Goal: Task Accomplishment & Management: Use online tool/utility

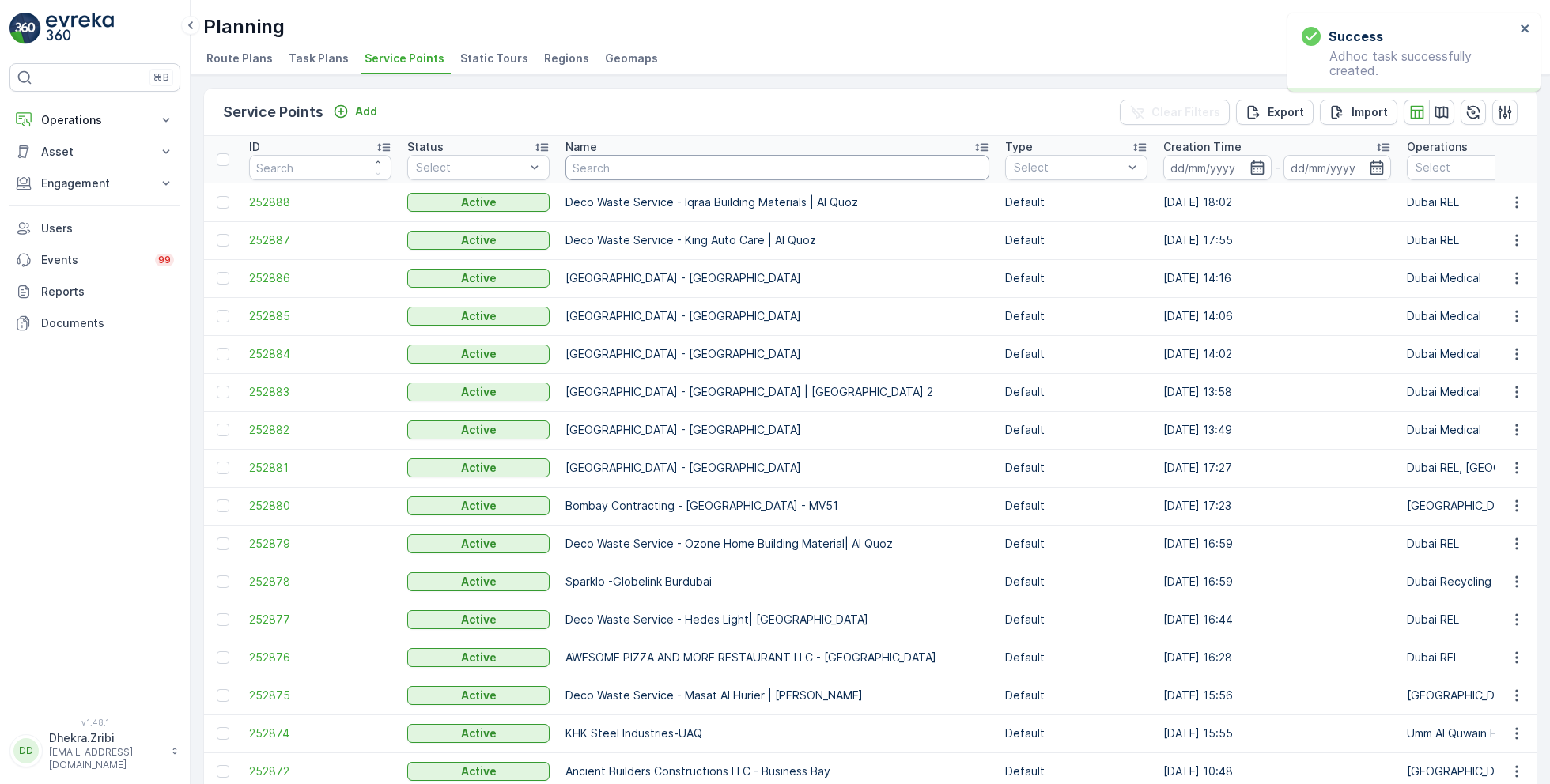
click at [606, 161] on input "text" at bounding box center [778, 168] width 424 height 25
type input "vaahan"
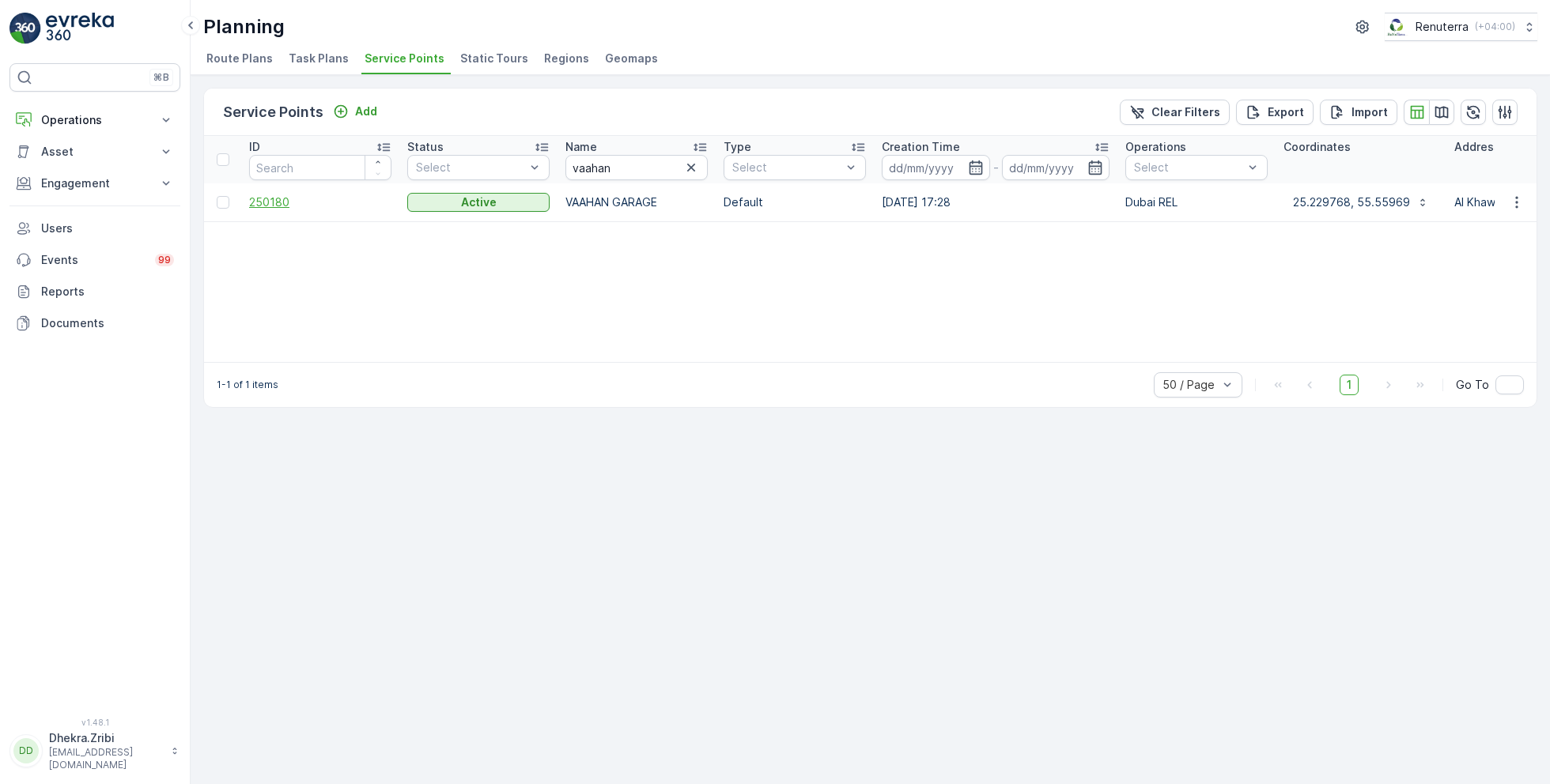
click at [261, 195] on span "250180" at bounding box center [320, 203] width 143 height 16
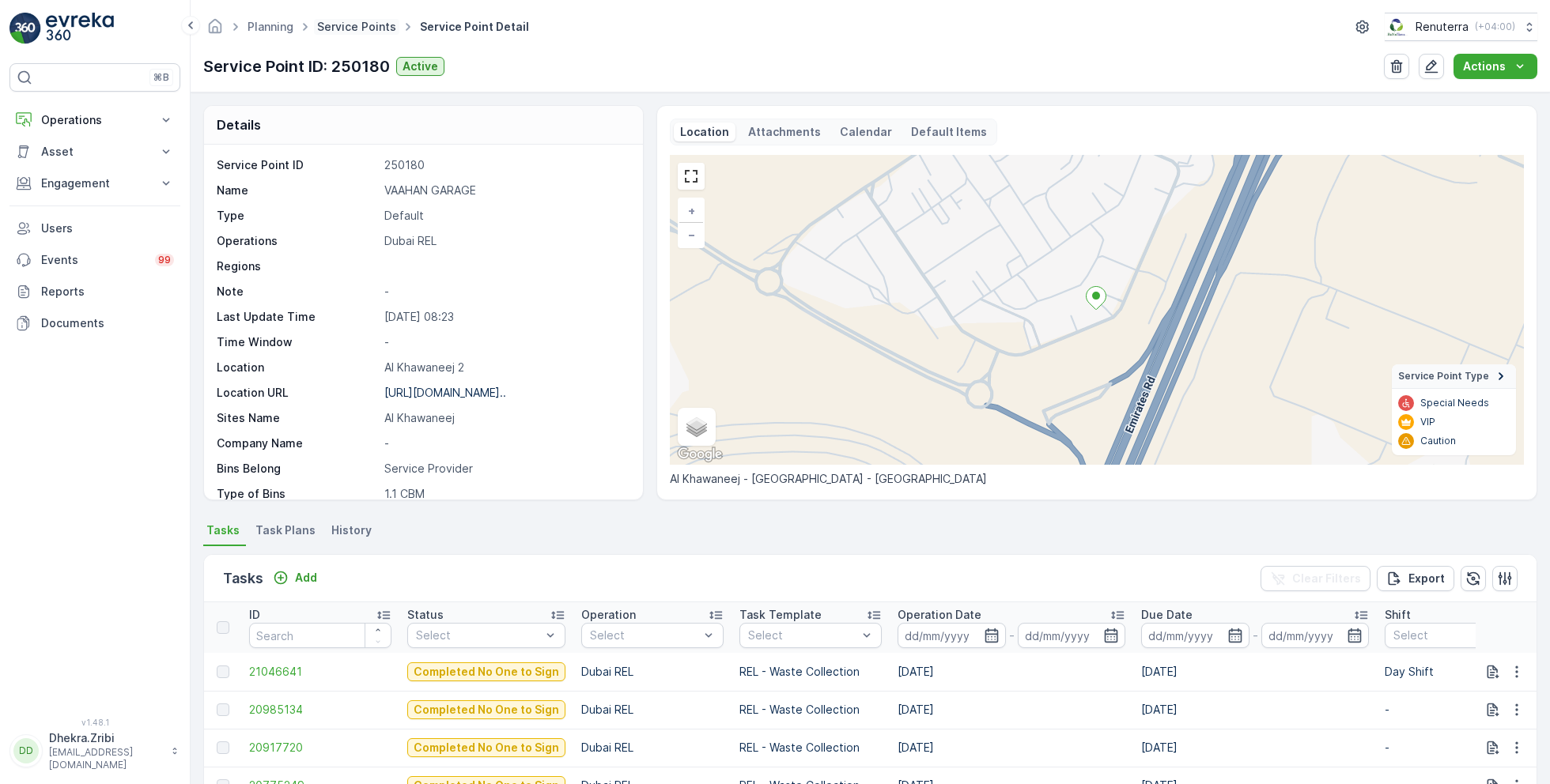
click at [359, 26] on link "Service Points" at bounding box center [357, 26] width 79 height 14
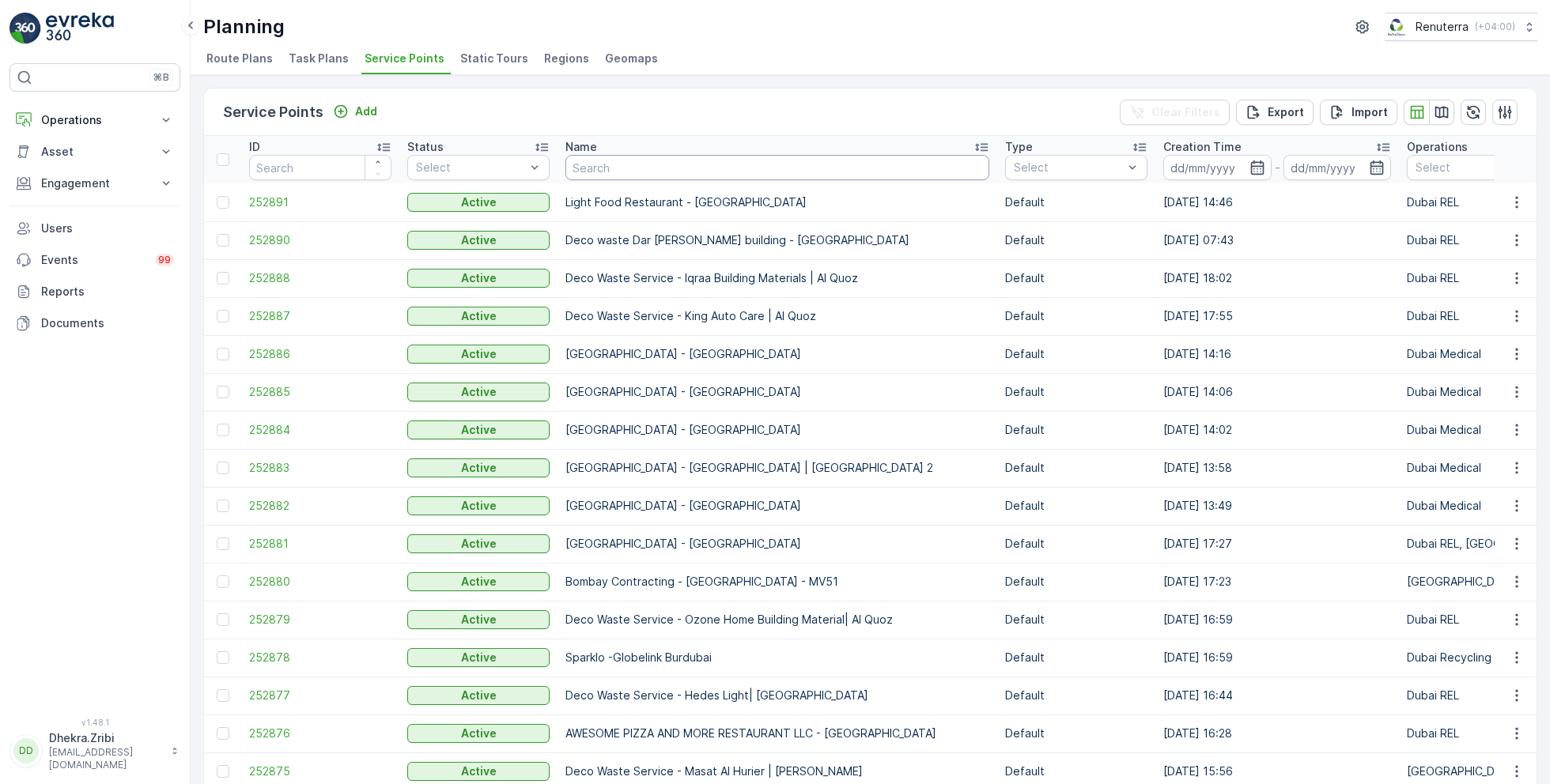
click at [645, 155] on input "text" at bounding box center [778, 168] width 424 height 25
type input "berk"
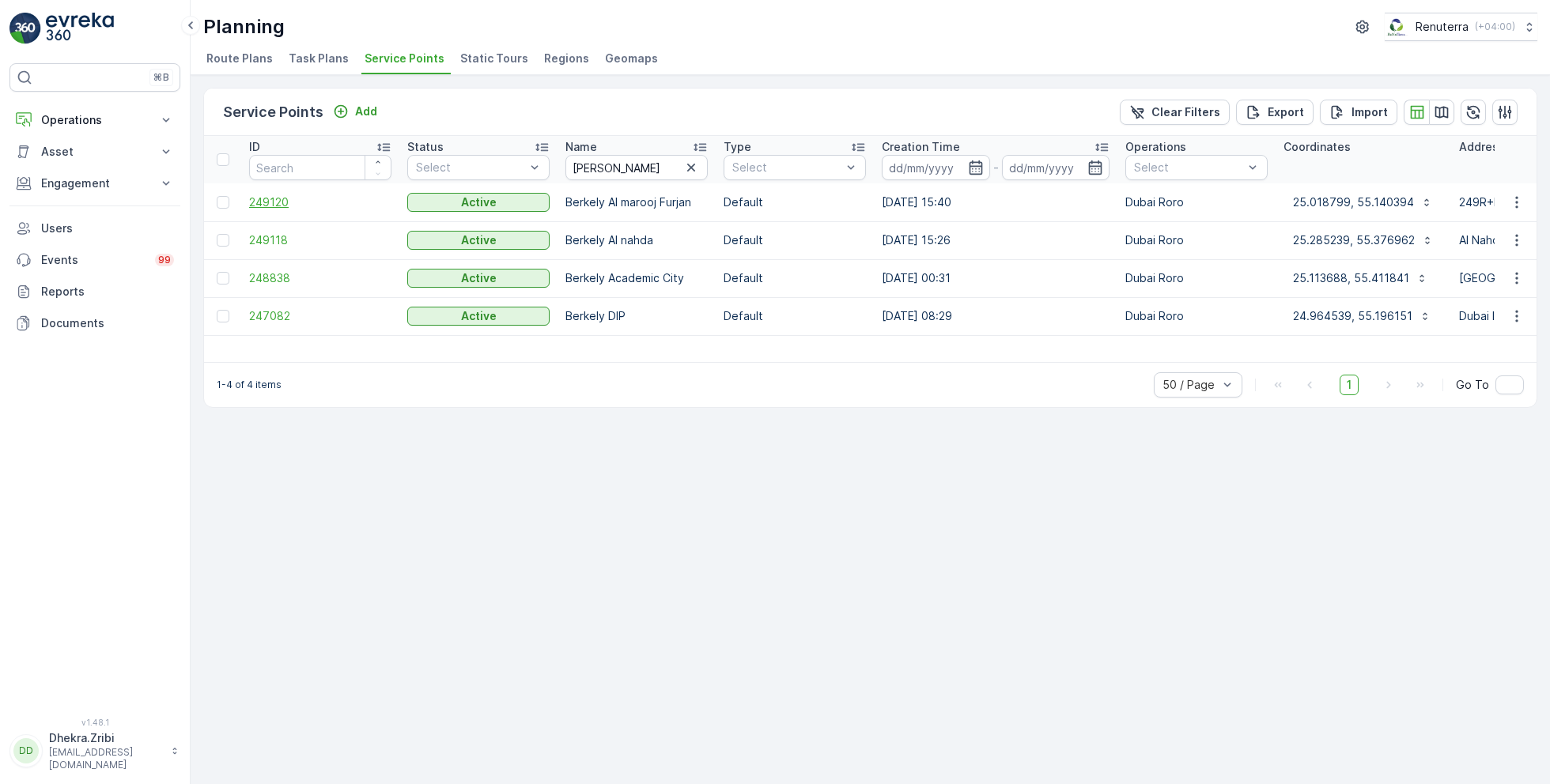
click at [281, 198] on span "249120" at bounding box center [320, 203] width 143 height 16
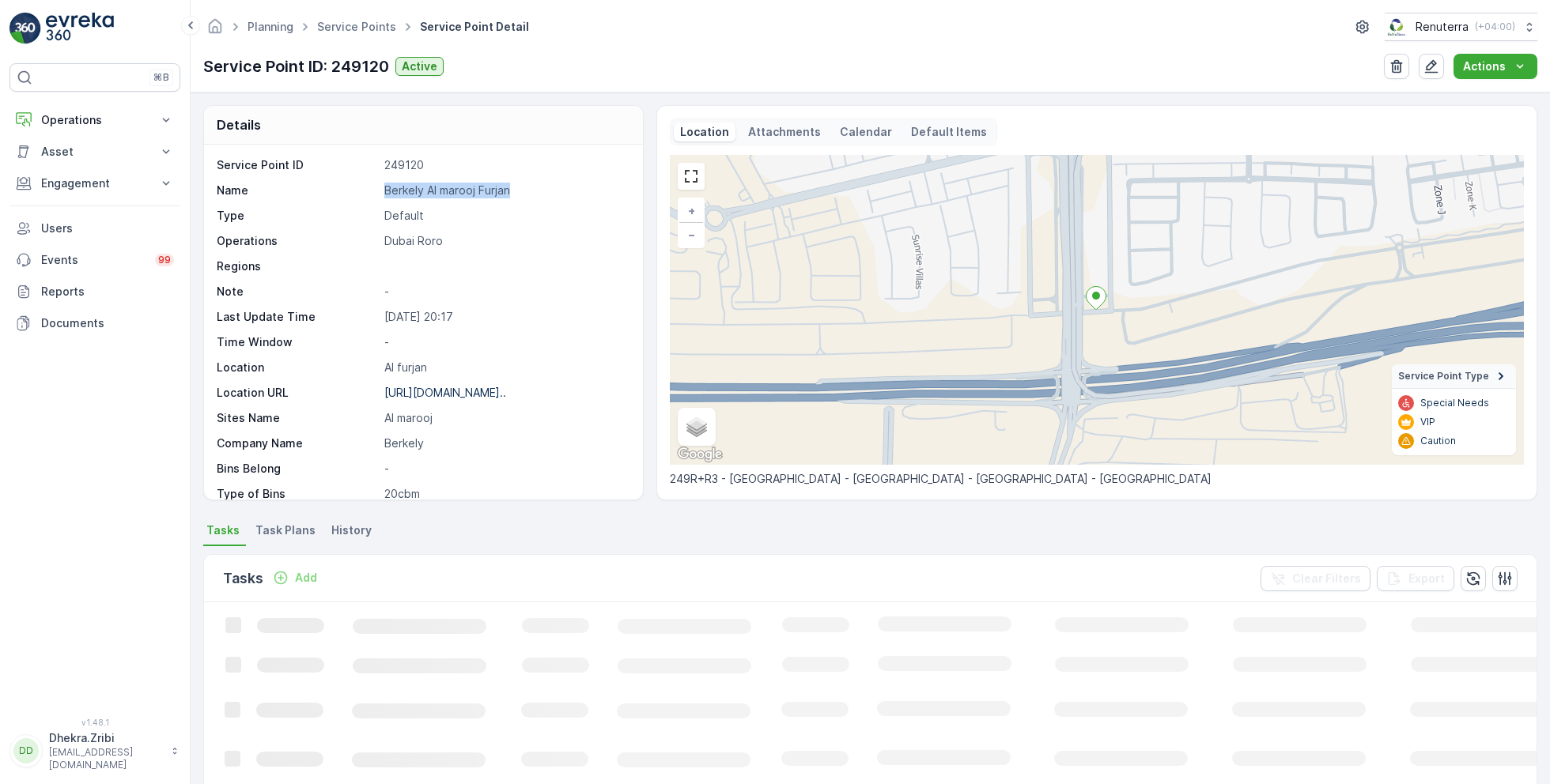
drag, startPoint x: 376, startPoint y: 189, endPoint x: 540, endPoint y: 192, distance: 164.0
click at [540, 193] on div "Name Berkely Al marooj Furjan" at bounding box center [422, 190] width 410 height 16
copy div "Berkely Al marooj Furjan"
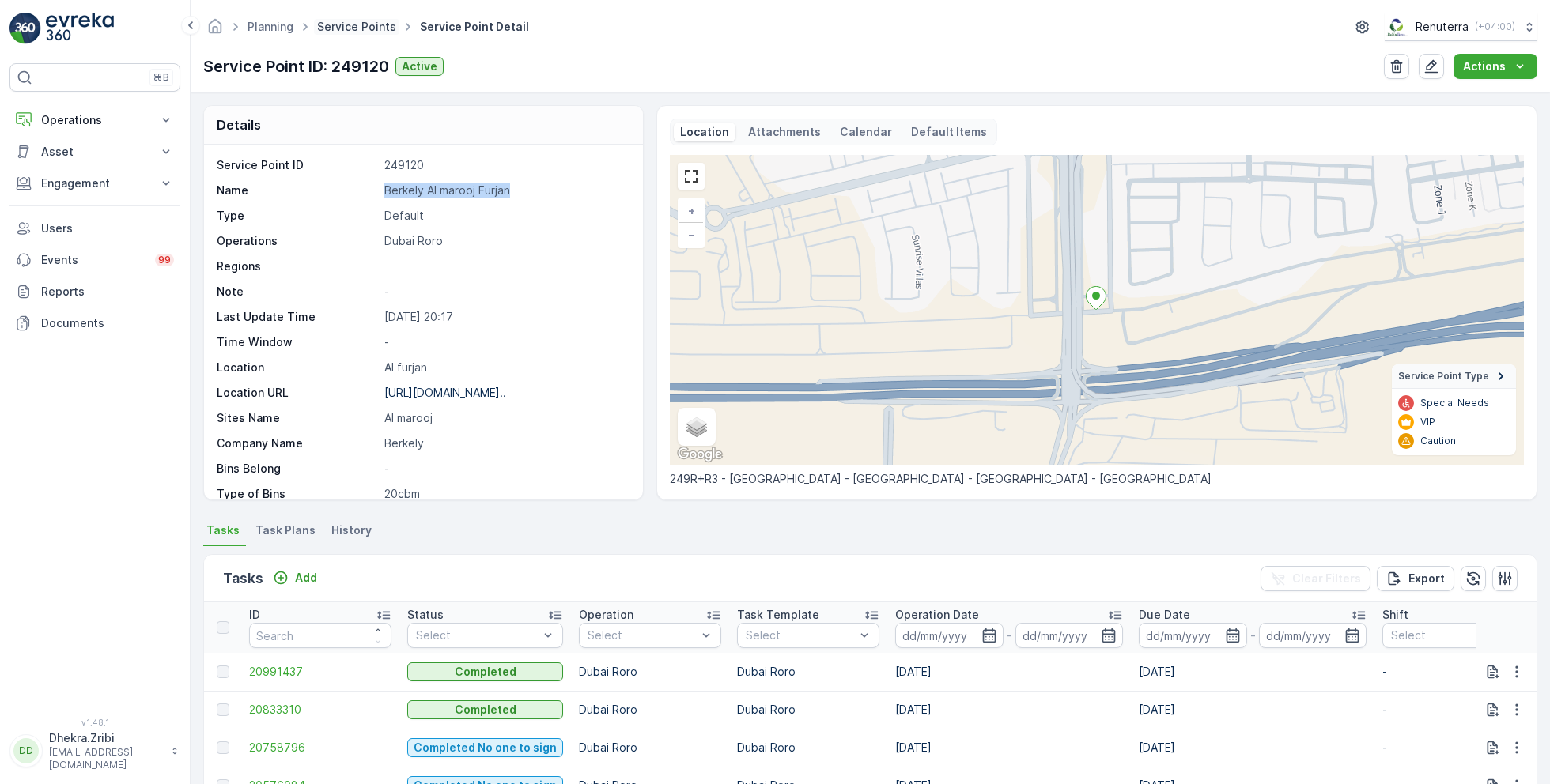
click at [347, 29] on link "Service Points" at bounding box center [357, 26] width 79 height 14
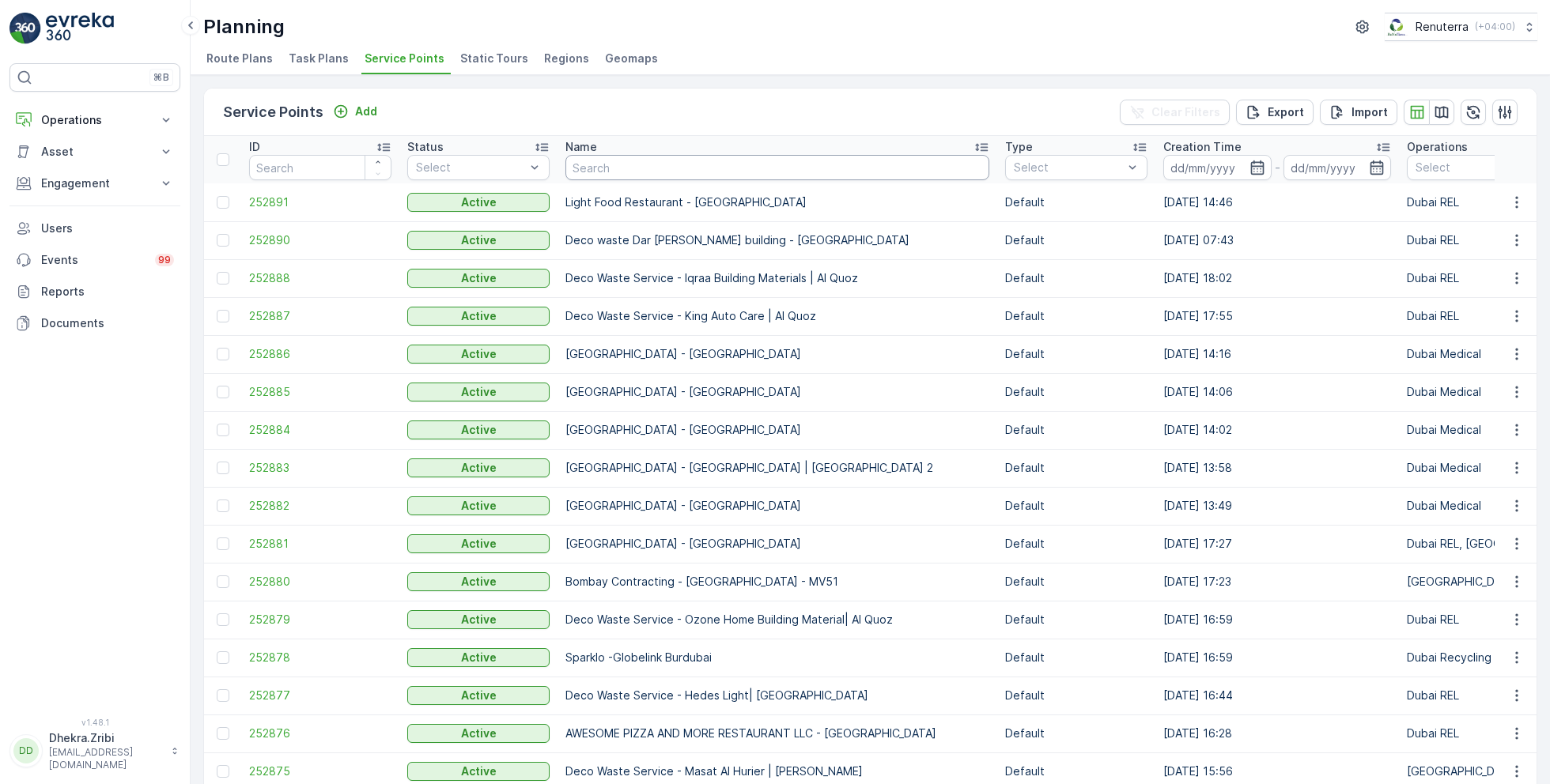
click at [617, 173] on input "text" at bounding box center [778, 168] width 424 height 25
type input "reliable"
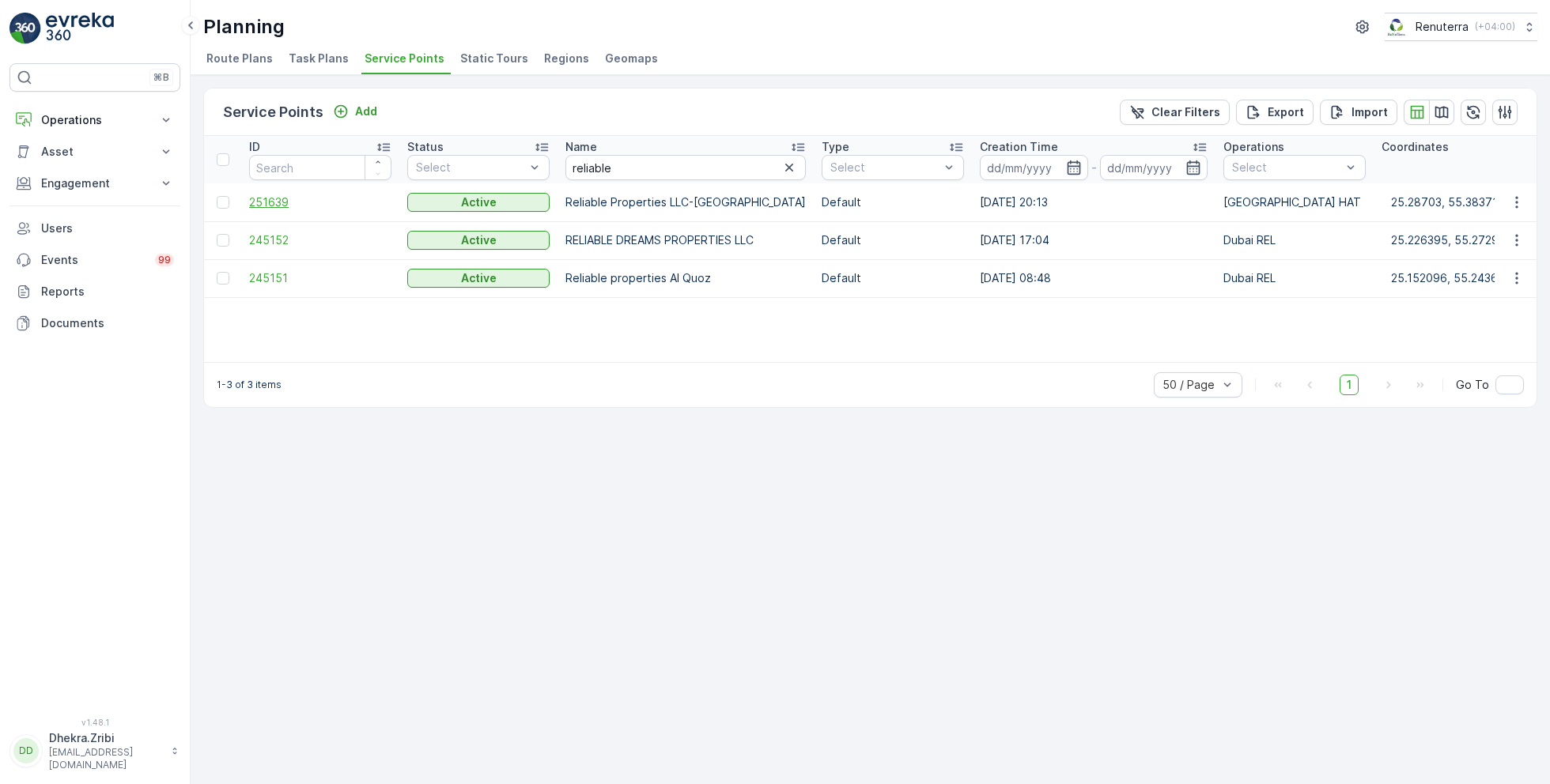
click at [279, 201] on span "251639" at bounding box center [320, 203] width 143 height 16
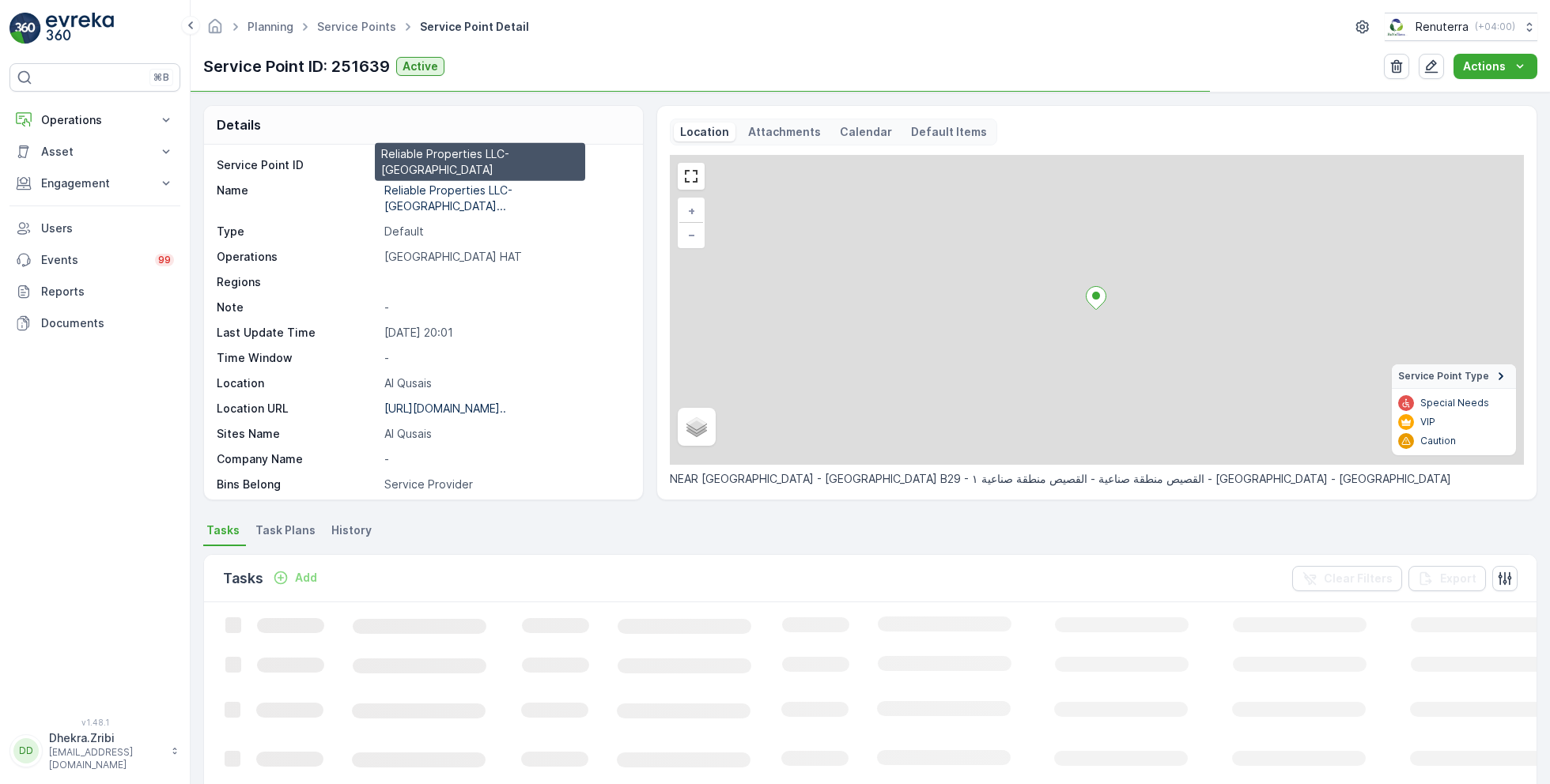
click at [438, 193] on p "Reliable Properties LLC-Al Qus..." at bounding box center [449, 198] width 128 height 29
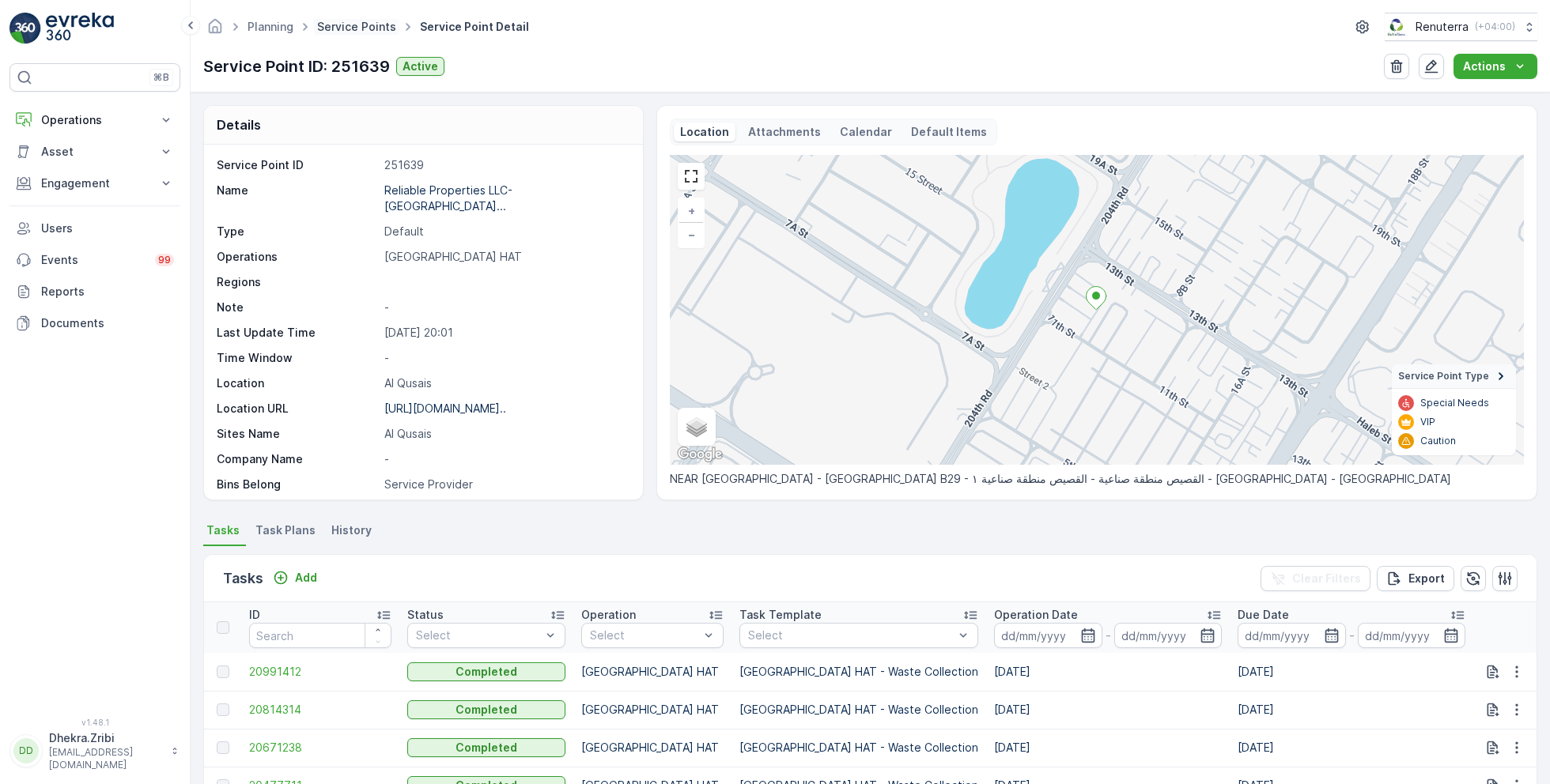
click at [378, 29] on link "Service Points" at bounding box center [357, 26] width 79 height 14
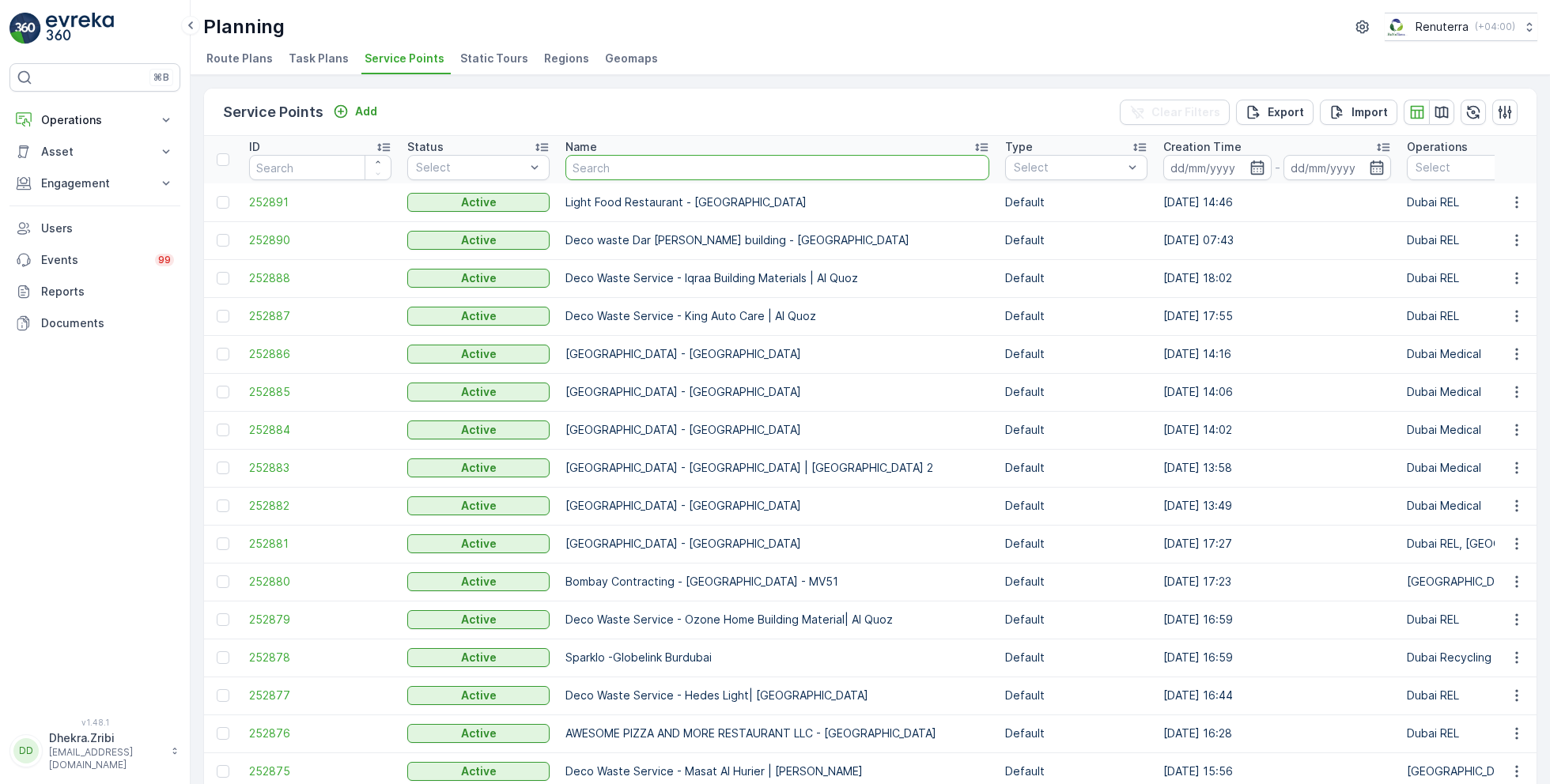
click at [623, 166] on input "text" at bounding box center [778, 168] width 424 height 25
type input "desert"
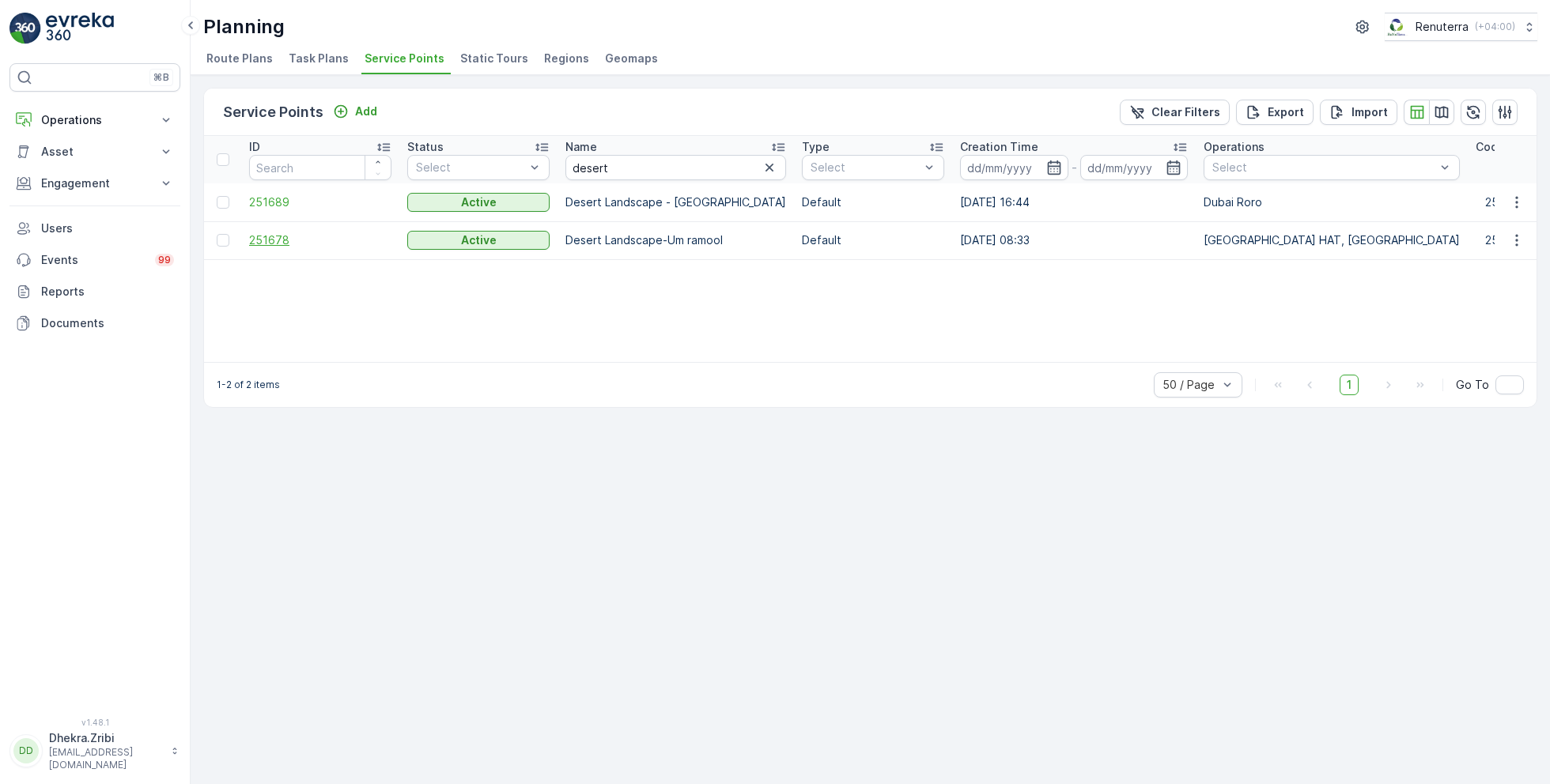
click at [290, 238] on span "251678" at bounding box center [320, 241] width 143 height 16
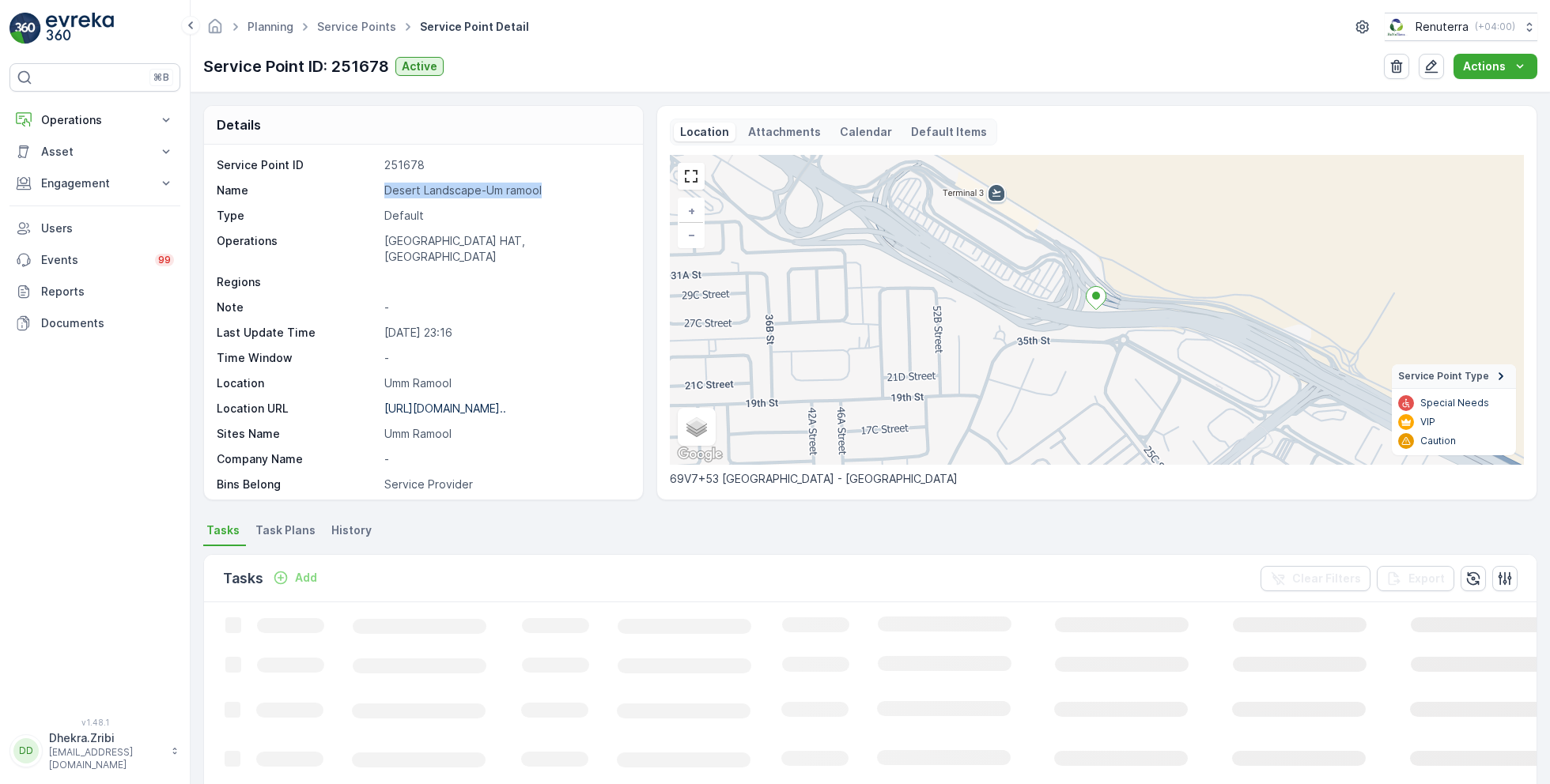
drag, startPoint x: 385, startPoint y: 190, endPoint x: 547, endPoint y: 193, distance: 162.0
click at [547, 194] on p "Desert Landscape-Um ramool" at bounding box center [506, 190] width 242 height 16
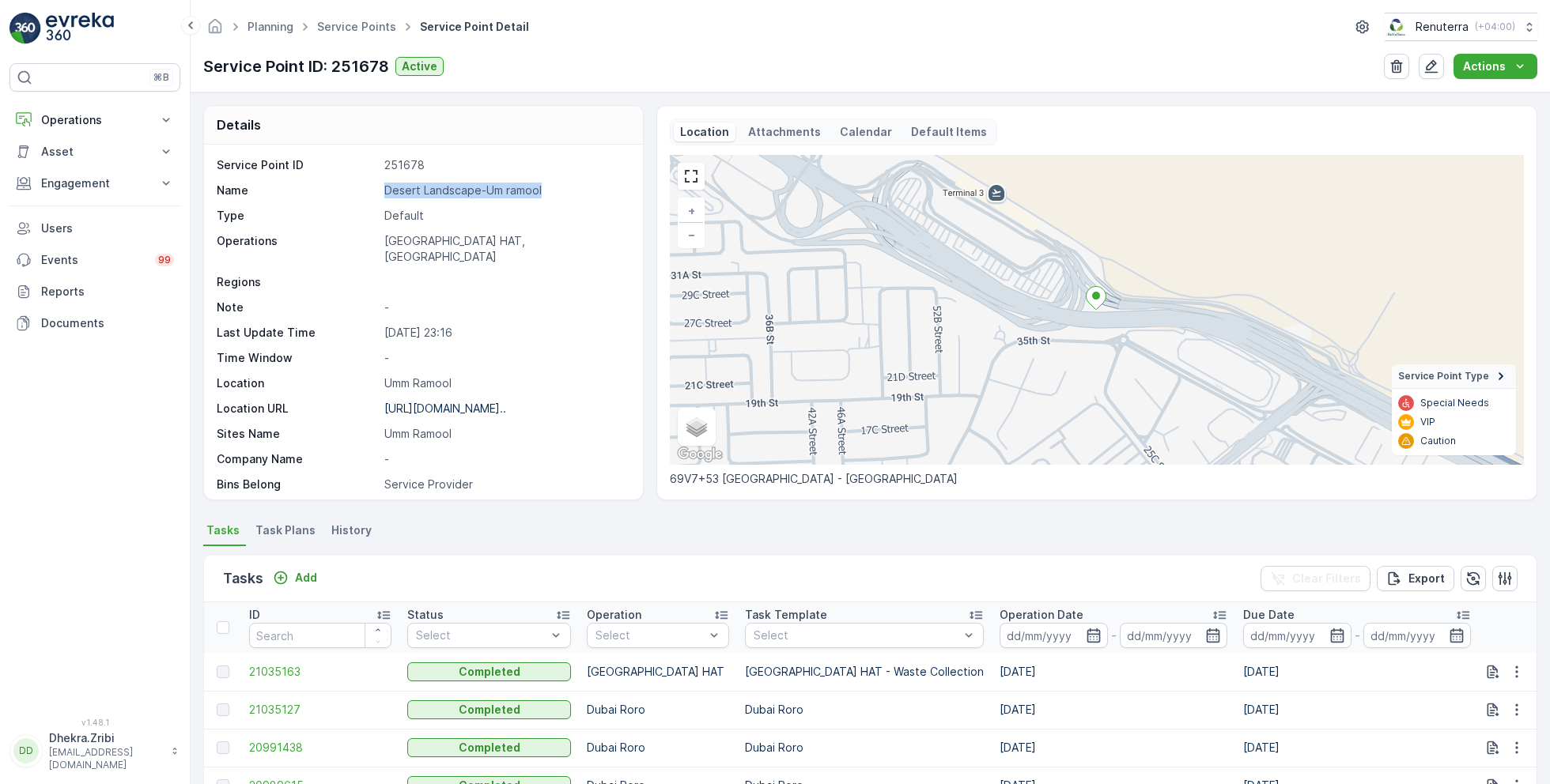
copy p "Desert Landscape-Um ramool"
click at [335, 27] on link "Service Points" at bounding box center [357, 26] width 79 height 14
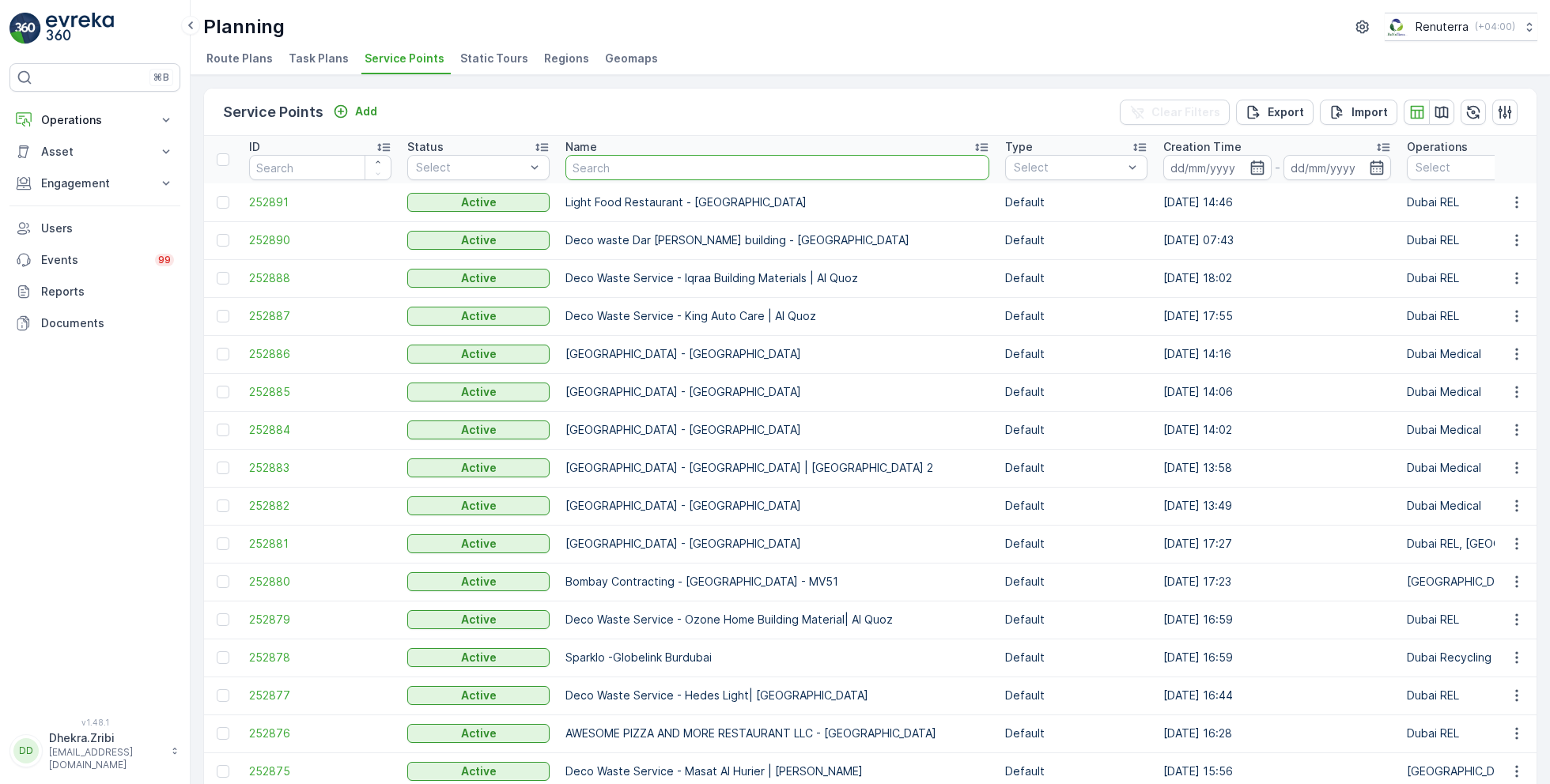
click at [658, 167] on input "text" at bounding box center [778, 168] width 424 height 25
type input "al kay"
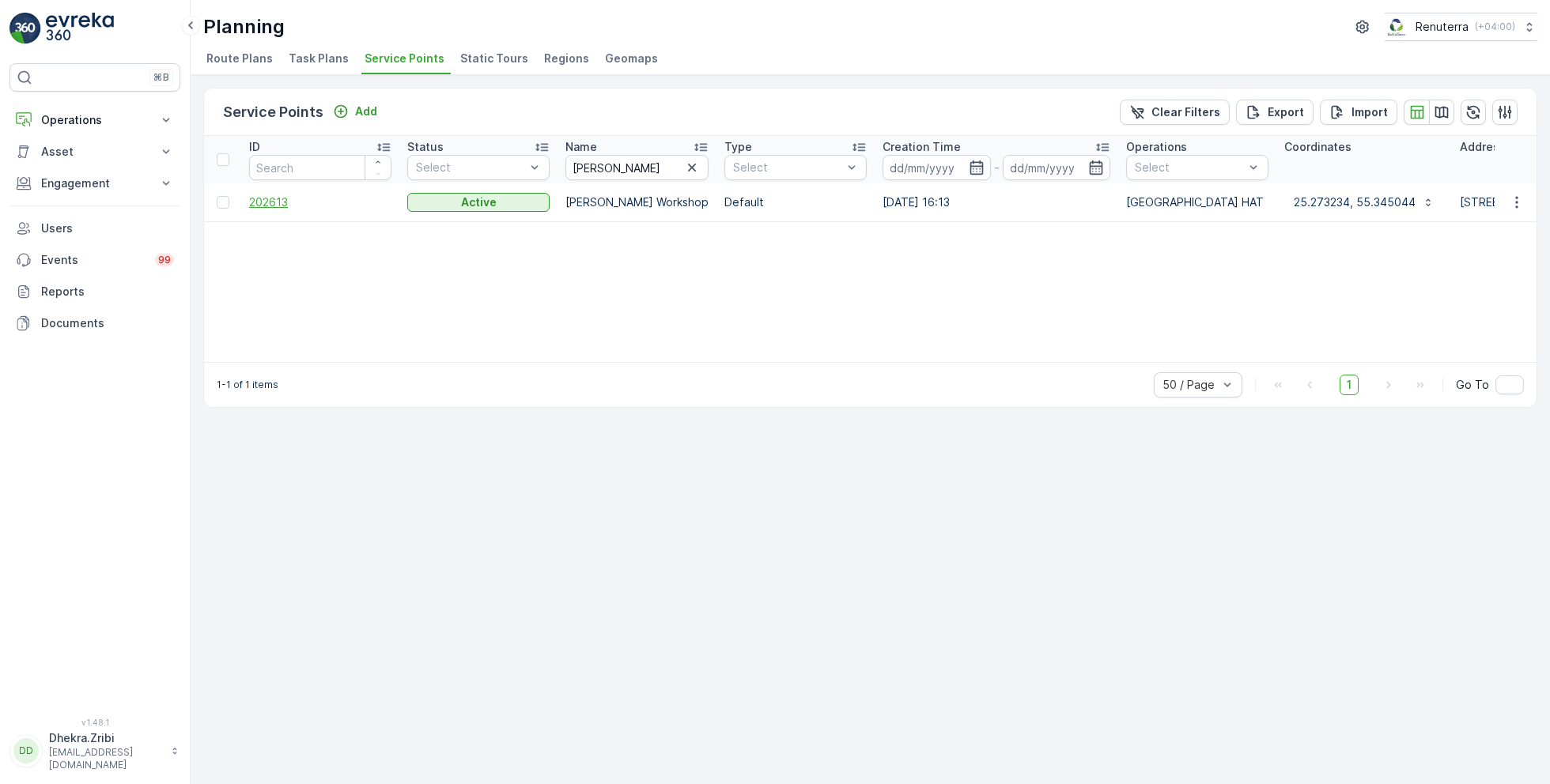
click at [278, 197] on span "202613" at bounding box center [320, 203] width 143 height 16
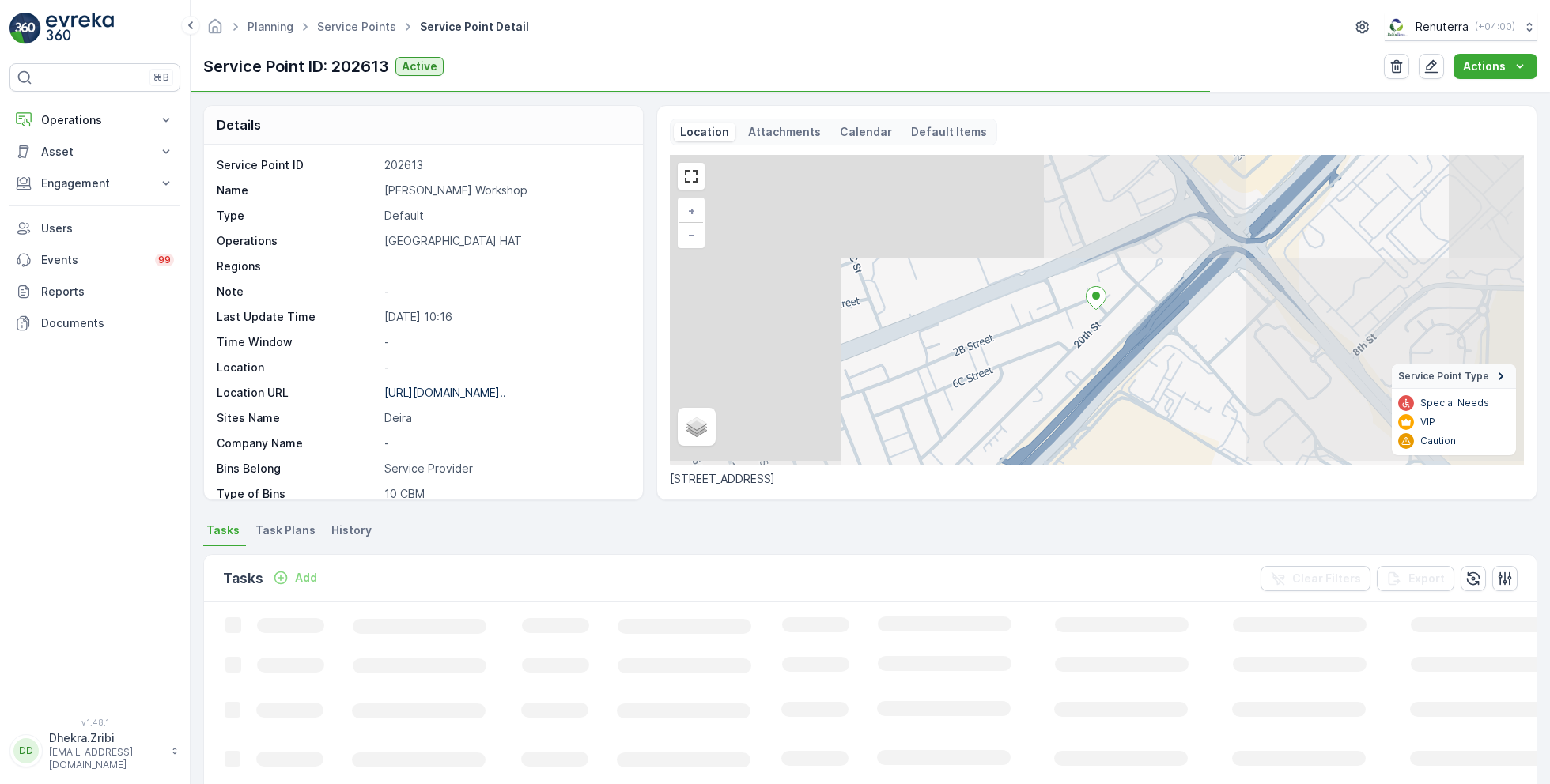
click at [386, 189] on p "Al Kayed Workshop" at bounding box center [506, 190] width 242 height 16
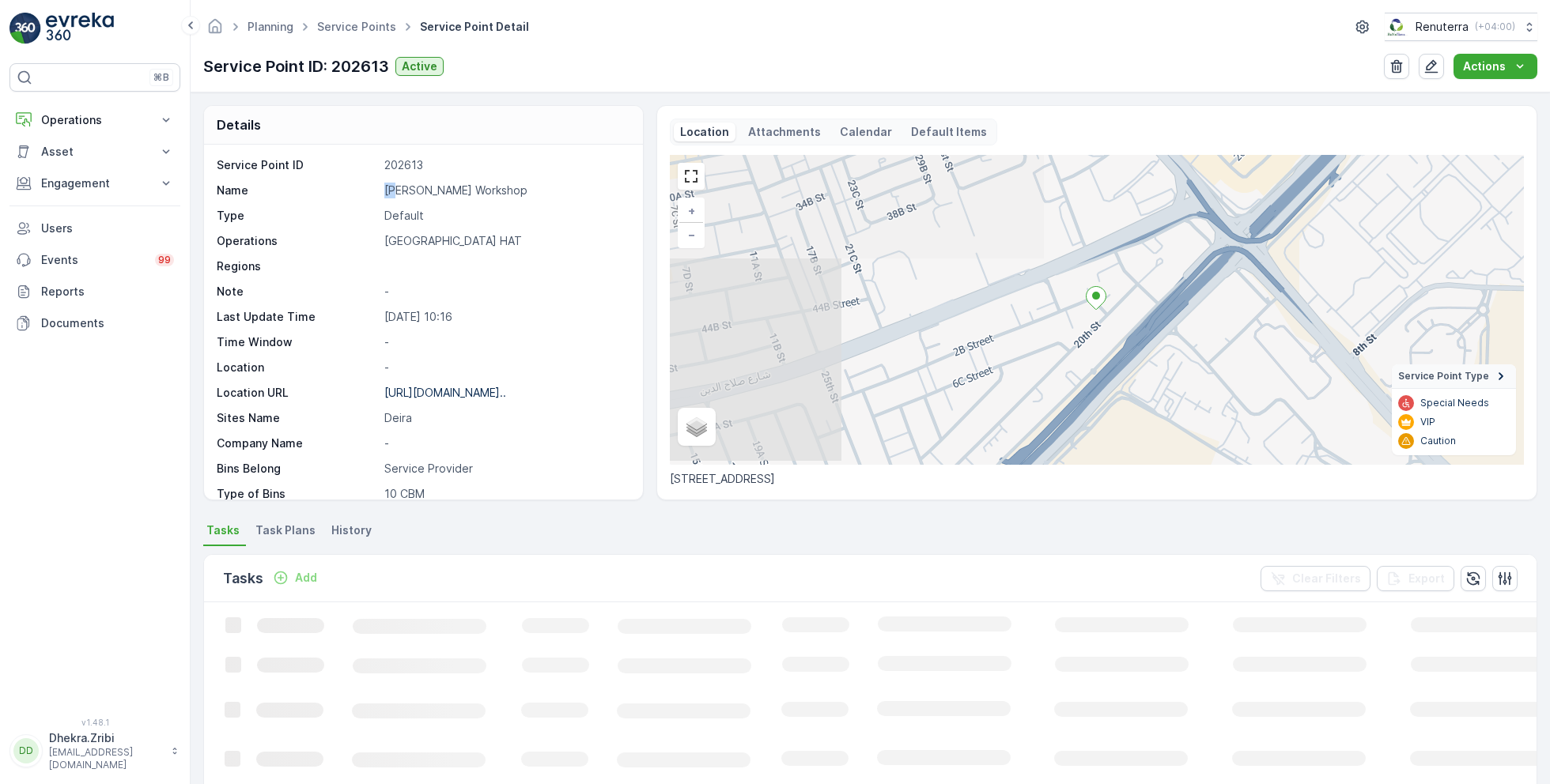
click at [386, 189] on p "Al Kayed Workshop" at bounding box center [506, 190] width 242 height 16
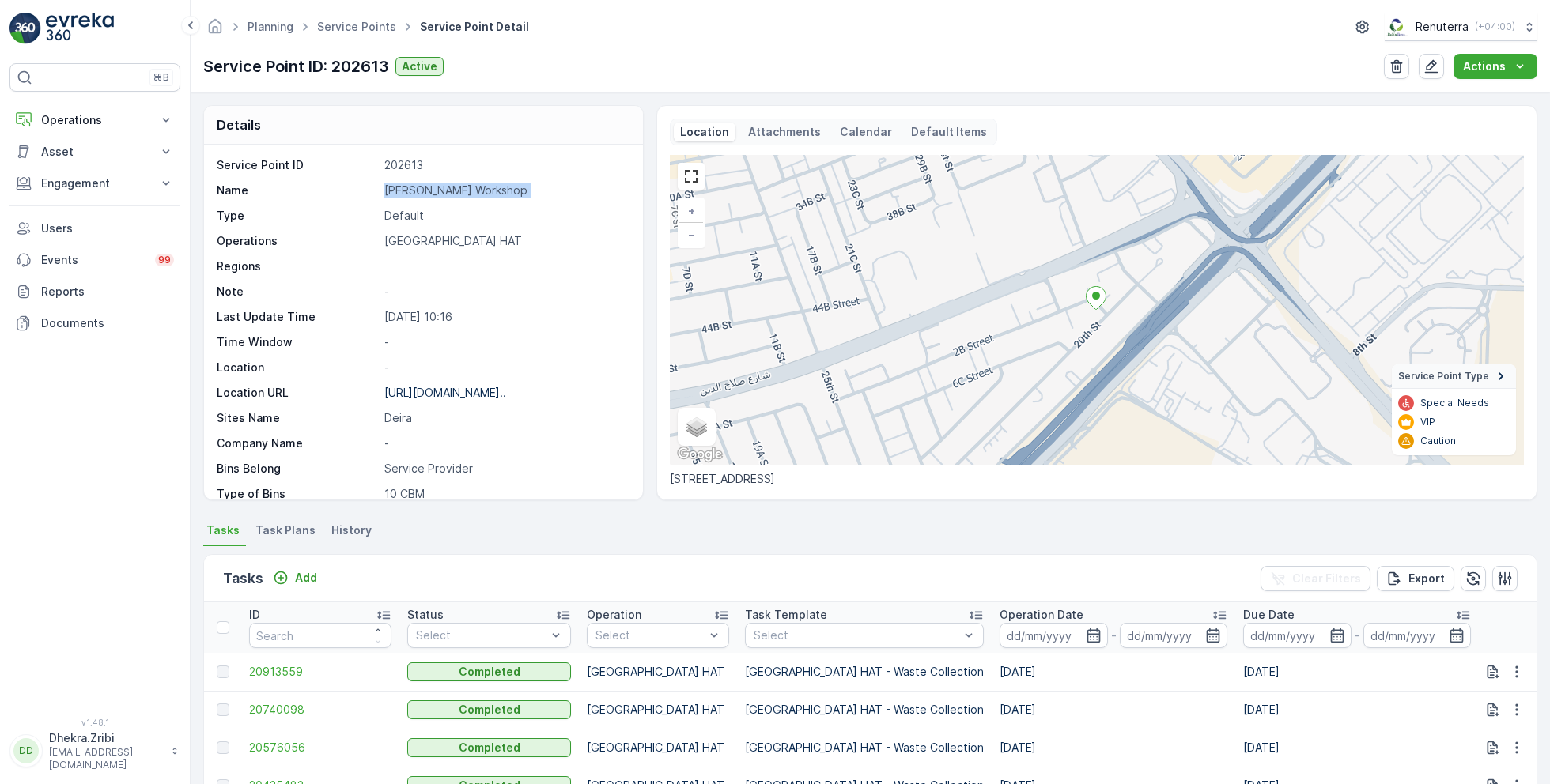
copy p "Al Kayed Workshop"
click at [367, 23] on link "Service Points" at bounding box center [357, 26] width 79 height 14
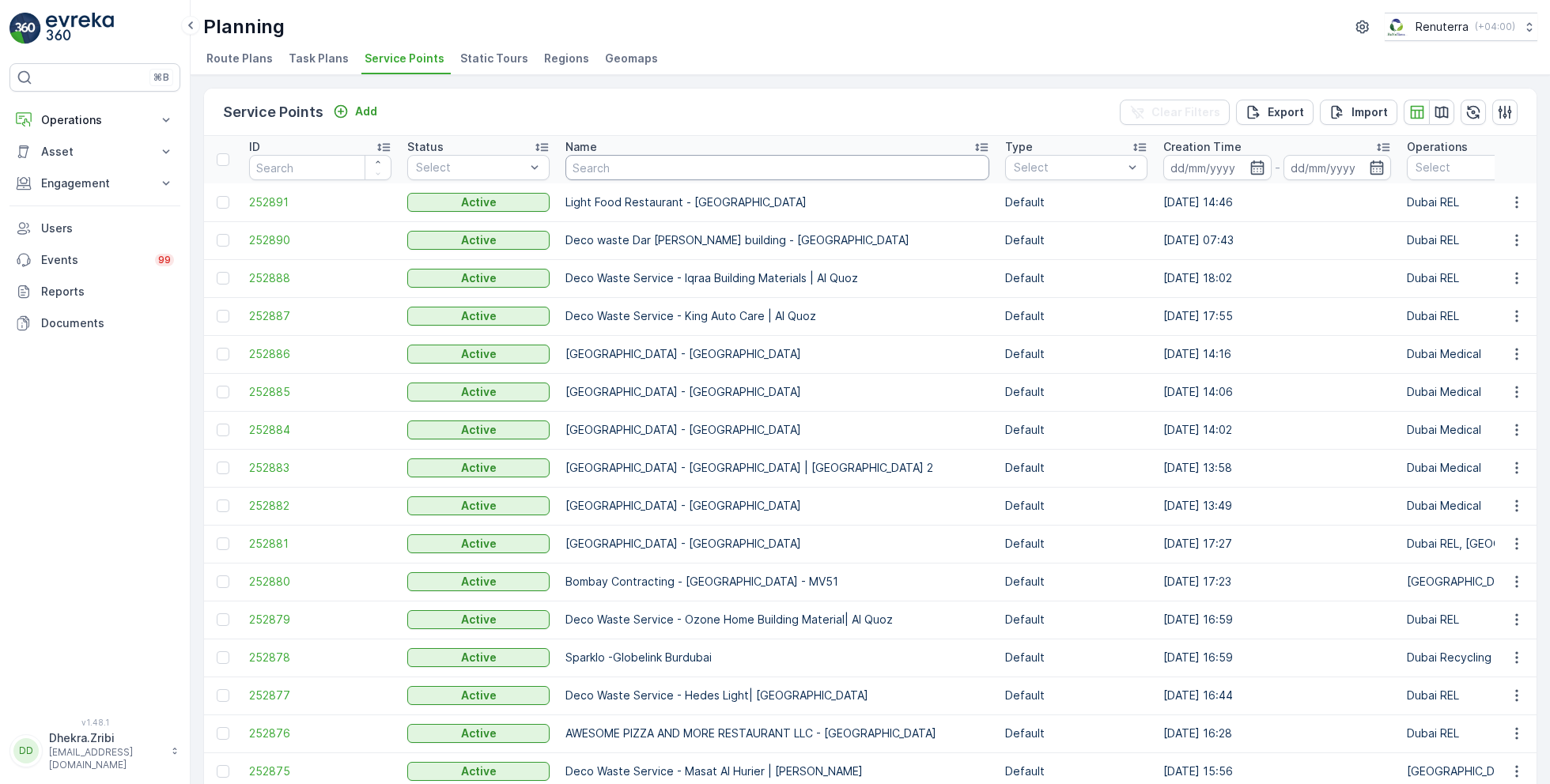
click at [608, 164] on input "text" at bounding box center [778, 168] width 424 height 25
type input "NMC"
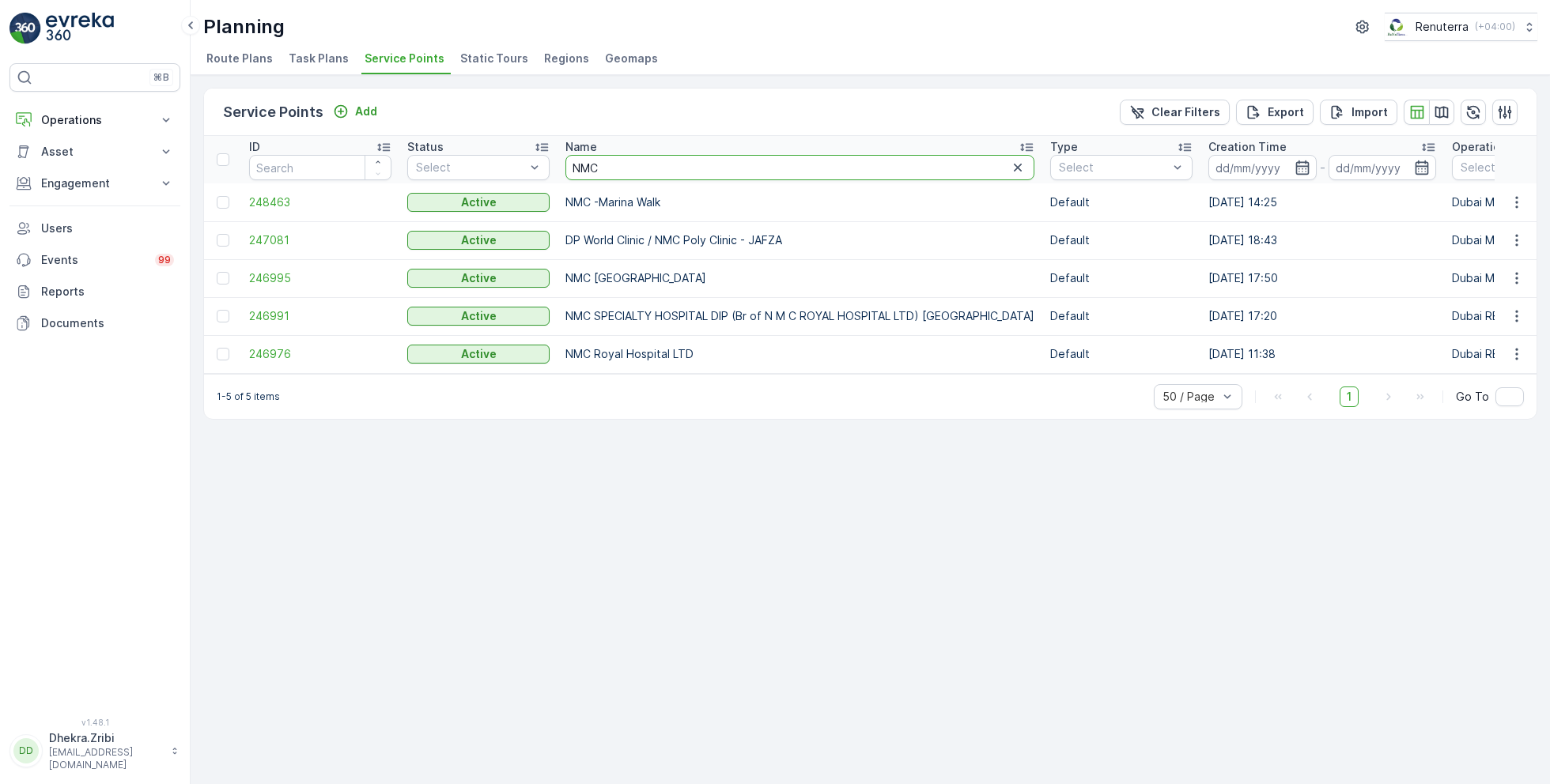
click at [637, 165] on input "NMC" at bounding box center [801, 168] width 469 height 25
type input "NMC"
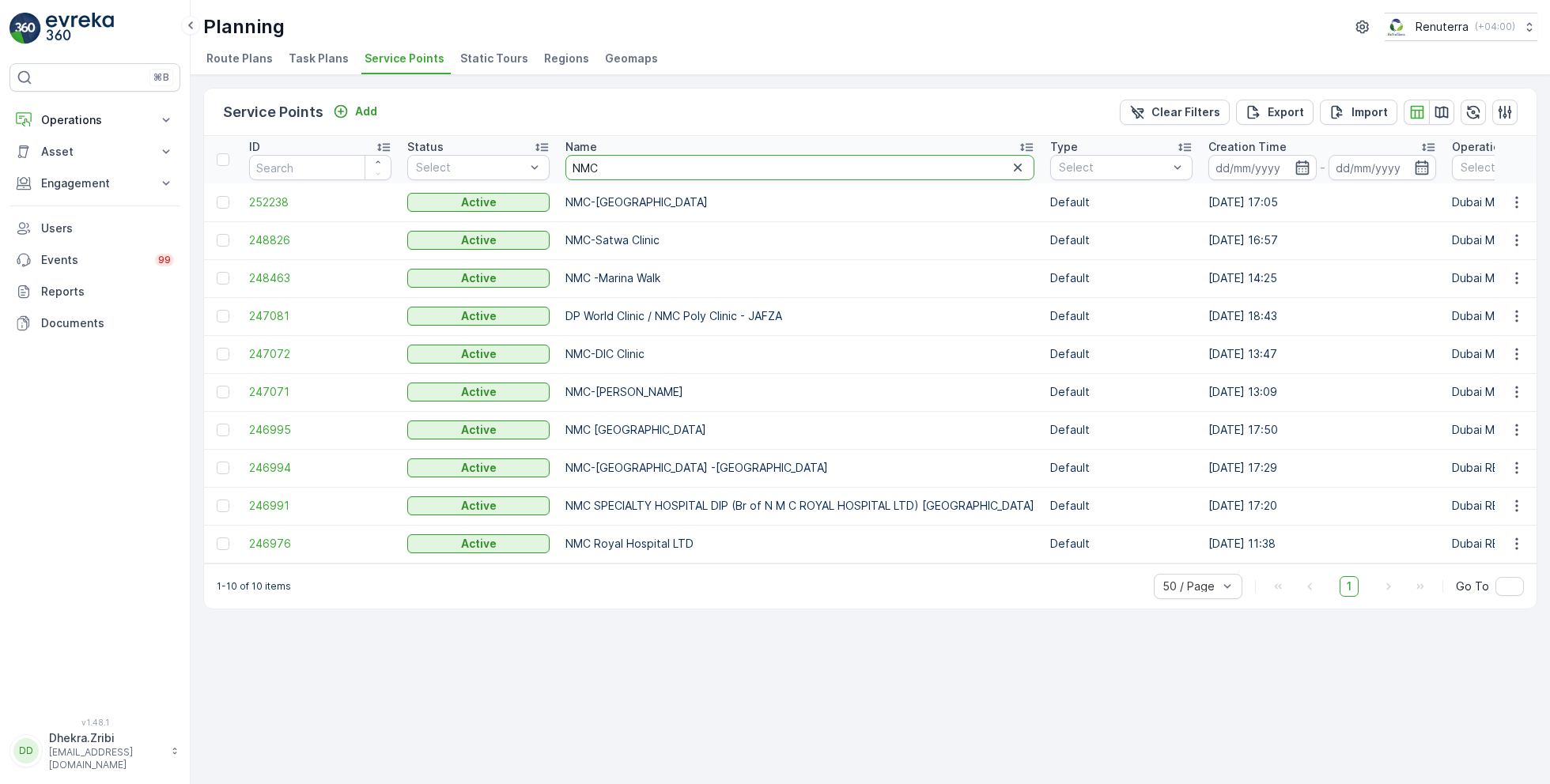
click at [618, 166] on input "NMC" at bounding box center [801, 168] width 469 height 25
drag, startPoint x: 618, startPoint y: 166, endPoint x: 536, endPoint y: 157, distance: 82.5
type input "New NMC"
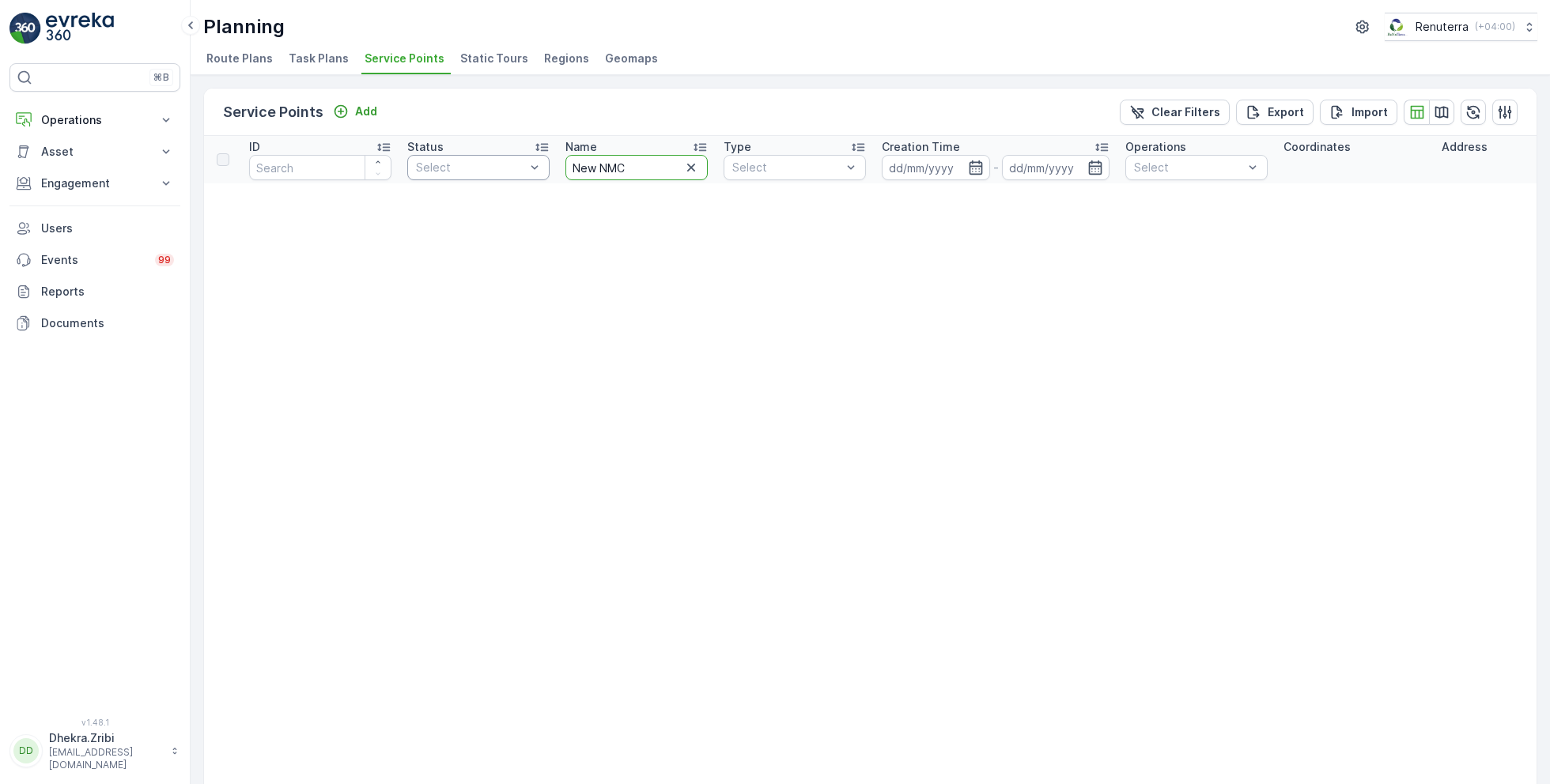
drag, startPoint x: 645, startPoint y: 166, endPoint x: 485, endPoint y: 159, distance: 160.2
type input "ktc"
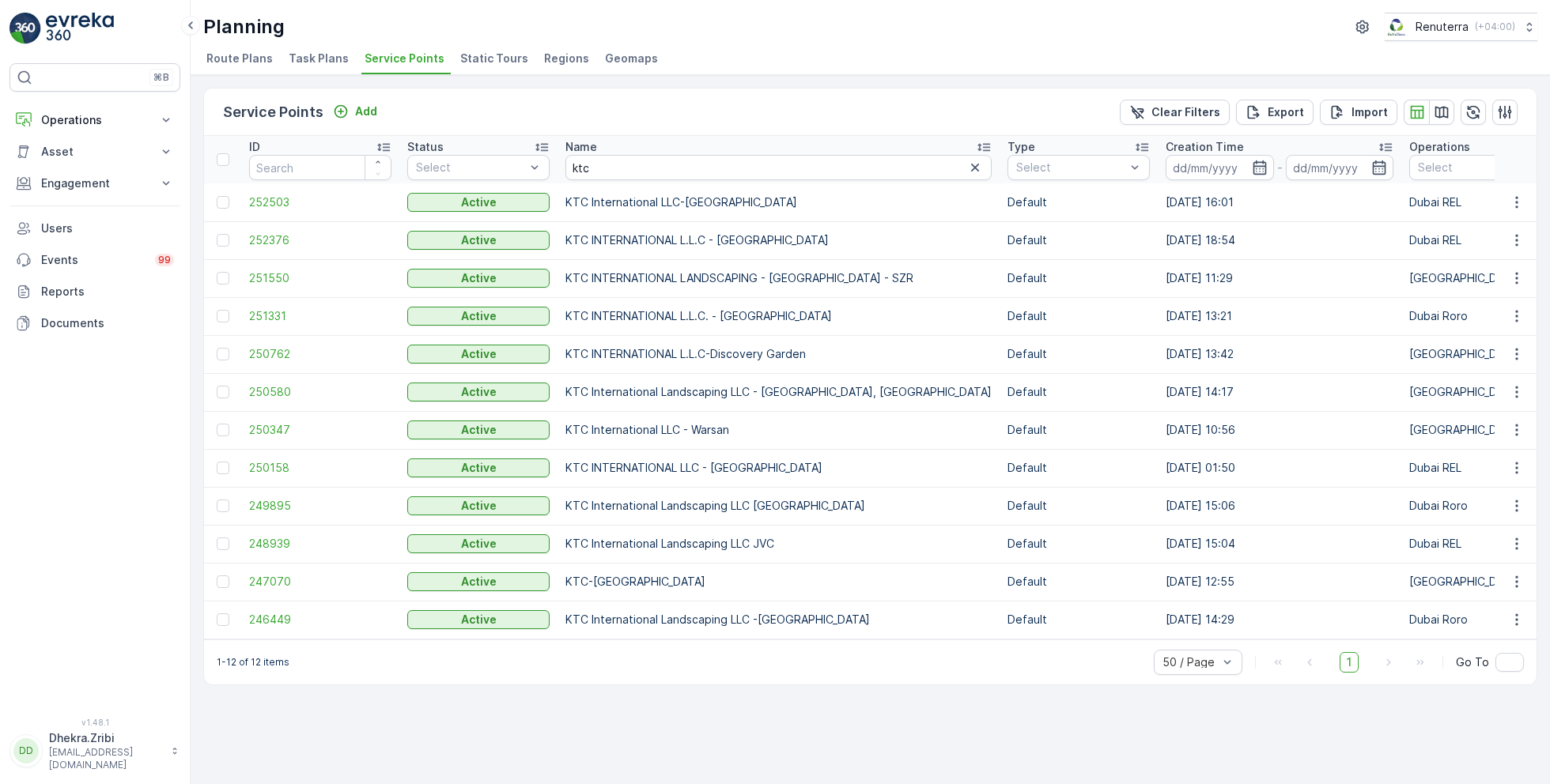
click at [273, 418] on td "250347" at bounding box center [320, 430] width 158 height 38
click at [276, 425] on span "250347" at bounding box center [320, 430] width 143 height 16
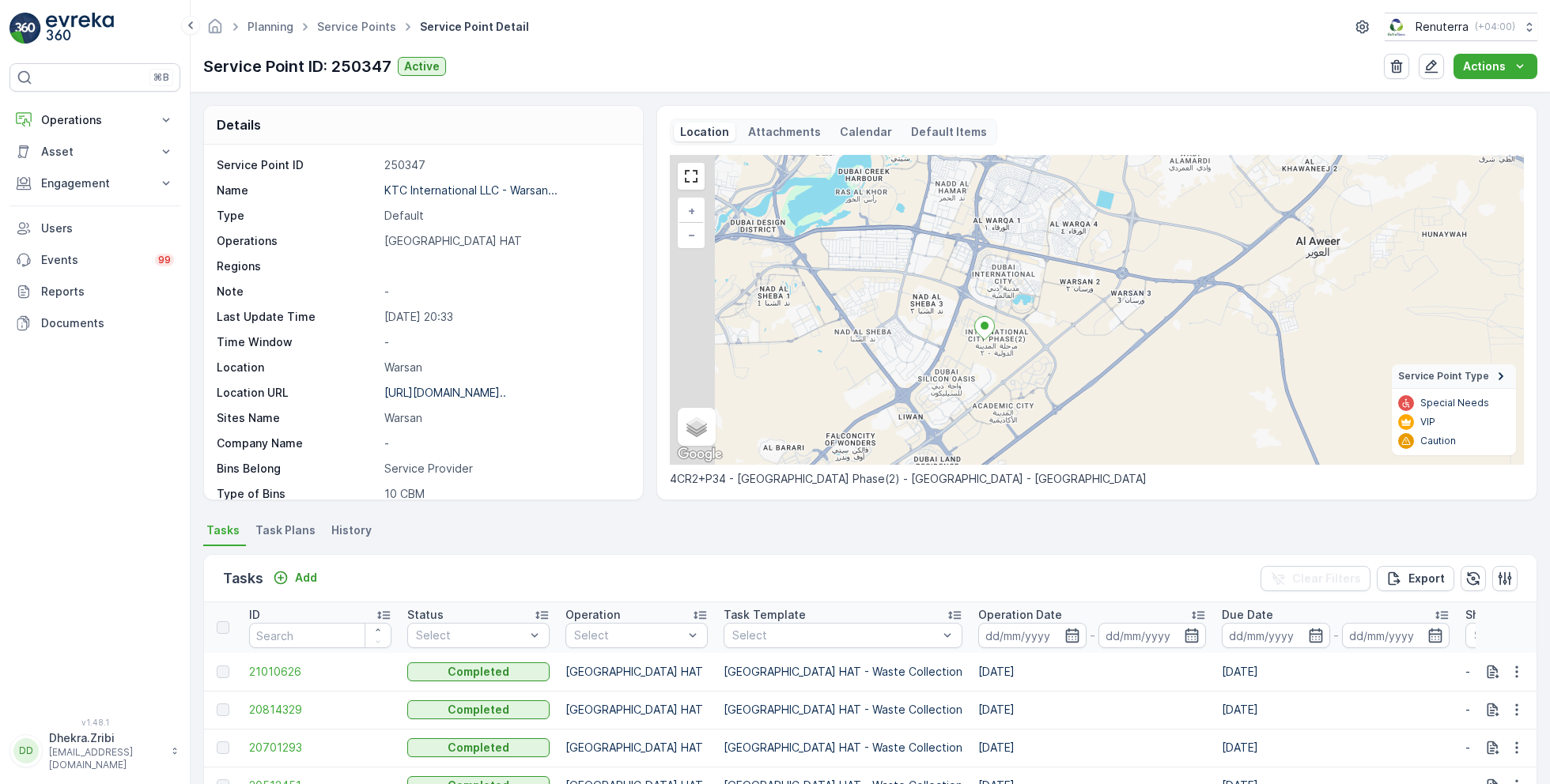
drag, startPoint x: 924, startPoint y: 296, endPoint x: 970, endPoint y: 333, distance: 59.0
click at [970, 334] on div "+ − Satellite Roadmap Terrain Hybrid Leaflet Keyboard shortcuts Map Data Map da…" at bounding box center [1097, 309] width 854 height 309
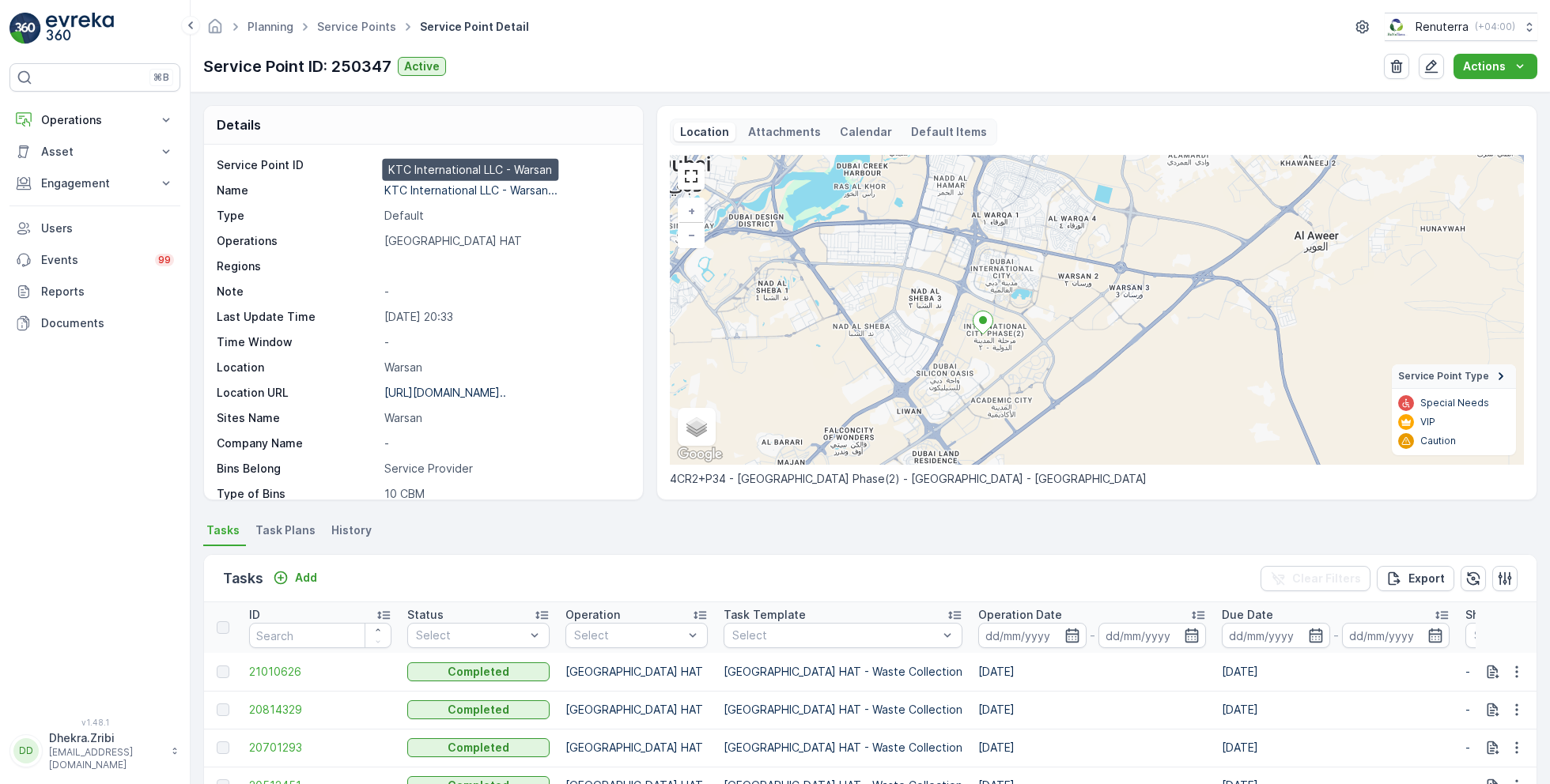
click at [442, 189] on p "KTC International LLC - Warsan..." at bounding box center [471, 189] width 173 height 14
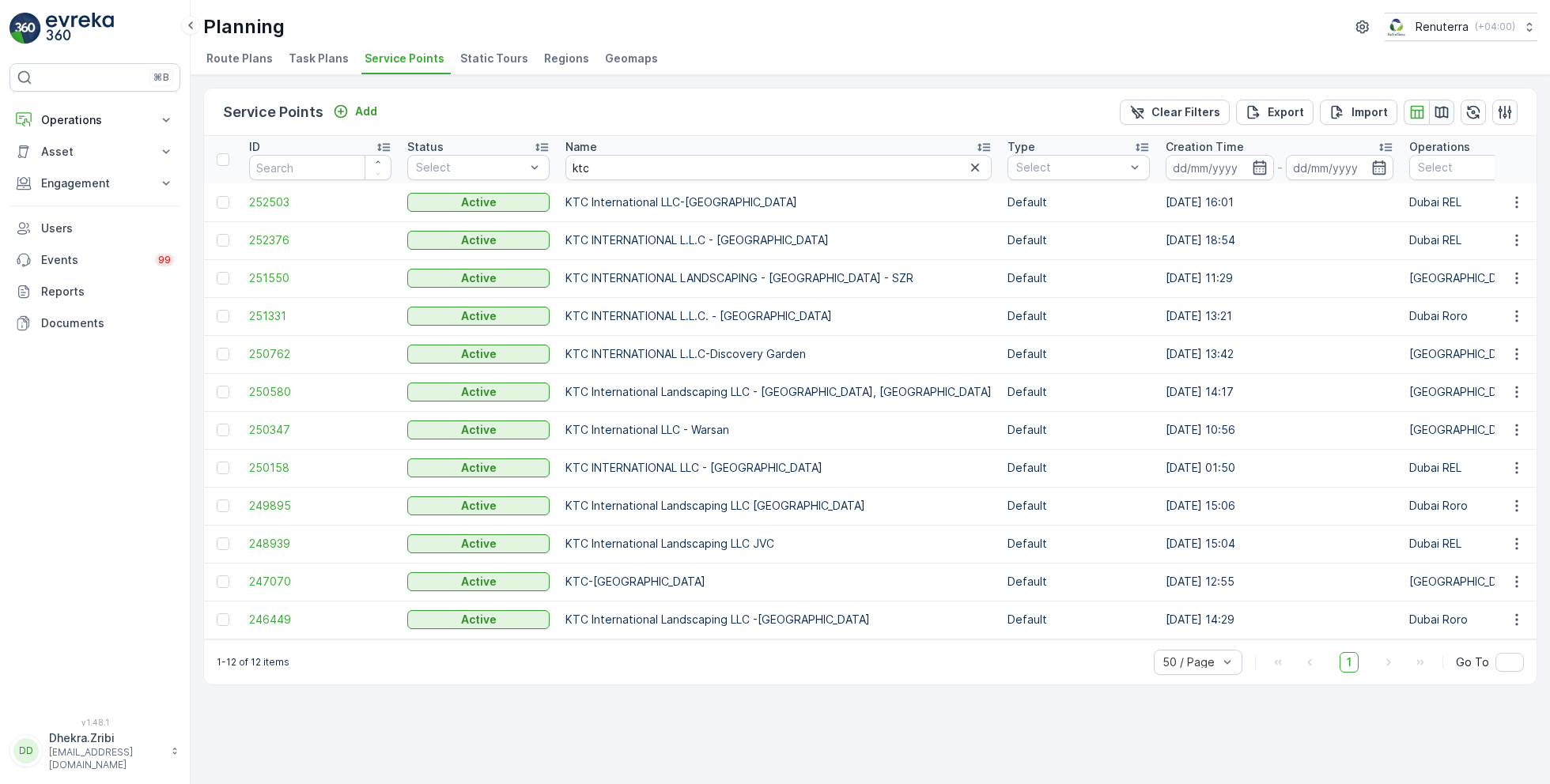
click at [1451, 112] on button "button" at bounding box center [1442, 112] width 25 height 25
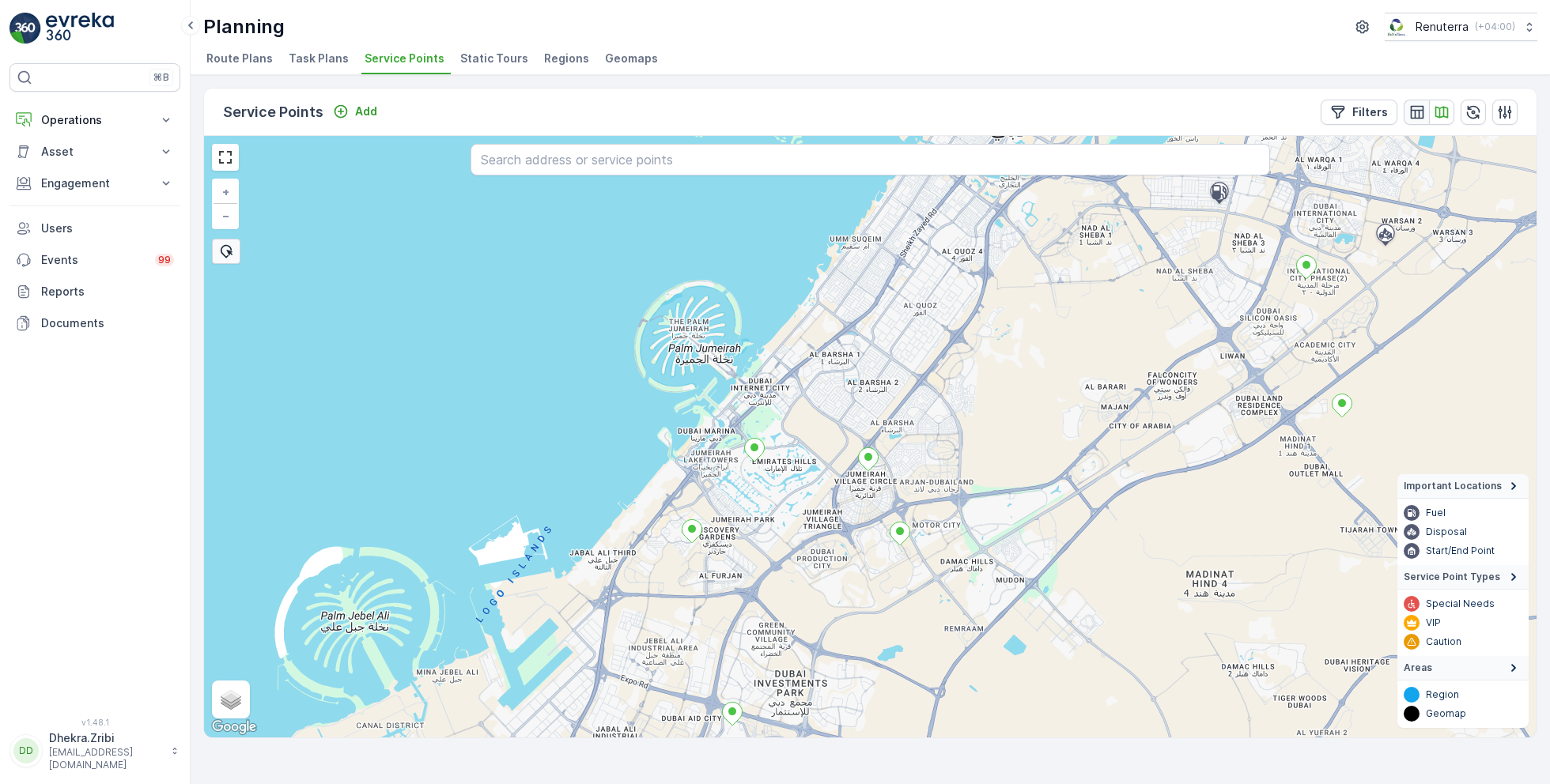
click at [1419, 106] on icon "button" at bounding box center [1418, 113] width 16 height 16
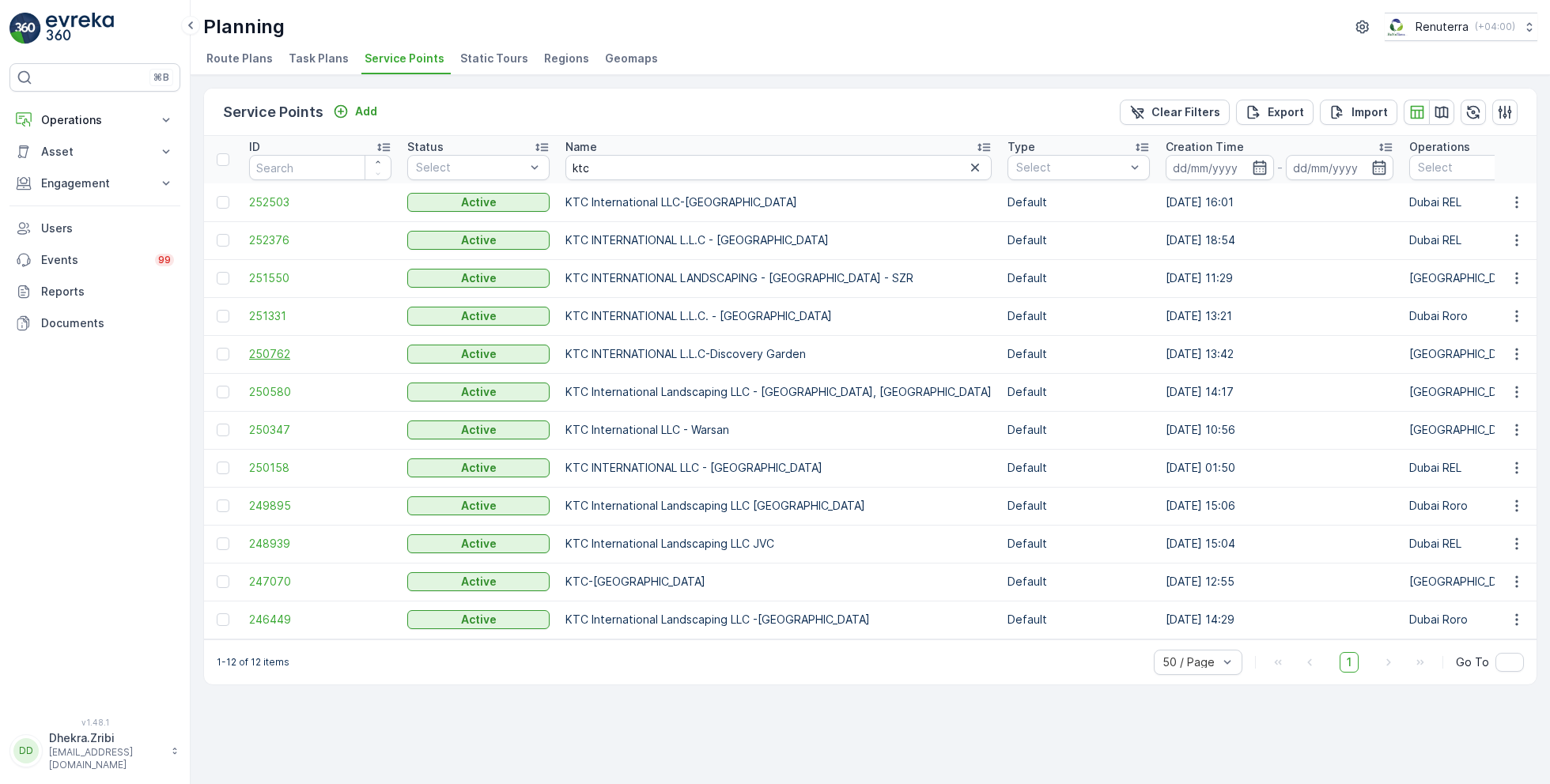
click at [287, 348] on span "250762" at bounding box center [320, 355] width 143 height 16
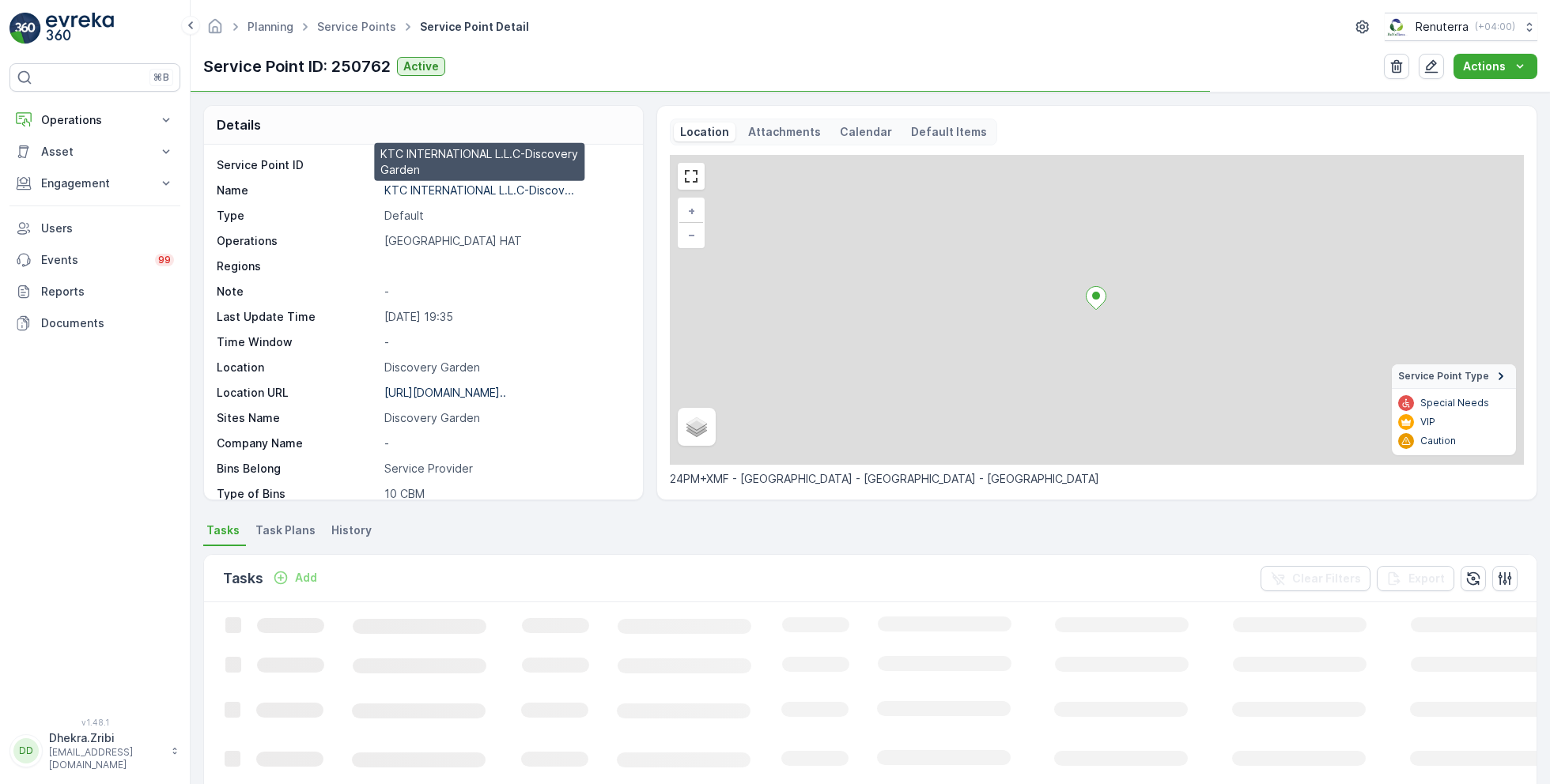
click at [440, 189] on p "KTC INTERNATIONAL L.L.C-Discov..." at bounding box center [479, 189] width 190 height 14
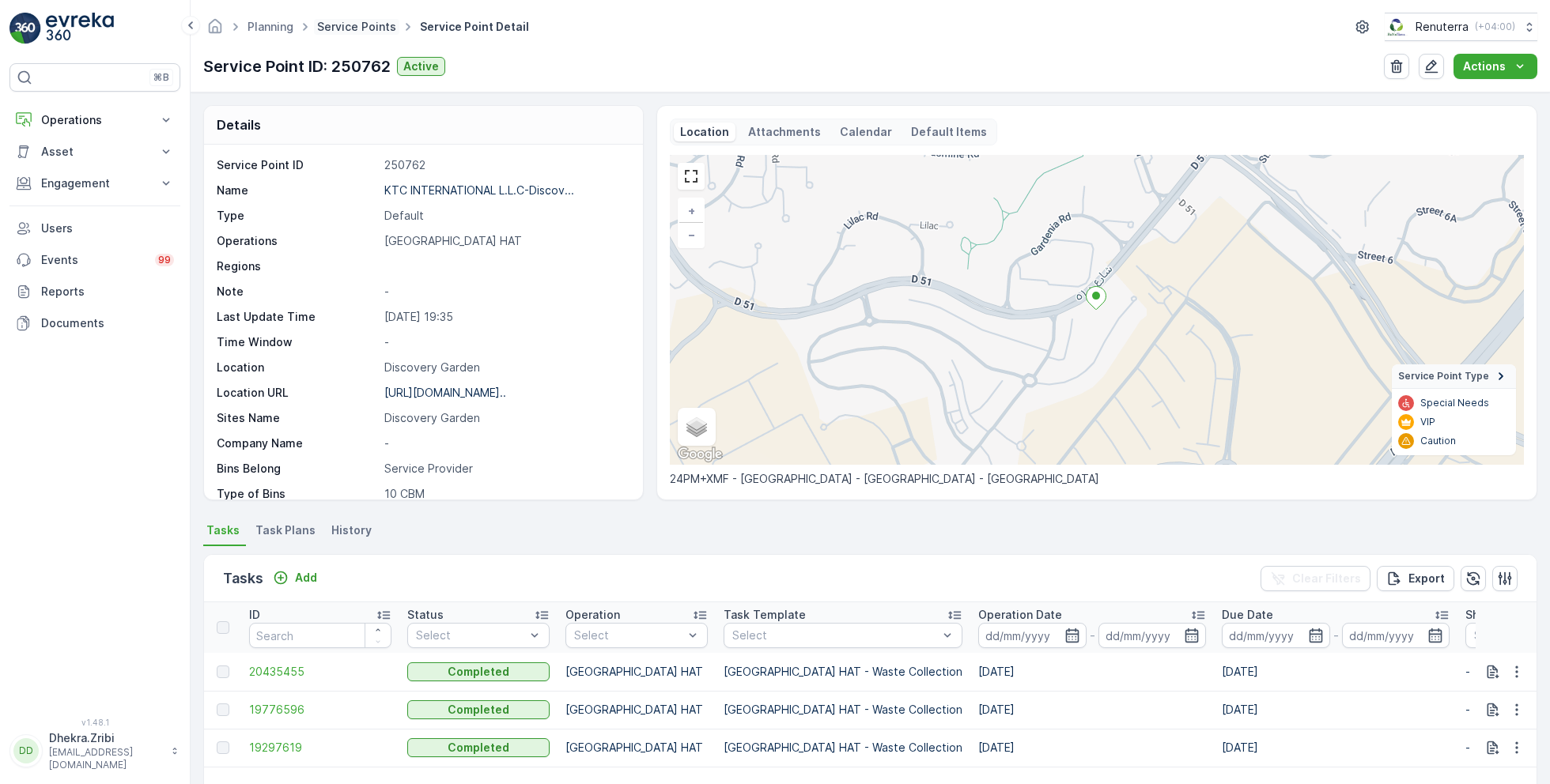
click at [360, 30] on link "Service Points" at bounding box center [357, 26] width 79 height 14
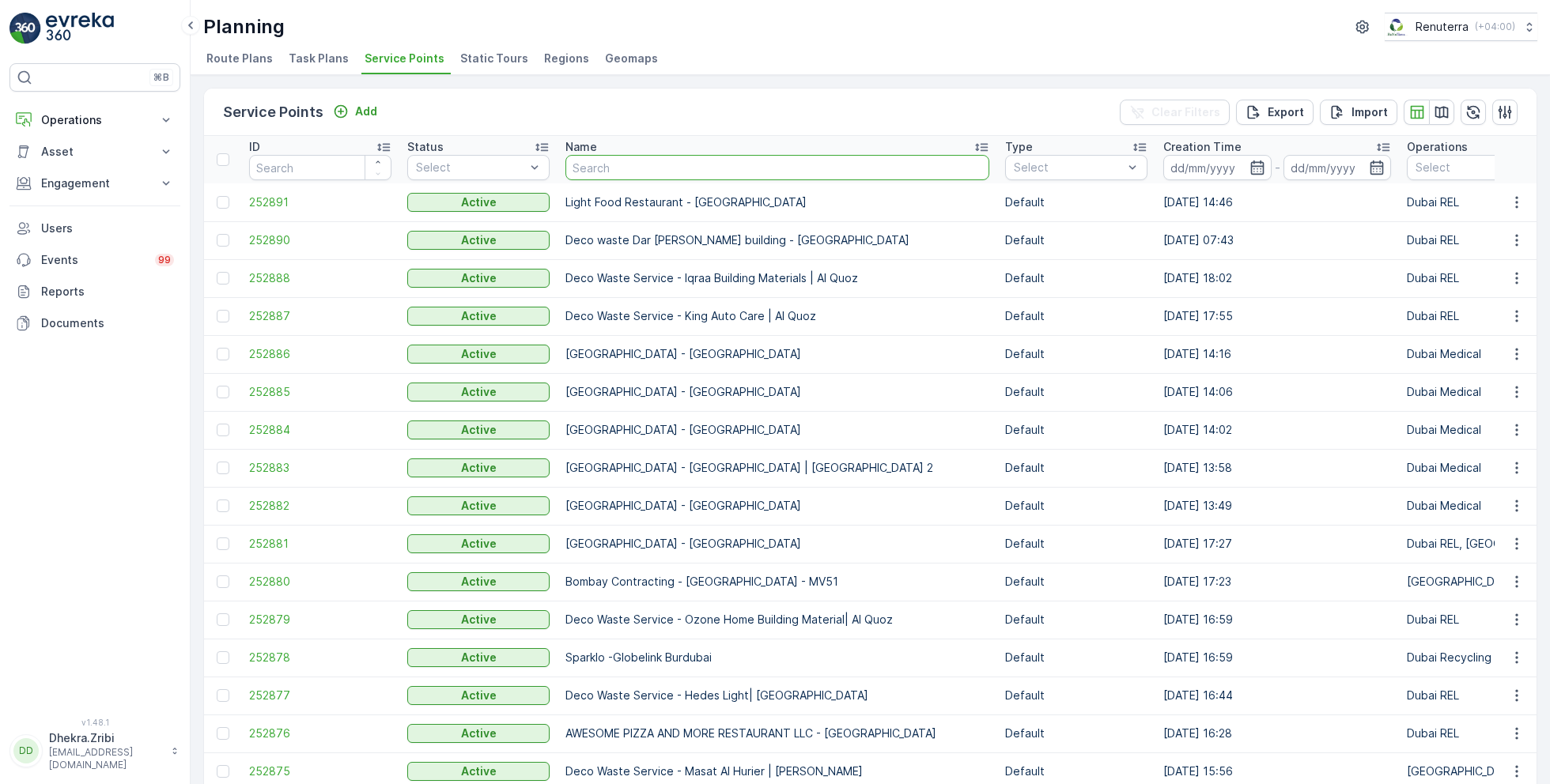
click at [695, 164] on input "text" at bounding box center [778, 168] width 424 height 25
type input "cost"
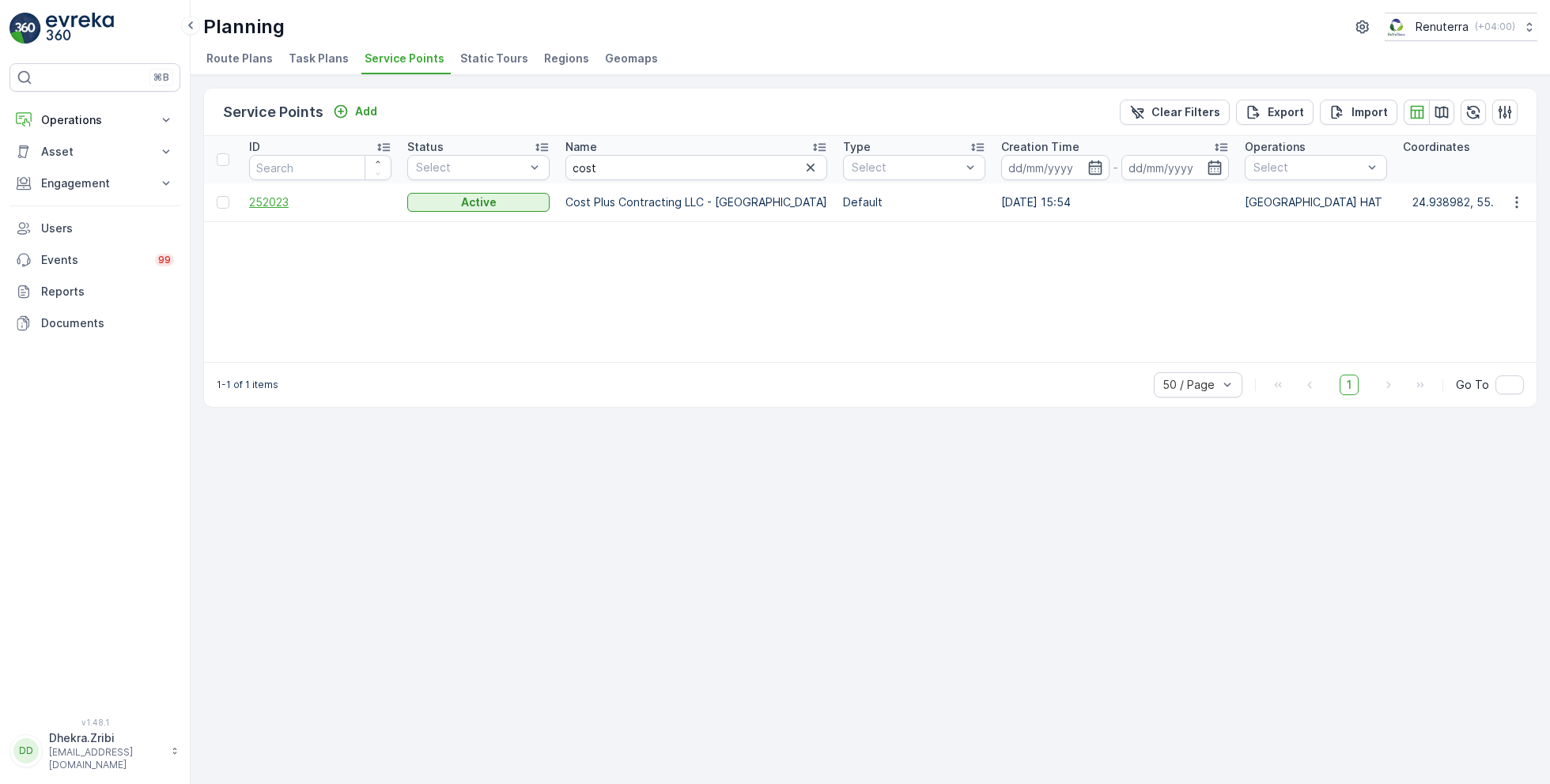
click at [296, 198] on span "252023" at bounding box center [320, 203] width 143 height 16
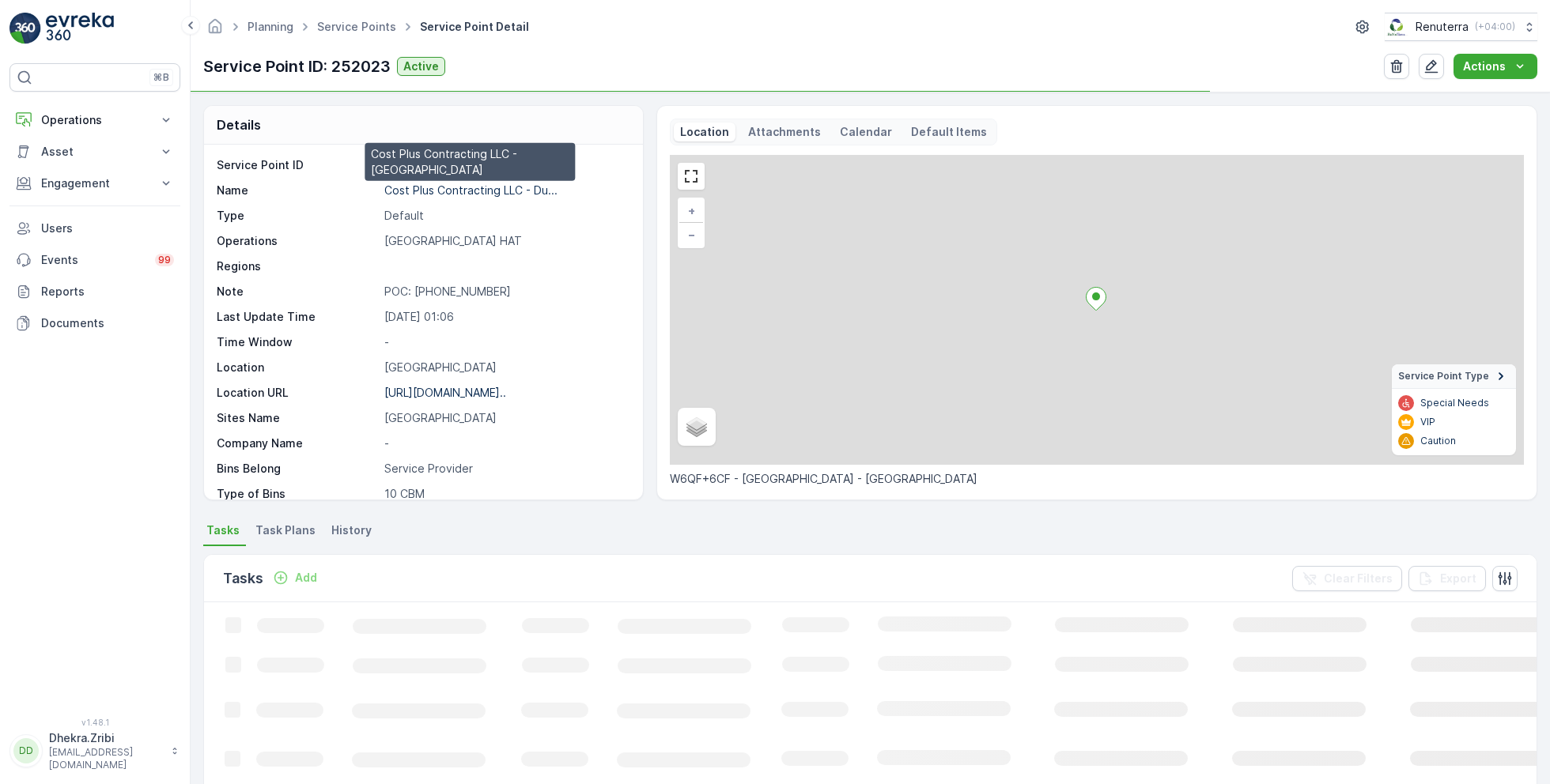
click at [426, 189] on p "Cost Plus Contracting LLC - Du..." at bounding box center [471, 189] width 173 height 14
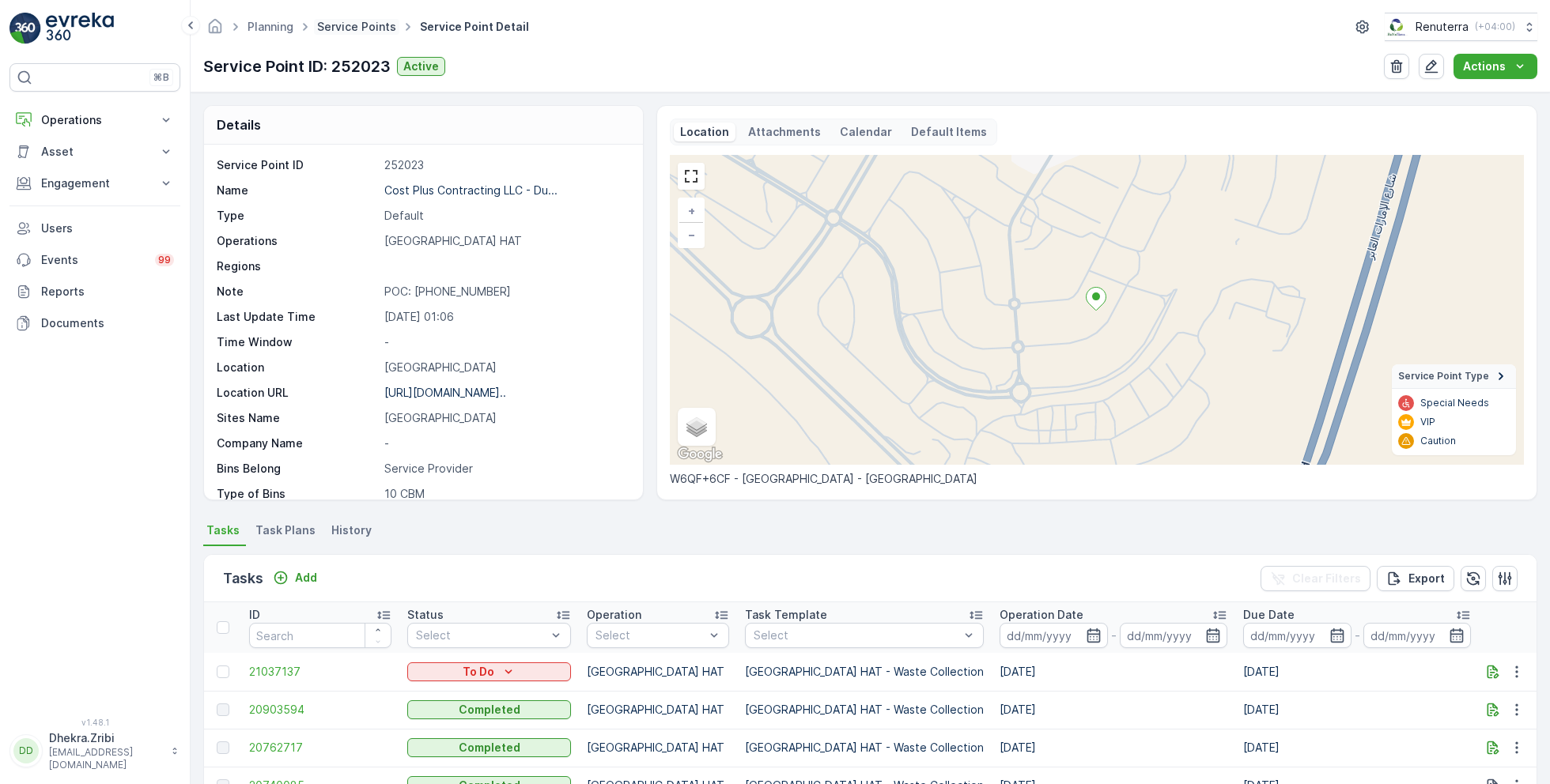
click at [347, 25] on link "Service Points" at bounding box center [357, 26] width 79 height 14
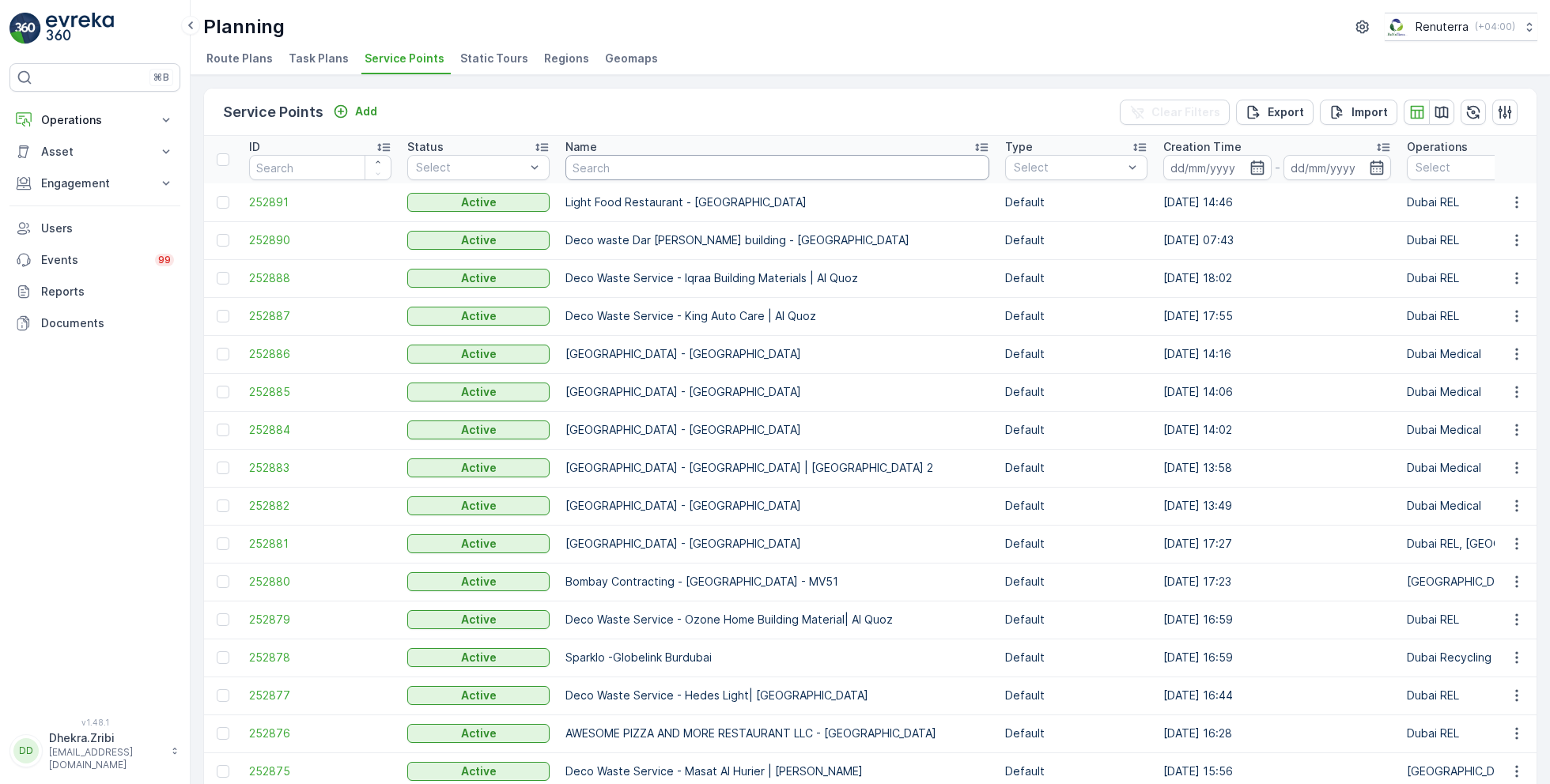
click at [608, 170] on input "text" at bounding box center [778, 168] width 424 height 25
type input "wade"
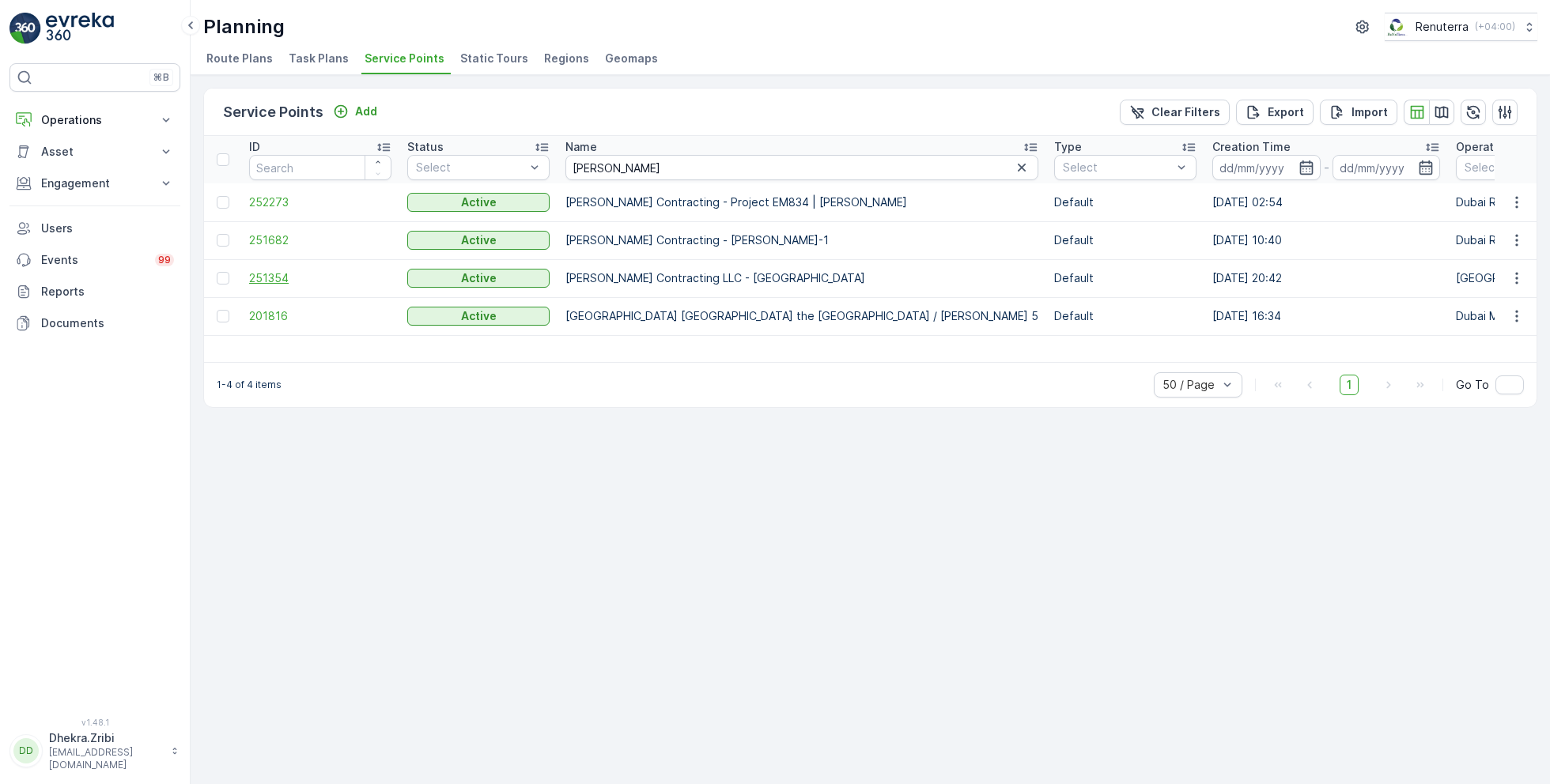
click at [261, 271] on span "251354" at bounding box center [320, 279] width 143 height 16
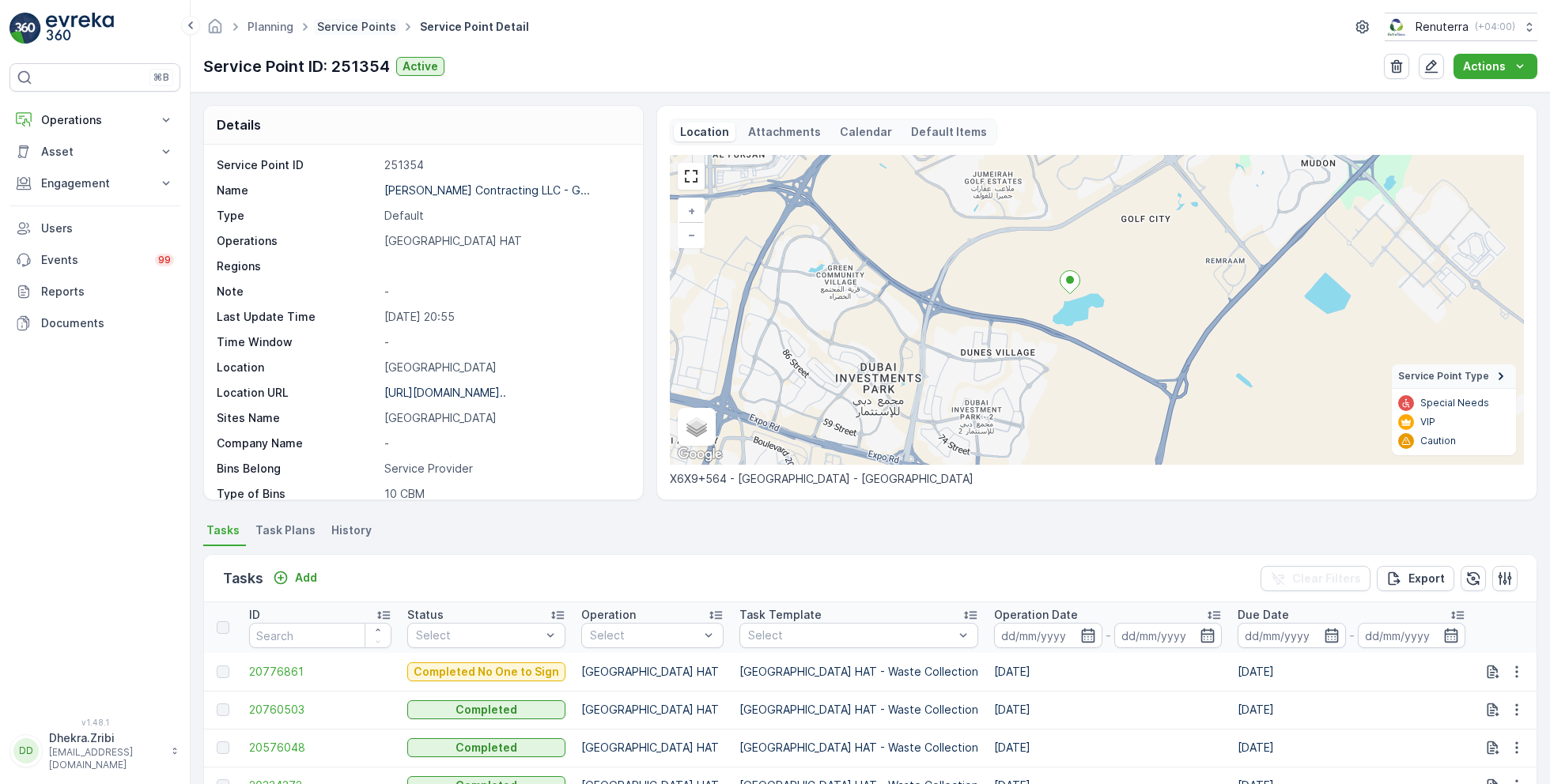
click at [345, 23] on link "Service Points" at bounding box center [357, 26] width 79 height 14
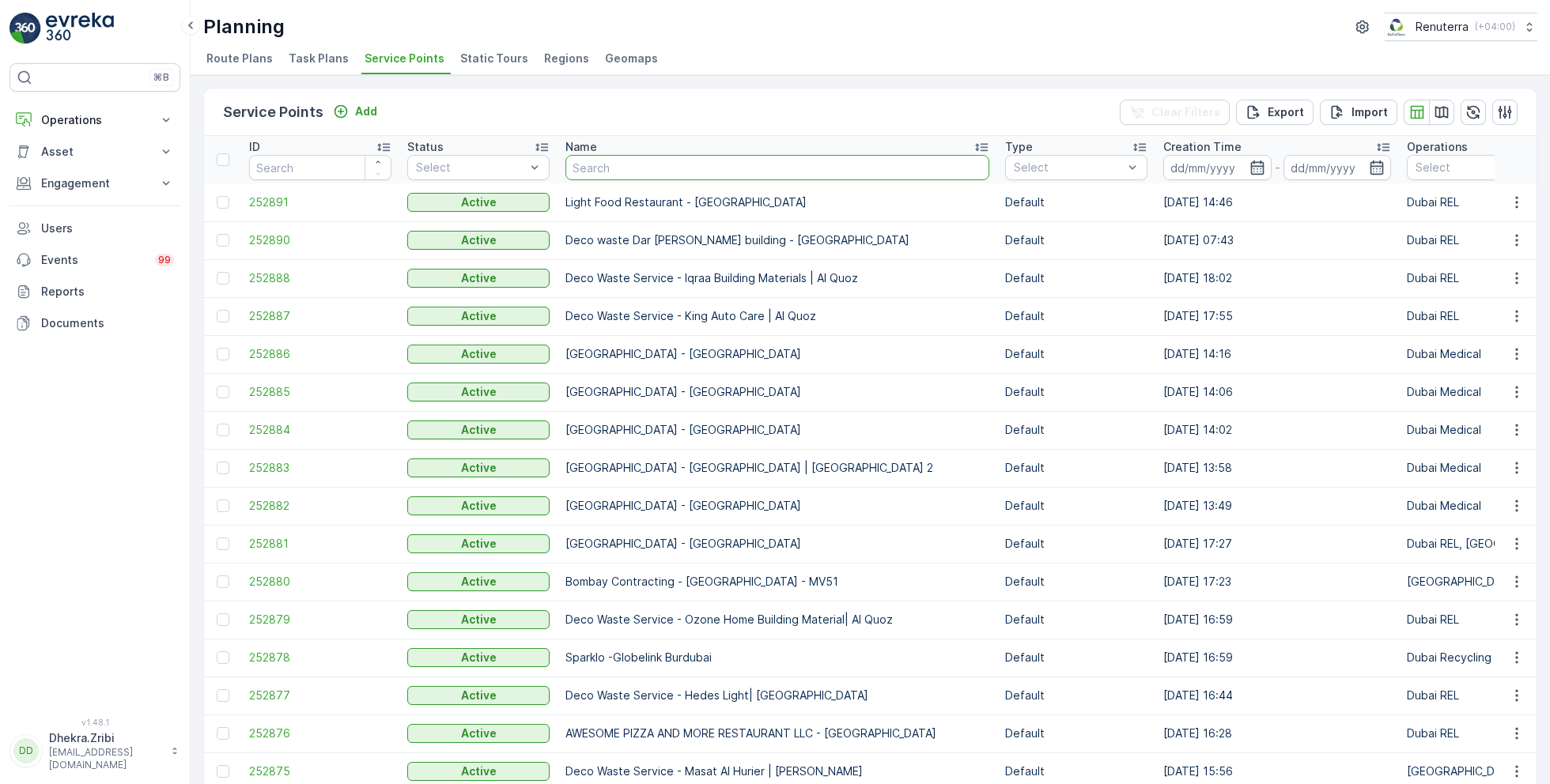
click at [598, 164] on input "text" at bounding box center [778, 168] width 424 height 25
type input "deco"
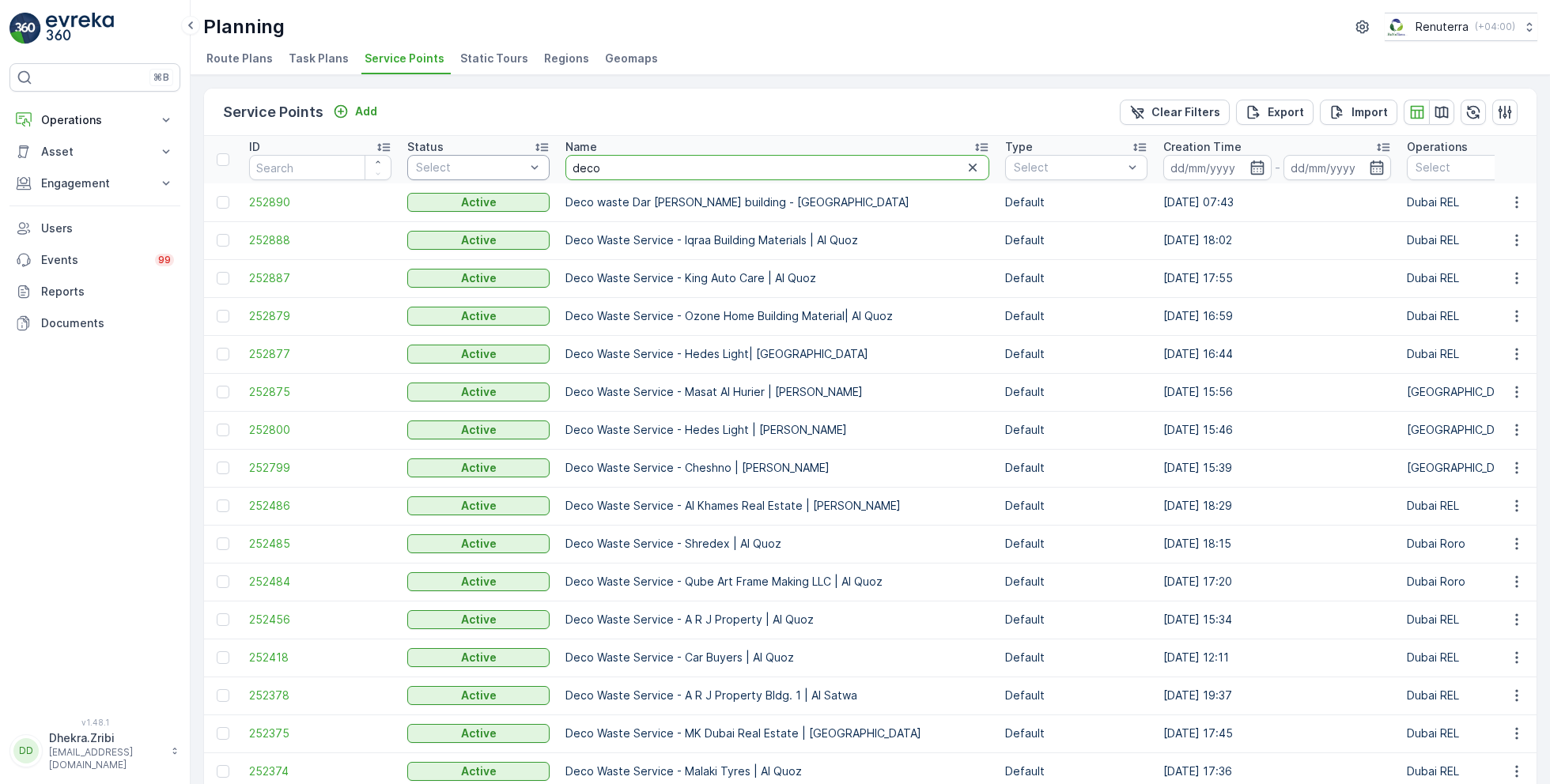
drag, startPoint x: 637, startPoint y: 166, endPoint x: 511, endPoint y: 166, distance: 126.0
type input "shred"
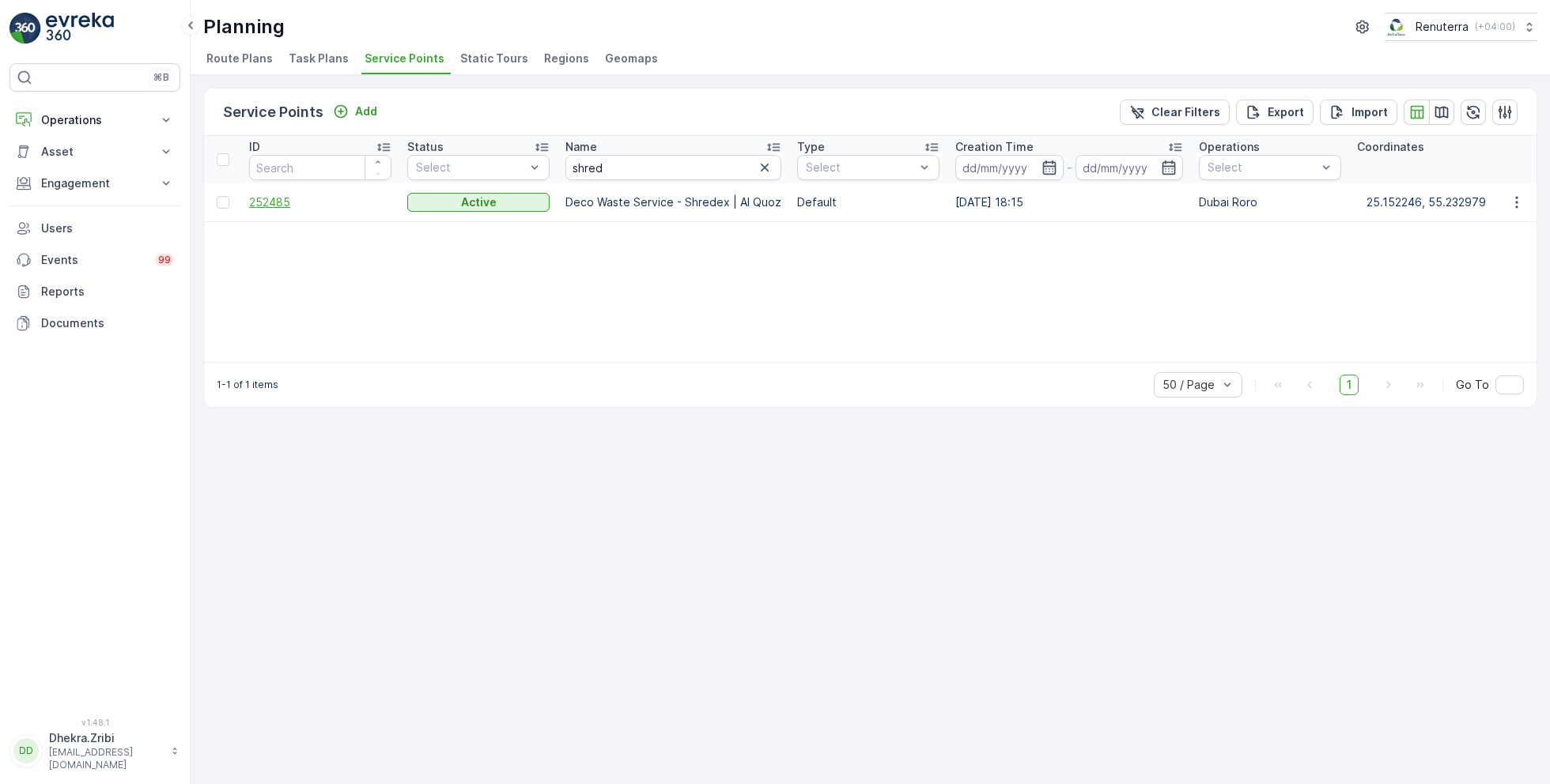
click at [287, 199] on span "252485" at bounding box center [320, 203] width 143 height 16
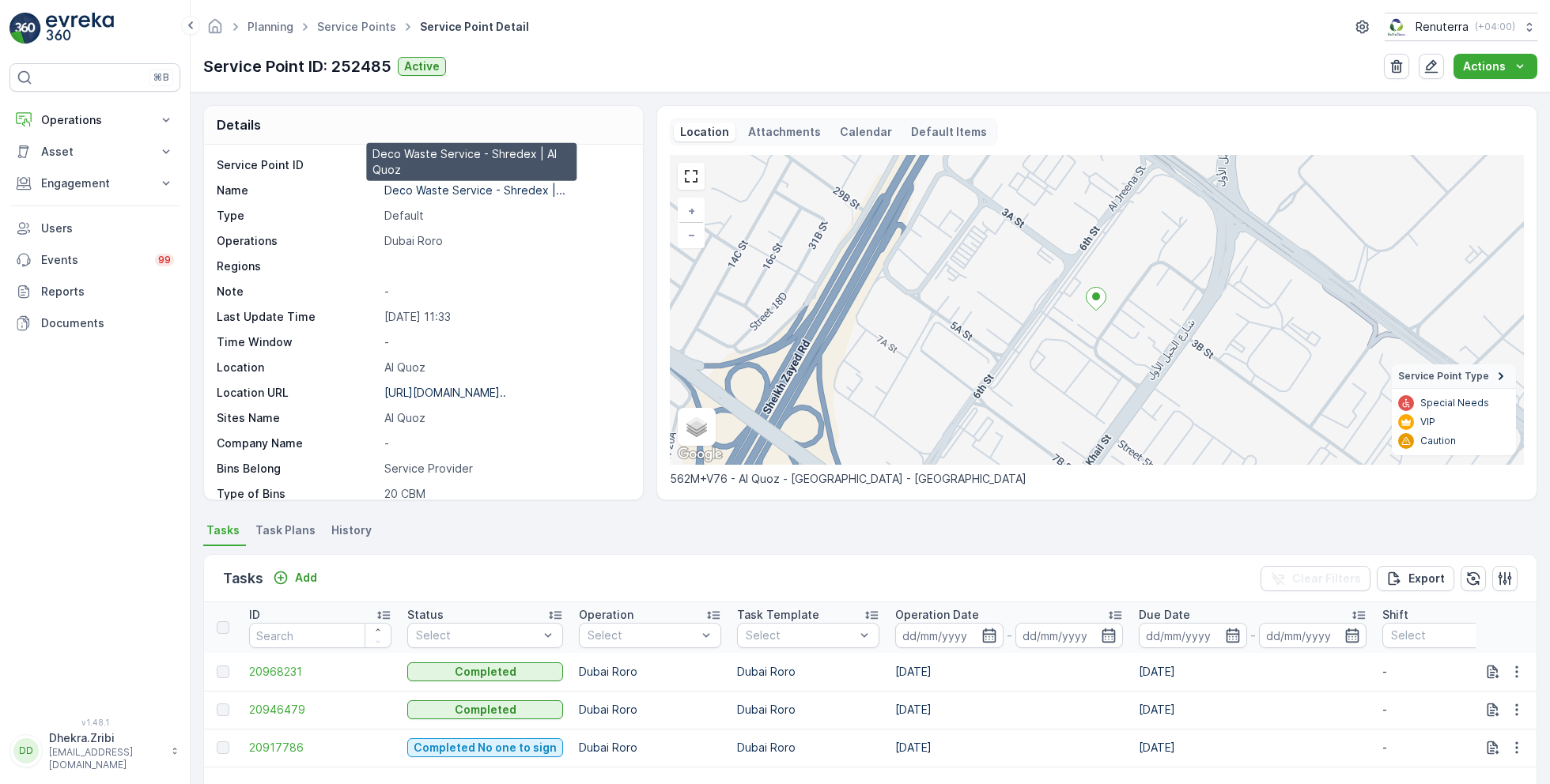
click at [456, 189] on p "Deco Waste Service - Shredex |..." at bounding box center [475, 189] width 181 height 14
click at [367, 29] on link "Service Points" at bounding box center [357, 26] width 79 height 14
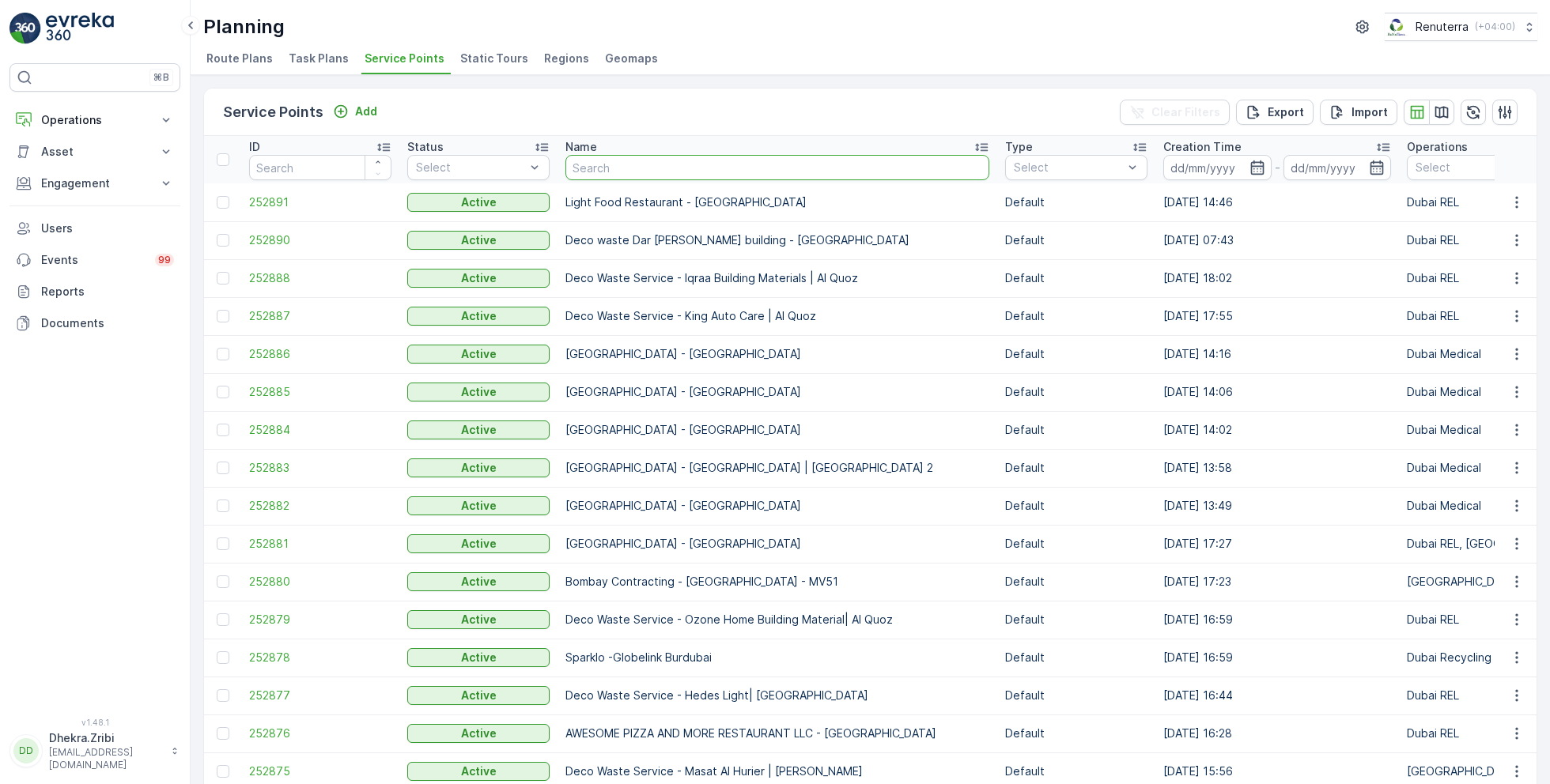
click at [632, 172] on input "text" at bounding box center [778, 168] width 424 height 25
type input "deco"
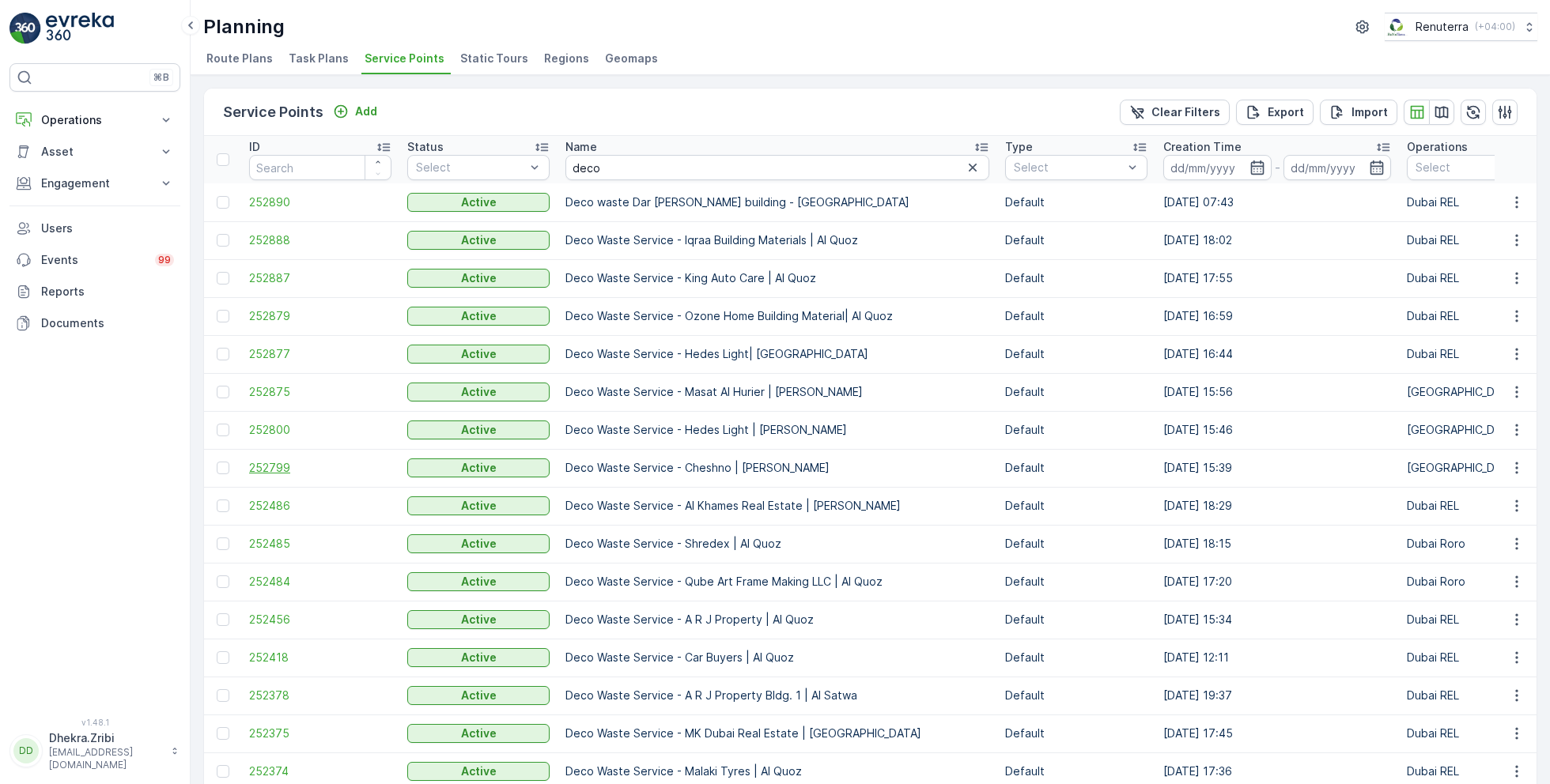
click at [266, 460] on span "252799" at bounding box center [320, 468] width 143 height 16
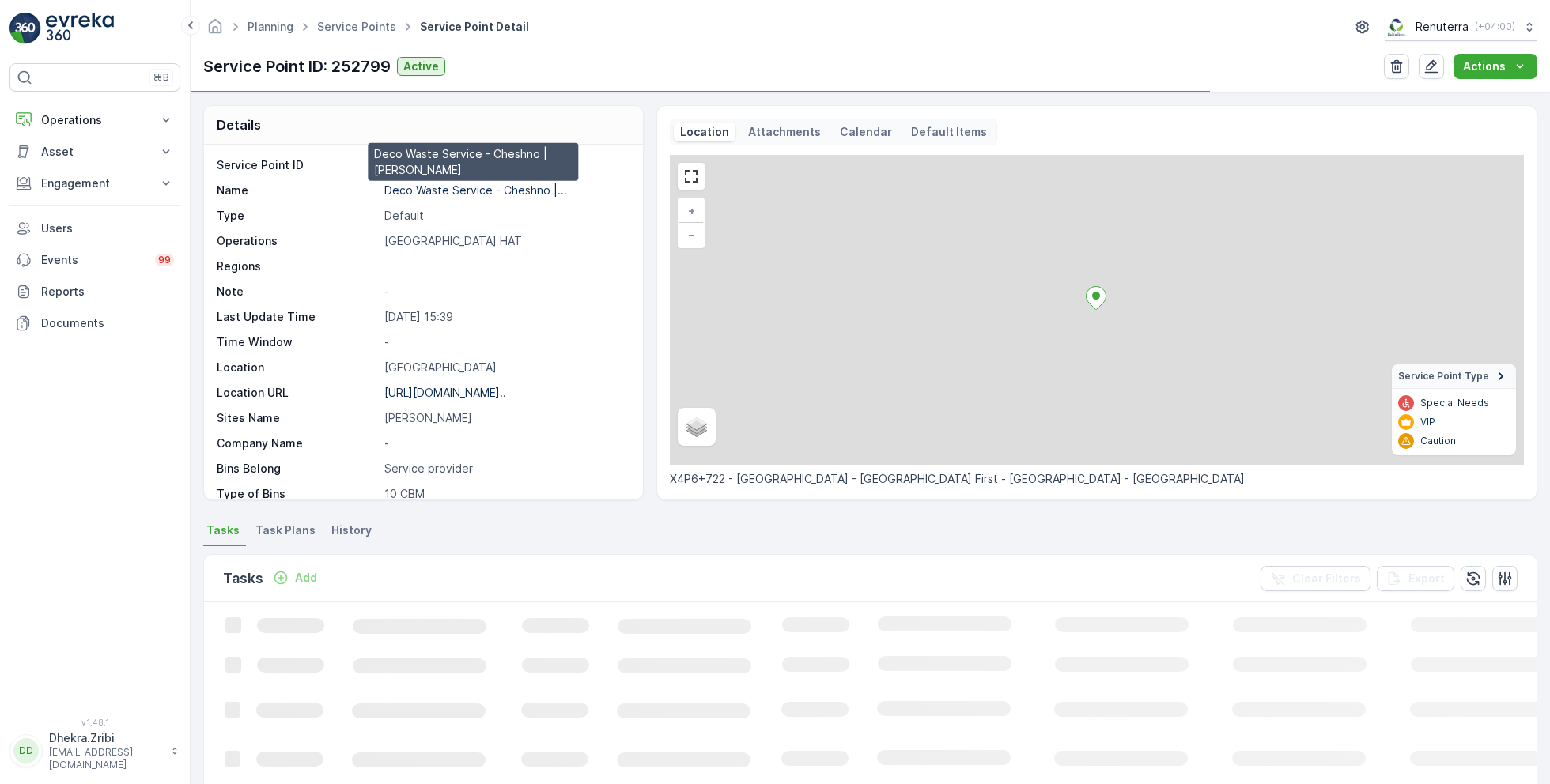
click at [466, 189] on p "Deco Waste Service - Cheshno |..." at bounding box center [476, 189] width 182 height 14
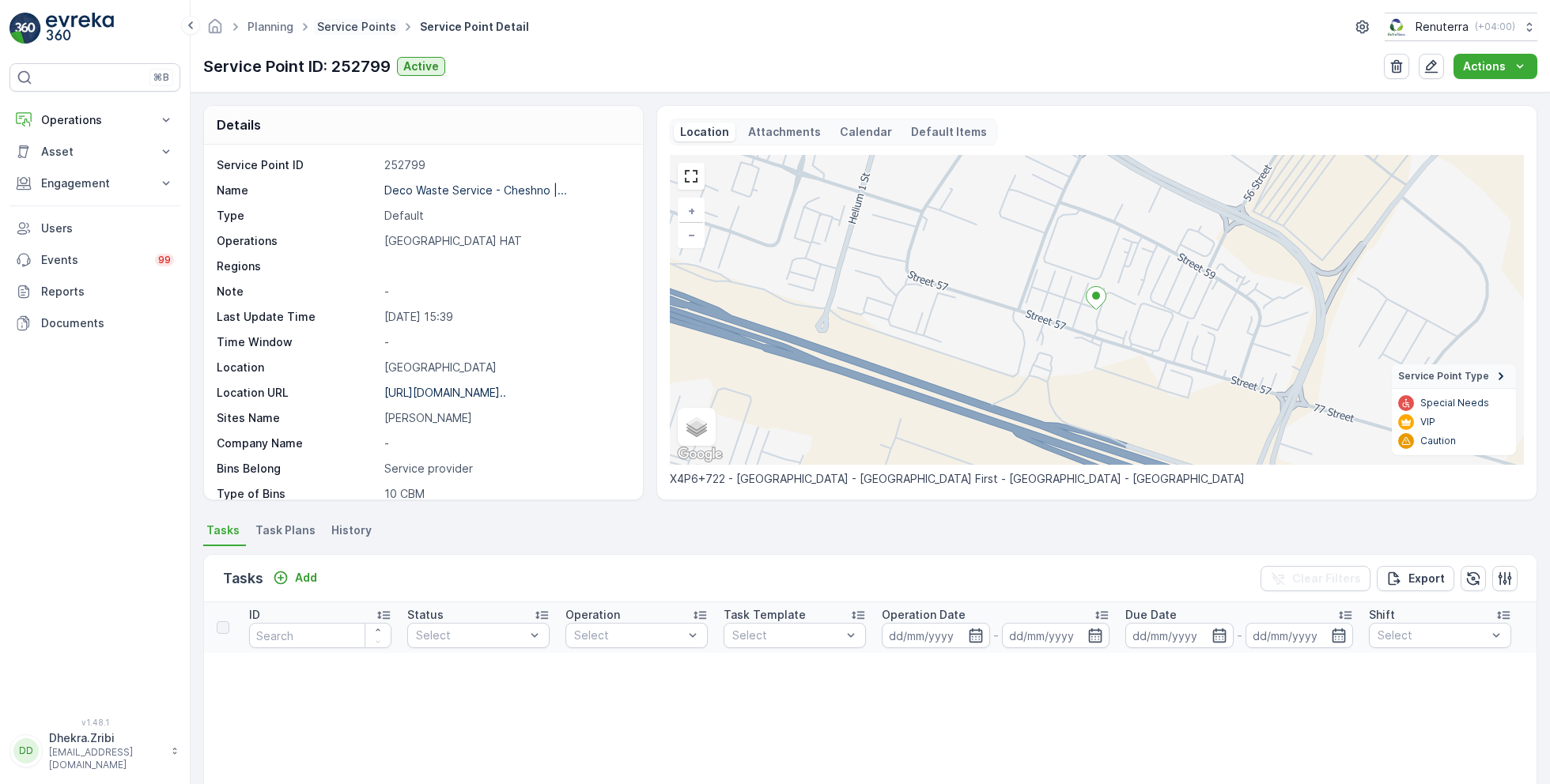
click at [376, 26] on link "Service Points" at bounding box center [357, 26] width 79 height 14
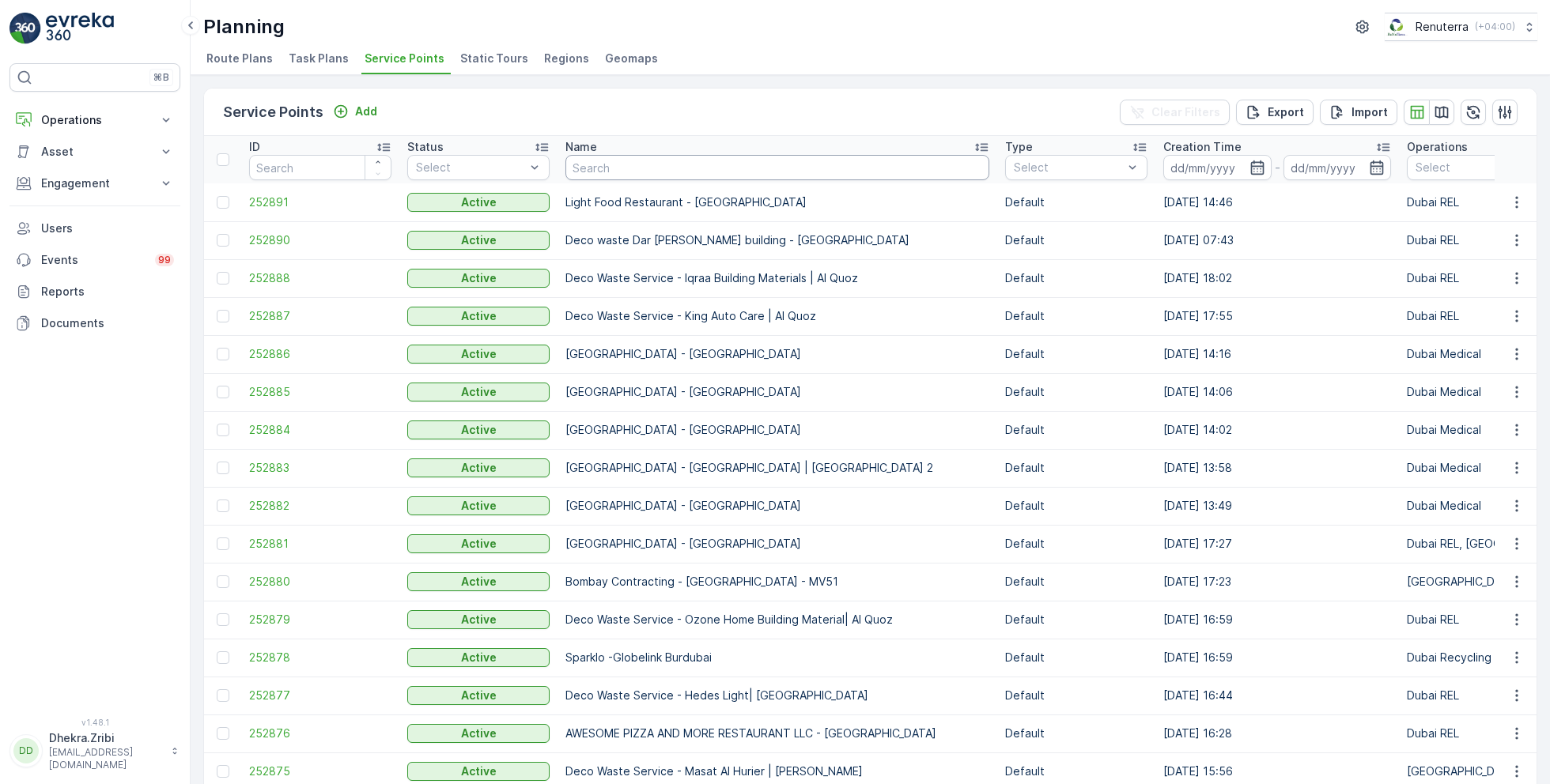
click at [611, 169] on input "text" at bounding box center [778, 168] width 424 height 25
type input "mub"
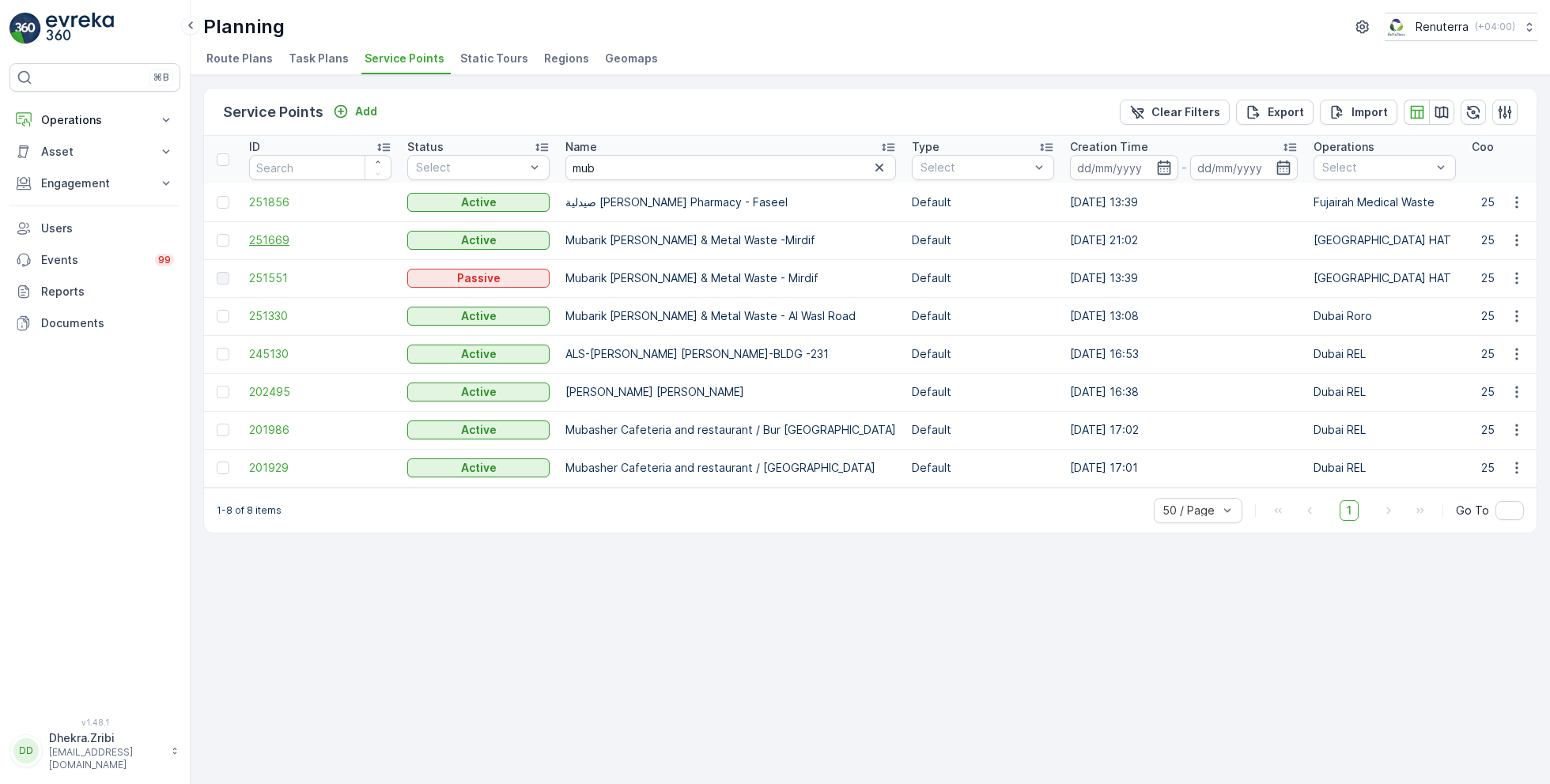
click at [271, 240] on span "251669" at bounding box center [320, 241] width 143 height 16
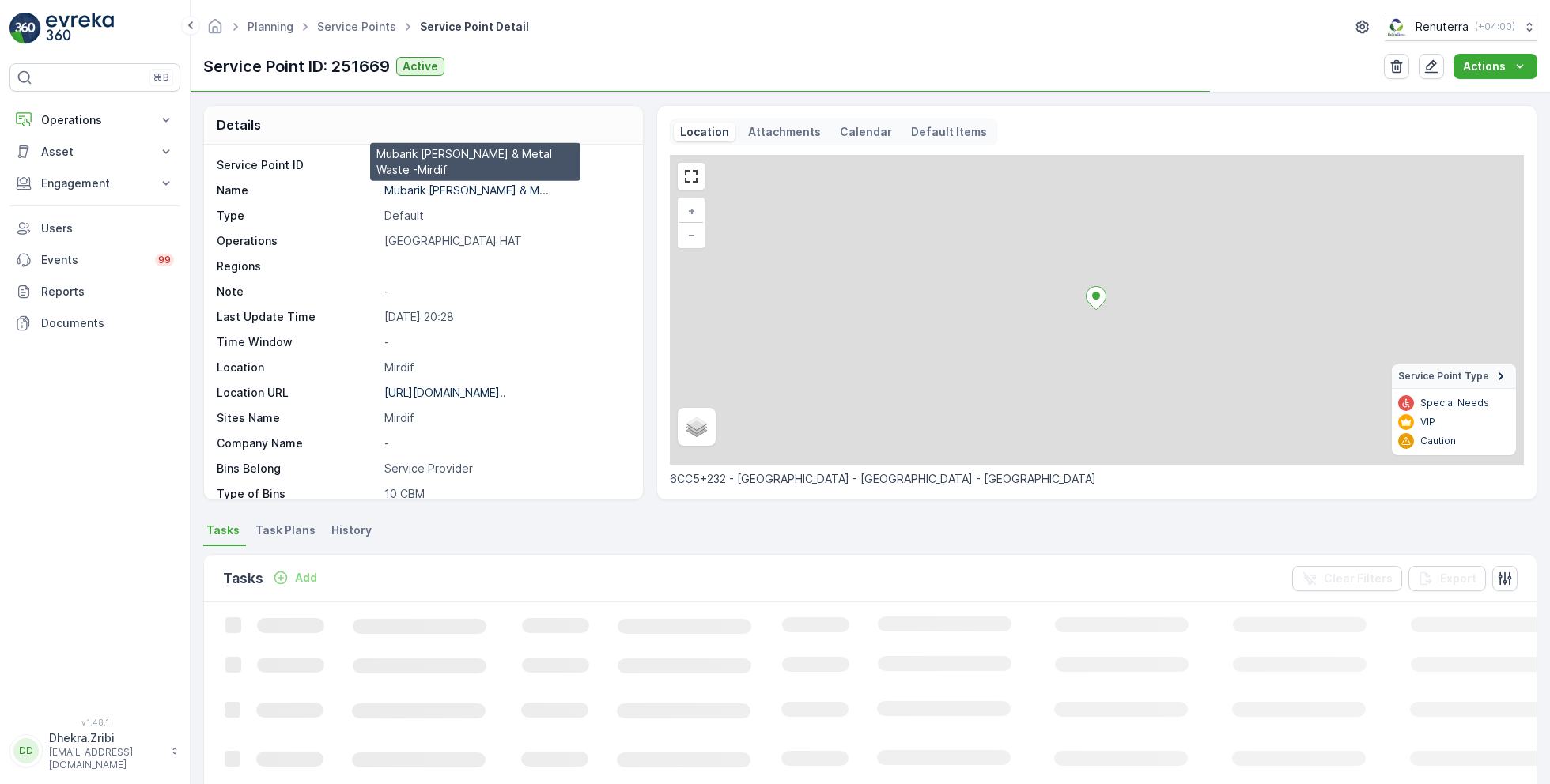
click at [412, 195] on p "Mubarik Abdul Majeed Scrap & M..." at bounding box center [467, 189] width 164 height 14
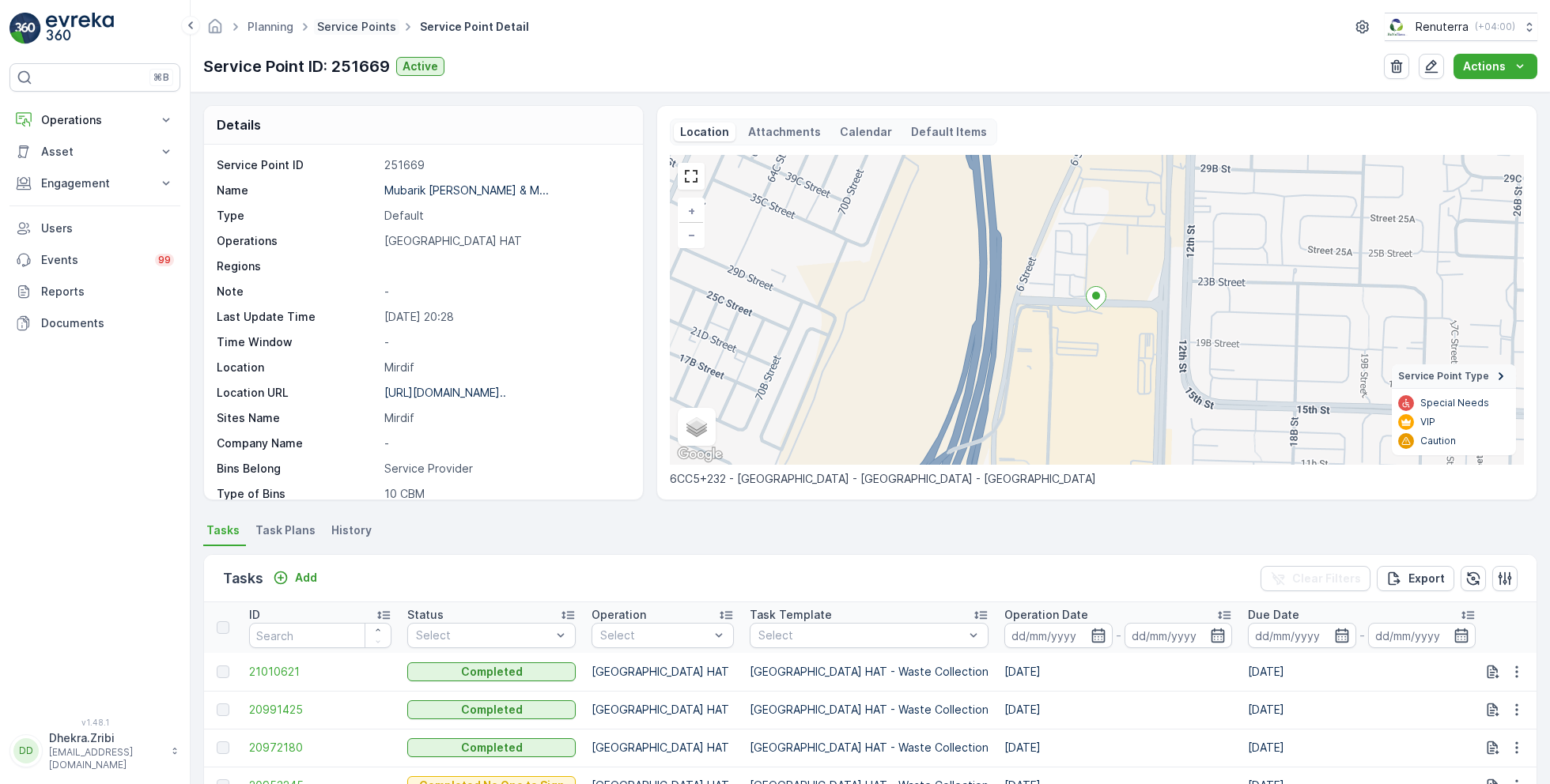
click at [362, 29] on link "Service Points" at bounding box center [357, 26] width 79 height 14
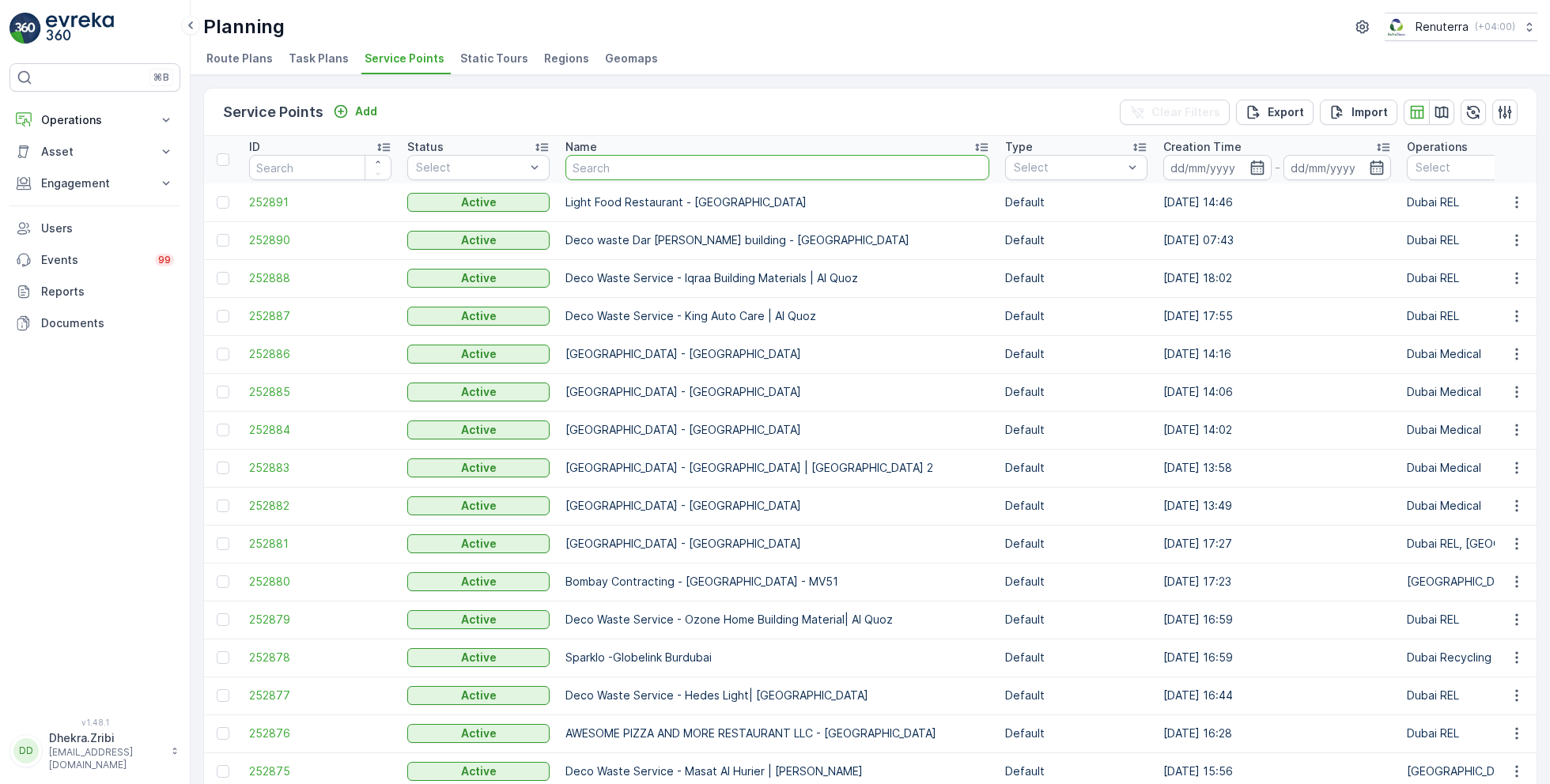
click at [623, 178] on input "text" at bounding box center [778, 168] width 424 height 25
paste input "KTC INTERNATIONAL L.L.C-Discovery Garden"
type input "KTC INTERNATIONAL L.L.C-Discovery Garden"
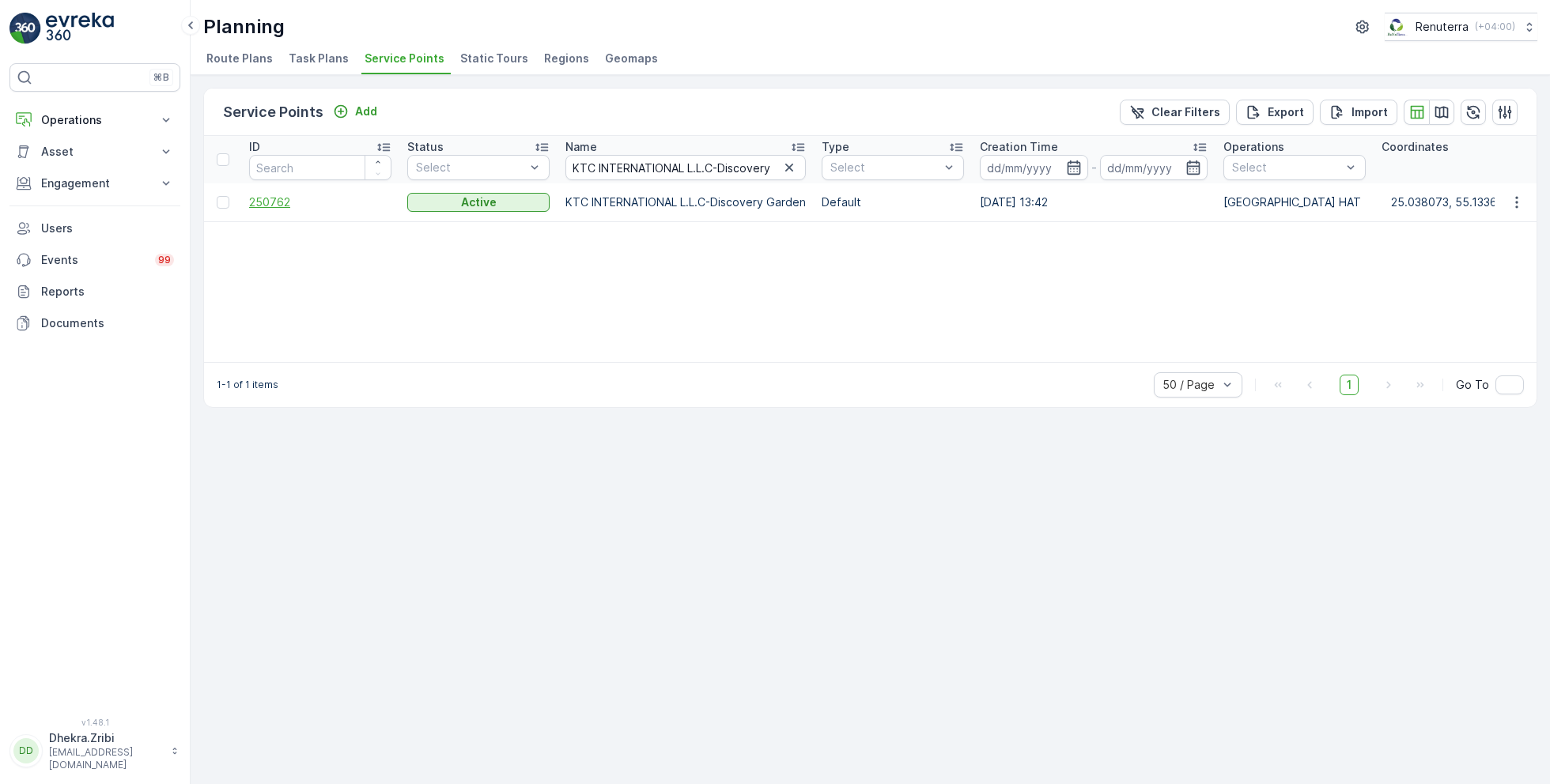
click at [275, 195] on span "250762" at bounding box center [320, 203] width 143 height 16
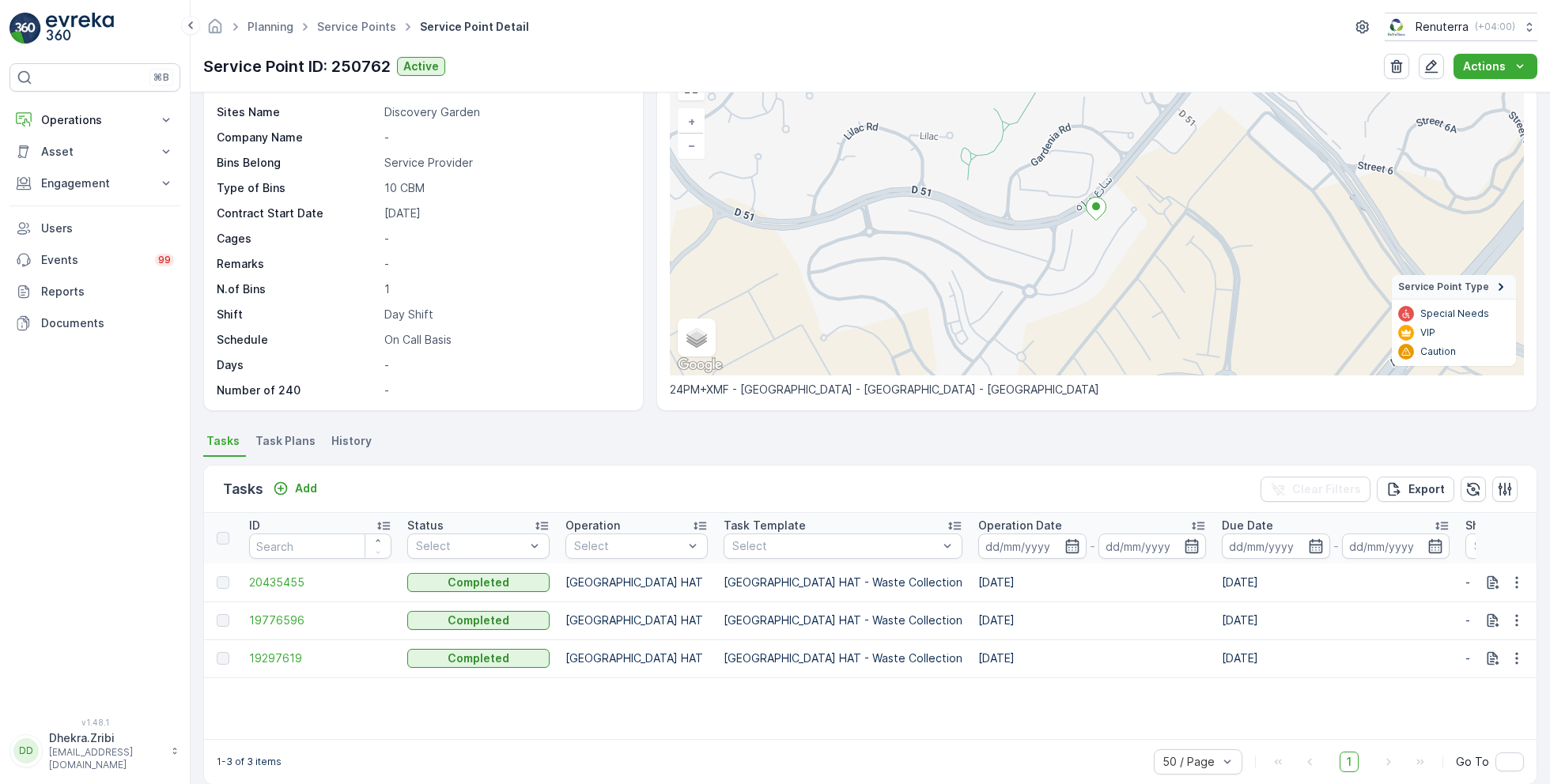
scroll to position [109, 0]
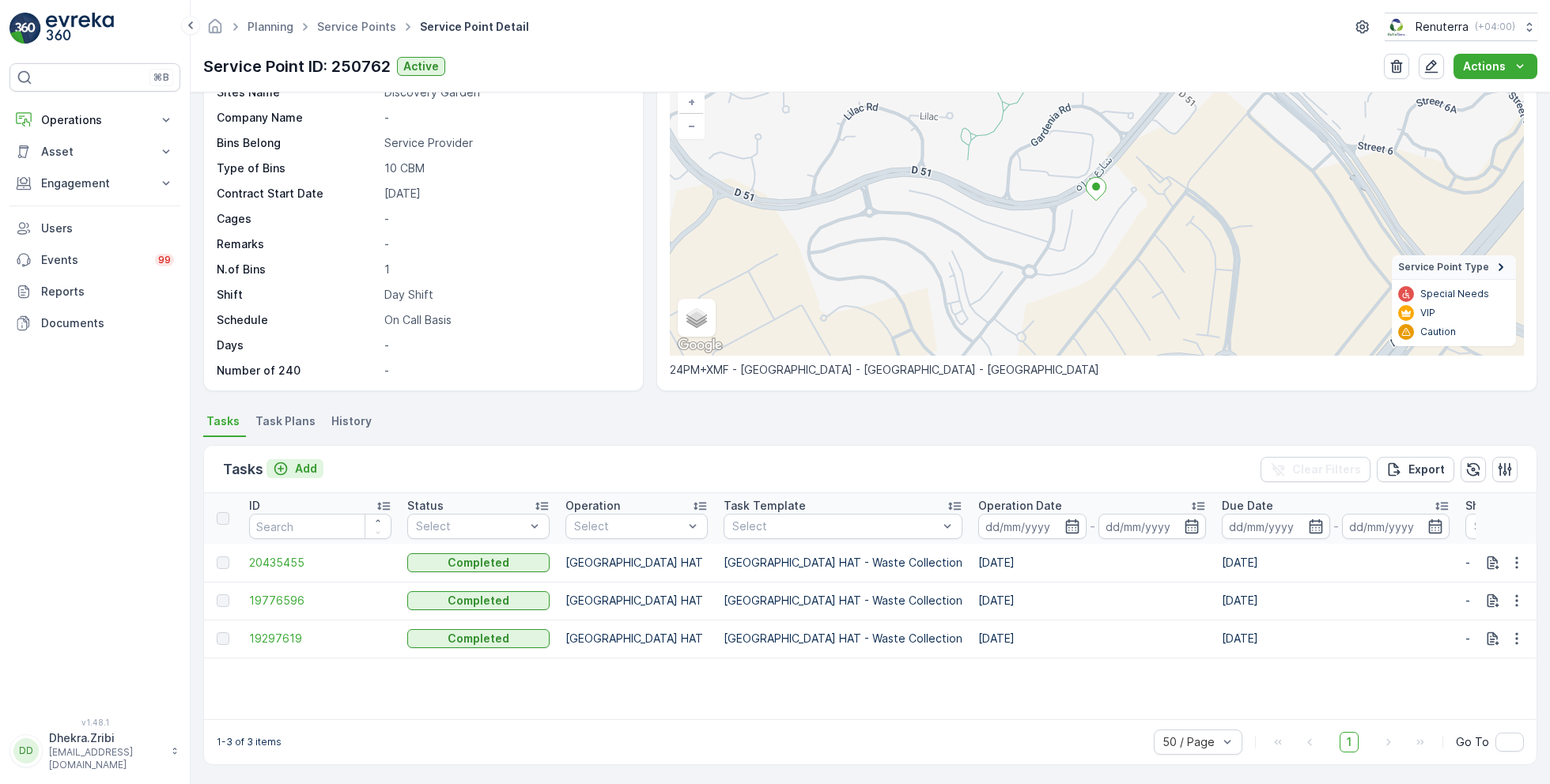
click at [302, 461] on p "Add" at bounding box center [306, 469] width 23 height 16
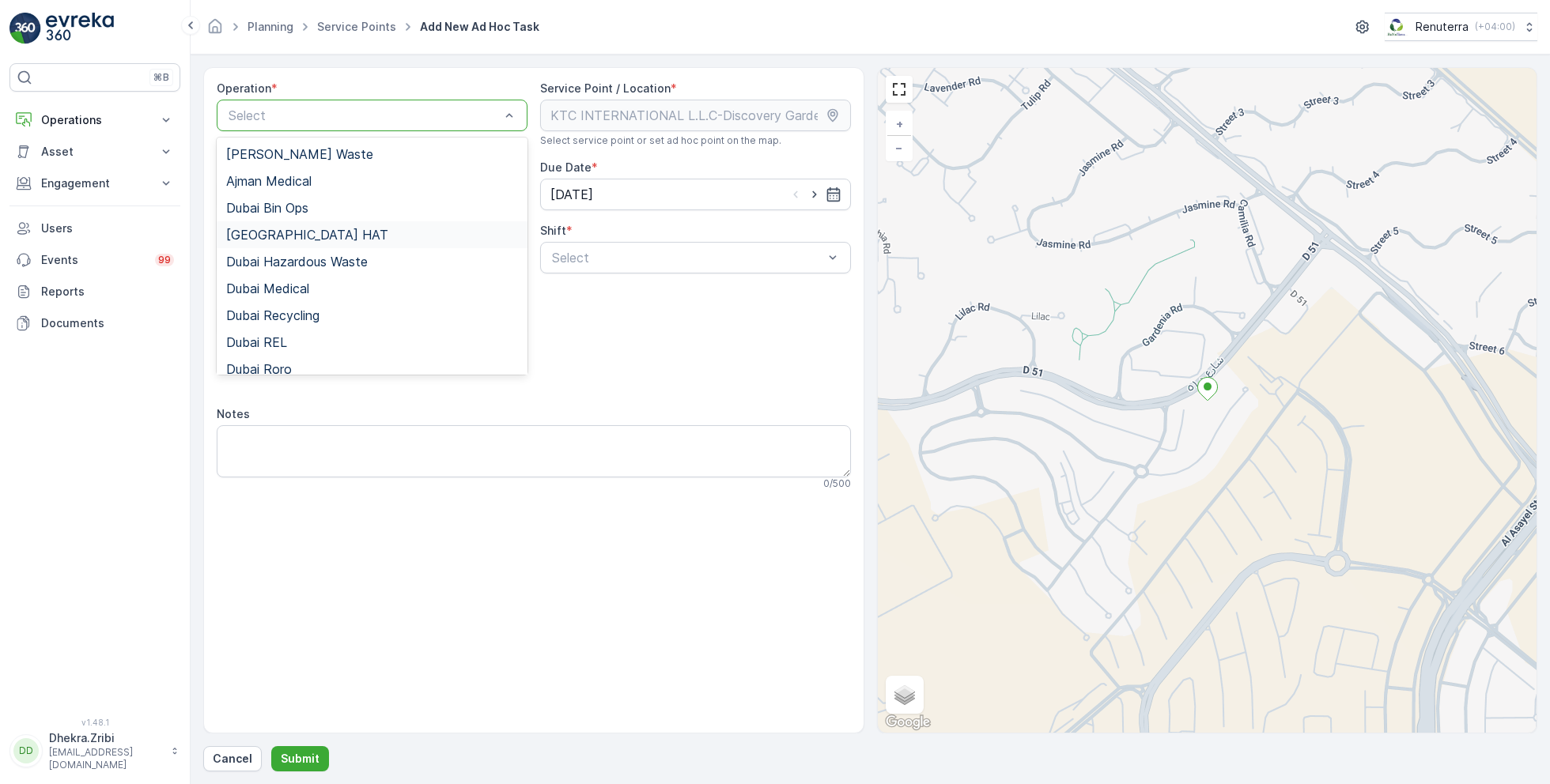
click at [315, 233] on div "Dubai HAT" at bounding box center [372, 235] width 292 height 14
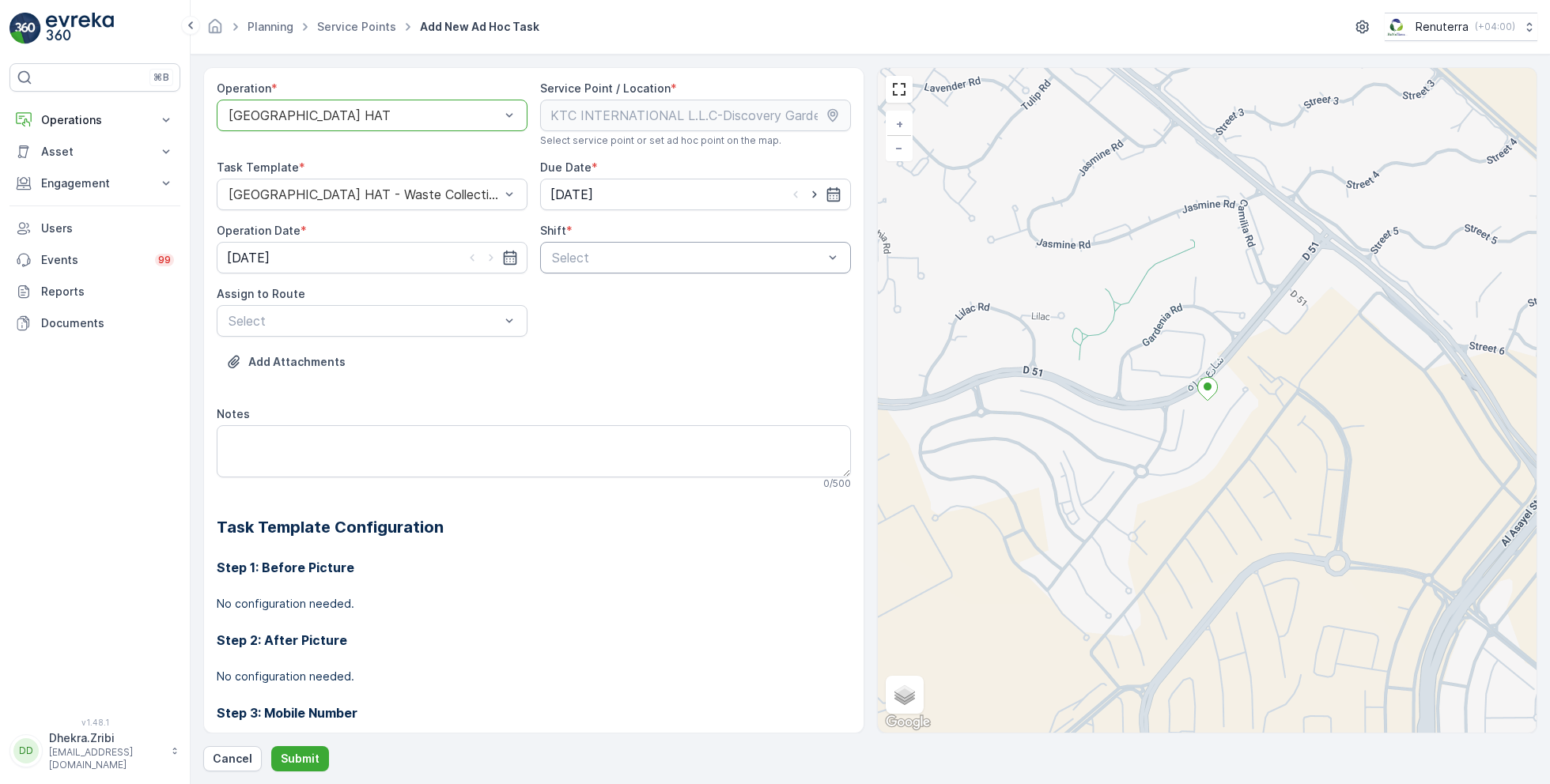
click at [682, 254] on div at bounding box center [688, 258] width 274 height 14
click at [573, 300] on span "Day Shift" at bounding box center [578, 297] width 56 height 14
click at [448, 322] on div at bounding box center [364, 321] width 274 height 14
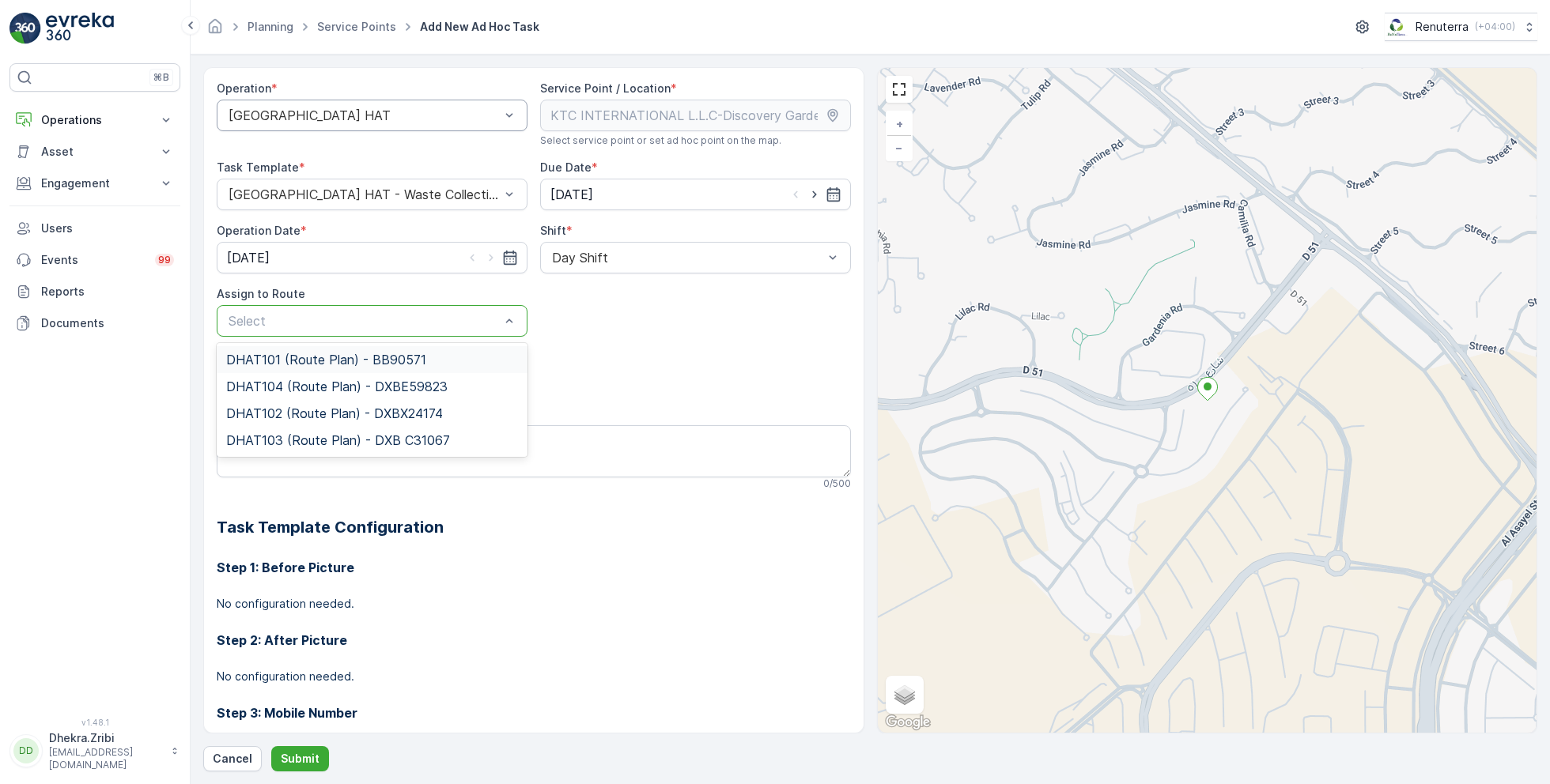
click at [336, 359] on span "DHAT101 (Route Plan) - BB90571" at bounding box center [327, 360] width 200 height 14
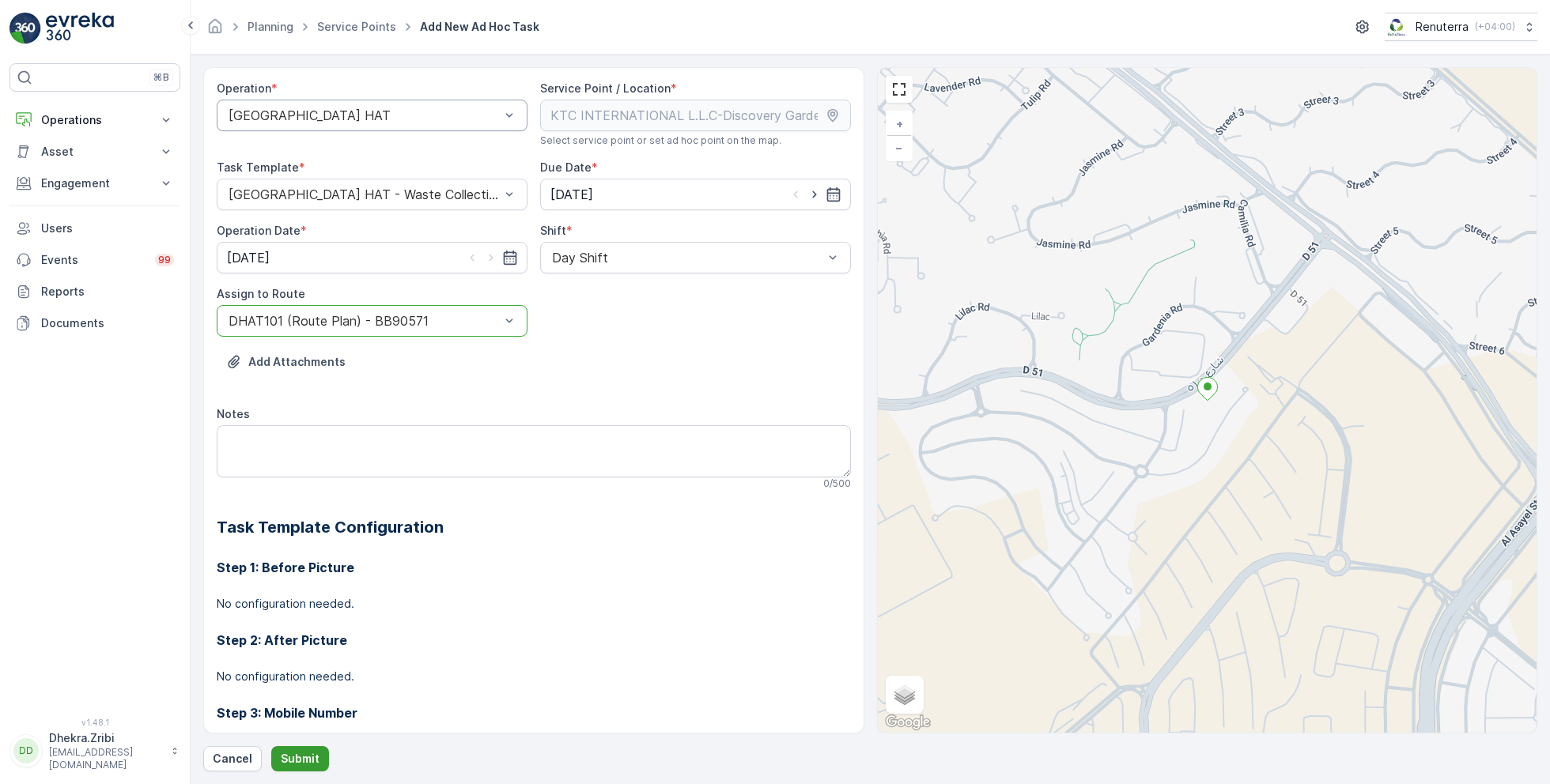
click at [294, 746] on button "Submit" at bounding box center [301, 759] width 58 height 25
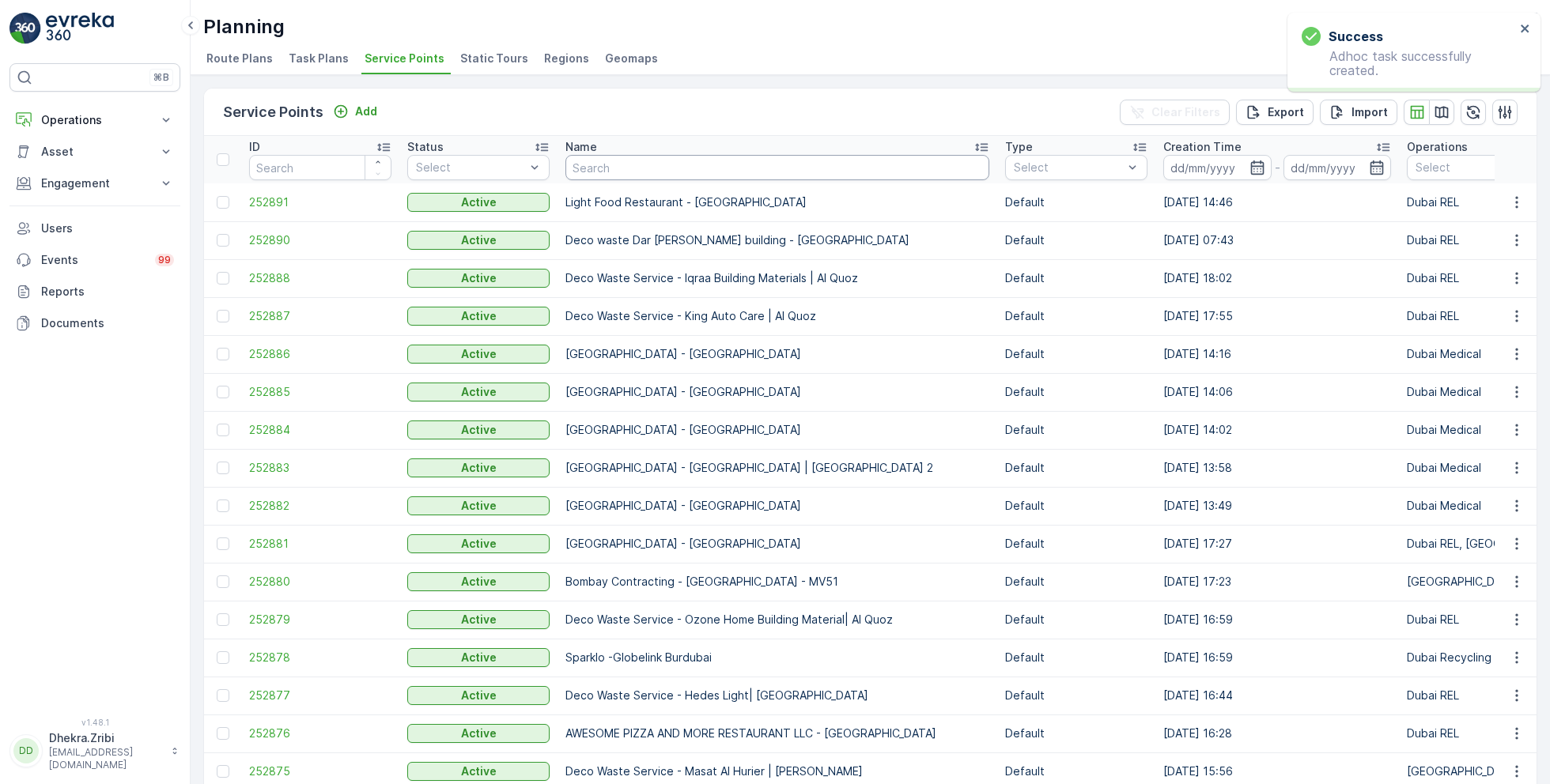
click at [677, 163] on input "text" at bounding box center [778, 168] width 424 height 25
paste input "Besix Construct LLC-1JC"
type input "Besix Construct LLC-1JC"
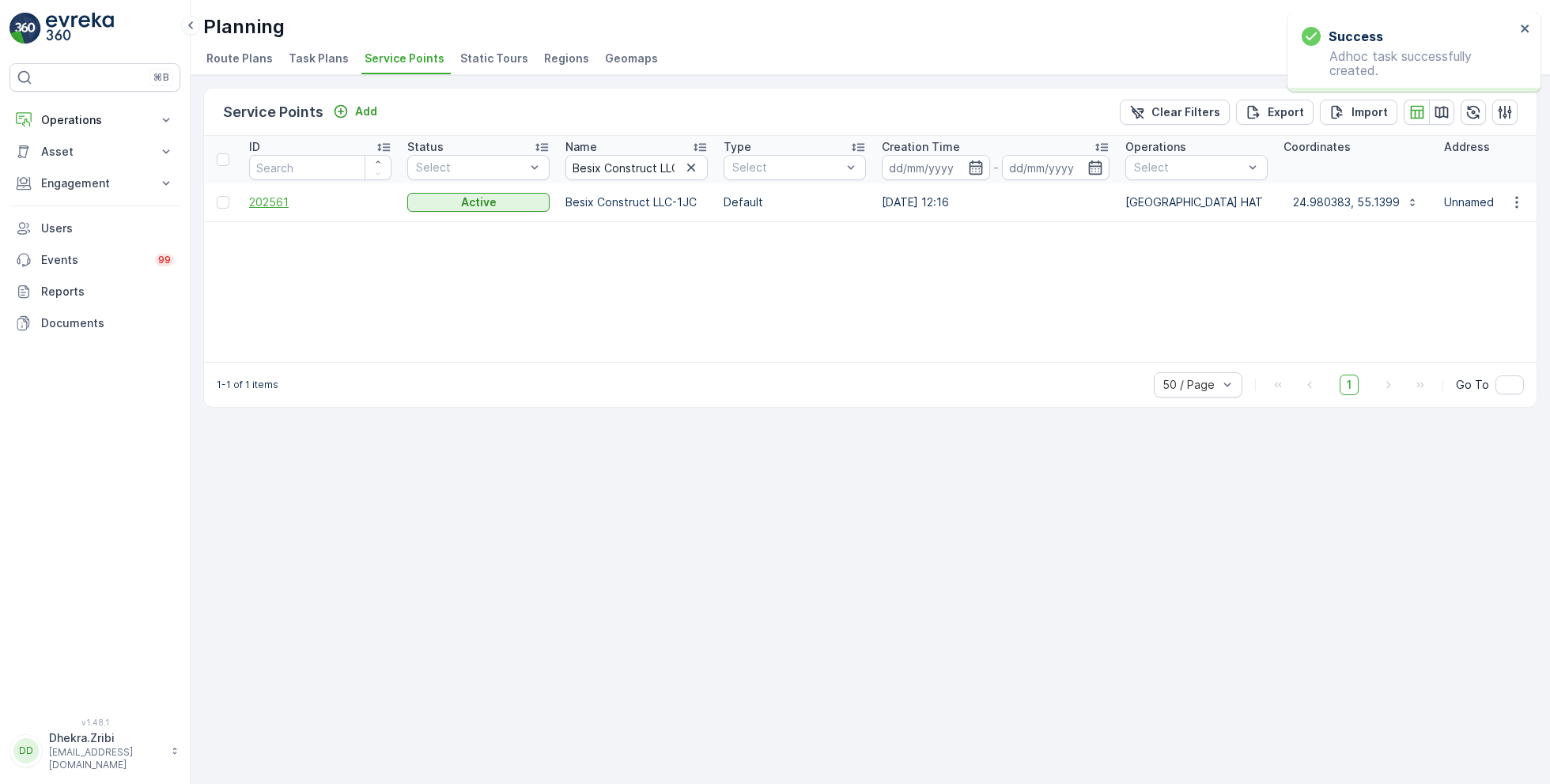
click at [273, 199] on span "202561" at bounding box center [320, 203] width 143 height 16
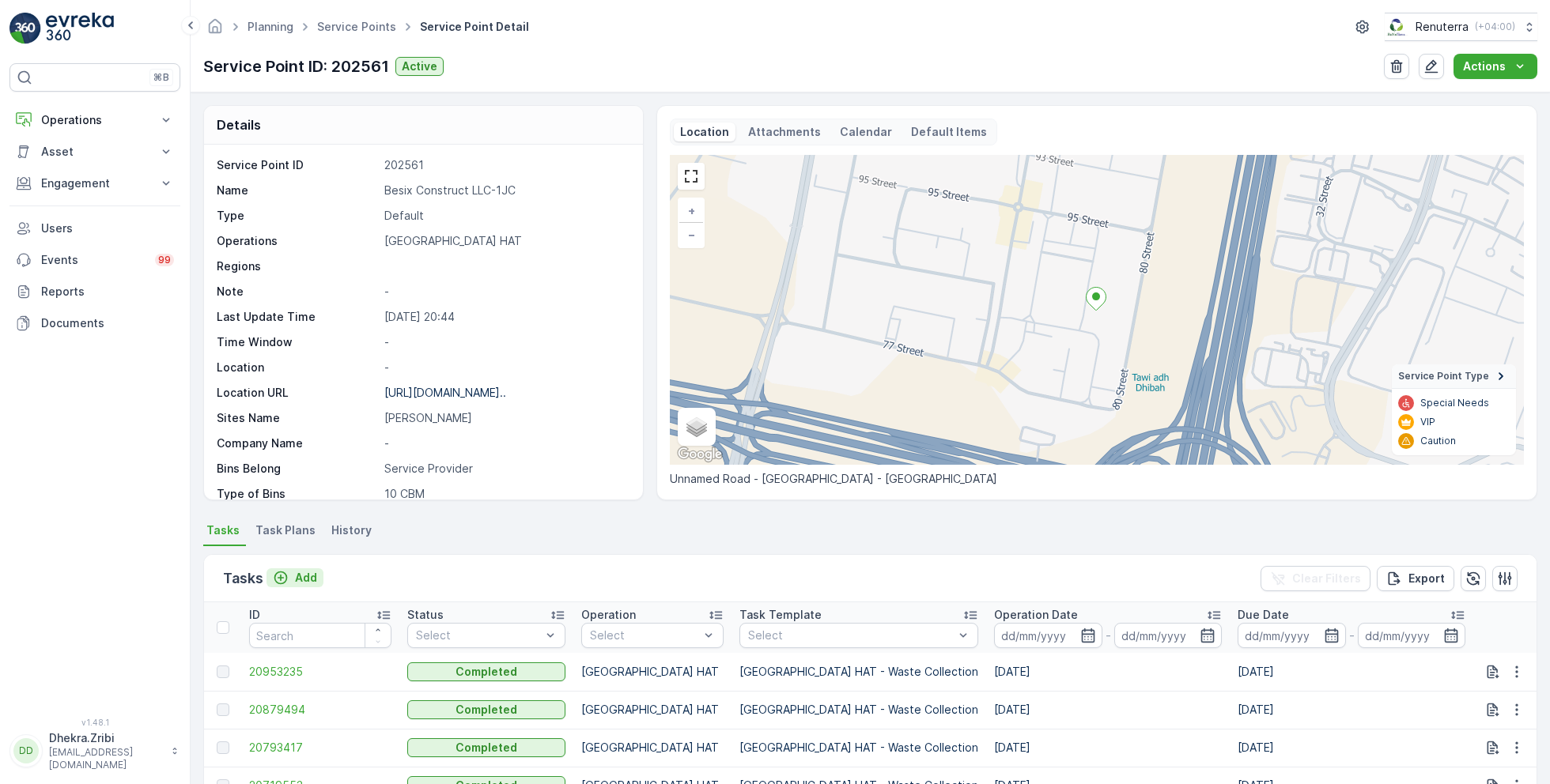
click at [301, 576] on p "Add" at bounding box center [306, 578] width 23 height 16
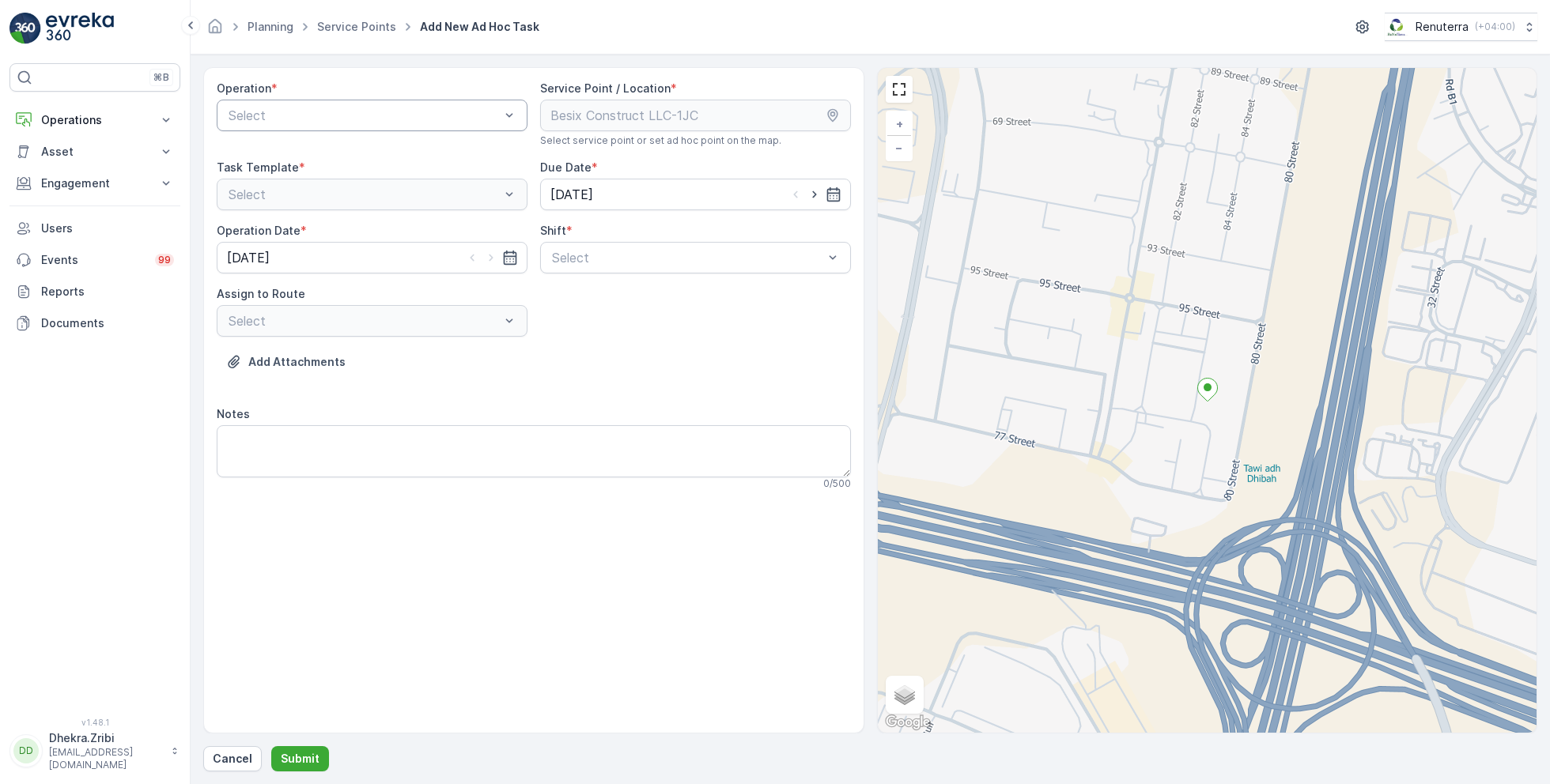
click at [395, 115] on div at bounding box center [364, 115] width 274 height 14
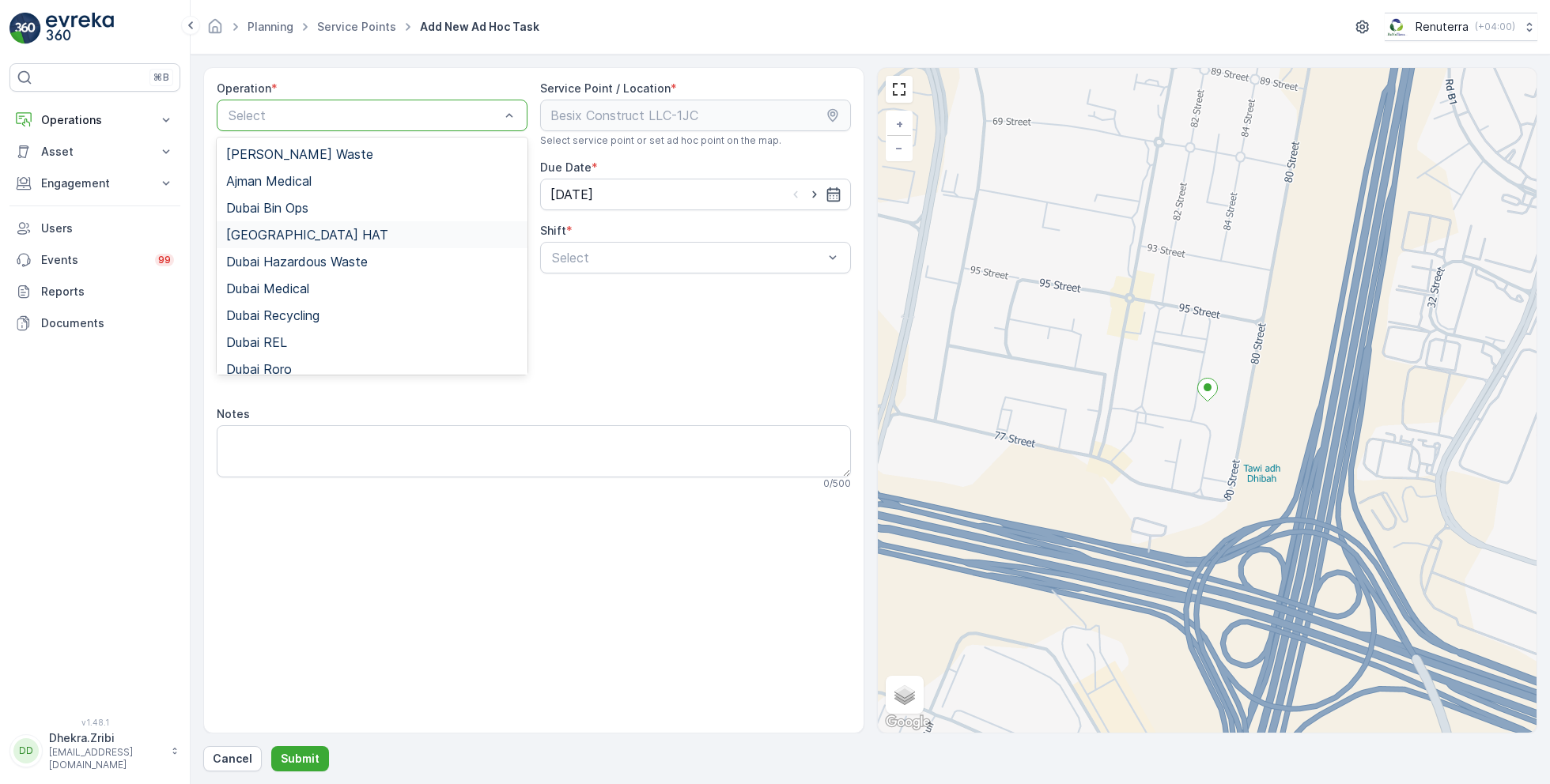
click at [347, 227] on div "Dubai HAT" at bounding box center [372, 235] width 292 height 14
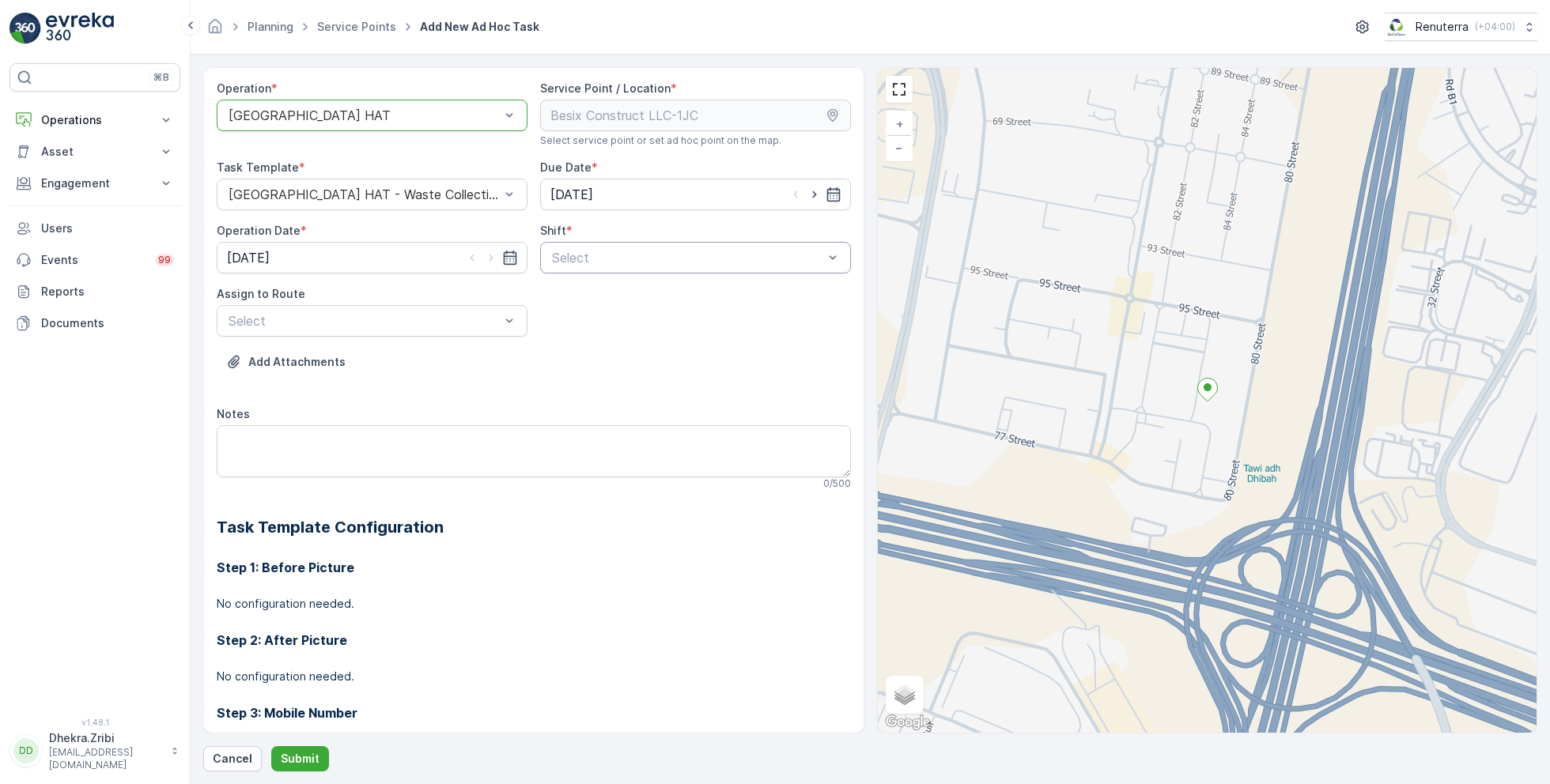
click at [680, 254] on div at bounding box center [688, 258] width 274 height 14
click at [587, 297] on span "Day Shift" at bounding box center [578, 297] width 56 height 14
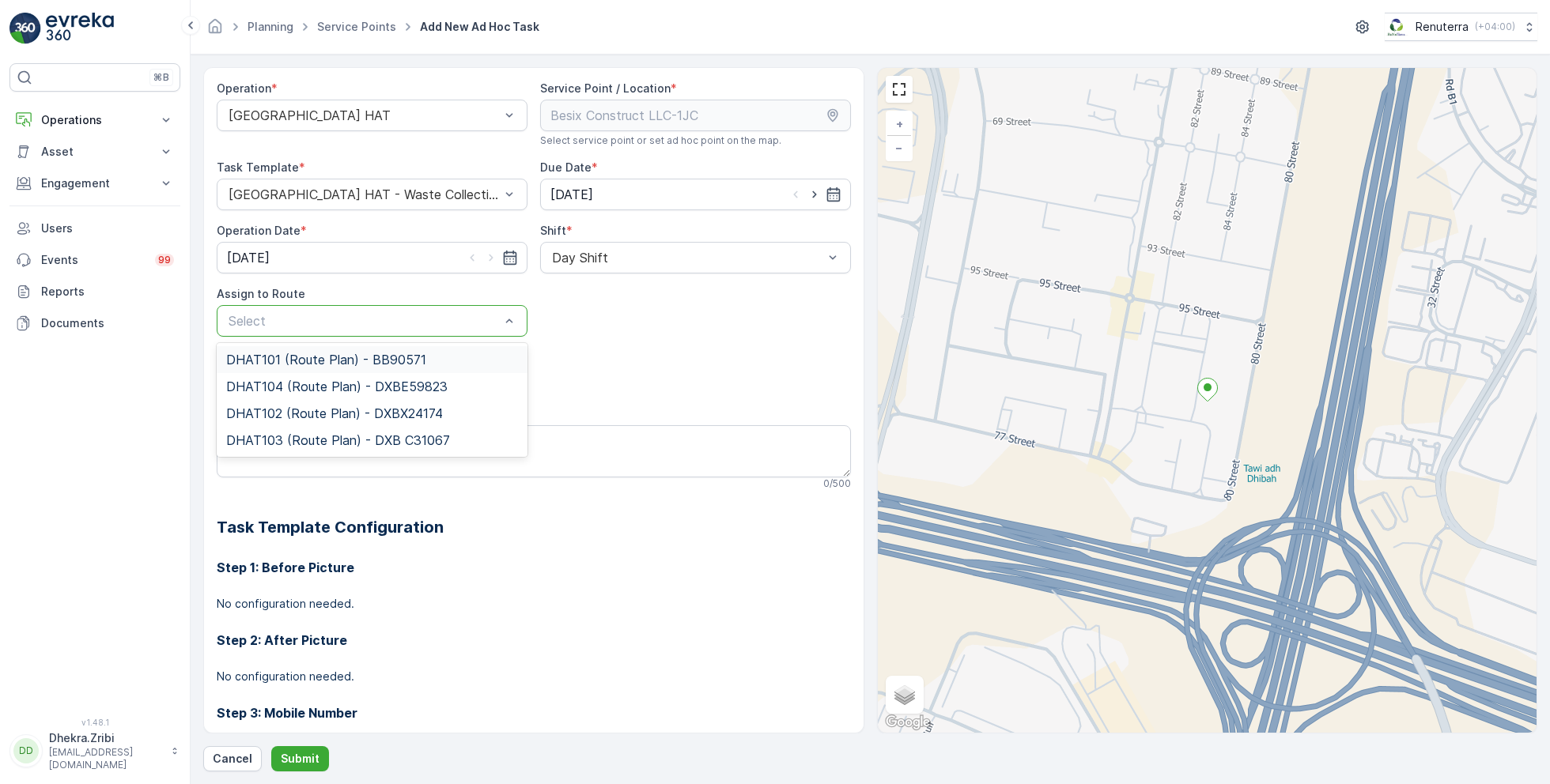
click at [317, 364] on span "DHAT101 (Route Plan) - BB90571" at bounding box center [327, 360] width 200 height 14
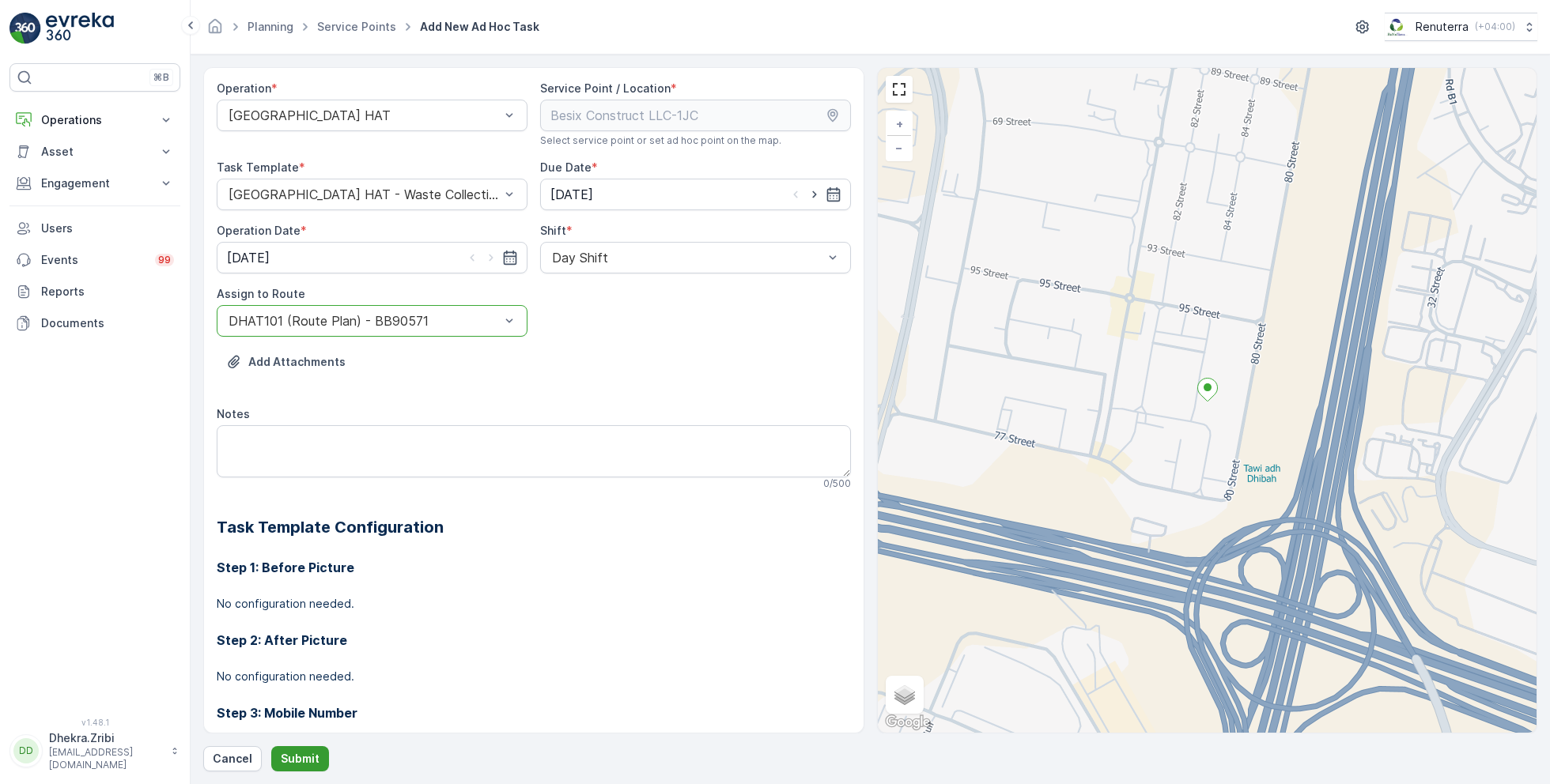
click at [303, 763] on p "Submit" at bounding box center [300, 759] width 39 height 16
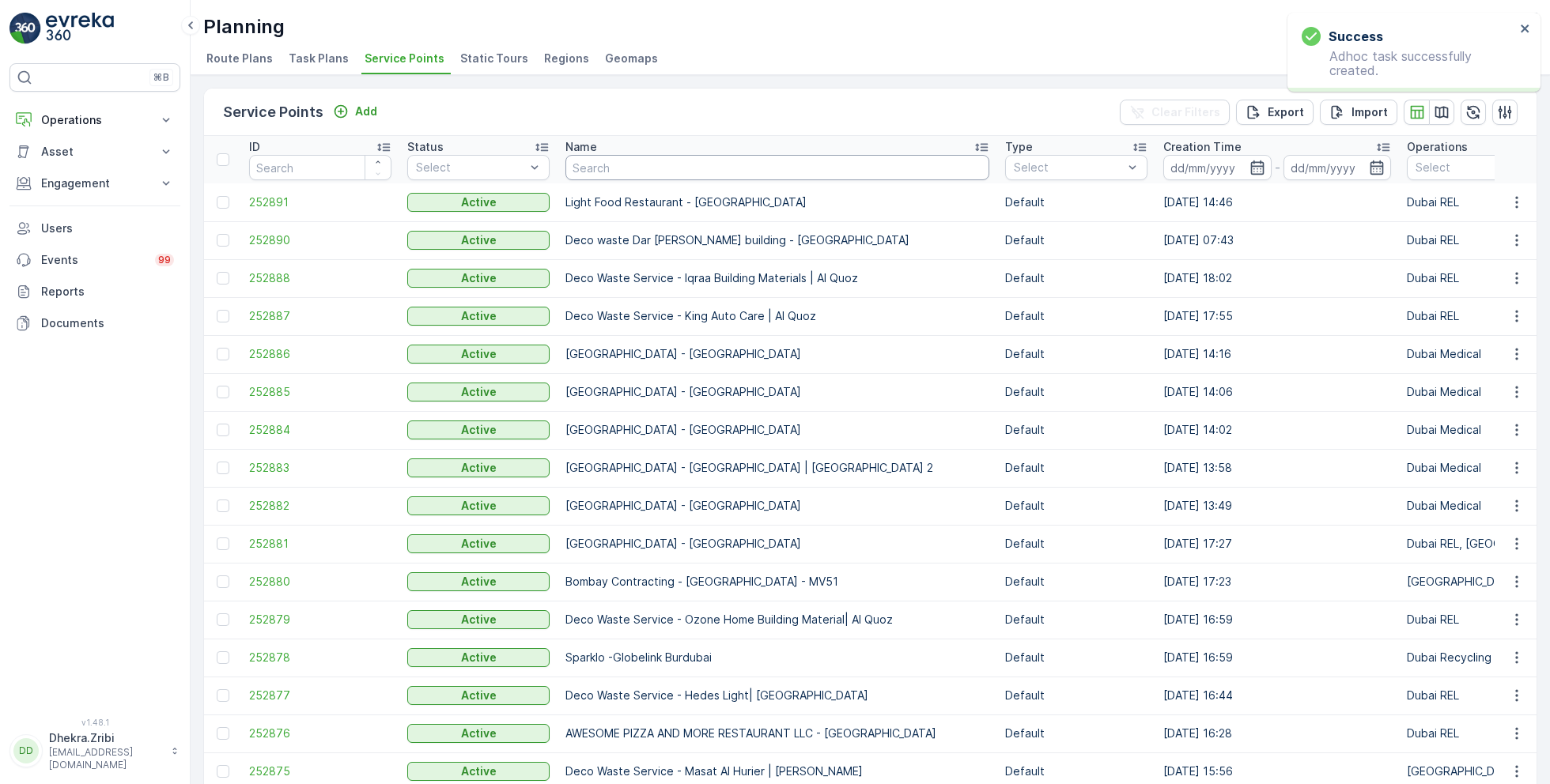
click at [664, 171] on input "text" at bounding box center [778, 168] width 424 height 25
paste input "Wade Adams Contracting LLC - Golf City"
type input "Wade Adams Contracting LLC - Golf City"
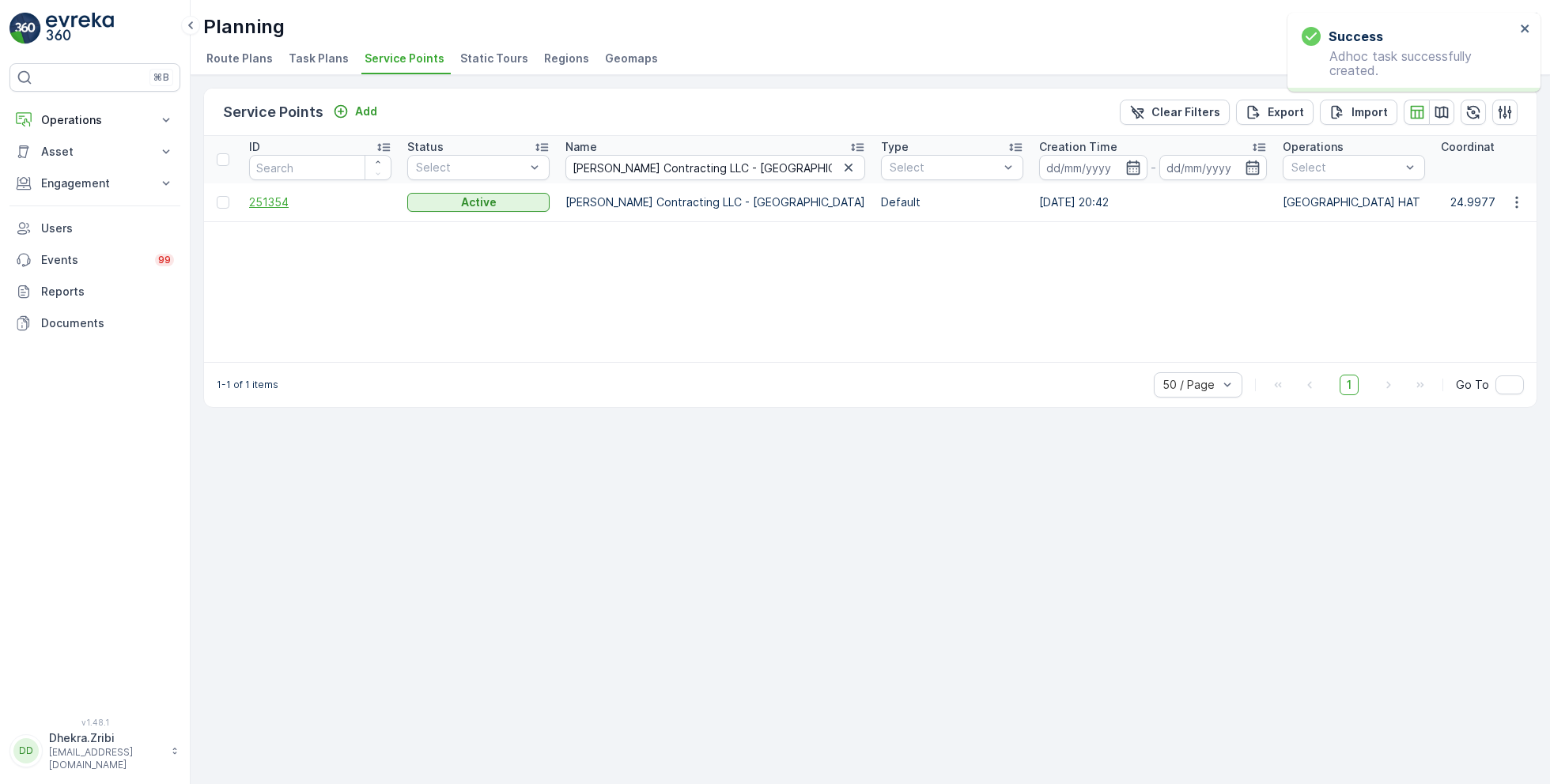
click at [268, 203] on span "251354" at bounding box center [320, 203] width 143 height 16
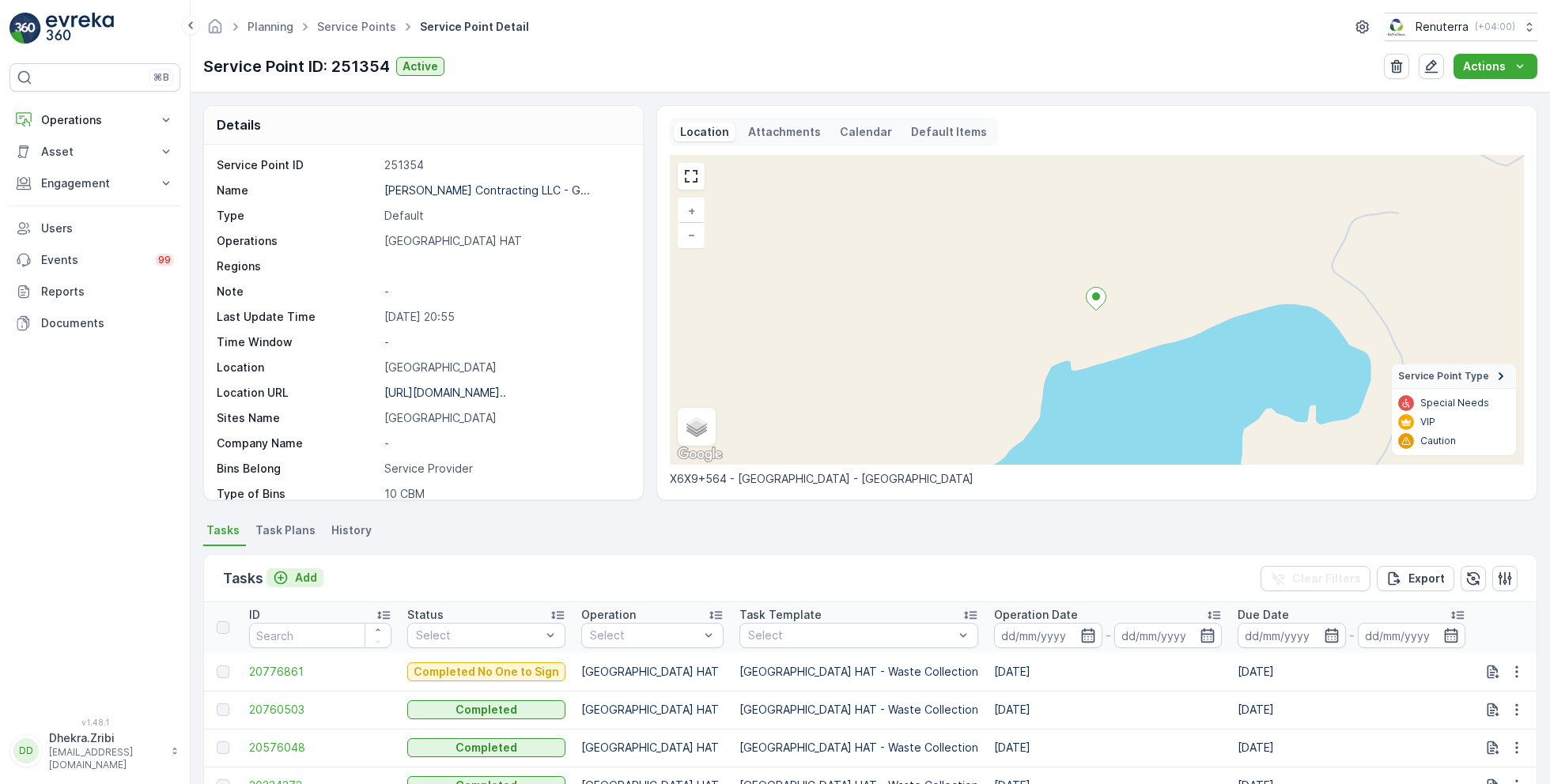
click at [304, 576] on p "Add" at bounding box center [306, 578] width 23 height 16
click at [304, 567] on div "Tasks Add" at bounding box center [273, 578] width 100 height 23
click at [304, 580] on p "Add" at bounding box center [306, 578] width 23 height 16
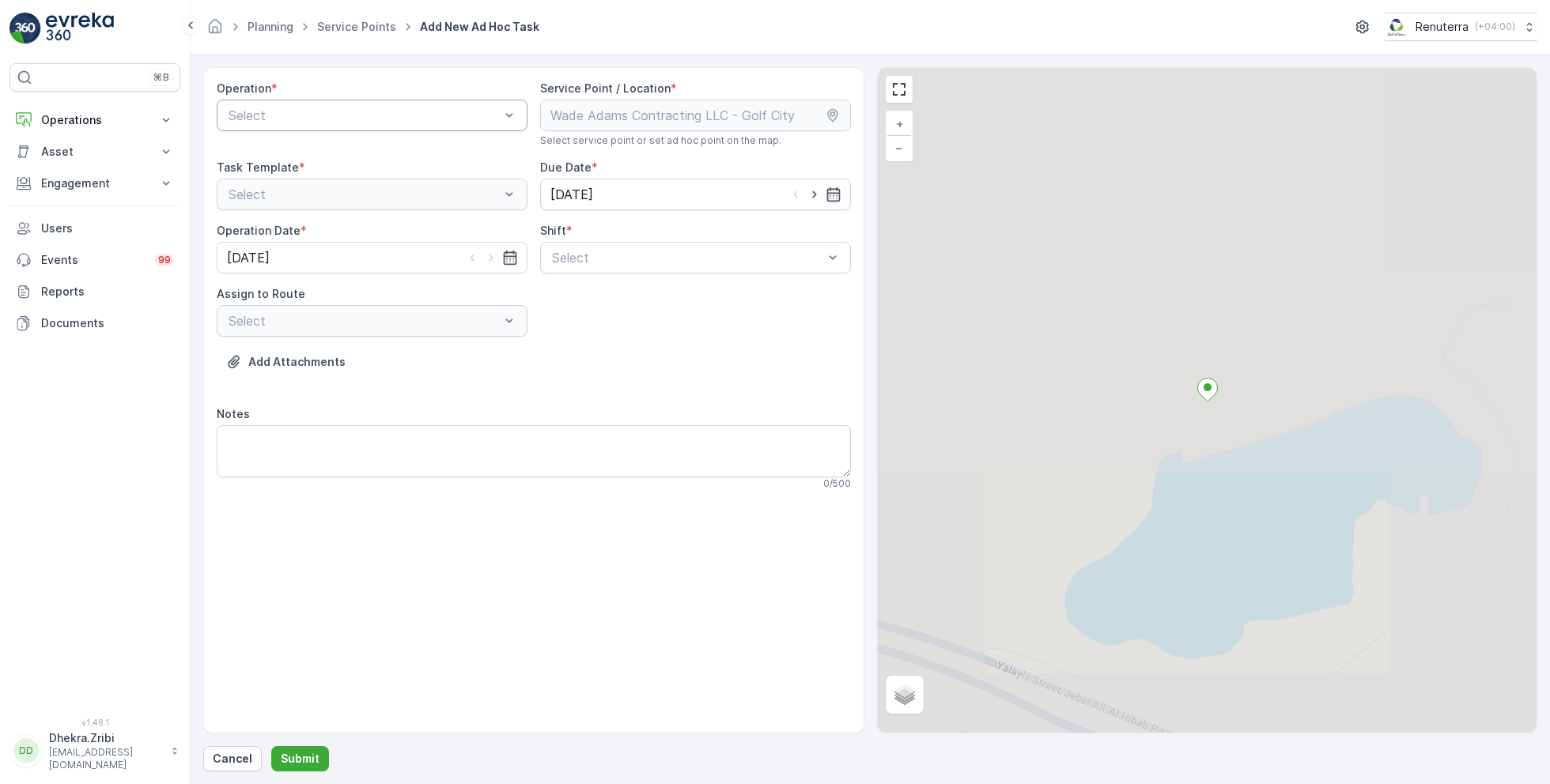
click at [435, 118] on div at bounding box center [364, 115] width 274 height 14
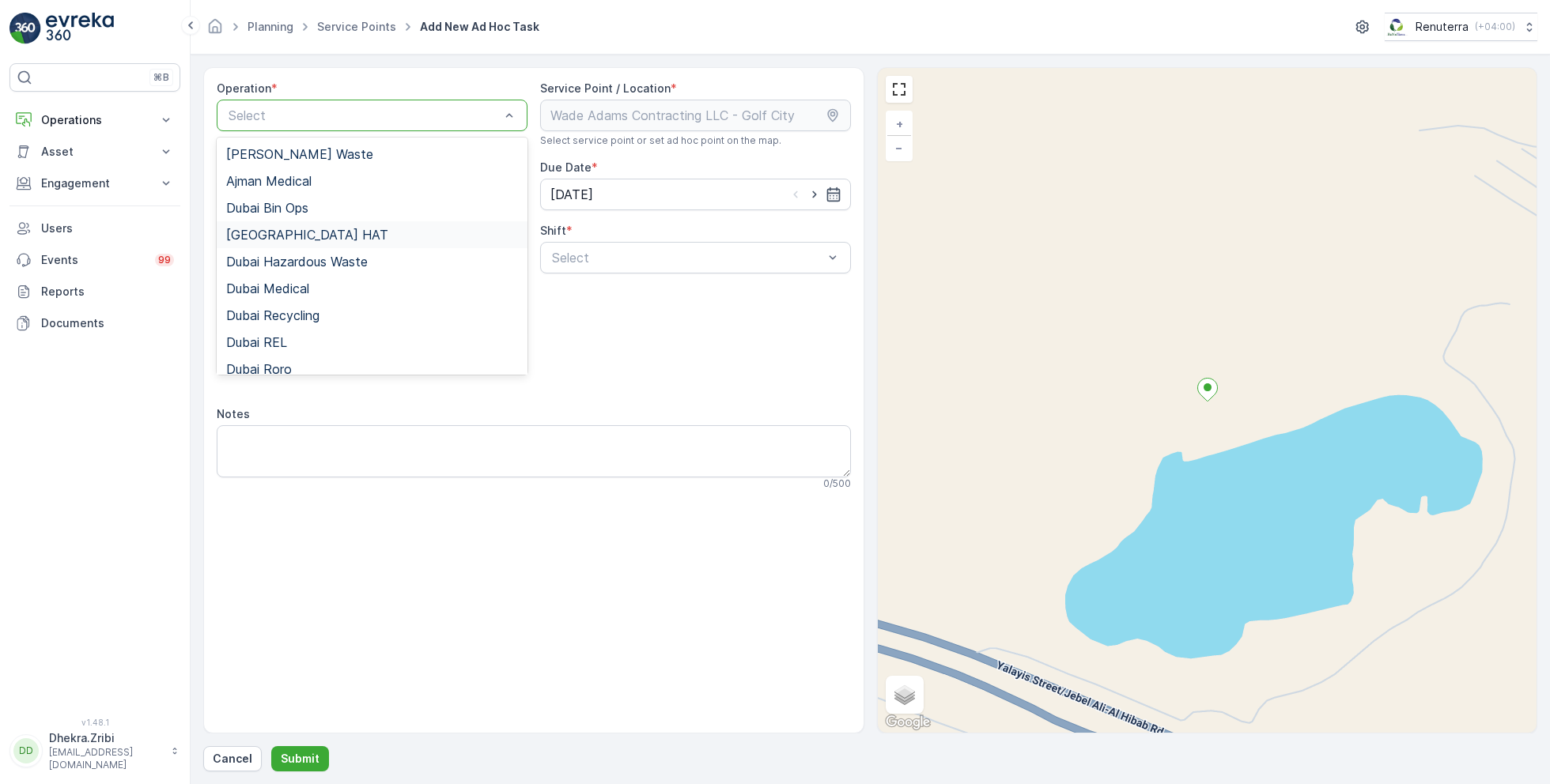
click at [303, 230] on div "Dubai HAT" at bounding box center [372, 235] width 292 height 14
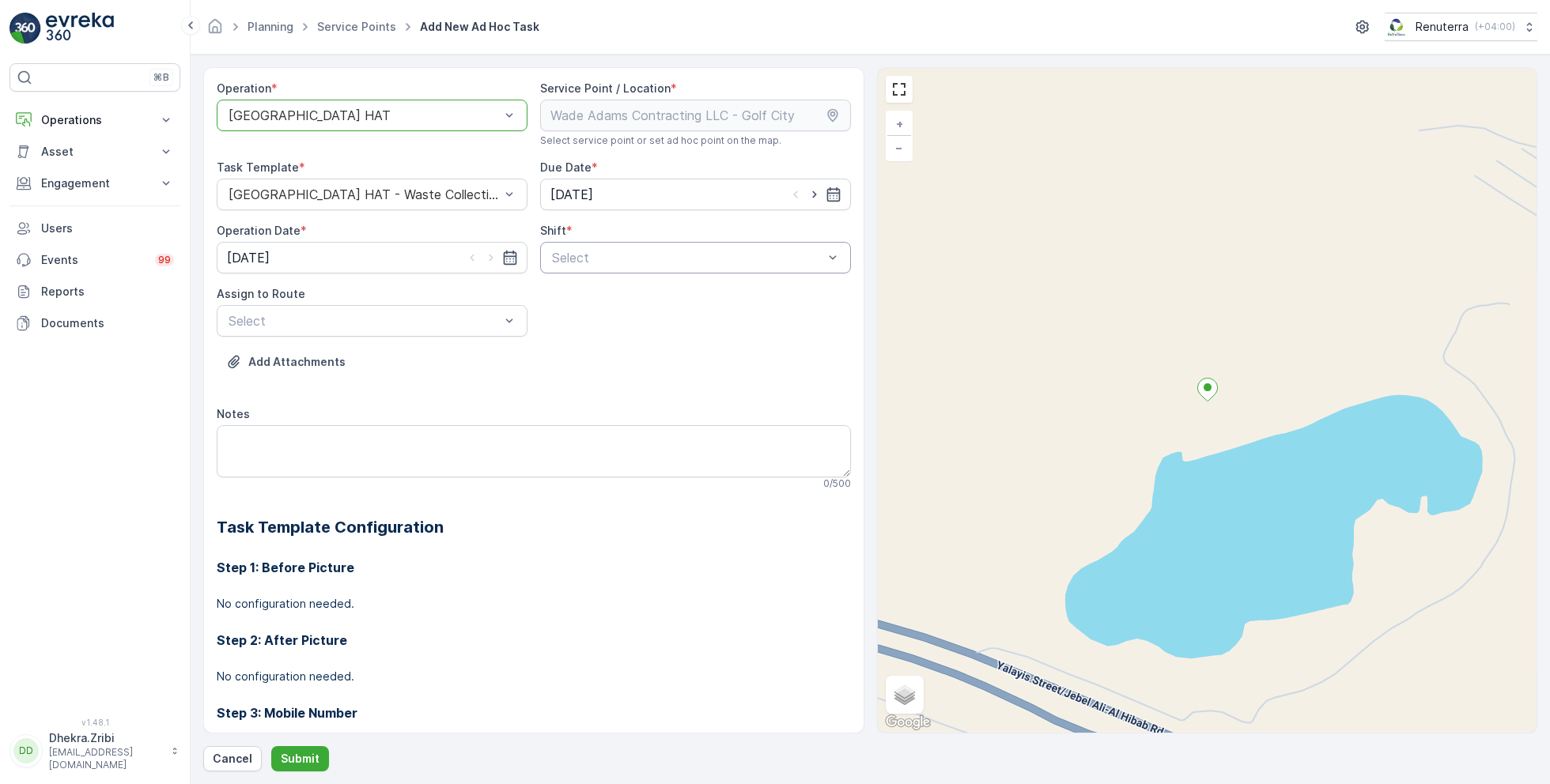
click at [666, 252] on div at bounding box center [688, 258] width 274 height 14
click at [589, 300] on span "Day Shift" at bounding box center [578, 297] width 56 height 14
click at [478, 320] on div at bounding box center [364, 321] width 274 height 14
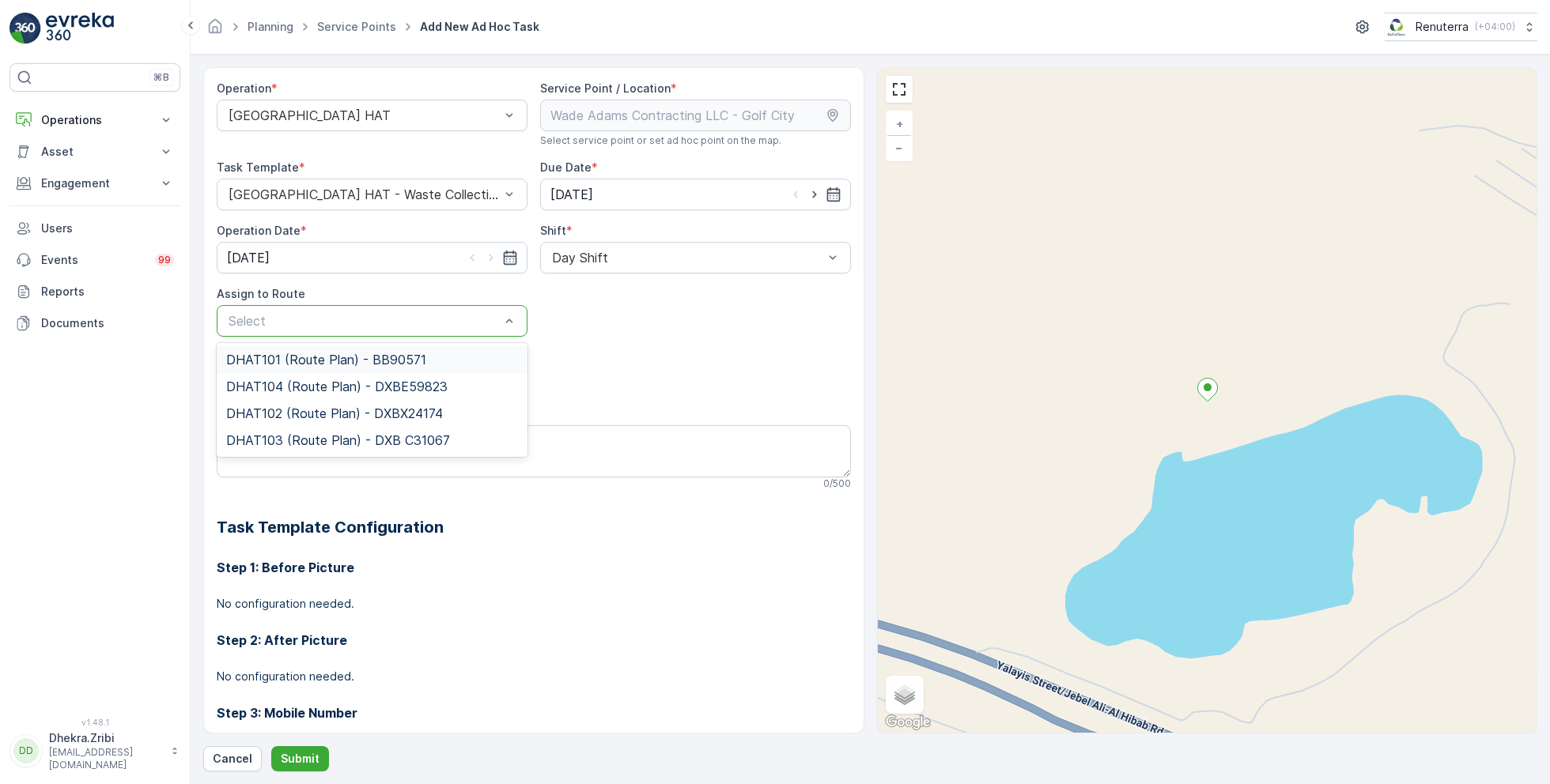
click at [369, 353] on span "DHAT101 (Route Plan) - BB90571" at bounding box center [327, 360] width 200 height 14
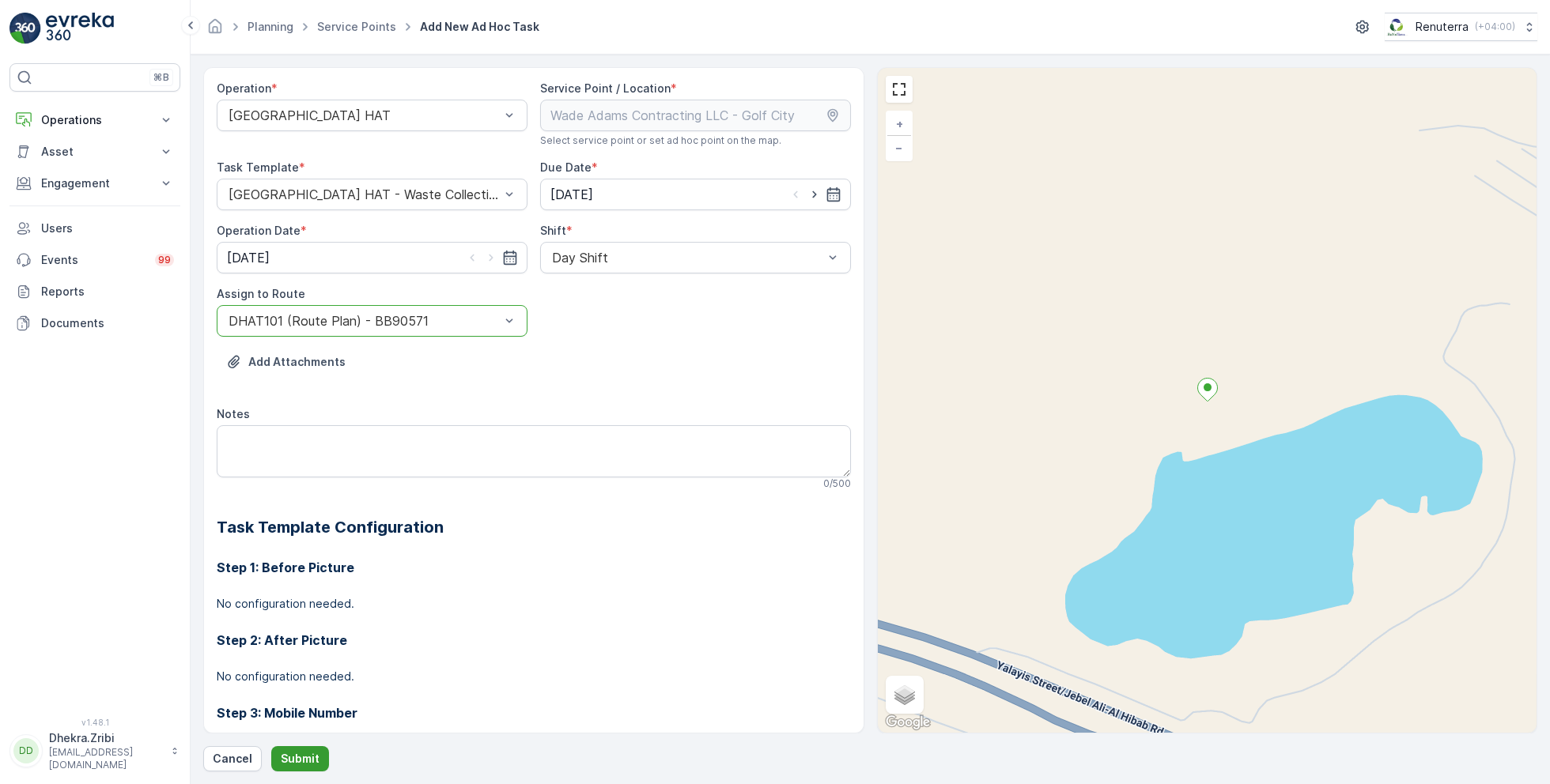
click at [301, 763] on p "Submit" at bounding box center [300, 759] width 39 height 16
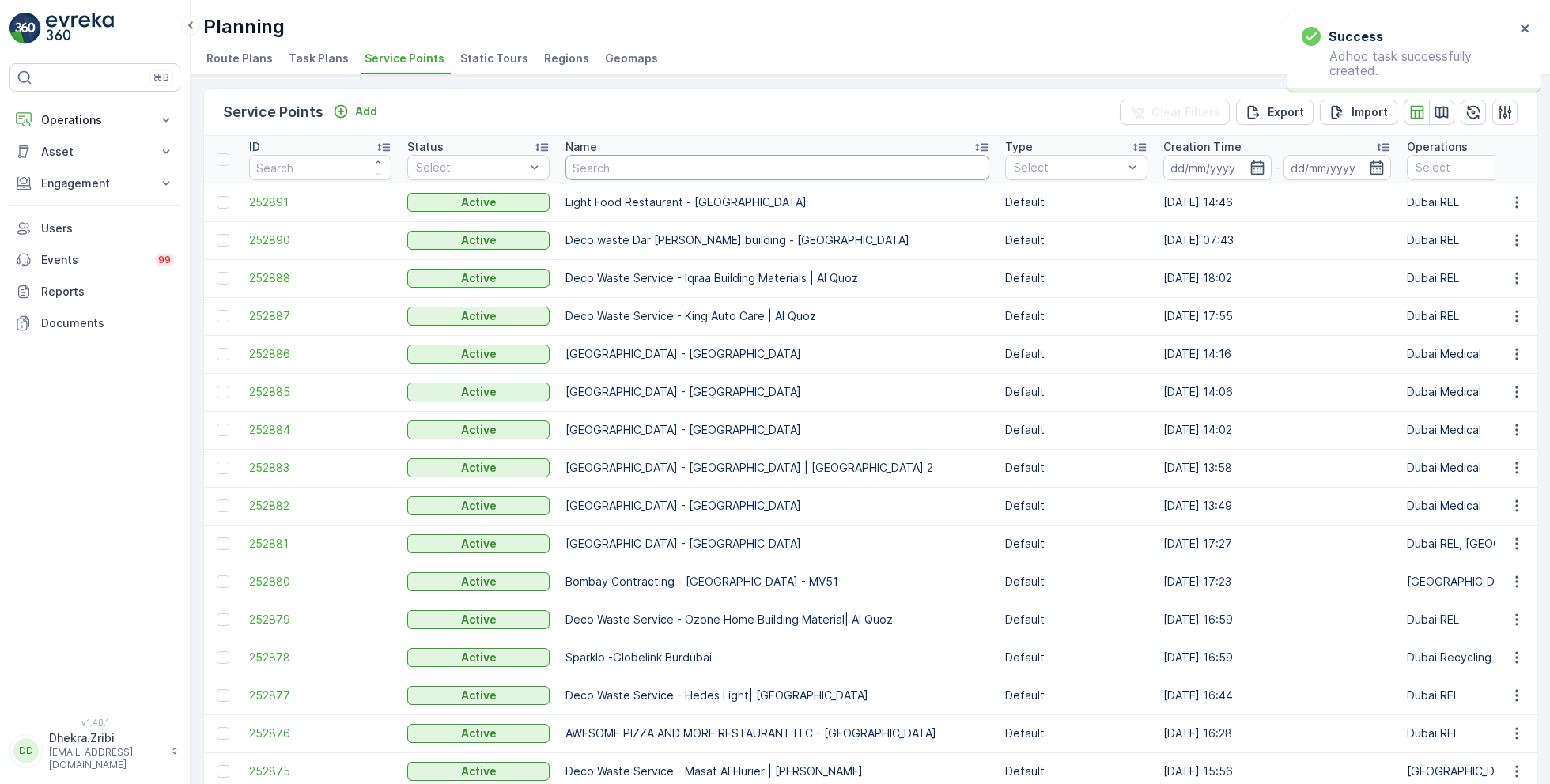
click at [685, 170] on input "text" at bounding box center [778, 168] width 424 height 25
paste input "Deco Waste Service - Cheshno | Jabel Ali"
type input "Deco Waste Service - Cheshno | Jabel Ali"
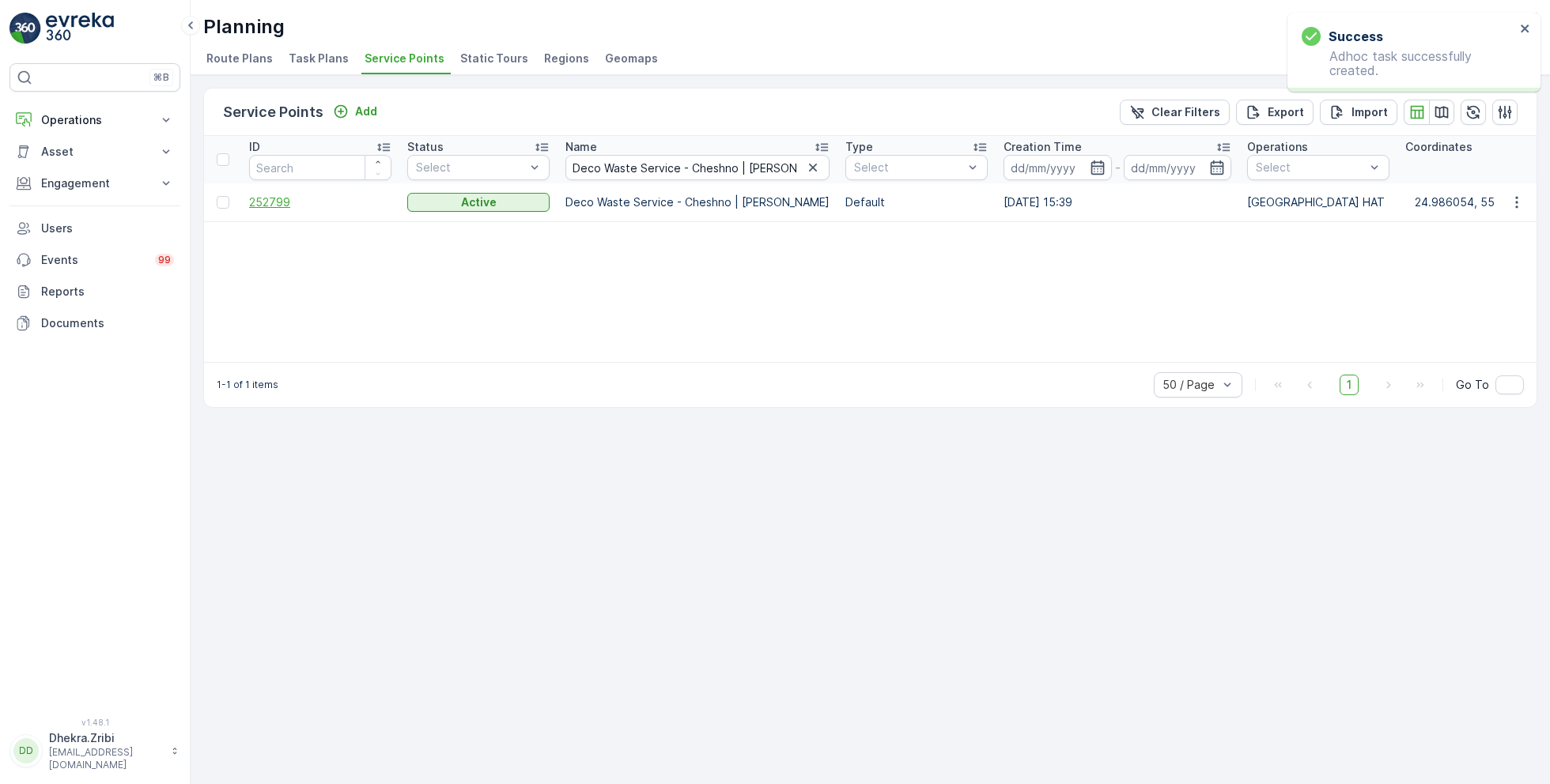
click at [275, 199] on span "252799" at bounding box center [320, 203] width 143 height 16
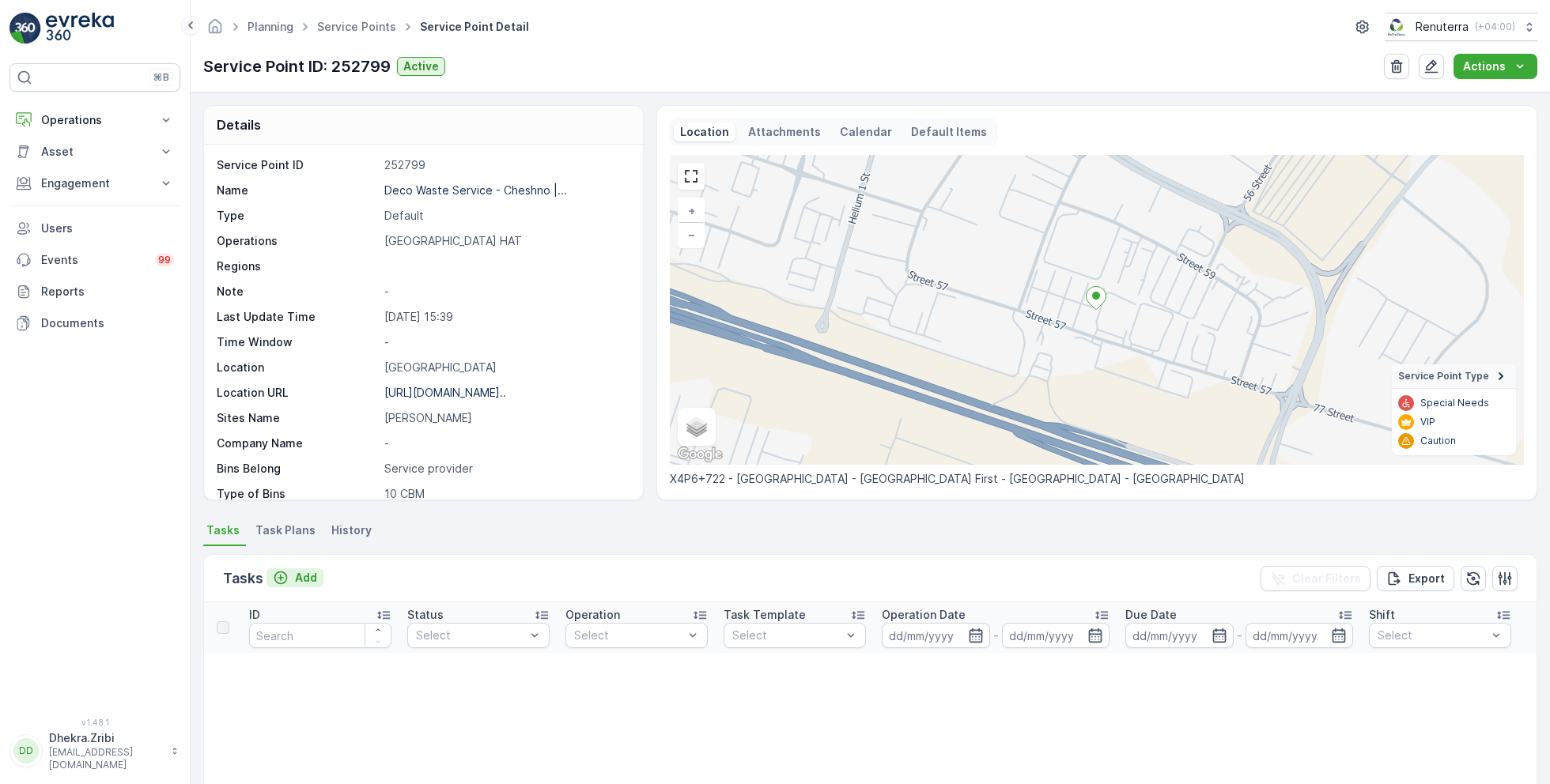
click at [297, 576] on p "Add" at bounding box center [306, 578] width 23 height 16
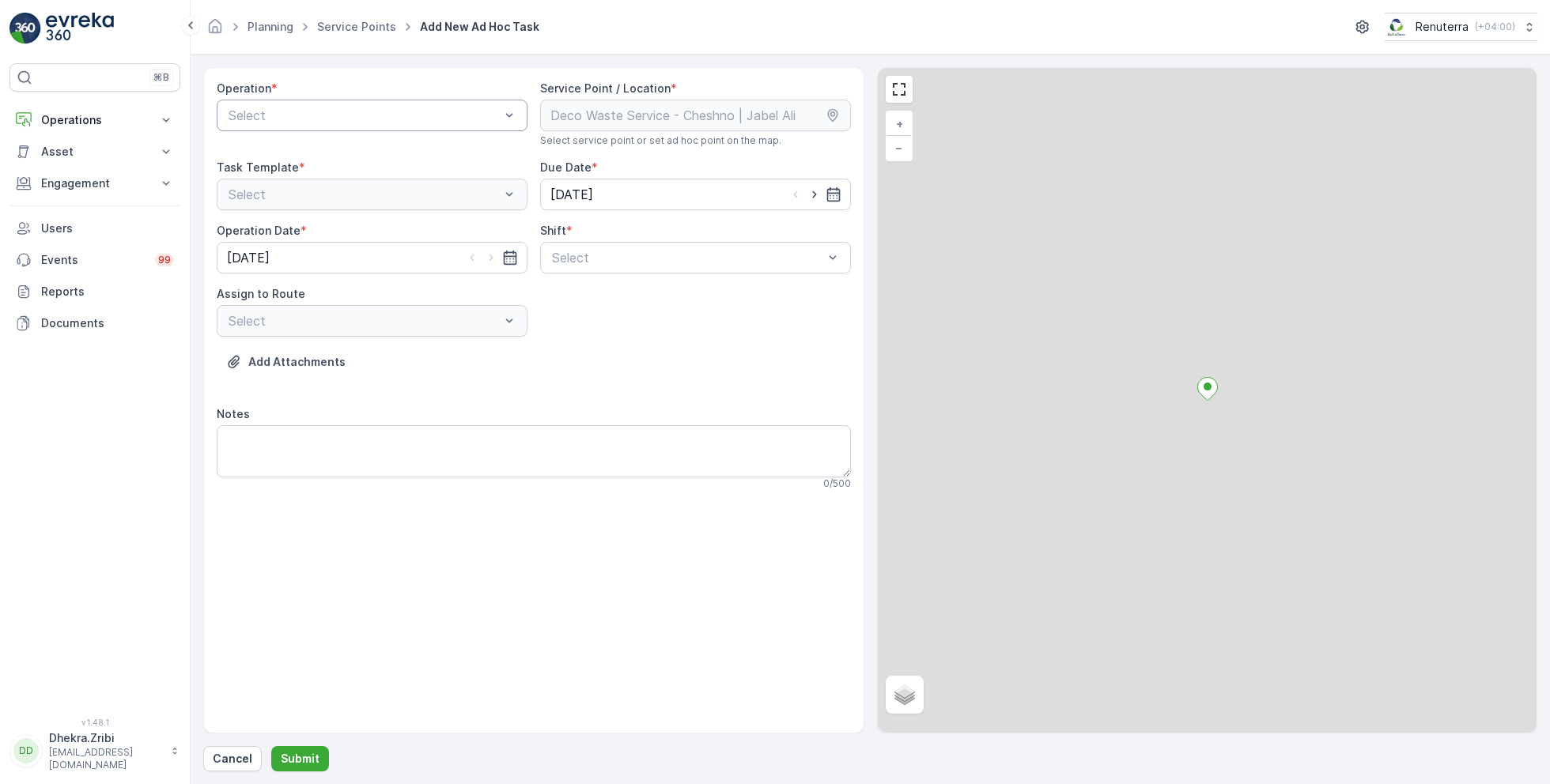
click at [376, 115] on div at bounding box center [364, 115] width 274 height 14
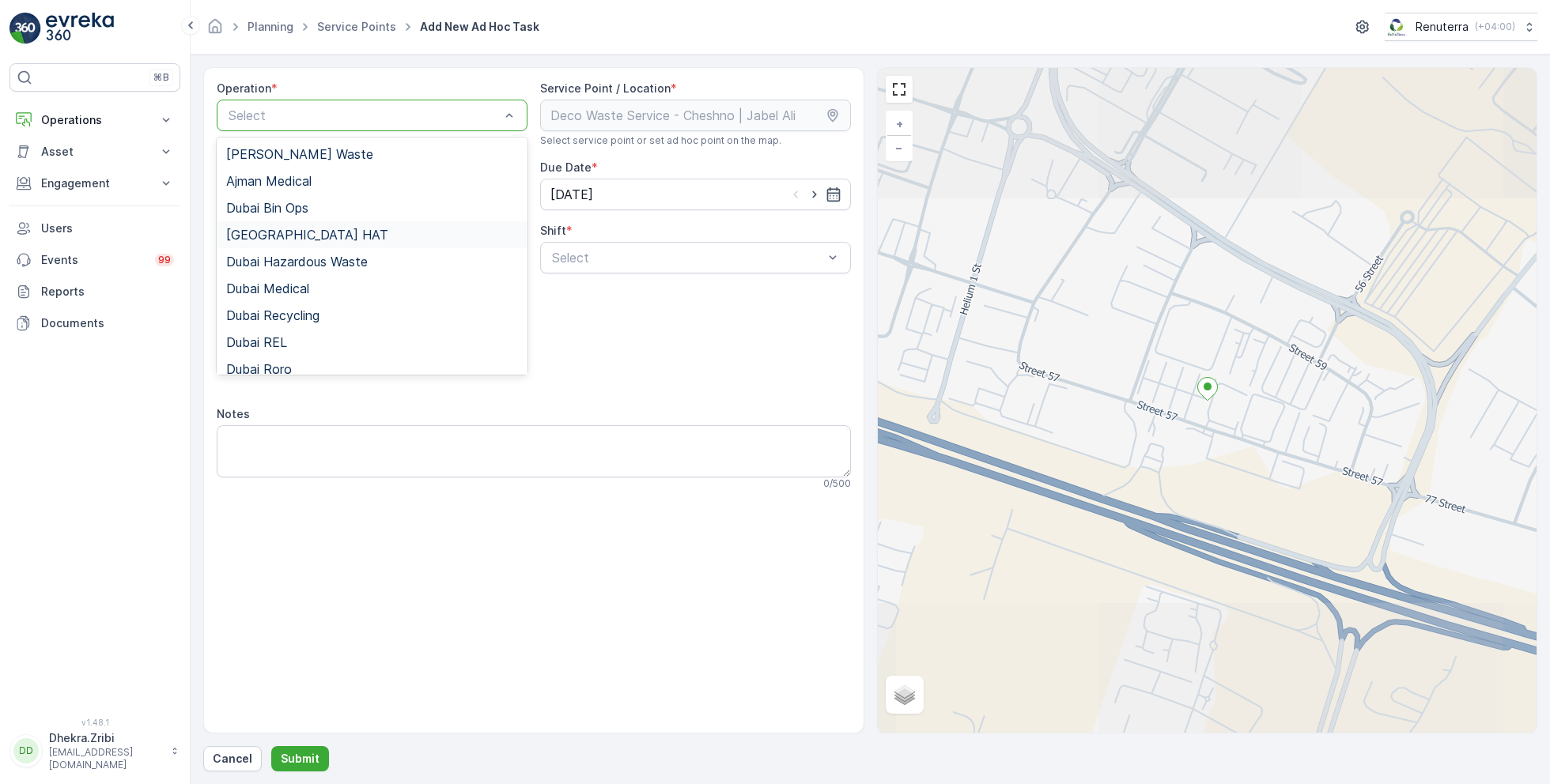
click at [287, 228] on span "Dubai HAT" at bounding box center [308, 235] width 162 height 14
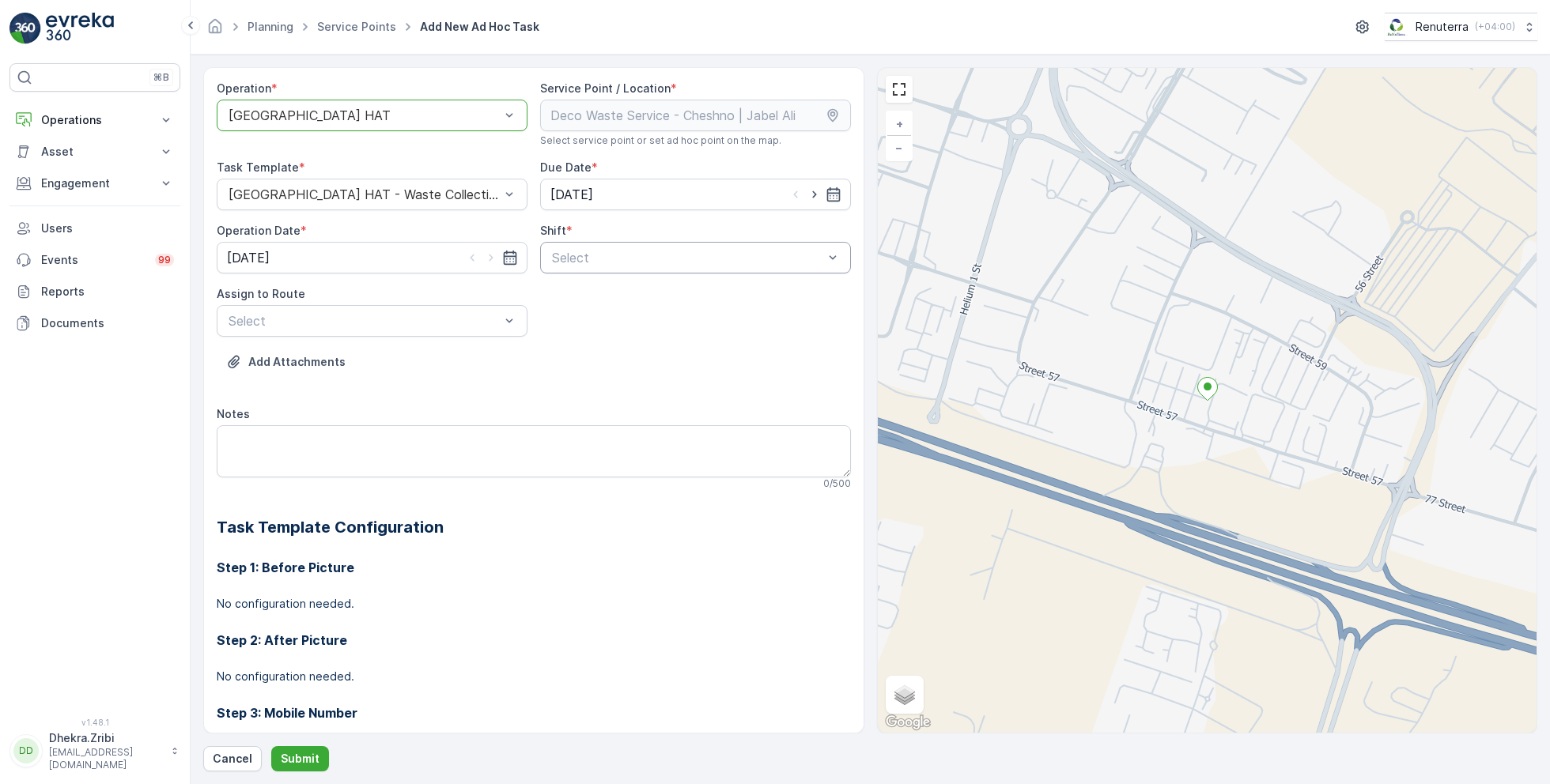
click at [610, 244] on div "Select" at bounding box center [695, 257] width 311 height 32
click at [571, 297] on span "Day Shift" at bounding box center [578, 297] width 56 height 14
click at [468, 323] on div at bounding box center [364, 321] width 274 height 14
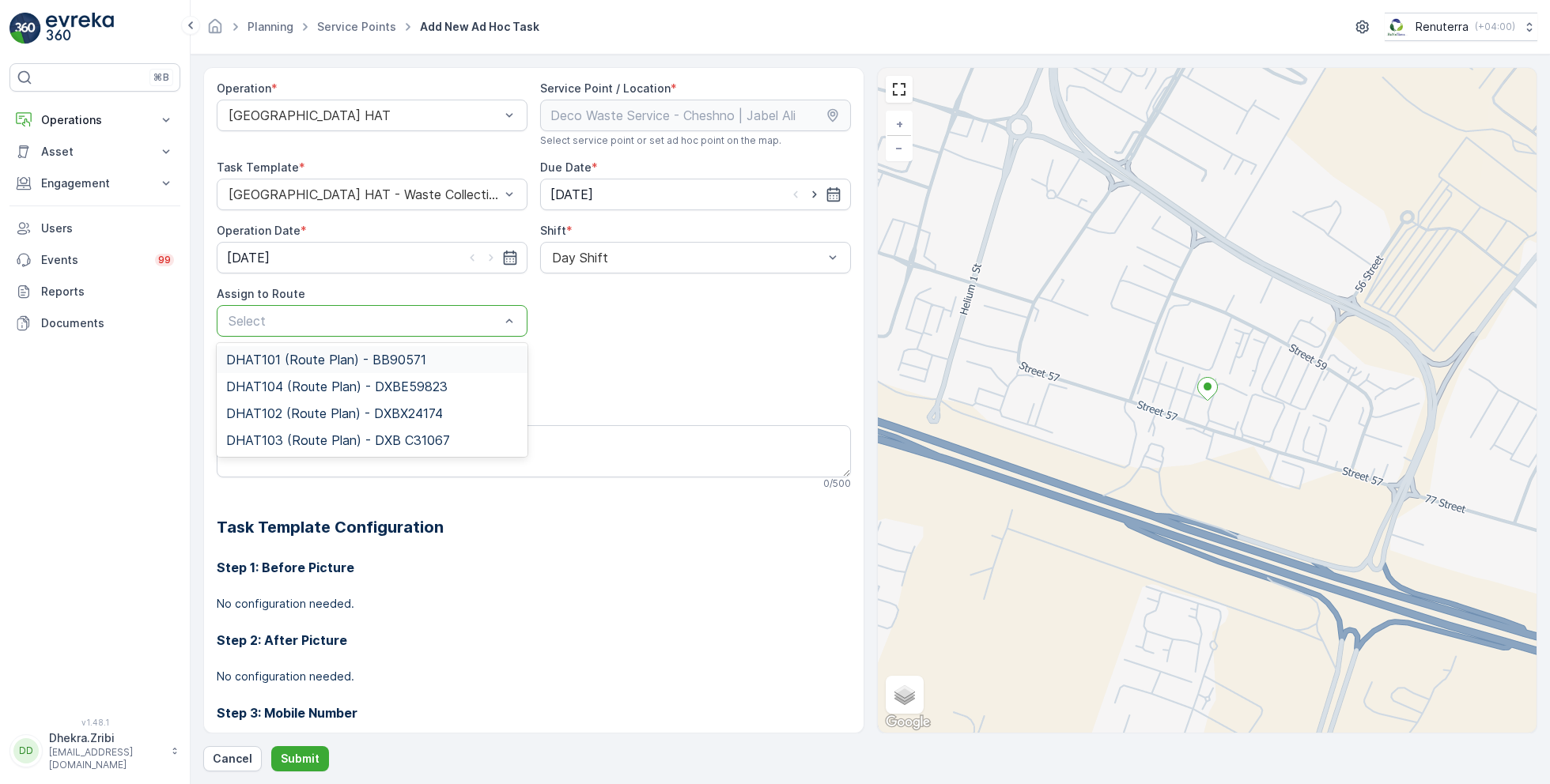
click at [361, 356] on span "DHAT101 (Route Plan) - BB90571" at bounding box center [327, 360] width 200 height 14
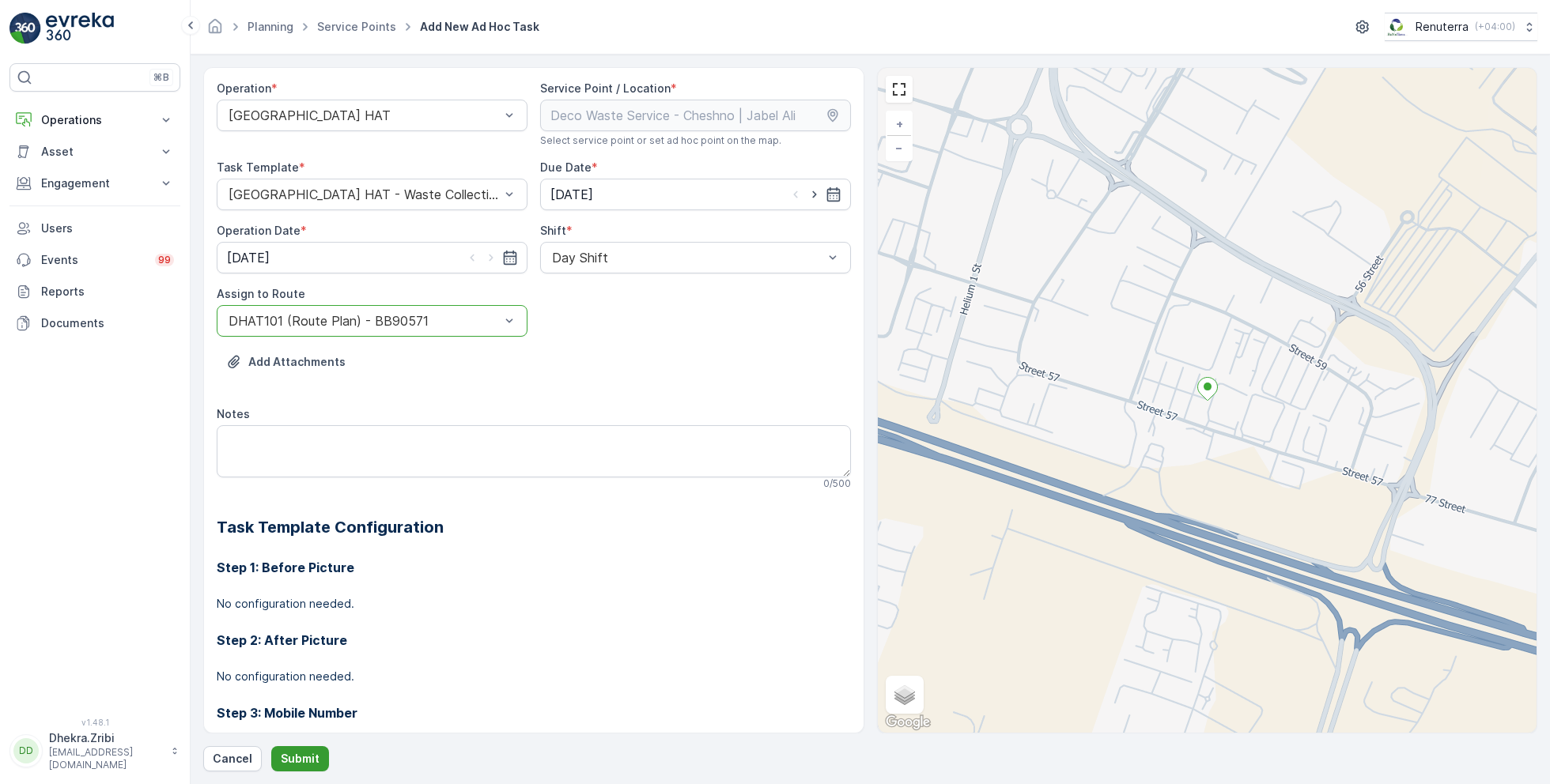
click at [296, 755] on p "Submit" at bounding box center [300, 759] width 39 height 16
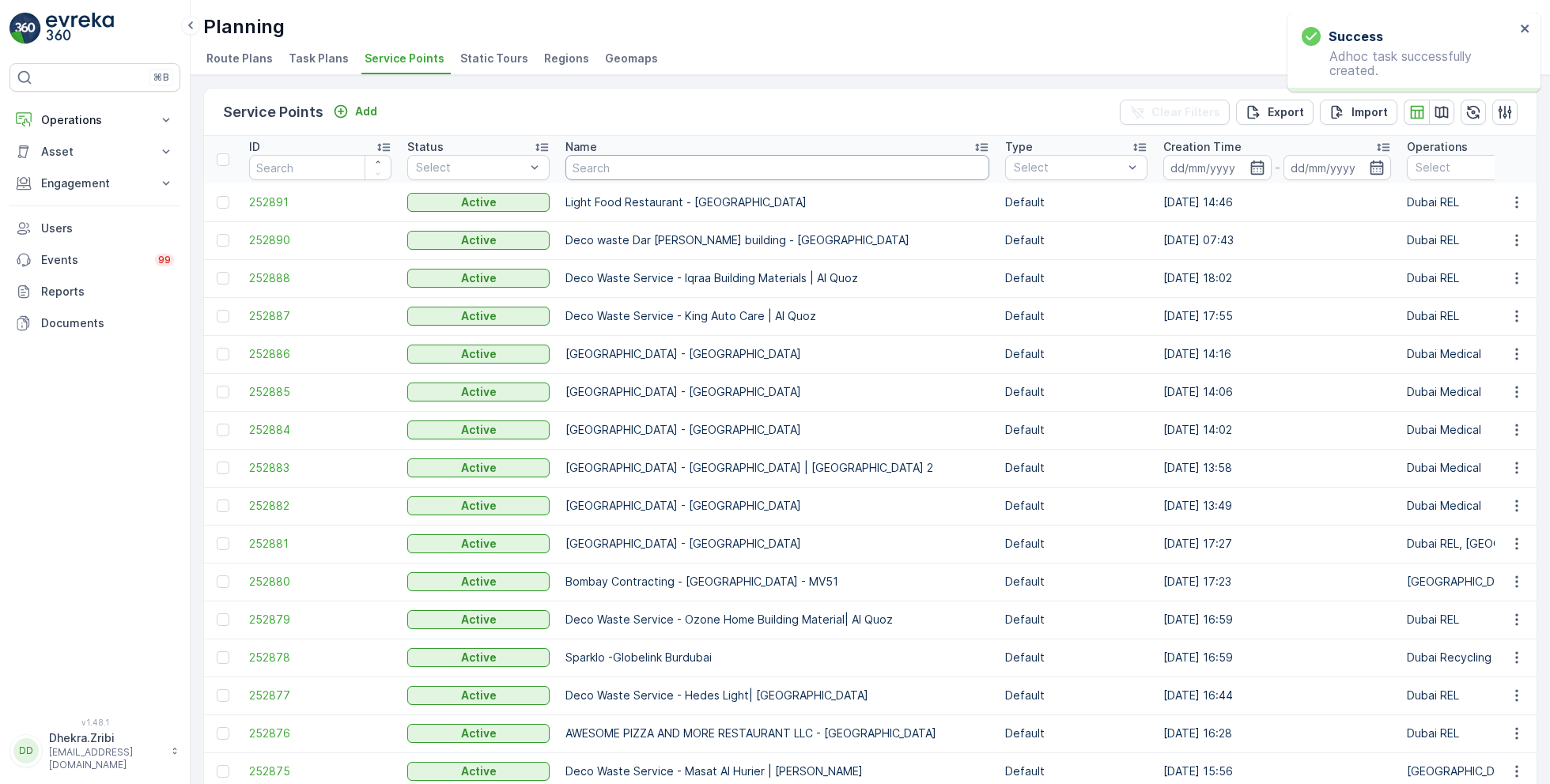
click at [599, 169] on input "text" at bounding box center [778, 168] width 424 height 25
paste input "Cost Plus Contracting LLC - Dubai South"
type input "Cost Plus Contracting LLC - Dubai South"
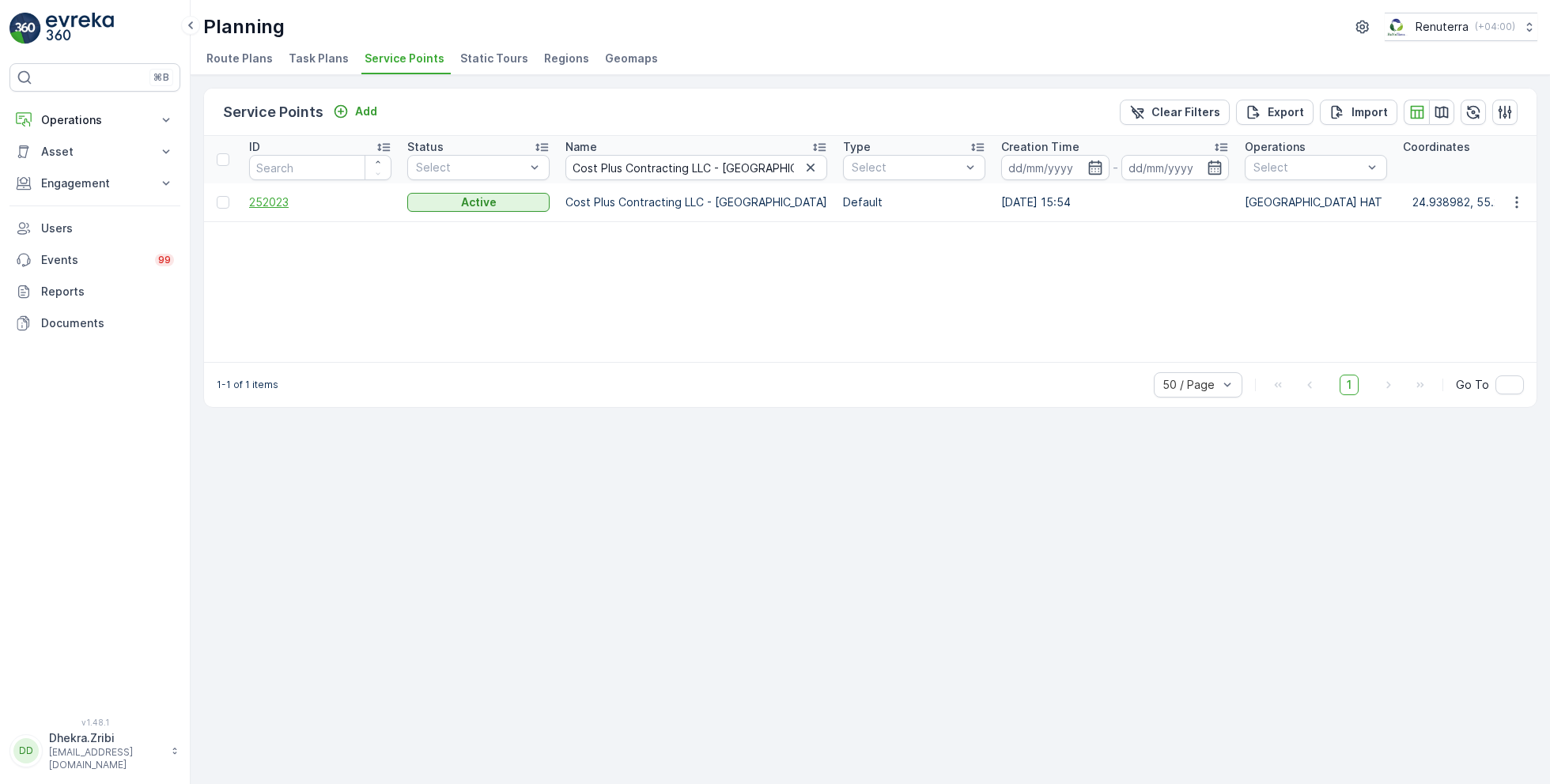
click at [272, 202] on span "252023" at bounding box center [320, 203] width 143 height 16
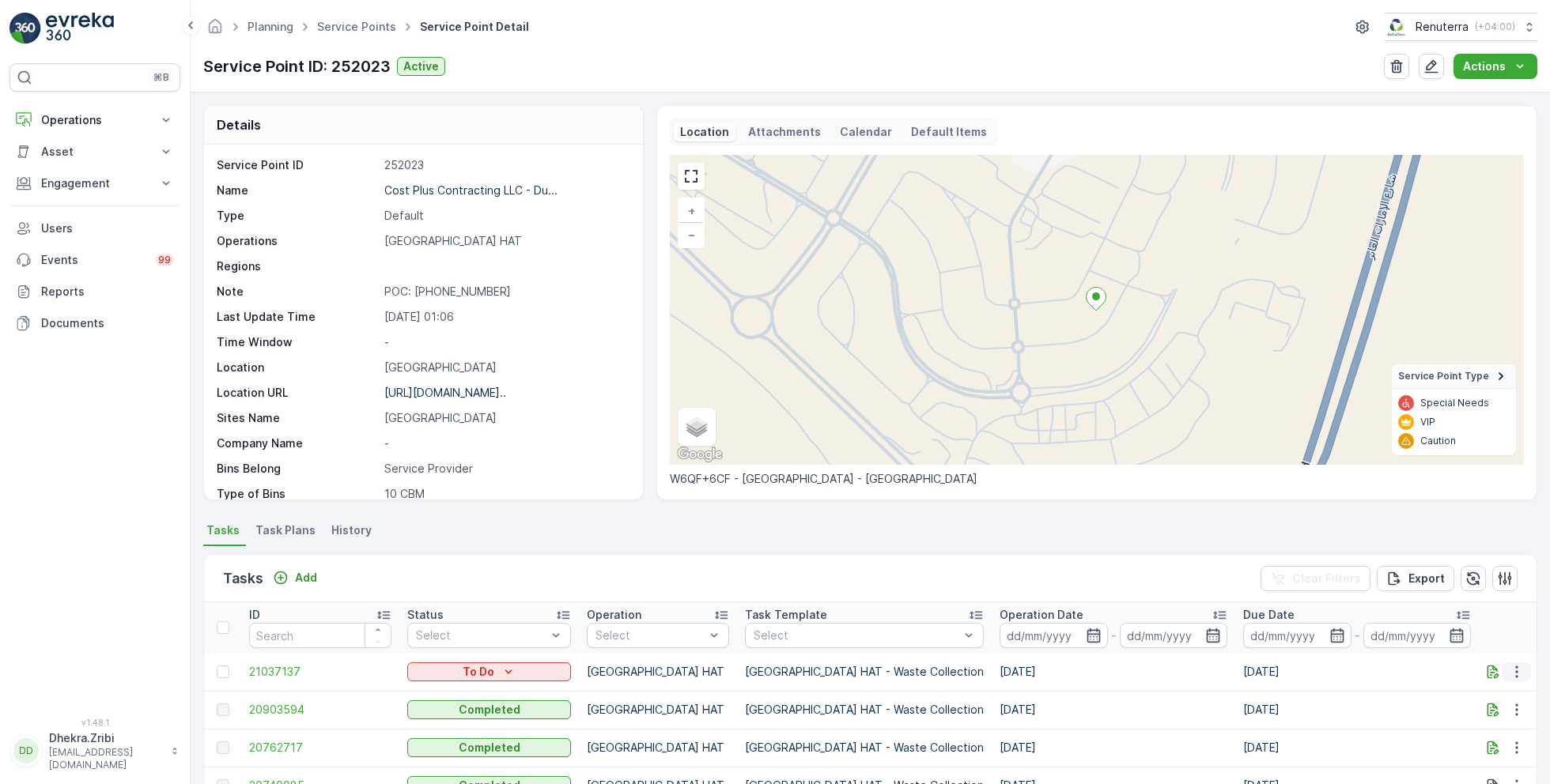
click at [1518, 669] on icon "button" at bounding box center [1518, 672] width 16 height 16
click at [1476, 596] on span "Change Route" at bounding box center [1476, 596] width 77 height 16
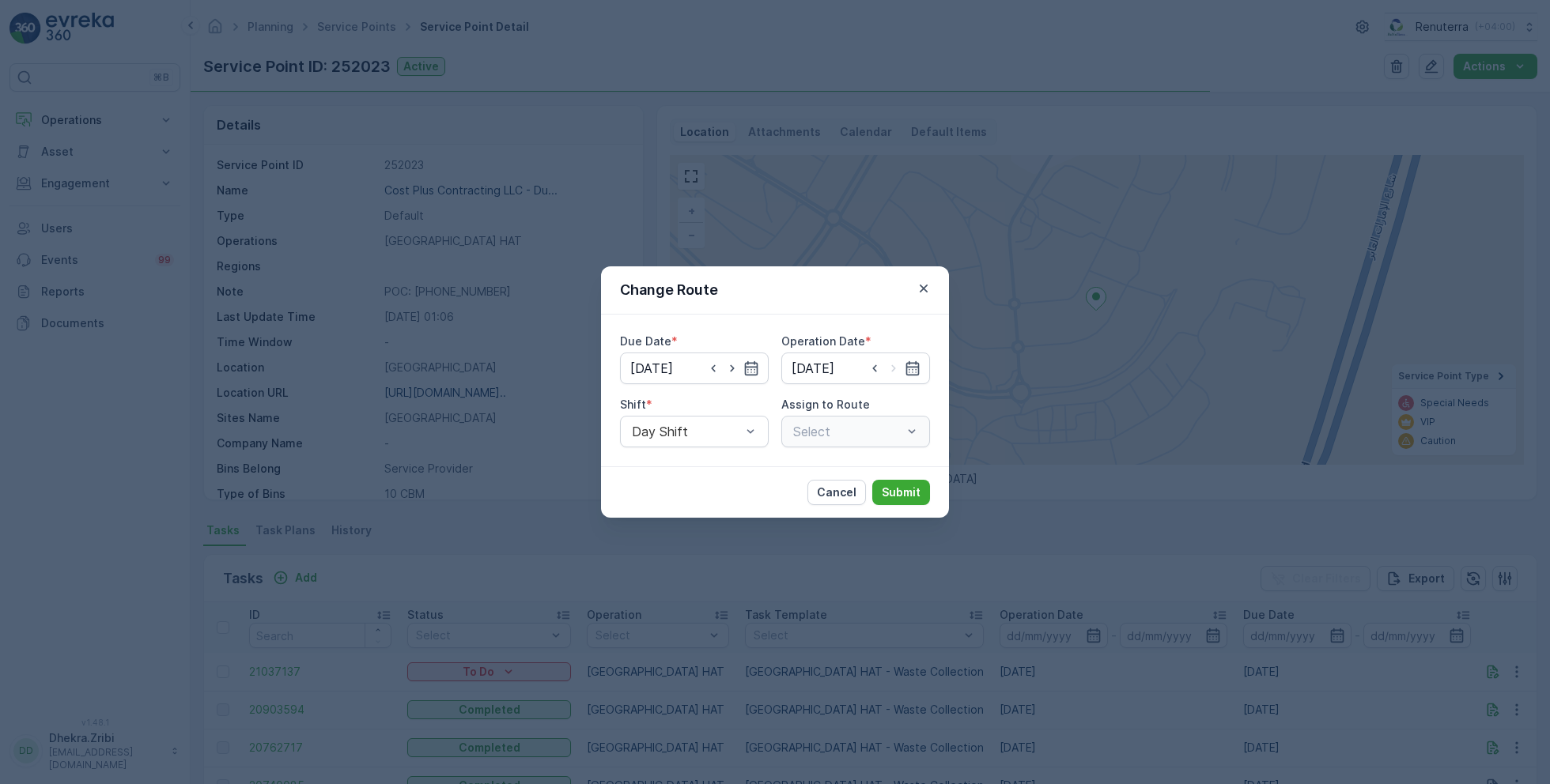
type input "21.08.2025"
click at [753, 369] on icon "button" at bounding box center [752, 369] width 16 height 16
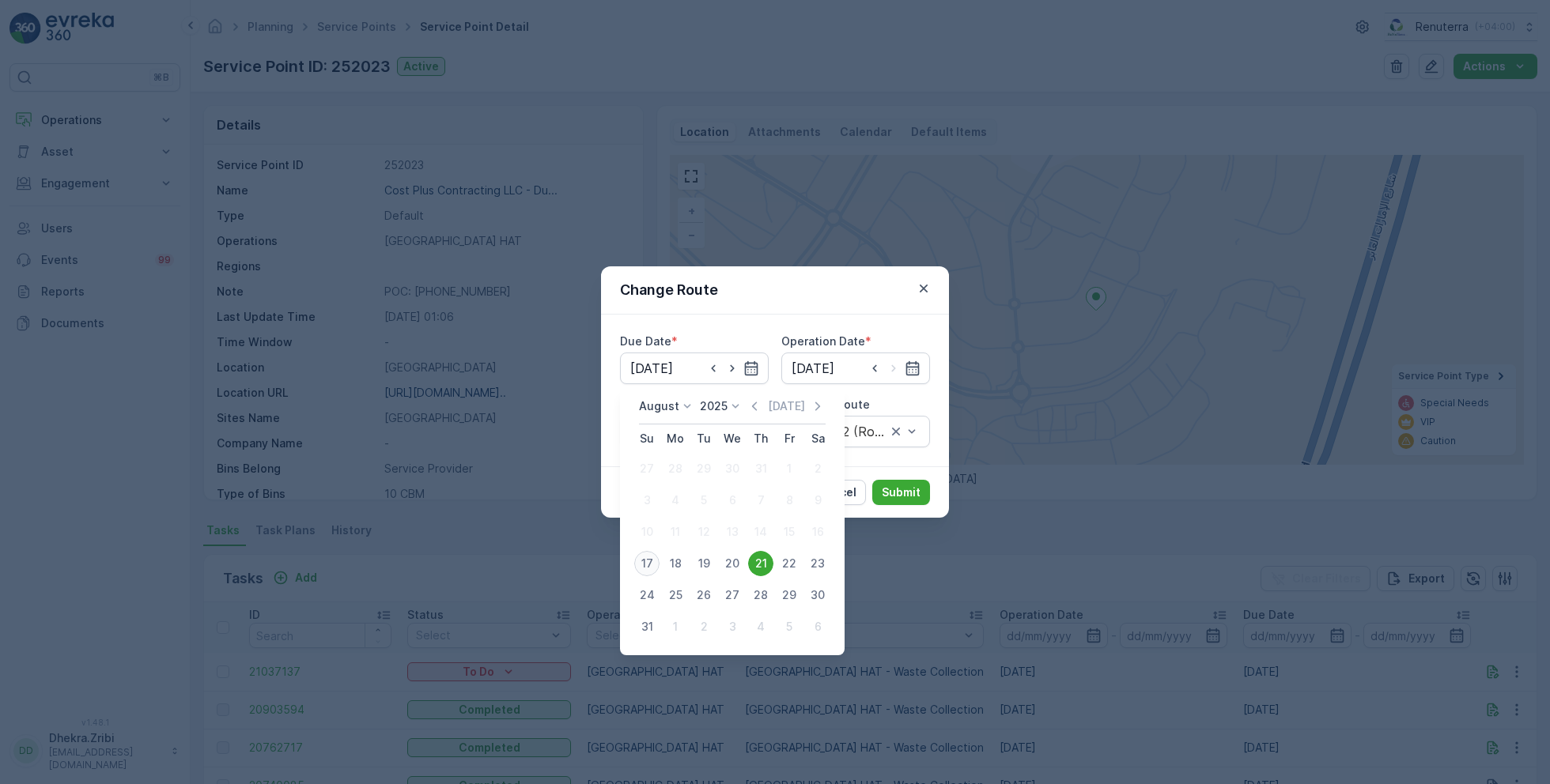
click at [646, 561] on div "17" at bounding box center [647, 564] width 25 height 25
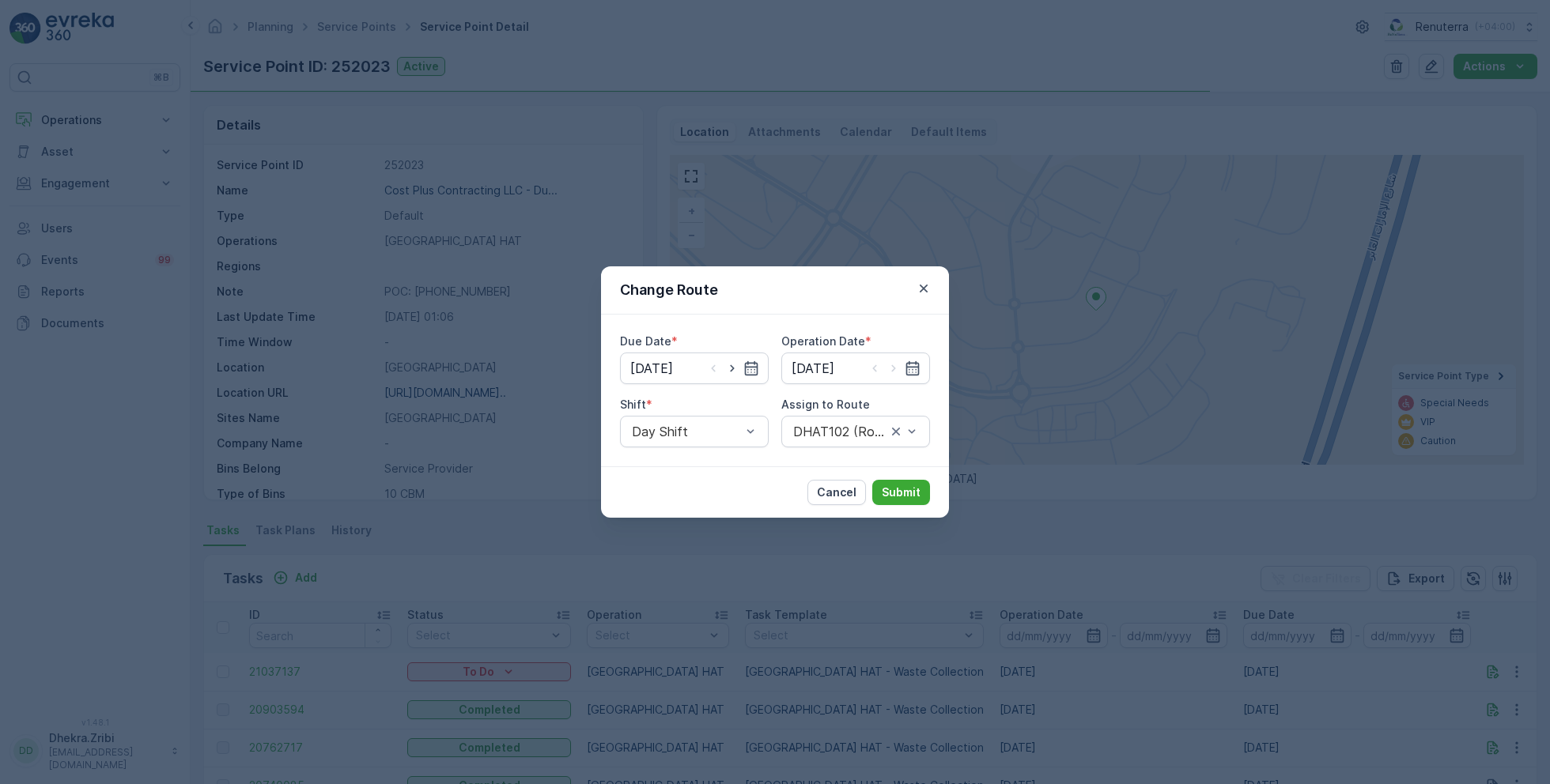
type input "[DATE]"
click at [861, 380] on input at bounding box center [856, 368] width 149 height 32
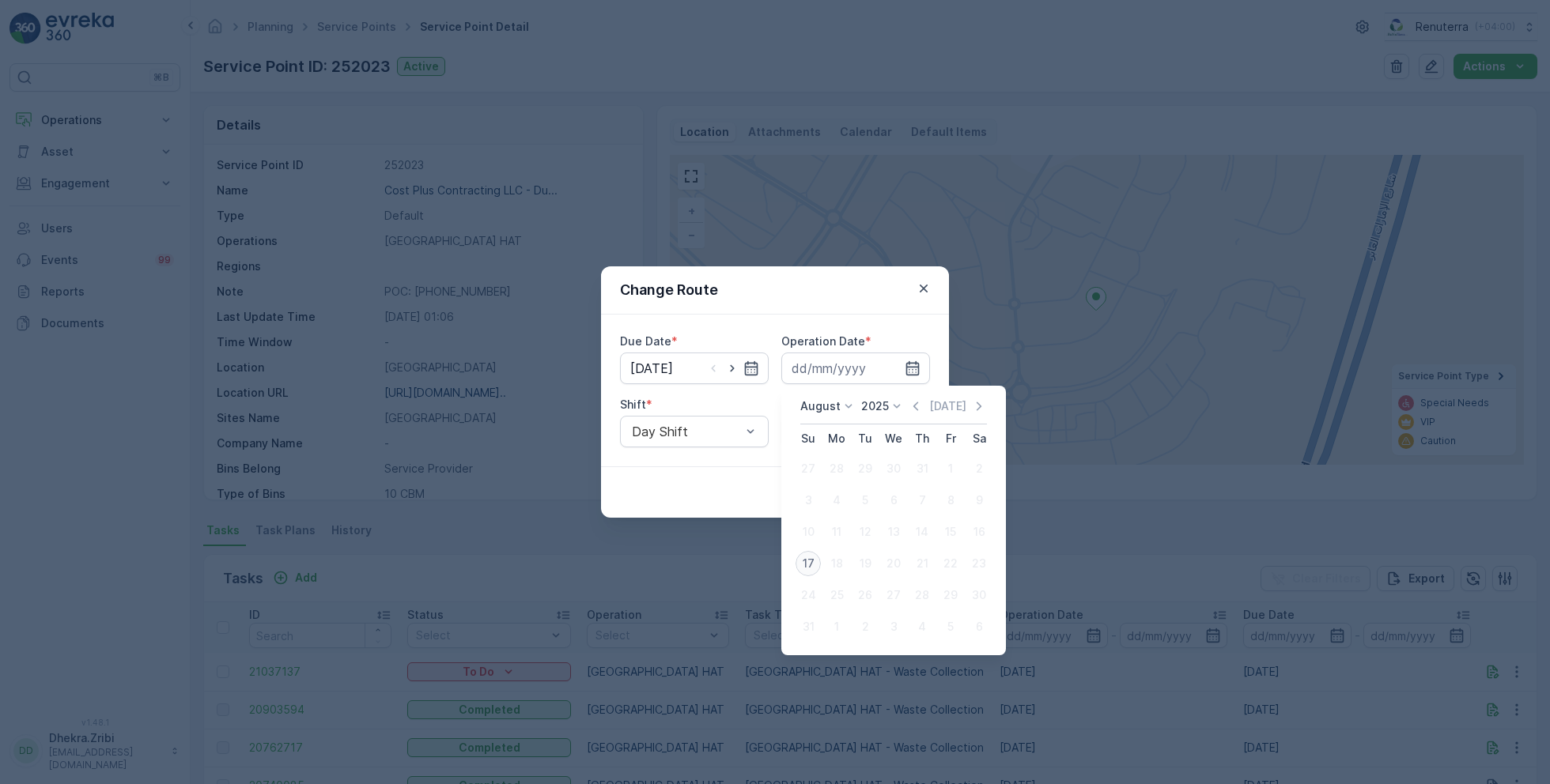
click at [803, 558] on div "17" at bounding box center [809, 564] width 25 height 25
type input "[DATE]"
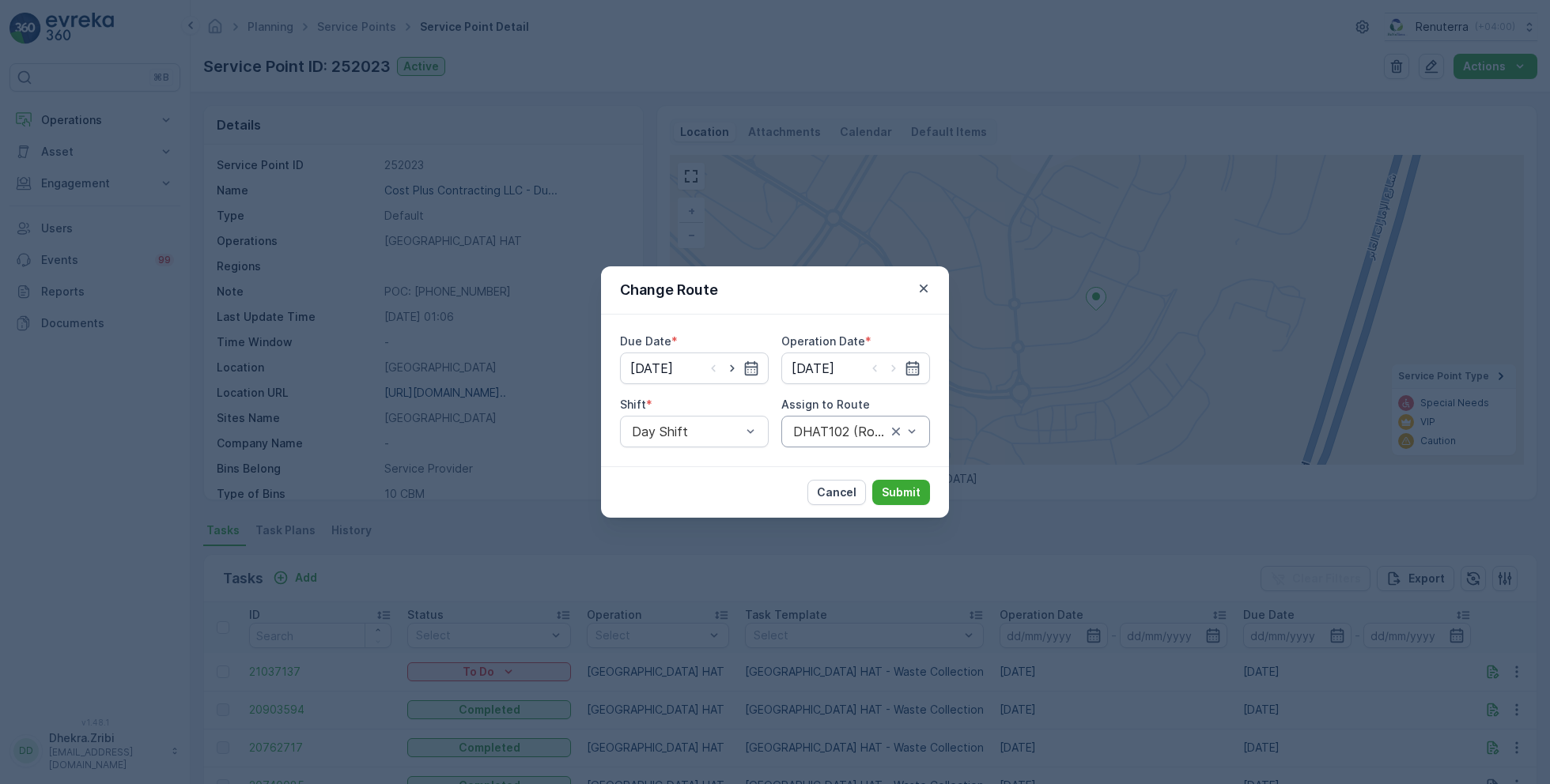
click at [834, 433] on div at bounding box center [840, 432] width 97 height 14
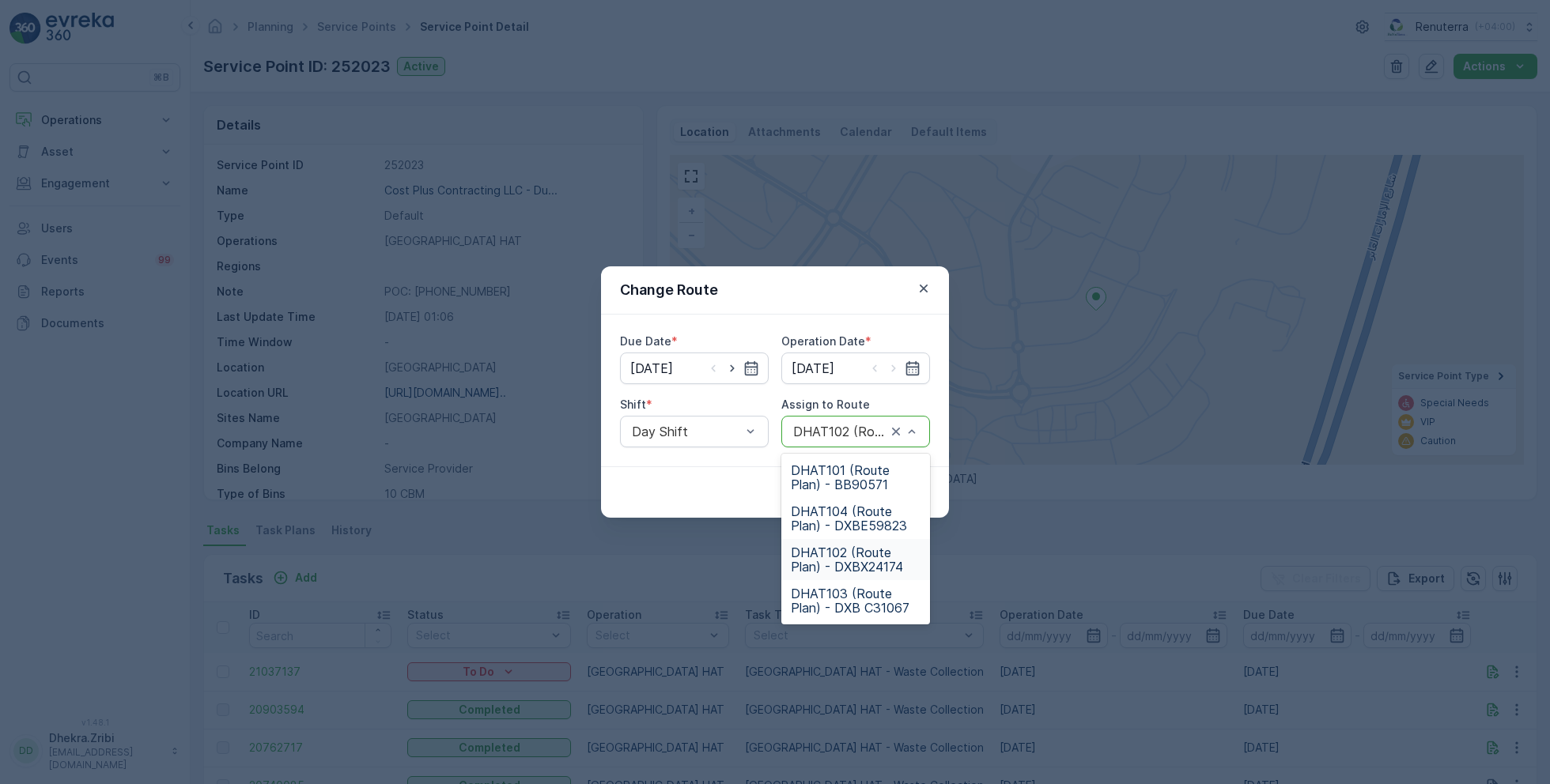
click at [834, 546] on span "DHAT102 (Route Plan) - DXBX24174" at bounding box center [856, 560] width 130 height 29
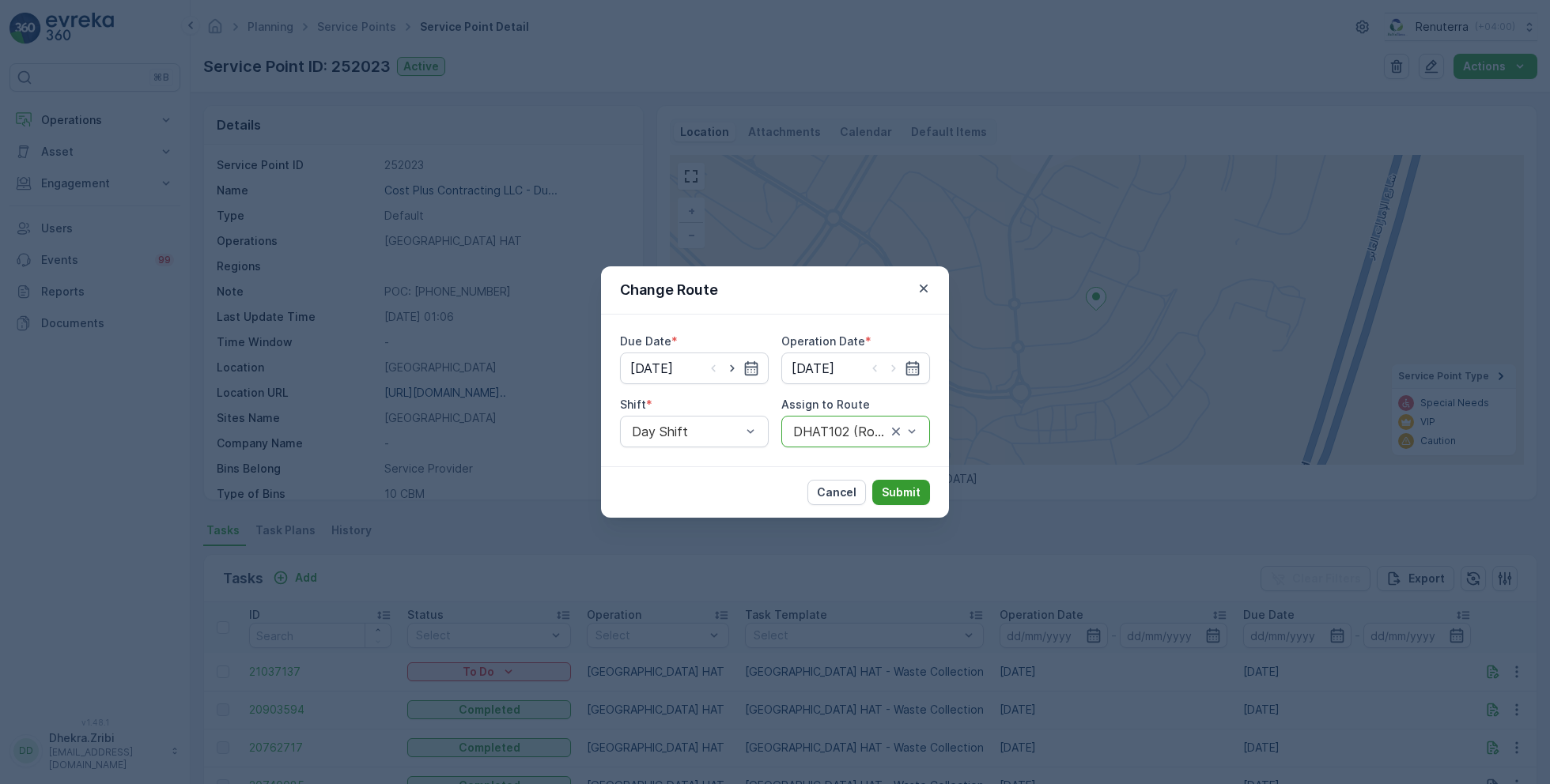
click at [896, 489] on p "Submit" at bounding box center [901, 493] width 39 height 16
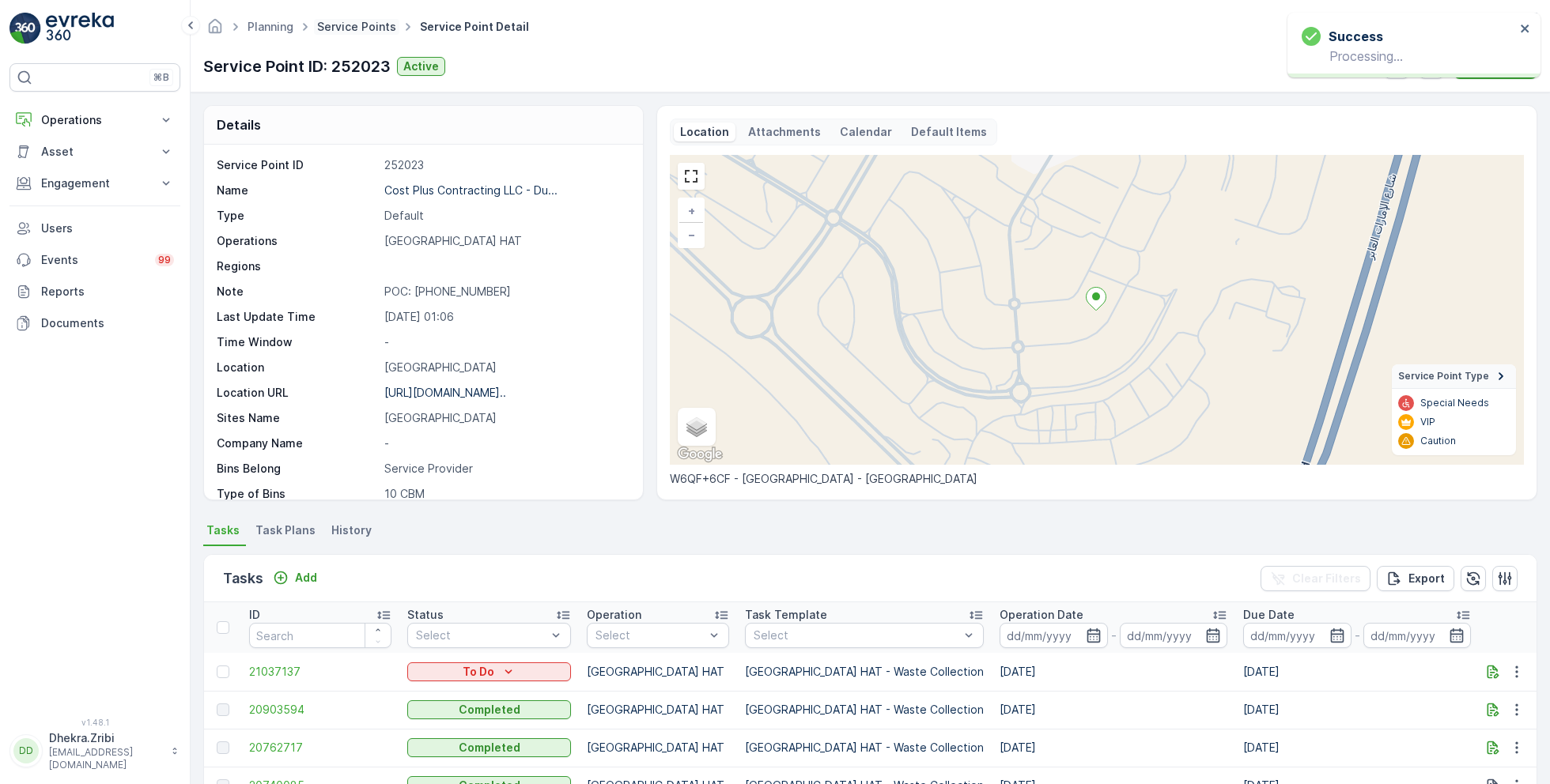
click at [364, 26] on link "Service Points" at bounding box center [357, 26] width 79 height 14
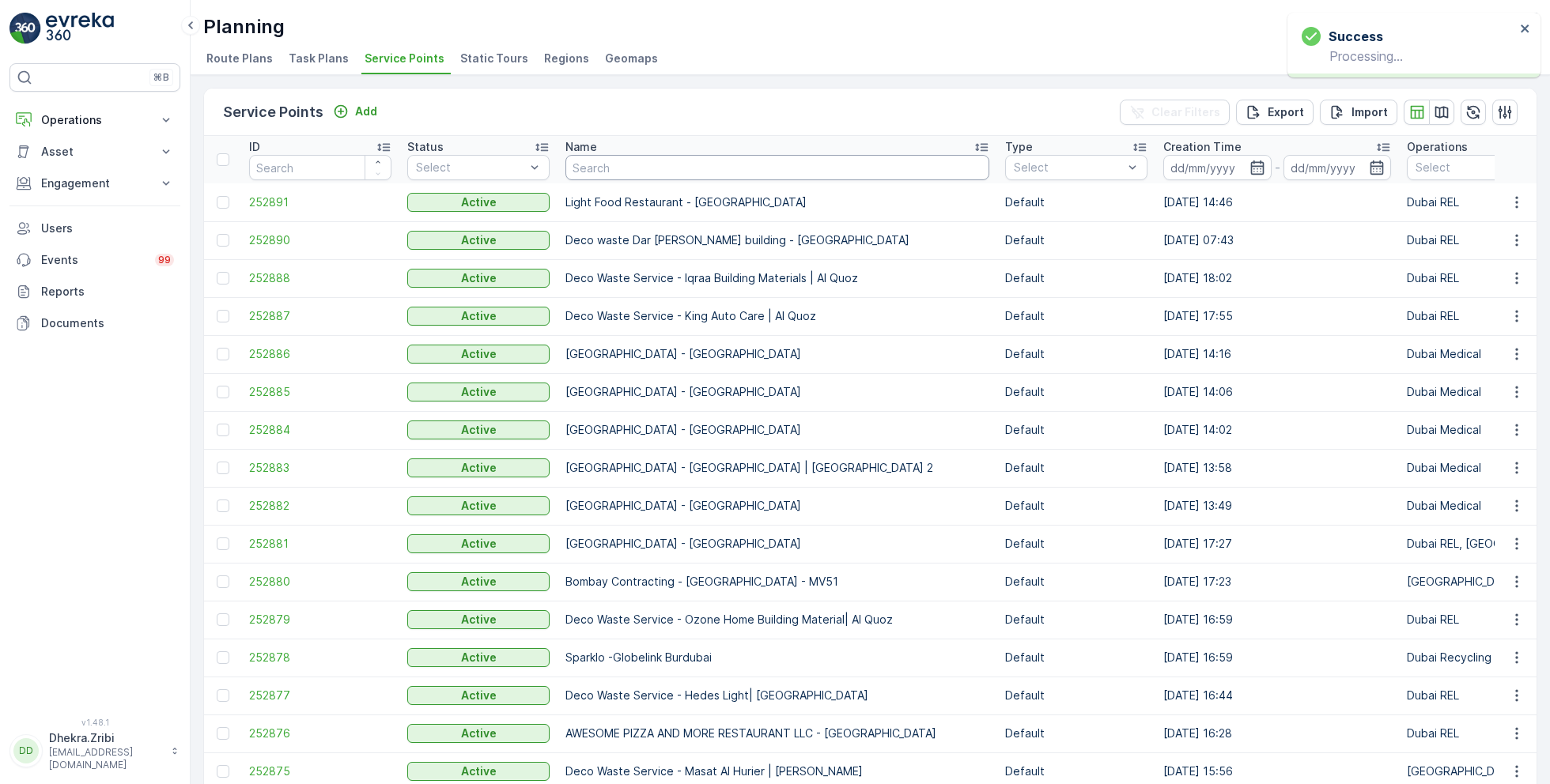
click at [606, 171] on input "text" at bounding box center [778, 168] width 424 height 25
paste input "Al Serh Al Kabeer Construction LLC - JVC"
type input "Al Serh Al Kabeer Construction LLC - JVC"
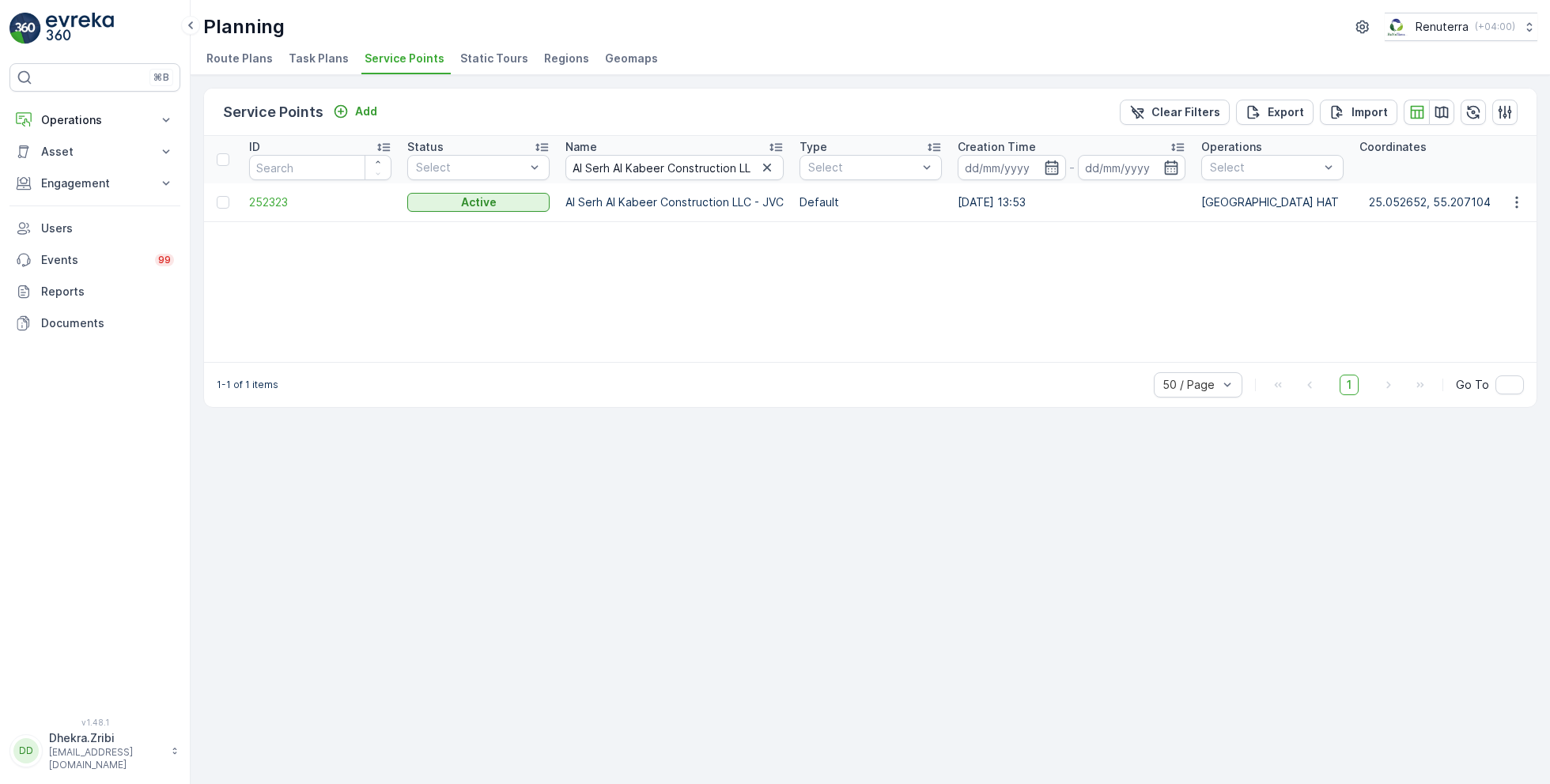
click at [284, 208] on span "252323" at bounding box center [320, 203] width 143 height 16
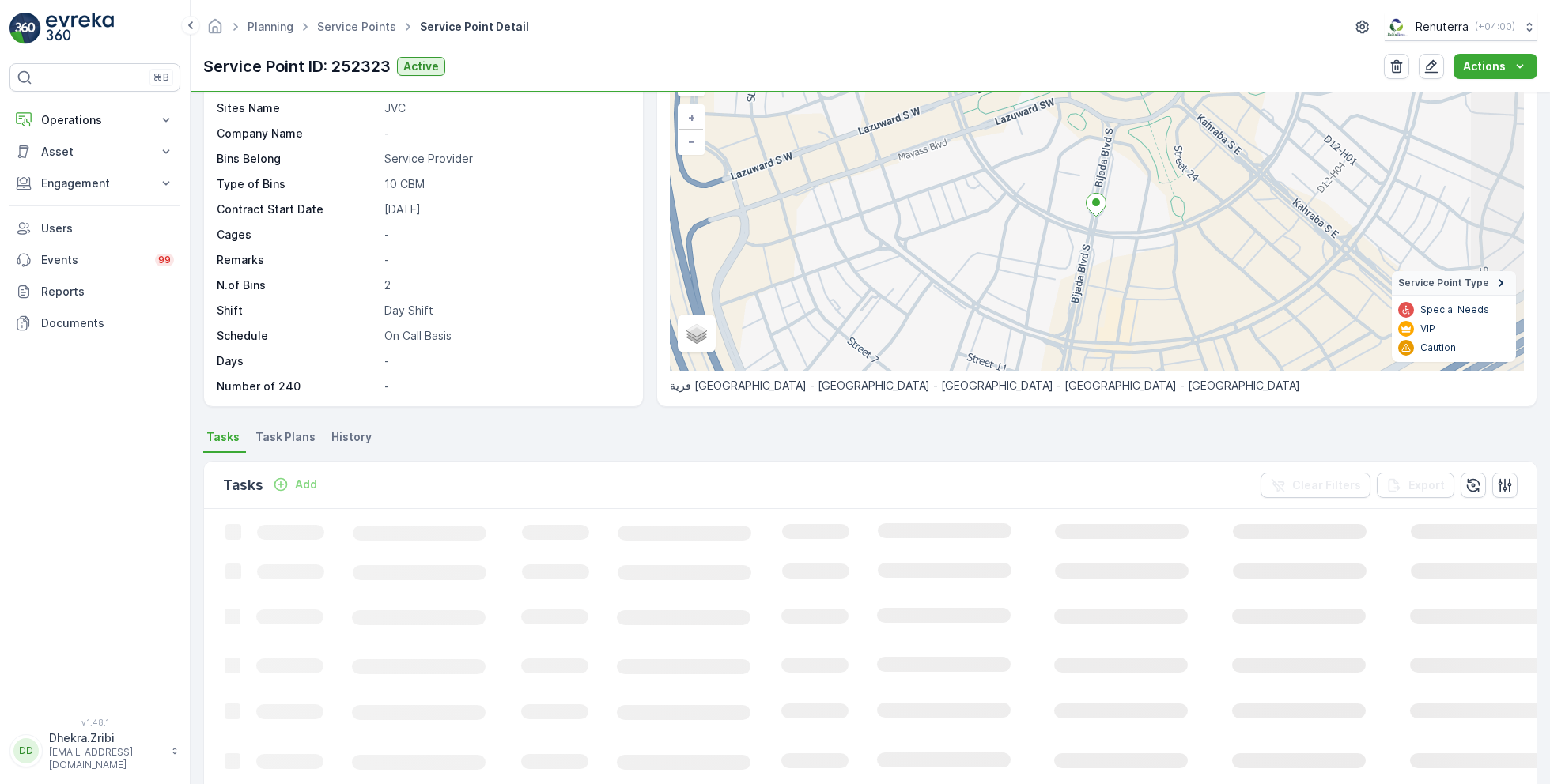
scroll to position [95, 0]
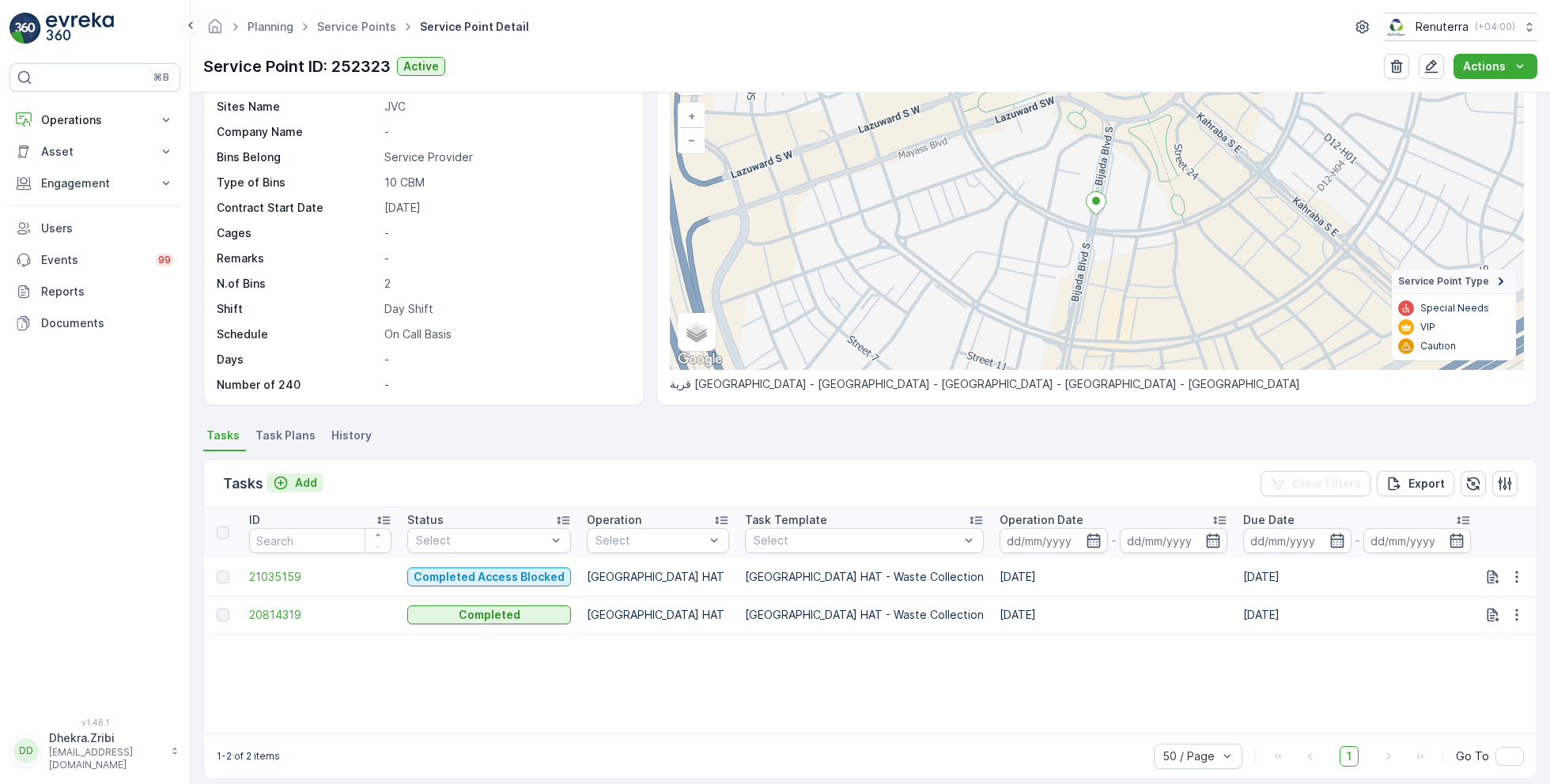
click at [299, 483] on p "Add" at bounding box center [306, 484] width 23 height 16
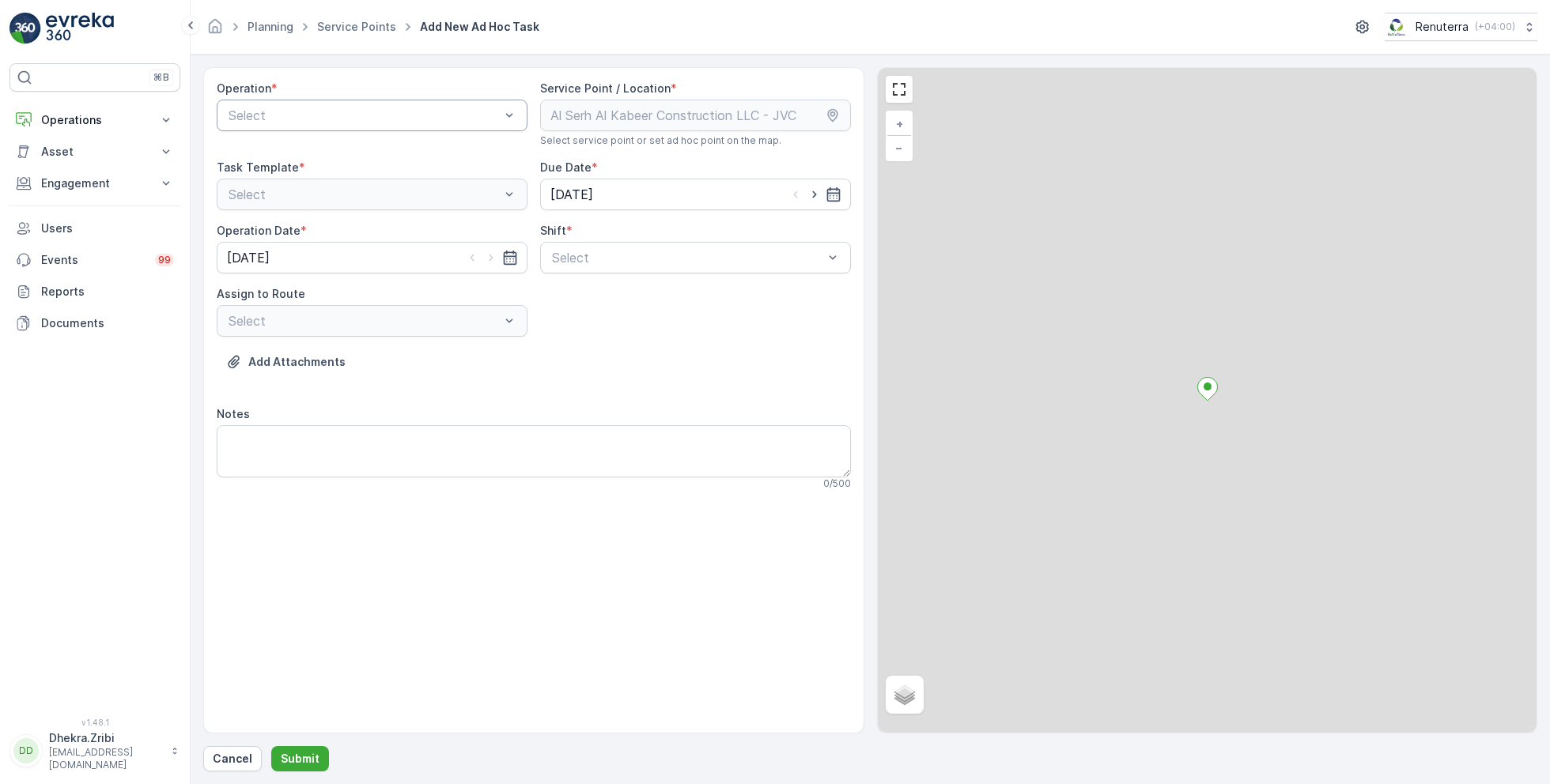
click at [372, 99] on div "Select" at bounding box center [372, 115] width 311 height 32
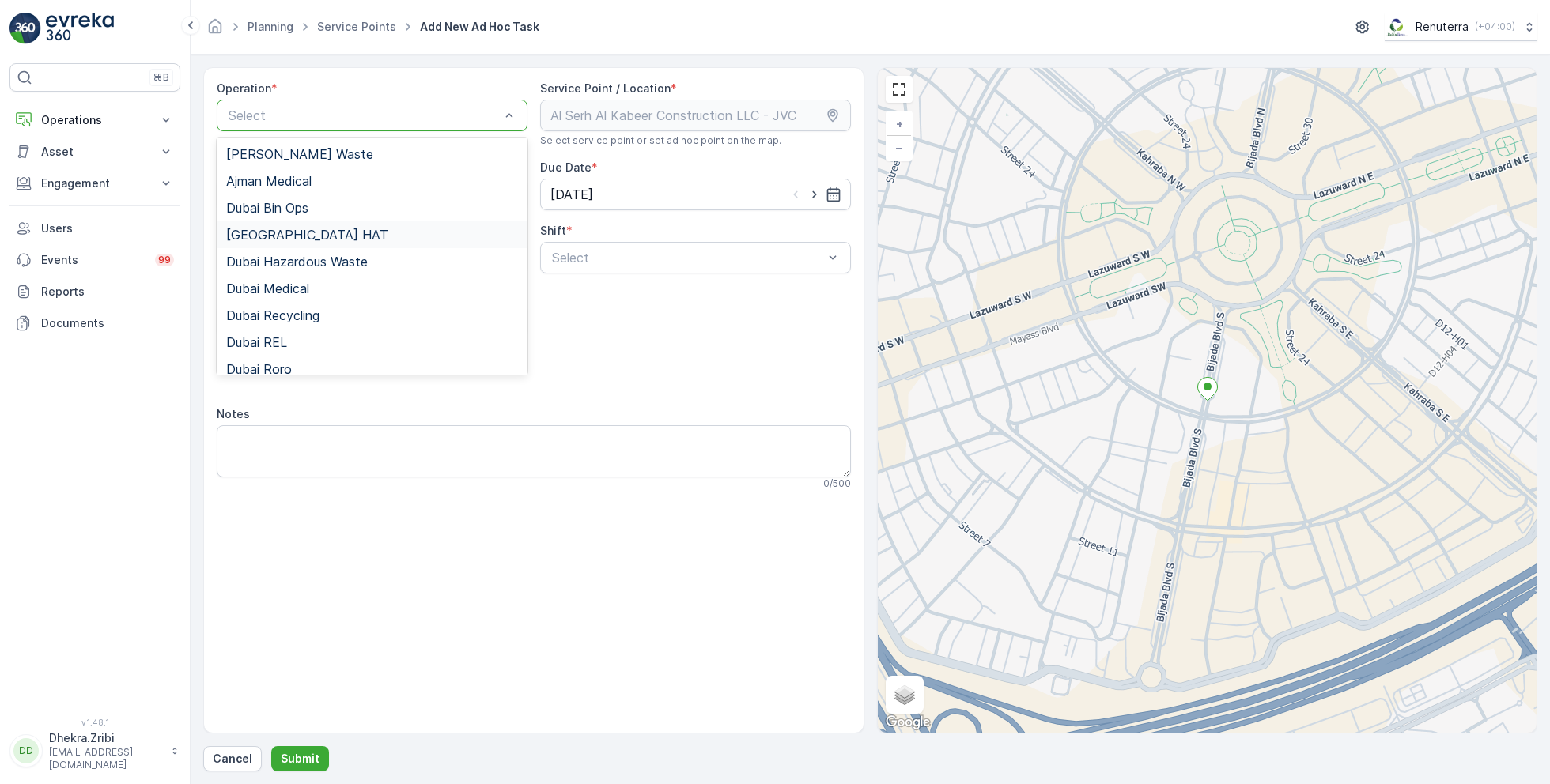
click at [295, 227] on div "Dubai HAT" at bounding box center [372, 235] width 292 height 14
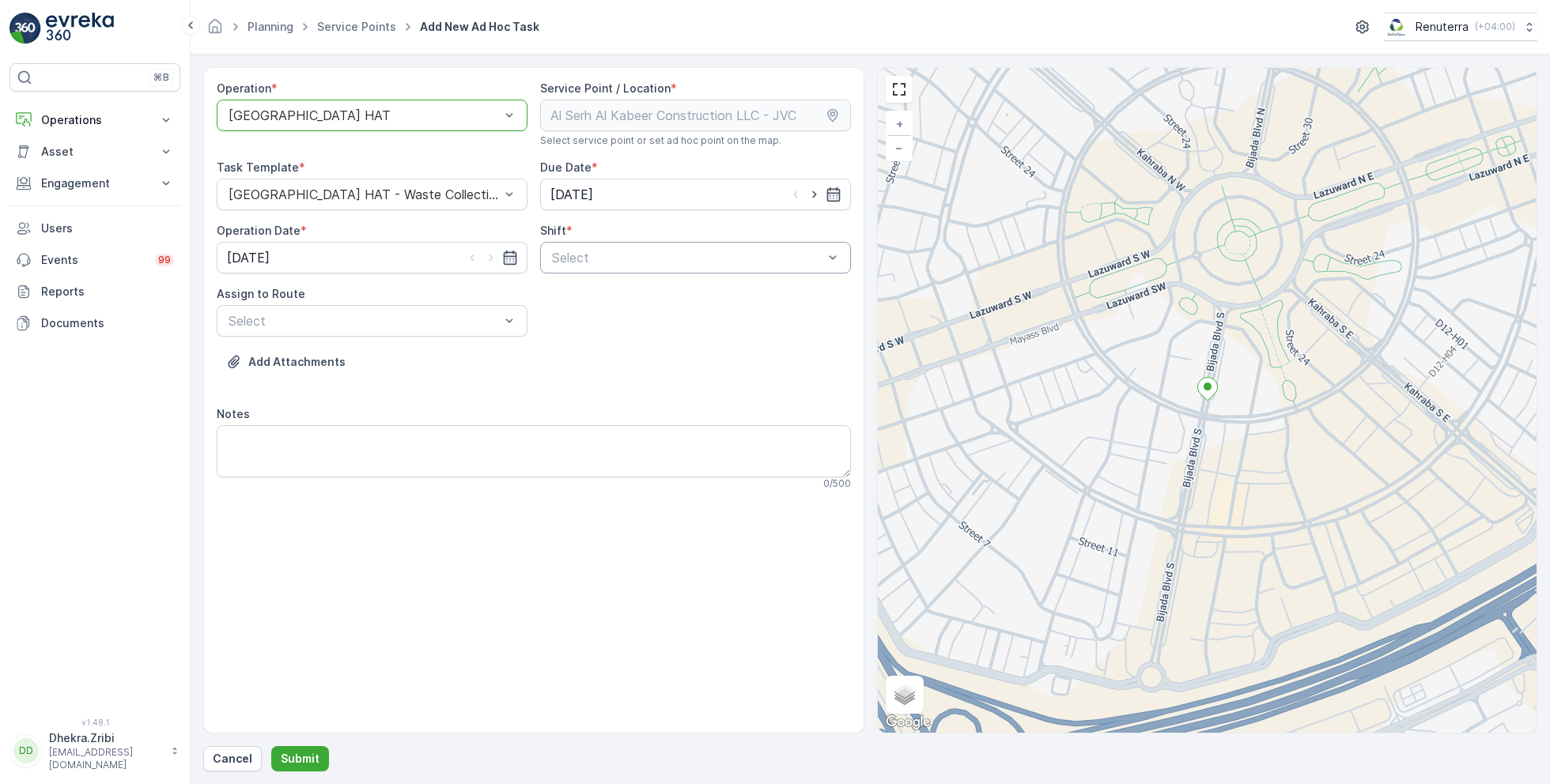
click at [662, 257] on div at bounding box center [688, 258] width 274 height 14
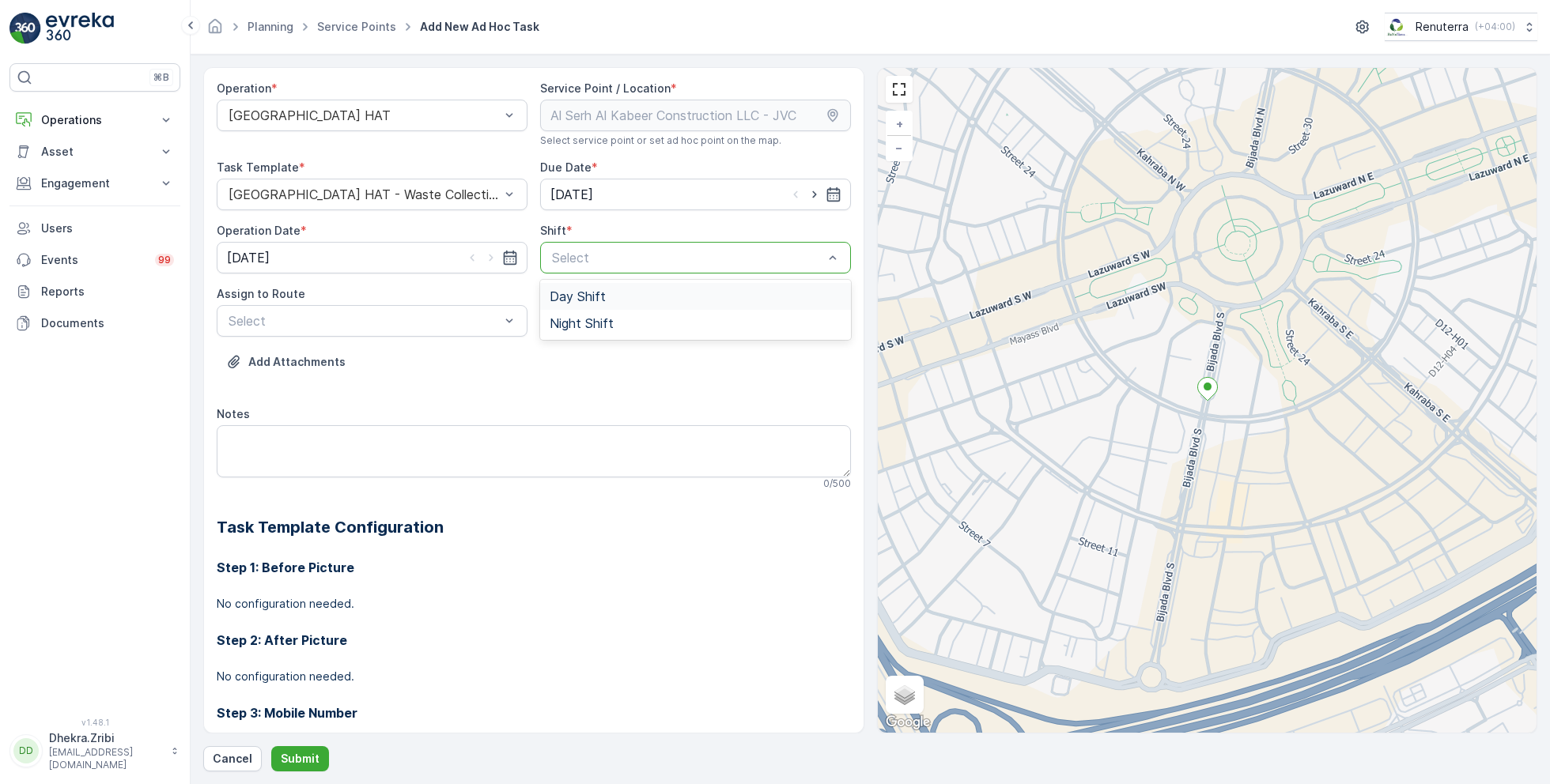
click at [575, 292] on span "Day Shift" at bounding box center [578, 297] width 56 height 14
click at [425, 319] on div at bounding box center [364, 321] width 274 height 14
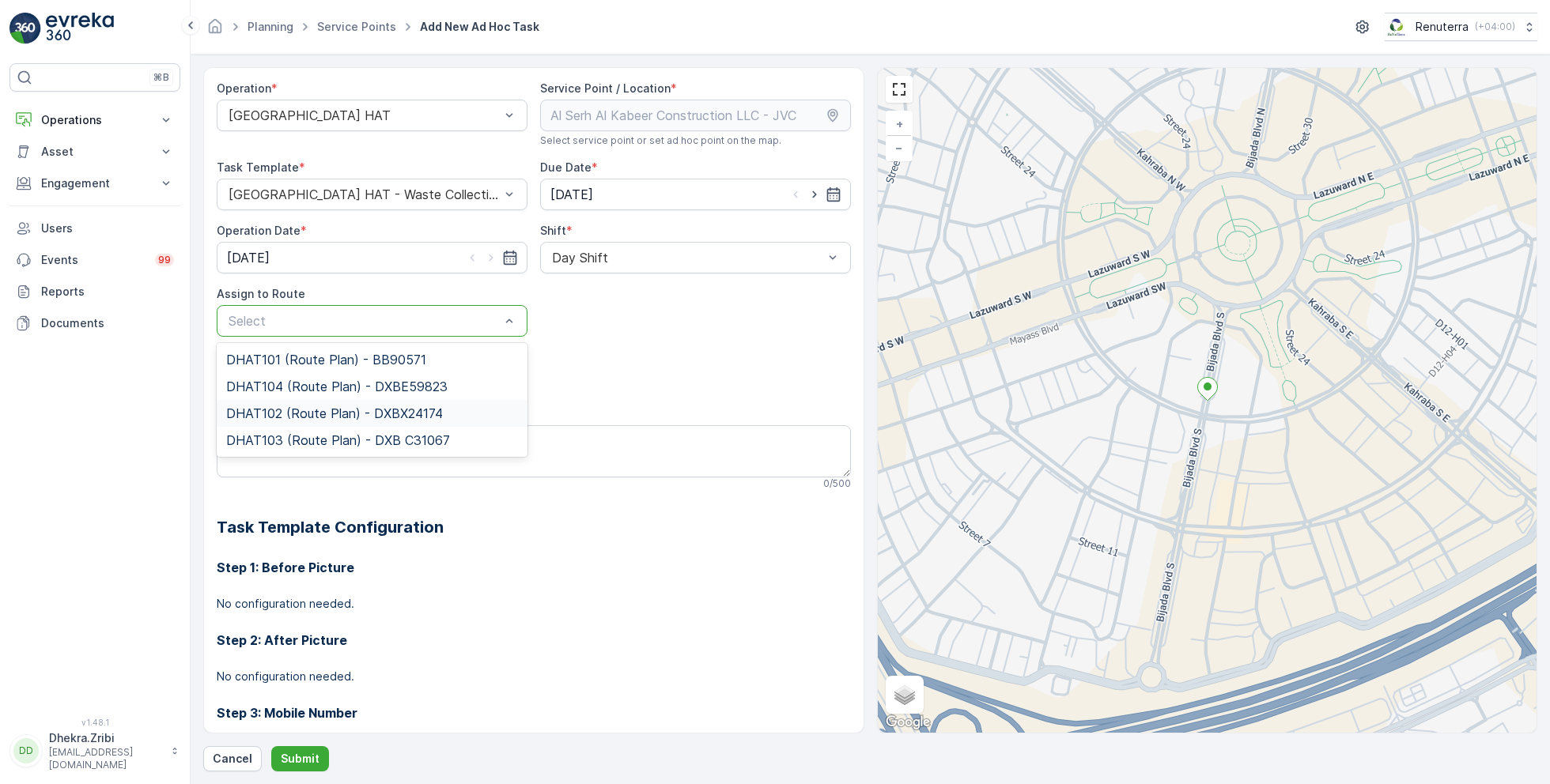
click at [300, 407] on span "DHAT102 (Route Plan) - DXBX24174" at bounding box center [335, 413] width 217 height 14
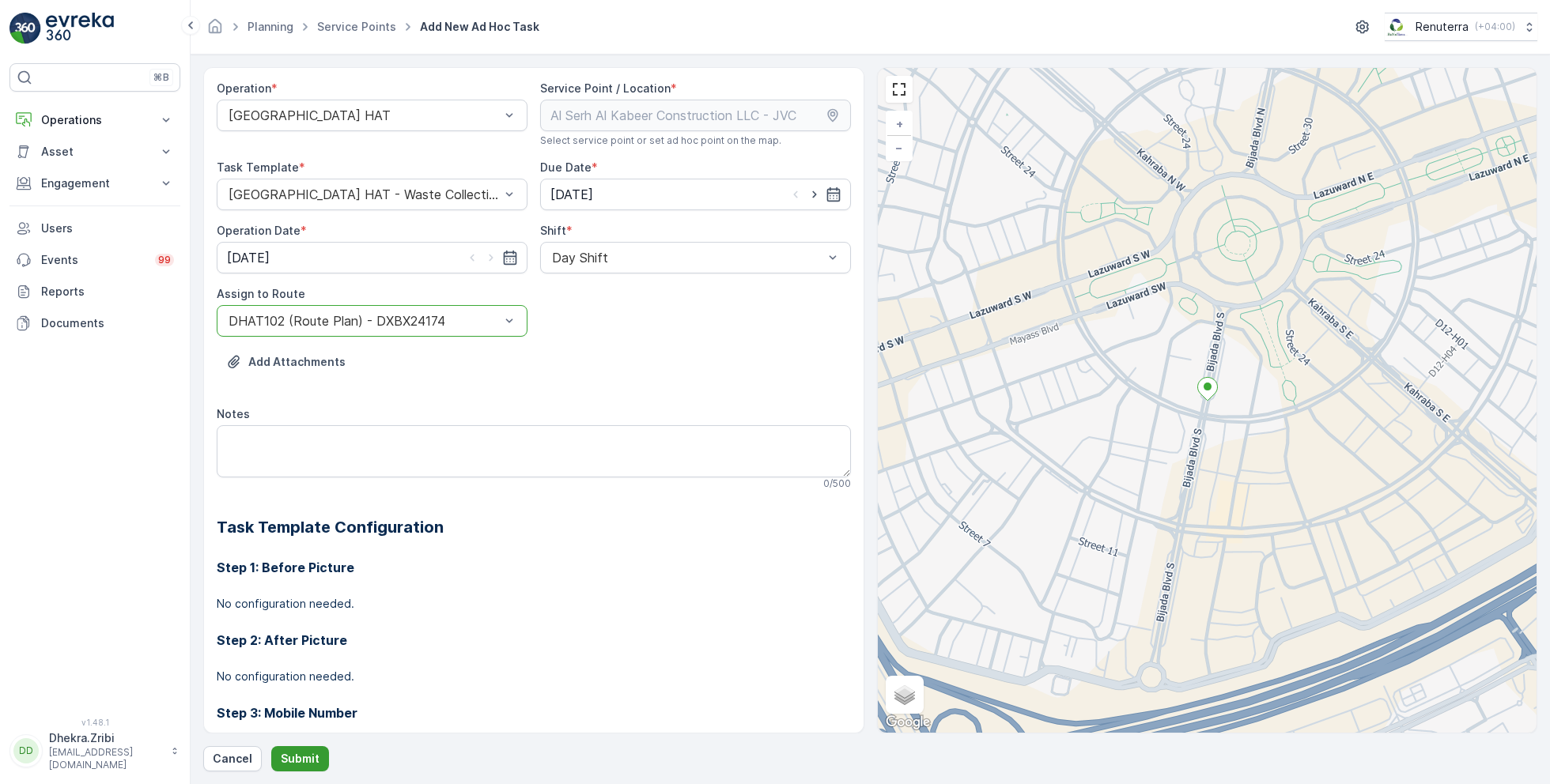
click at [296, 761] on p "Submit" at bounding box center [300, 759] width 39 height 16
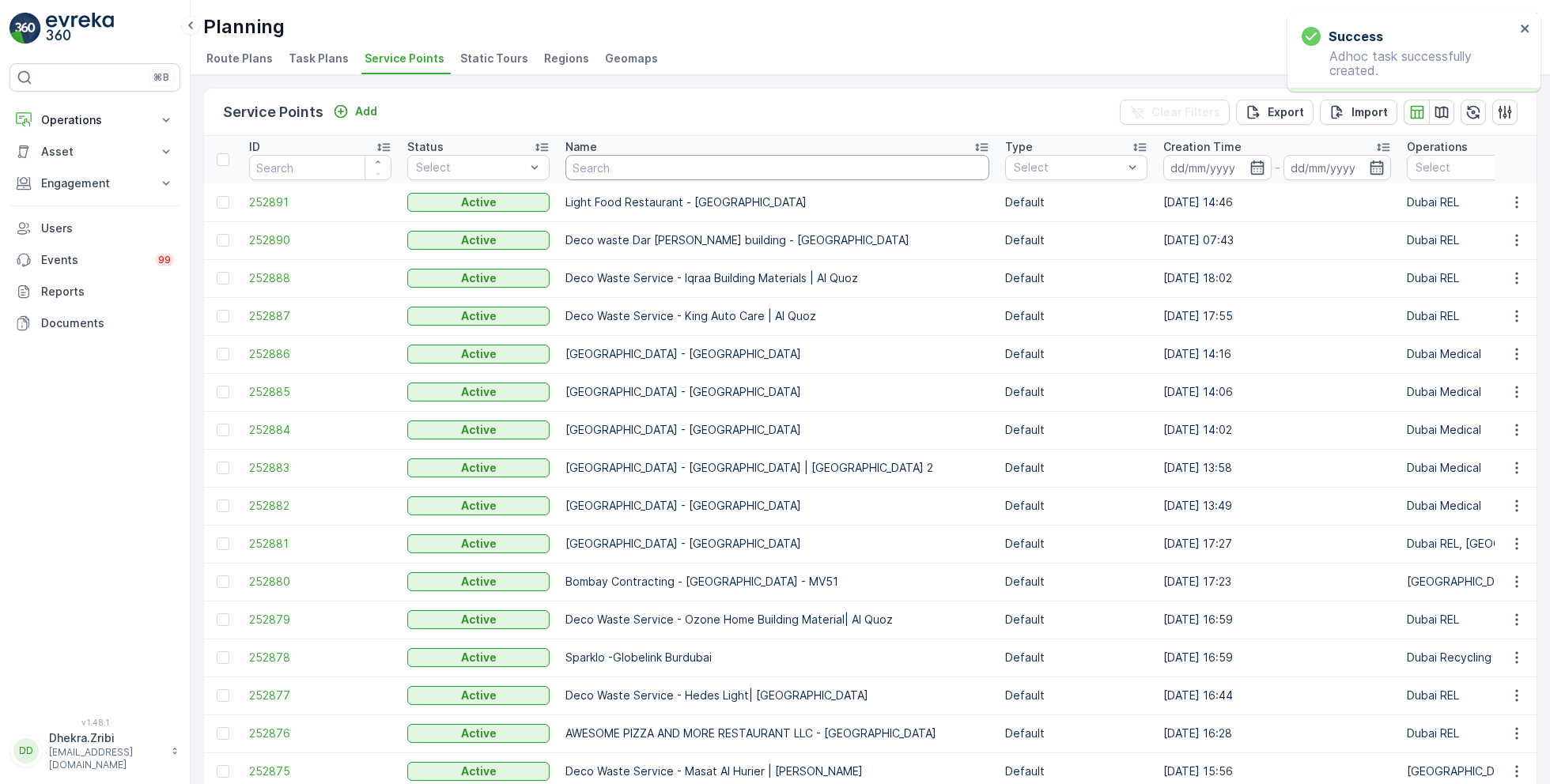
click at [638, 164] on input "text" at bounding box center [778, 168] width 424 height 25
paste input "JB GOODWIN TECHNICAL SERVICES L.L.C"
type input "JB GOODWIN TECHNICAL SERVICES L.L.C"
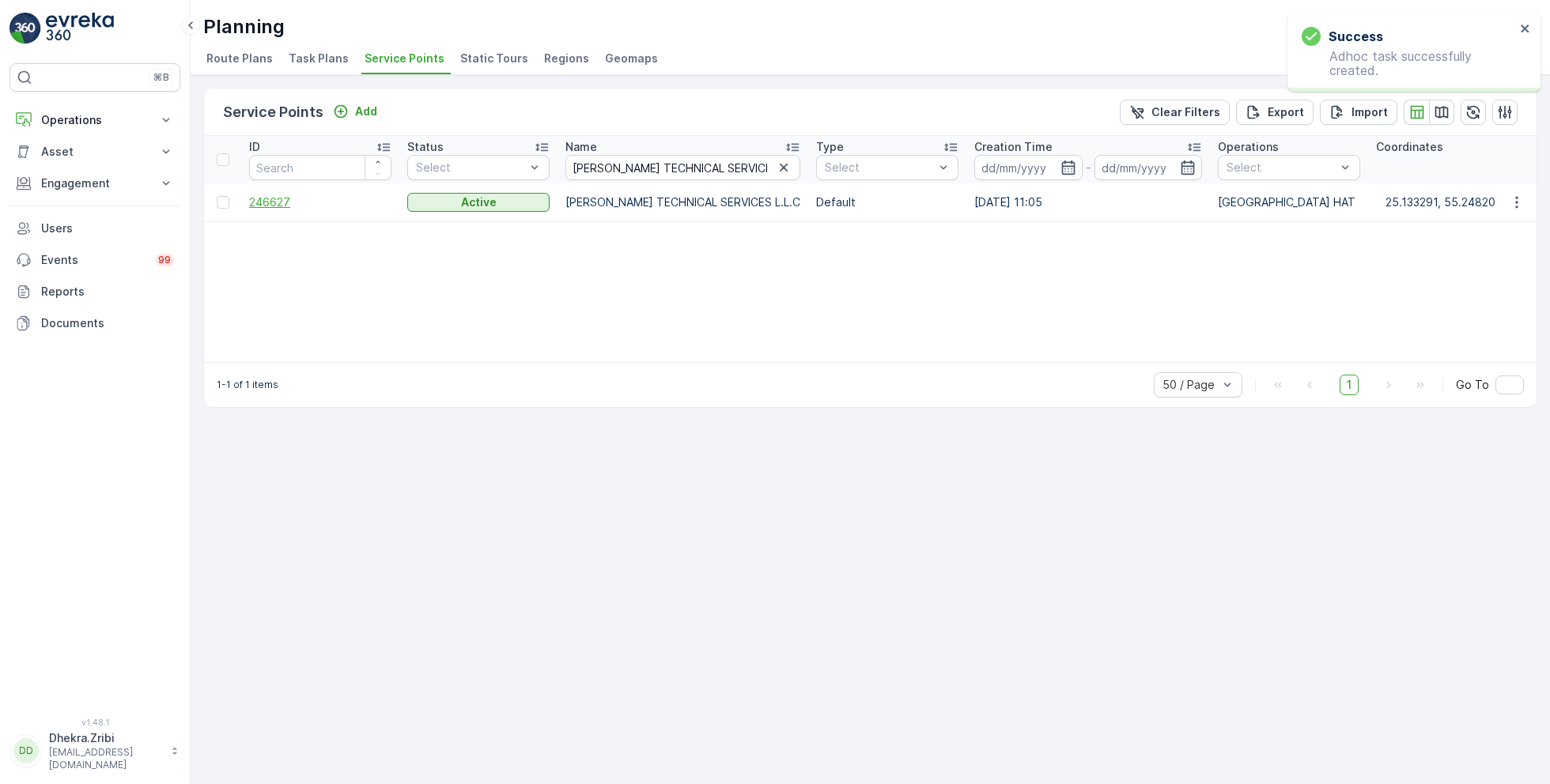
click at [272, 202] on span "246627" at bounding box center [320, 203] width 143 height 16
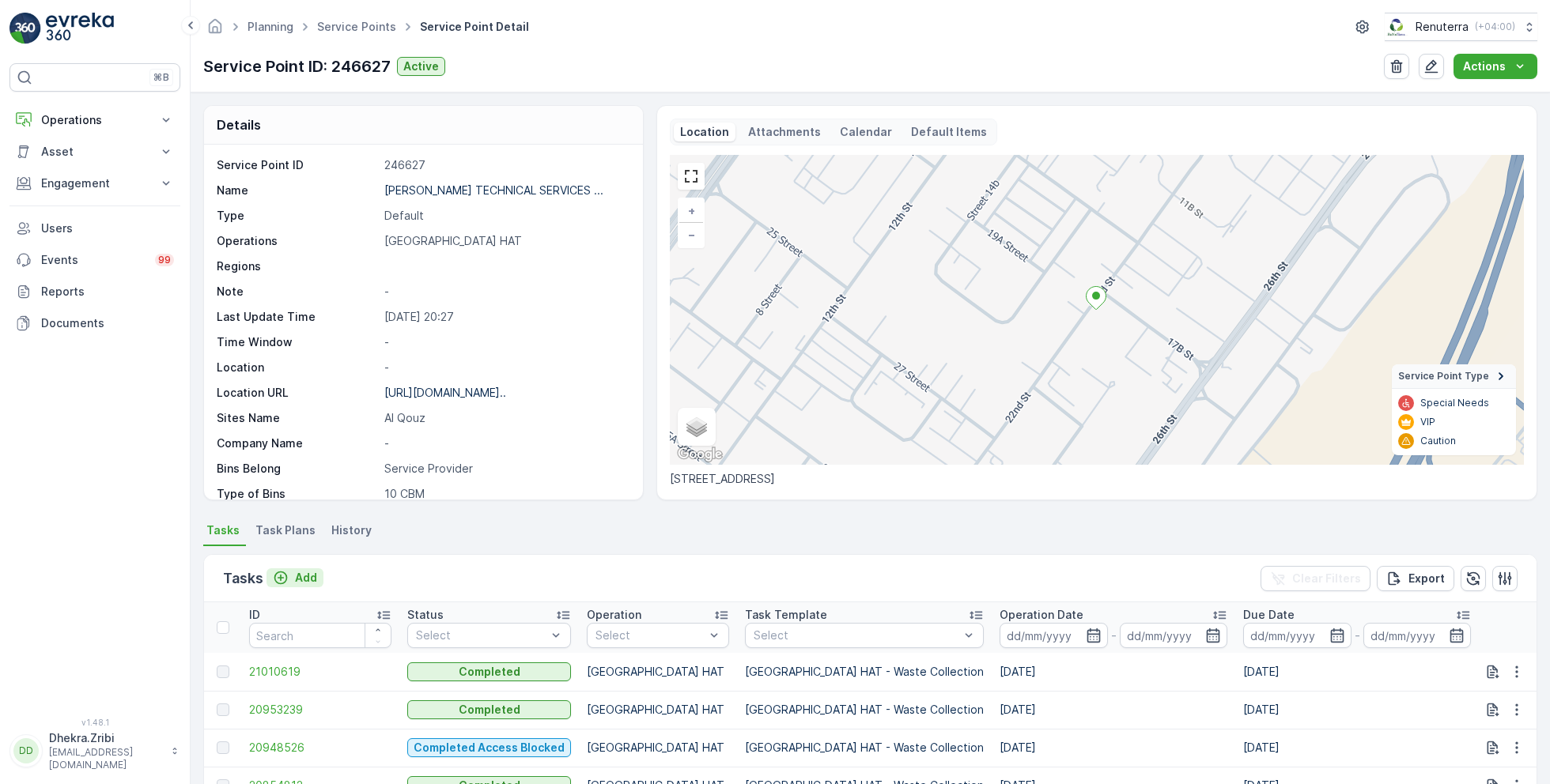
click at [291, 575] on div "Add" at bounding box center [294, 578] width 44 height 16
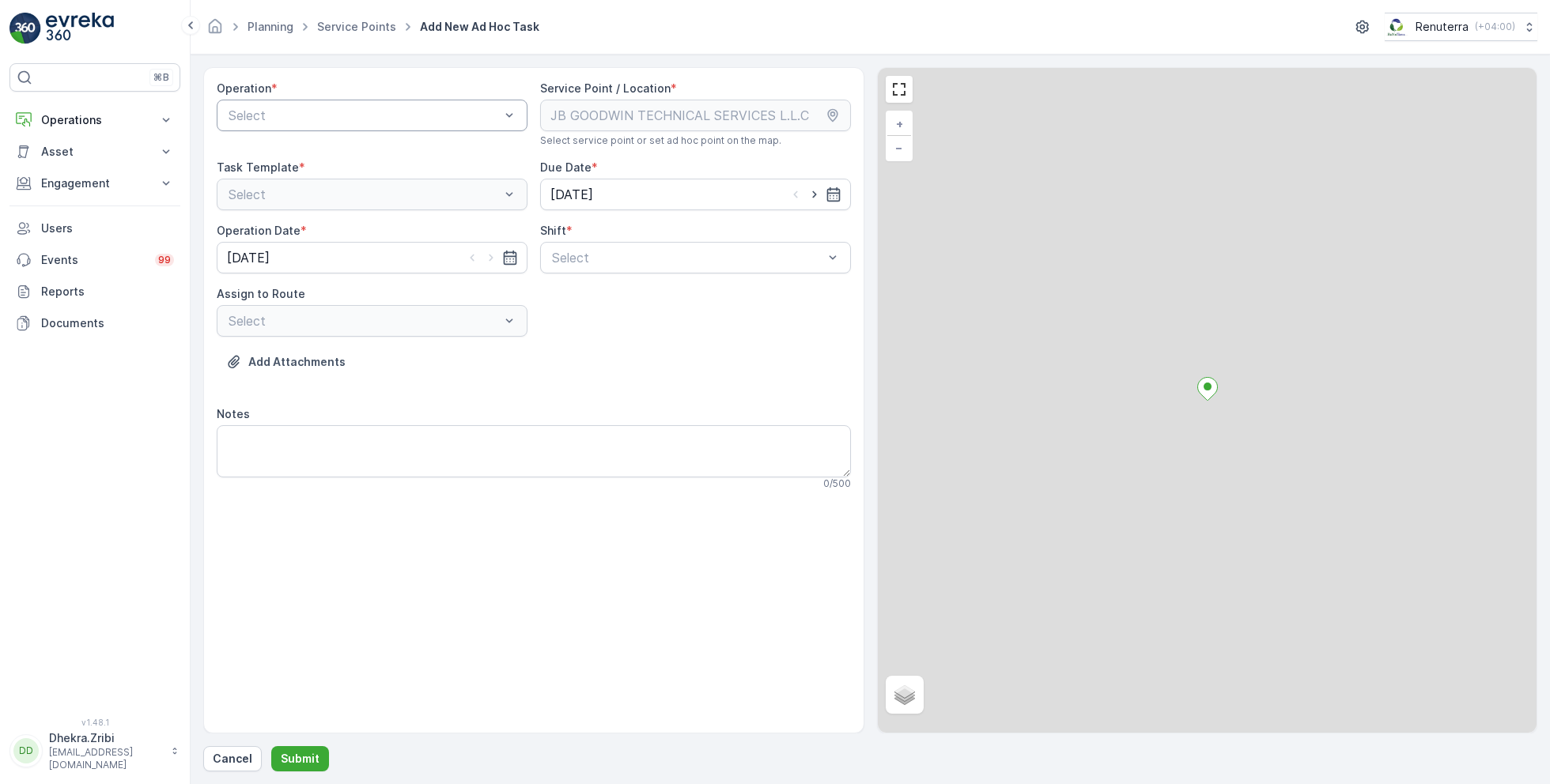
click at [353, 111] on div at bounding box center [364, 115] width 274 height 14
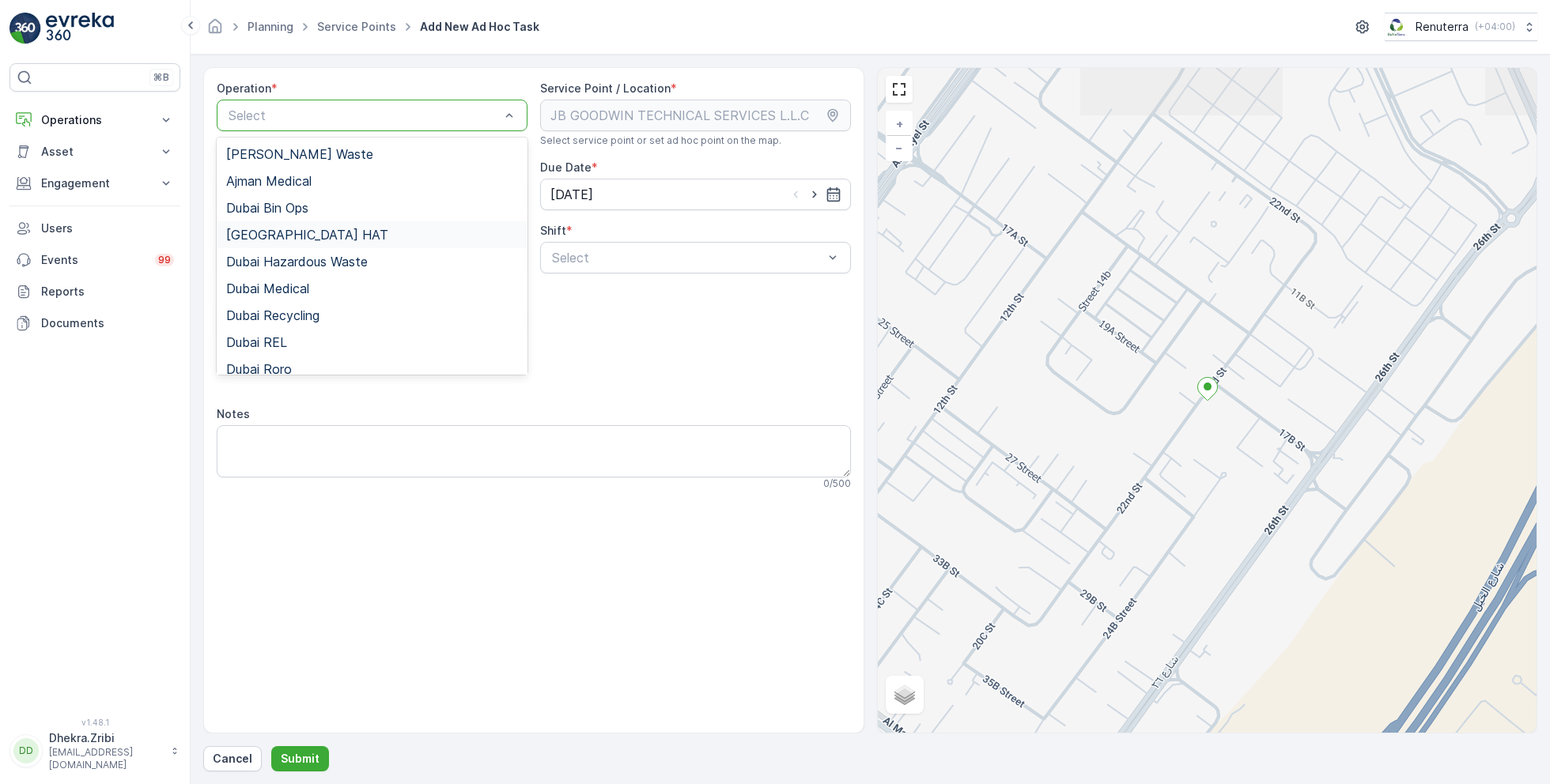
click at [283, 238] on span "Dubai HAT" at bounding box center [308, 235] width 162 height 14
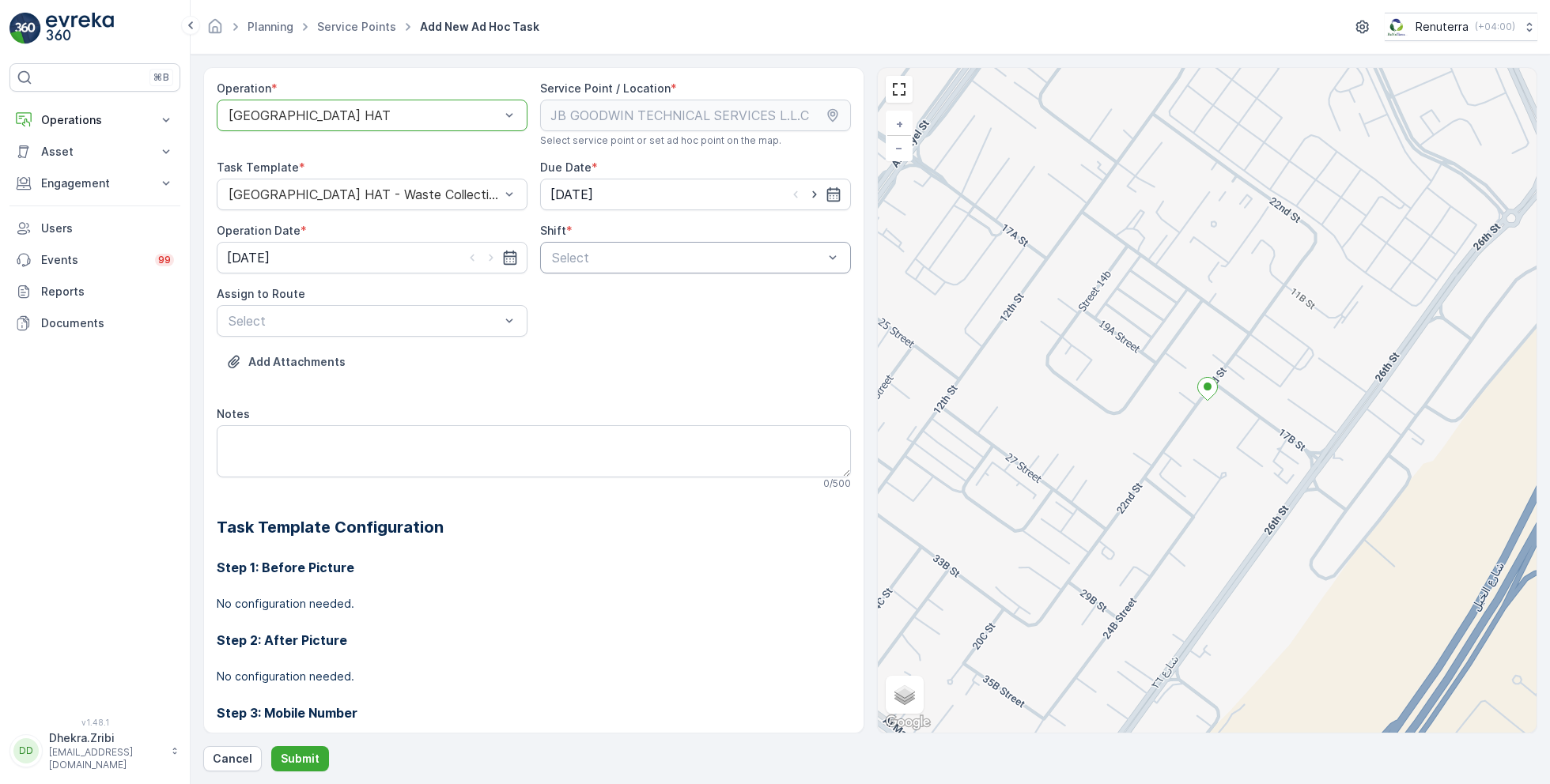
click at [722, 254] on div at bounding box center [688, 258] width 274 height 14
click at [604, 293] on div "Day Shift" at bounding box center [695, 297] width 292 height 14
click at [463, 322] on div at bounding box center [364, 321] width 274 height 14
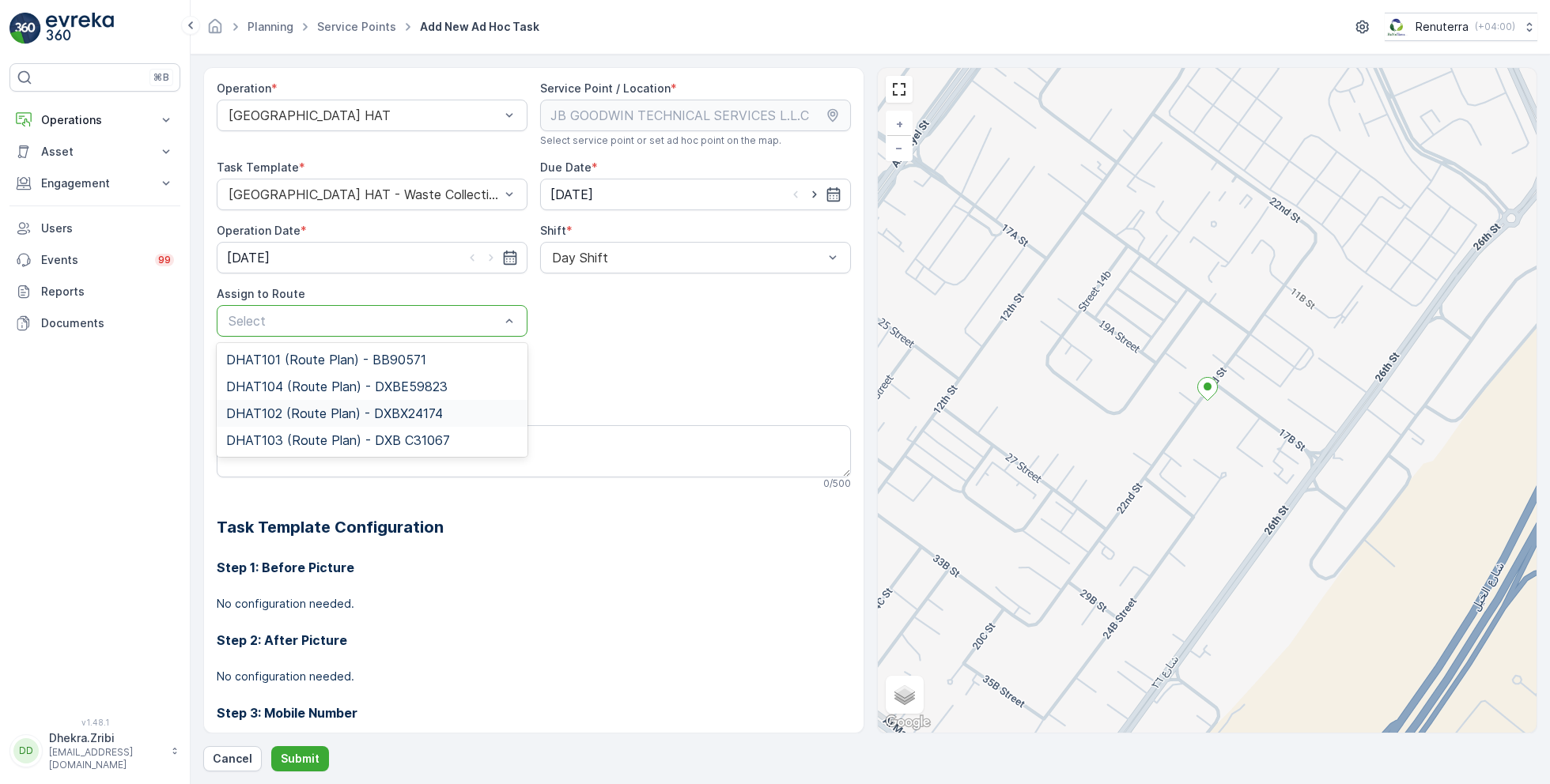
click at [323, 409] on span "DHAT102 (Route Plan) - DXBX24174" at bounding box center [335, 413] width 217 height 14
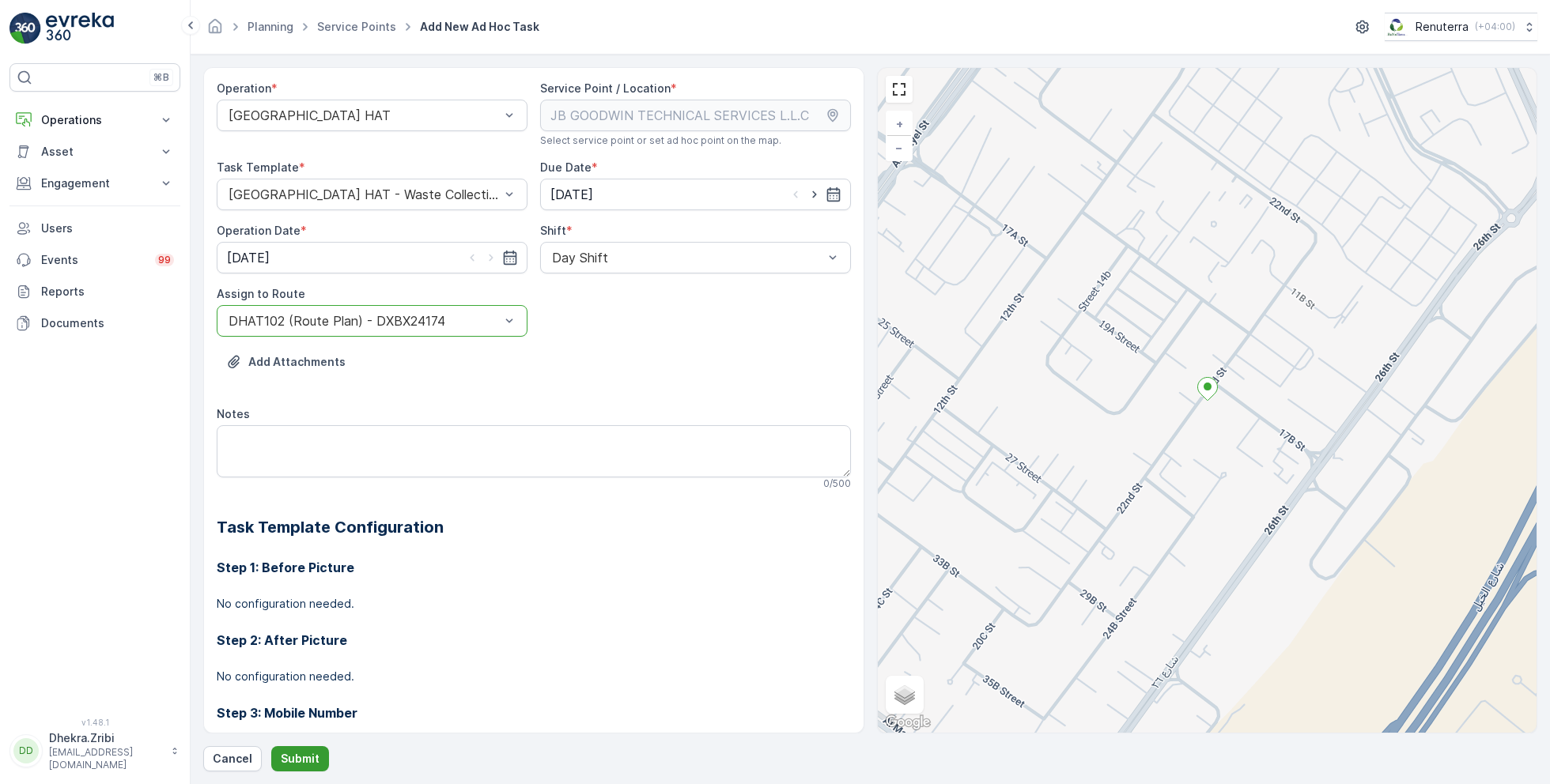
click at [304, 759] on p "Submit" at bounding box center [300, 759] width 39 height 16
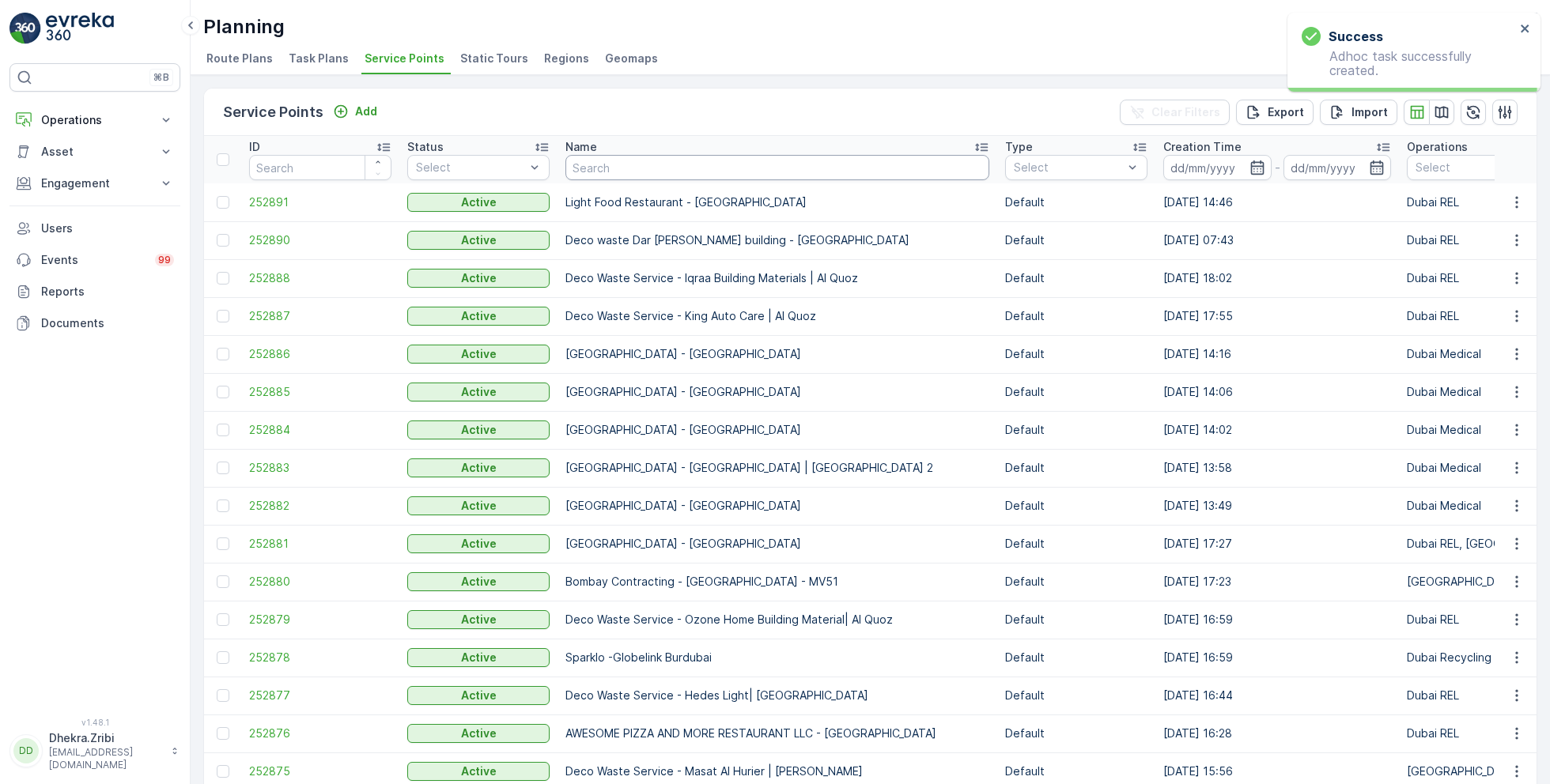
click at [652, 163] on input "text" at bounding box center [778, 168] width 424 height 25
paste input "SOBHA CONSTRUCTIONS LLC-SeaHaven"
type input "SOBHA CONSTRUCTIONS LLC-SeaHaven"
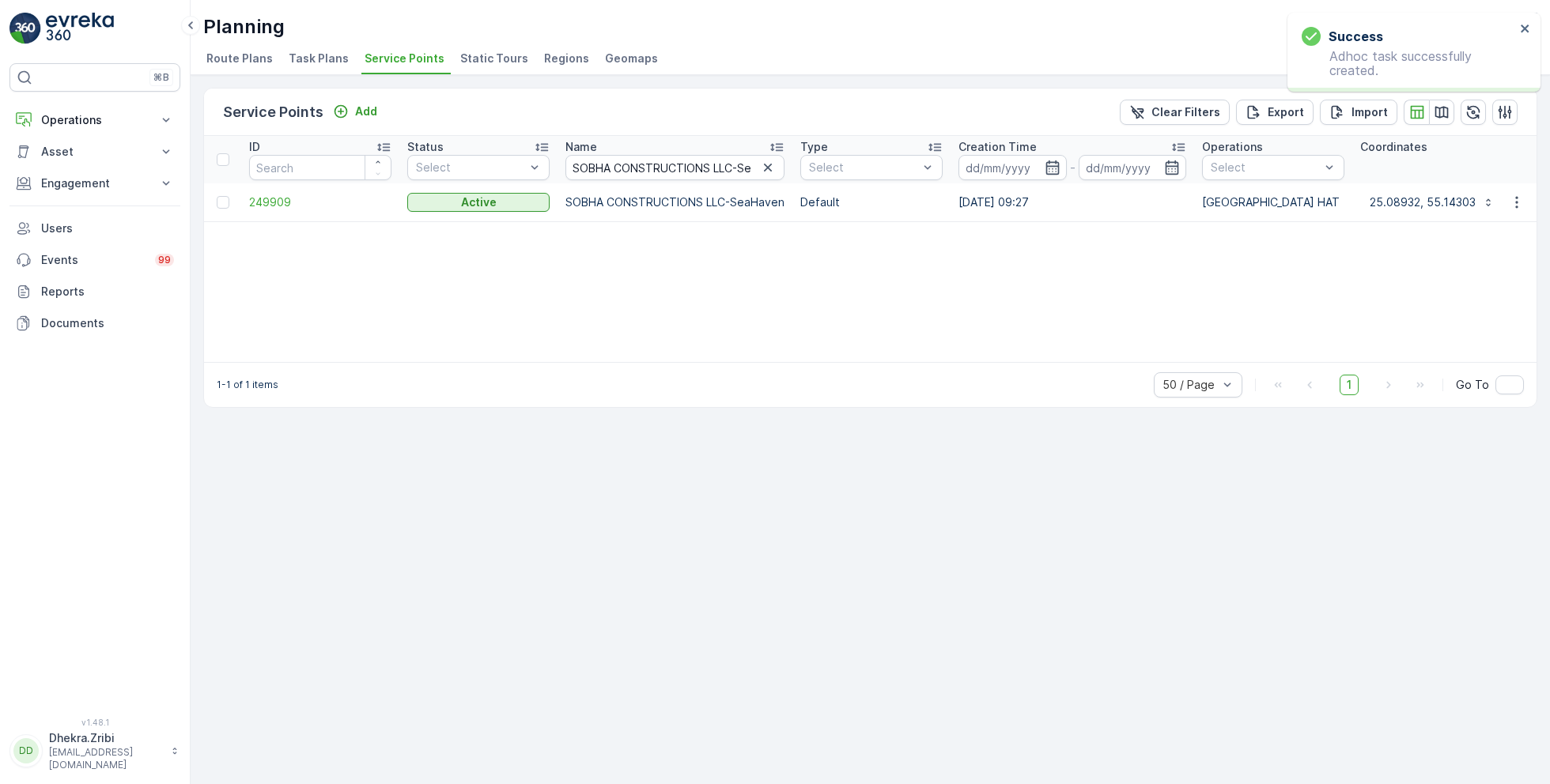
click at [288, 214] on td "249909" at bounding box center [320, 202] width 158 height 38
click at [278, 198] on span "249909" at bounding box center [320, 203] width 143 height 16
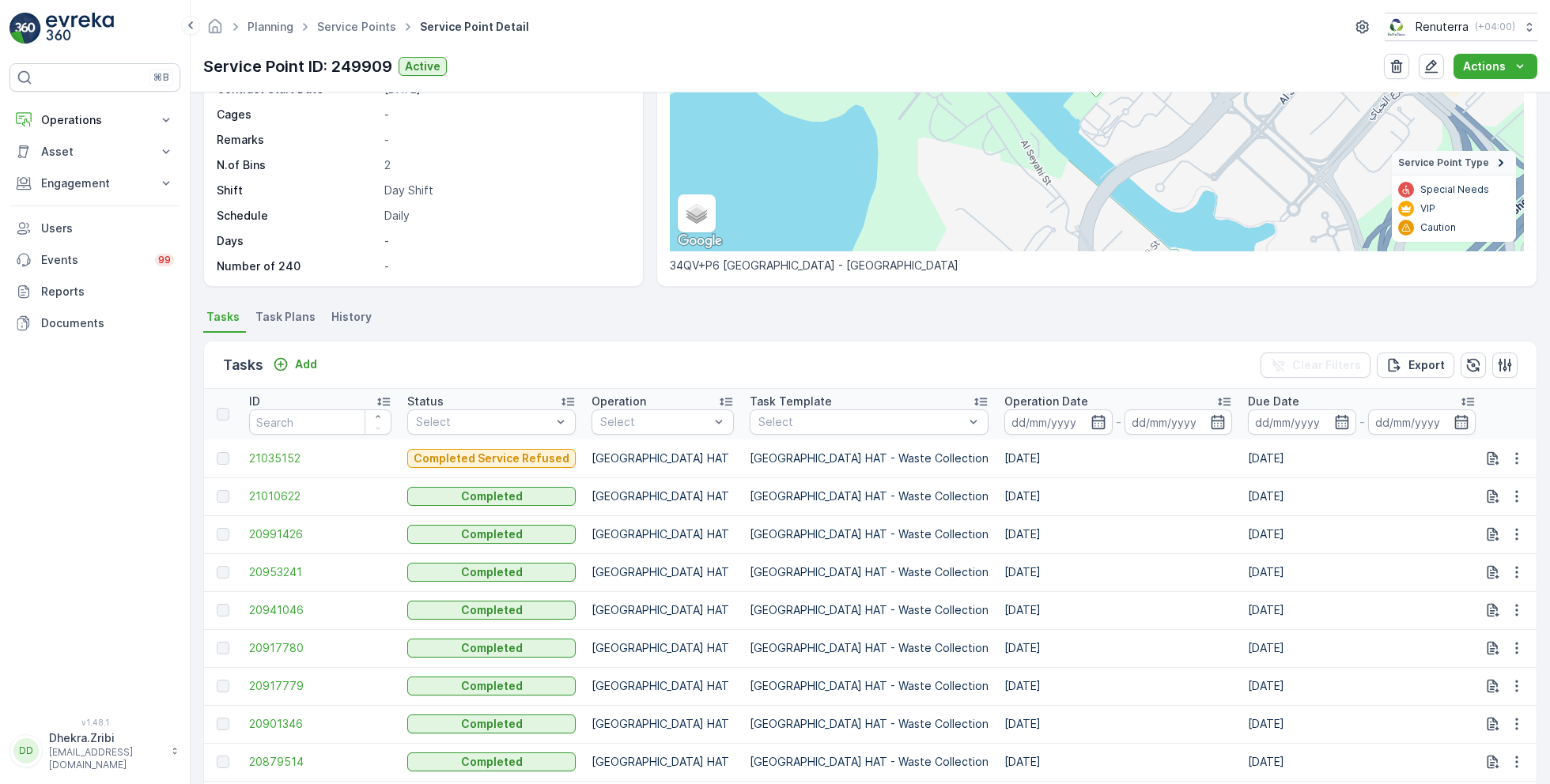
scroll to position [216, 0]
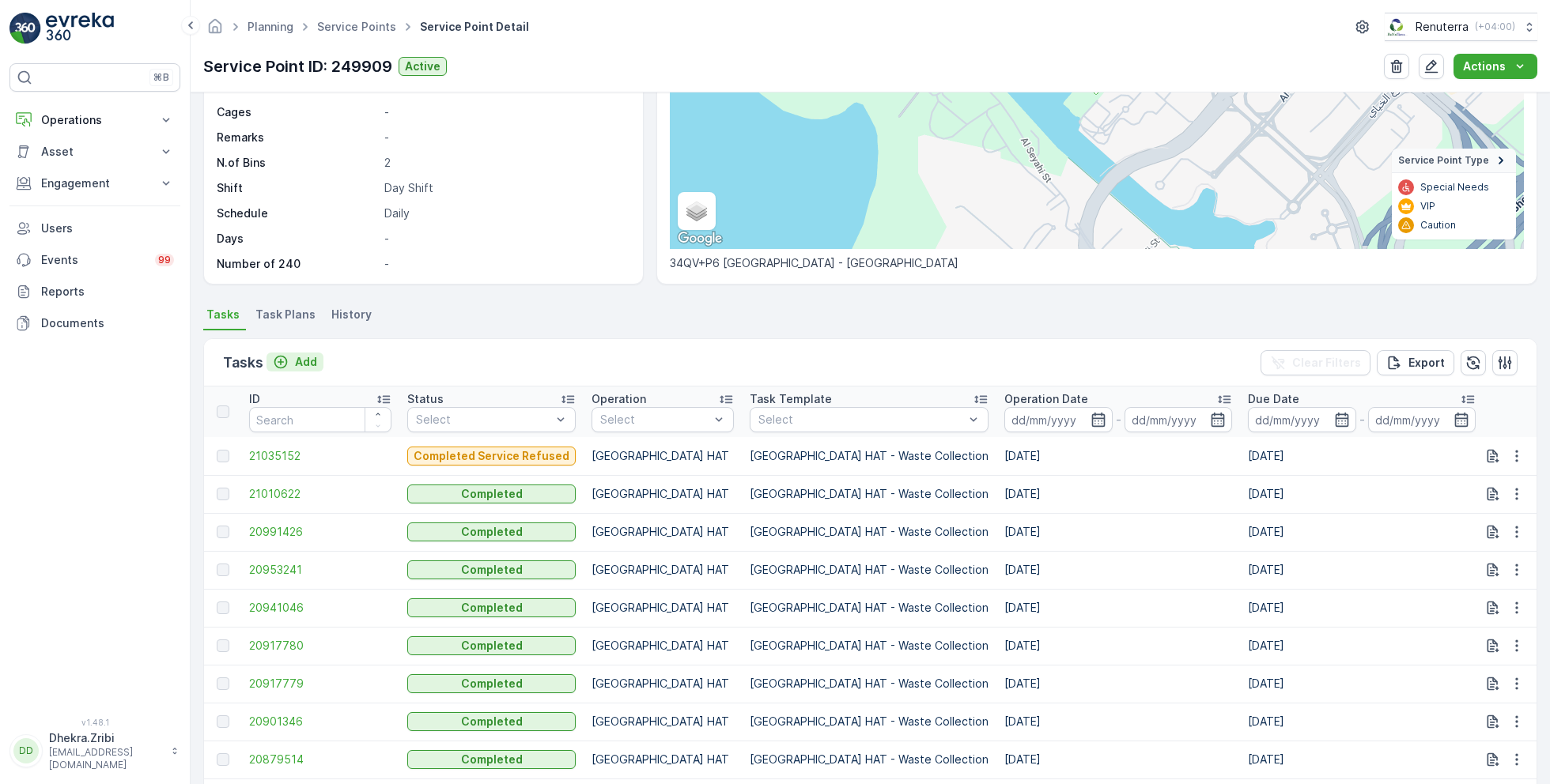
click at [302, 363] on p "Add" at bounding box center [306, 363] width 23 height 16
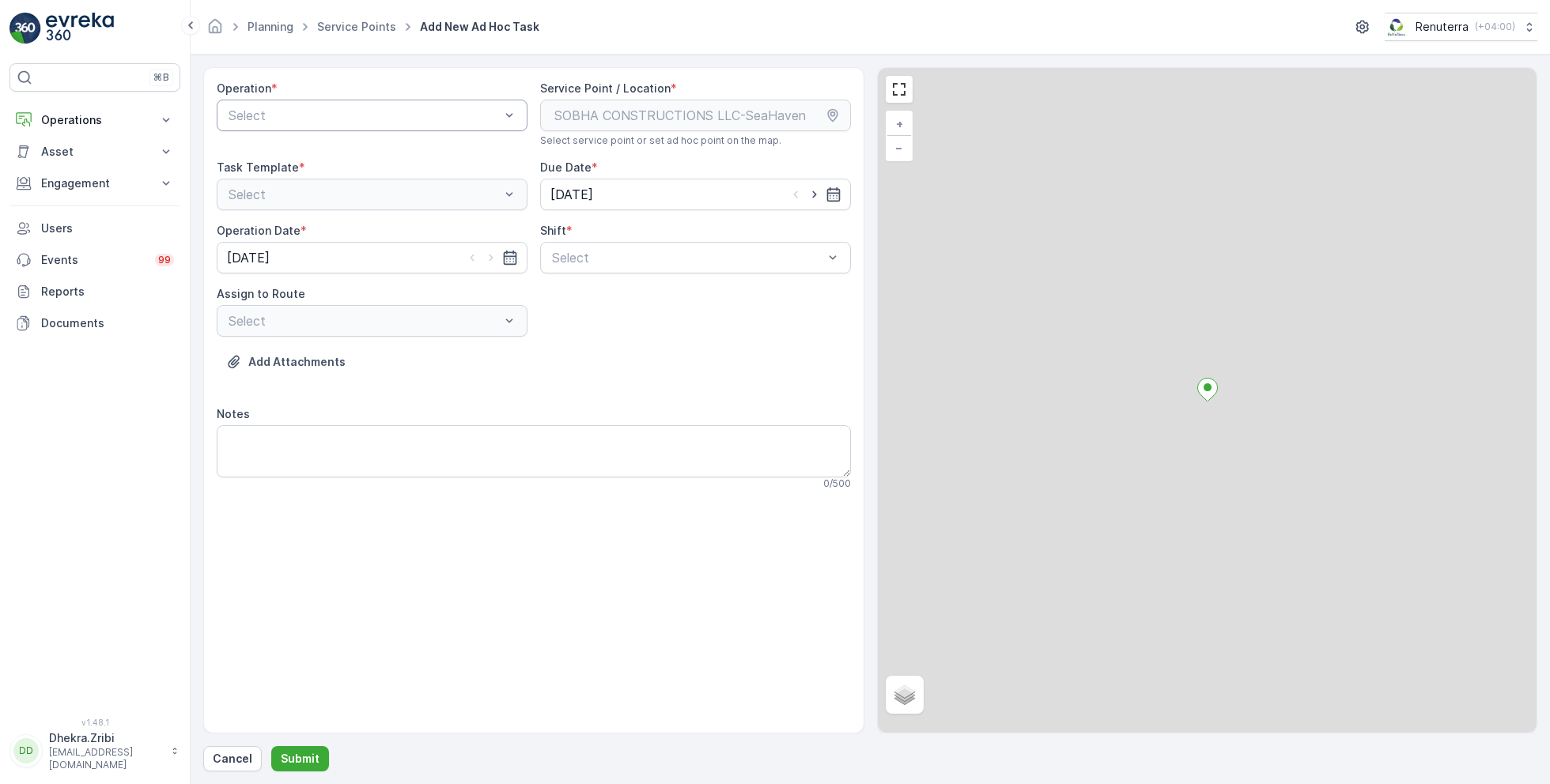
click at [389, 115] on div at bounding box center [364, 115] width 274 height 14
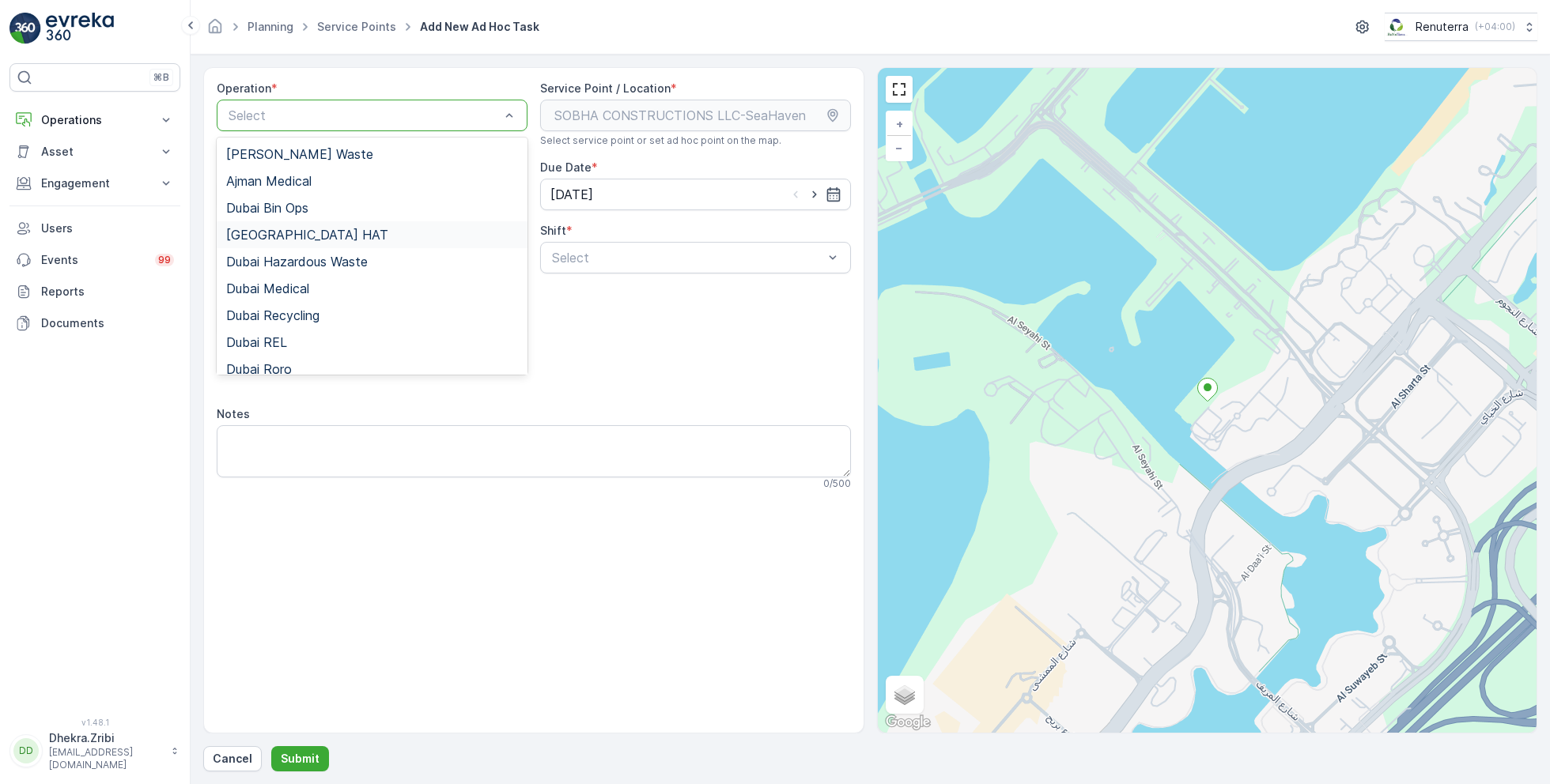
click at [302, 235] on div "Dubai HAT" at bounding box center [372, 235] width 292 height 14
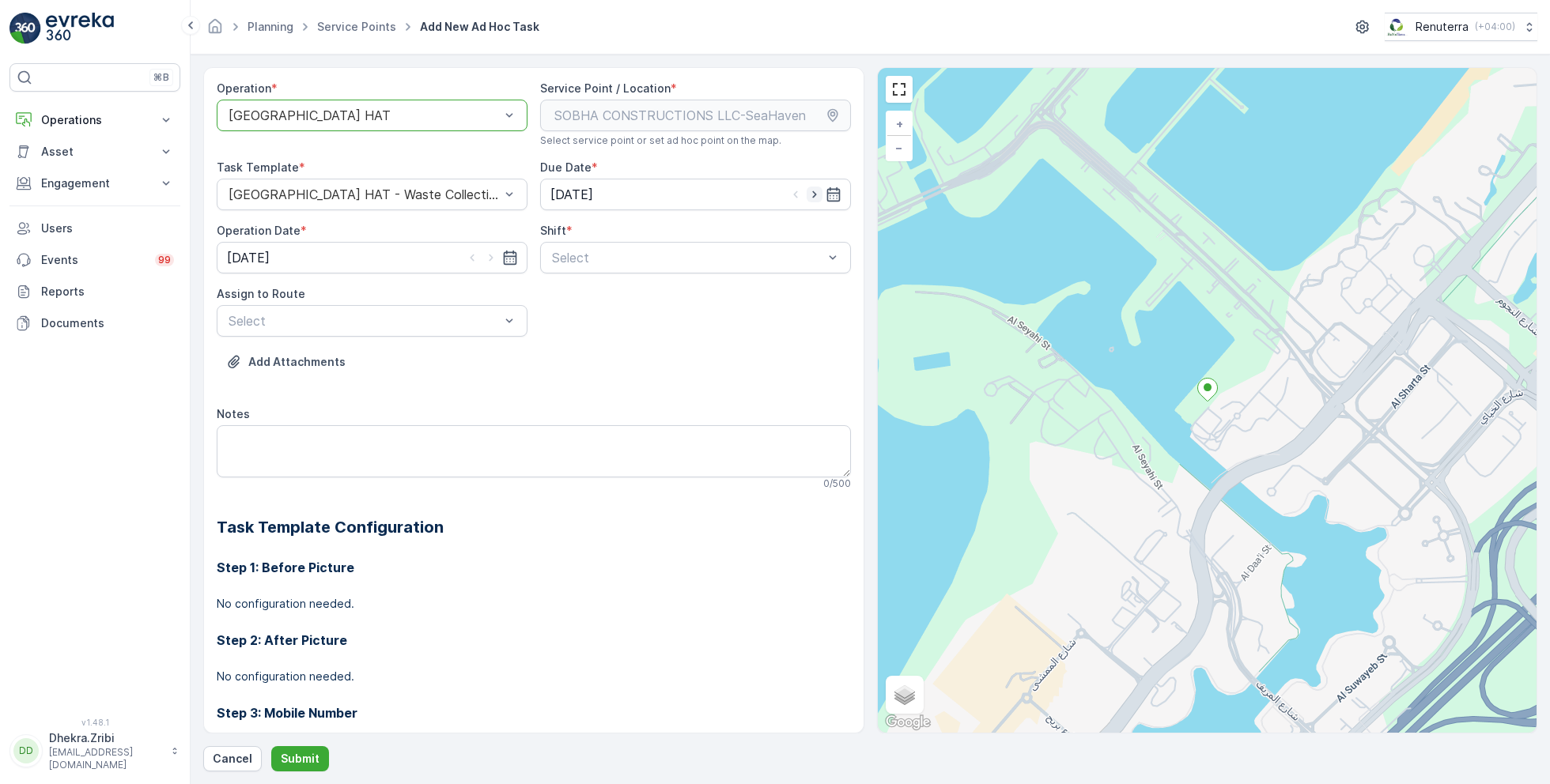
click at [813, 199] on icon "button" at bounding box center [815, 195] width 16 height 16
click at [609, 201] on input "18.08.2025" at bounding box center [695, 194] width 311 height 32
click at [562, 385] on div "17" at bounding box center [566, 389] width 25 height 25
type input "[DATE]"
click at [611, 254] on div at bounding box center [688, 258] width 274 height 14
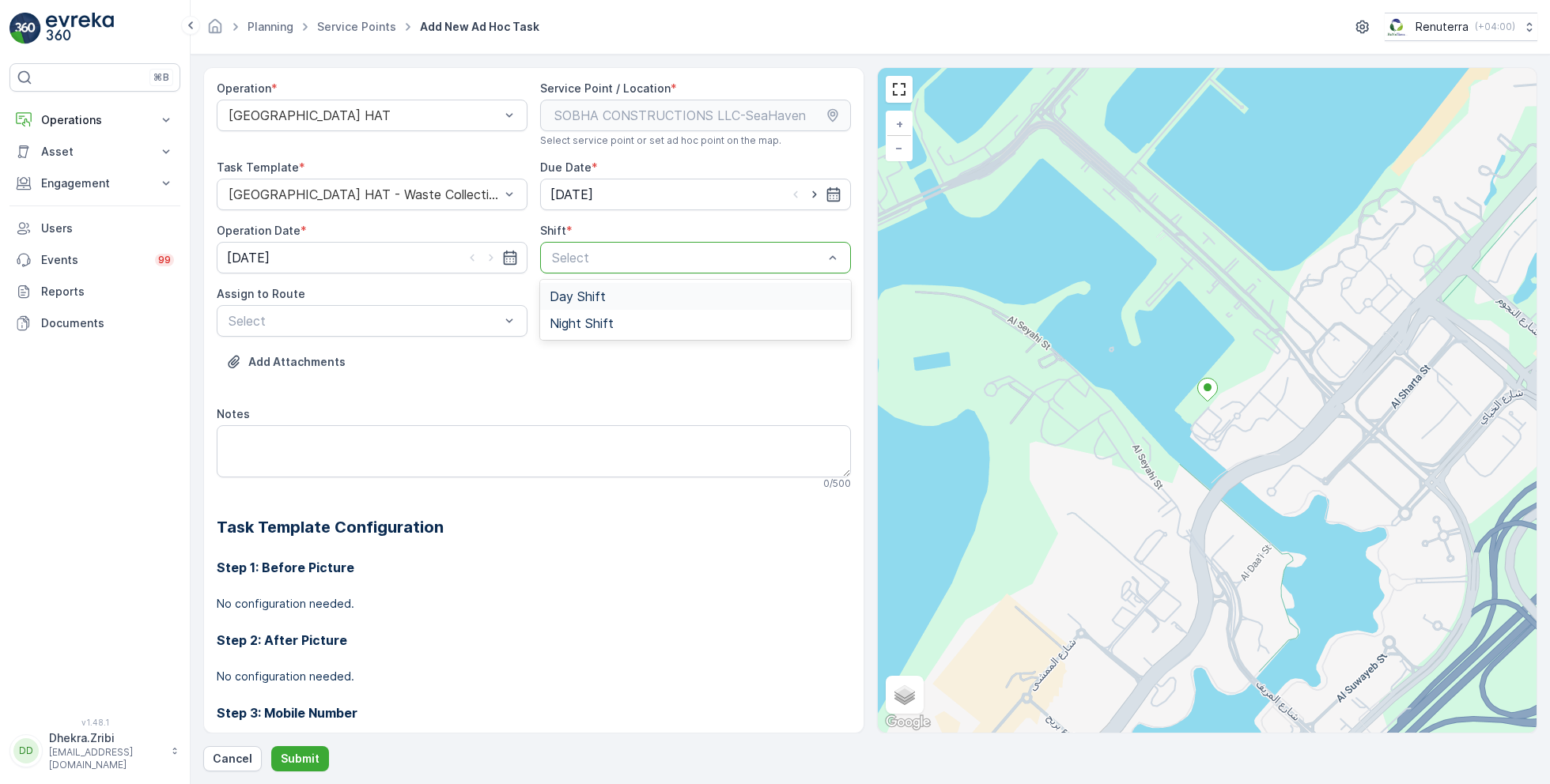
click at [579, 297] on span "Day Shift" at bounding box center [578, 297] width 56 height 14
click at [441, 315] on div at bounding box center [364, 321] width 274 height 14
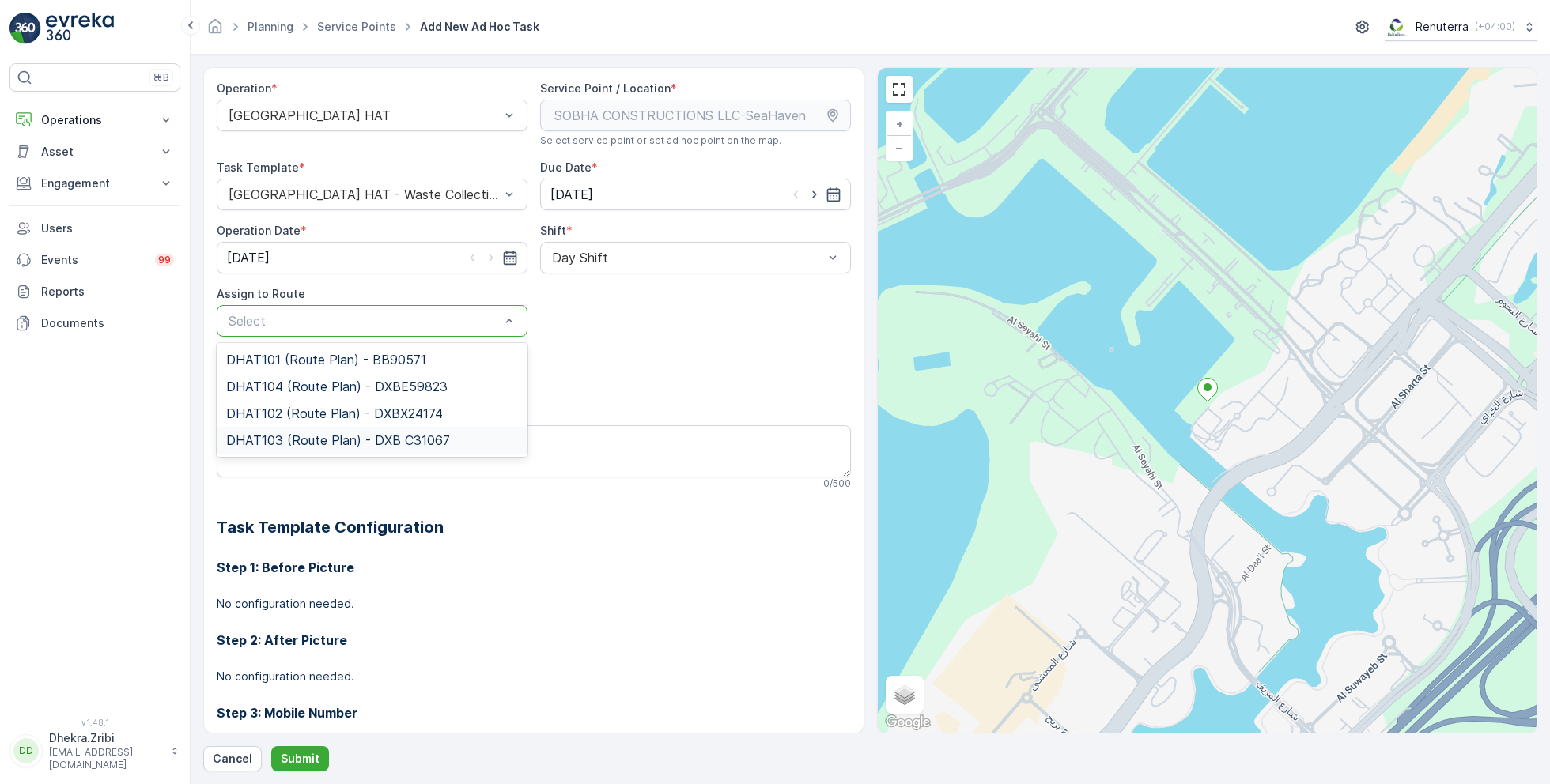
click at [295, 438] on span "DHAT103 (Route Plan) - DXB C31067" at bounding box center [339, 440] width 224 height 14
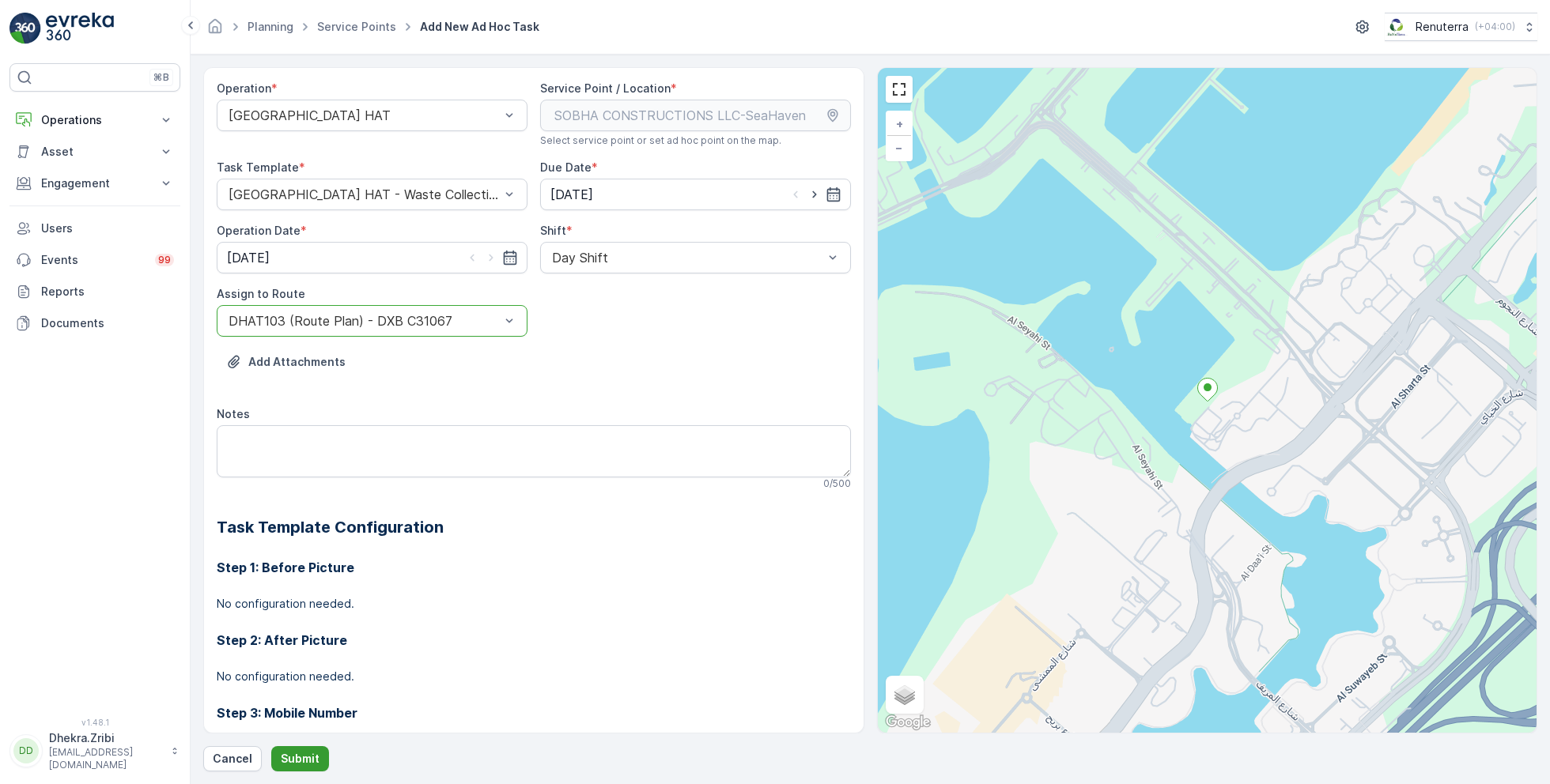
click at [297, 750] on button "Submit" at bounding box center [301, 759] width 58 height 25
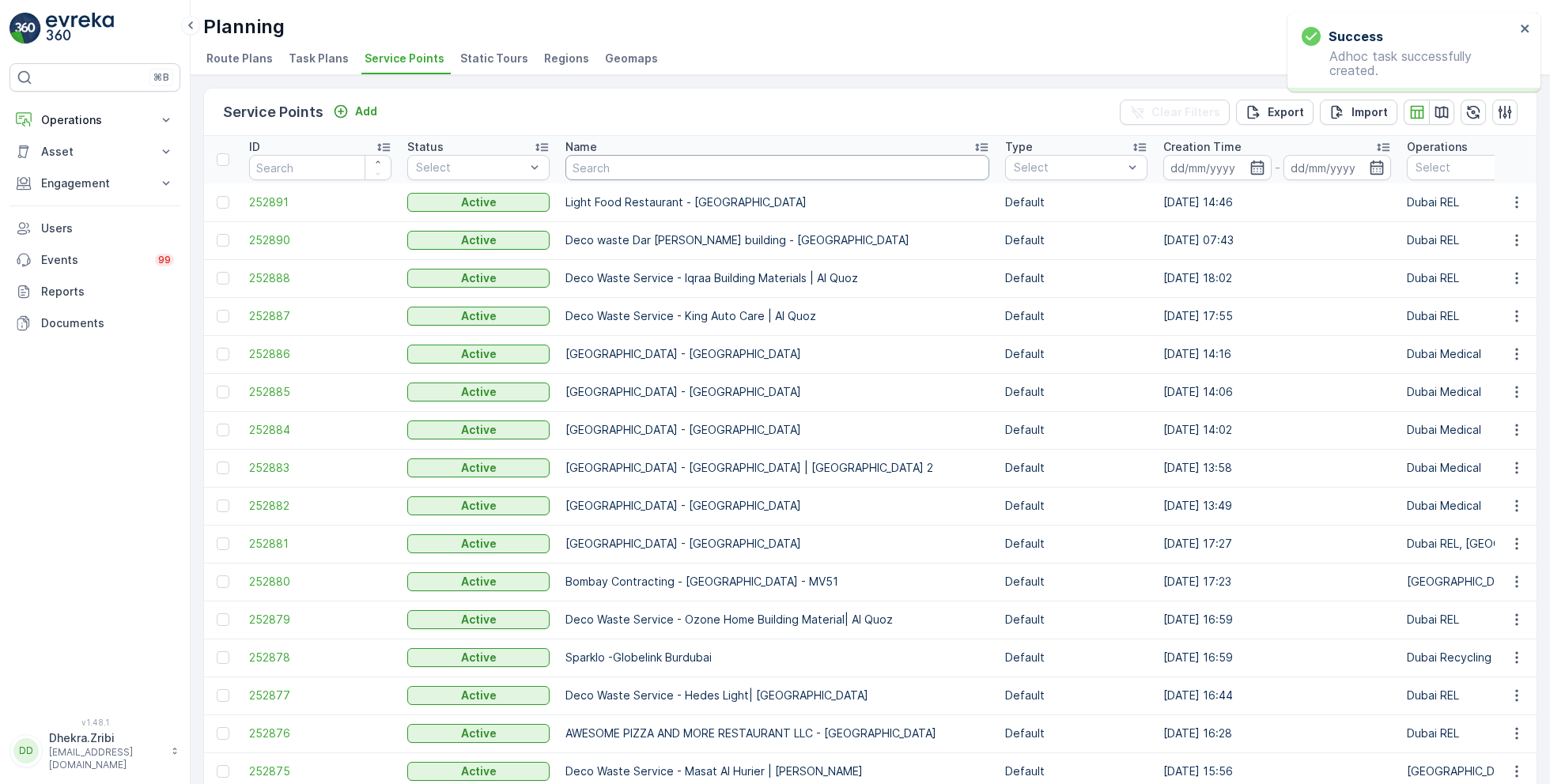
click at [673, 170] on input "text" at bounding box center [778, 168] width 424 height 25
paste input "SOBHA CONSTRUCTIONS LLC-SeaHaven"
type input "SOBHA CONSTRUCTIONS LLC-SeaHaven"
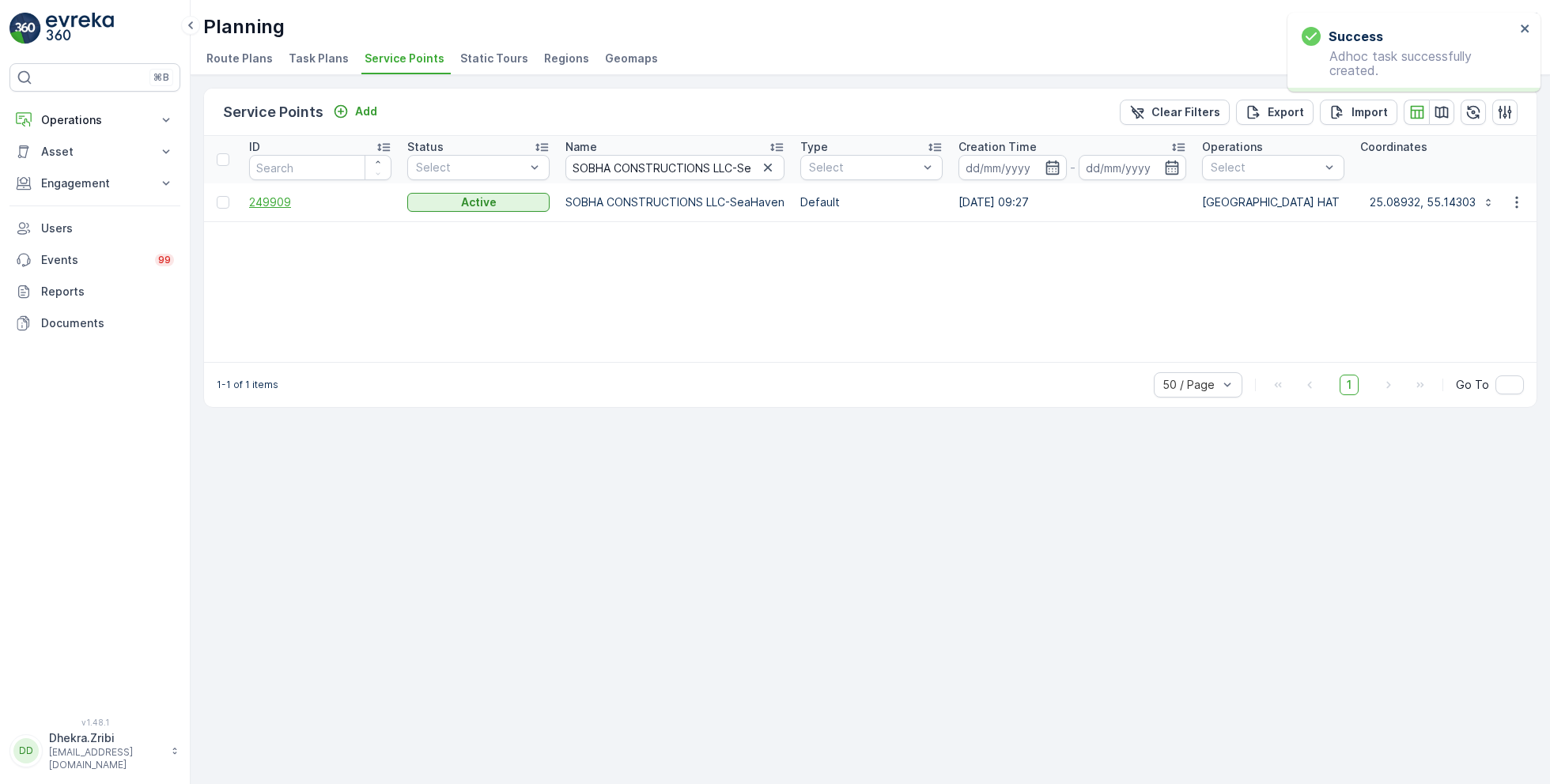
click at [272, 201] on span "249909" at bounding box center [320, 203] width 143 height 16
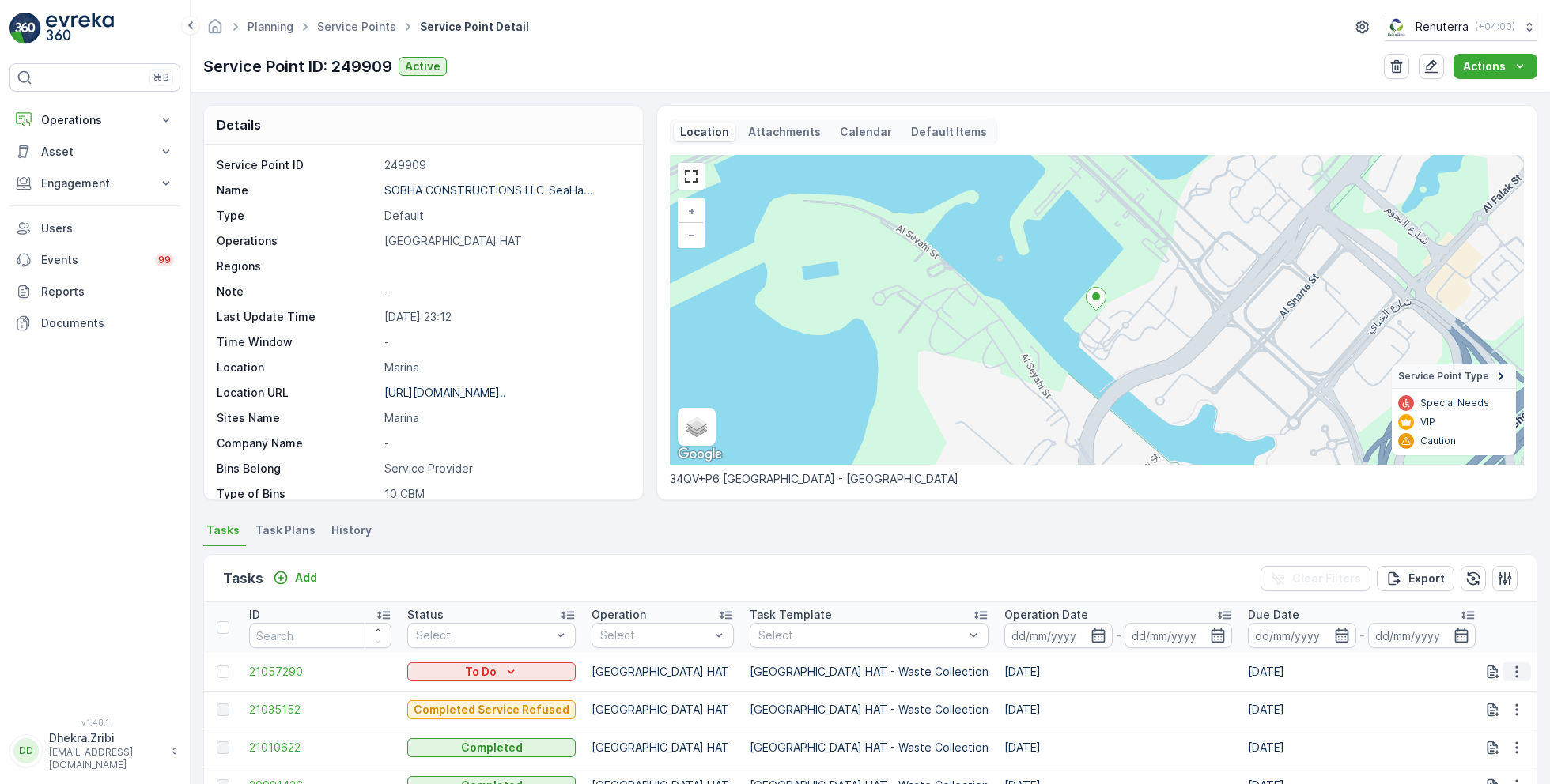
click at [1511, 674] on icon "button" at bounding box center [1518, 672] width 16 height 16
click at [291, 575] on div "Add" at bounding box center [294, 578] width 44 height 16
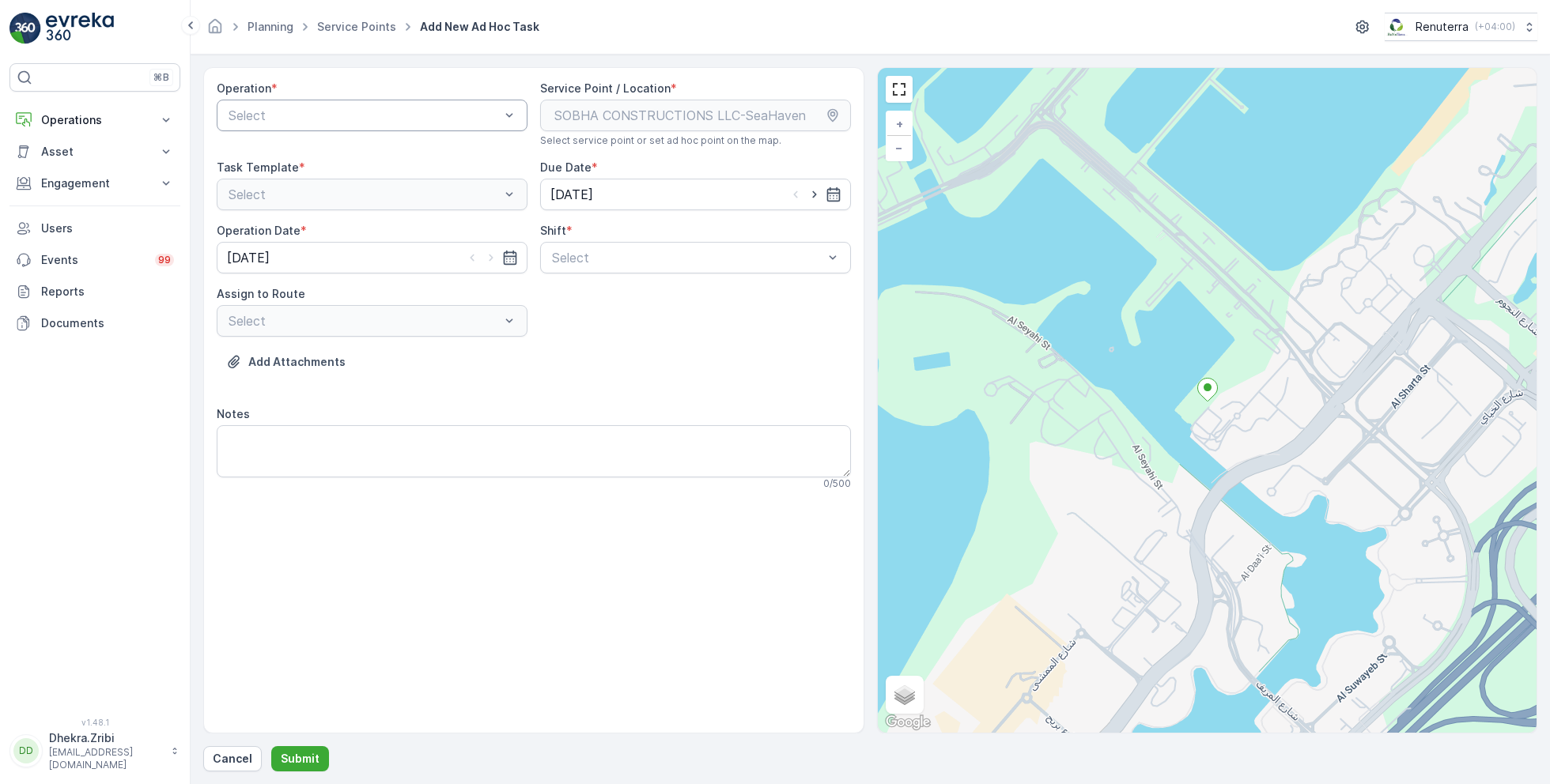
click at [425, 117] on div at bounding box center [364, 115] width 274 height 14
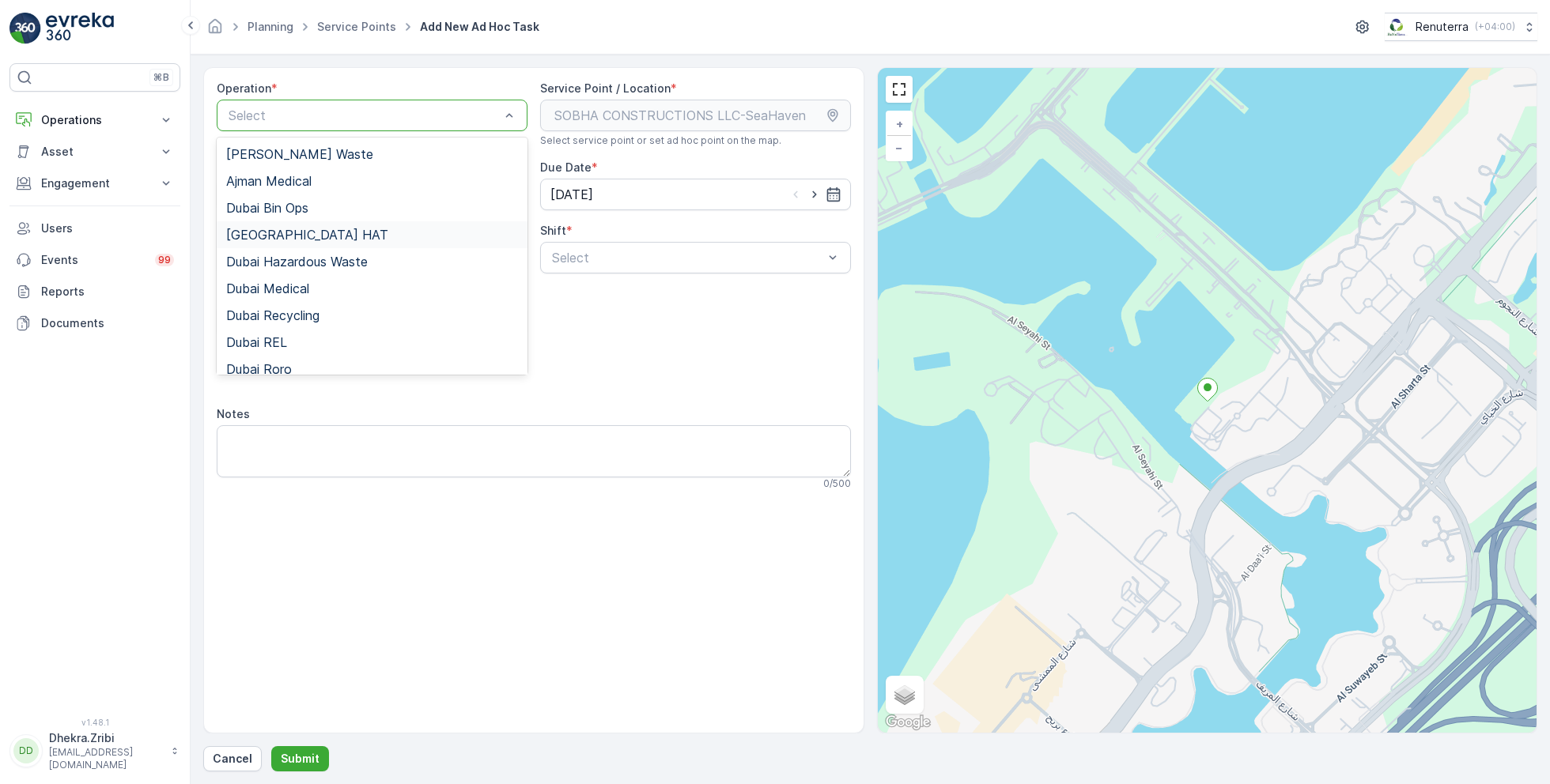
click at [297, 238] on div "Dubai HAT" at bounding box center [372, 235] width 292 height 14
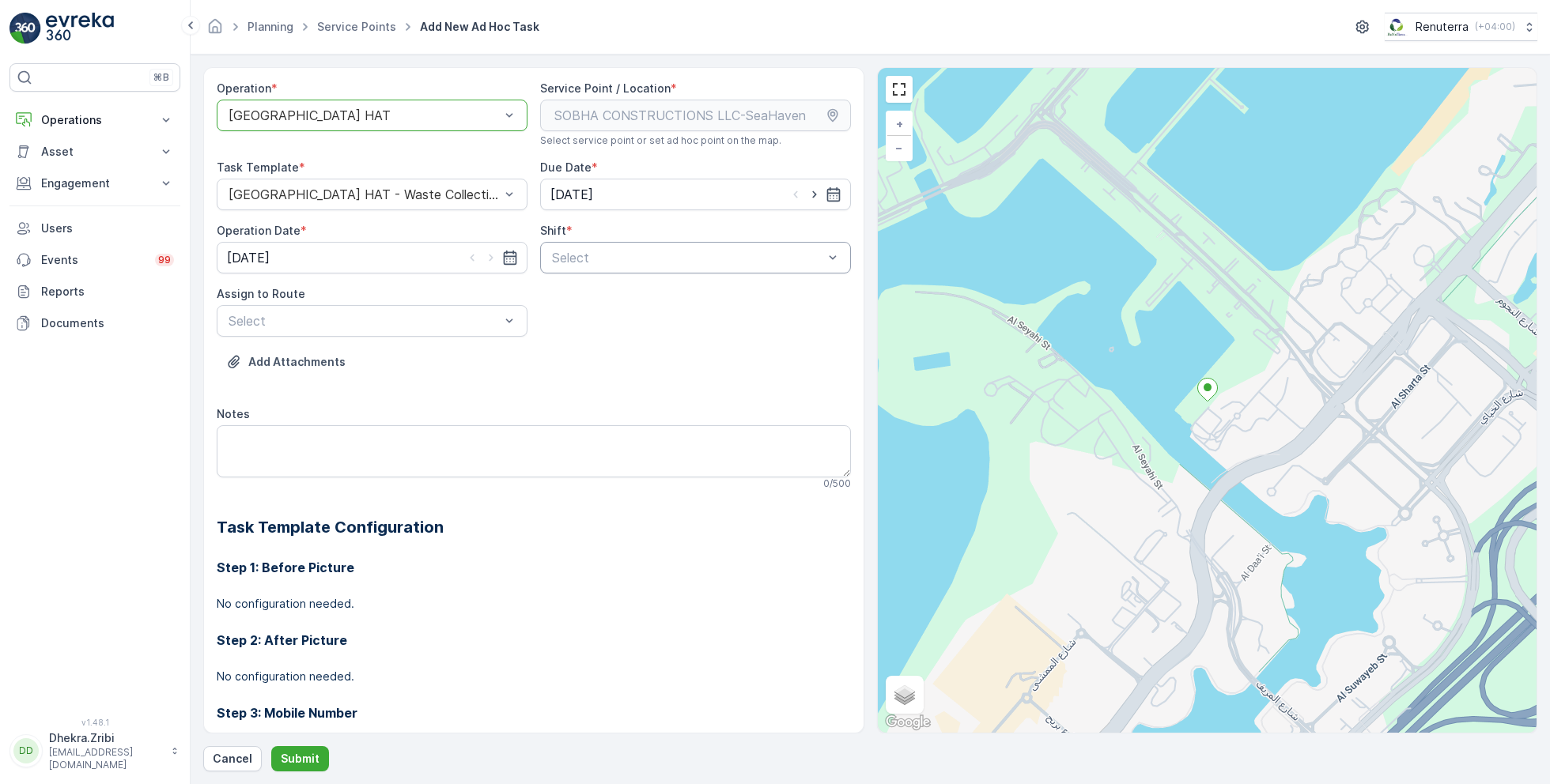
click at [698, 255] on div at bounding box center [688, 258] width 274 height 14
click at [591, 291] on span "Day Shift" at bounding box center [578, 297] width 56 height 14
click at [417, 307] on div "Select" at bounding box center [372, 320] width 311 height 32
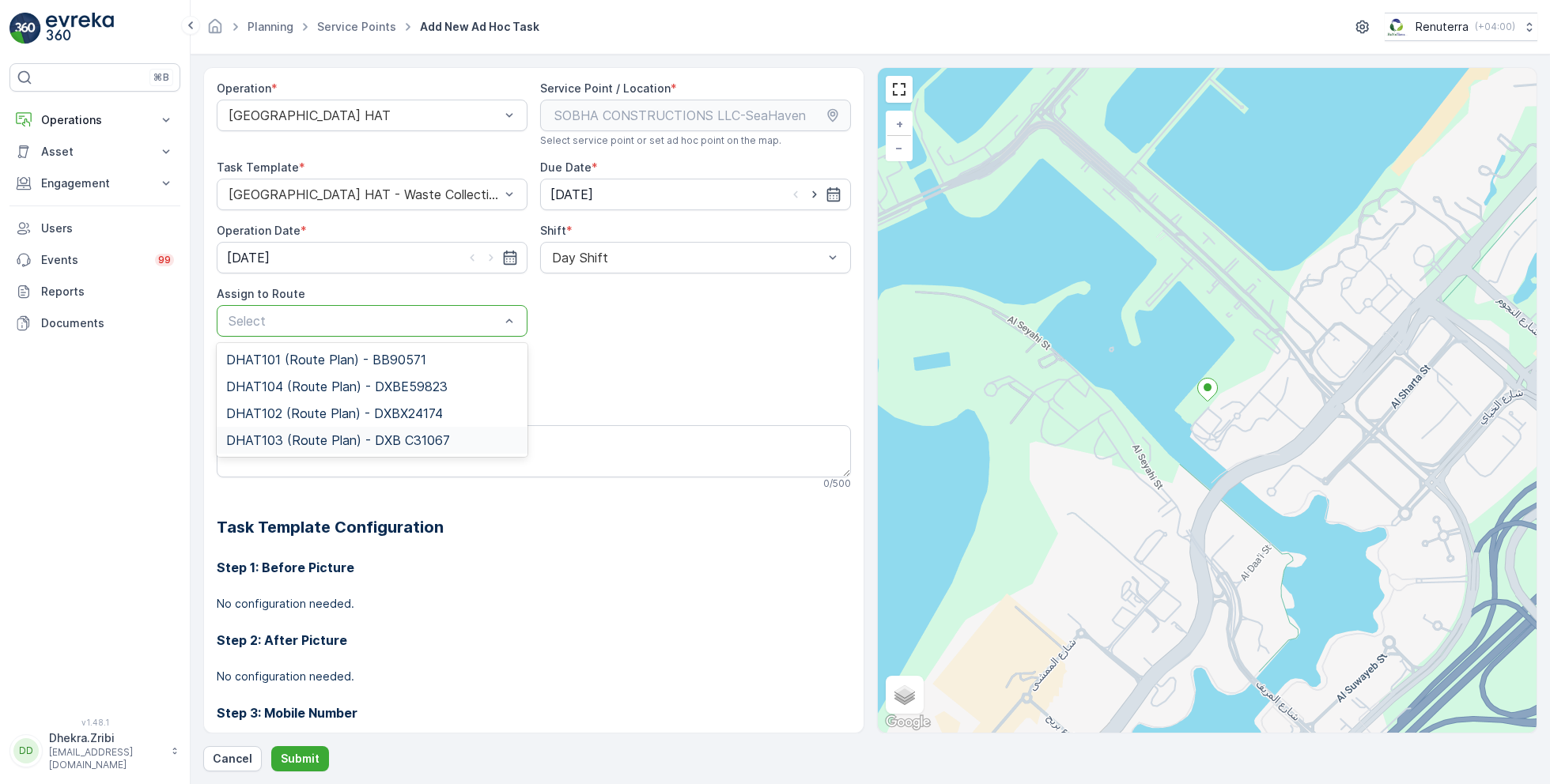
click at [301, 433] on span "DHAT103 (Route Plan) - DXB C31067" at bounding box center [339, 440] width 224 height 14
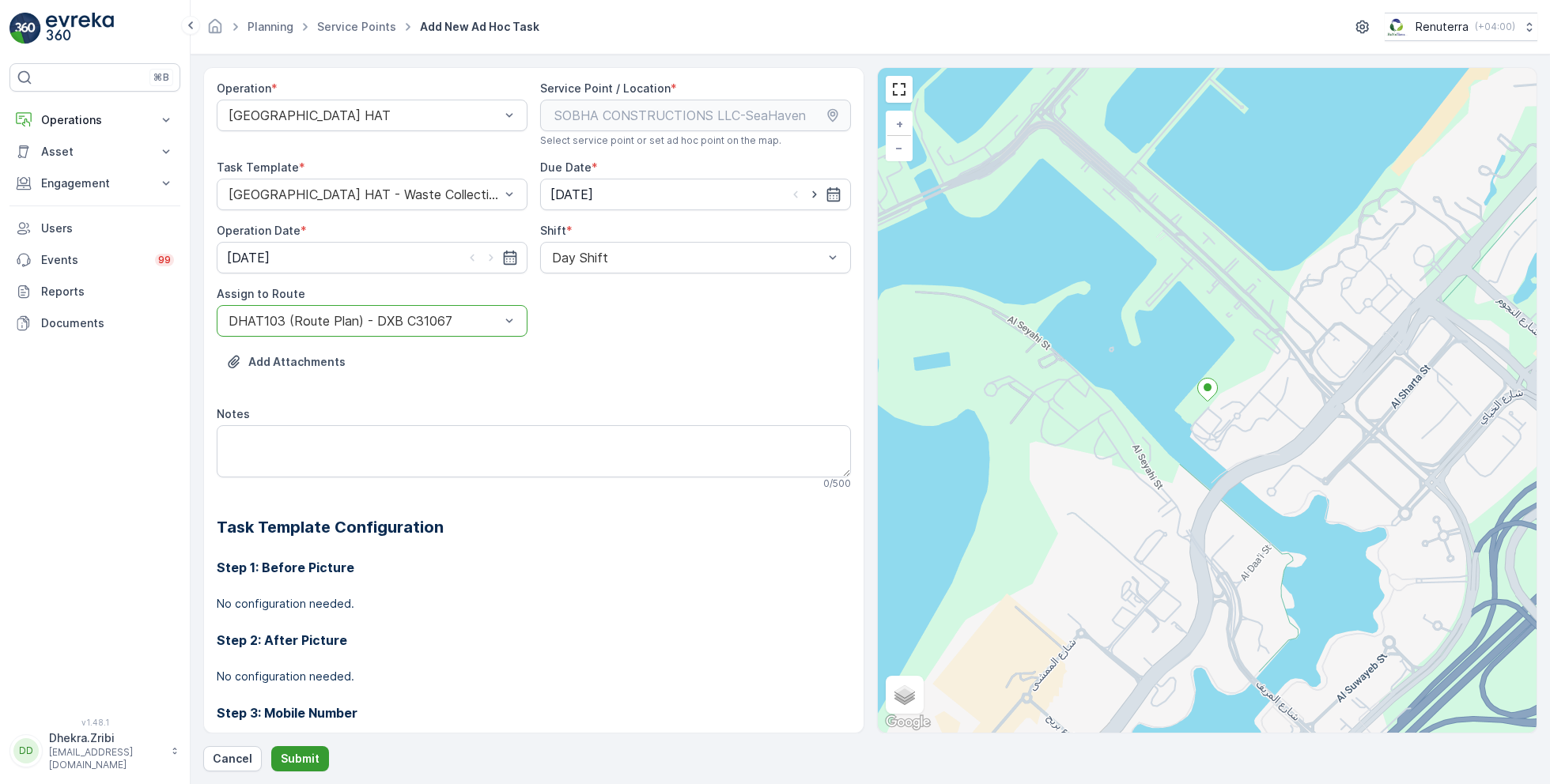
click at [310, 753] on p "Submit" at bounding box center [300, 759] width 39 height 16
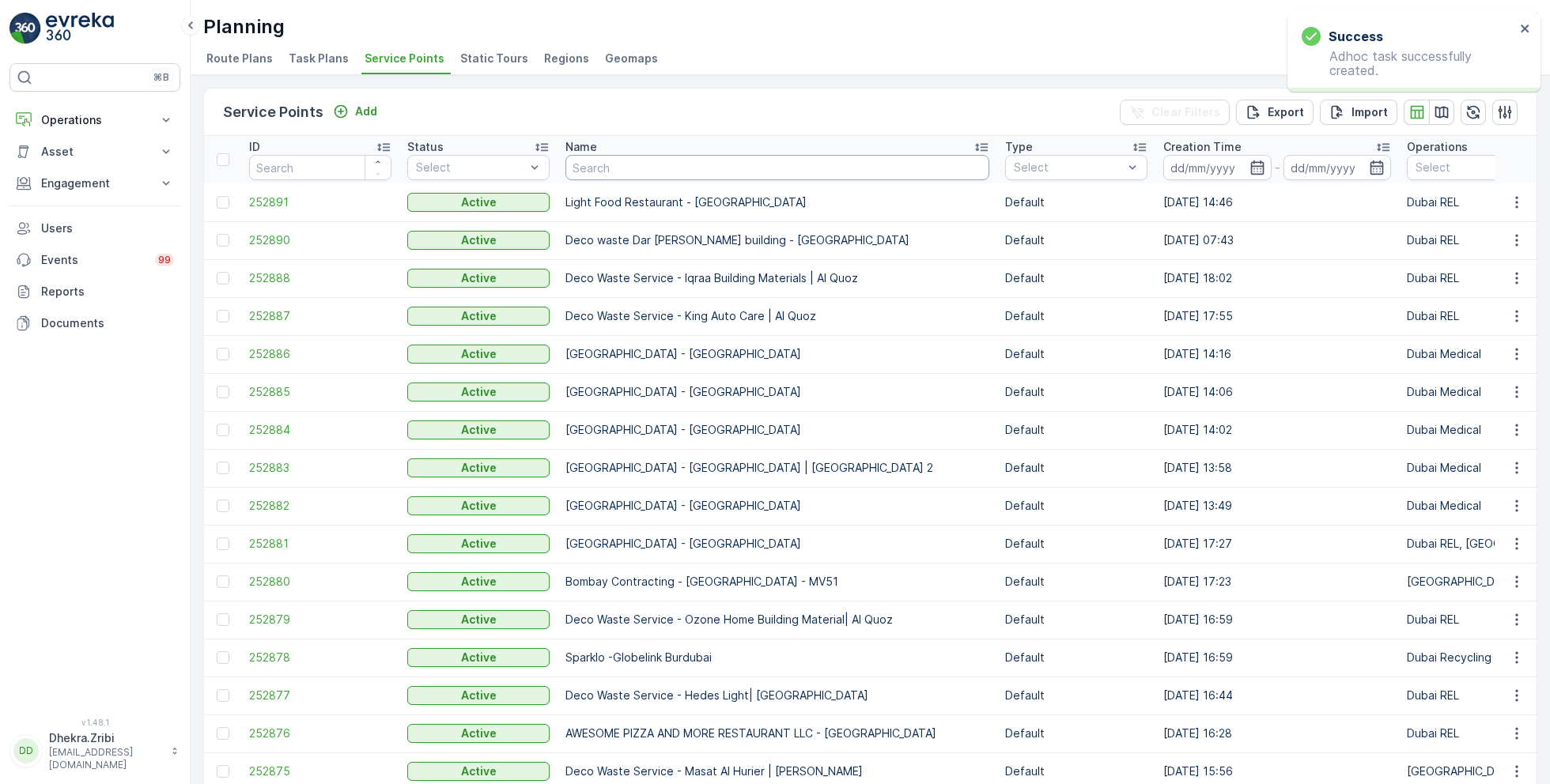
click at [664, 171] on input "text" at bounding box center [778, 168] width 424 height 25
paste input "Mubarik Abdul Majeed Scrap & Metal Waste -Mirdif"
type input "Mubarik Abdul Majeed Scrap & Metal Waste -Mirdif"
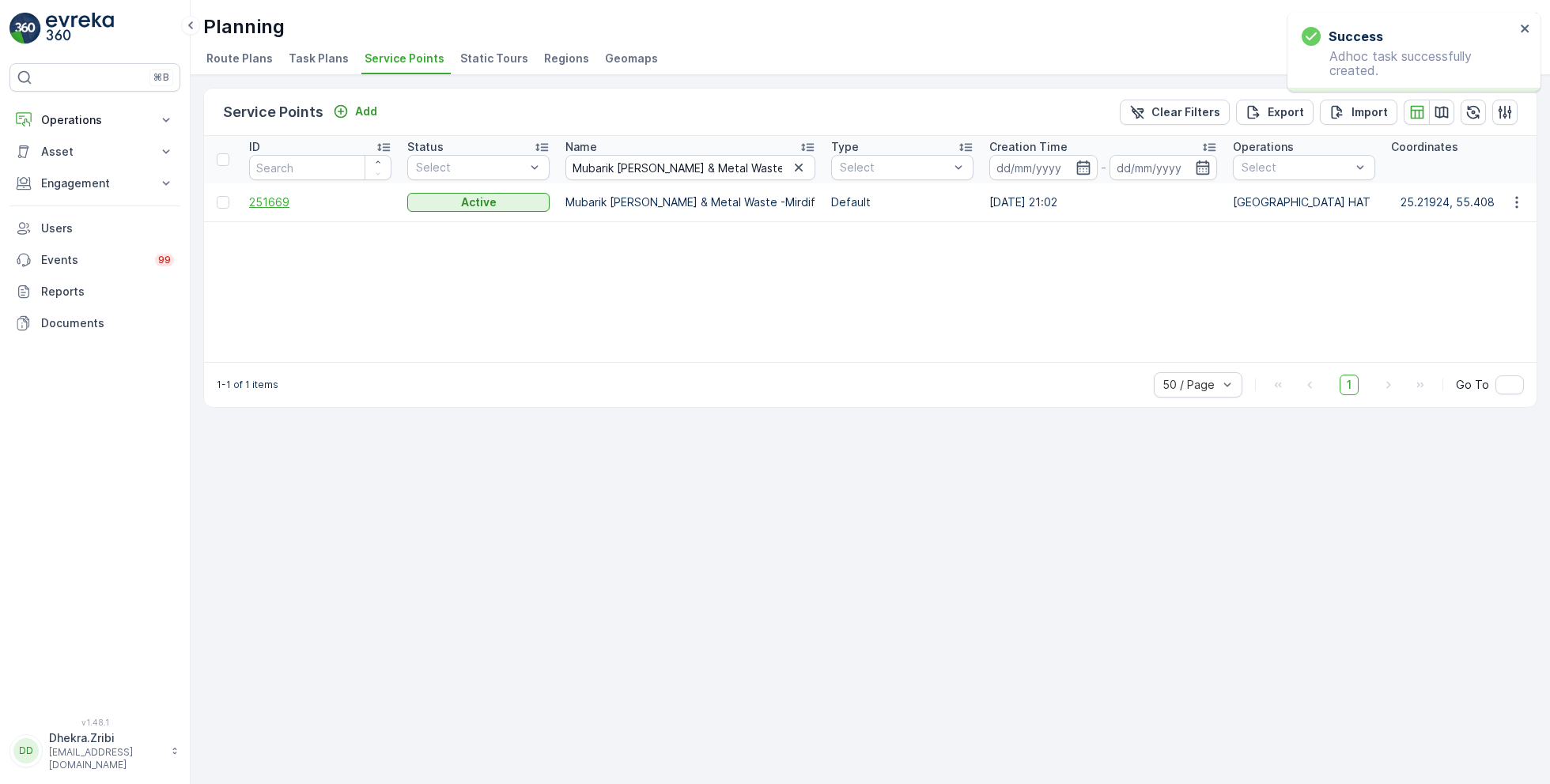
click at [278, 203] on span "251669" at bounding box center [320, 203] width 143 height 16
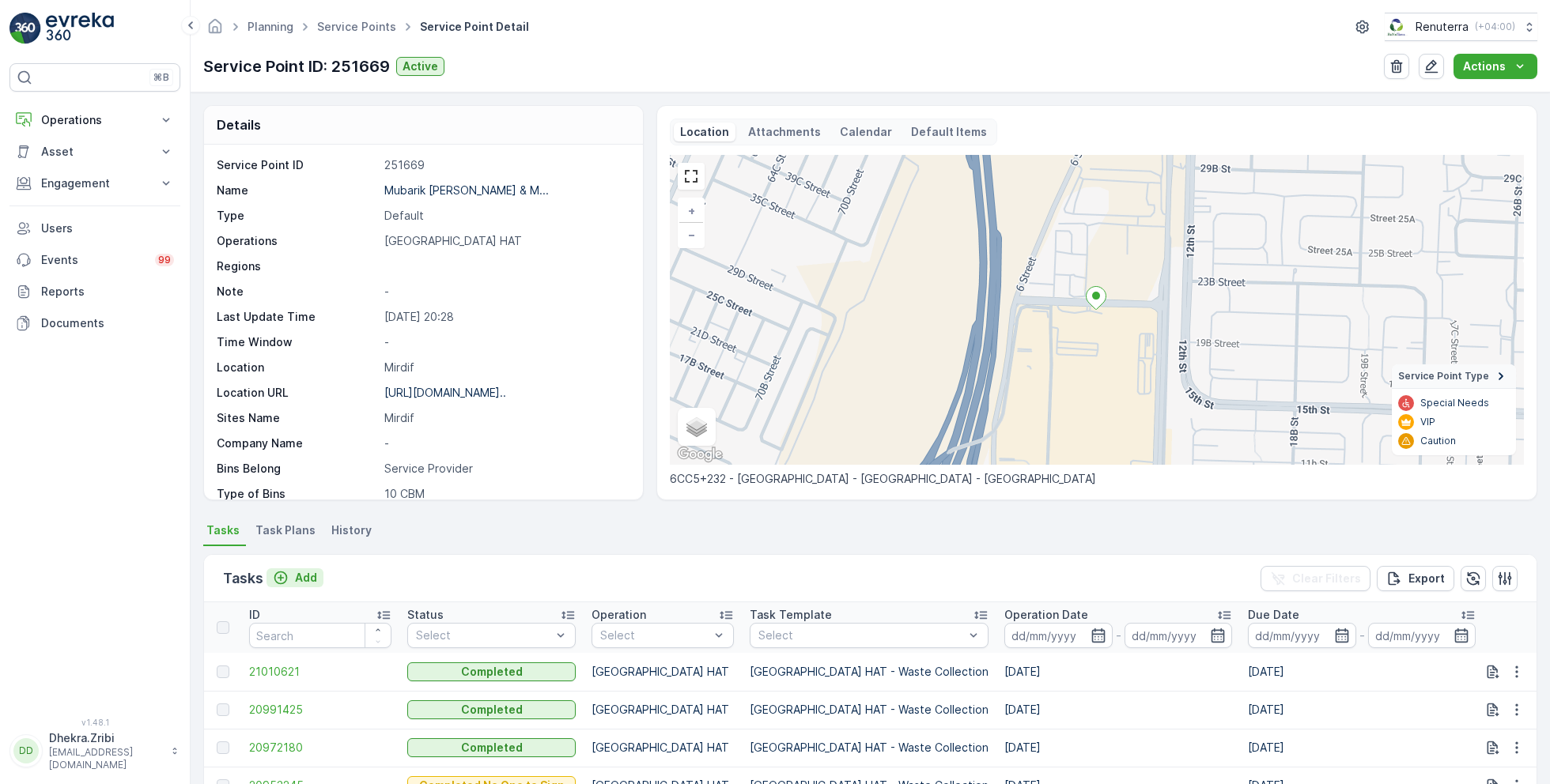
click at [299, 576] on p "Add" at bounding box center [306, 578] width 23 height 16
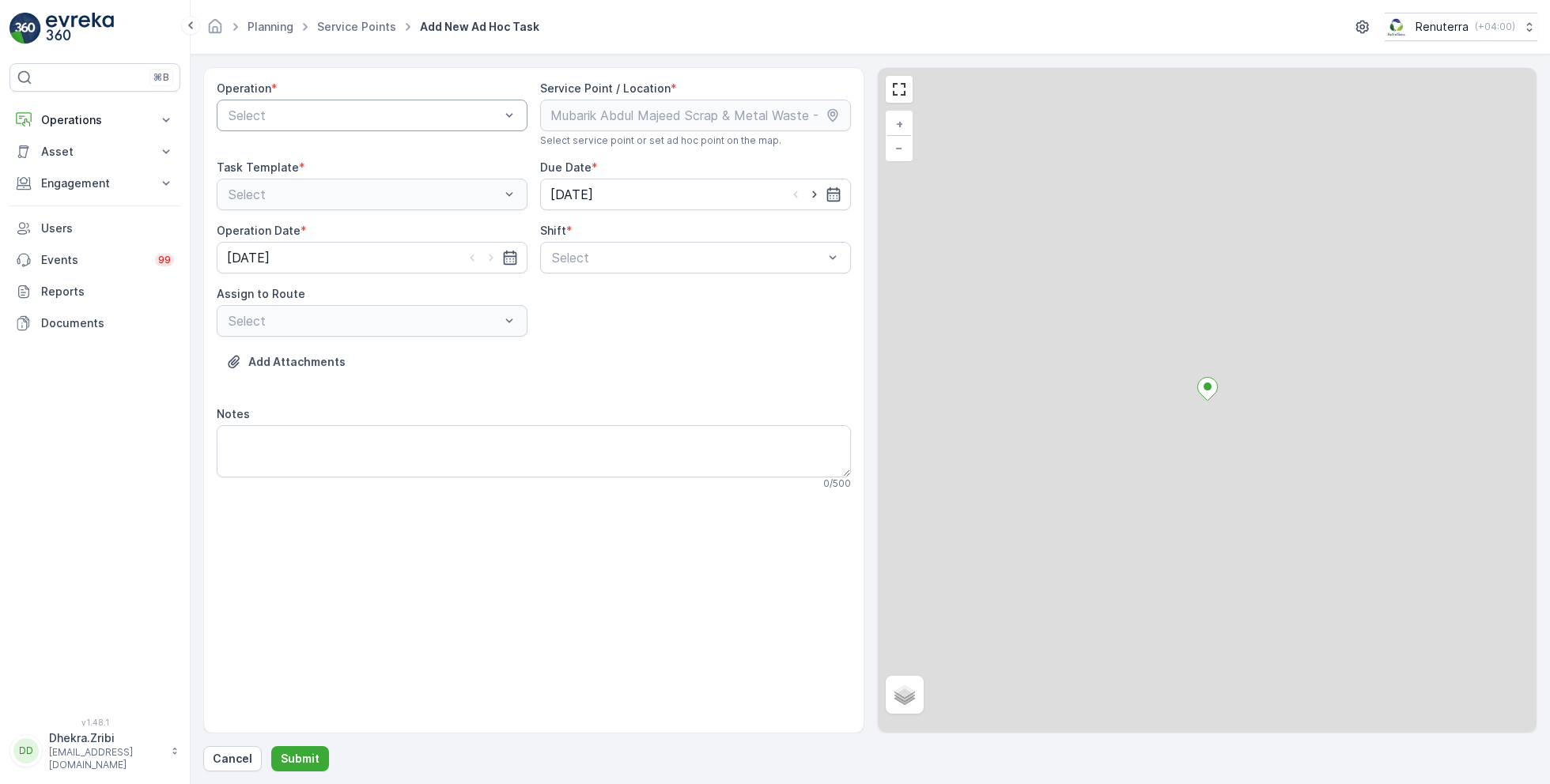
click at [364, 118] on div at bounding box center [364, 115] width 274 height 14
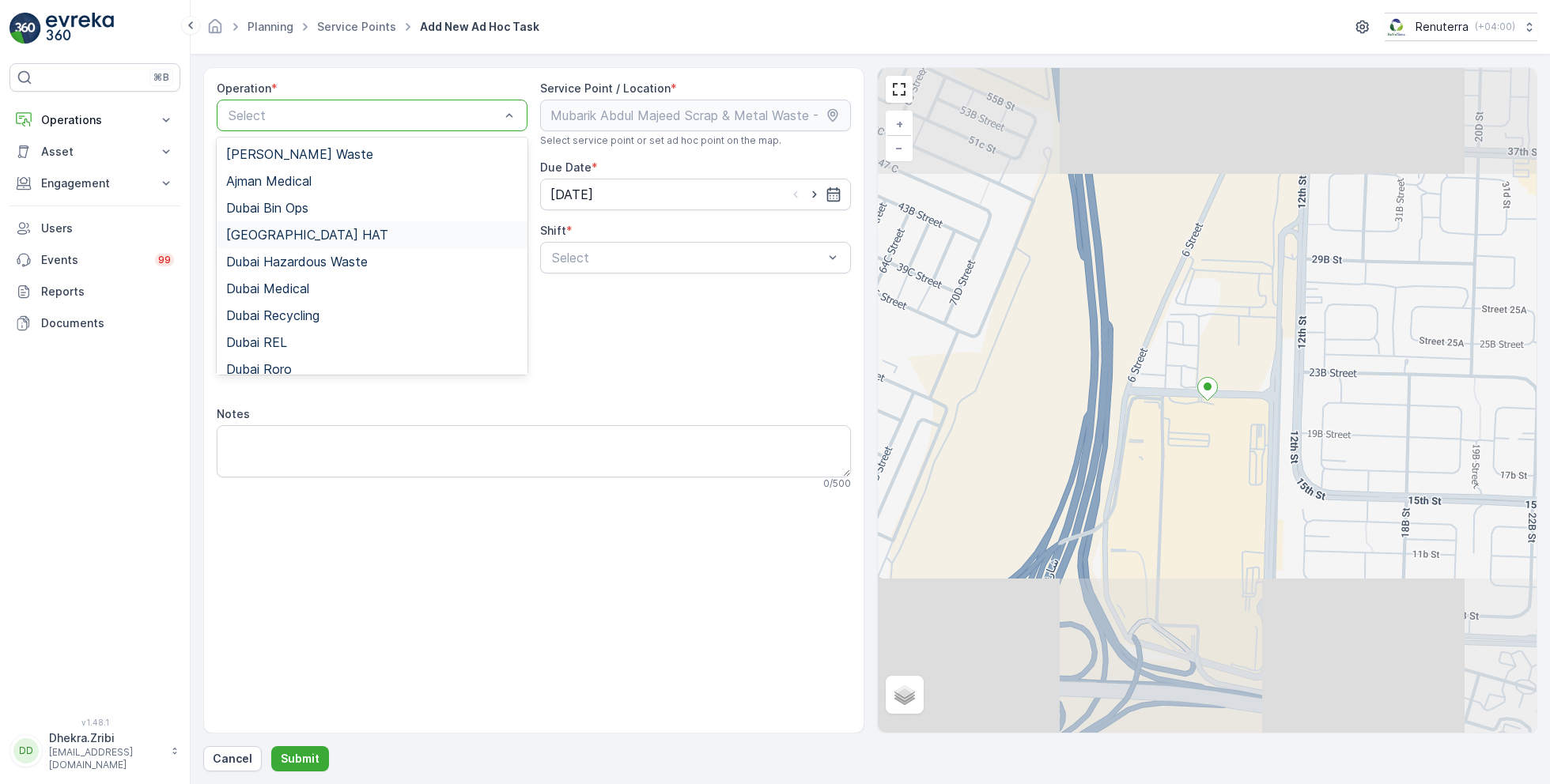
click at [290, 238] on div "Dubai HAT" at bounding box center [372, 235] width 292 height 14
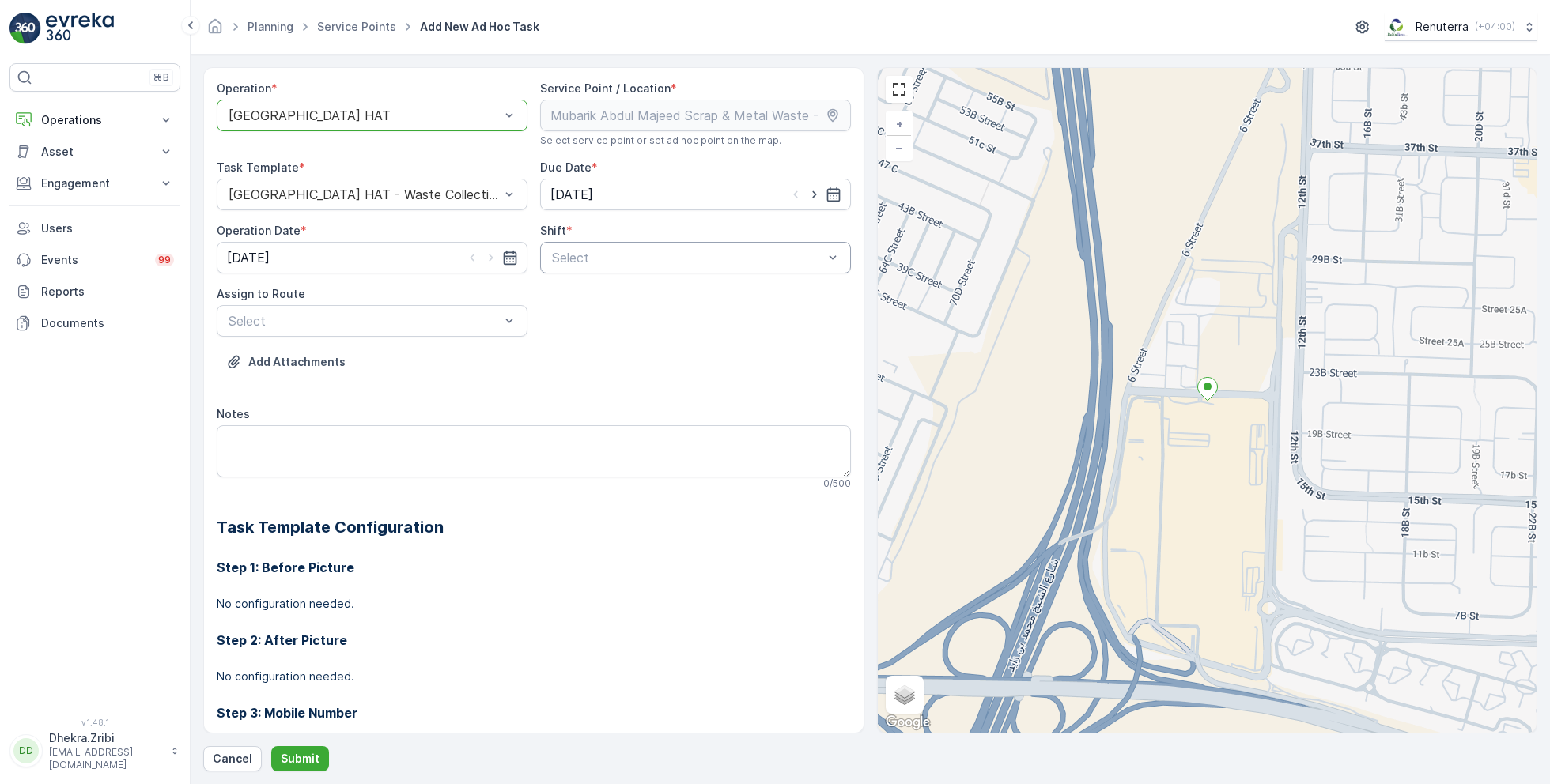
click at [702, 253] on div at bounding box center [688, 258] width 274 height 14
click at [584, 295] on span "Day Shift" at bounding box center [578, 297] width 56 height 14
click at [422, 324] on div at bounding box center [364, 321] width 274 height 14
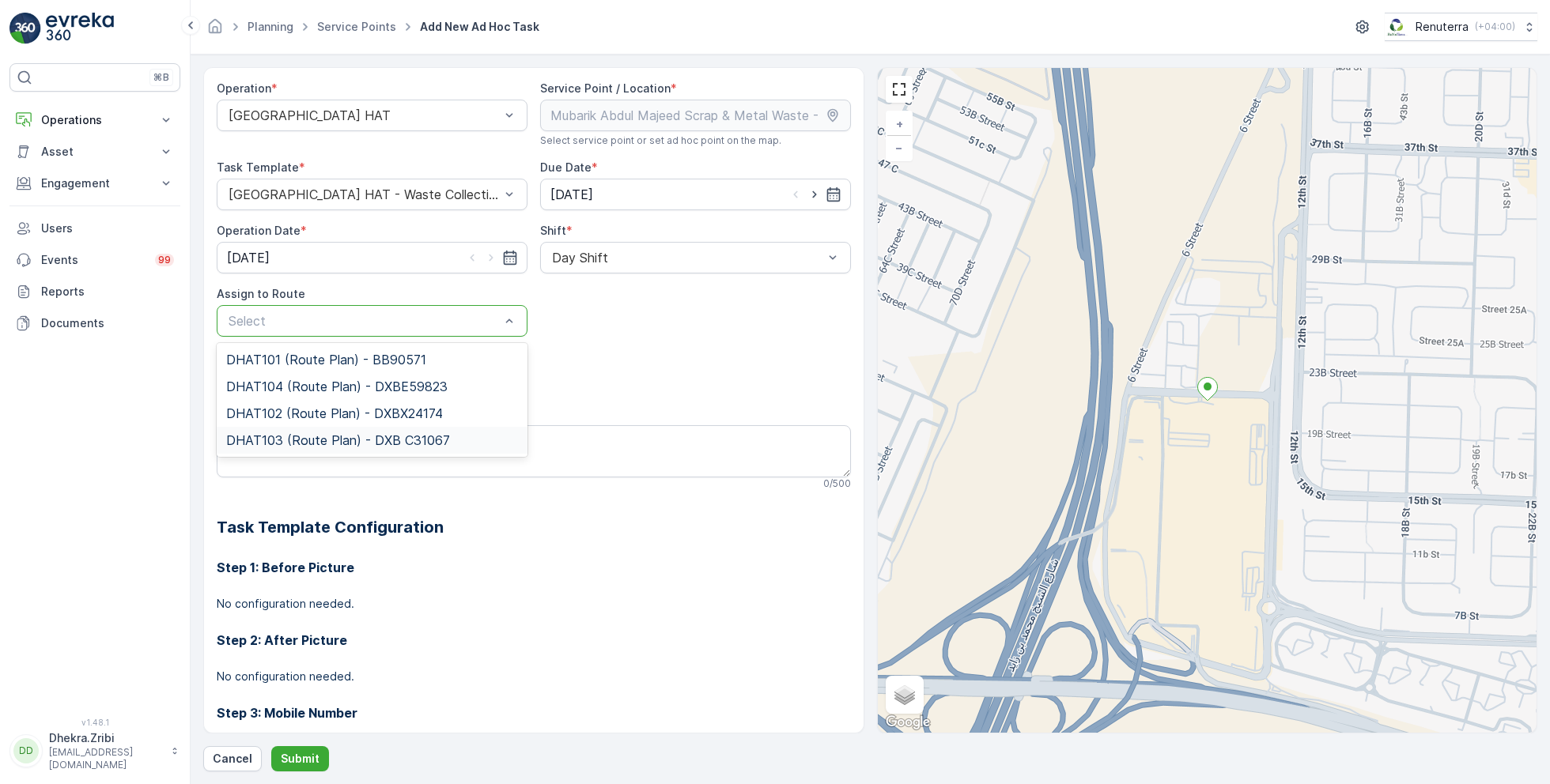
click at [301, 438] on span "DHAT103 (Route Plan) - DXB C31067" at bounding box center [339, 440] width 224 height 14
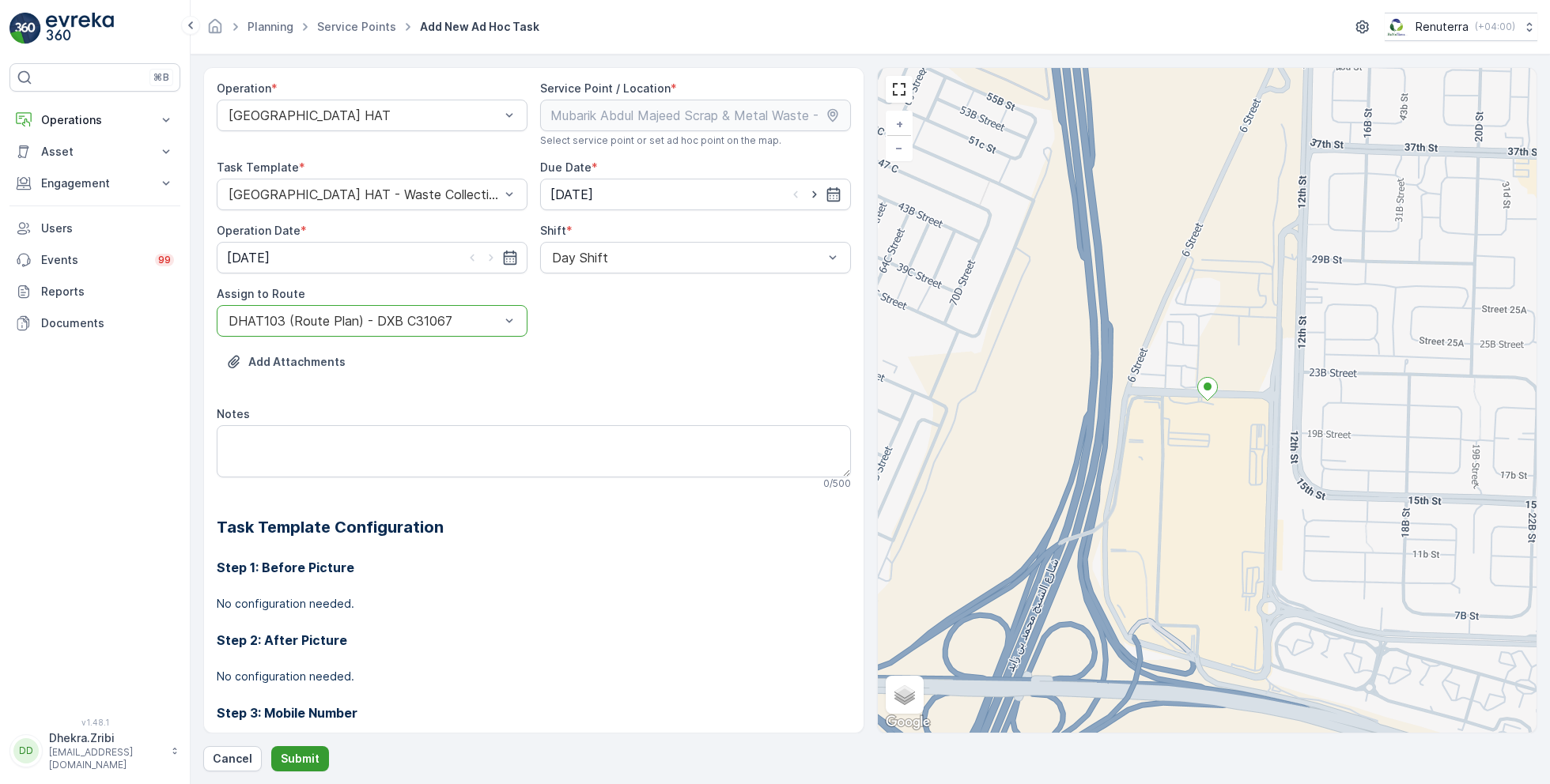
click at [297, 754] on p "Submit" at bounding box center [300, 759] width 39 height 16
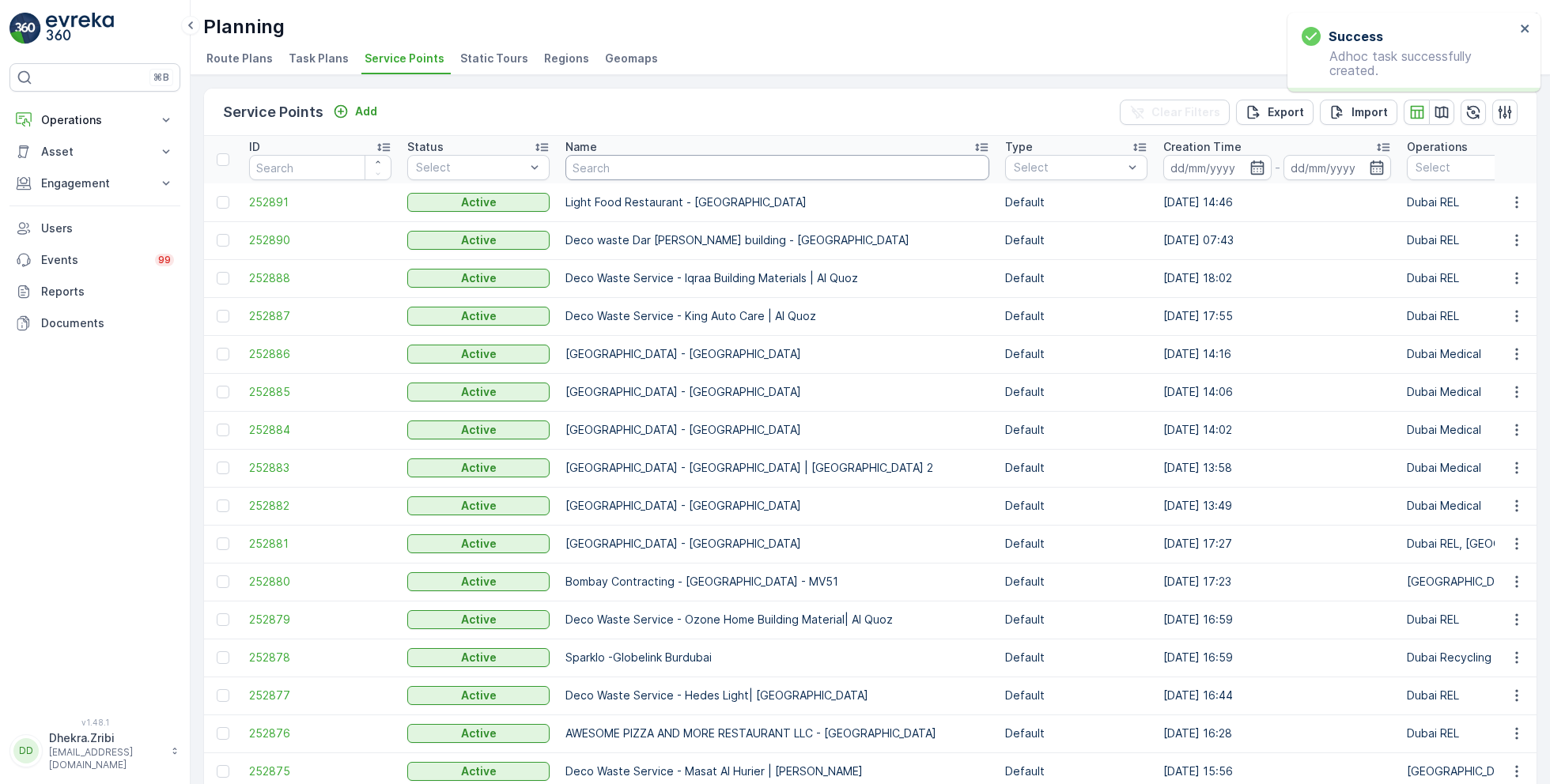
click at [658, 164] on input "text" at bounding box center [778, 168] width 424 height 25
paste input "Desert Landscape-Um ramool (Off Hire)"
type input "Desert Landscape-Um ramool (Off Hire)"
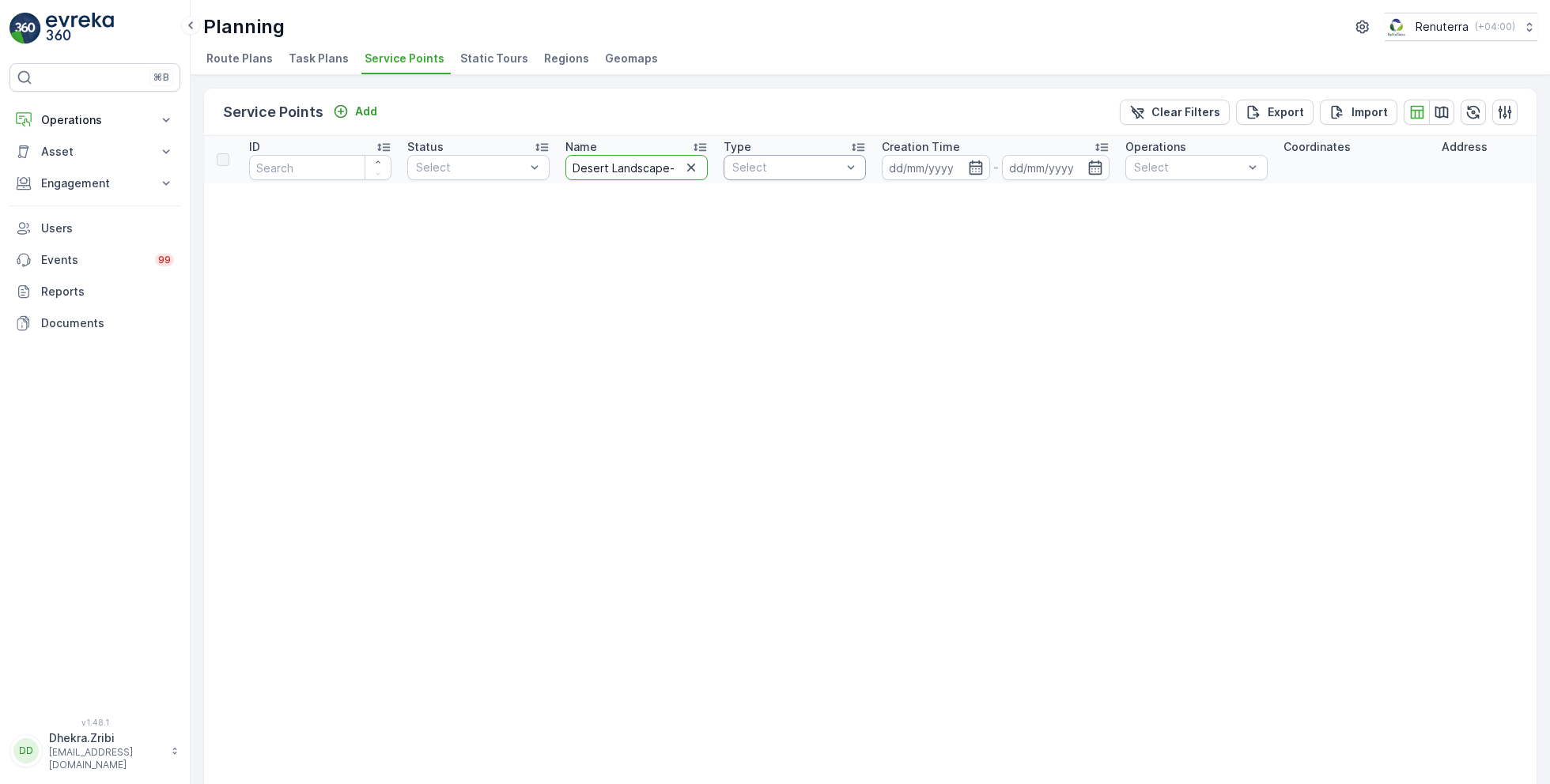
scroll to position [0, 106]
drag, startPoint x: 673, startPoint y: 166, endPoint x: 876, endPoint y: 178, distance: 203.4
type input "Desert Landscape"
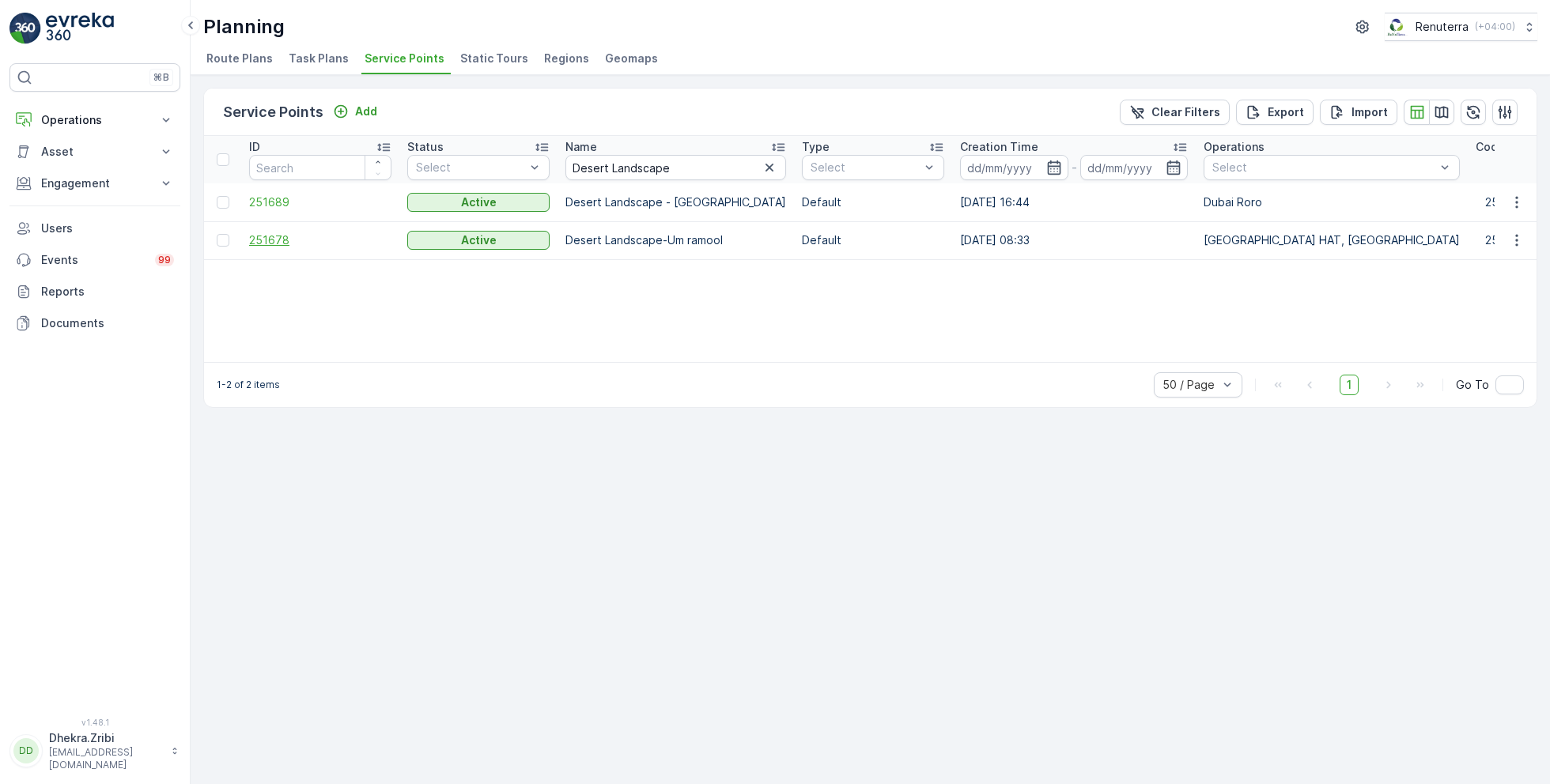
click at [271, 240] on span "251678" at bounding box center [320, 241] width 143 height 16
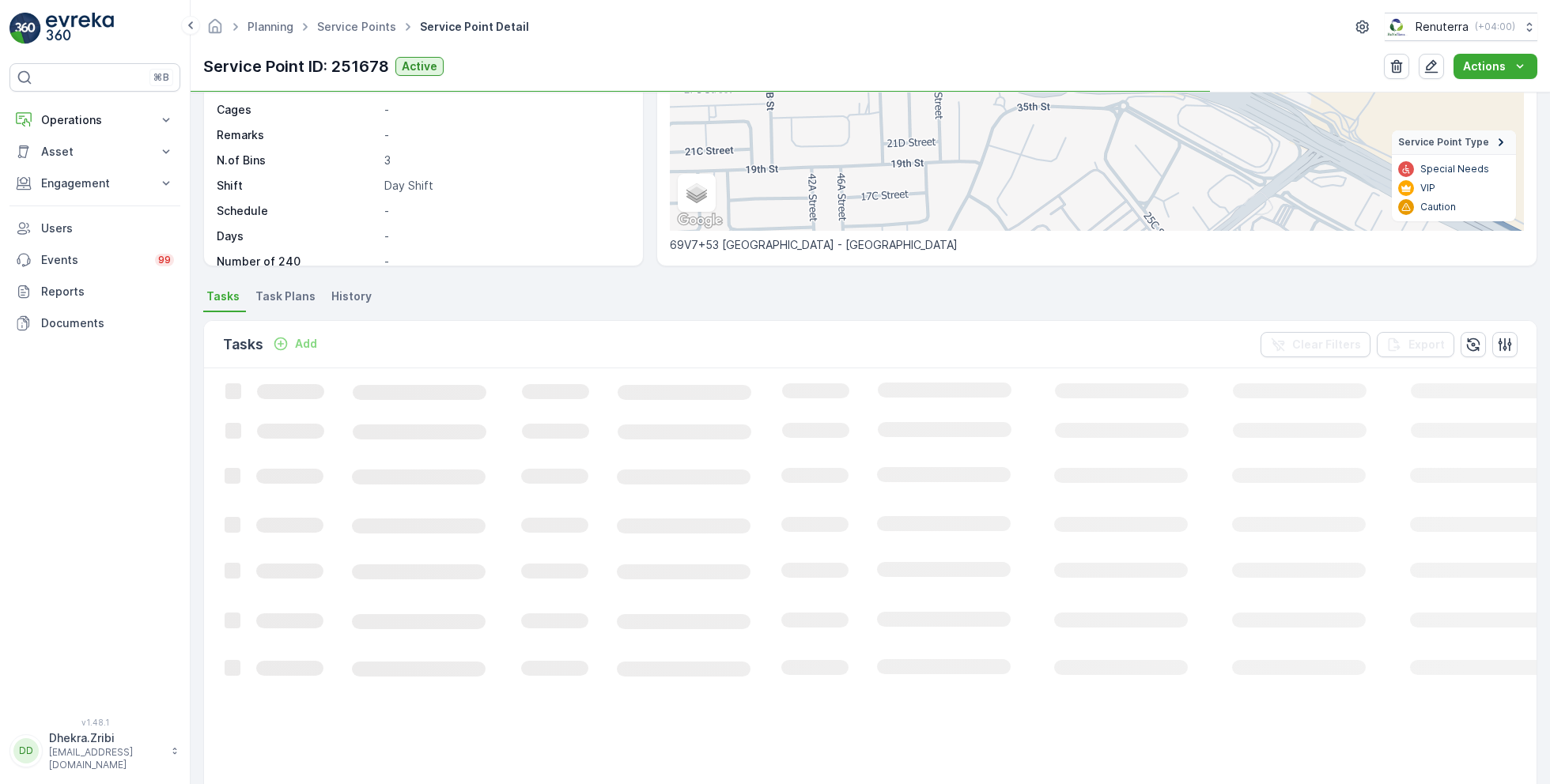
scroll to position [235, 0]
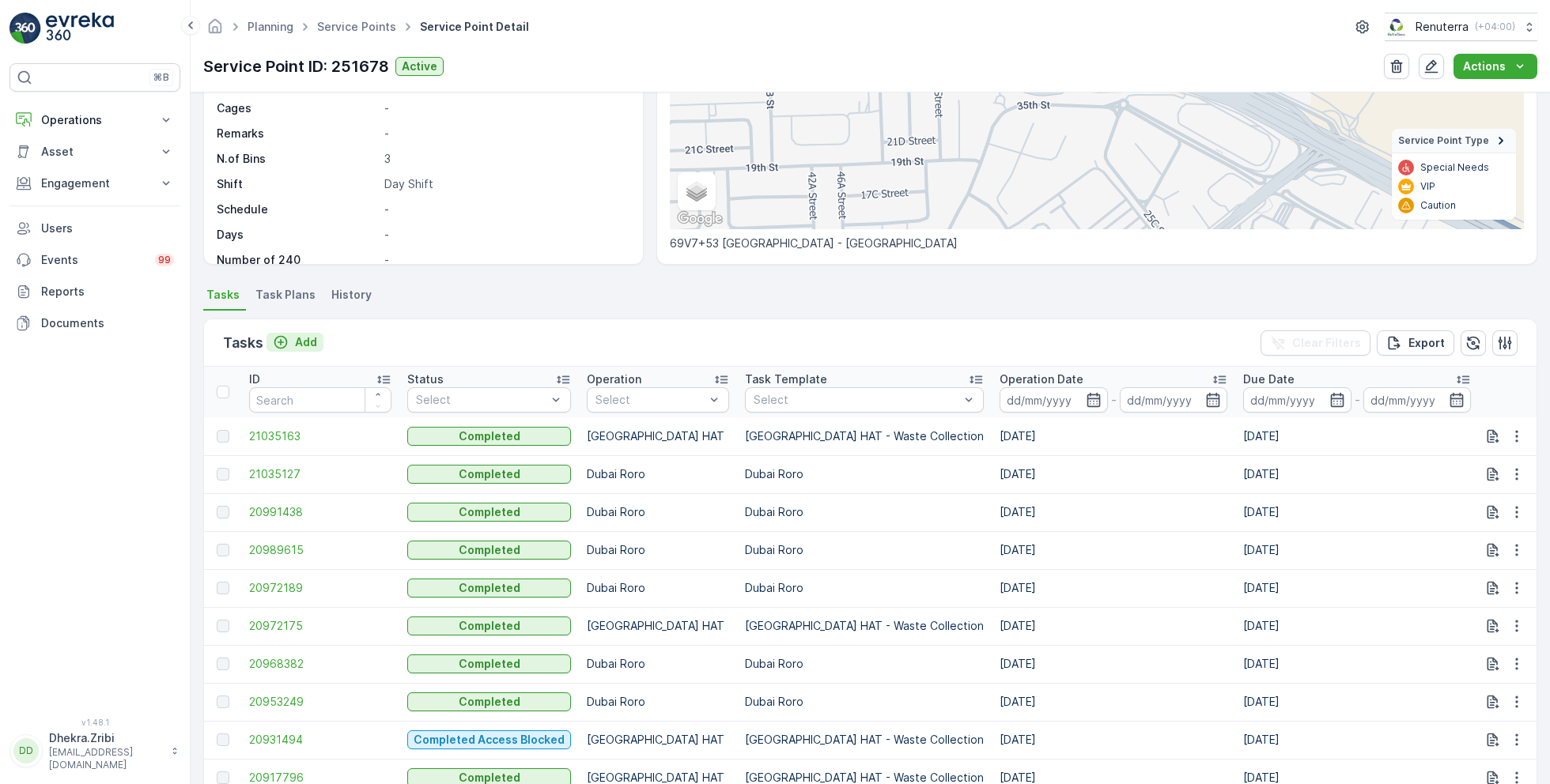
click at [298, 339] on p "Add" at bounding box center [306, 343] width 23 height 16
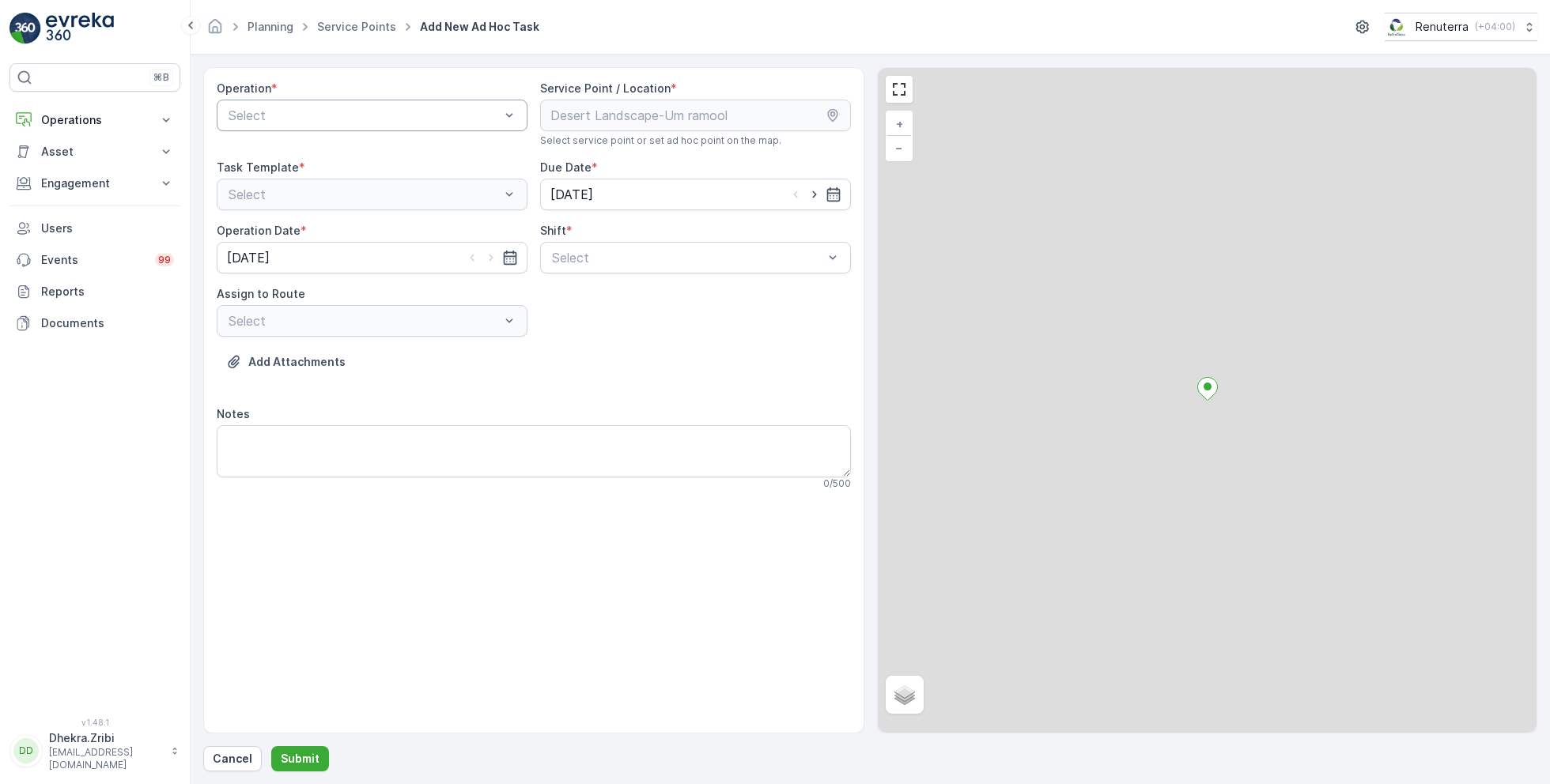
click at [334, 120] on div at bounding box center [364, 115] width 274 height 14
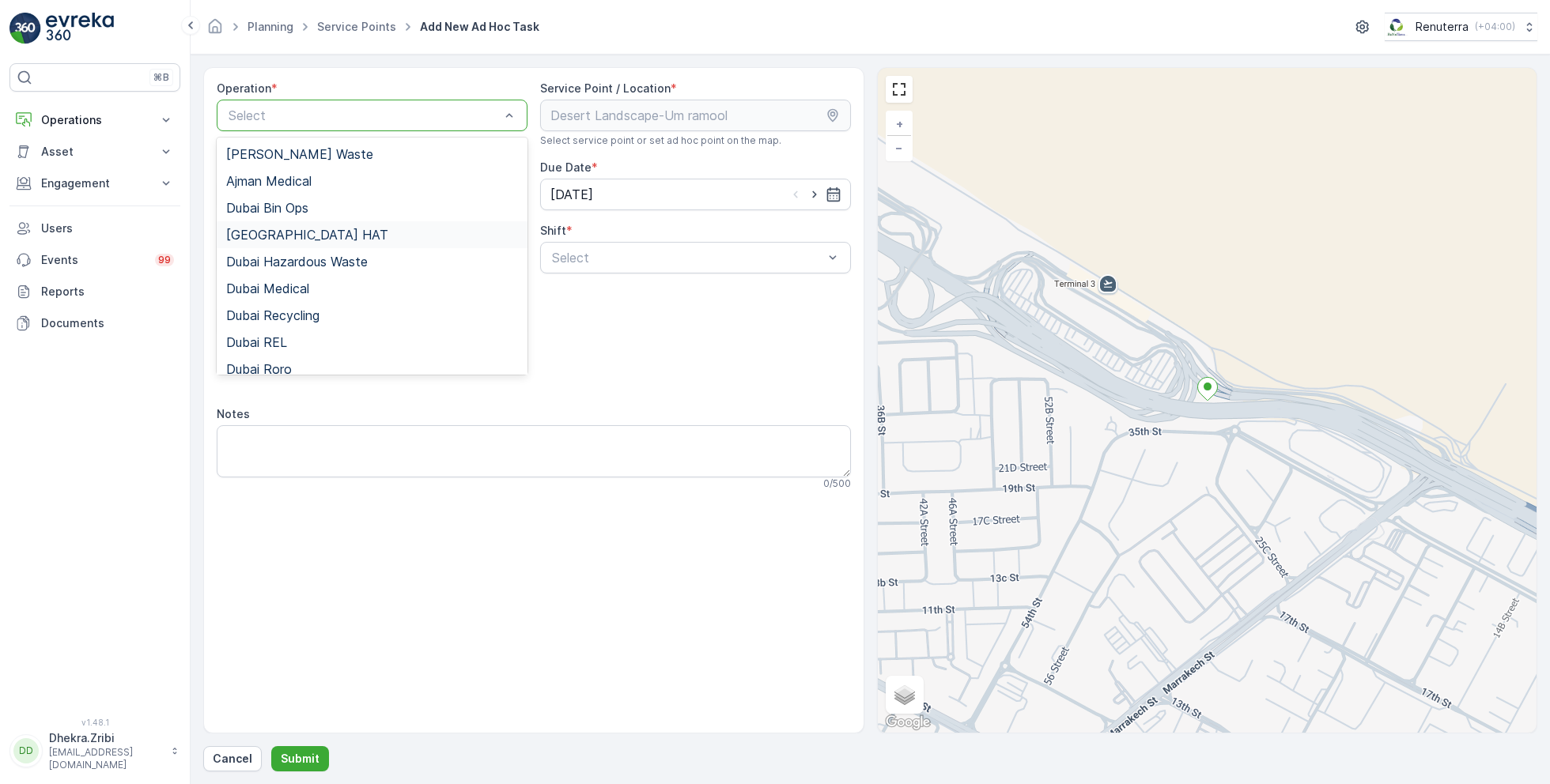
click at [285, 235] on span "Dubai HAT" at bounding box center [308, 235] width 162 height 14
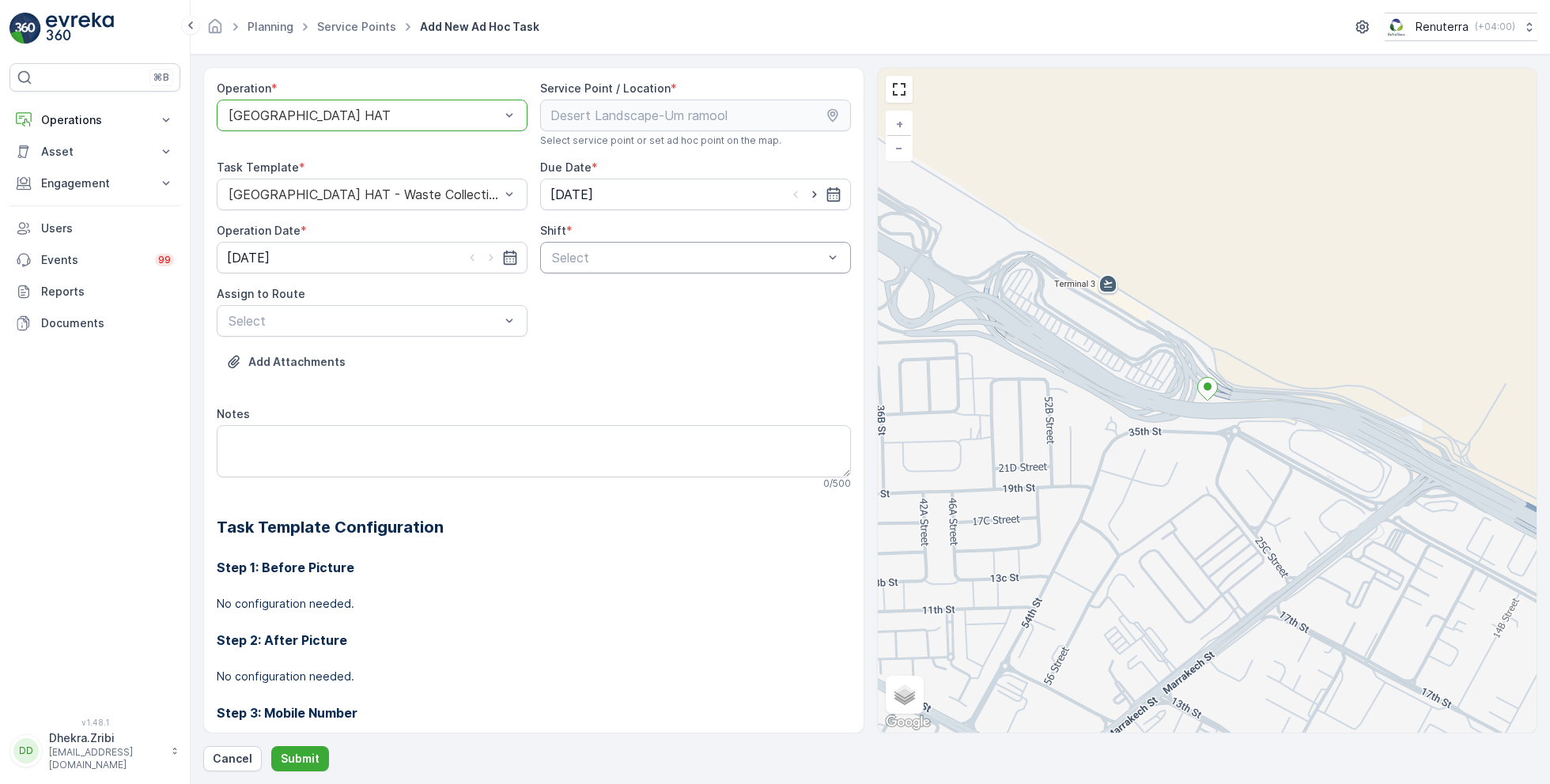
click at [610, 259] on div at bounding box center [688, 258] width 274 height 14
click at [576, 297] on span "Day Shift" at bounding box center [578, 297] width 56 height 14
click at [449, 314] on div at bounding box center [364, 321] width 274 height 14
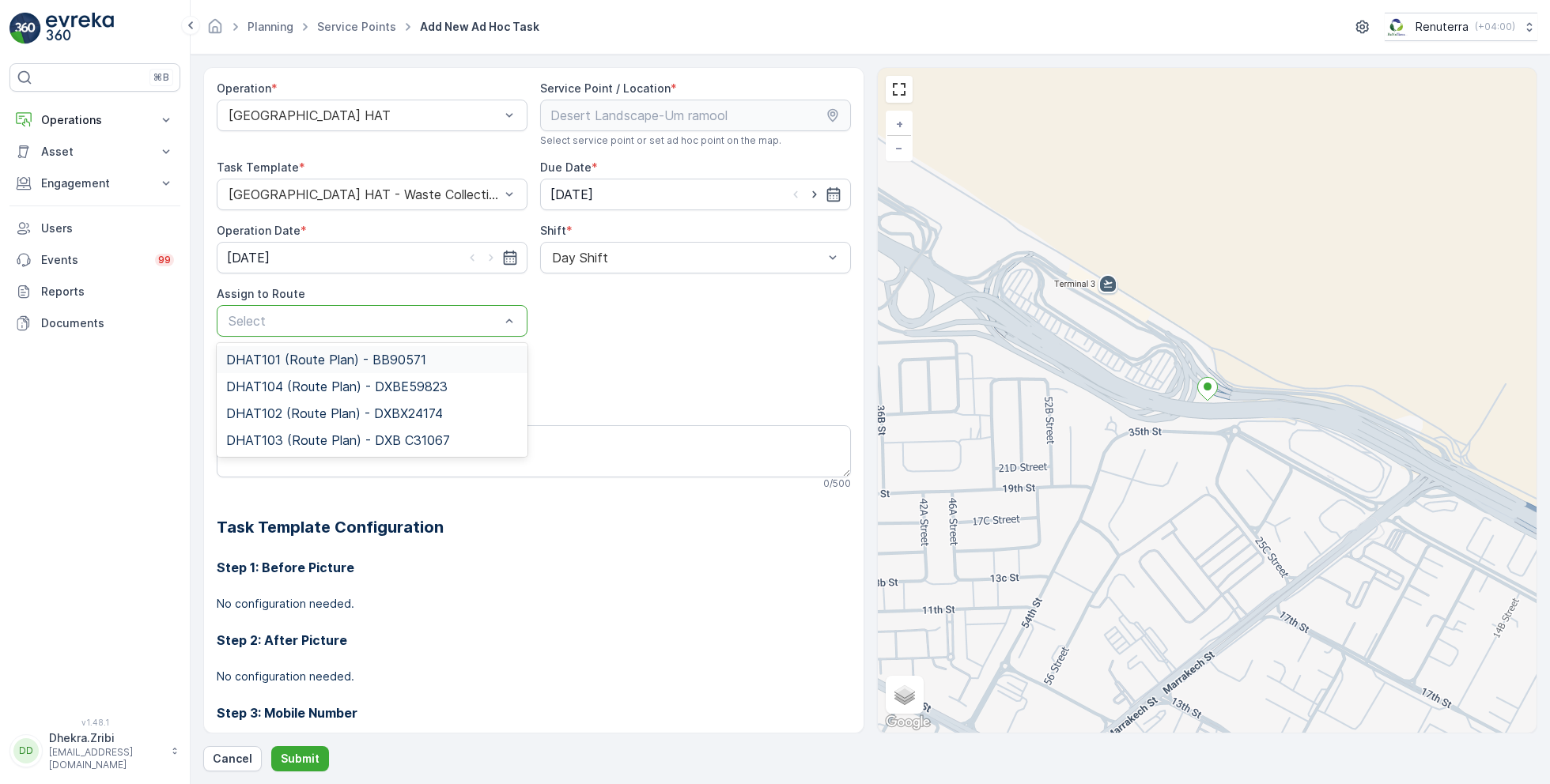
click at [322, 360] on span "DHAT101 (Route Plan) - BB90571" at bounding box center [327, 360] width 200 height 14
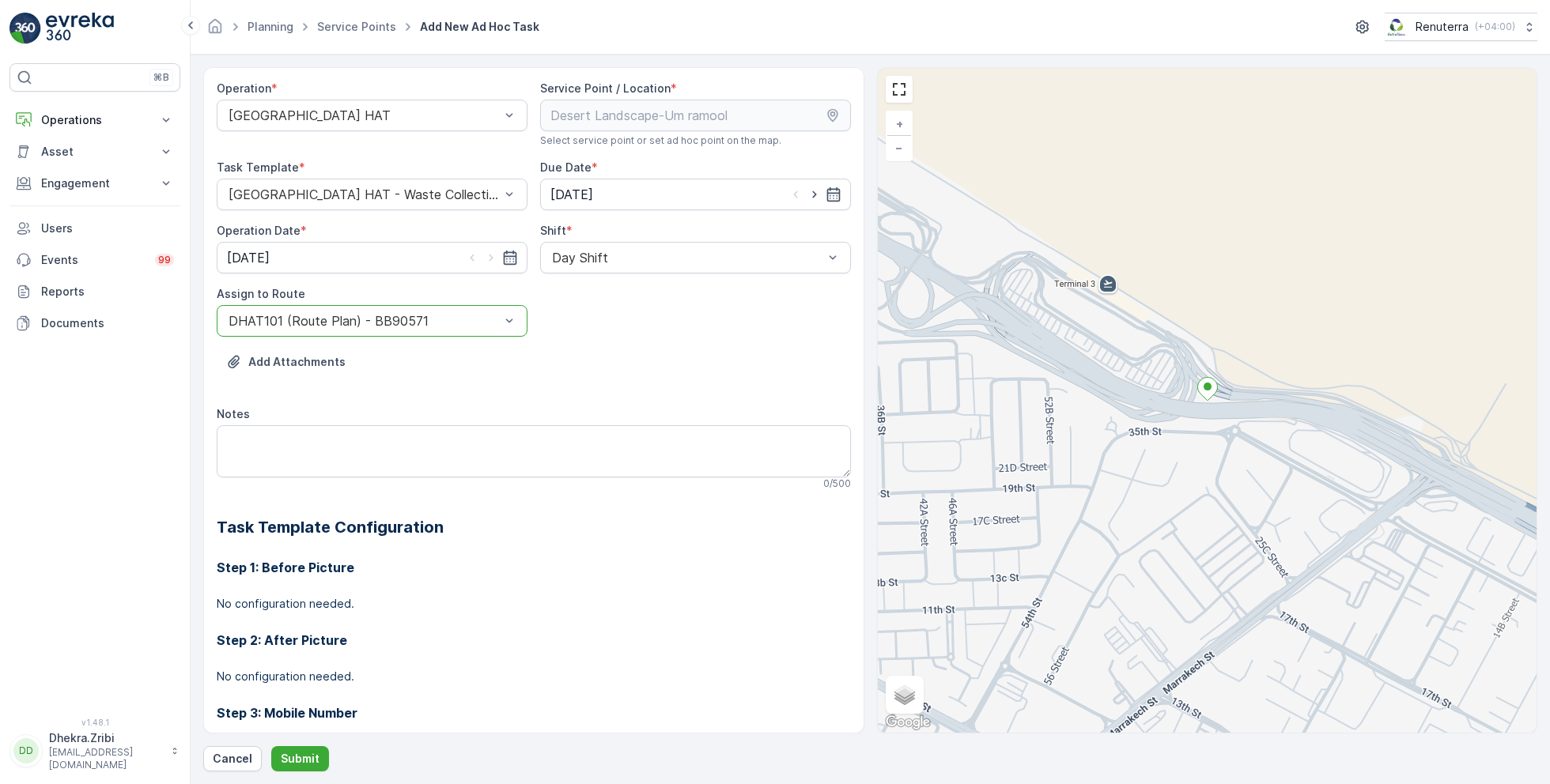
click at [337, 323] on div at bounding box center [364, 321] width 274 height 14
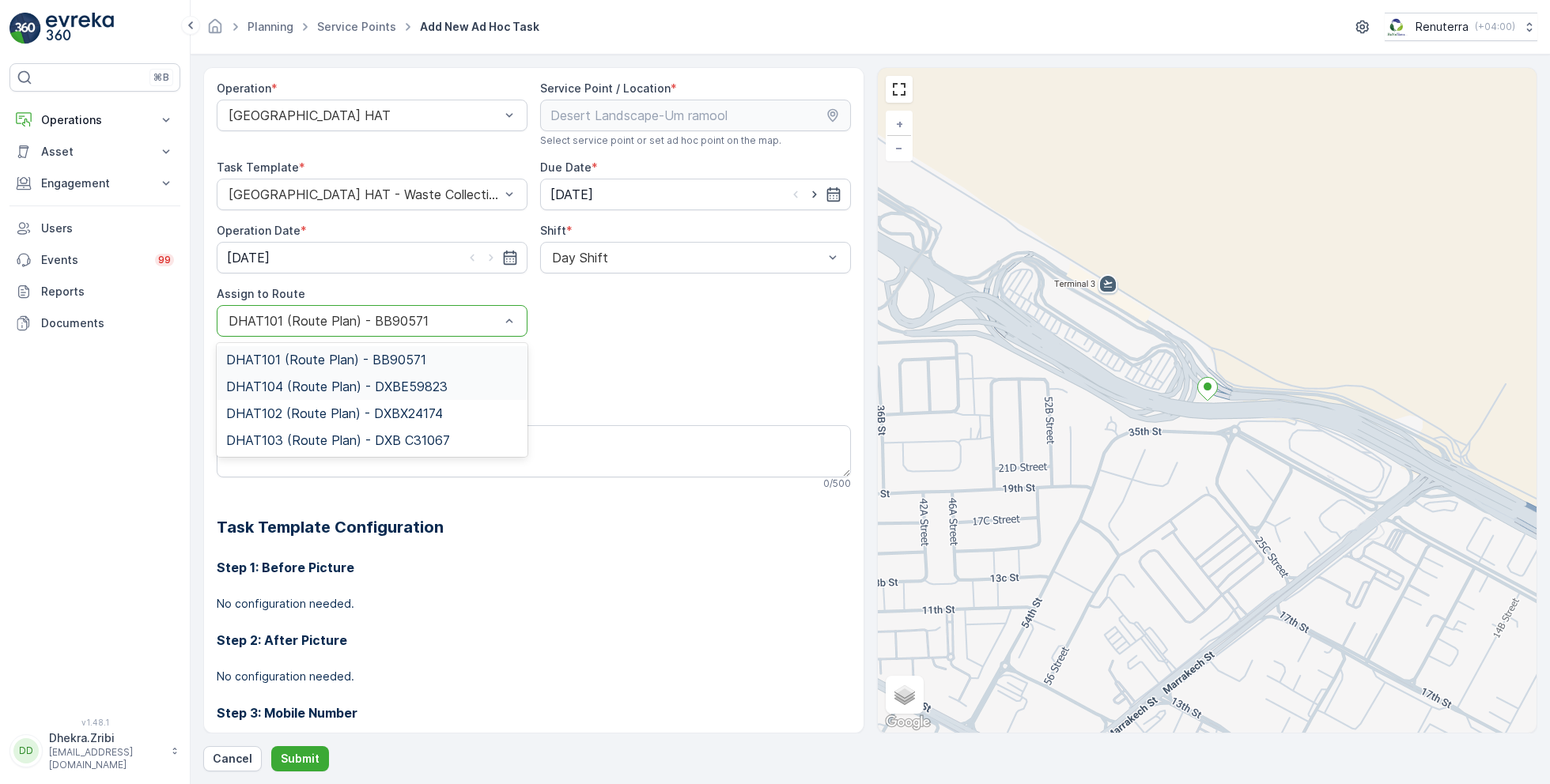
click at [305, 386] on span "DHAT104 (Route Plan) - DXBE59823" at bounding box center [337, 387] width 221 height 14
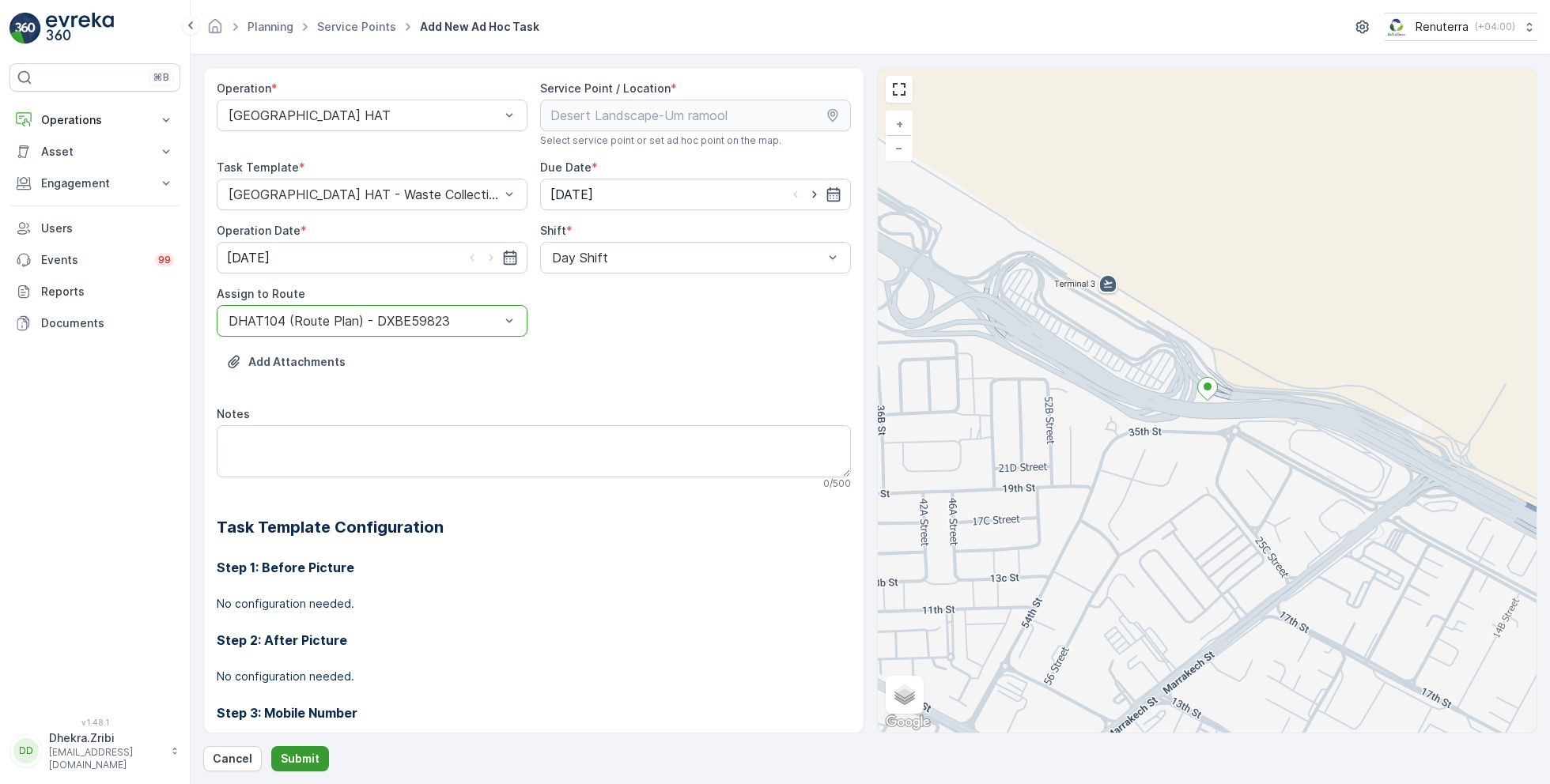
click at [305, 761] on p "Submit" at bounding box center [300, 759] width 39 height 16
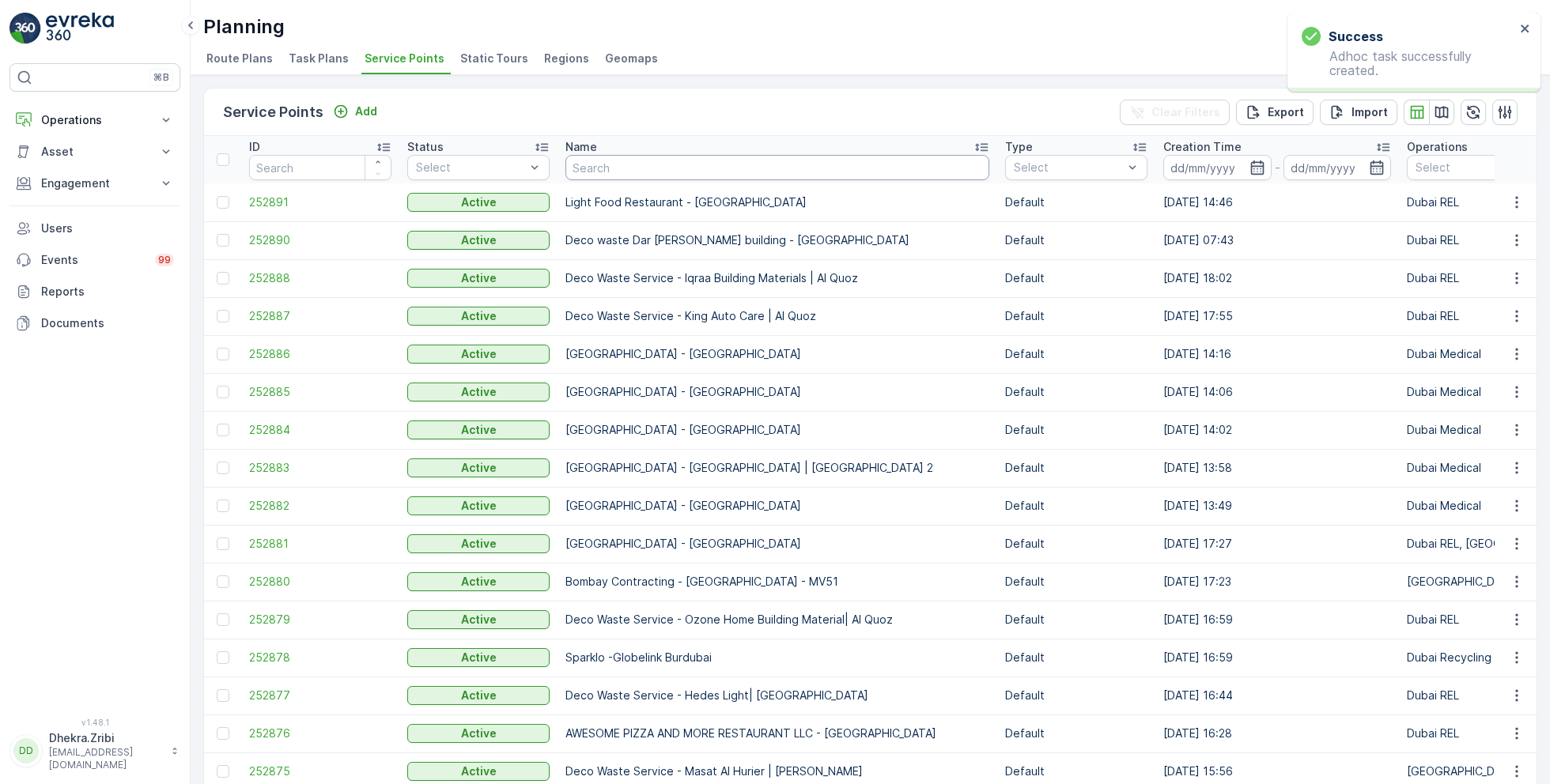
click at [669, 172] on input "text" at bounding box center [778, 168] width 424 height 25
paste input "Bombay Contracting -LV-51"
type input "Bombay Contracting -LV-51"
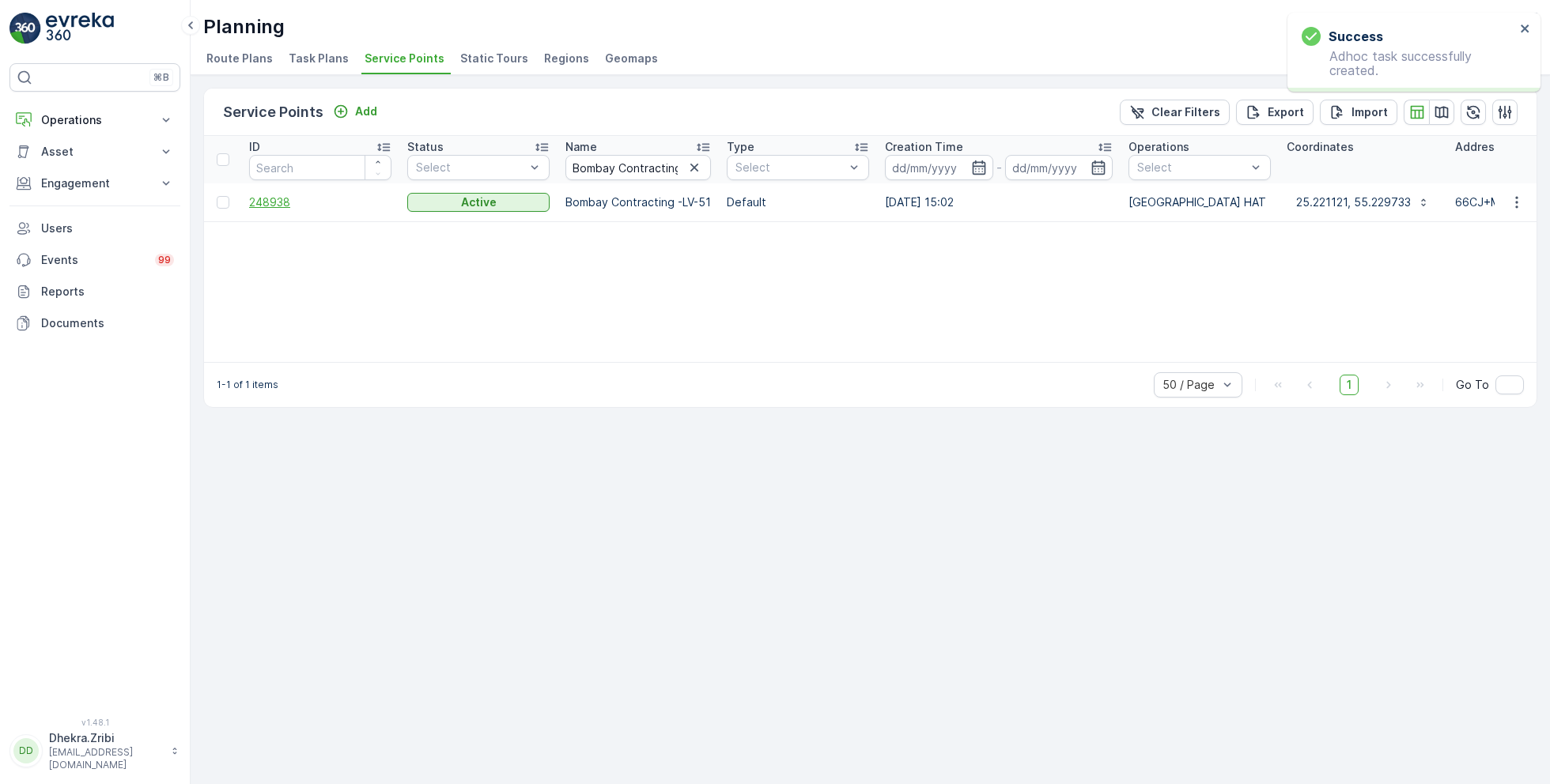
click at [279, 201] on span "248938" at bounding box center [320, 203] width 143 height 16
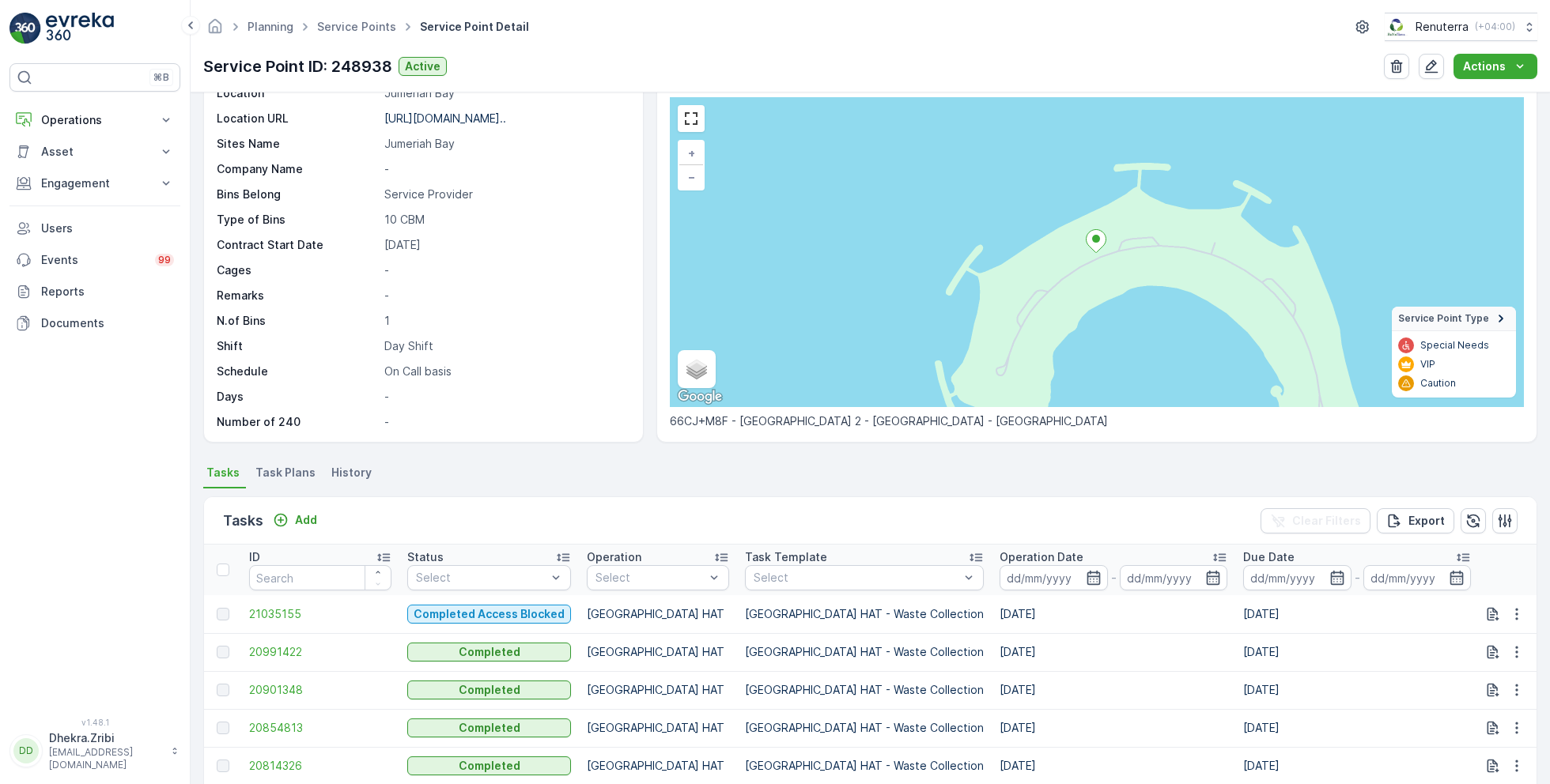
scroll to position [60, 0]
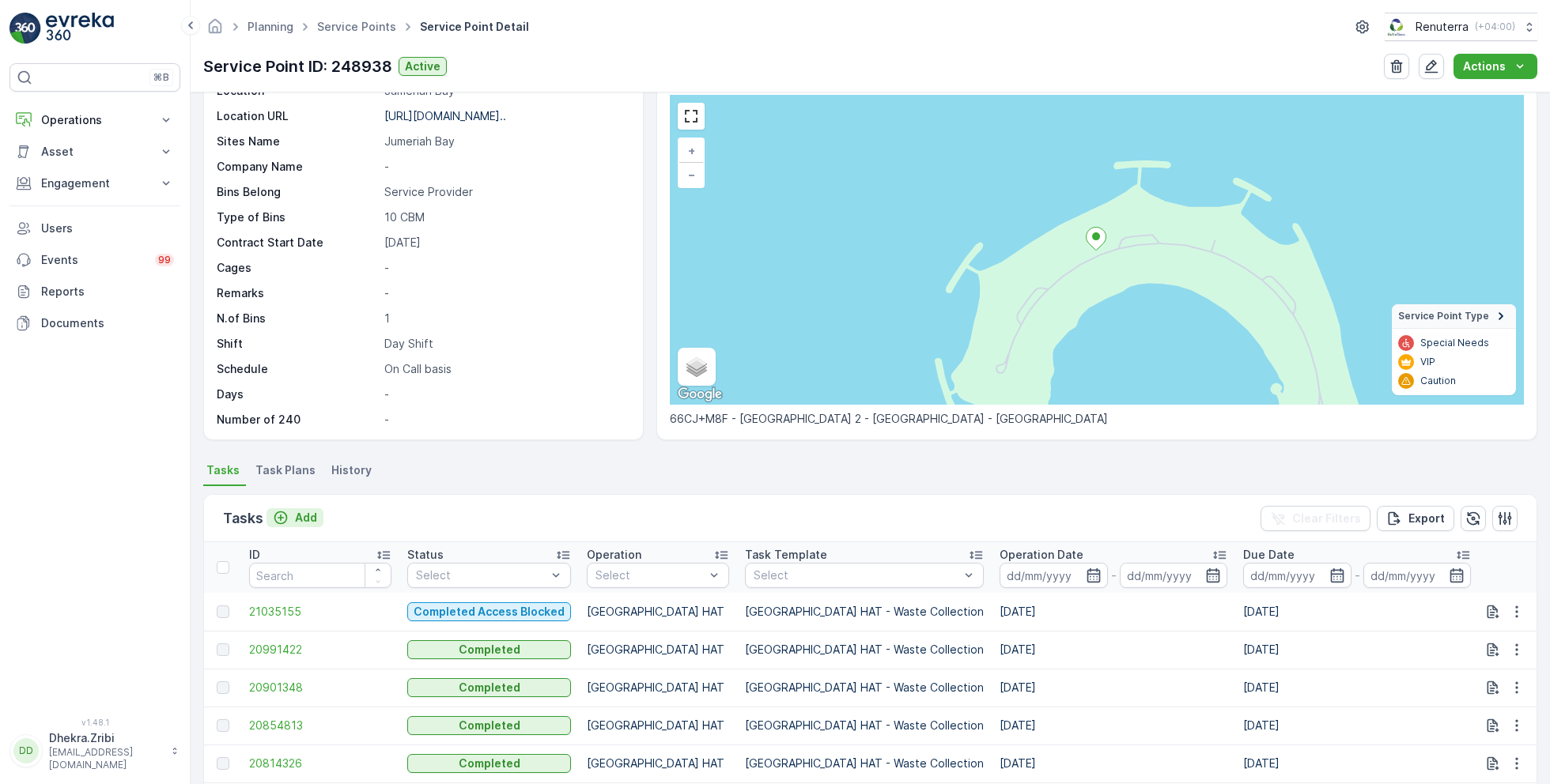
click at [303, 513] on p "Add" at bounding box center [306, 518] width 23 height 16
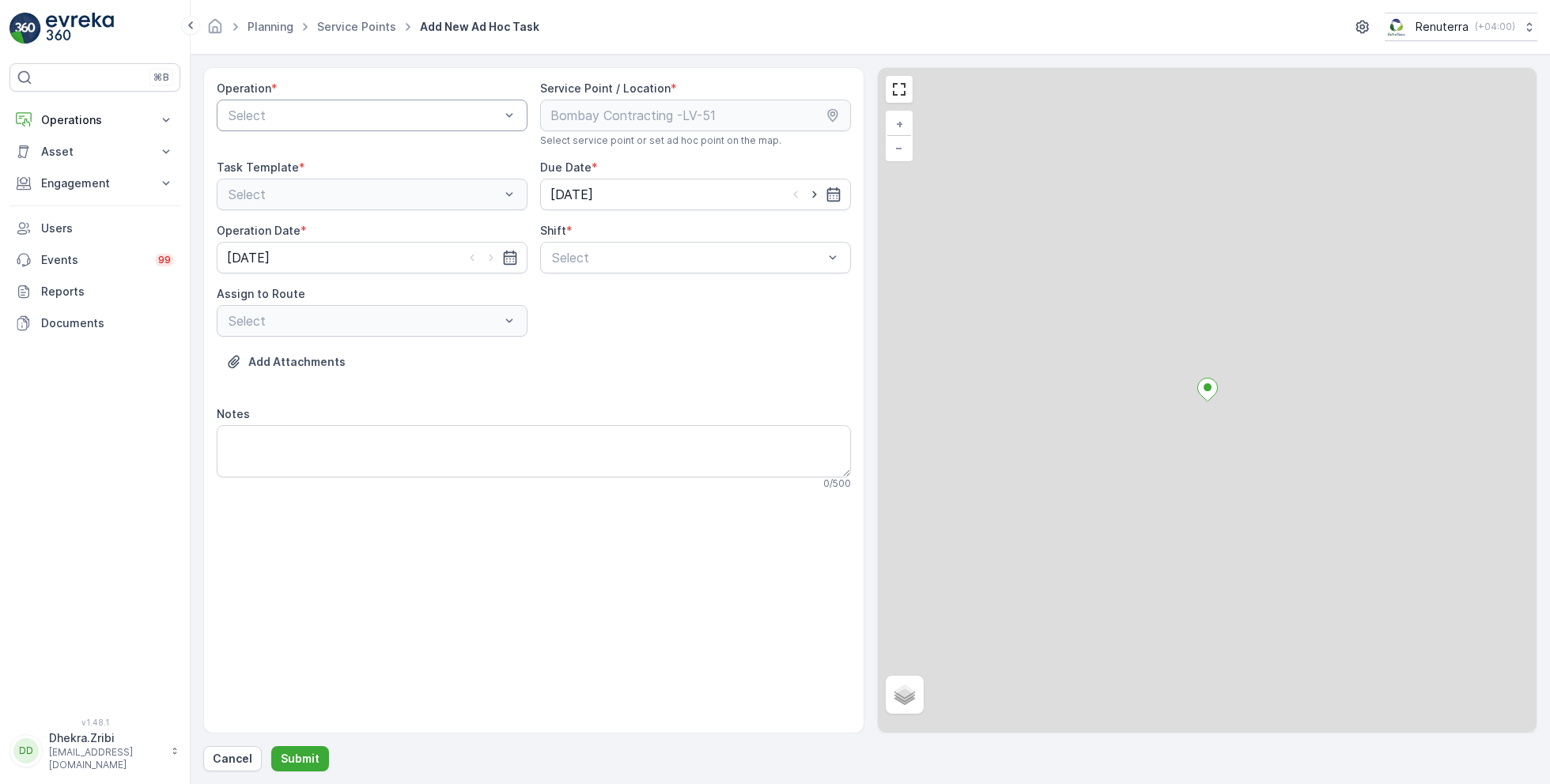
click at [369, 118] on div at bounding box center [364, 115] width 274 height 14
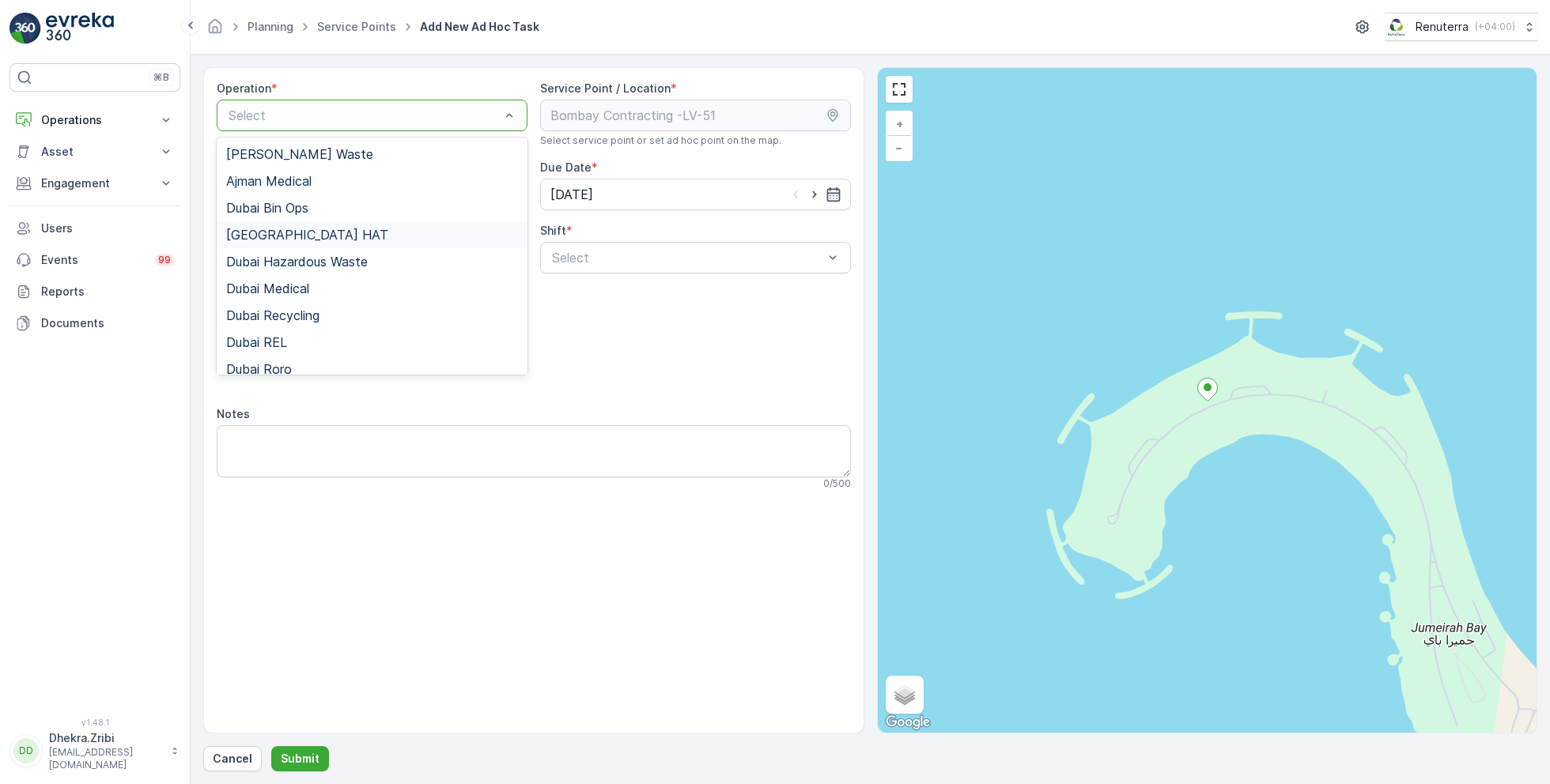
click at [291, 235] on div "Dubai HAT" at bounding box center [372, 235] width 292 height 14
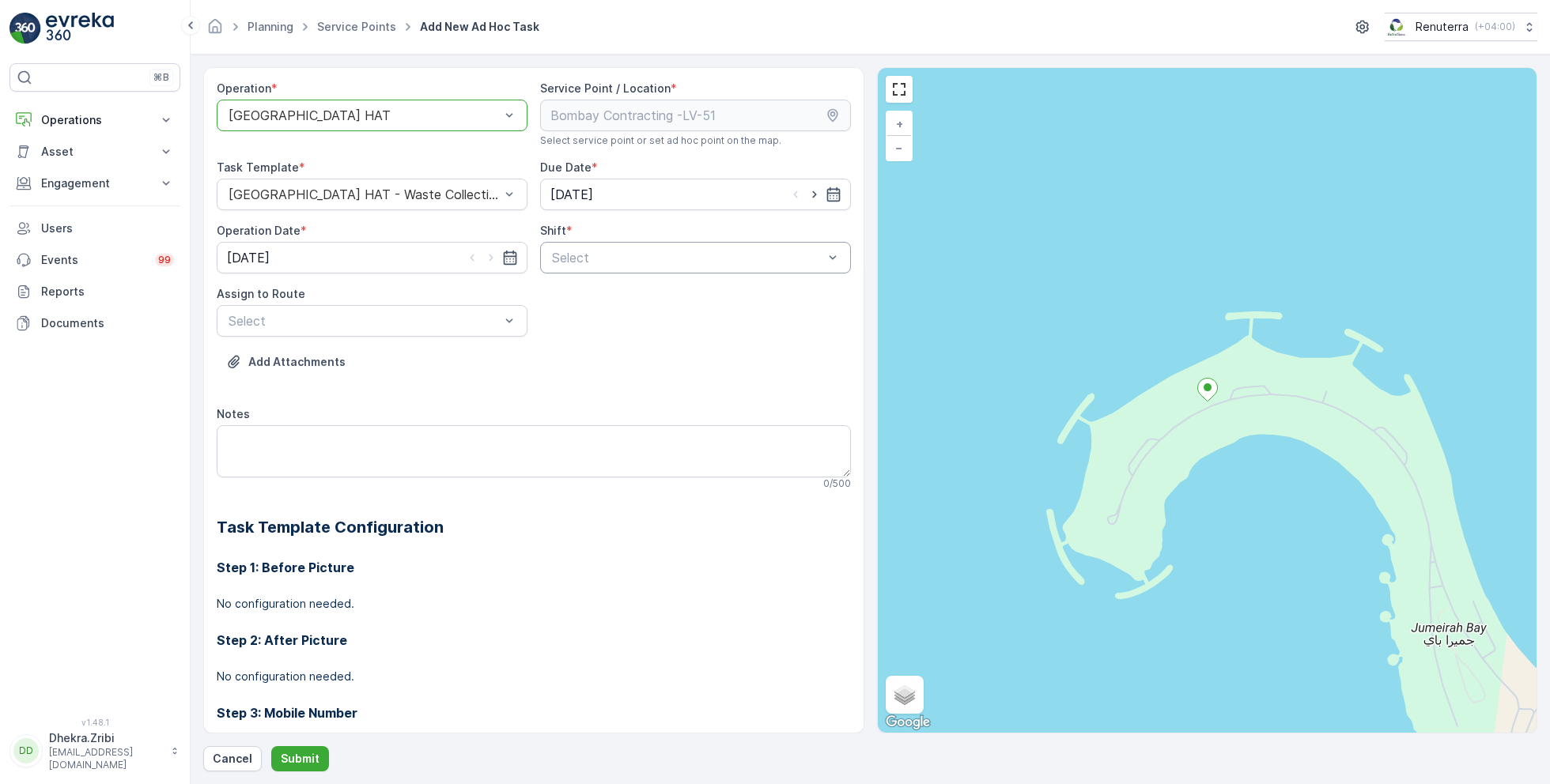
click at [640, 259] on div at bounding box center [688, 258] width 274 height 14
click at [580, 294] on span "Day Shift" at bounding box center [578, 297] width 56 height 14
click at [464, 309] on div "Select" at bounding box center [372, 320] width 311 height 32
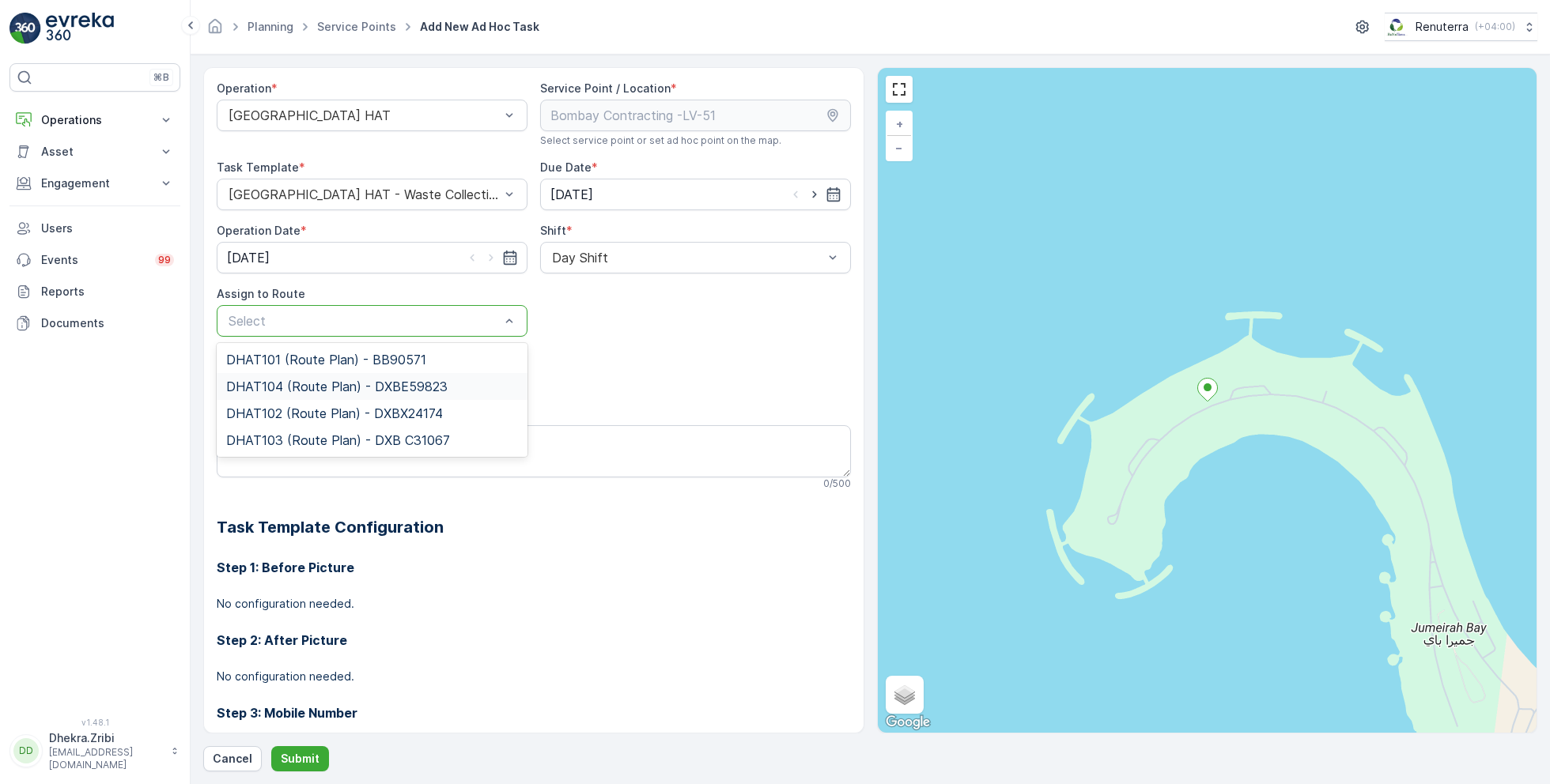
click at [299, 385] on span "DHAT104 (Route Plan) - DXBE59823" at bounding box center [337, 387] width 221 height 14
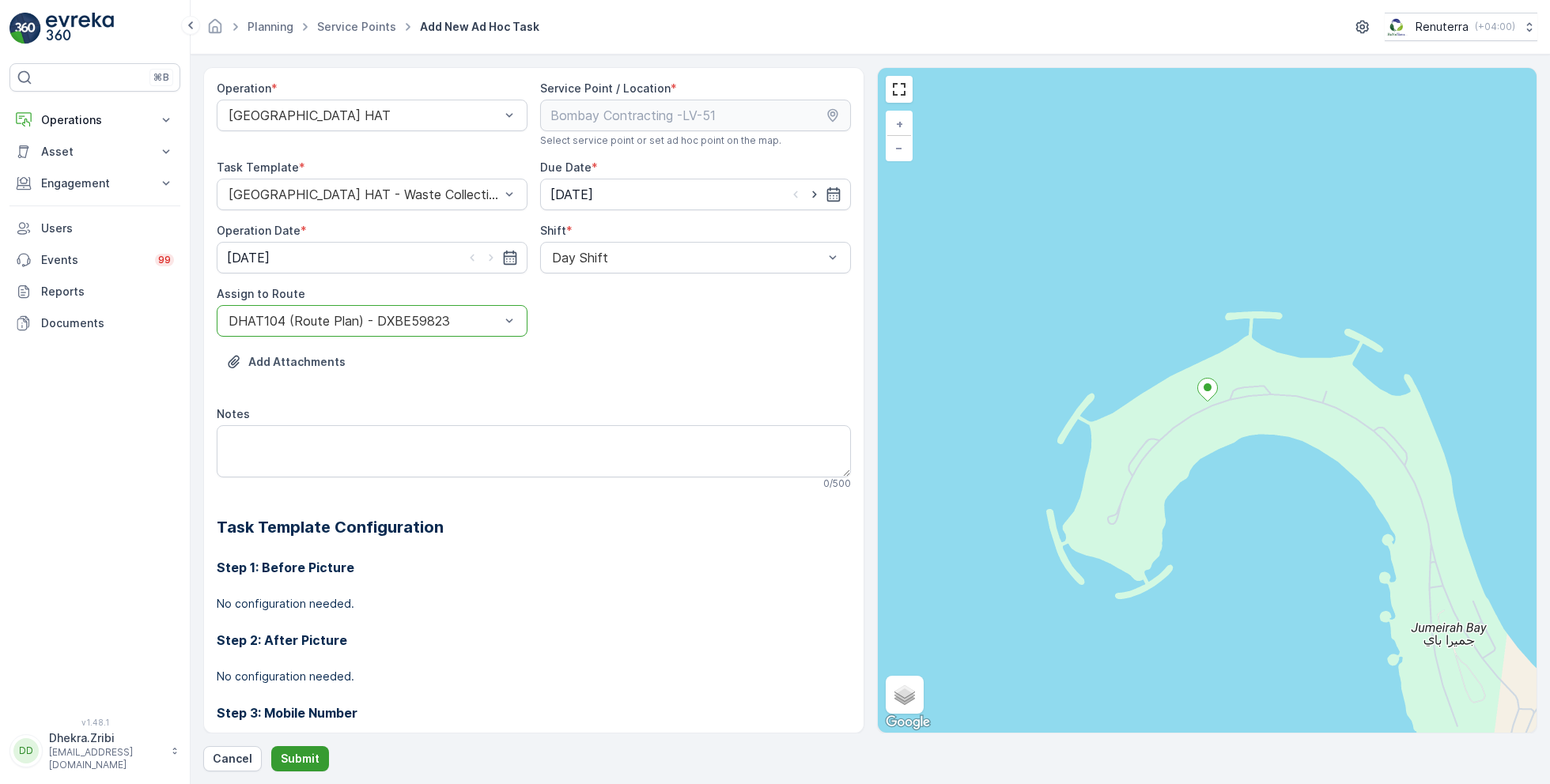
click at [299, 755] on p "Submit" at bounding box center [300, 759] width 39 height 16
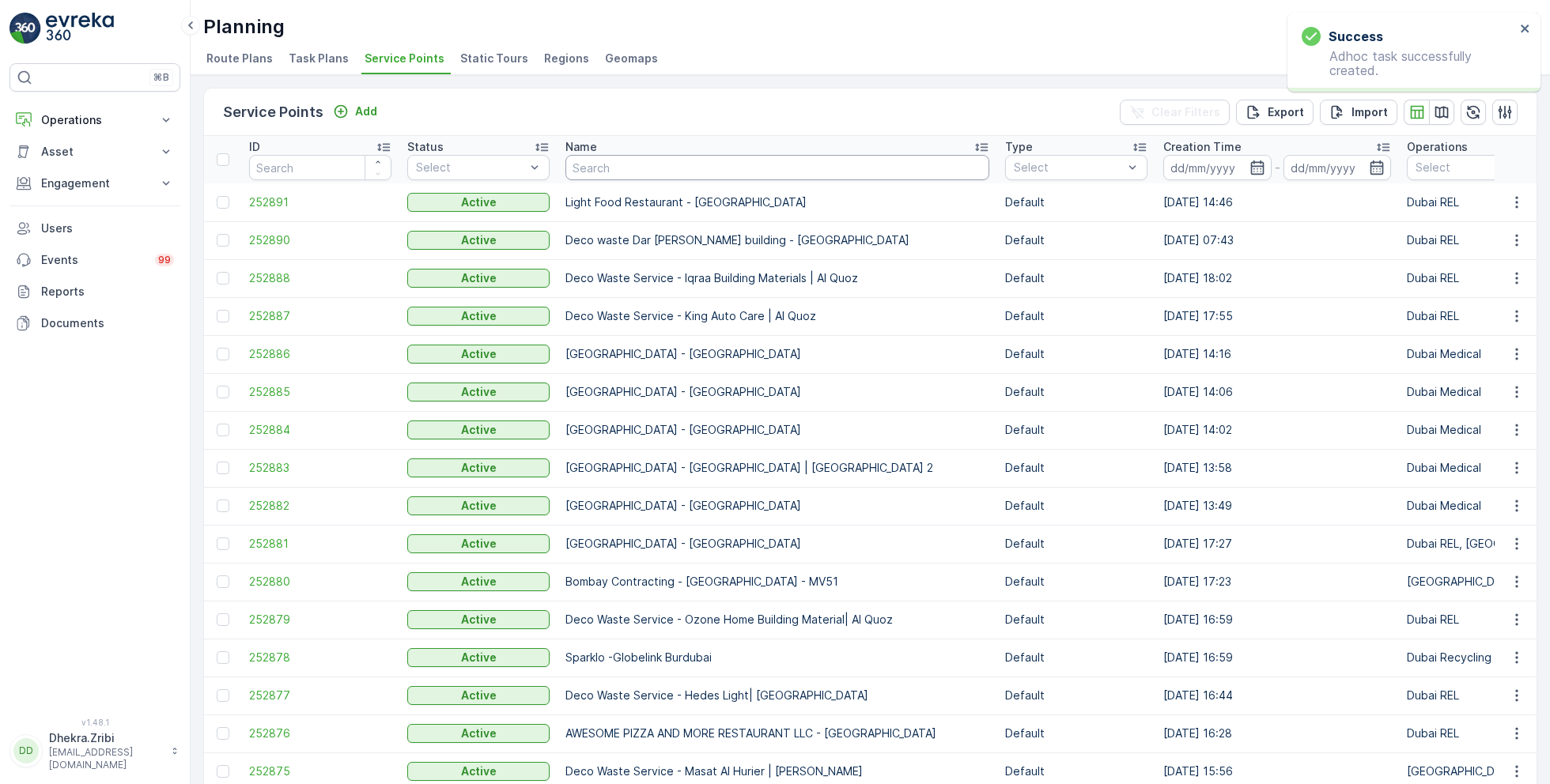
click at [664, 165] on input "text" at bounding box center [778, 168] width 424 height 25
paste input "ARABIAN CONSTRUCTION COMPANY L.L.C. - Baccarat Hotel & Residences"
type input "ARABIAN CONSTRUCTION COMPANY L.L.C. - Baccarat Hotel & Residences"
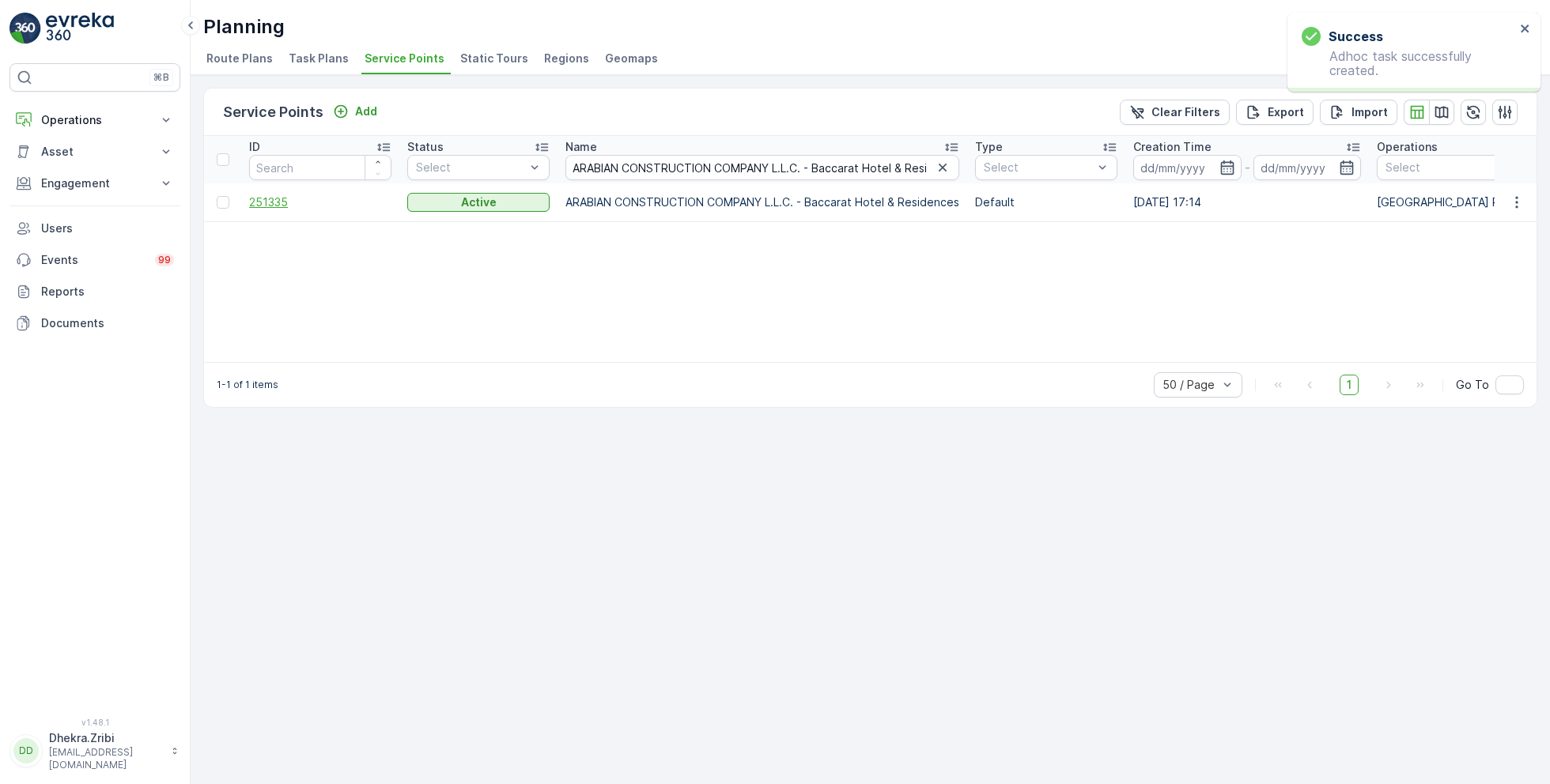
click at [285, 202] on span "251335" at bounding box center [320, 203] width 143 height 16
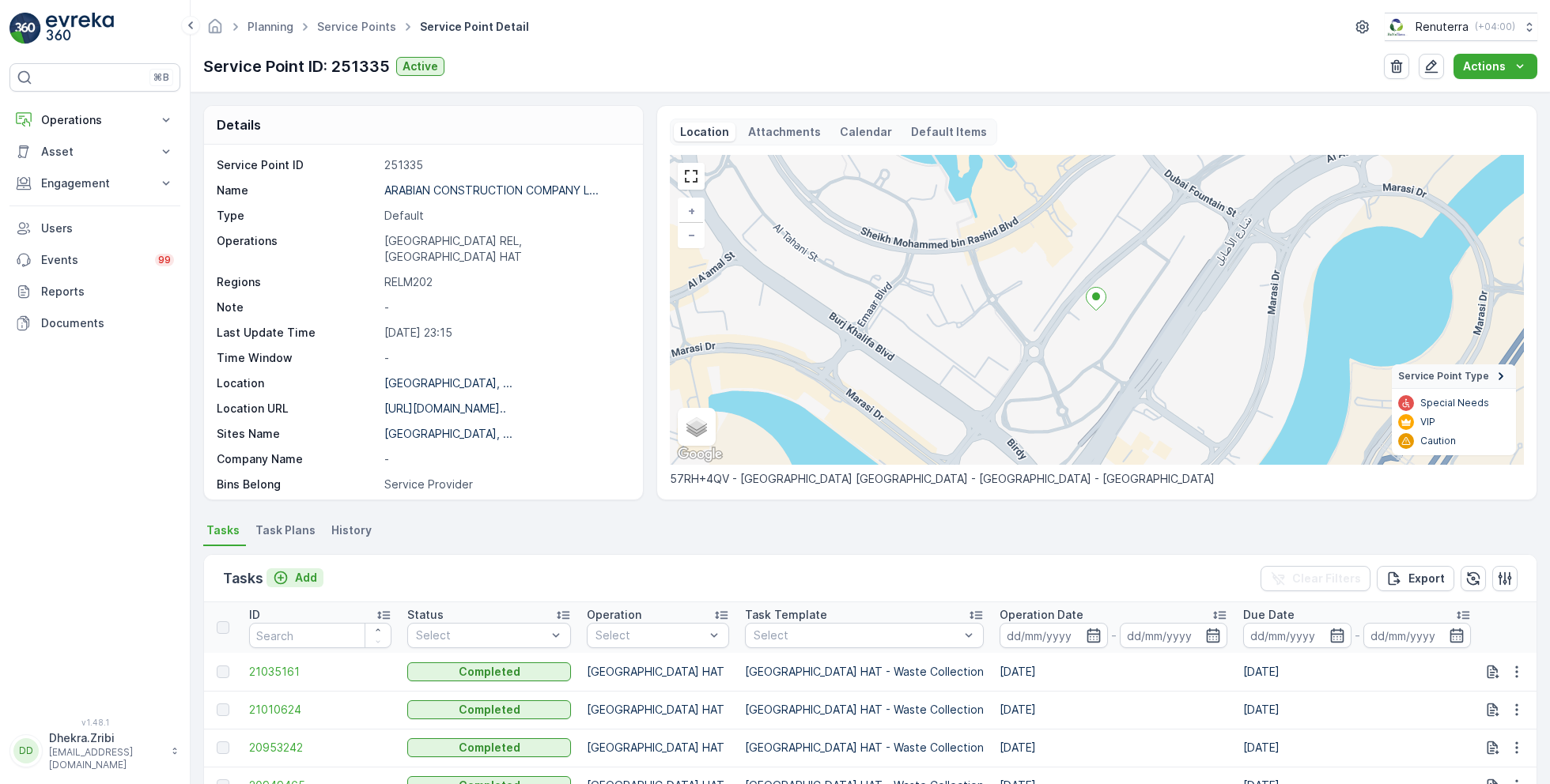
click at [310, 576] on p "Add" at bounding box center [306, 578] width 23 height 16
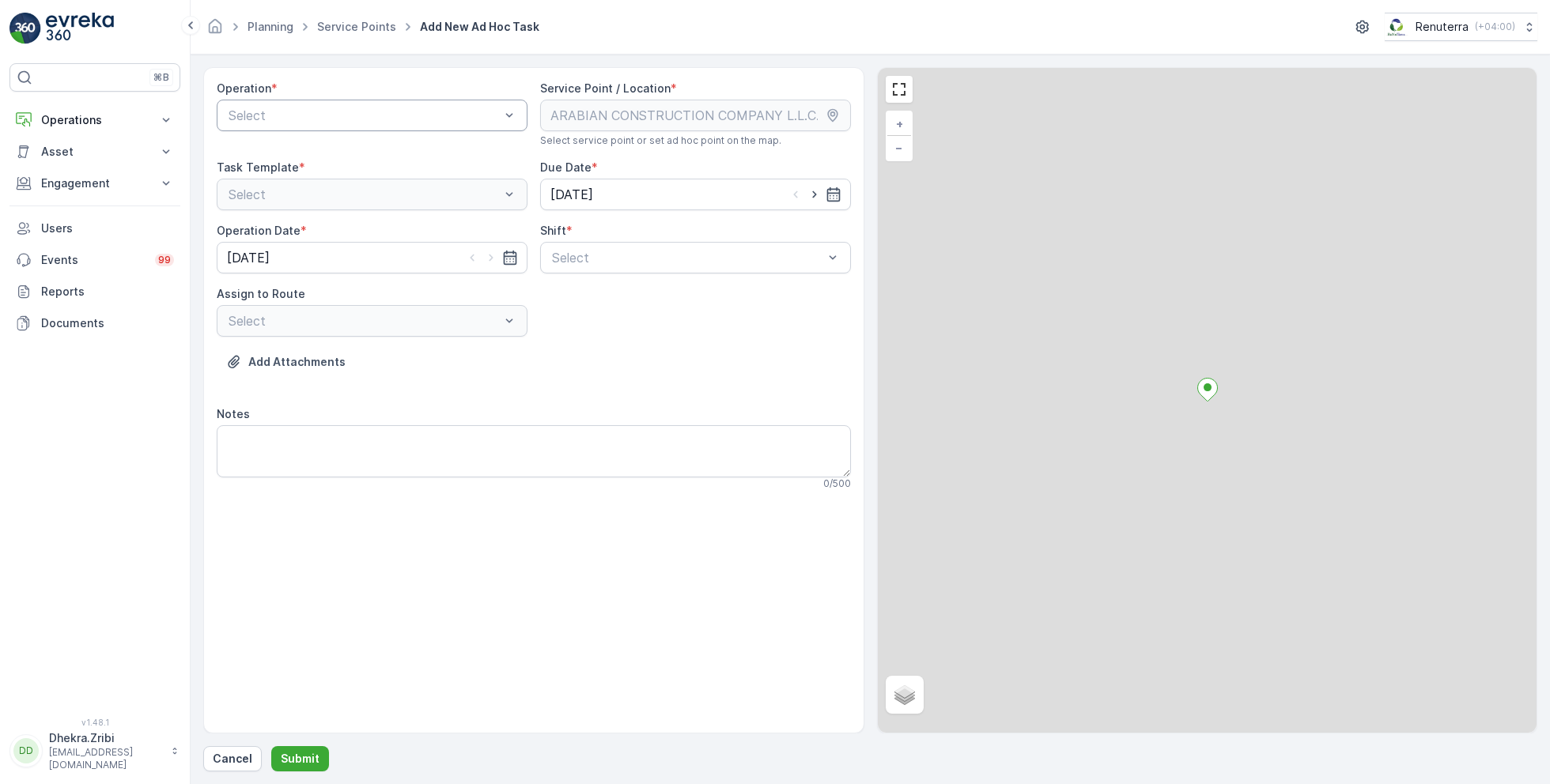
click at [422, 116] on div at bounding box center [364, 115] width 274 height 14
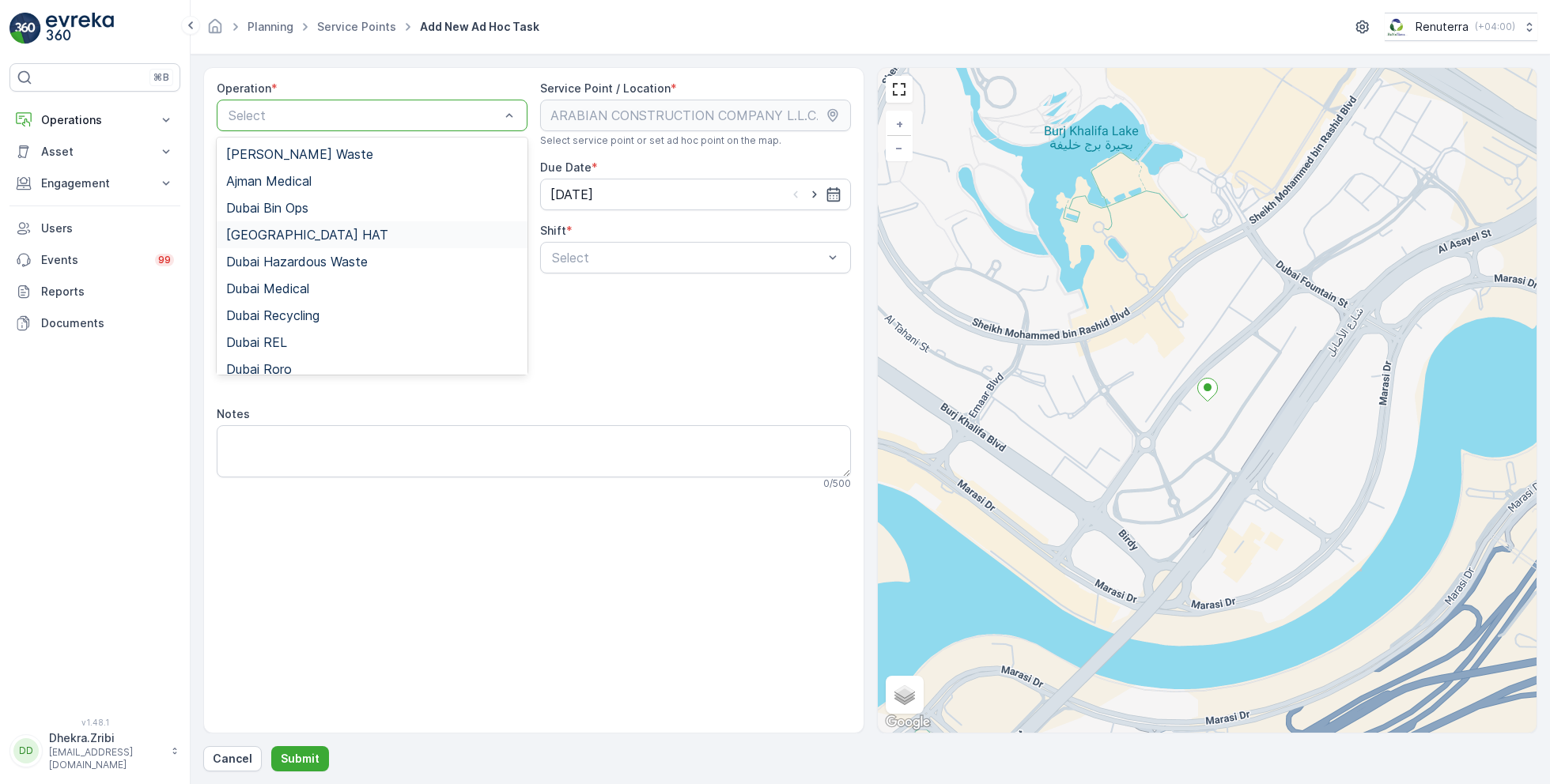
click at [279, 236] on span "Dubai HAT" at bounding box center [308, 235] width 162 height 14
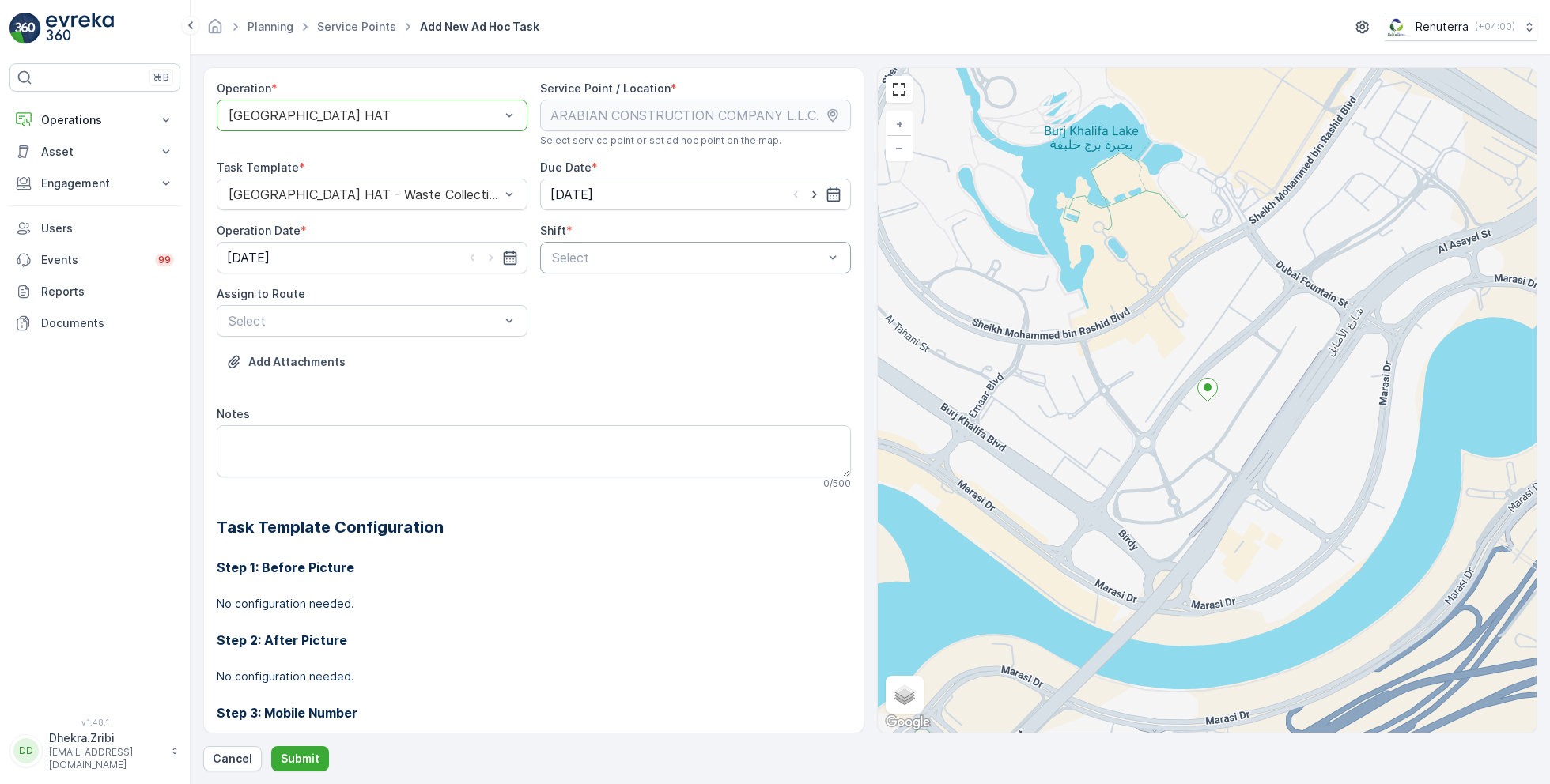
click at [742, 255] on div at bounding box center [688, 258] width 274 height 14
click at [615, 295] on div "Day Shift" at bounding box center [695, 297] width 292 height 14
click at [438, 317] on div at bounding box center [364, 321] width 274 height 14
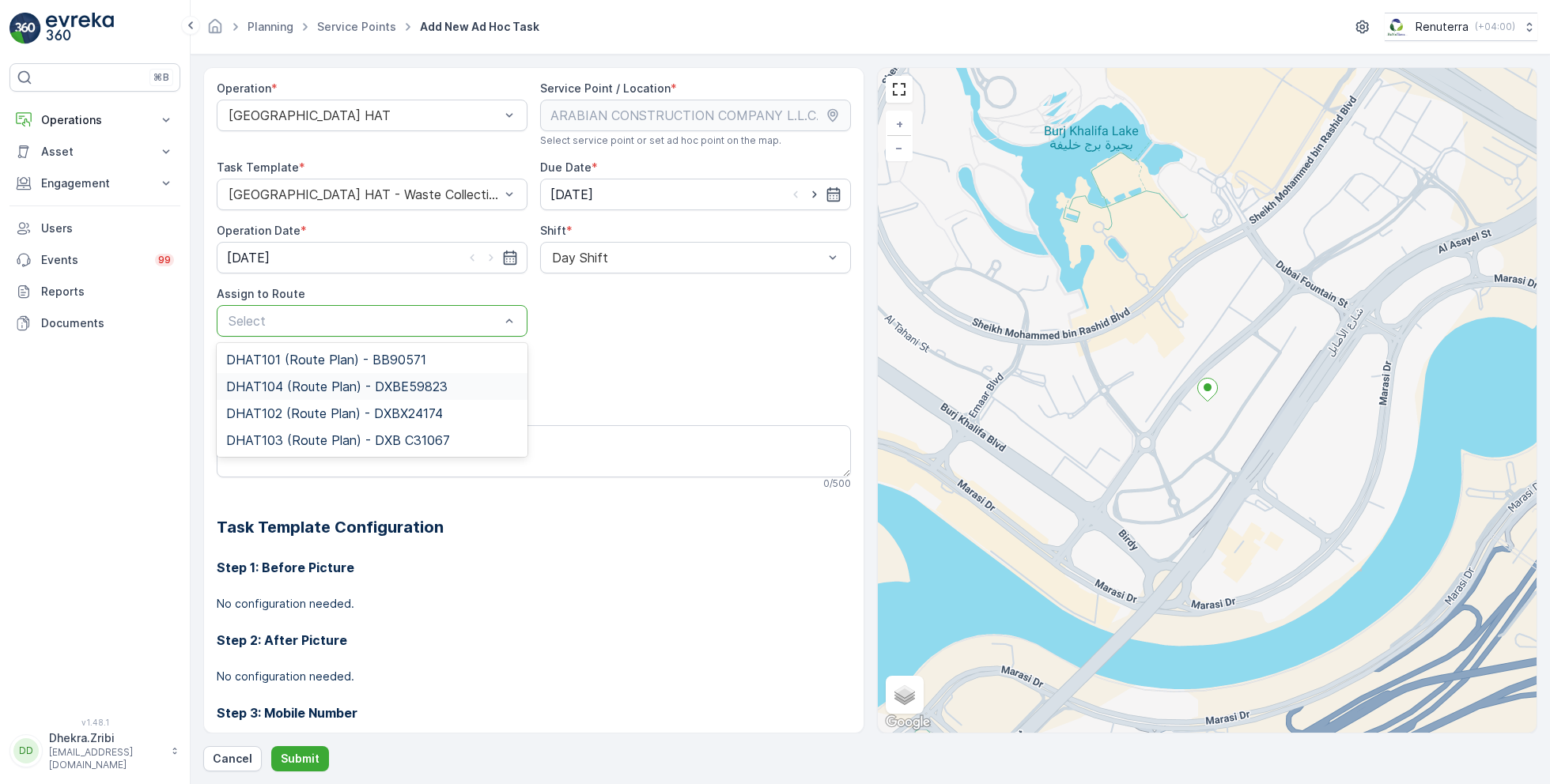
click at [299, 386] on span "DHAT104 (Route Plan) - DXBE59823" at bounding box center [337, 387] width 221 height 14
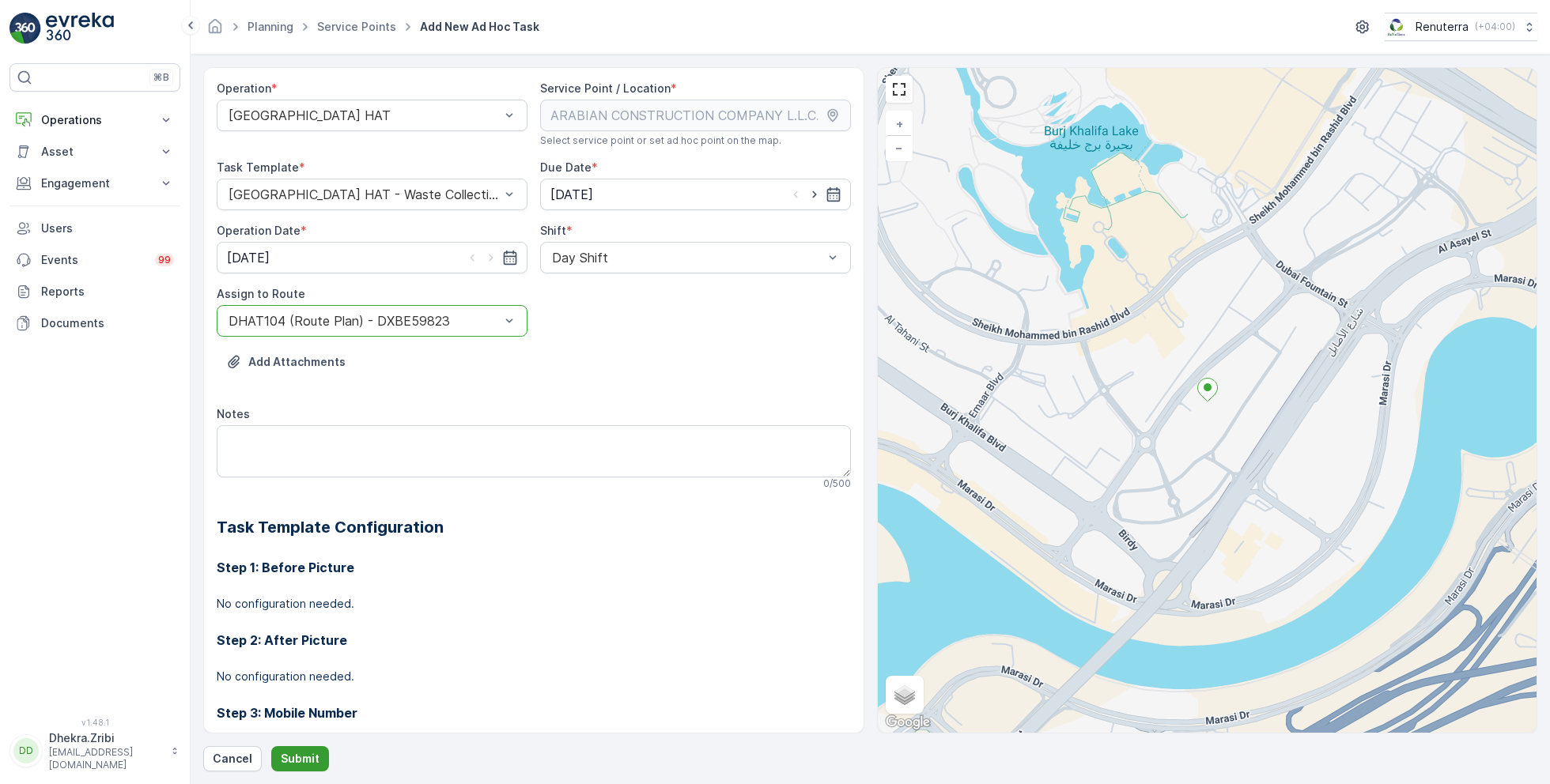
click at [308, 752] on p "Submit" at bounding box center [300, 759] width 39 height 16
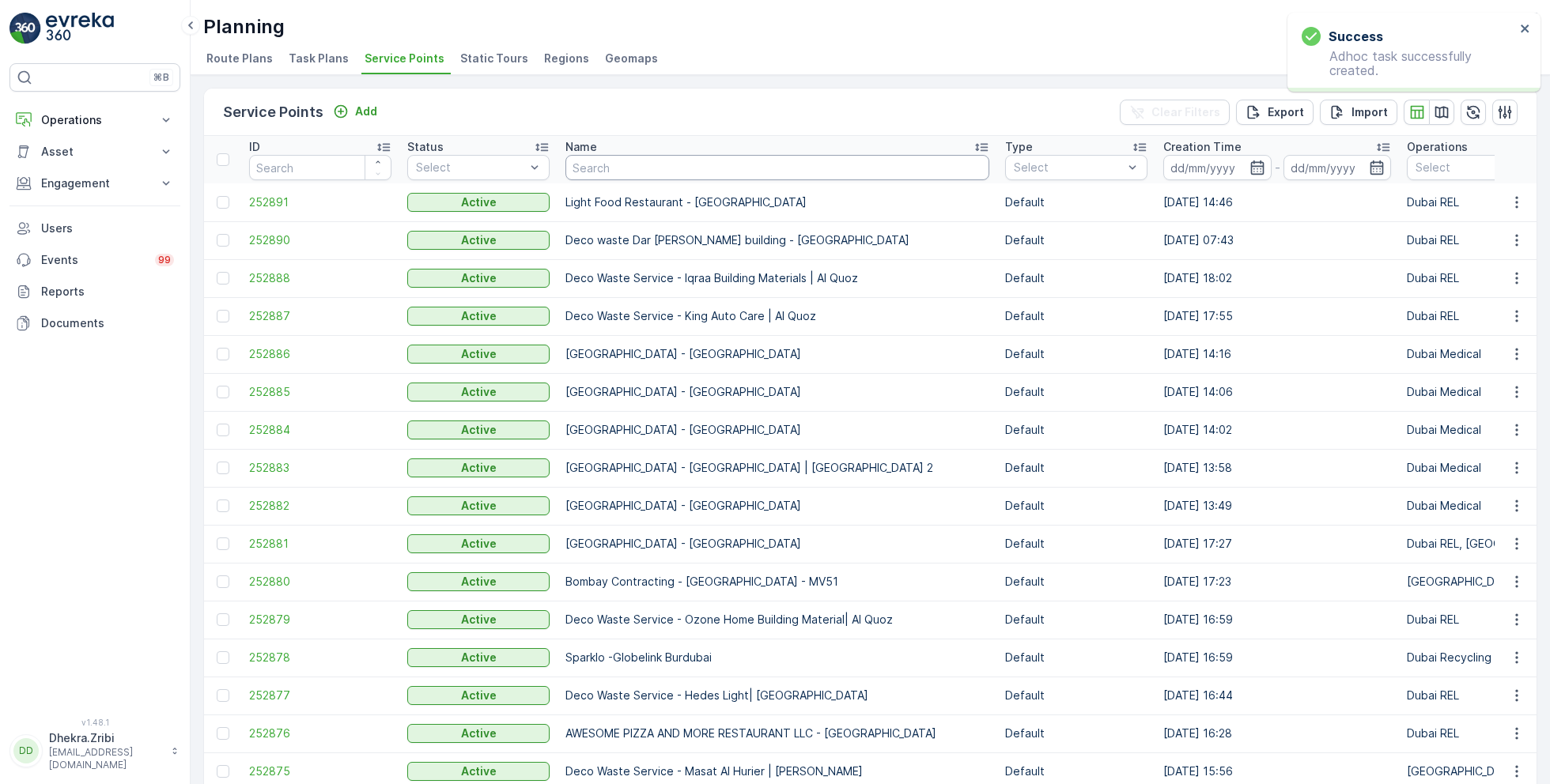
click at [662, 163] on input "text" at bounding box center [778, 168] width 424 height 25
paste input "ARABIAN CONSTRUCTION COMPANY L.L.C. - Baccarat Hotel & Residences"
type input "ARABIAN CONSTRUCTION COMPANY L.L.C. - Baccarat Hotel & Residences"
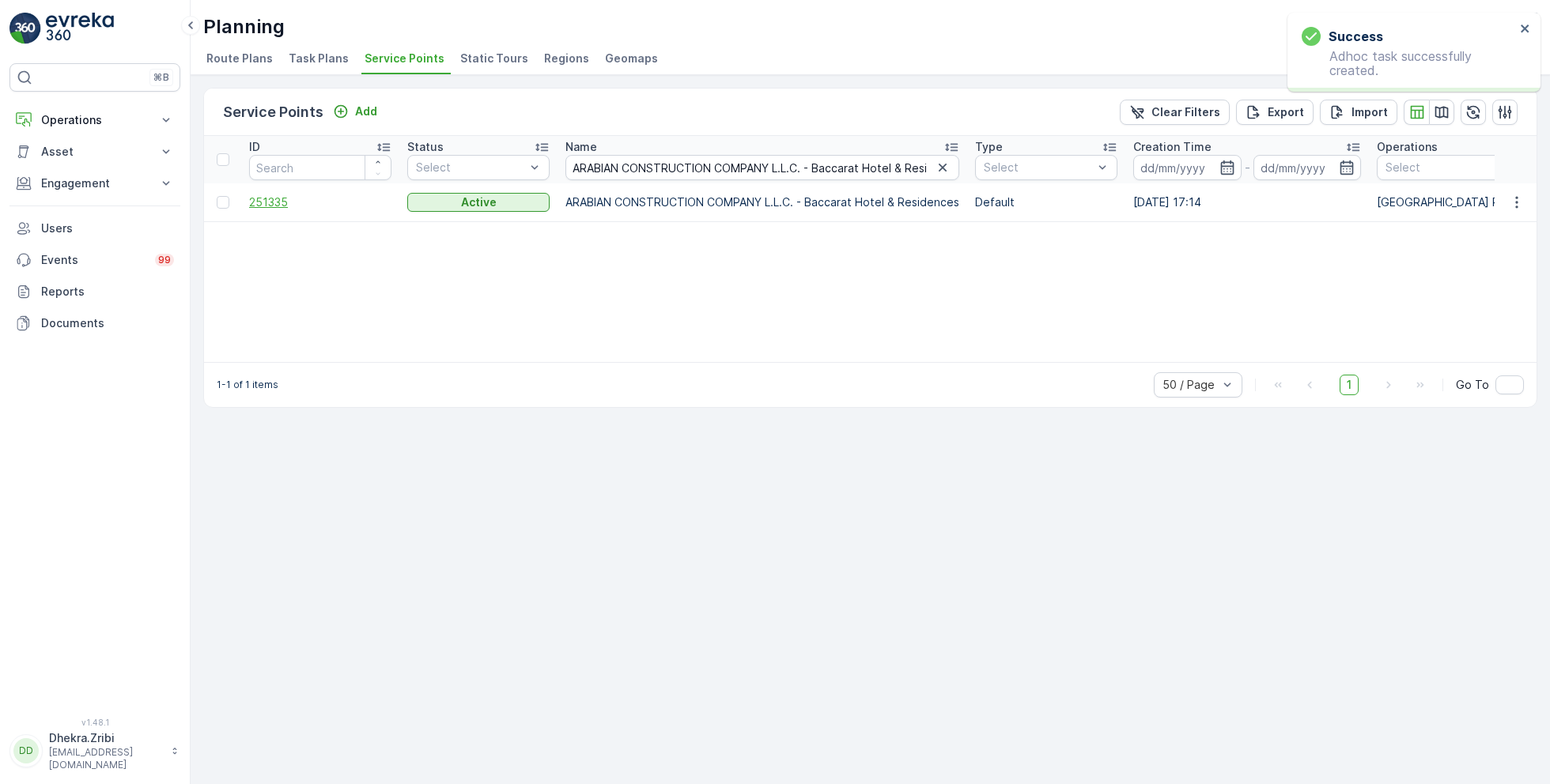
click at [291, 200] on span "251335" at bounding box center [320, 203] width 143 height 16
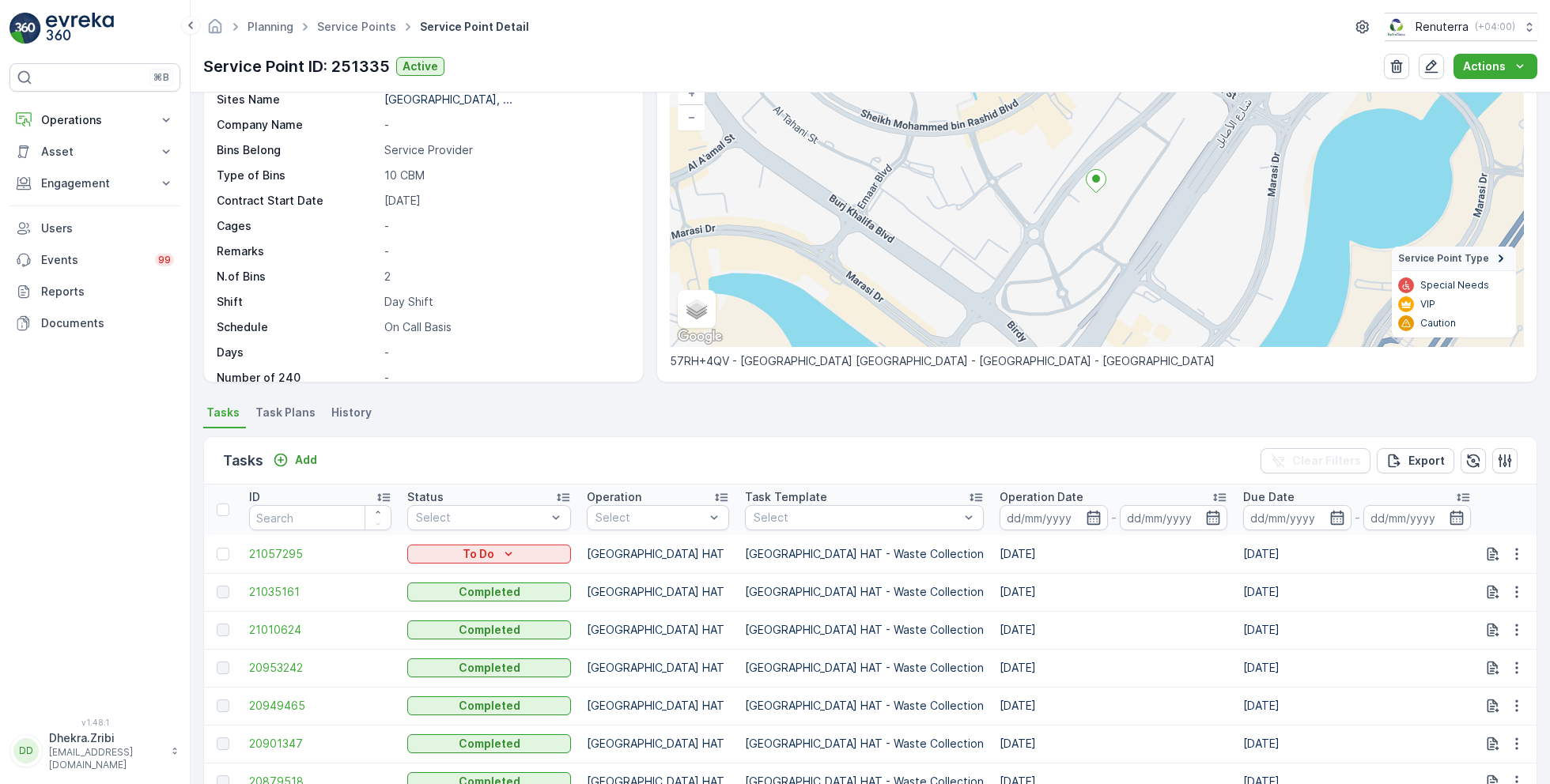
scroll to position [140, 0]
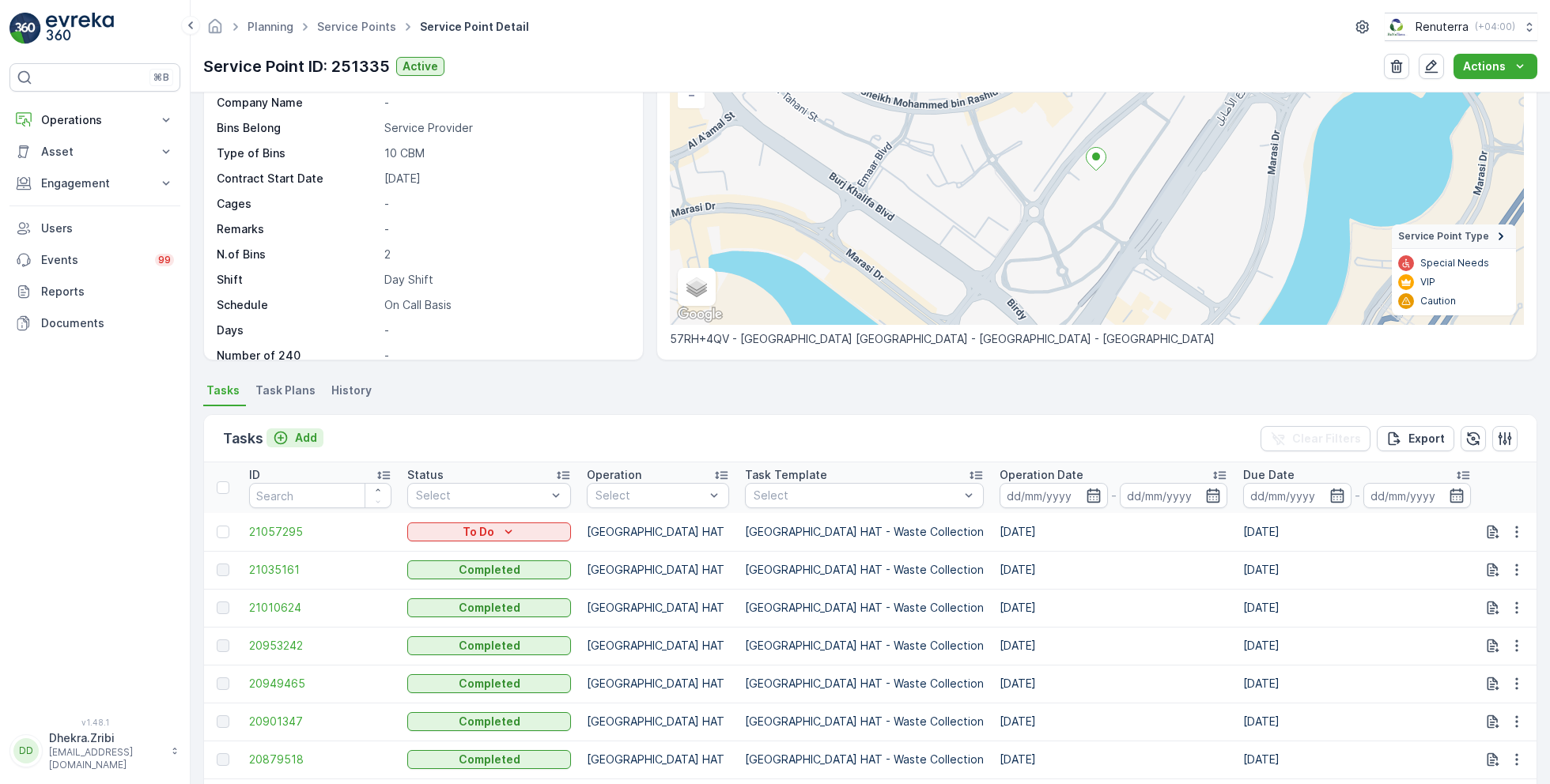
click at [295, 431] on p "Add" at bounding box center [306, 438] width 23 height 16
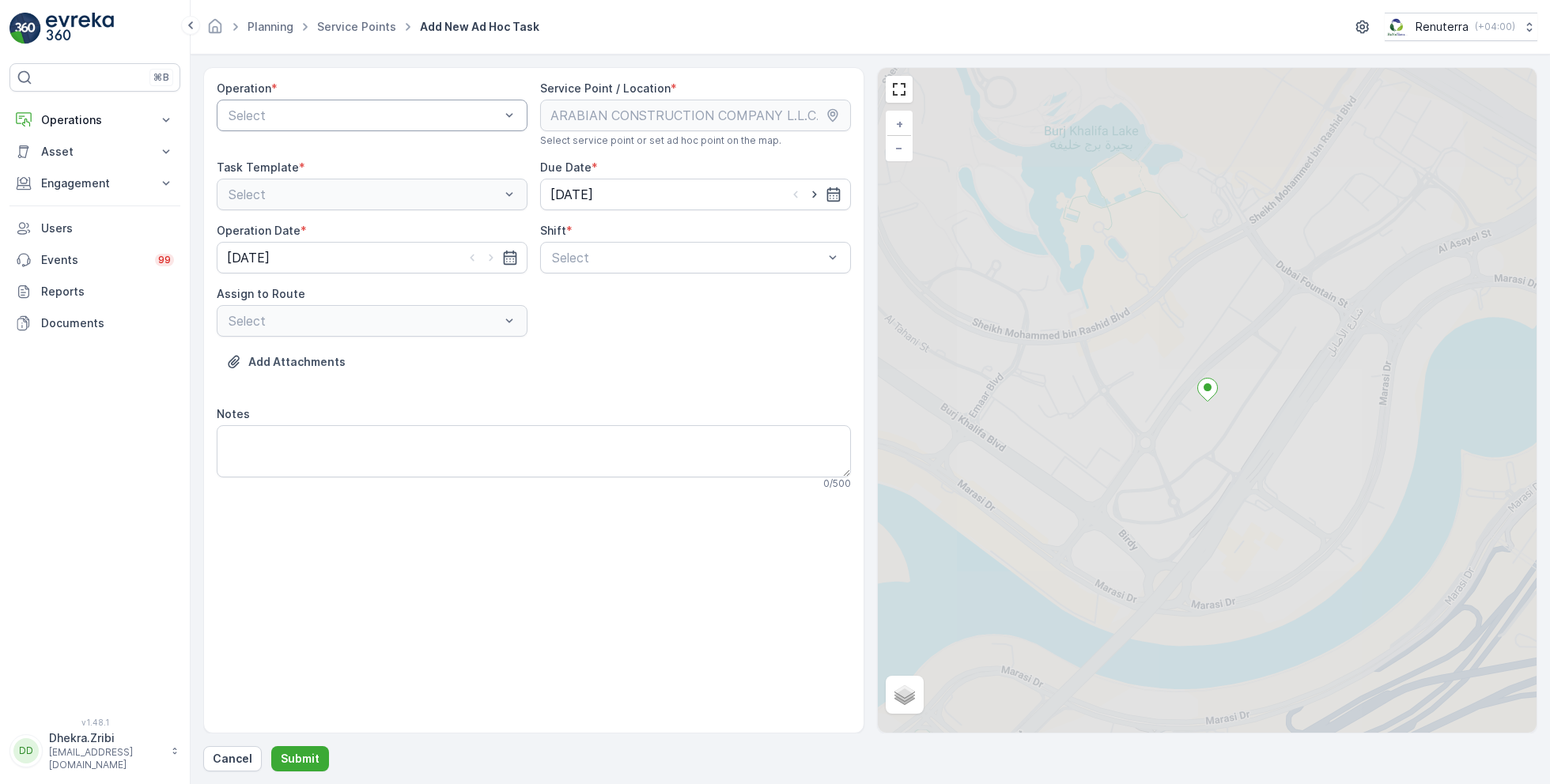
click at [403, 118] on div at bounding box center [364, 115] width 274 height 14
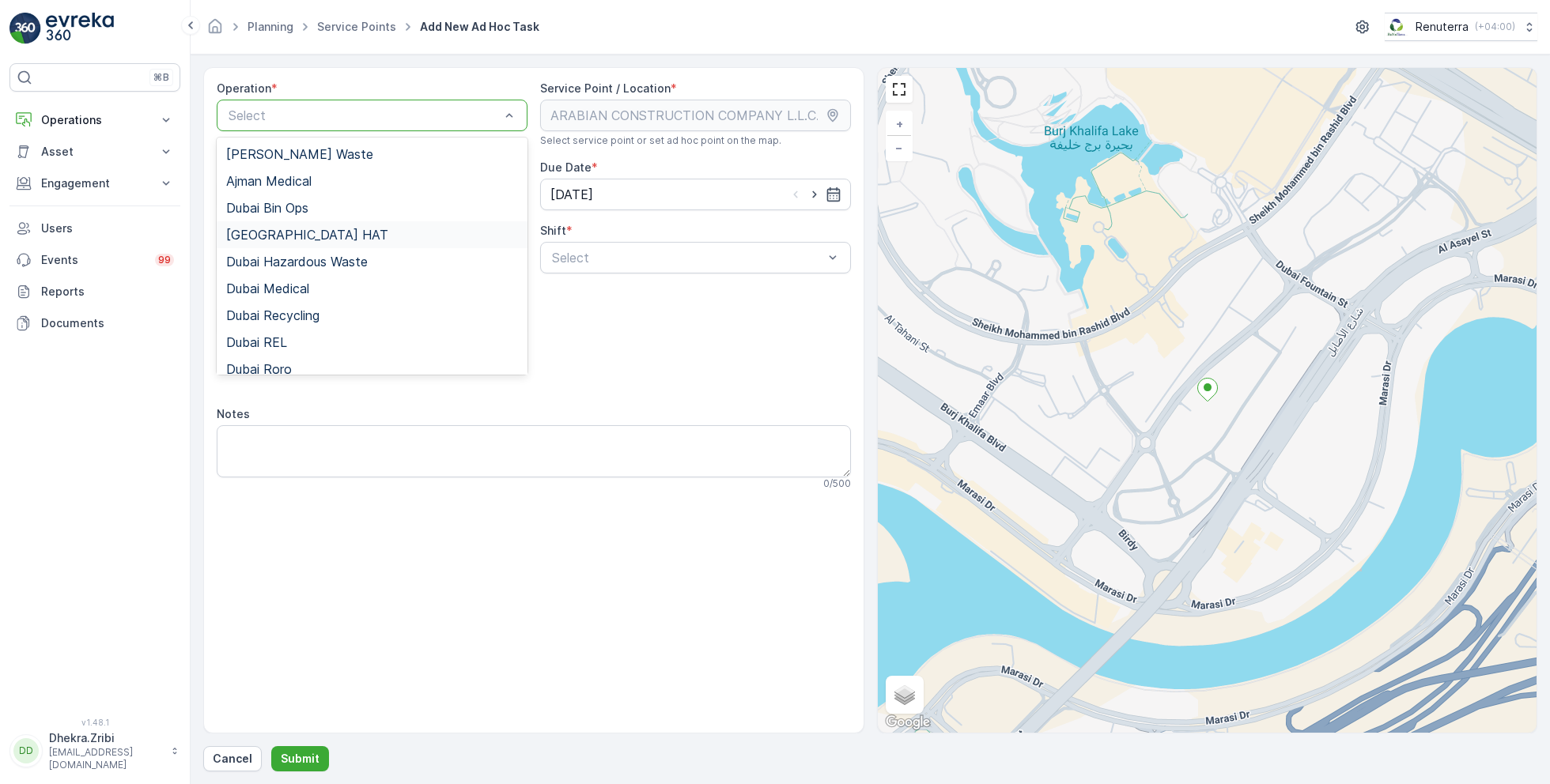
click at [283, 232] on span "Dubai HAT" at bounding box center [308, 235] width 162 height 14
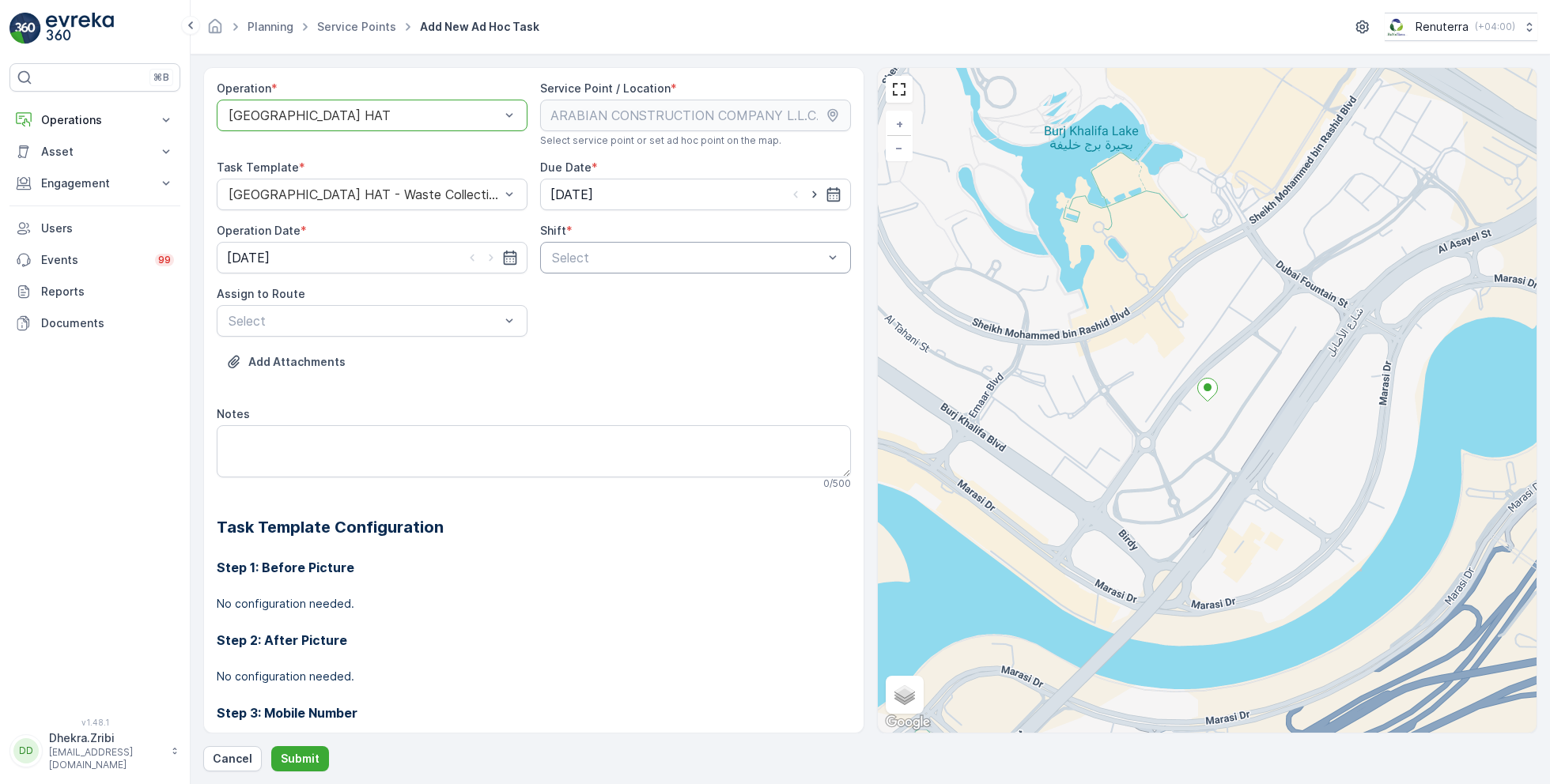
click at [636, 254] on div at bounding box center [688, 258] width 274 height 14
click at [552, 295] on span "Day Shift" at bounding box center [578, 297] width 56 height 14
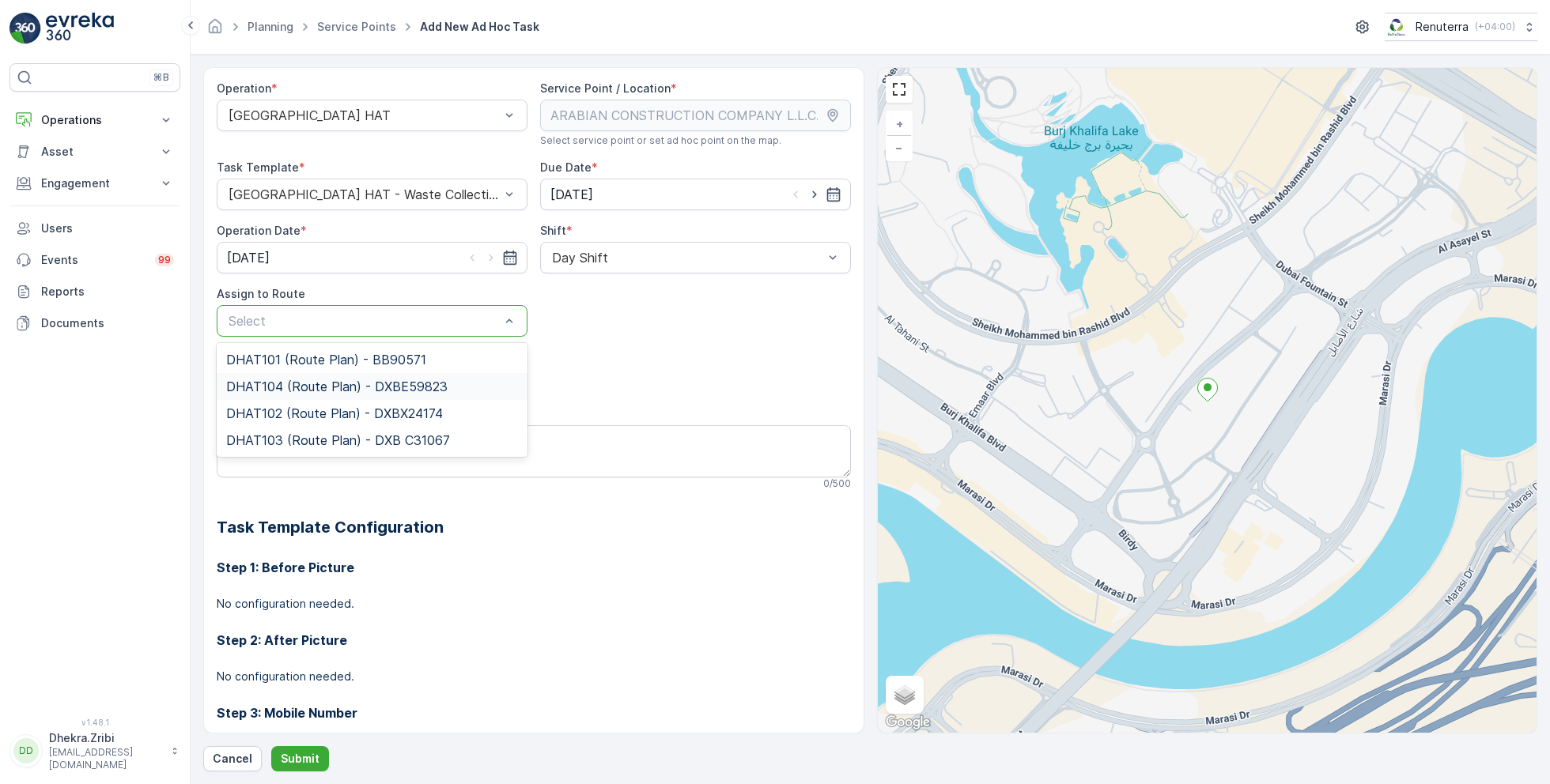
click at [308, 386] on span "DHAT104 (Route Plan) - DXBE59823" at bounding box center [337, 387] width 221 height 14
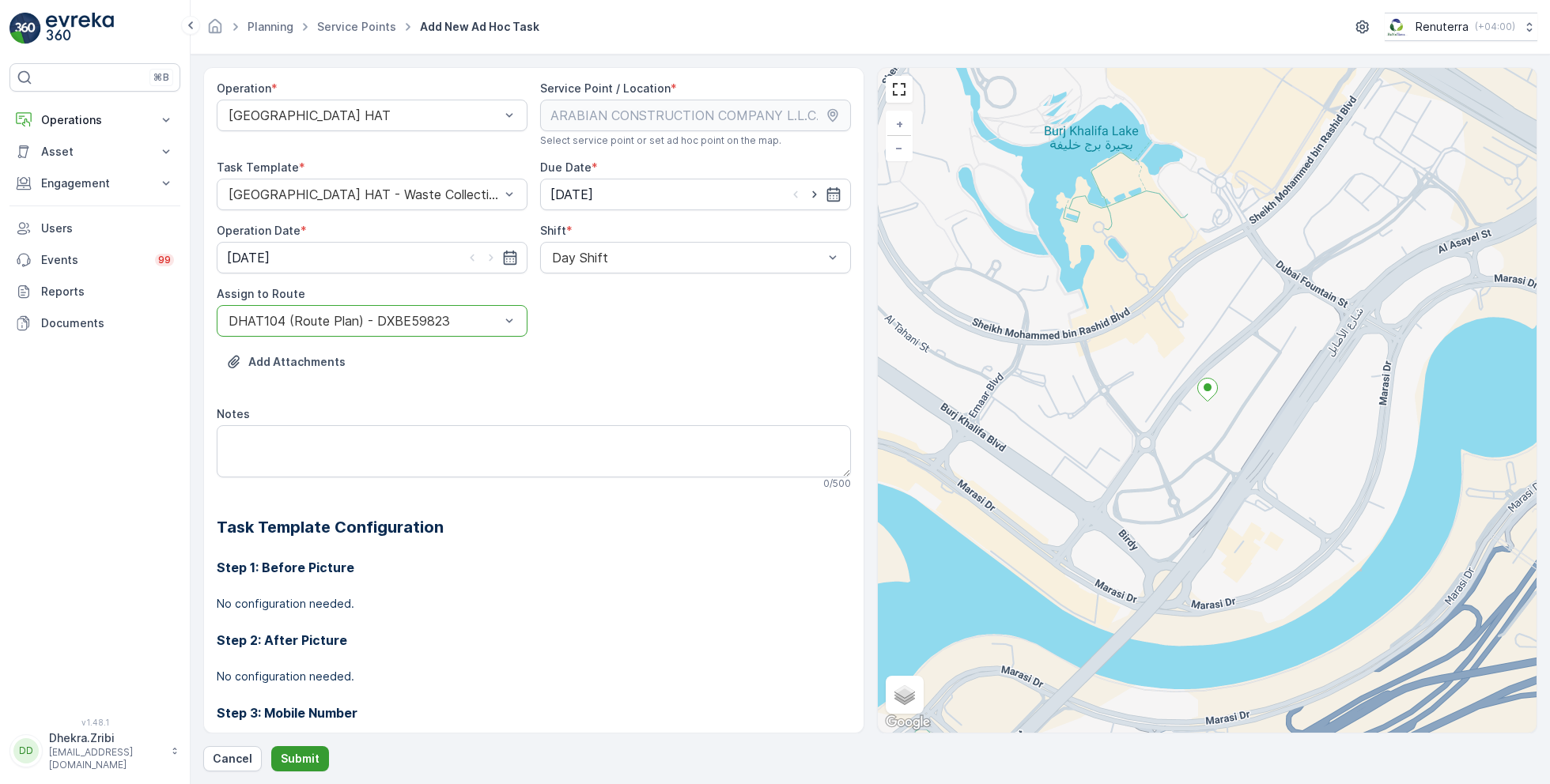
click at [296, 753] on p "Submit" at bounding box center [300, 759] width 39 height 16
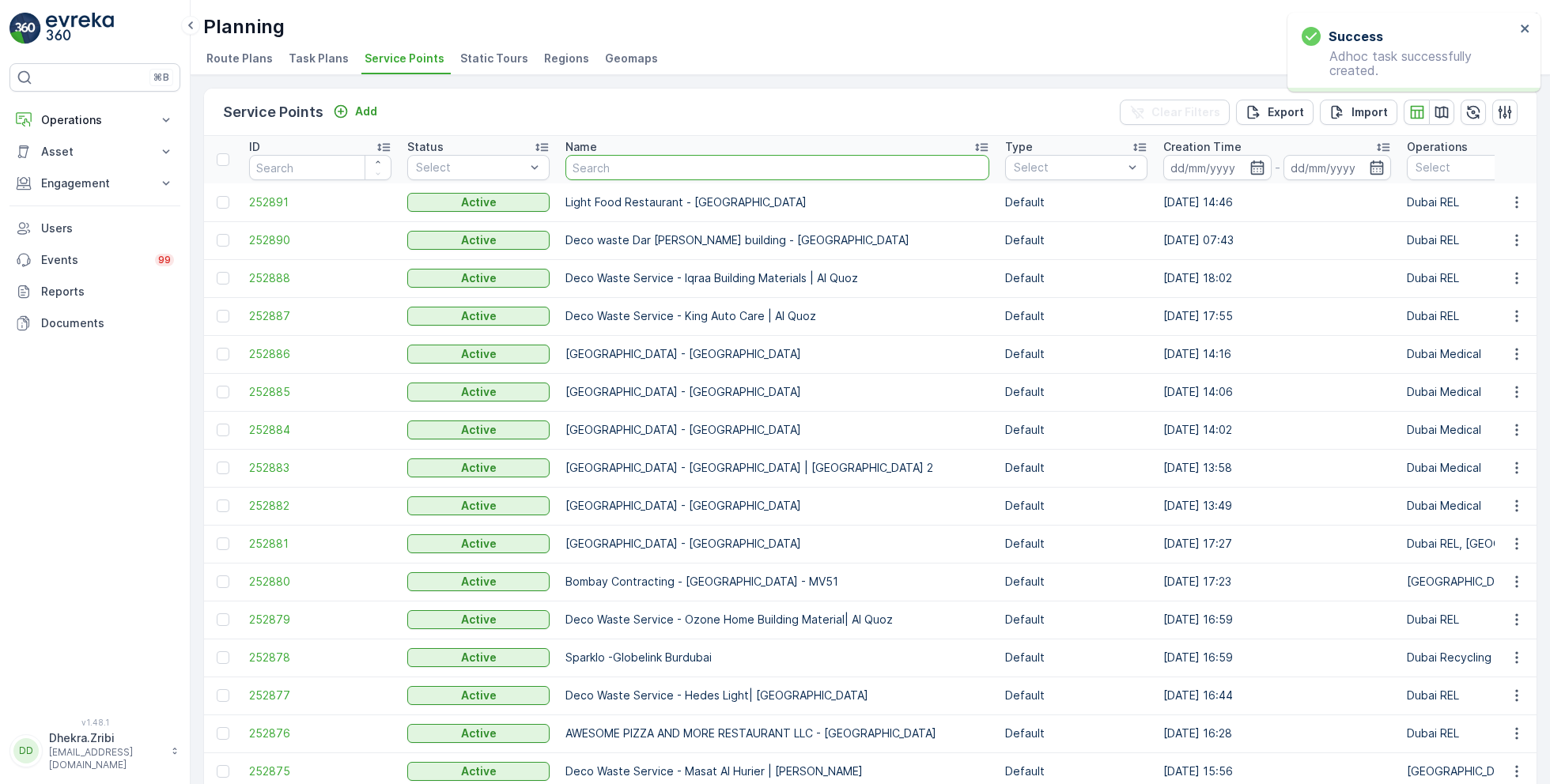
click at [617, 175] on input "text" at bounding box center [778, 168] width 424 height 25
type input "shred"
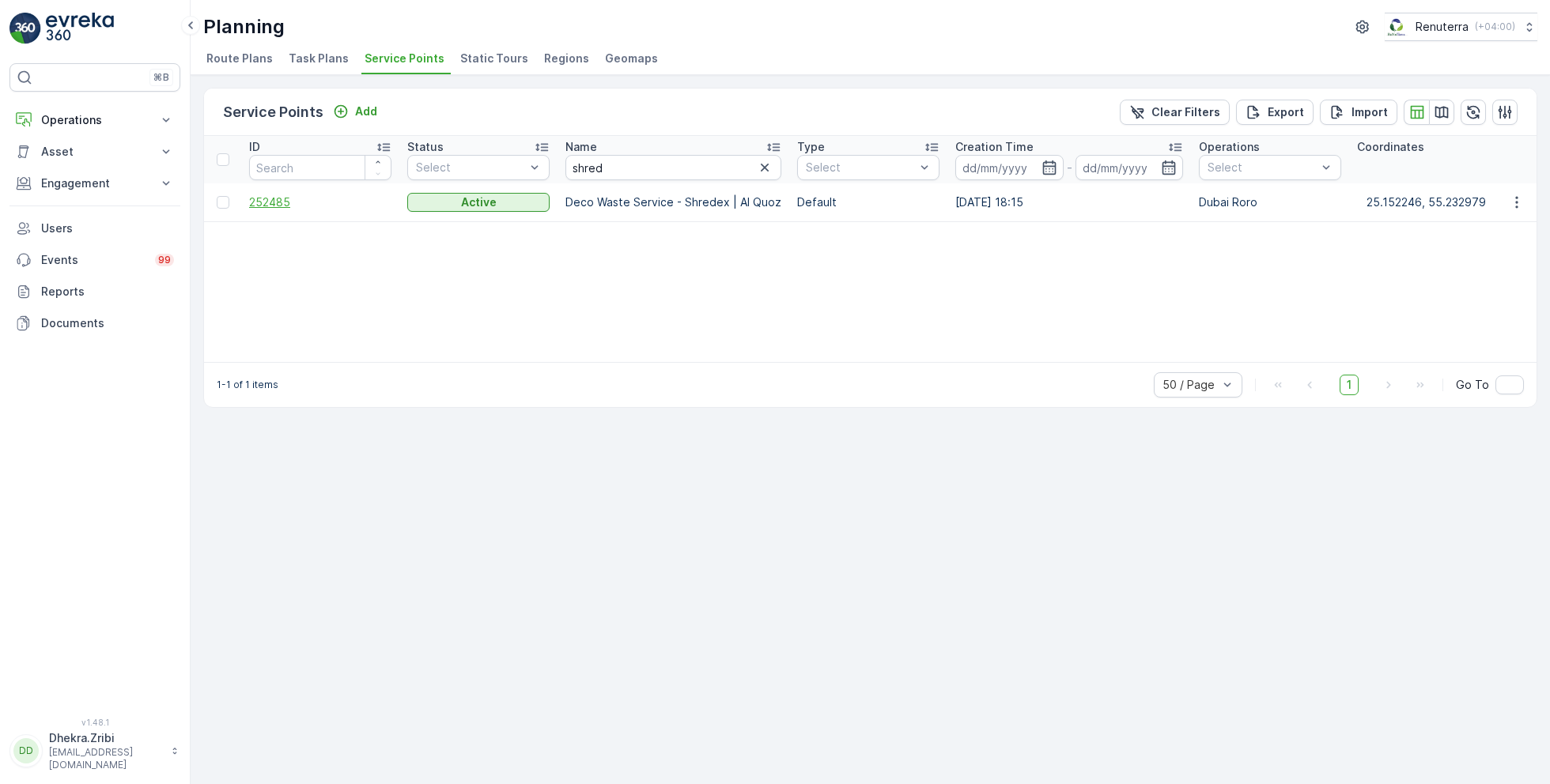
click at [275, 208] on span "252485" at bounding box center [320, 203] width 143 height 16
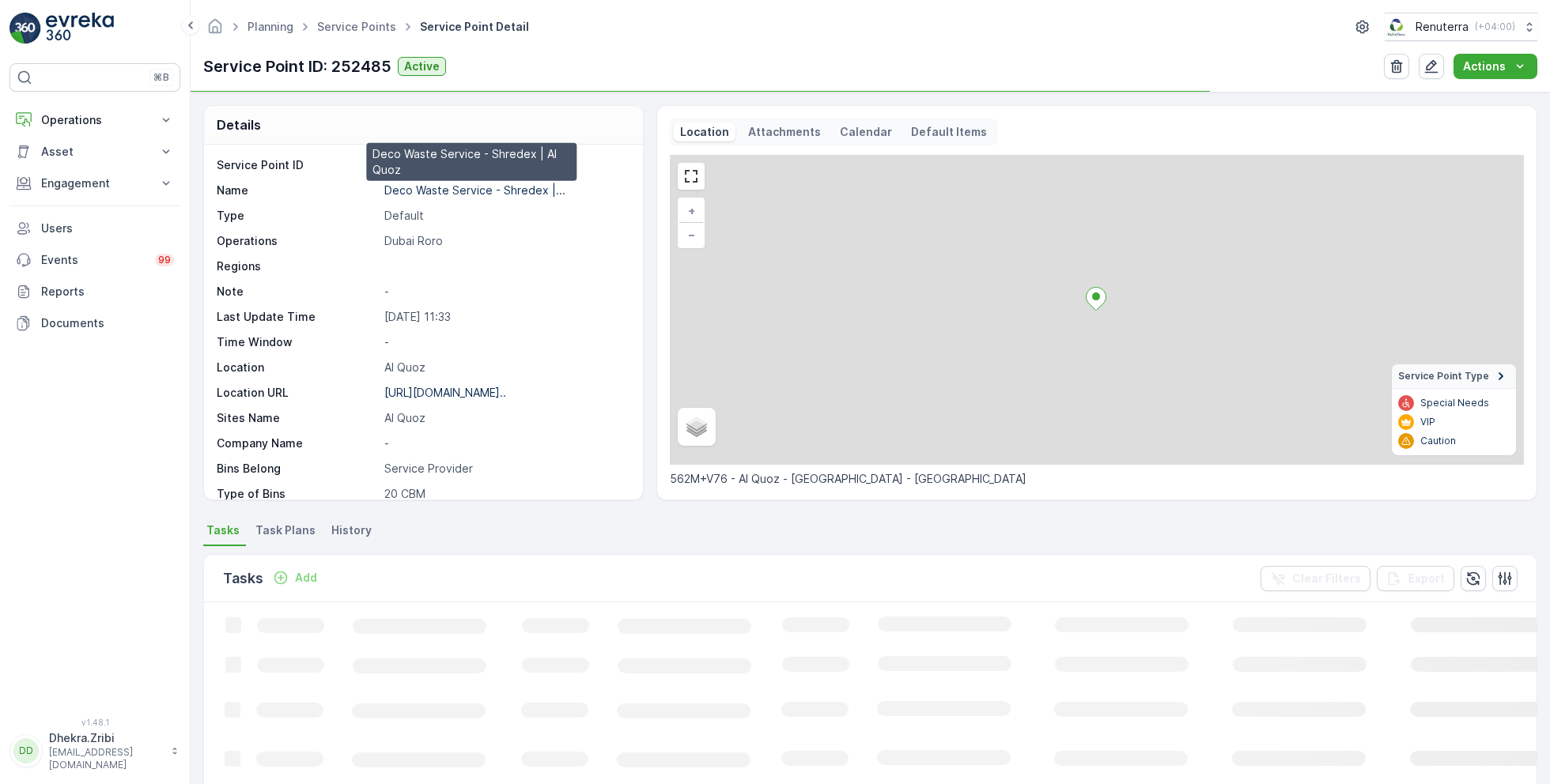
click at [478, 189] on p "Deco Waste Service - Shredex |..." at bounding box center [475, 189] width 181 height 14
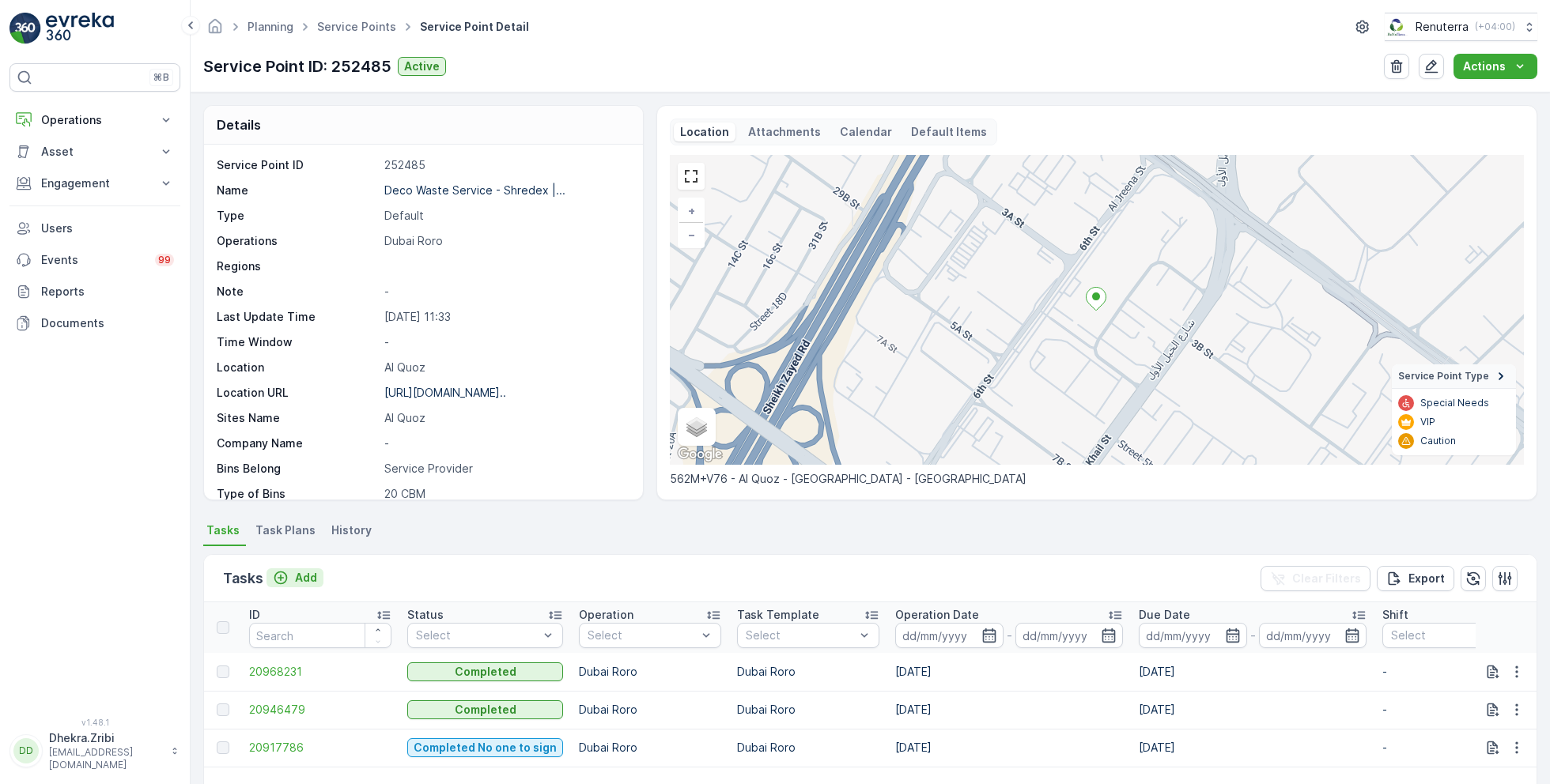
click at [310, 579] on p "Add" at bounding box center [306, 578] width 23 height 16
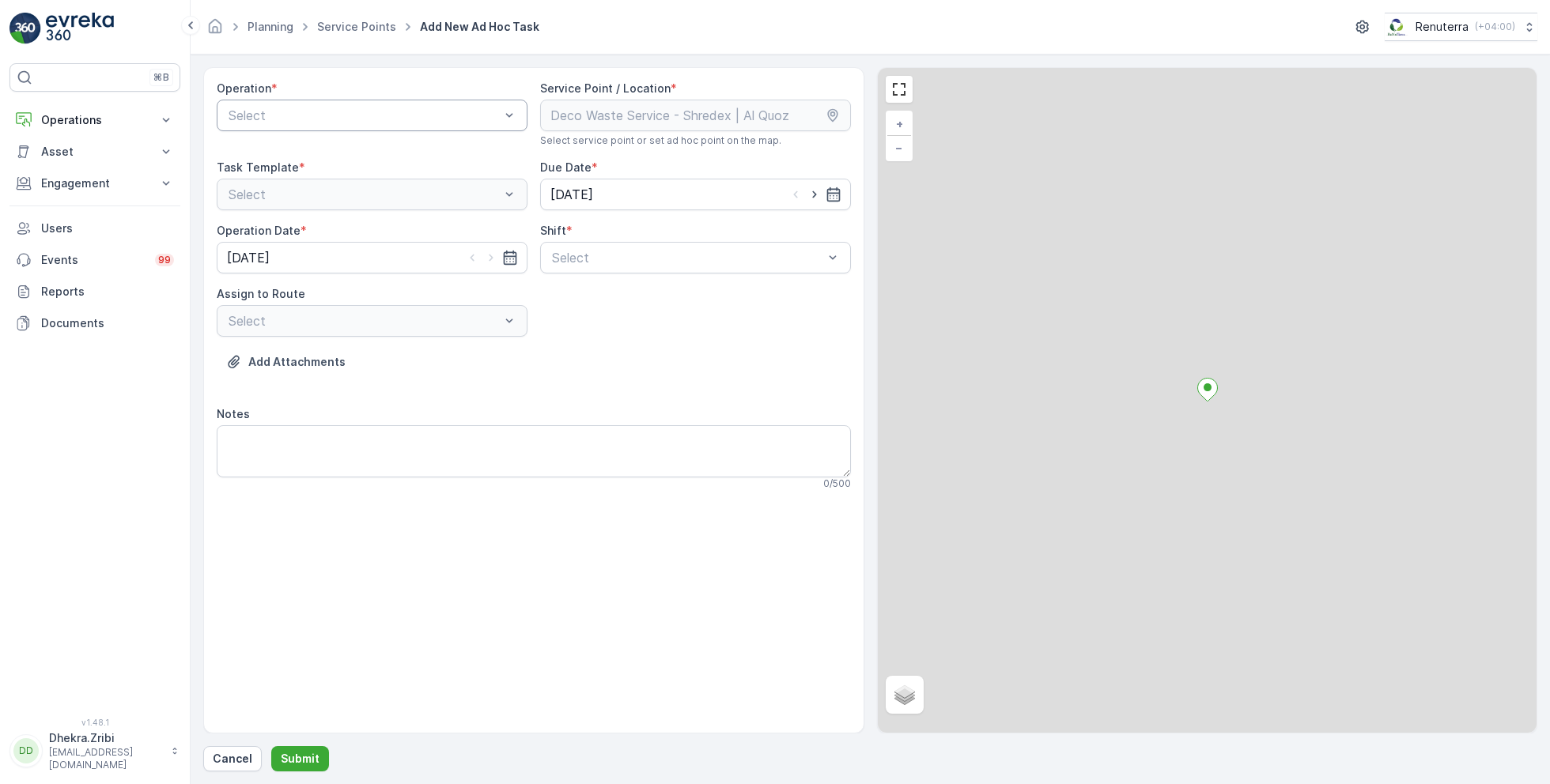
click at [411, 120] on div at bounding box center [364, 115] width 274 height 14
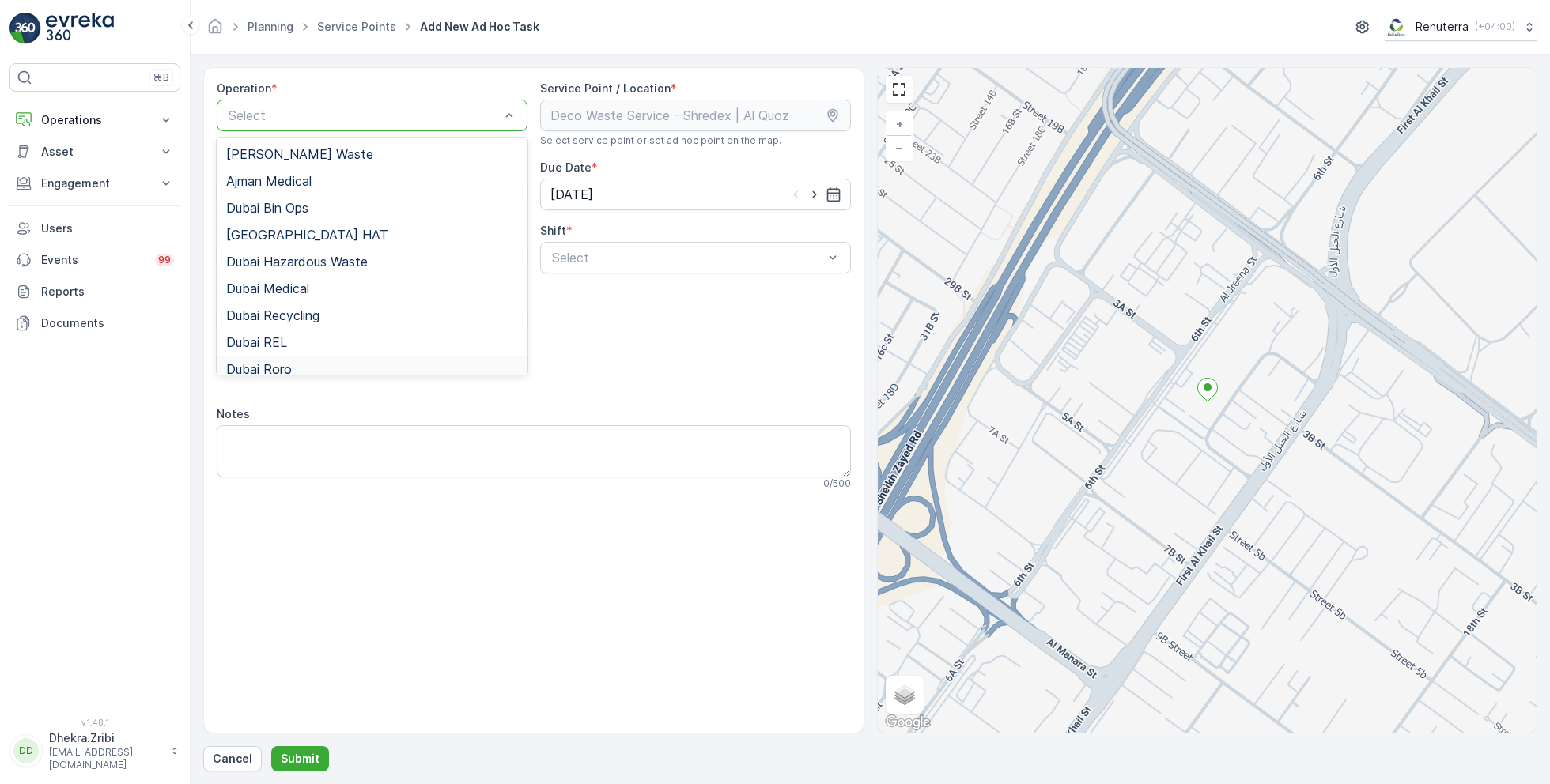
click at [287, 368] on span "Dubai Roro" at bounding box center [259, 369] width 66 height 14
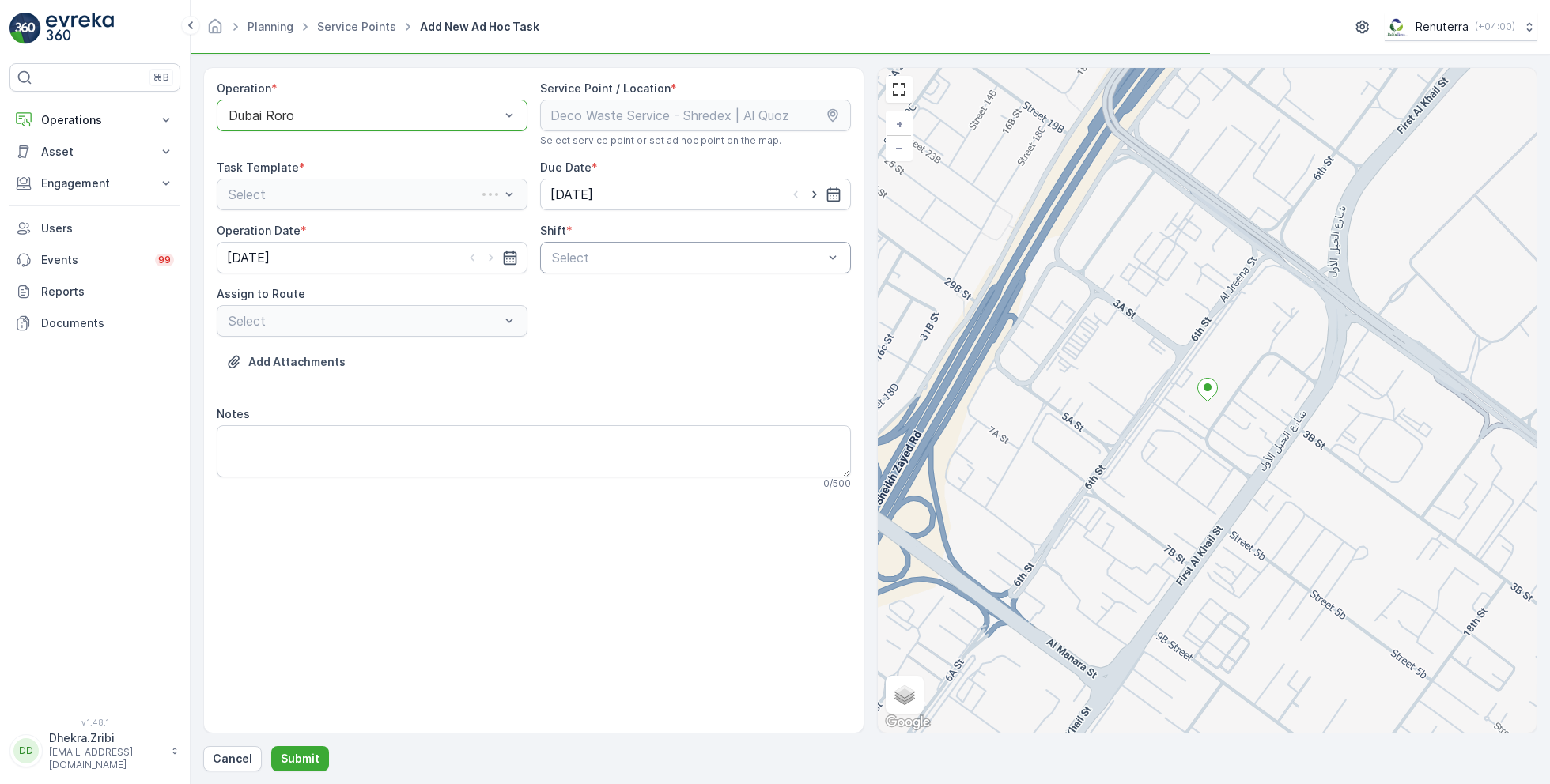
click at [617, 263] on div at bounding box center [688, 258] width 274 height 14
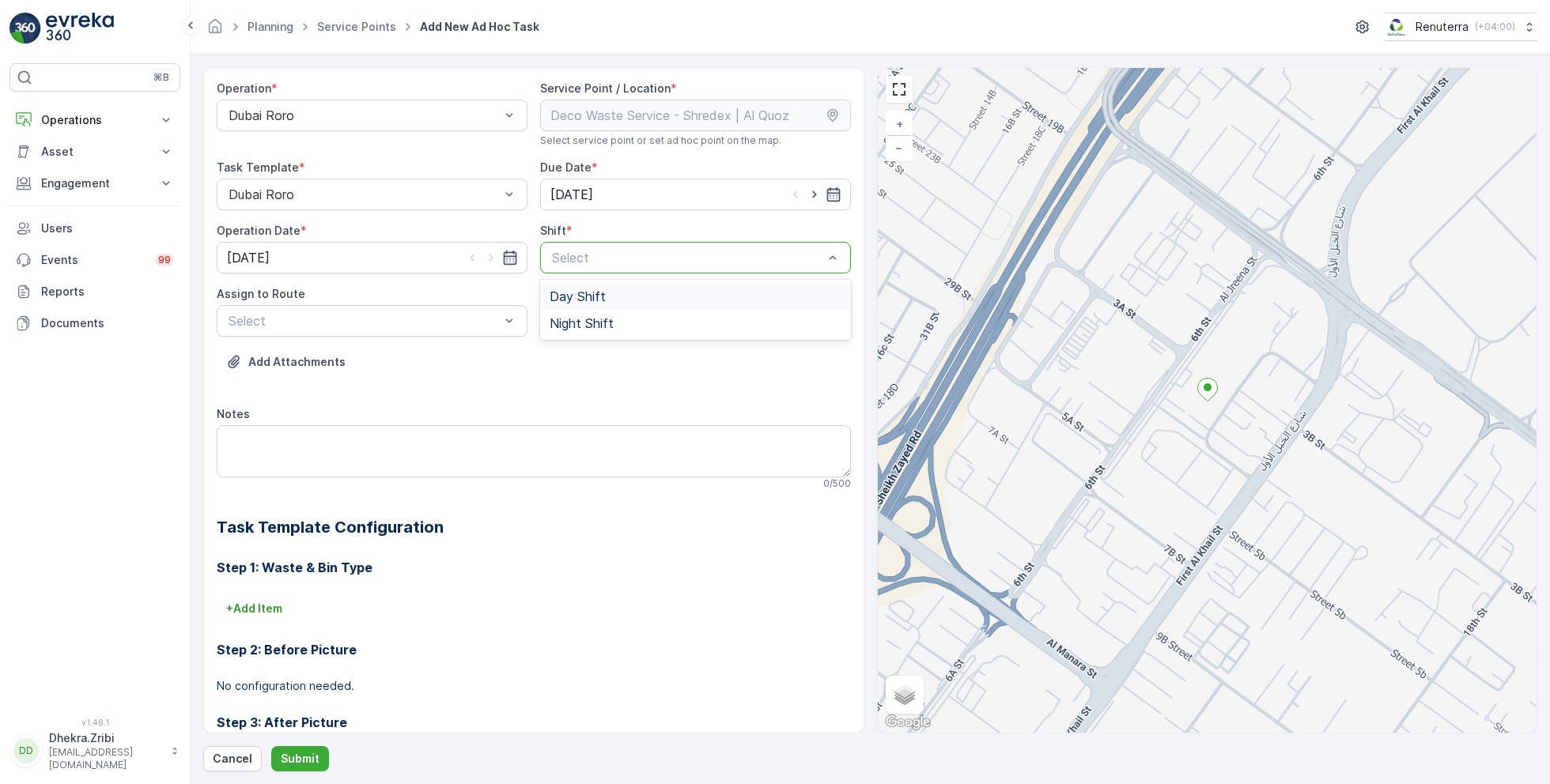
click at [573, 291] on span "Day Shift" at bounding box center [578, 297] width 56 height 14
click at [457, 314] on div at bounding box center [364, 321] width 274 height 14
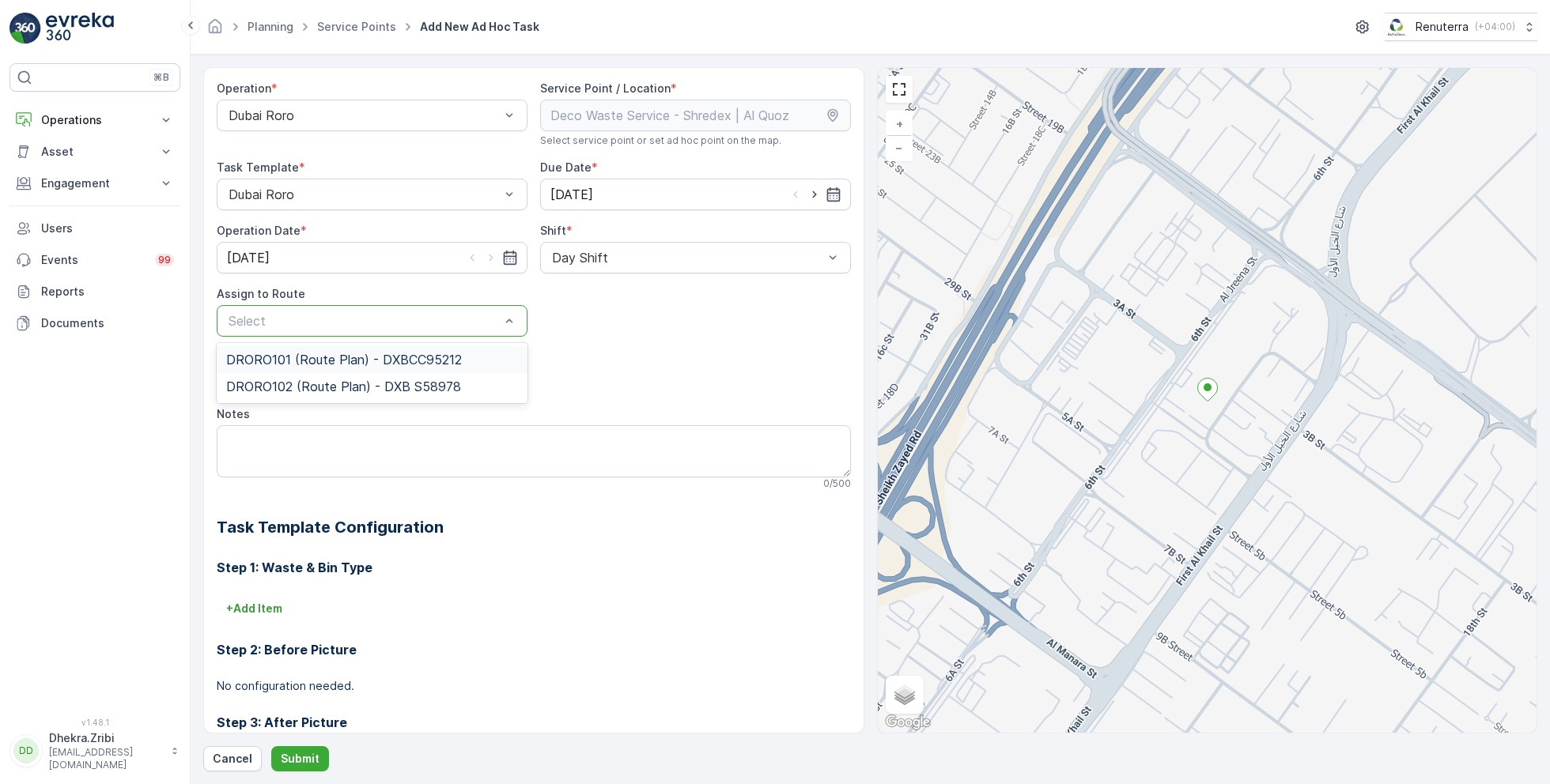
click at [329, 360] on span "DRORO101 (Route Plan) - DXBCC95212" at bounding box center [344, 360] width 236 height 14
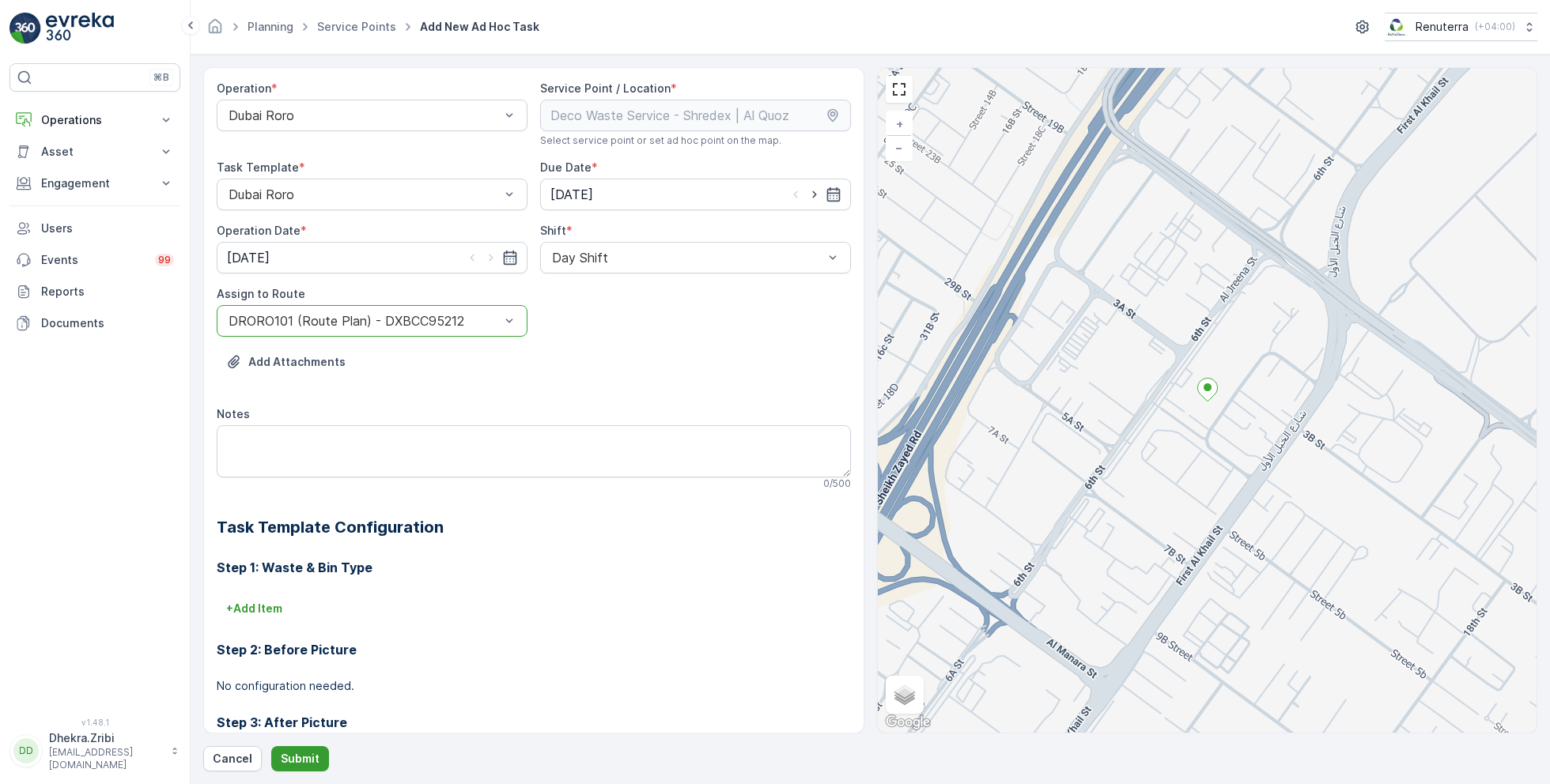
click at [292, 751] on p "Submit" at bounding box center [300, 759] width 39 height 16
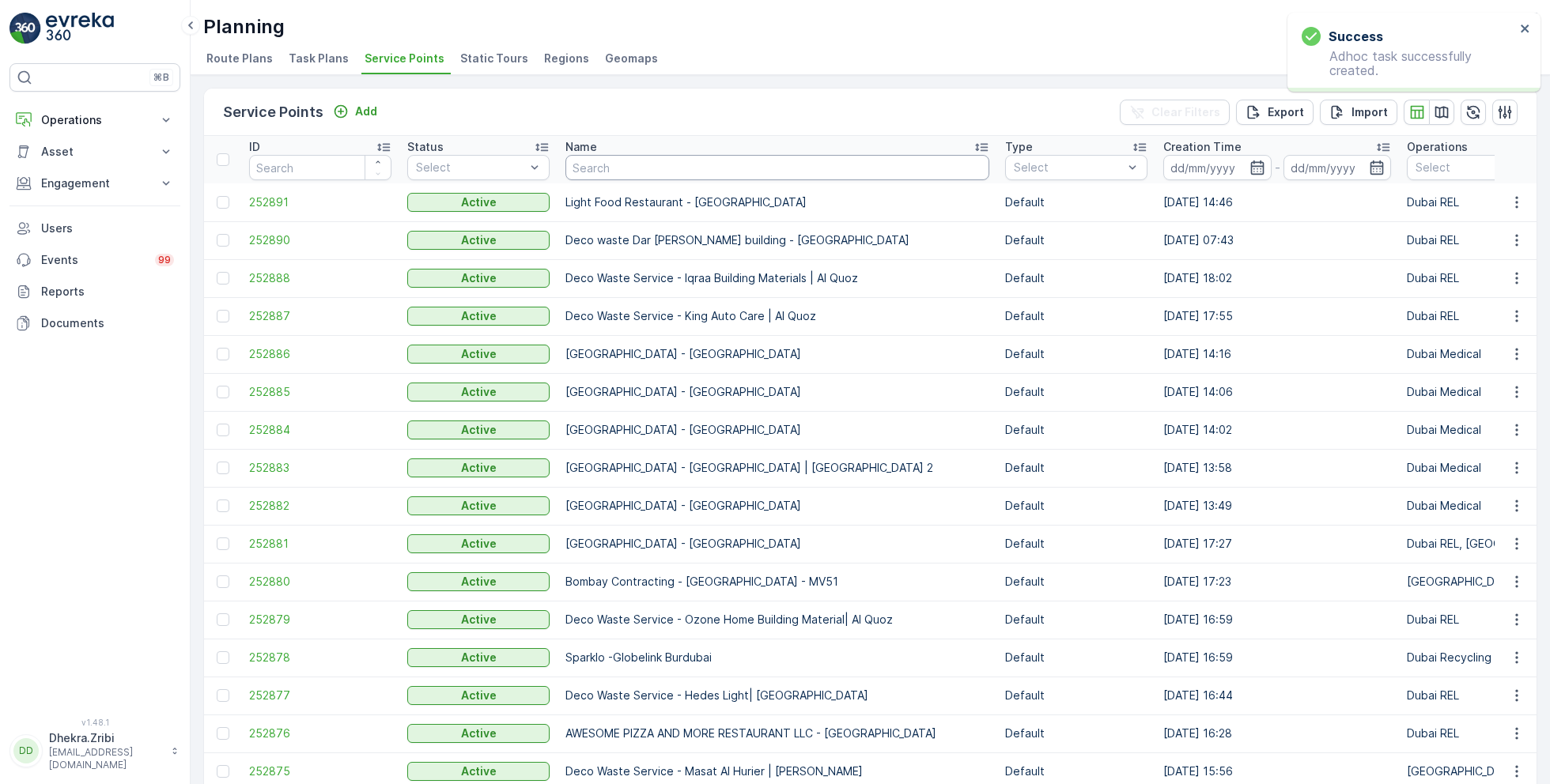
click at [639, 167] on input "text" at bounding box center [778, 168] width 424 height 25
type input "emirate"
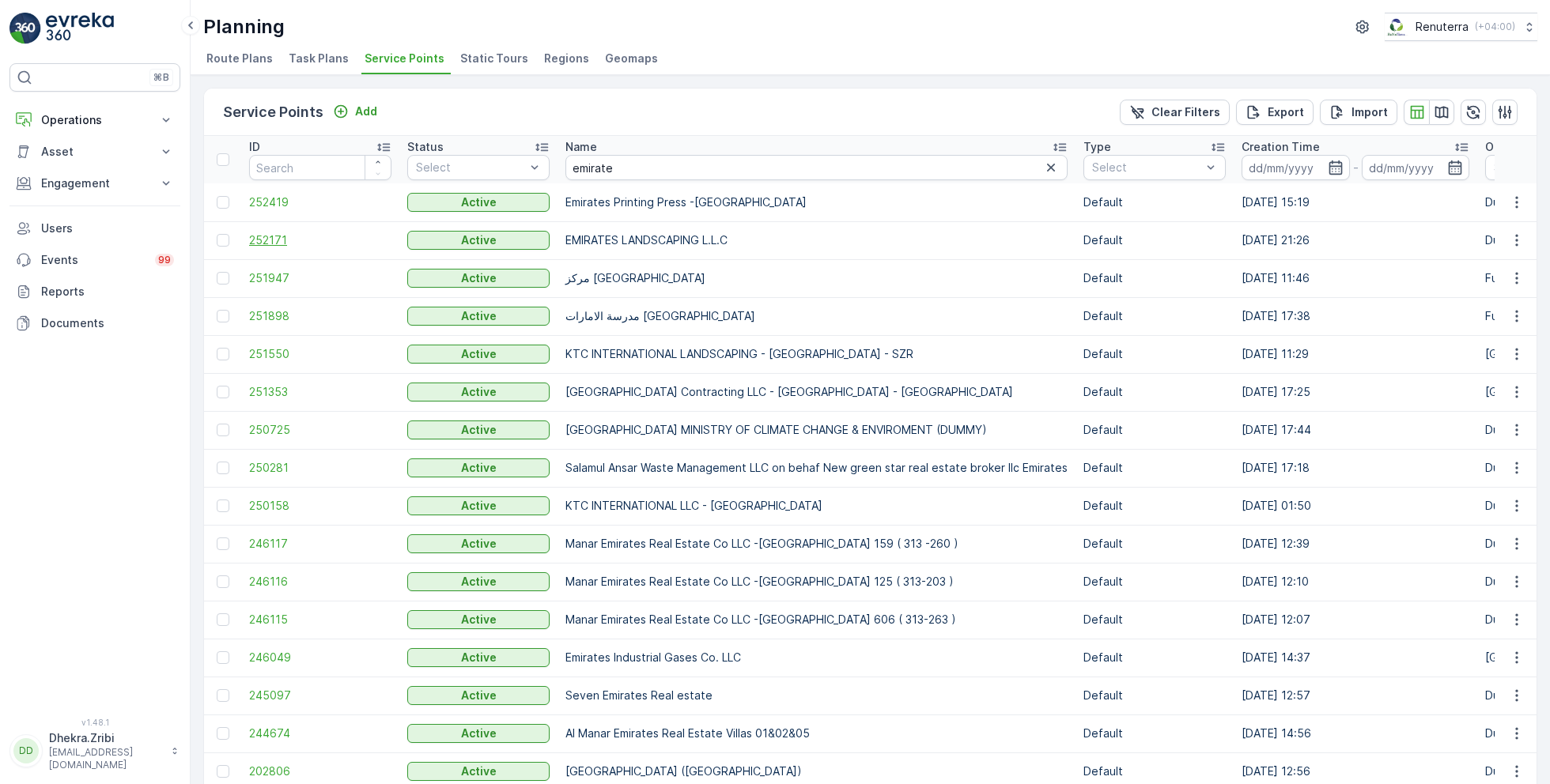
click at [276, 240] on span "252171" at bounding box center [320, 241] width 143 height 16
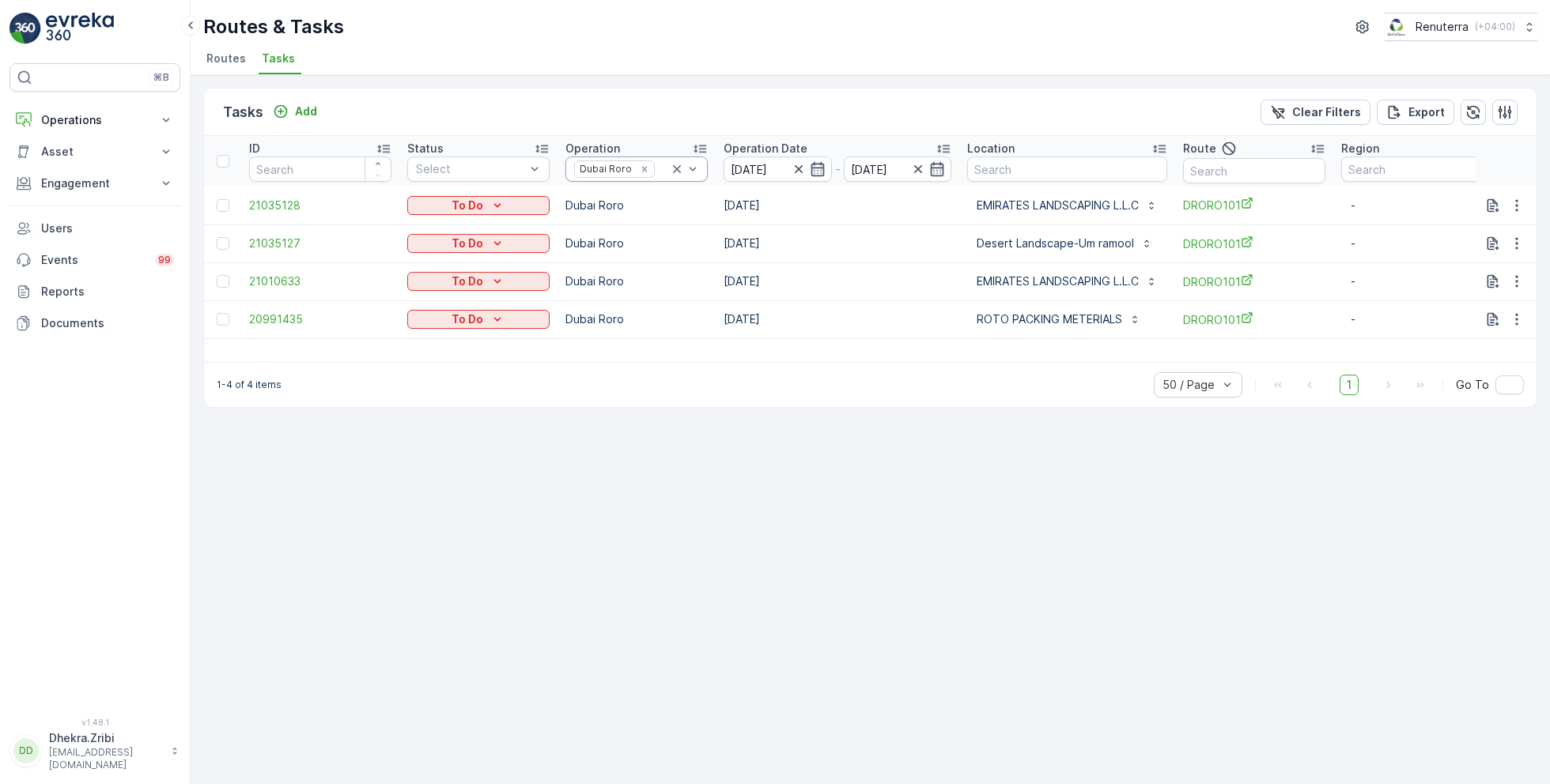
click at [674, 165] on icon at bounding box center [677, 169] width 8 height 8
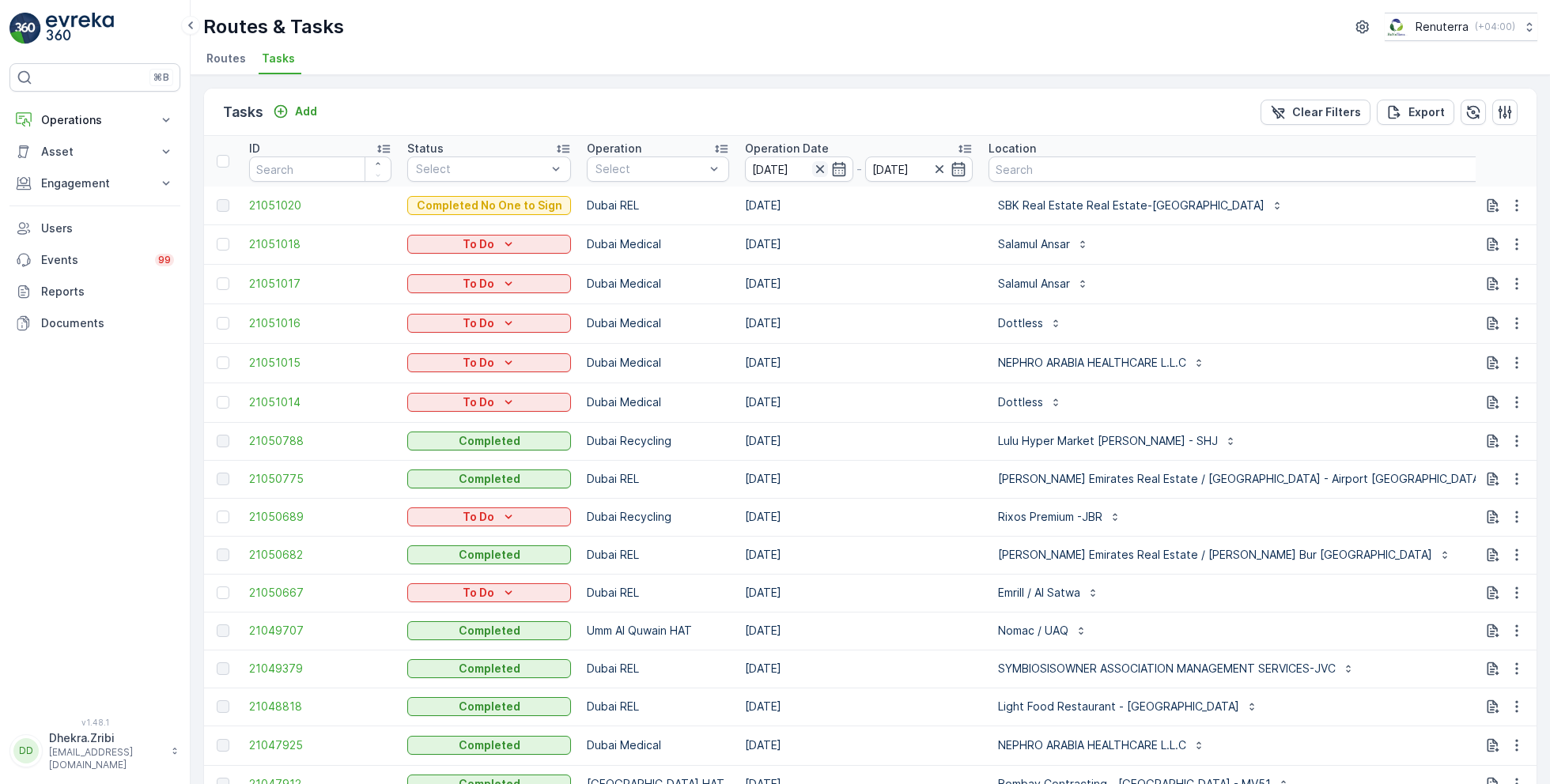
click at [814, 166] on icon "button" at bounding box center [821, 170] width 16 height 16
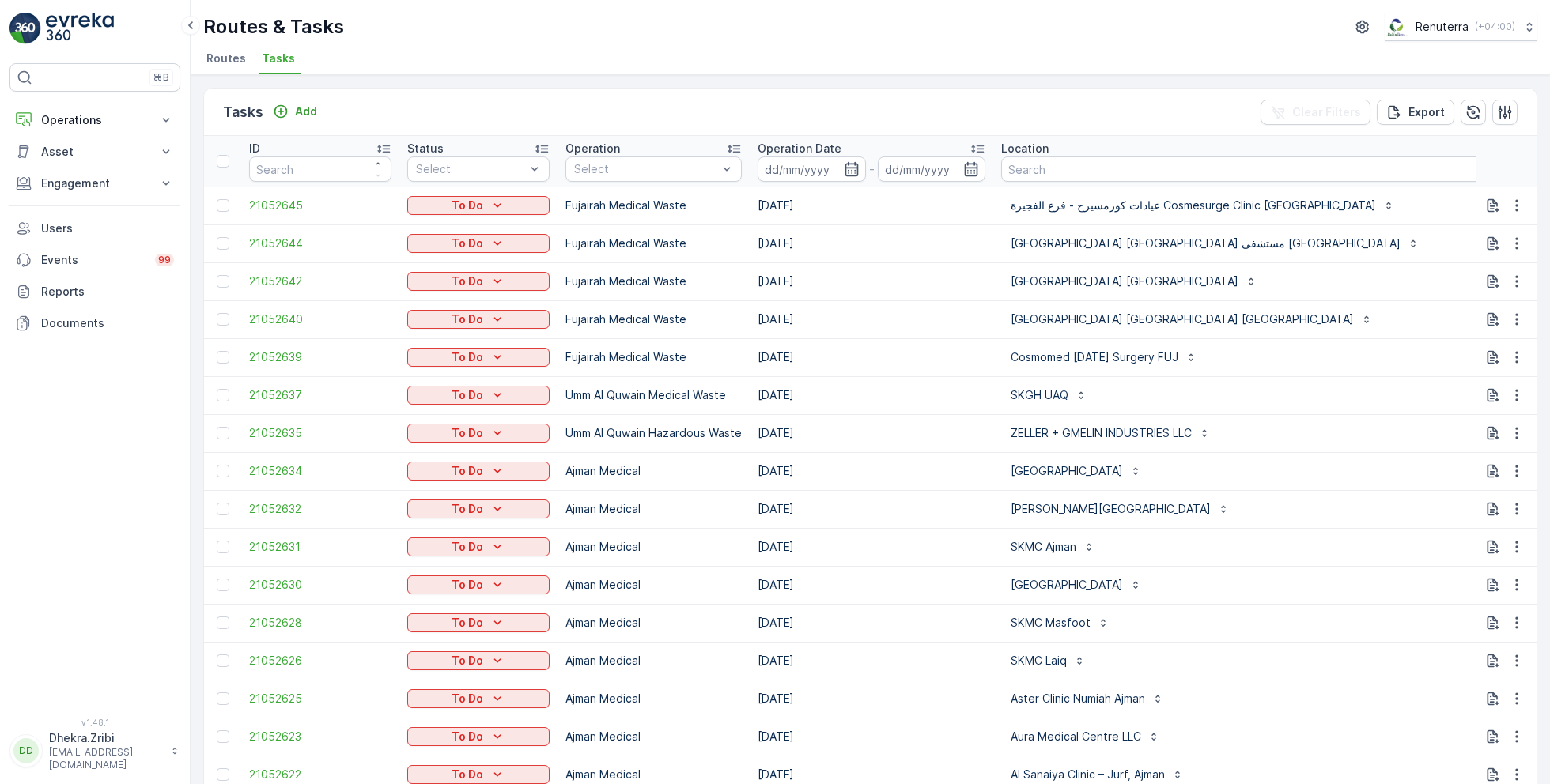
click at [814, 166] on input at bounding box center [812, 170] width 108 height 25
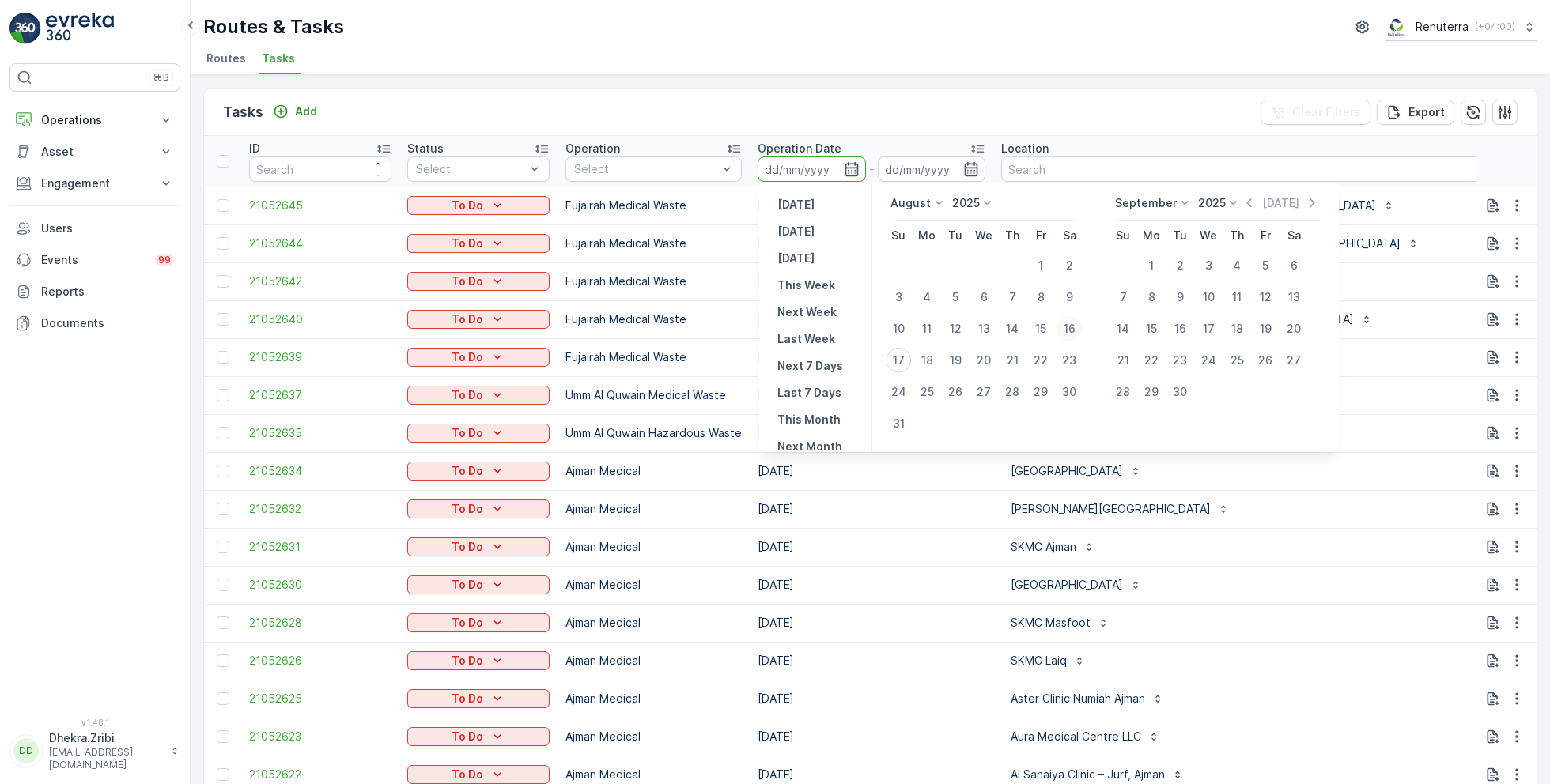
click at [1067, 328] on div "16" at bounding box center [1070, 329] width 25 height 25
type input "[DATE]"
click at [1067, 328] on div "16" at bounding box center [1070, 329] width 25 height 25
type input "[DATE]"
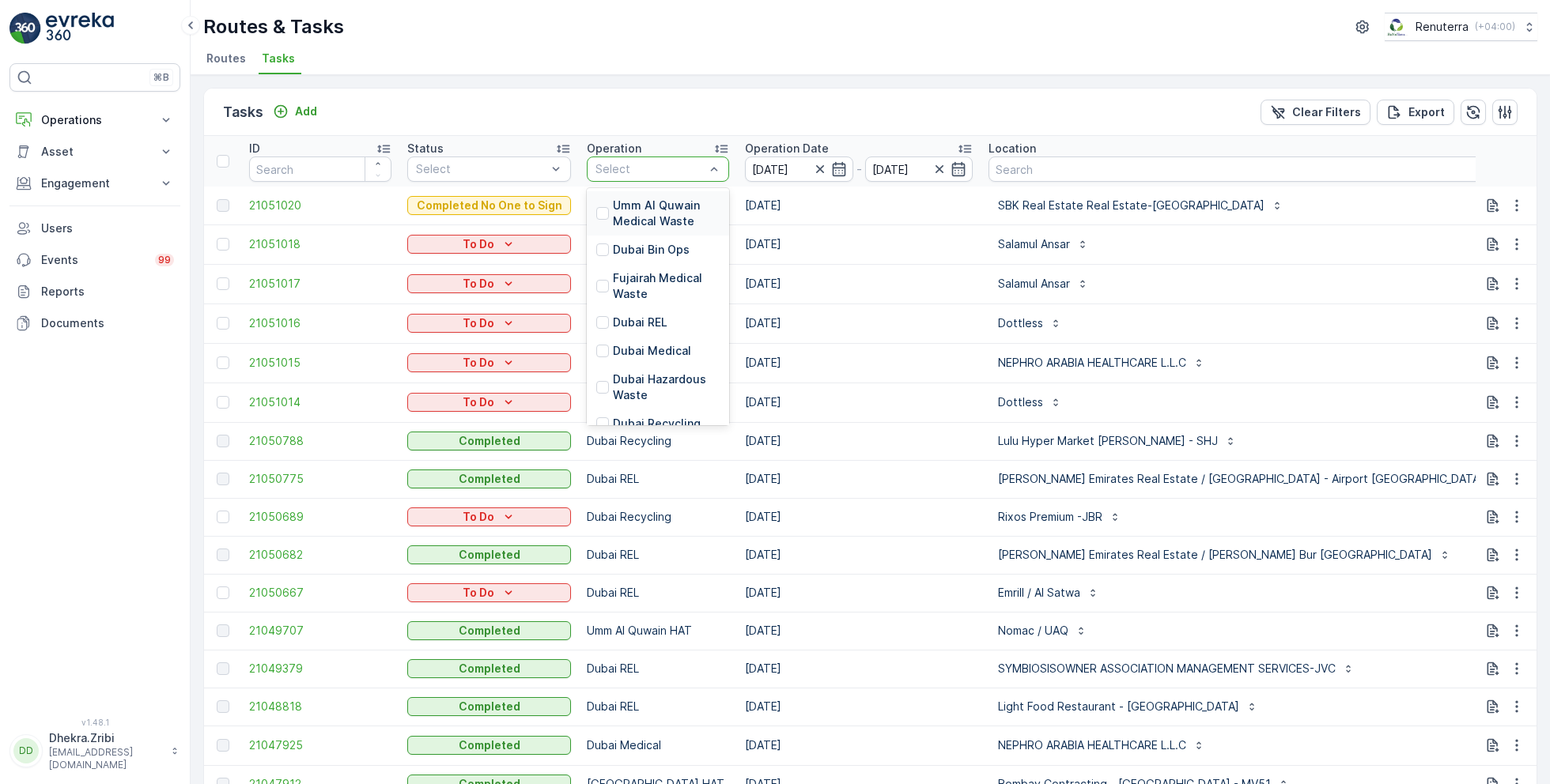
click at [220, 60] on span "Routes" at bounding box center [227, 59] width 40 height 16
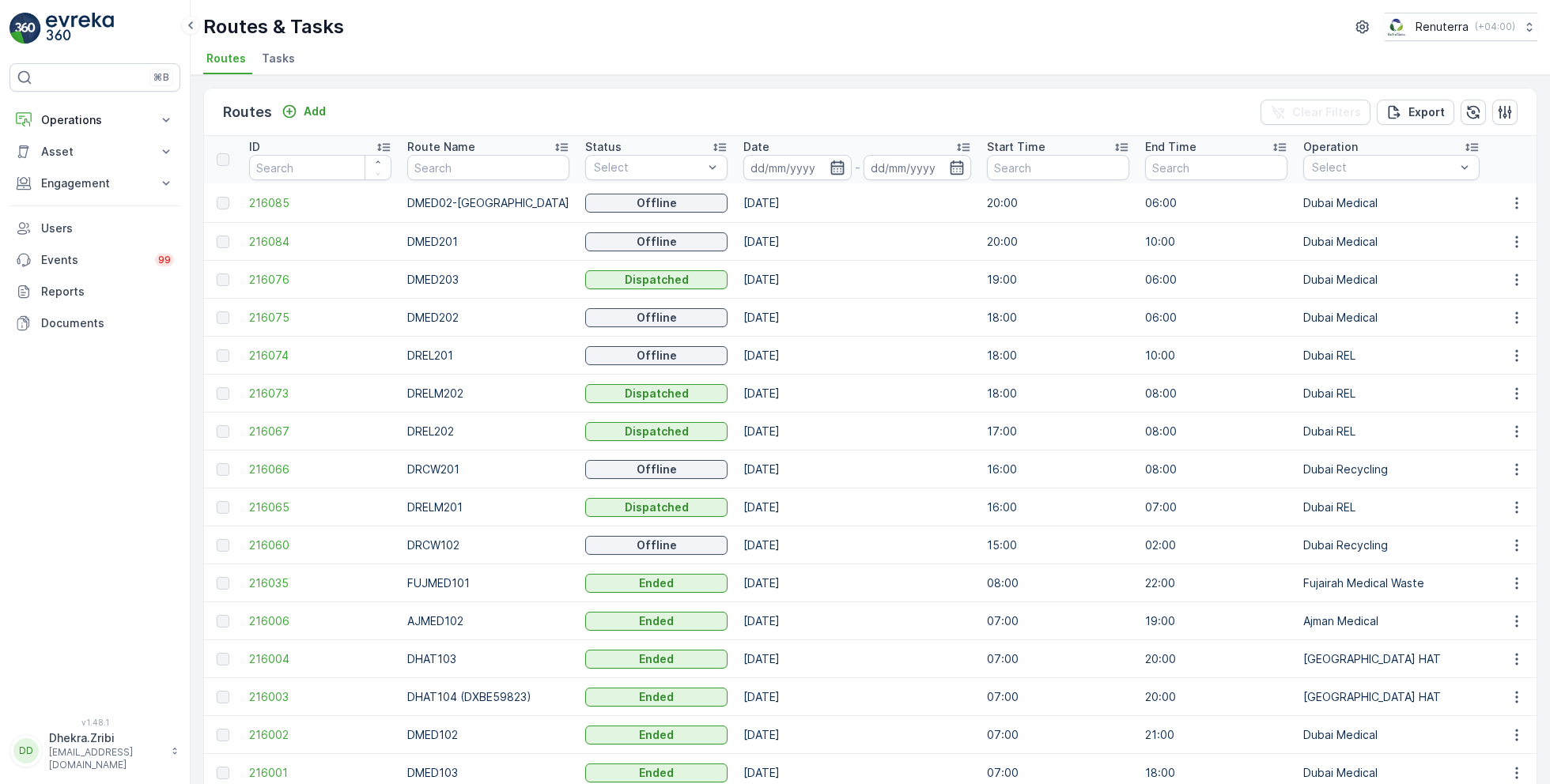
click at [830, 170] on icon "button" at bounding box center [838, 168] width 16 height 16
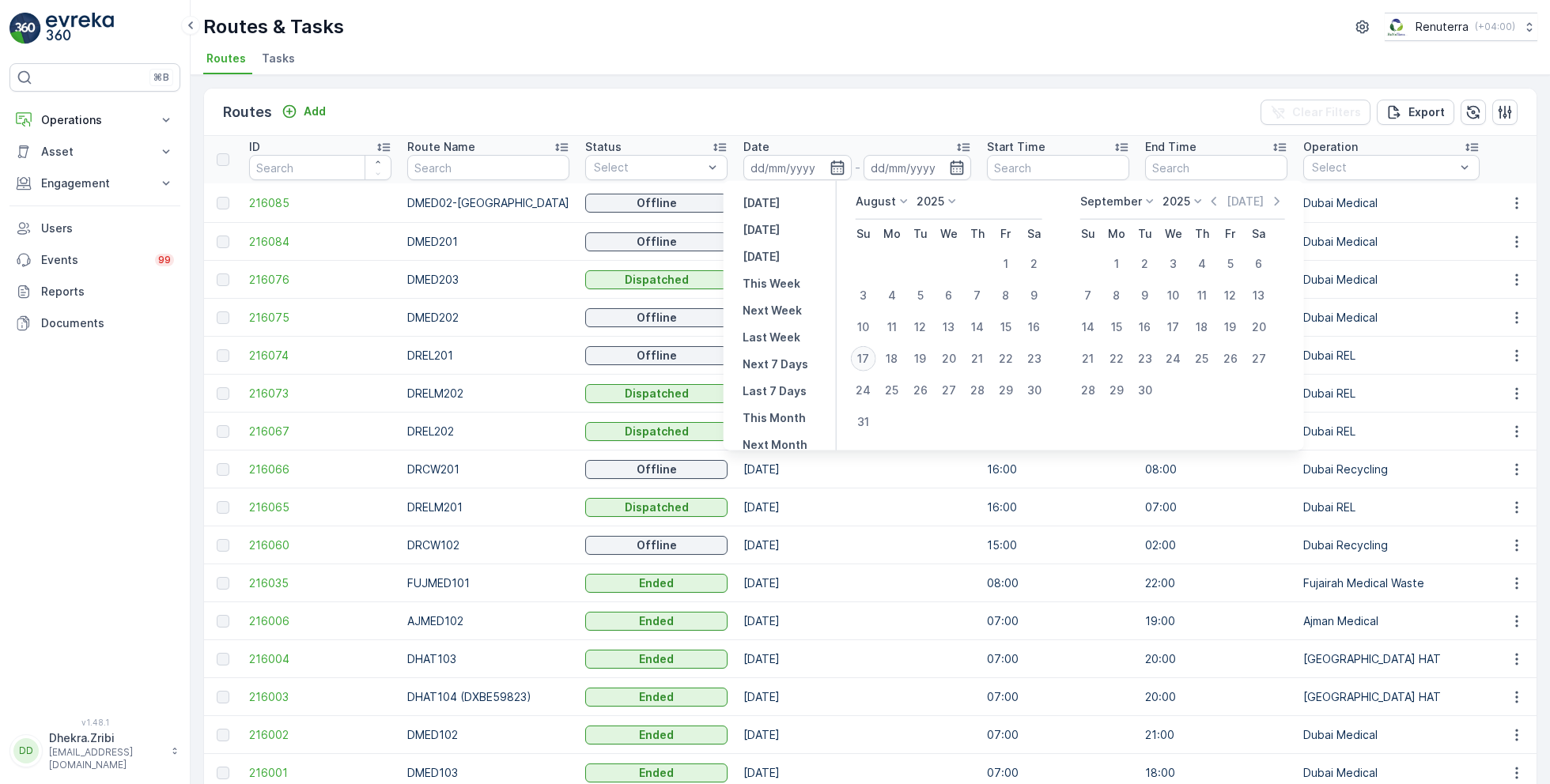
click at [867, 353] on div "17" at bounding box center [864, 359] width 25 height 25
type input "[DATE]"
click at [1036, 330] on div "16" at bounding box center [1035, 327] width 25 height 25
type input "[DATE]"
click at [1036, 330] on div "16" at bounding box center [1035, 327] width 25 height 25
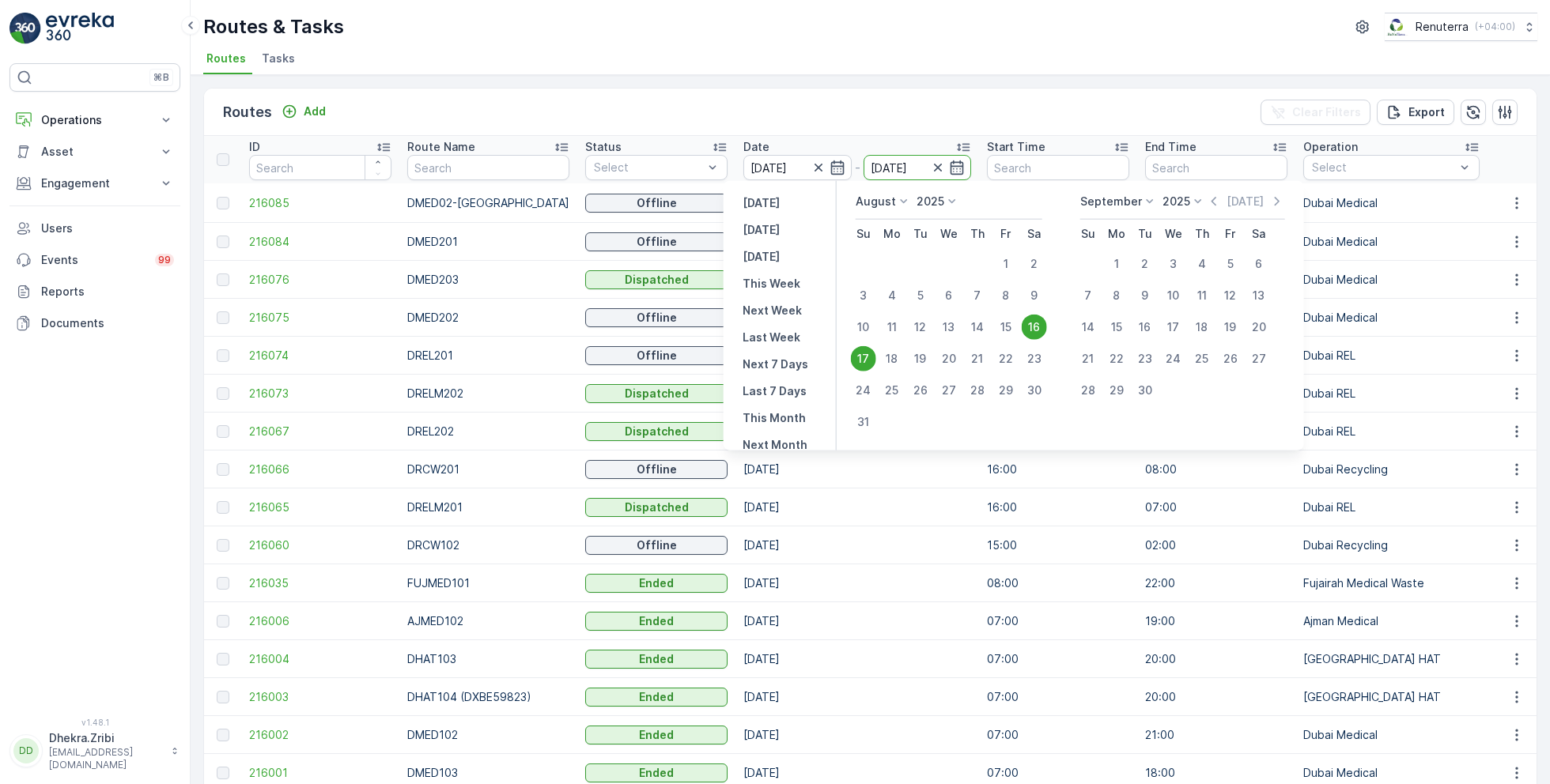
type input "[DATE]"
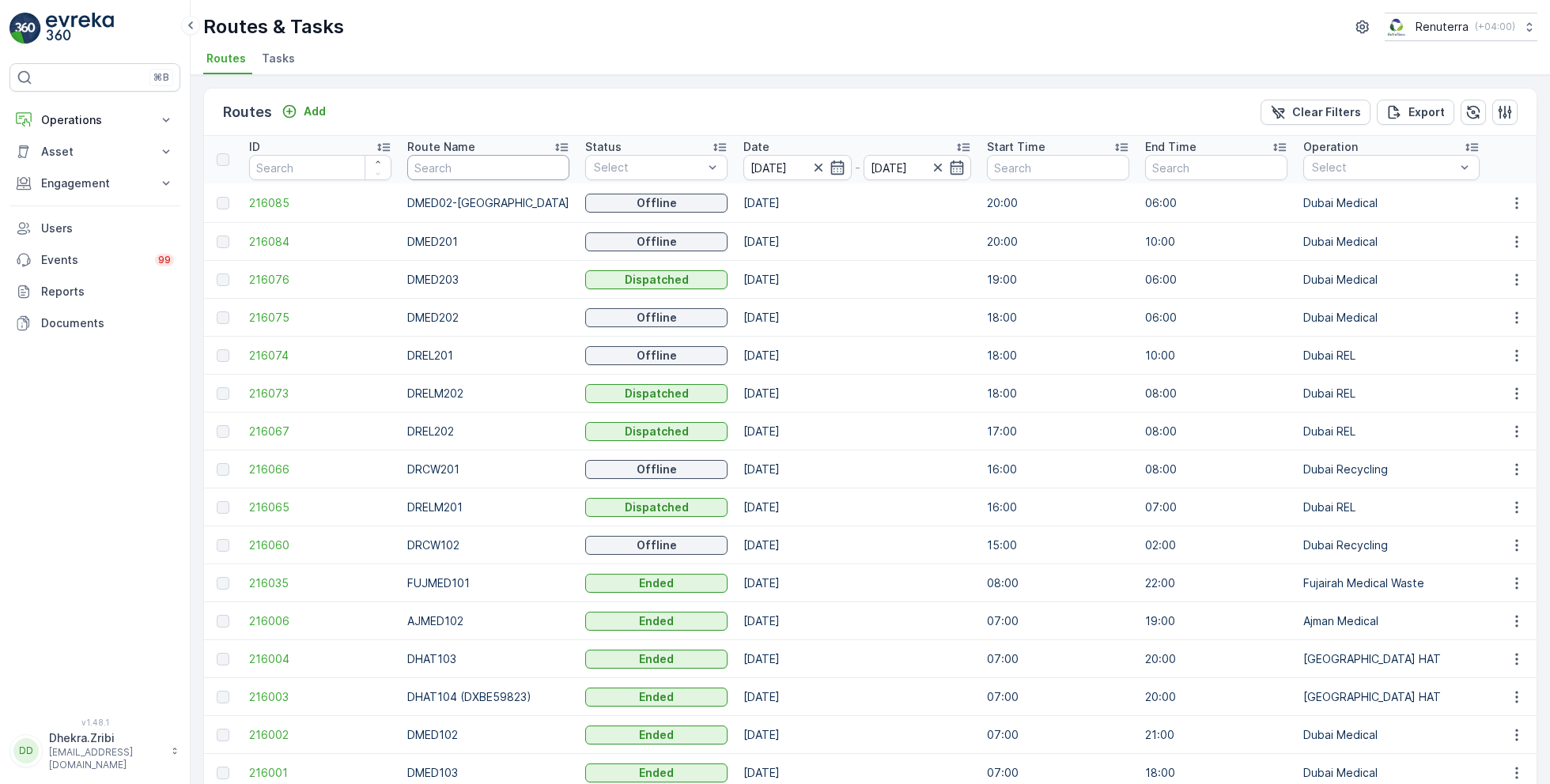
click at [477, 168] on input "text" at bounding box center [488, 168] width 162 height 25
type input "hat"
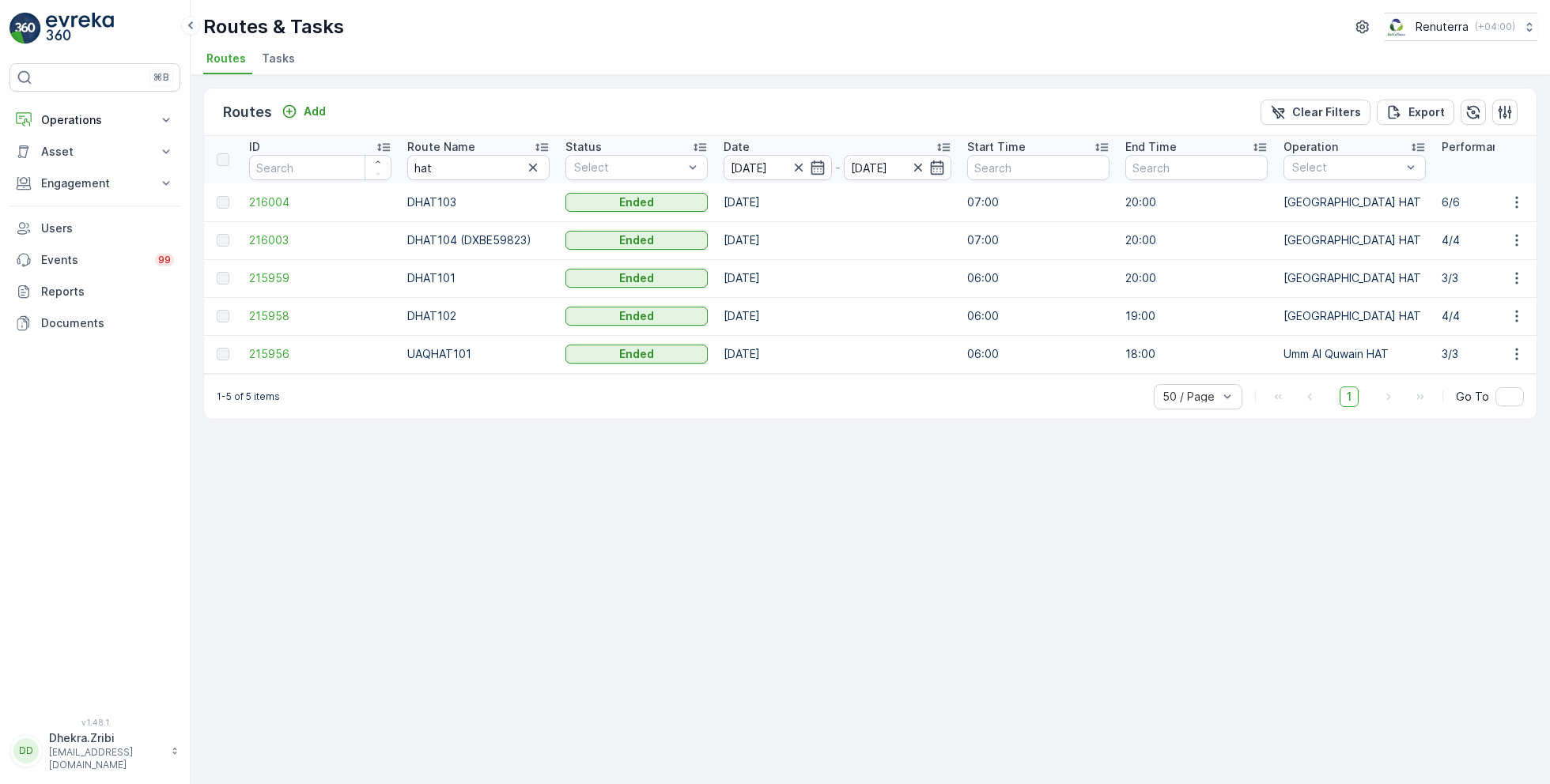
click at [547, 142] on icon at bounding box center [542, 147] width 16 height 16
click at [280, 198] on span "215959" at bounding box center [320, 203] width 143 height 16
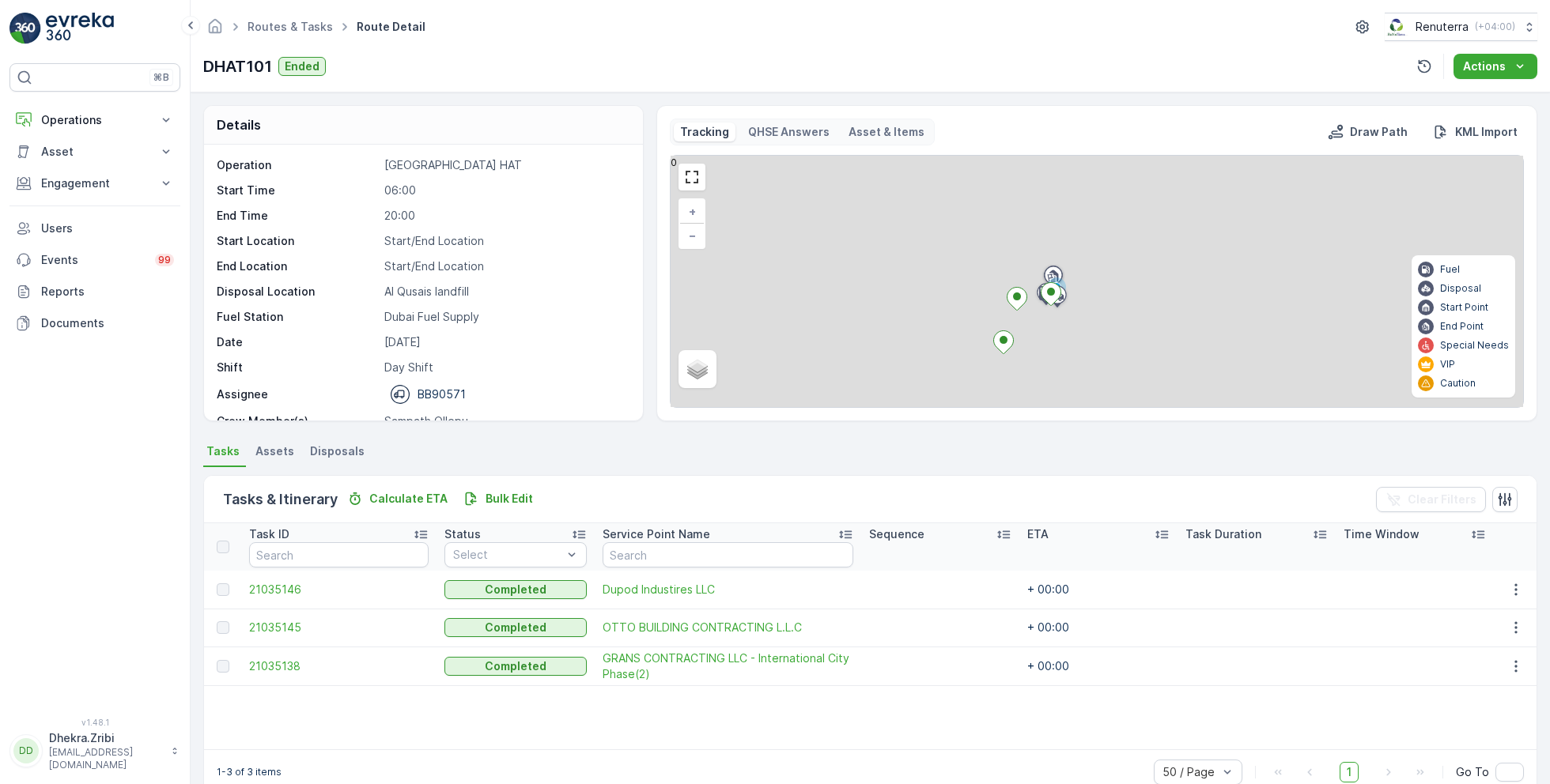
scroll to position [49, 0]
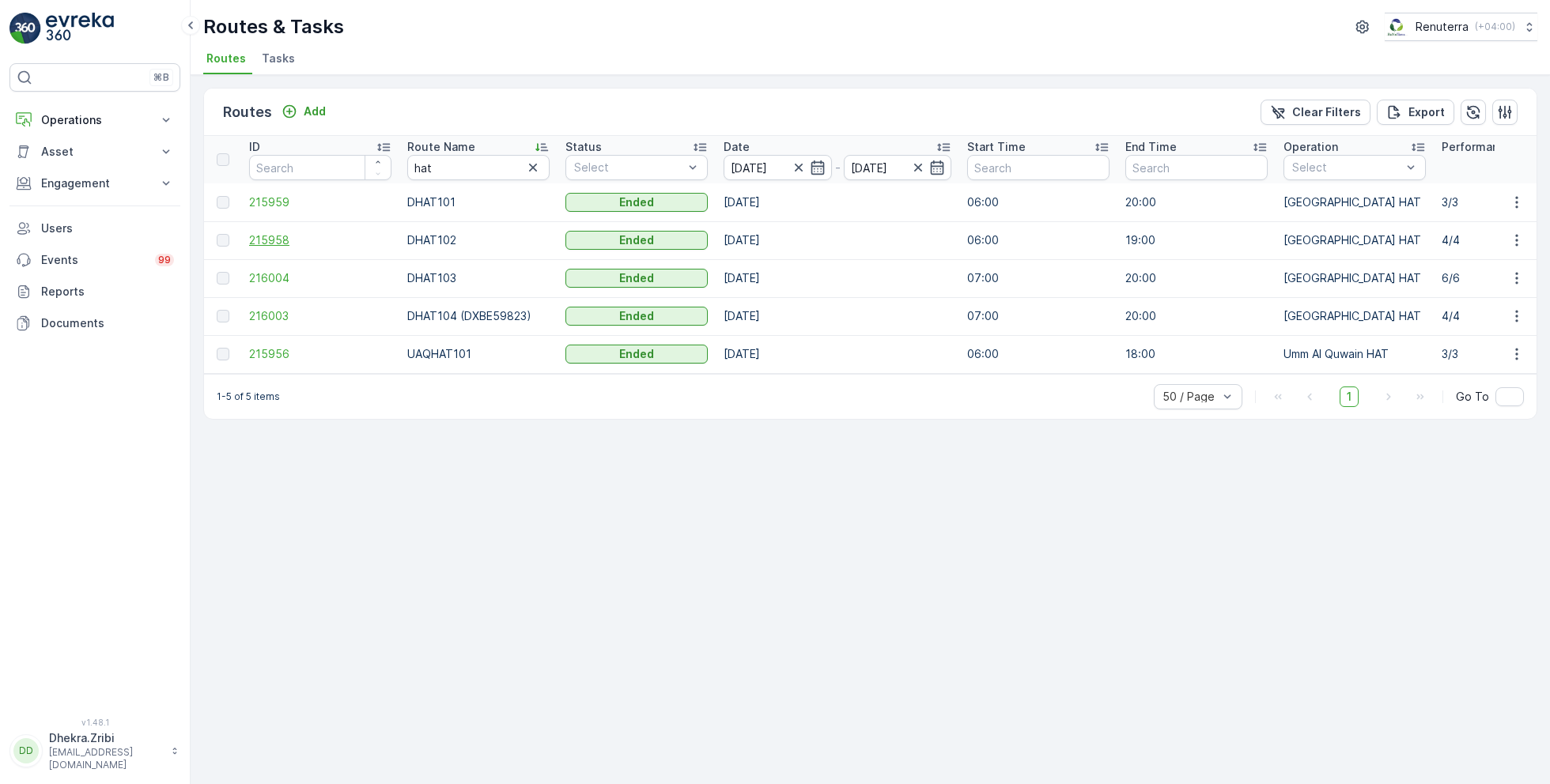
click at [266, 238] on span "215958" at bounding box center [320, 241] width 143 height 16
click at [269, 281] on span "216004" at bounding box center [320, 279] width 143 height 16
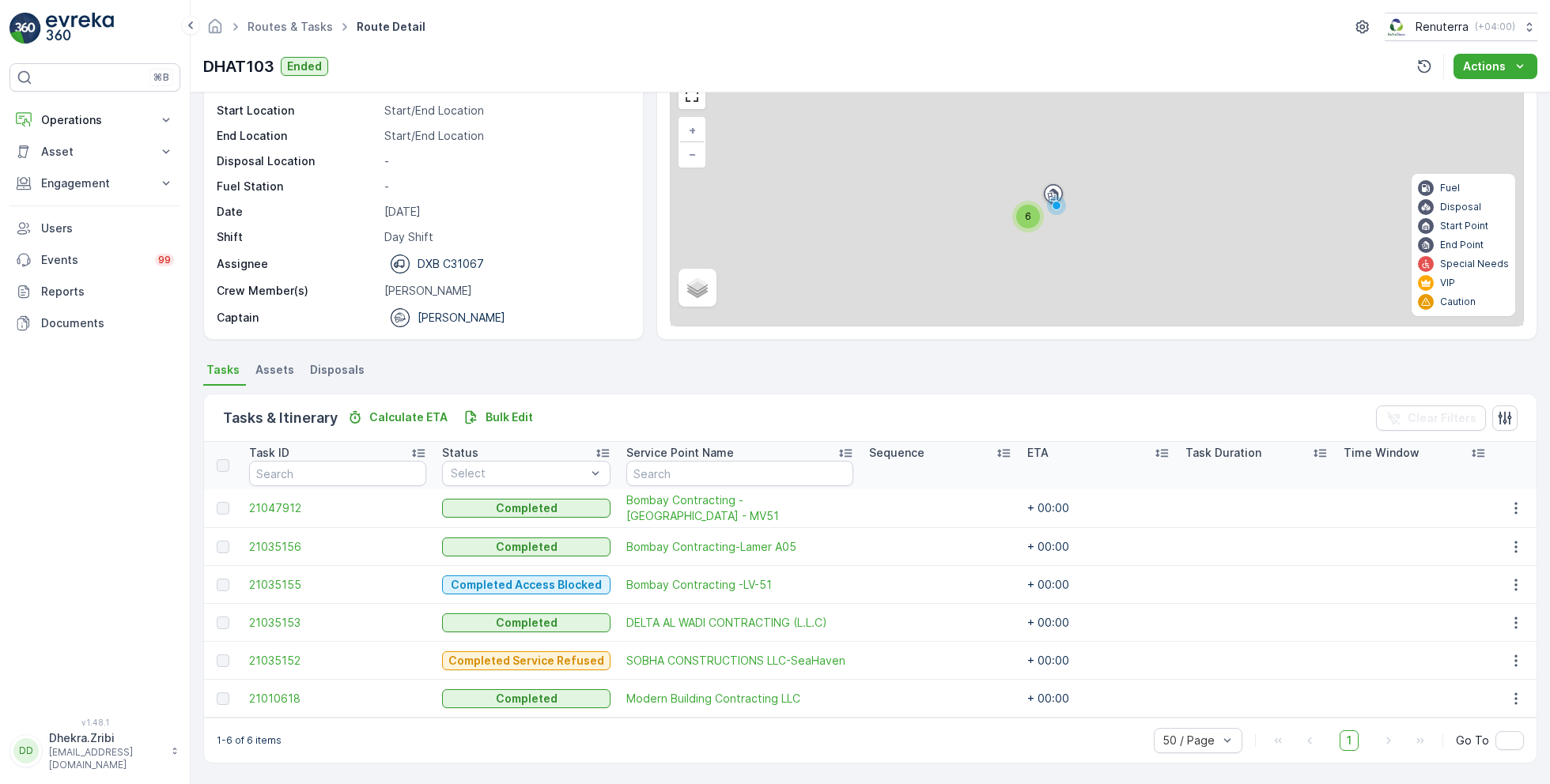
scroll to position [79, 0]
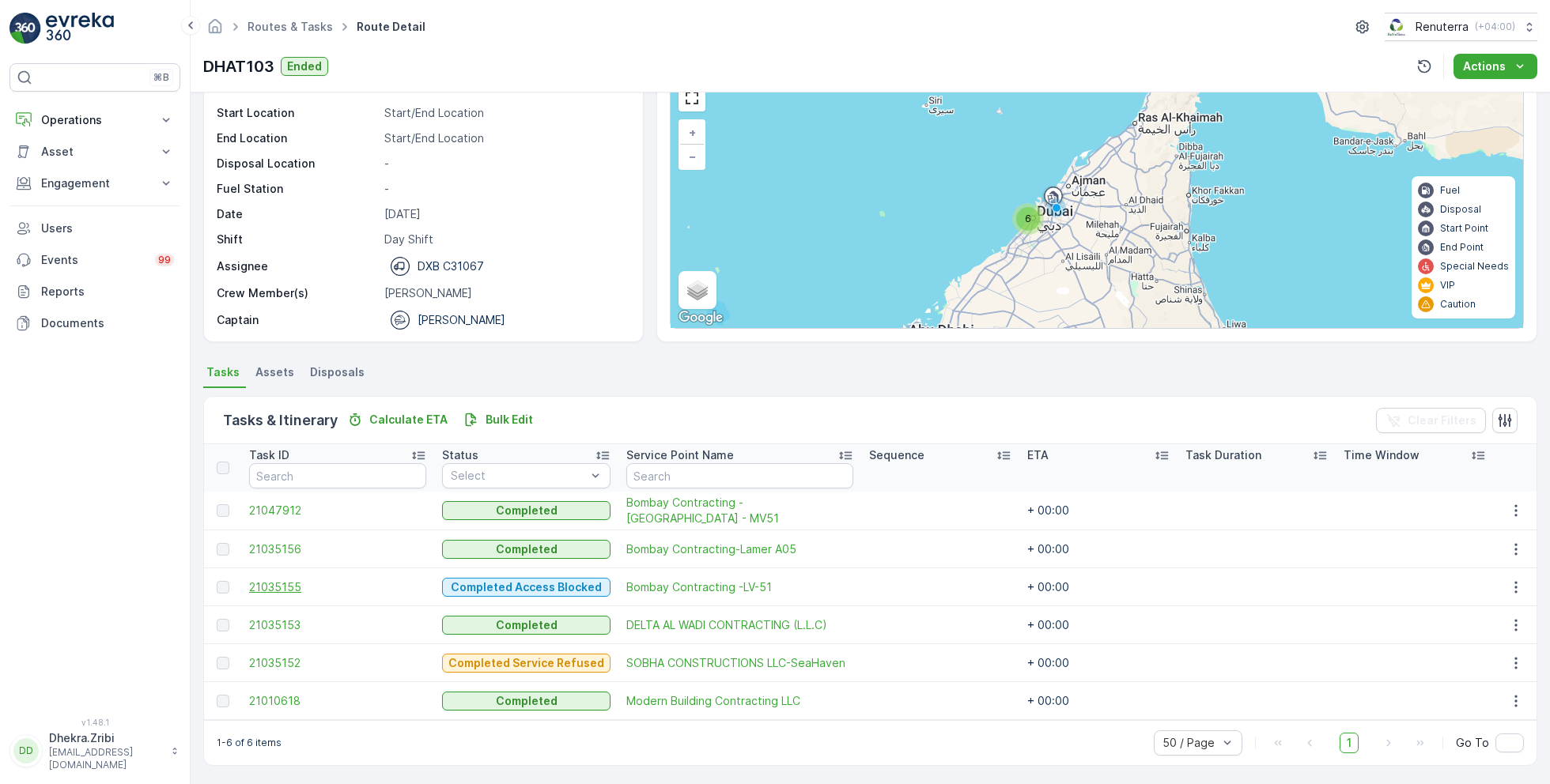
click at [284, 581] on span "21035155" at bounding box center [338, 587] width 177 height 16
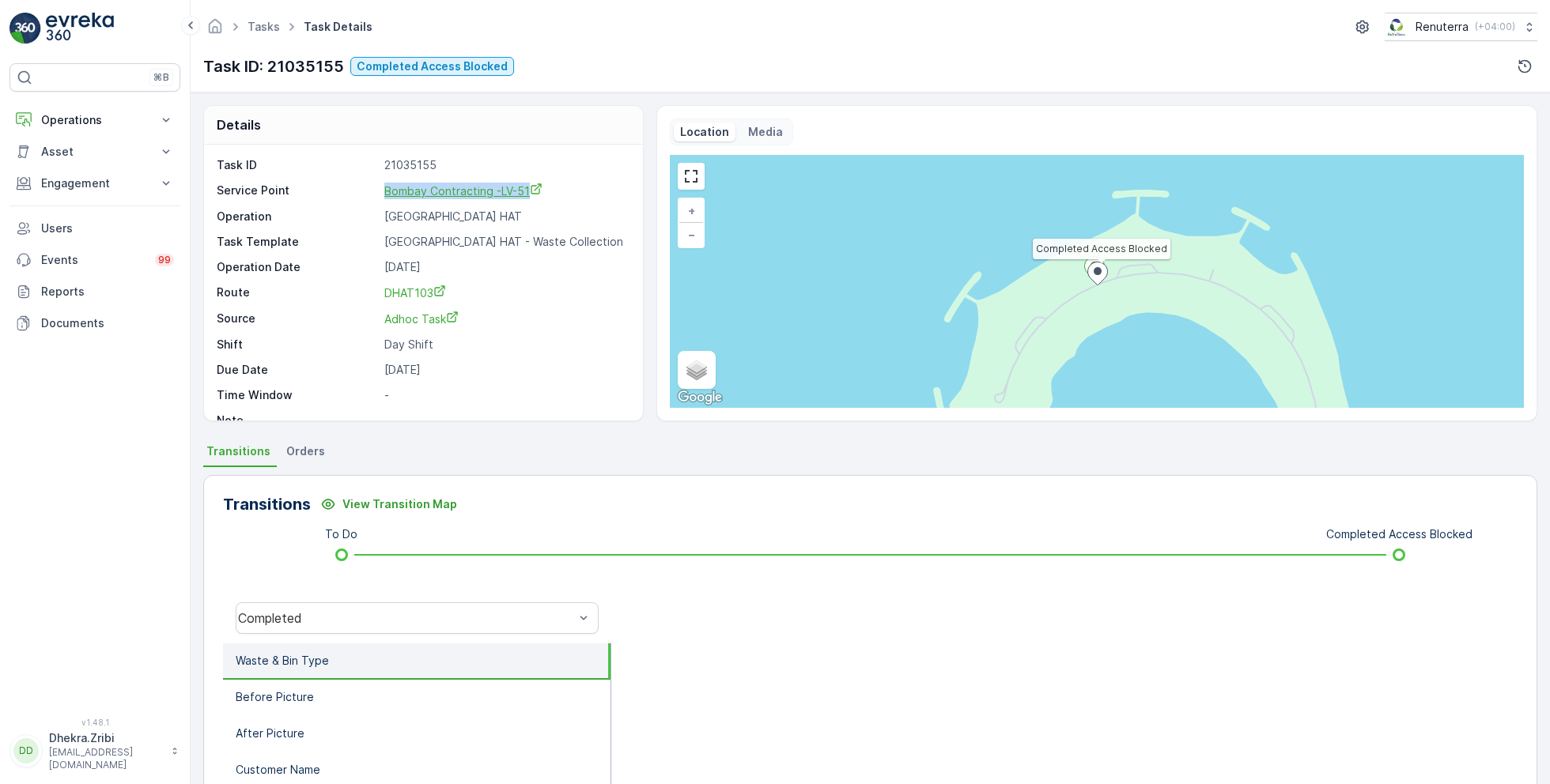
drag, startPoint x: 370, startPoint y: 190, endPoint x: 529, endPoint y: 183, distance: 159.2
click at [530, 184] on div "Service Point Bombay Contracting -LV-51" at bounding box center [422, 190] width 410 height 16
copy div "Bombay Contracting -LV-51"
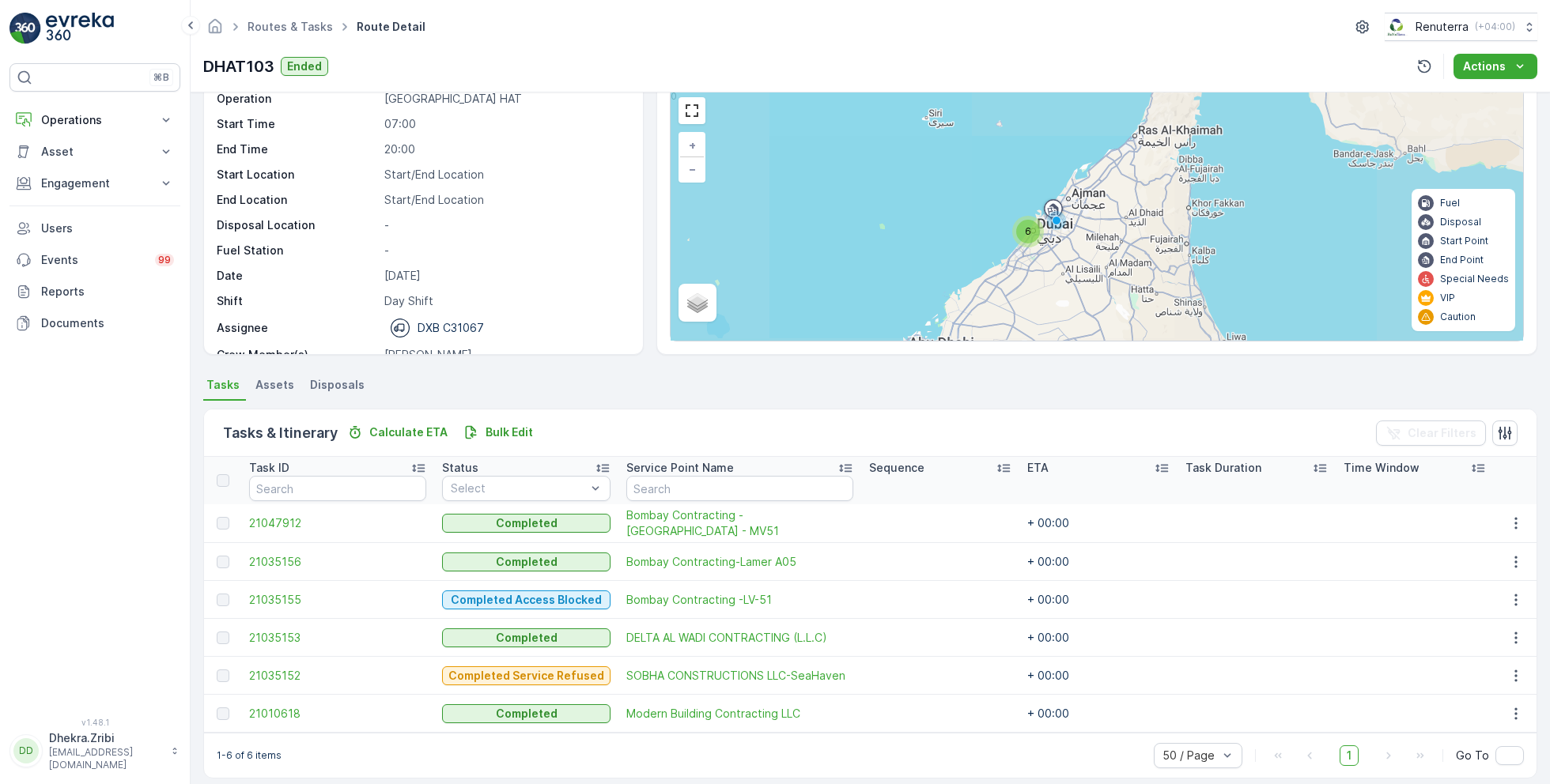
scroll to position [79, 0]
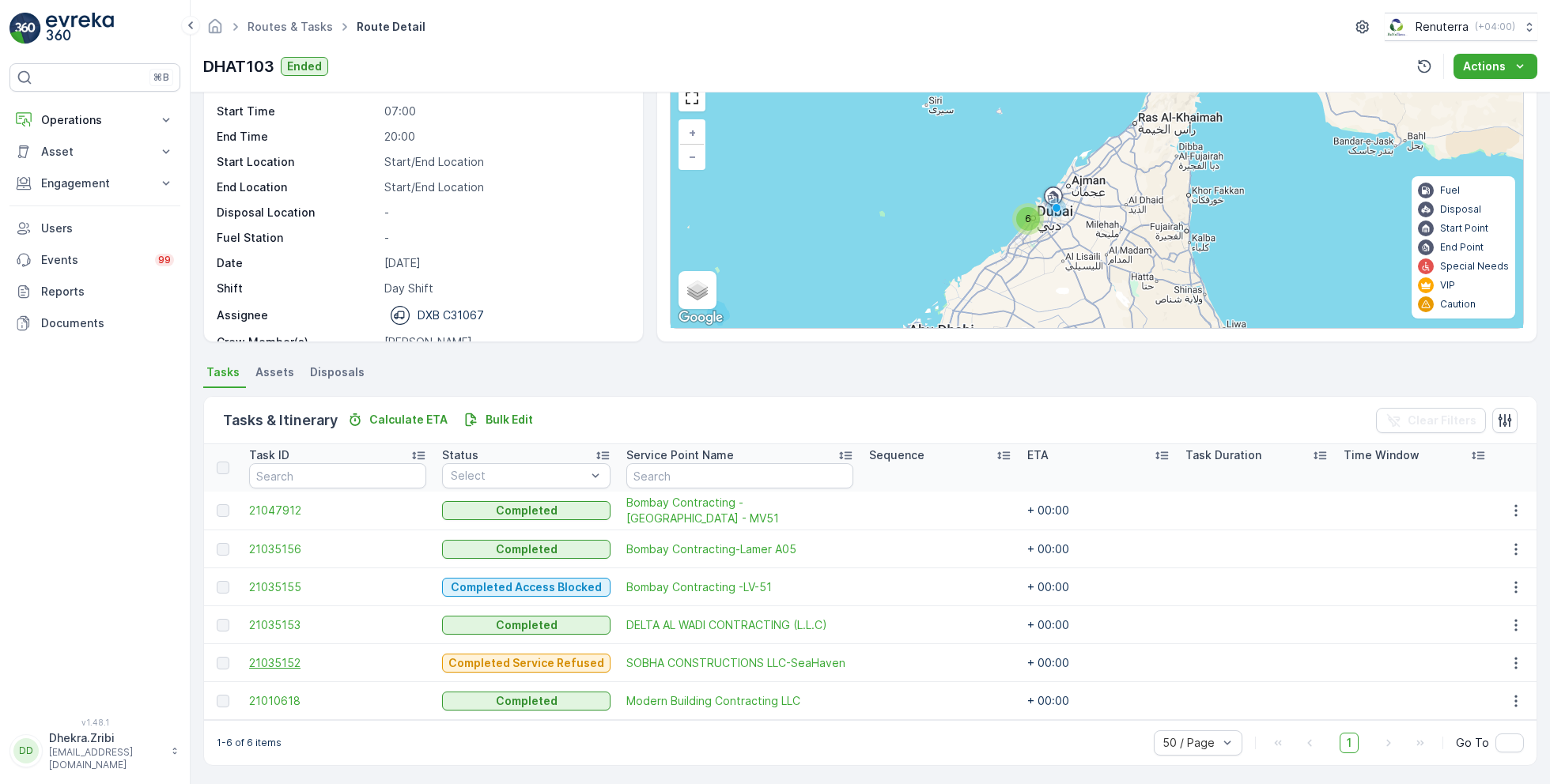
click at [292, 659] on span "21035152" at bounding box center [338, 663] width 177 height 16
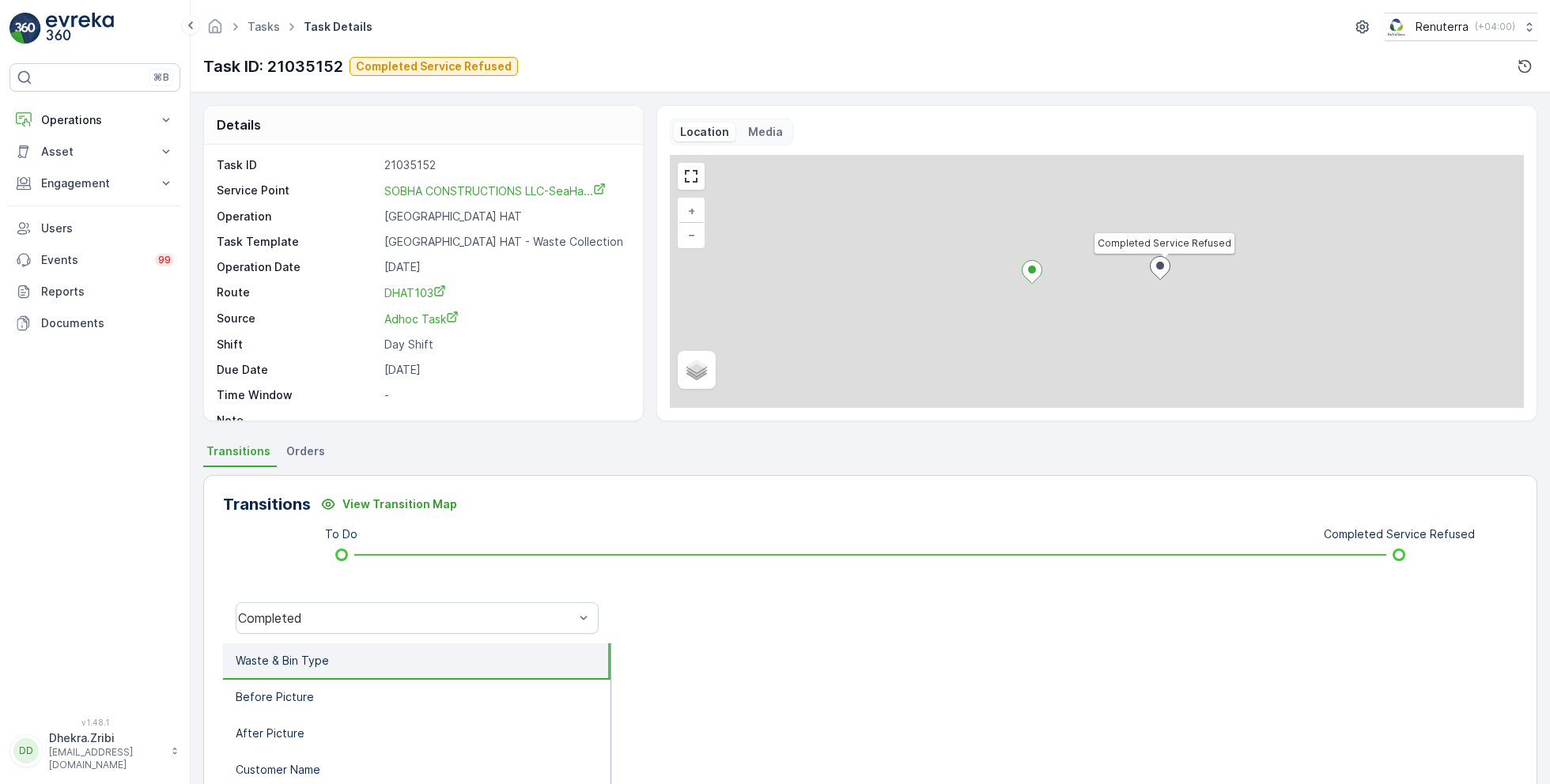
scroll to position [21, 0]
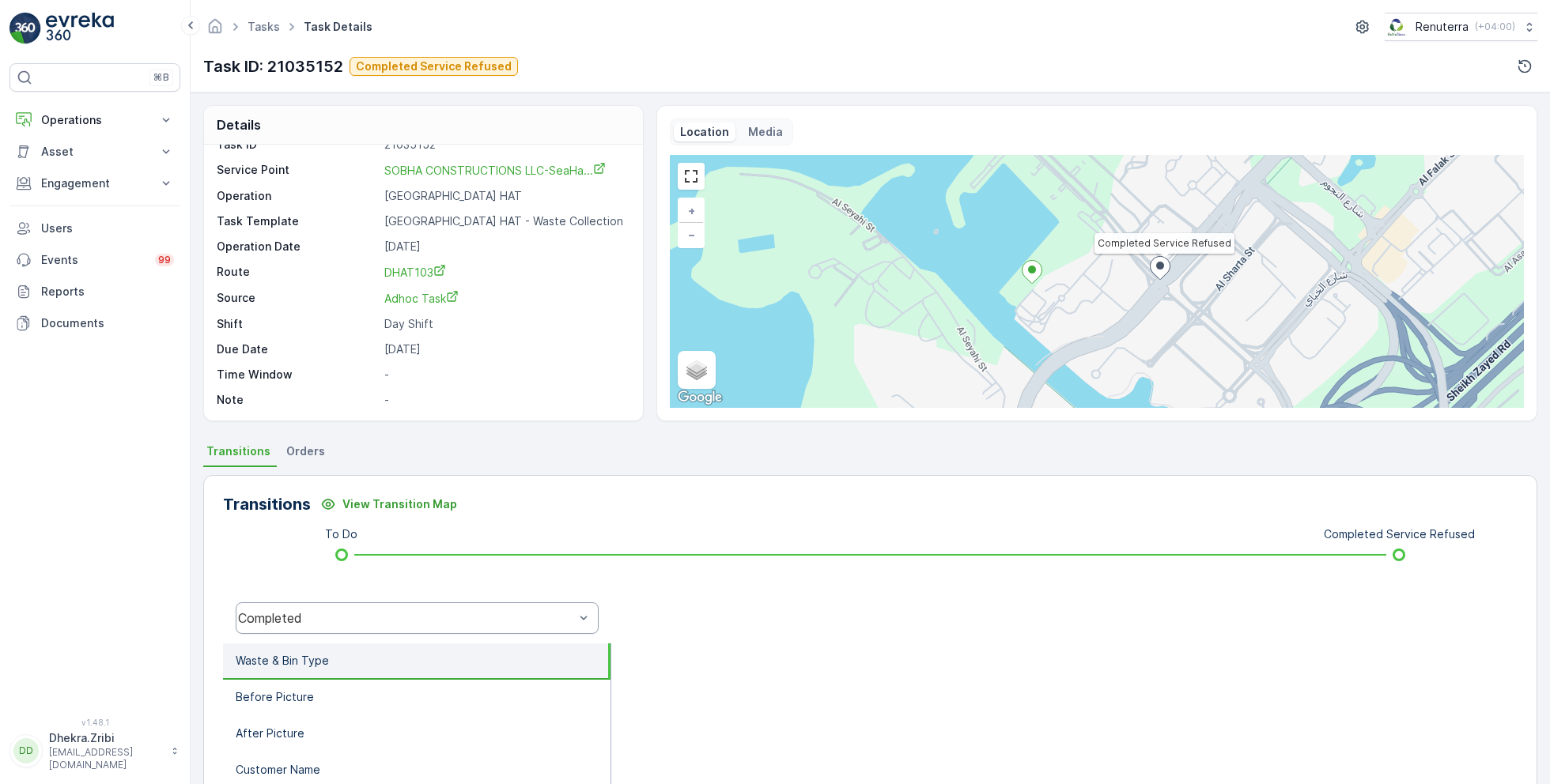
click at [379, 617] on div "Completed" at bounding box center [406, 618] width 336 height 14
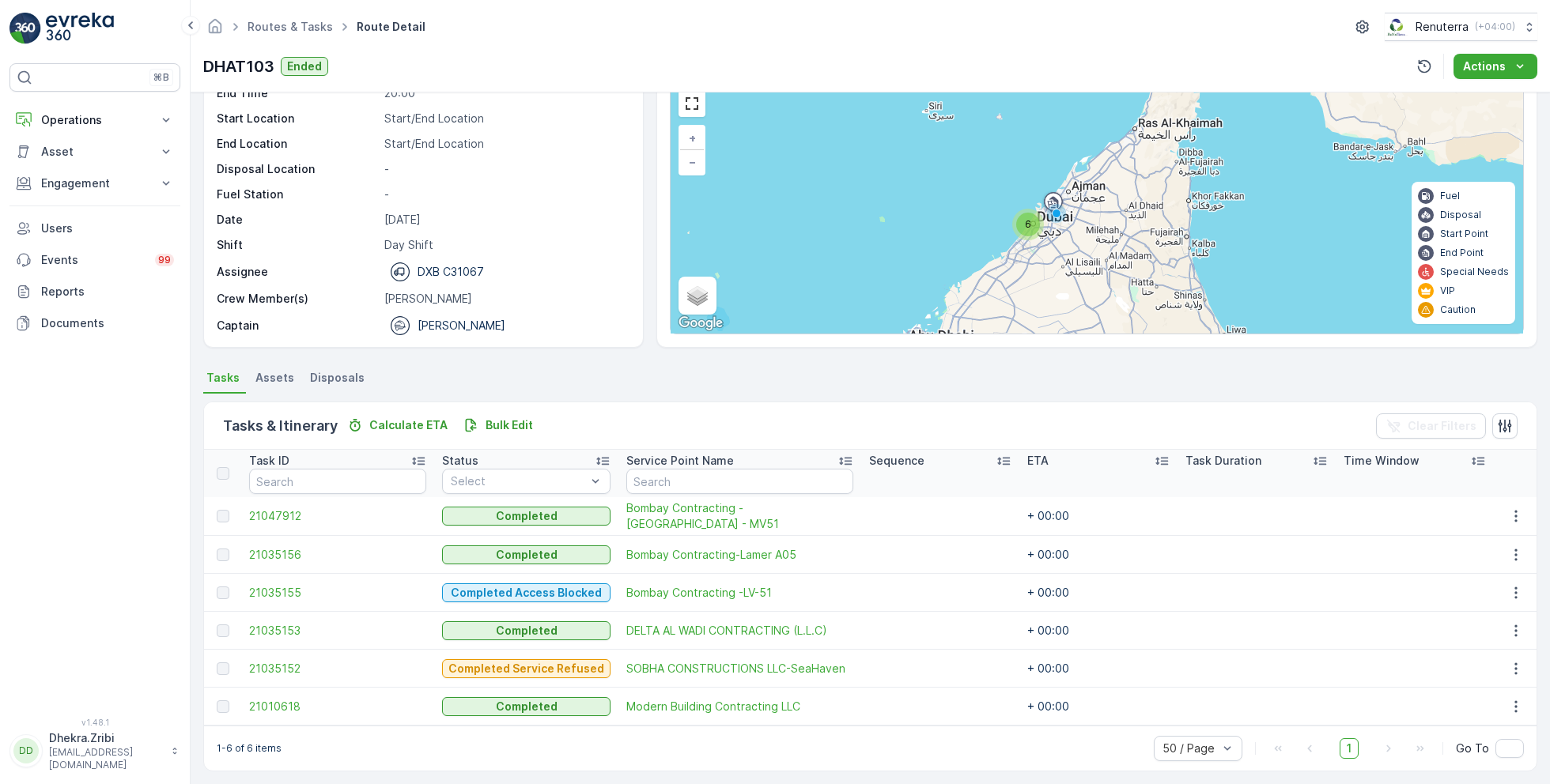
scroll to position [79, 0]
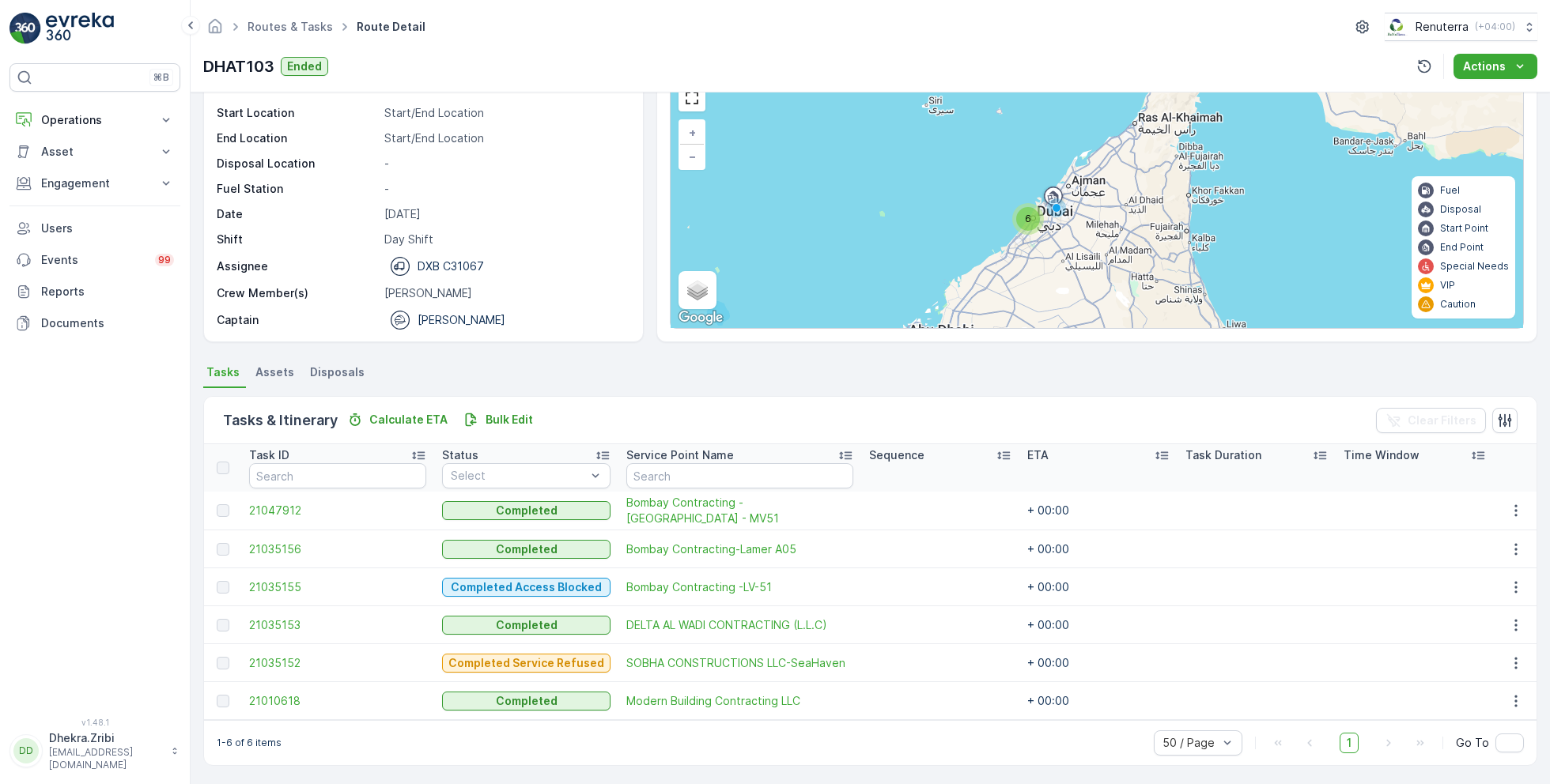
click at [284, 689] on td "21010618" at bounding box center [338, 701] width 193 height 38
click at [286, 694] on span "21010618" at bounding box center [338, 701] width 177 height 16
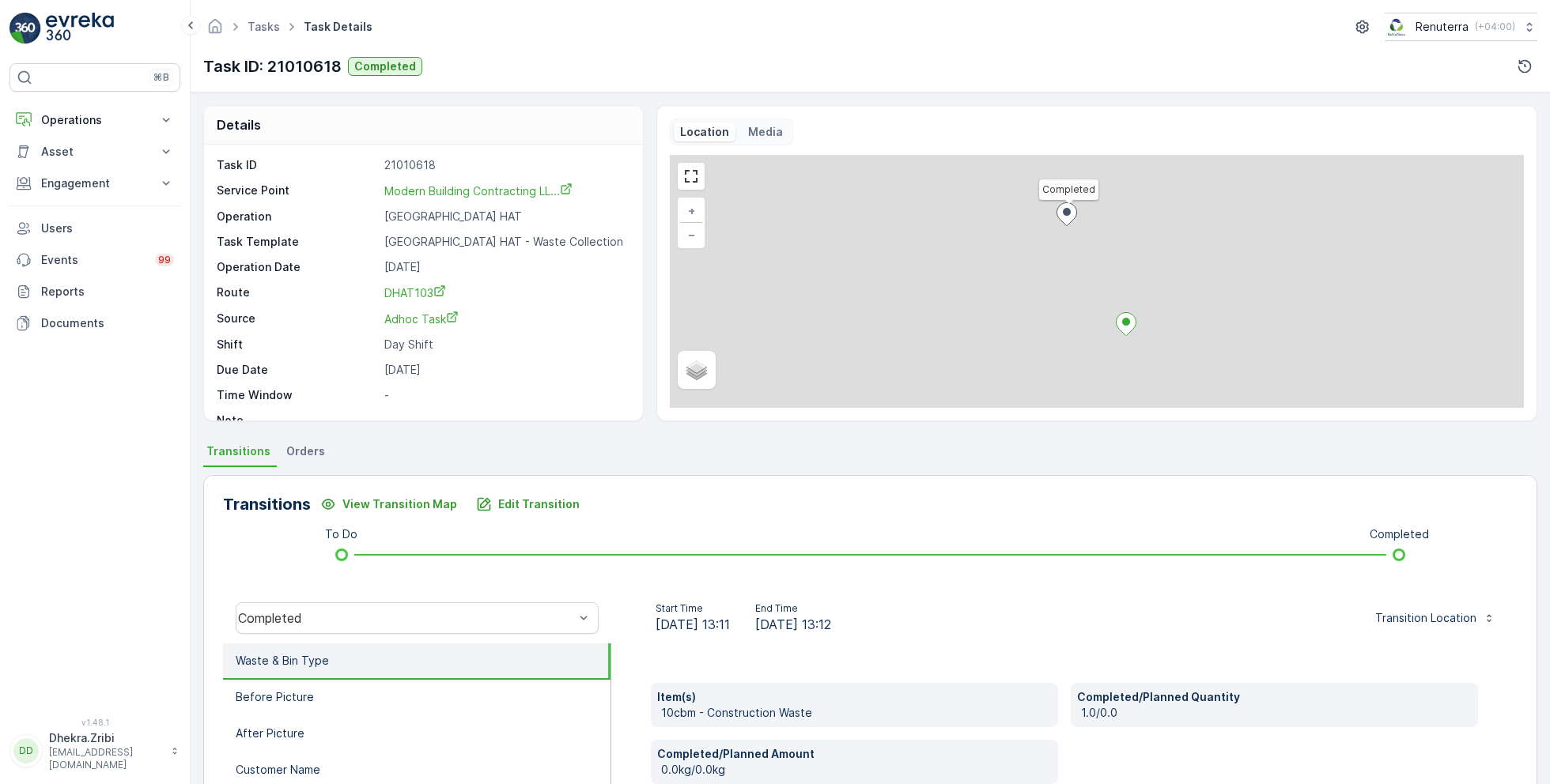
scroll to position [21, 0]
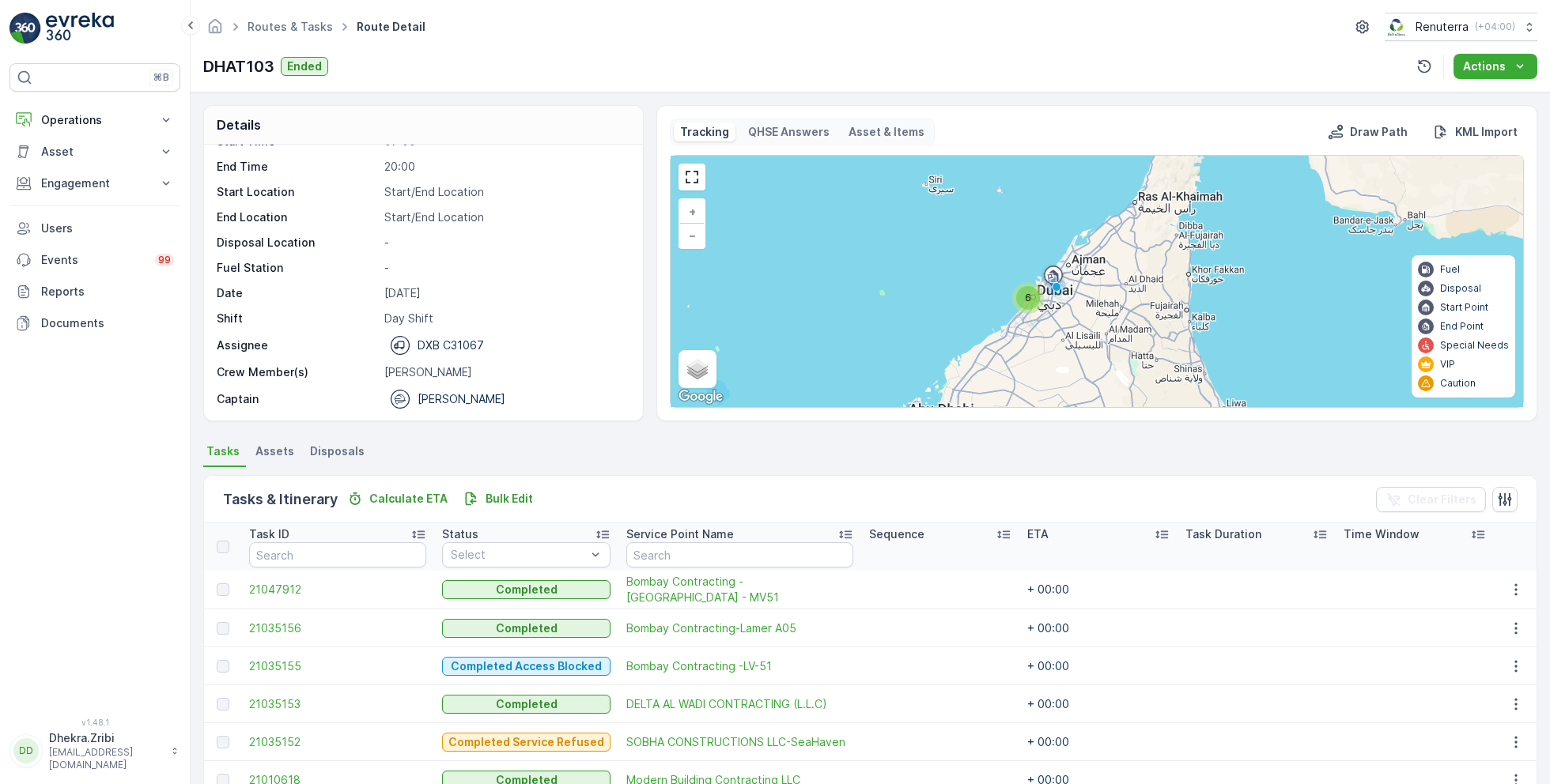
scroll to position [79, 0]
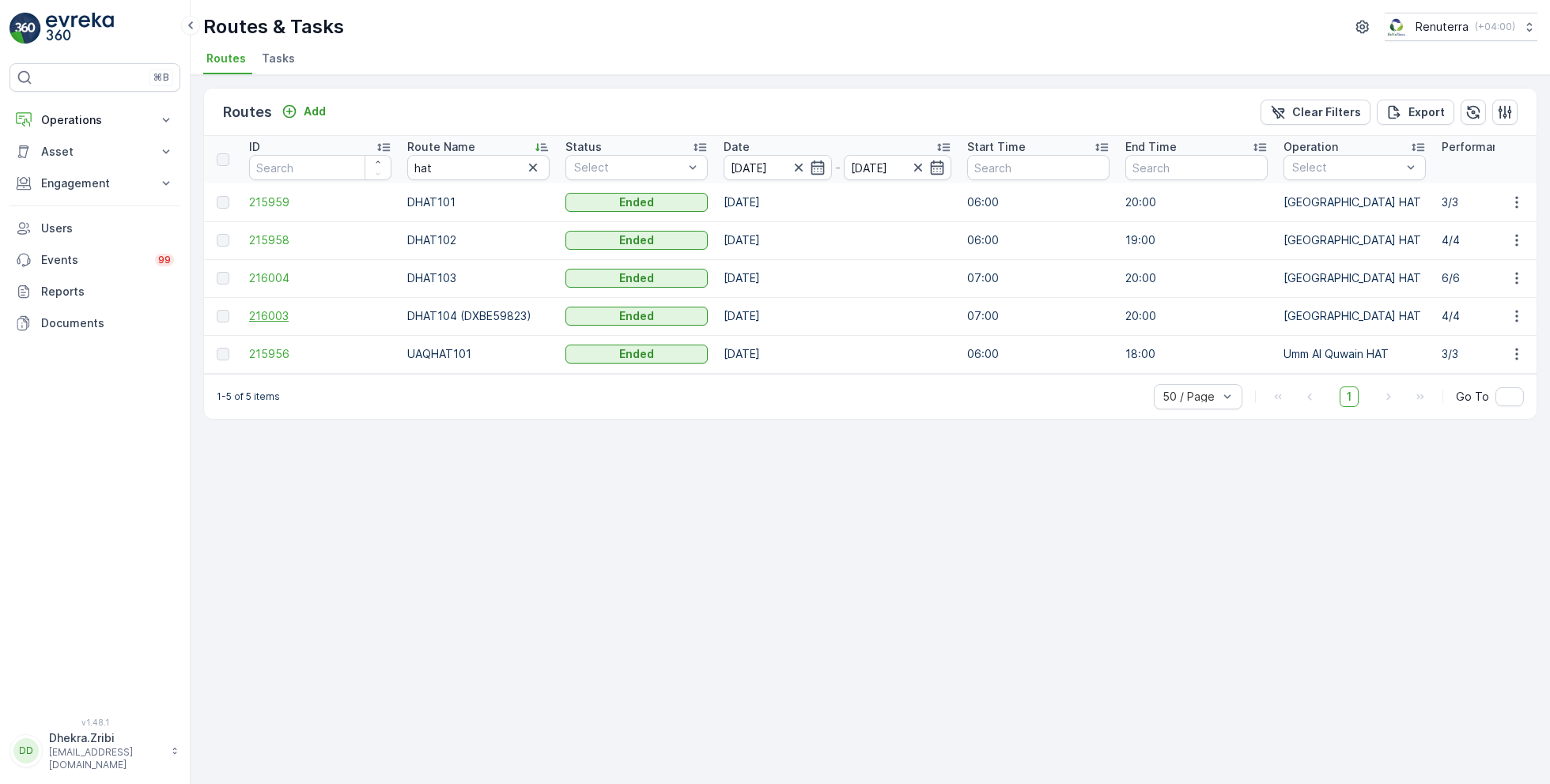
click at [260, 317] on span "216003" at bounding box center [320, 317] width 143 height 16
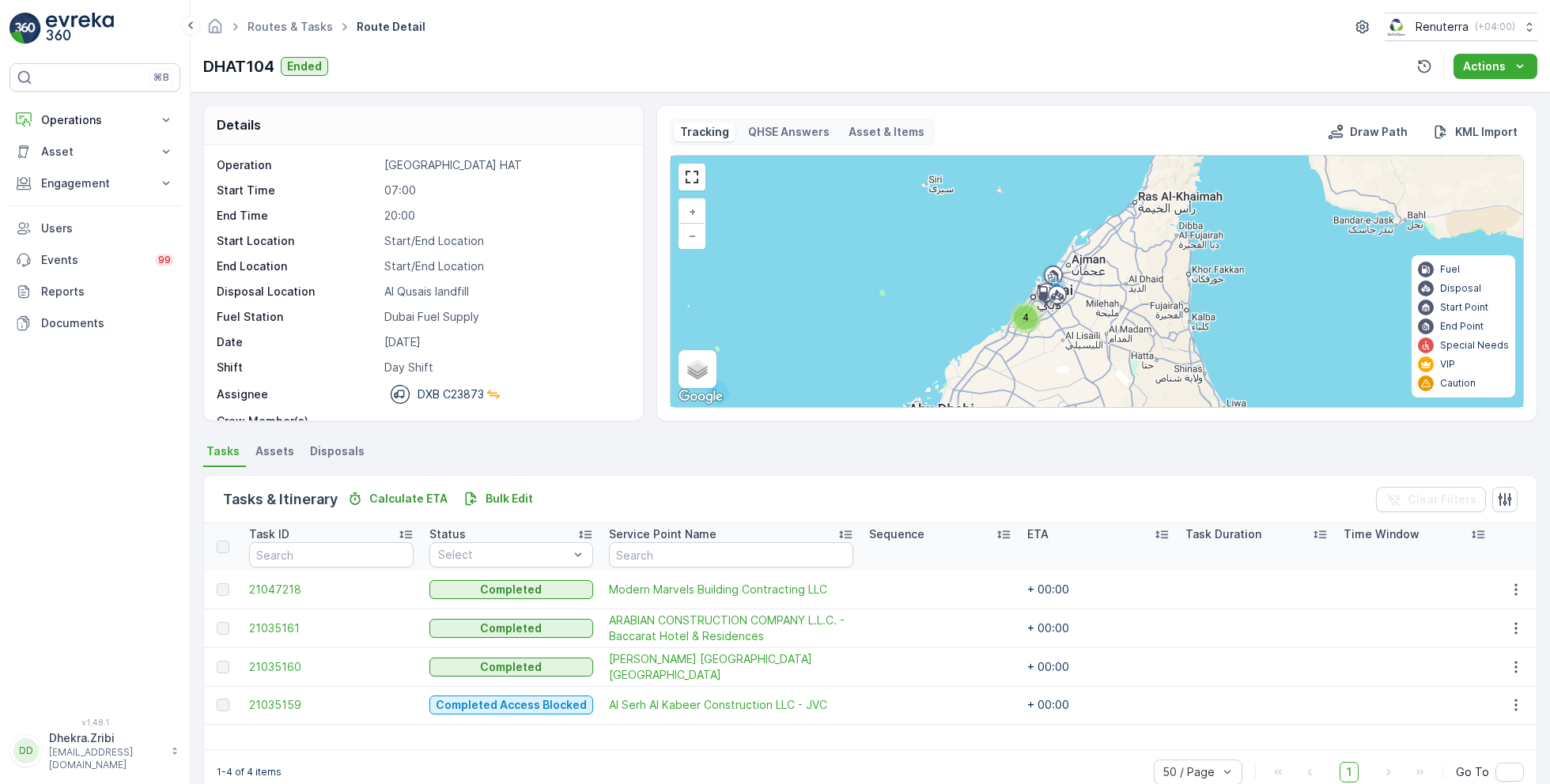
scroll to position [30, 0]
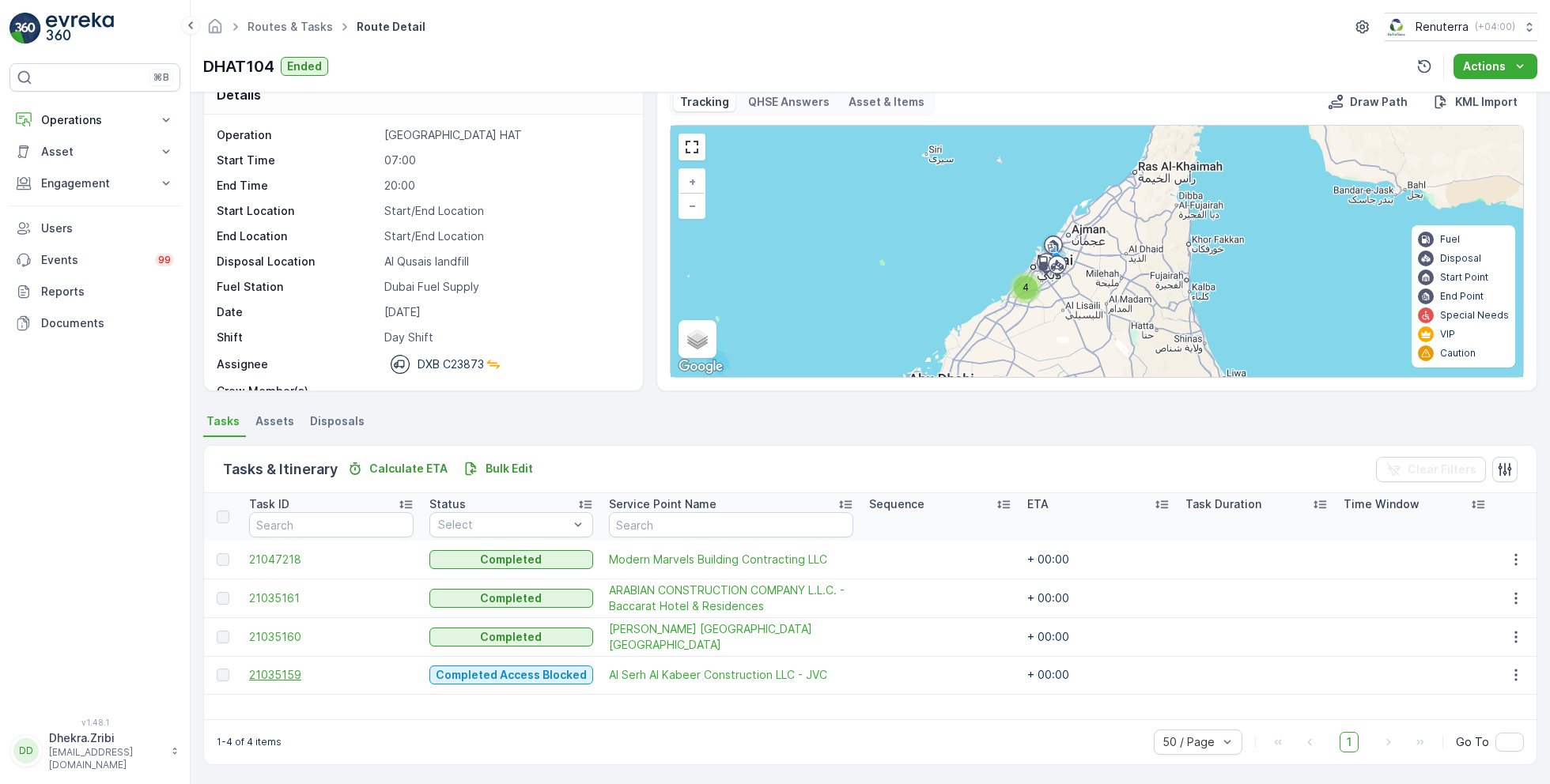
click at [272, 670] on span "21035159" at bounding box center [331, 676] width 164 height 16
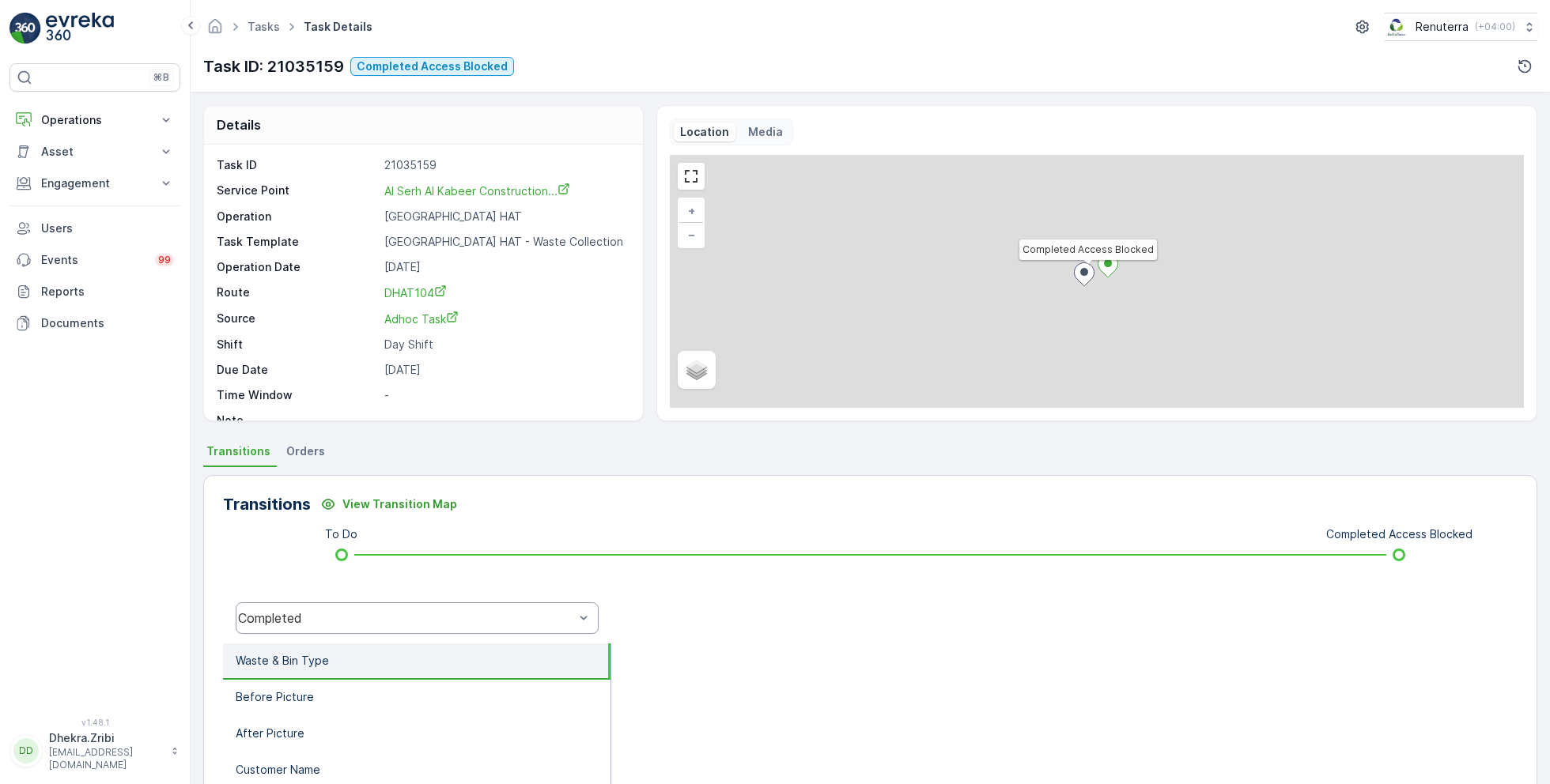
click at [357, 613] on div "Completed" at bounding box center [406, 618] width 336 height 14
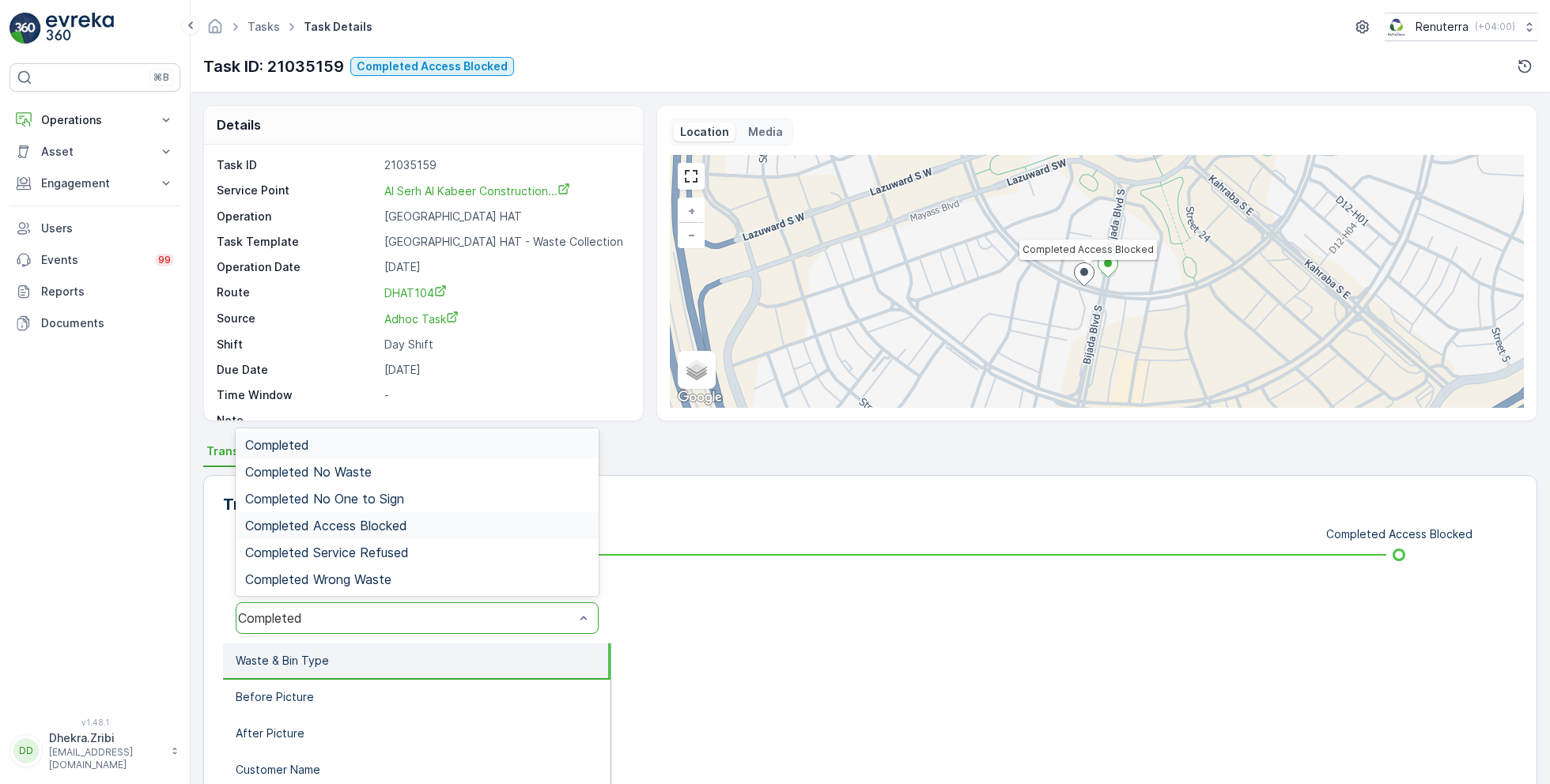
click at [371, 527] on span "Completed Access Blocked" at bounding box center [327, 526] width 162 height 14
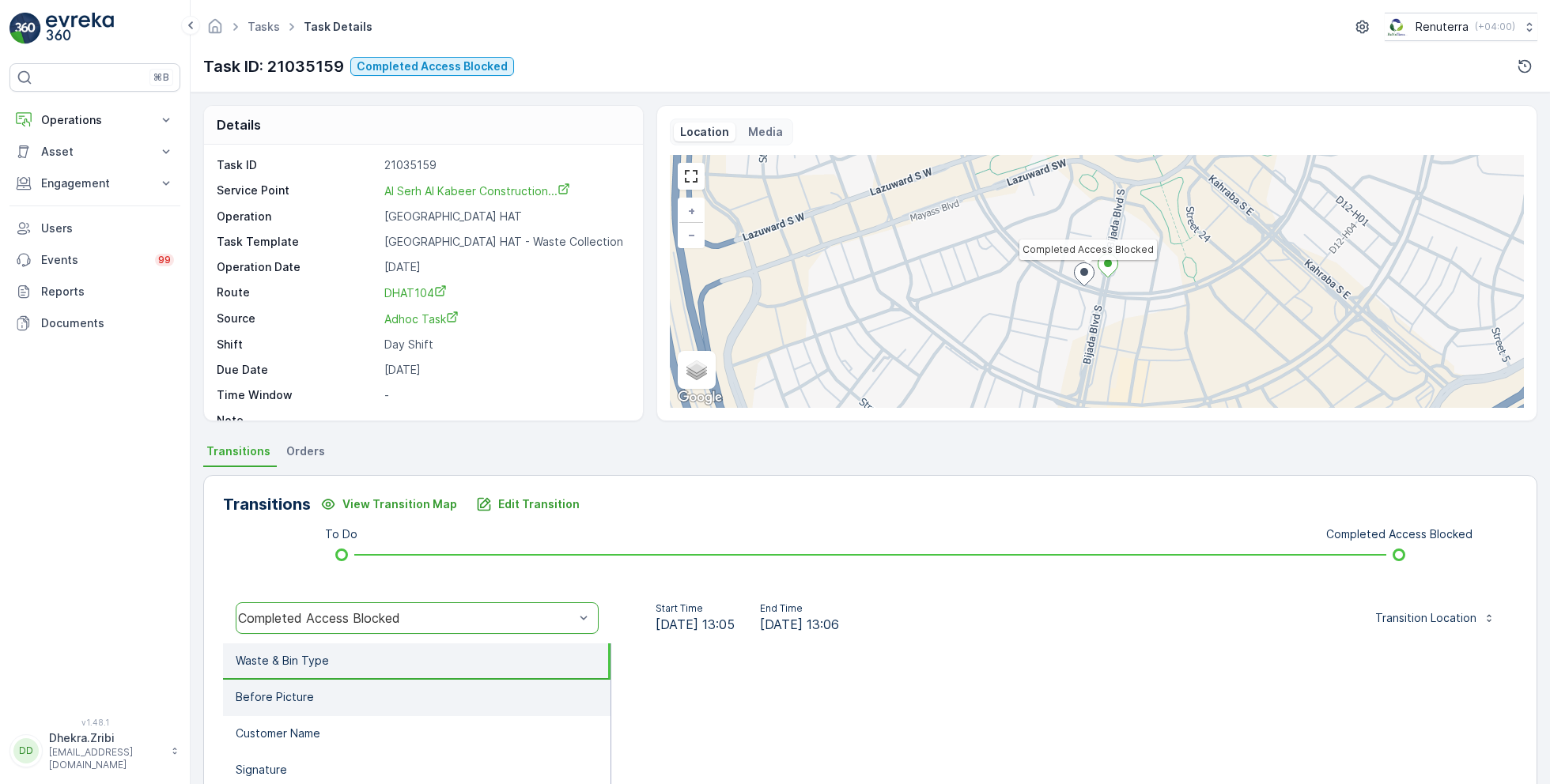
click at [311, 686] on li "Before Picture" at bounding box center [416, 698] width 387 height 36
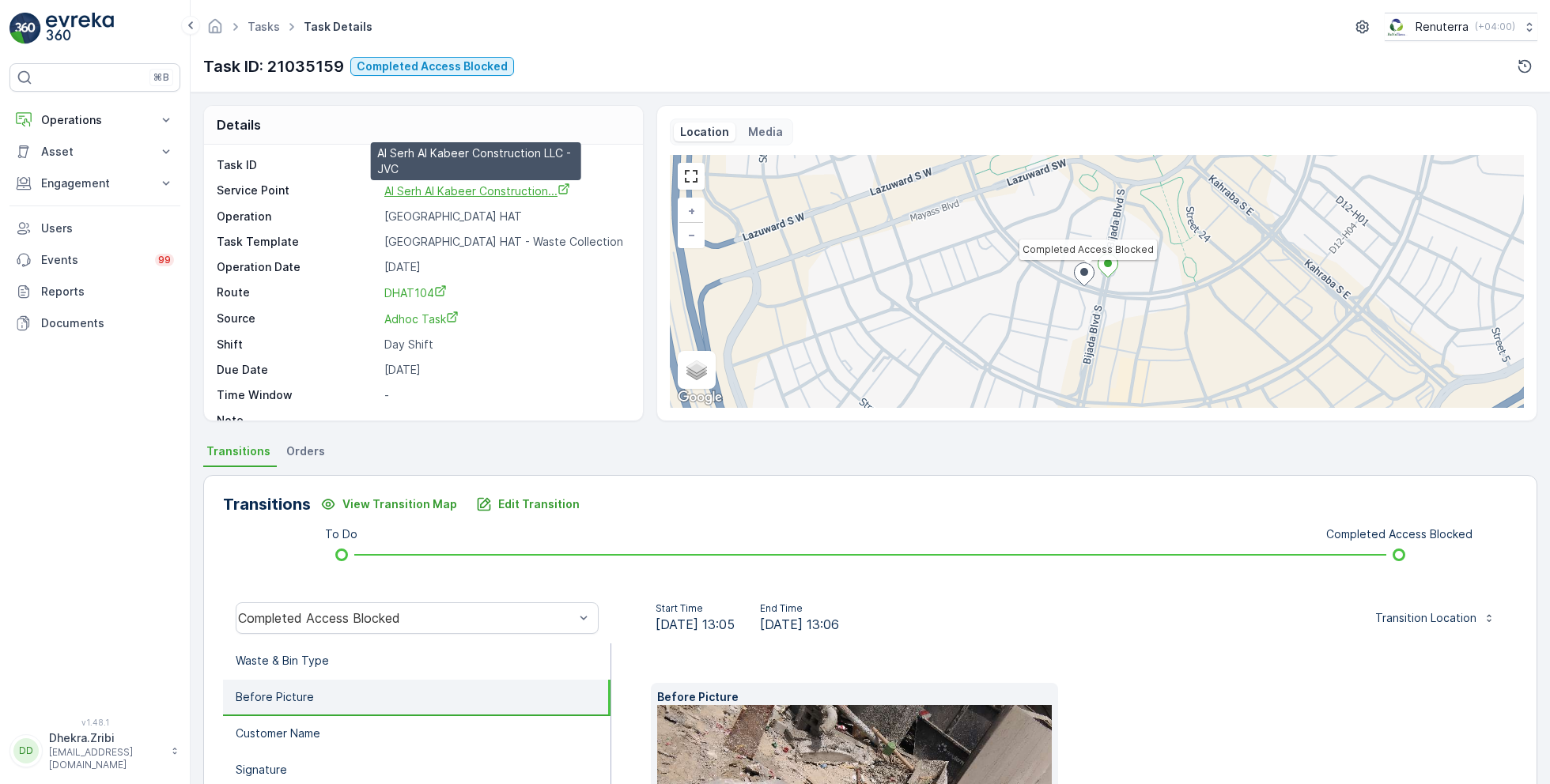
click at [432, 189] on span "Al Serh Al Kabeer Construction..." at bounding box center [478, 190] width 186 height 14
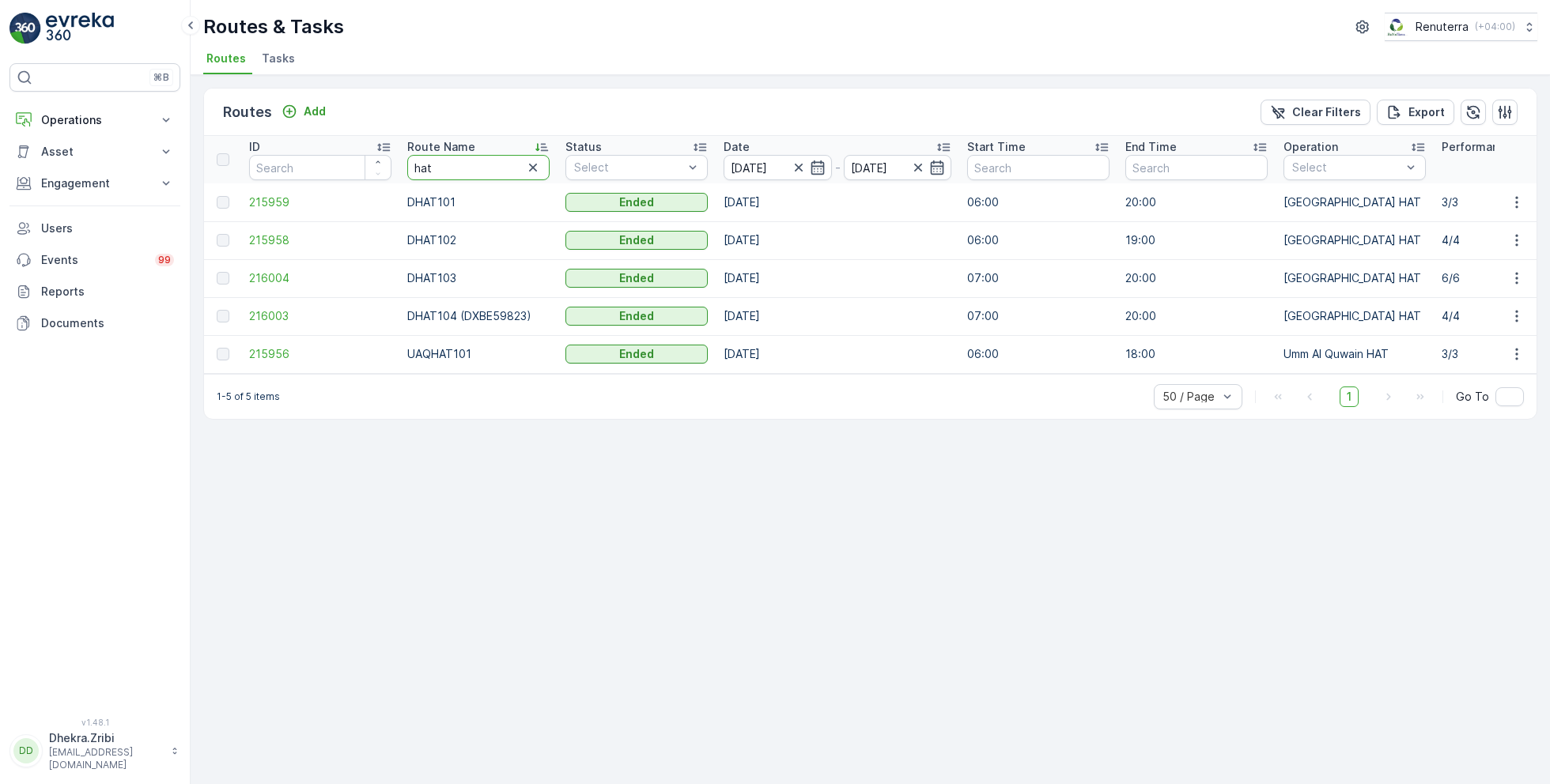
drag, startPoint x: 450, startPoint y: 163, endPoint x: 395, endPoint y: 162, distance: 55.0
type input "roro"
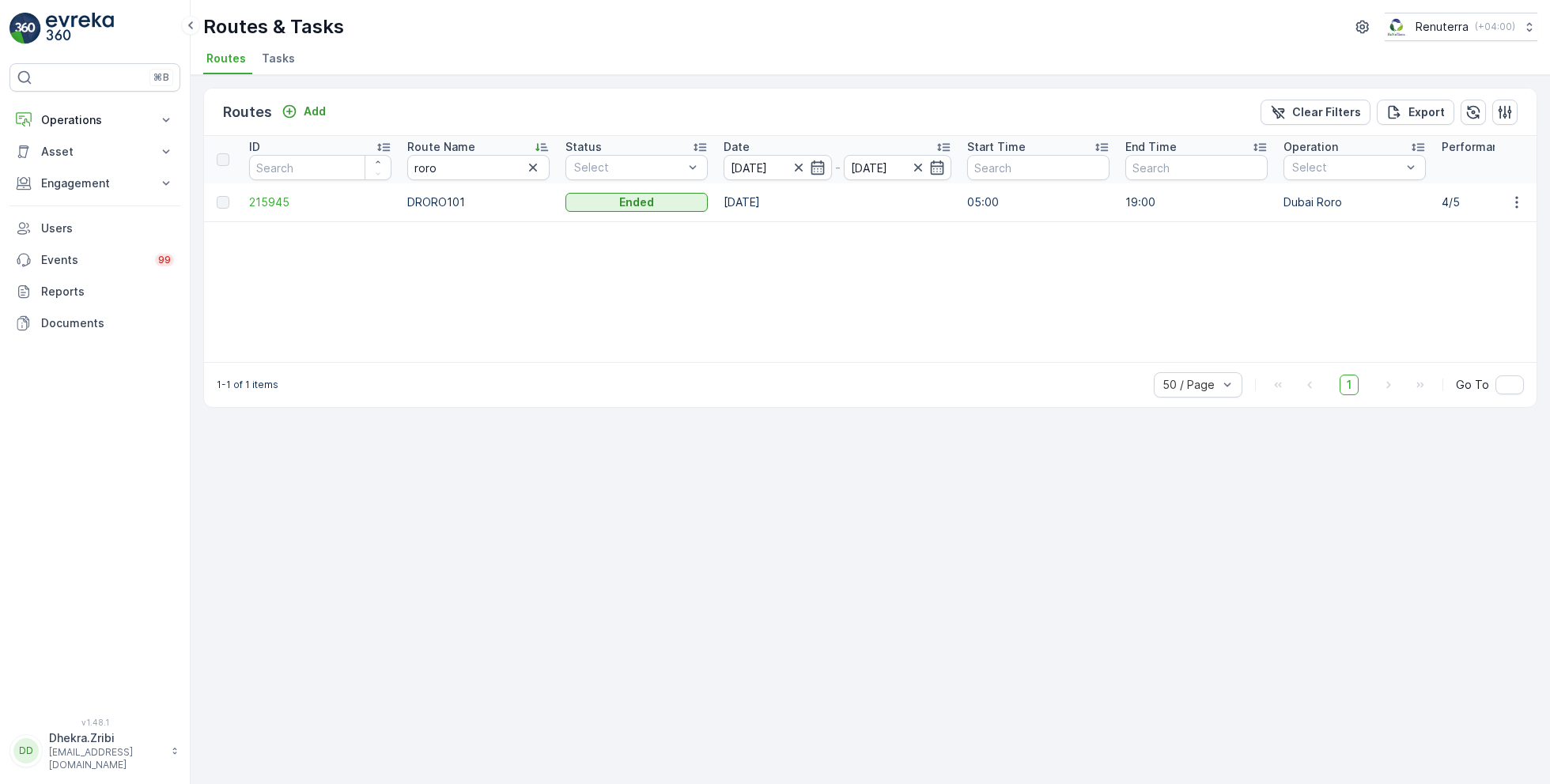
click at [271, 188] on td "215945" at bounding box center [320, 202] width 158 height 38
click at [273, 201] on span "215945" at bounding box center [320, 203] width 143 height 16
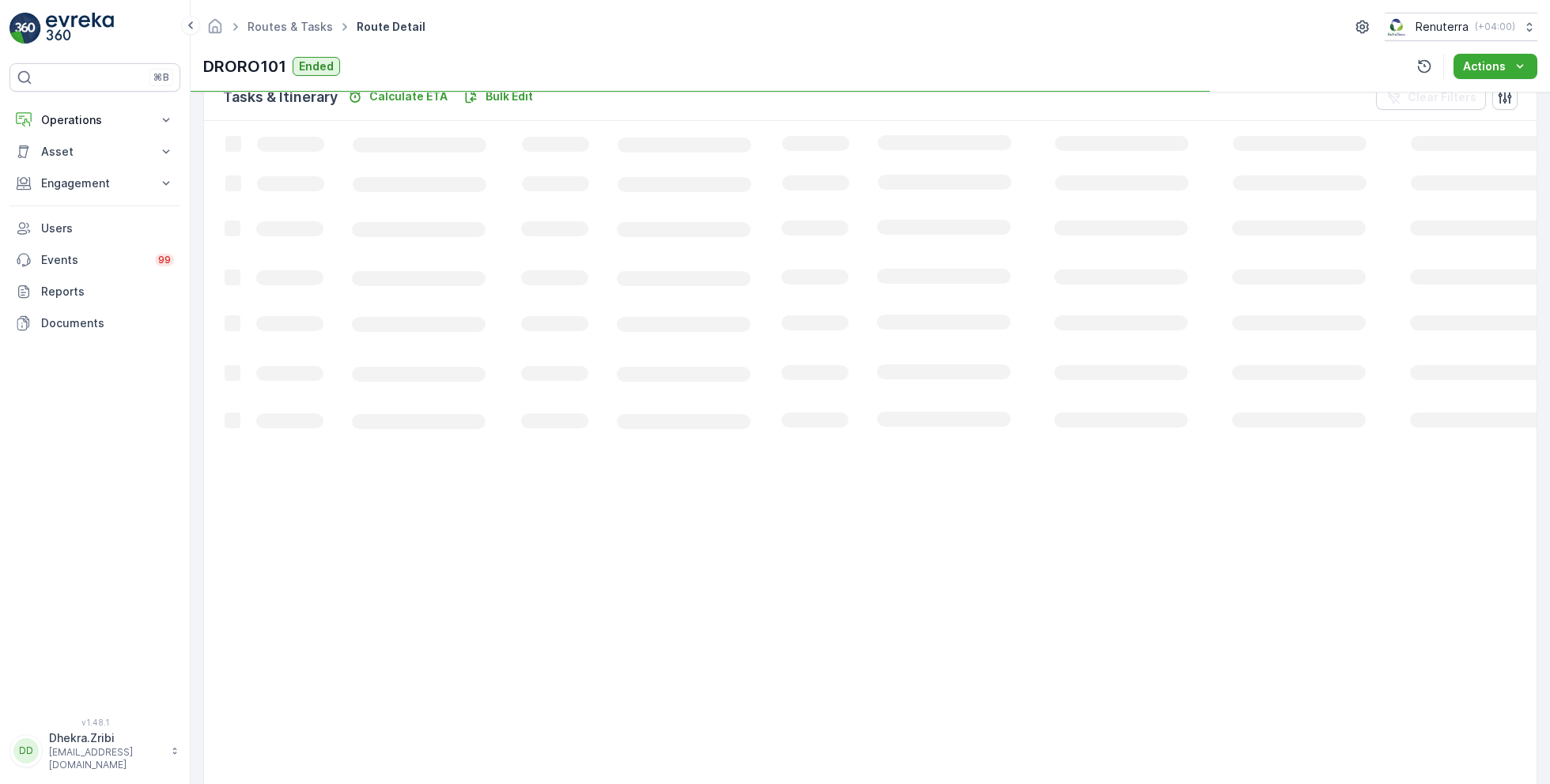
scroll to position [42, 0]
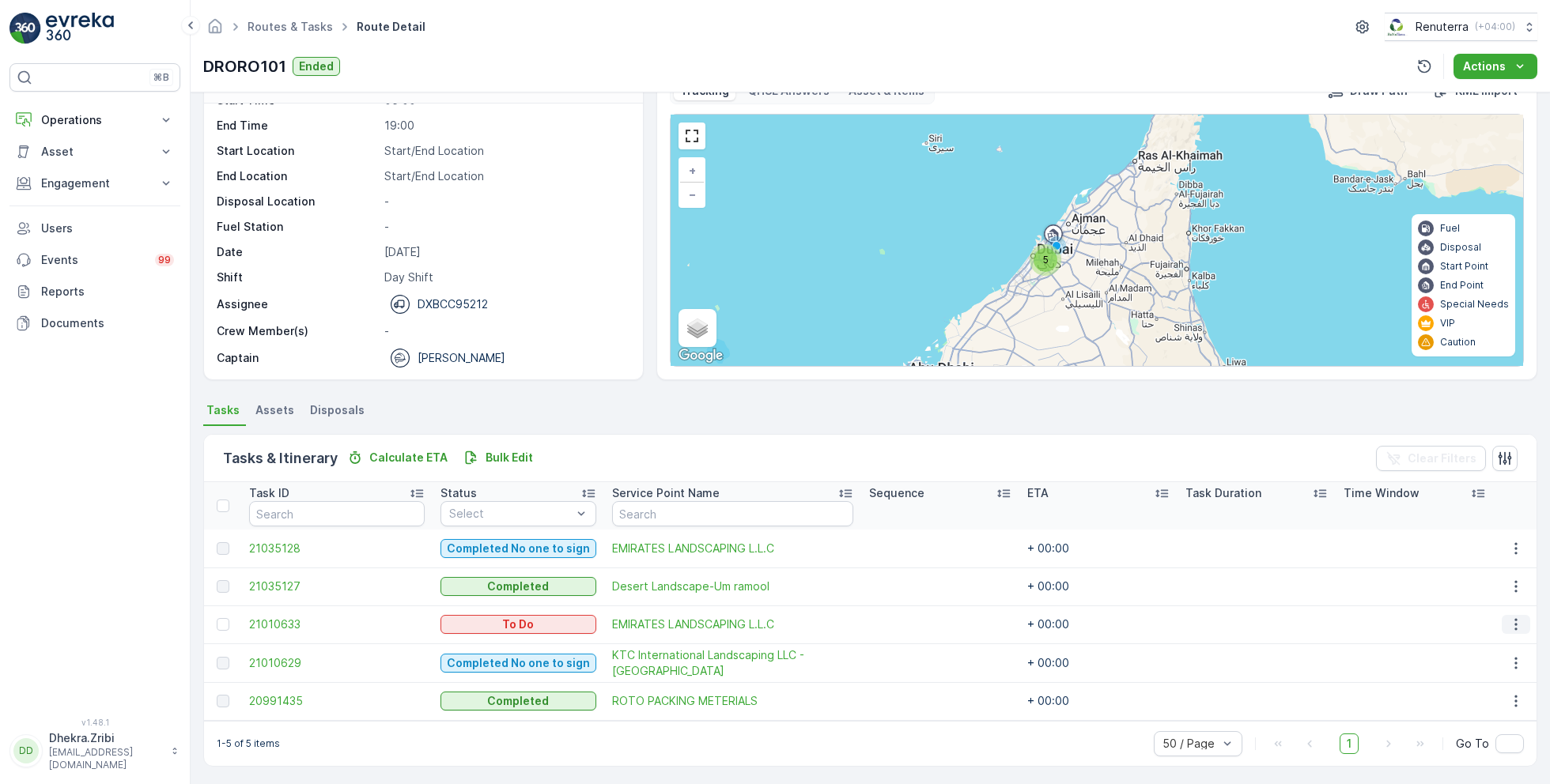
click at [1516, 623] on icon "button" at bounding box center [1517, 624] width 16 height 16
click at [1468, 690] on span "Change Route" at bounding box center [1476, 691] width 77 height 16
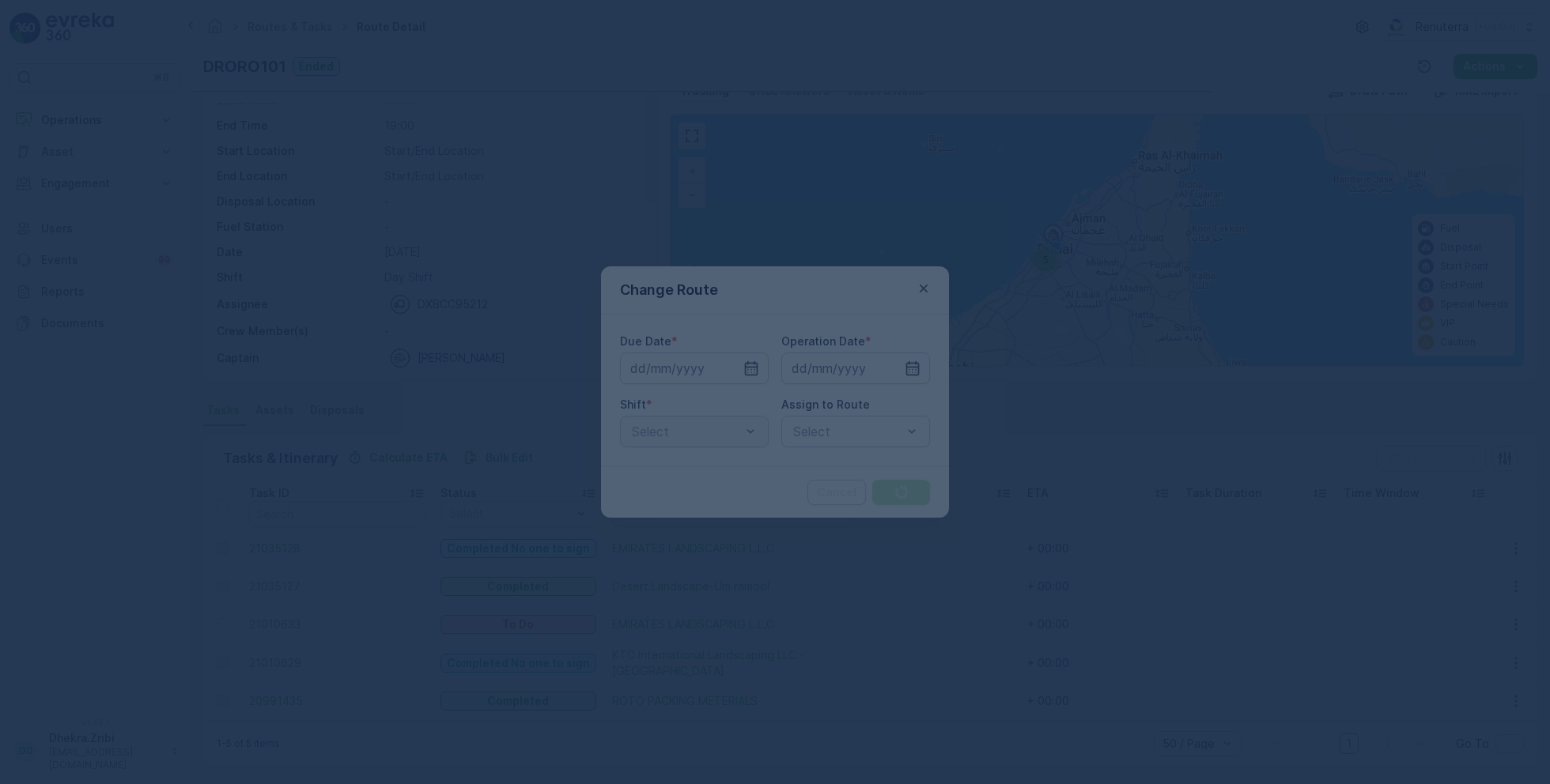
type input "16.08.2025"
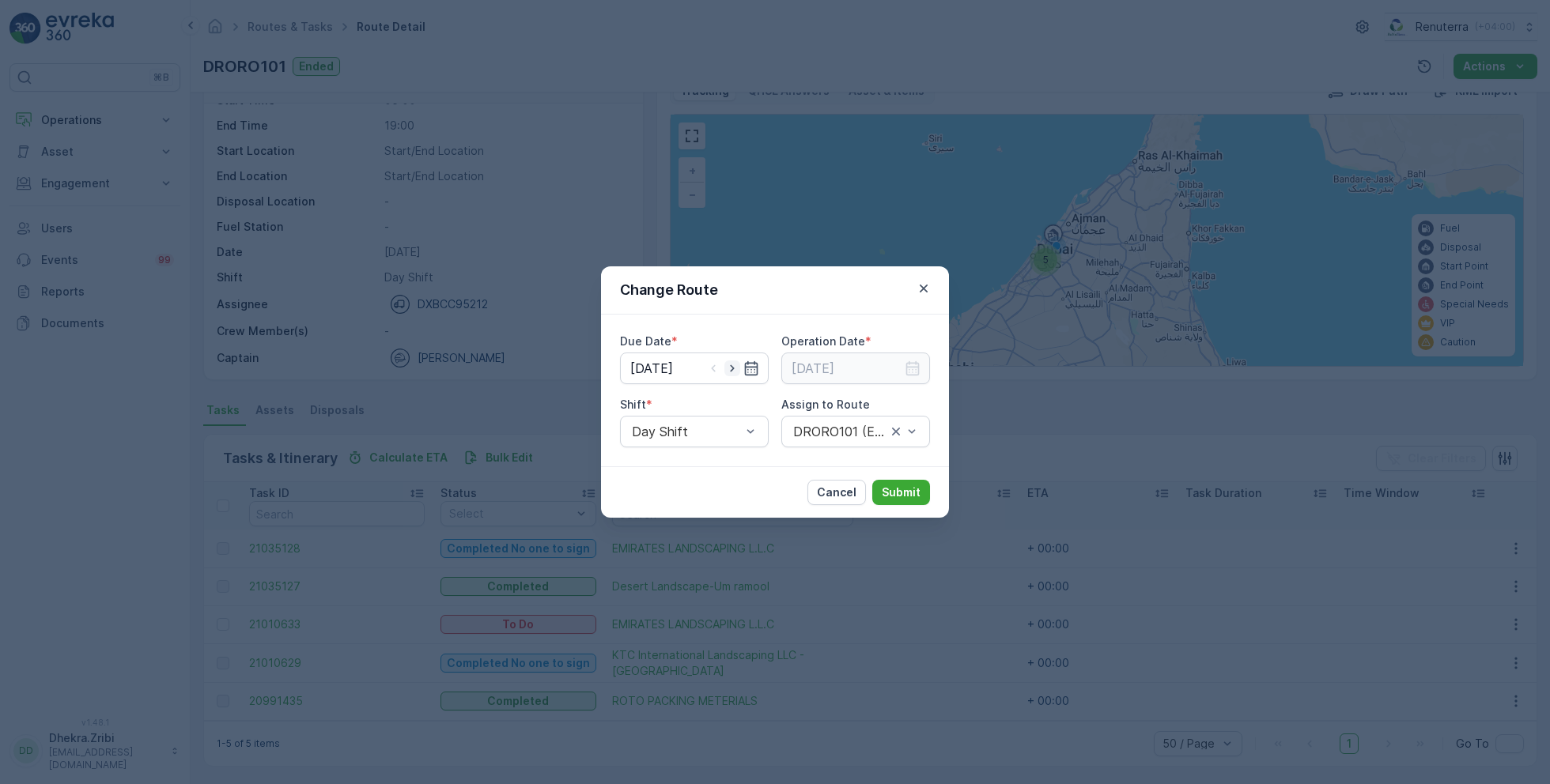
click at [736, 367] on icon "button" at bounding box center [733, 369] width 16 height 16
type input "[DATE]"
click at [913, 371] on icon "button" at bounding box center [913, 369] width 16 height 16
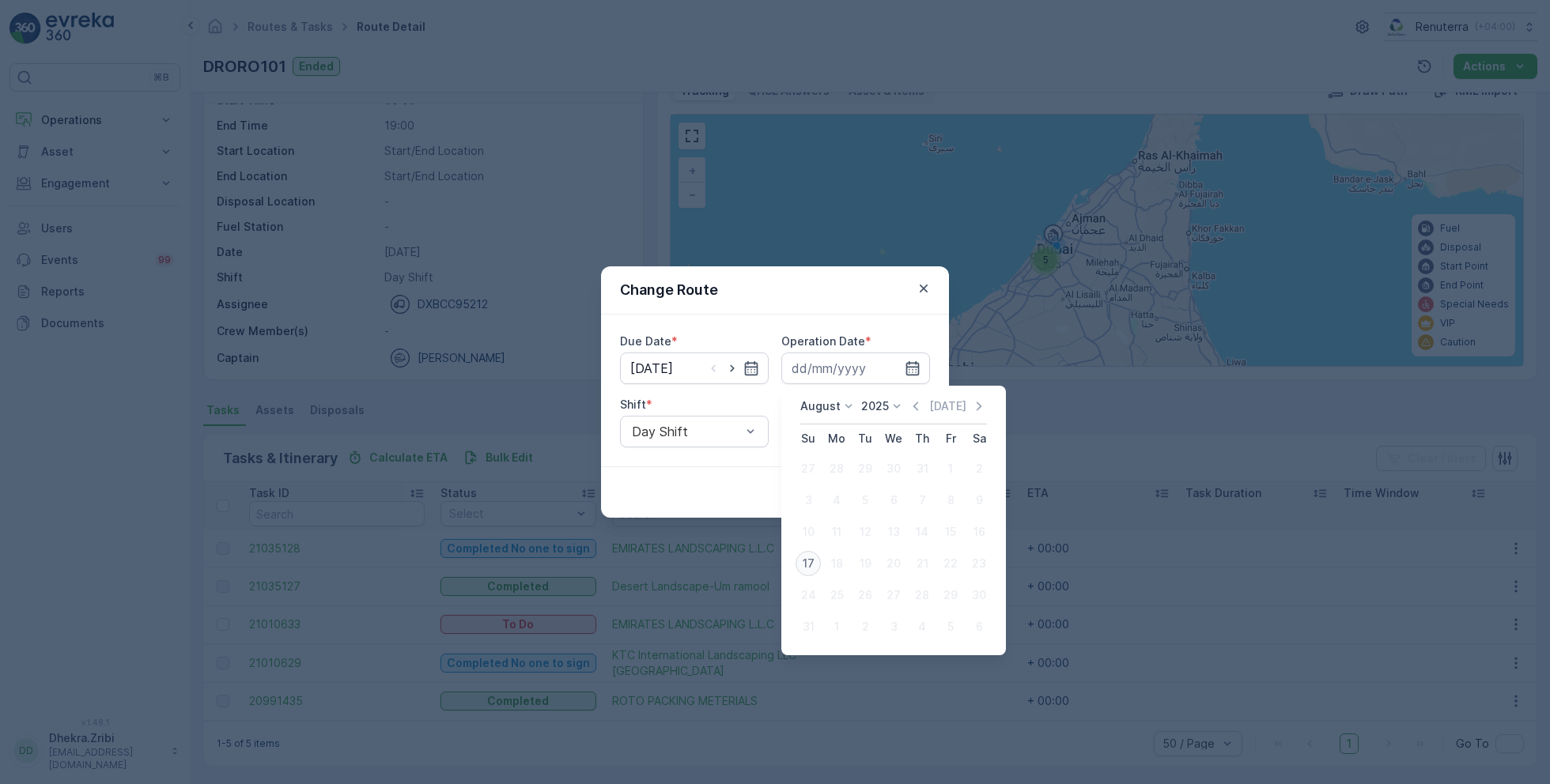
click at [800, 558] on div "17" at bounding box center [809, 564] width 25 height 25
type input "[DATE]"
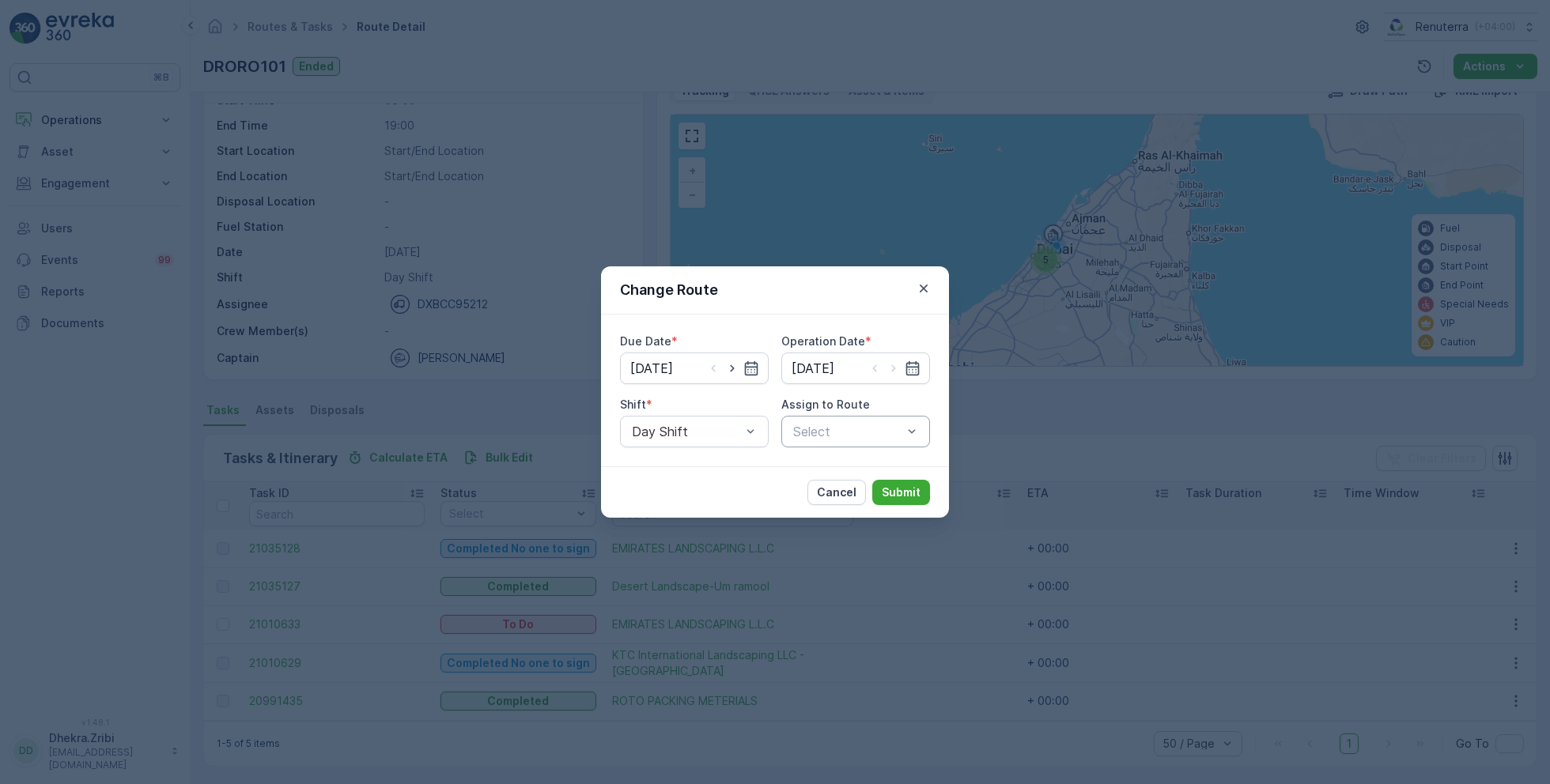
click at [847, 431] on div at bounding box center [848, 432] width 112 height 14
click at [854, 516] on span "DRORO102 (Route Plan) - DXB S58978" at bounding box center [856, 519] width 130 height 29
click at [899, 494] on p "Submit" at bounding box center [901, 493] width 39 height 16
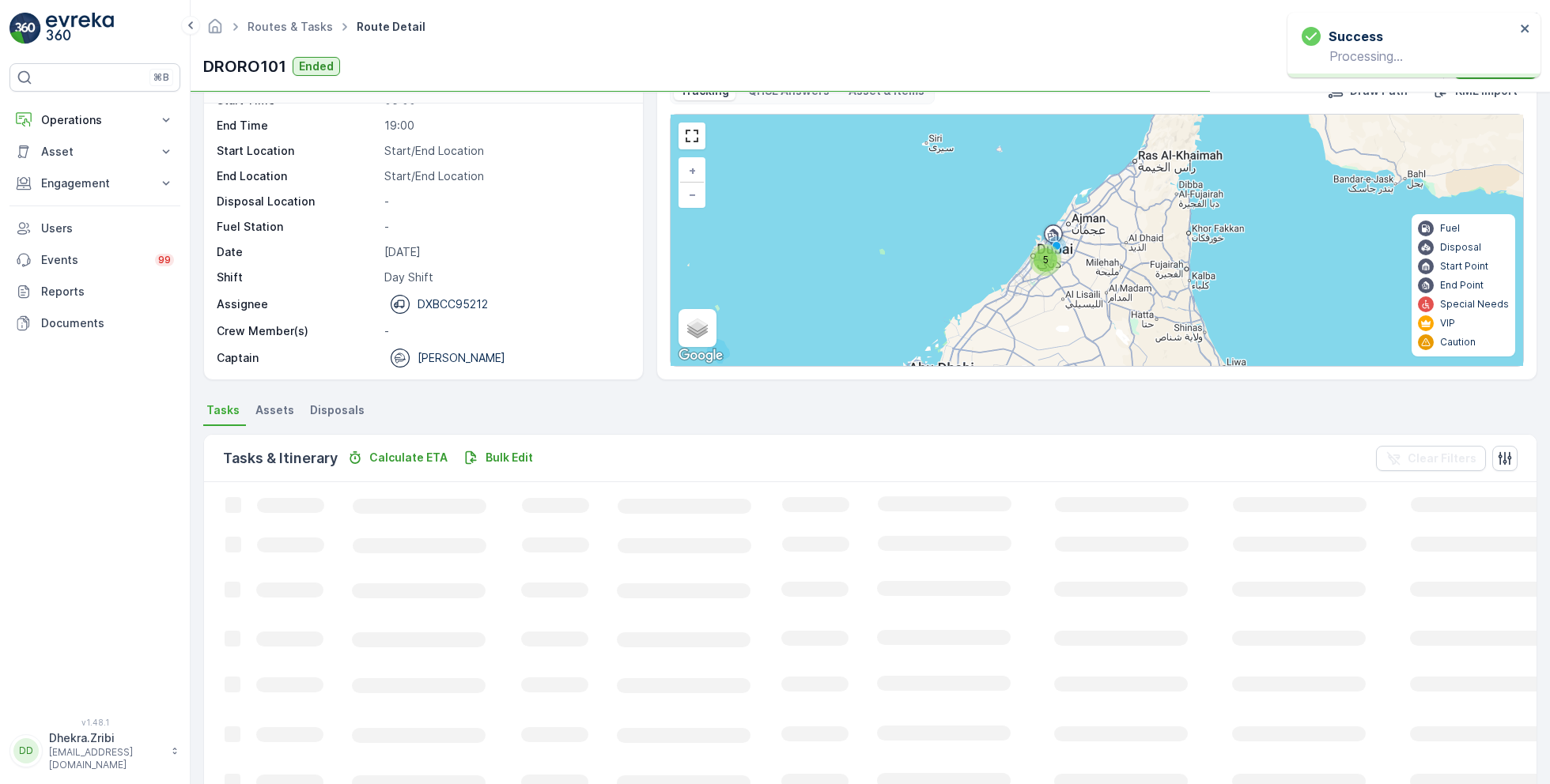
scroll to position [30, 0]
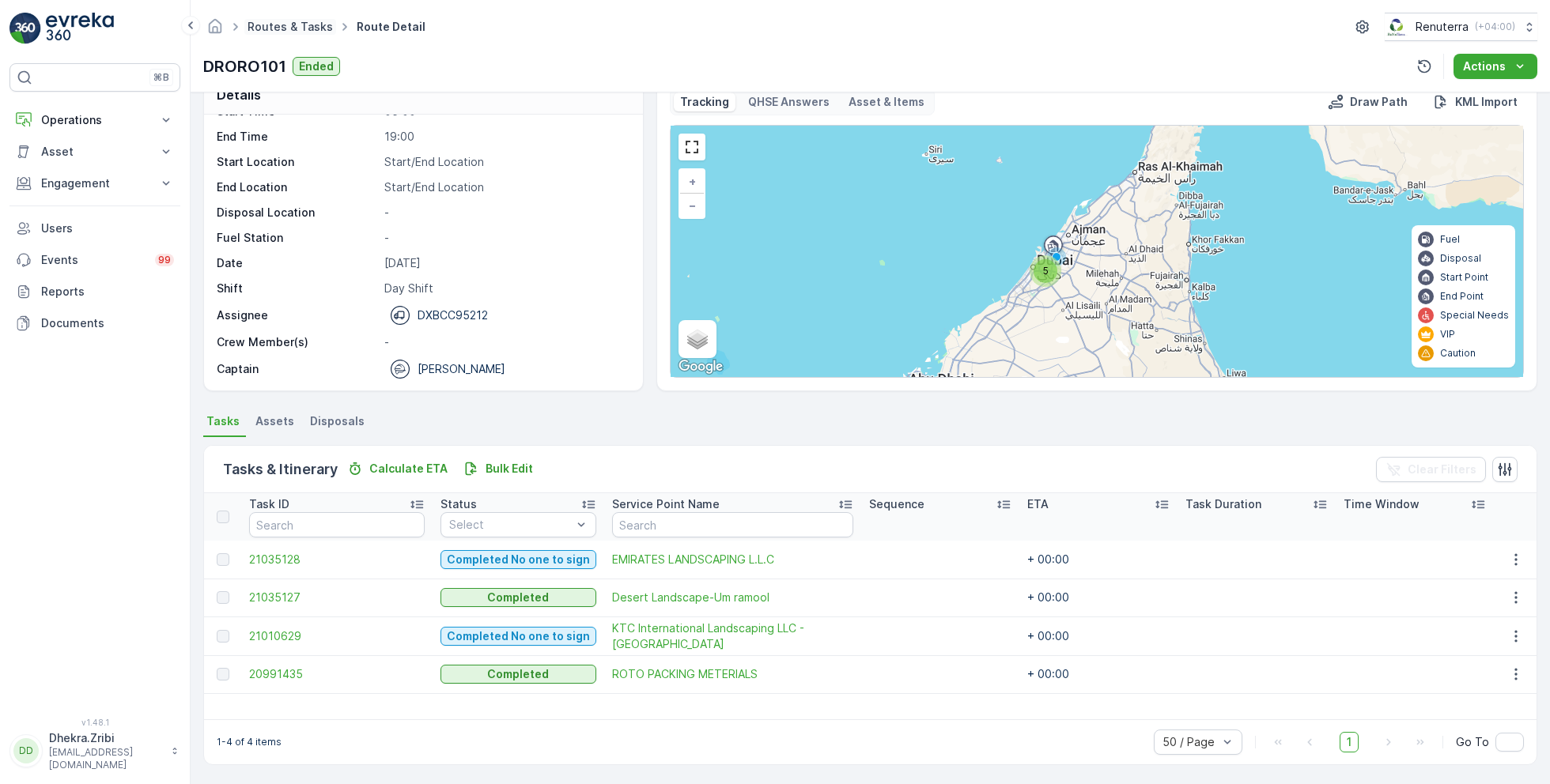
click at [299, 25] on link "Routes & Tasks" at bounding box center [290, 26] width 86 height 14
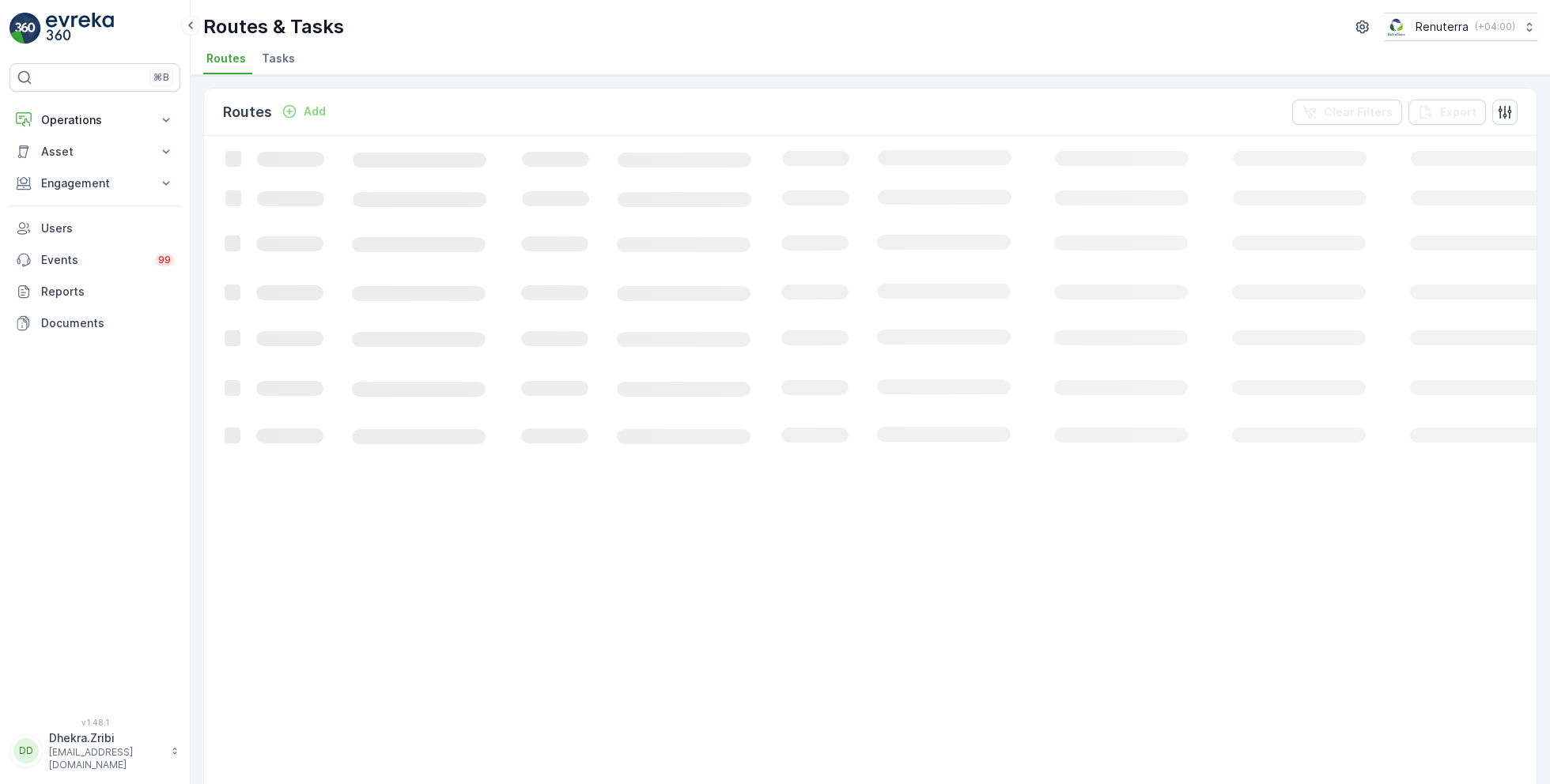
click at [283, 58] on span "Tasks" at bounding box center [278, 59] width 33 height 16
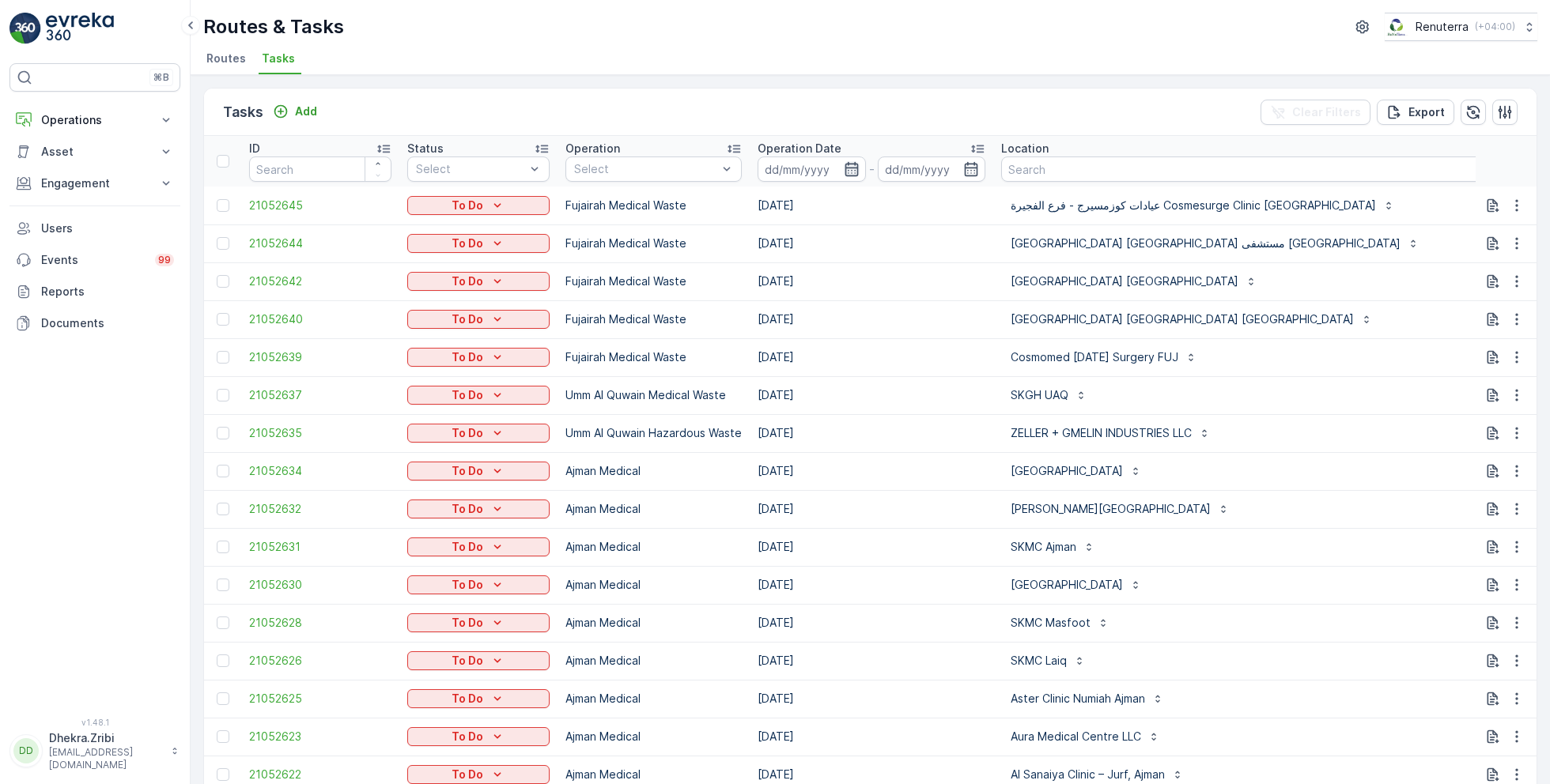
click at [855, 172] on icon "button" at bounding box center [852, 170] width 16 height 16
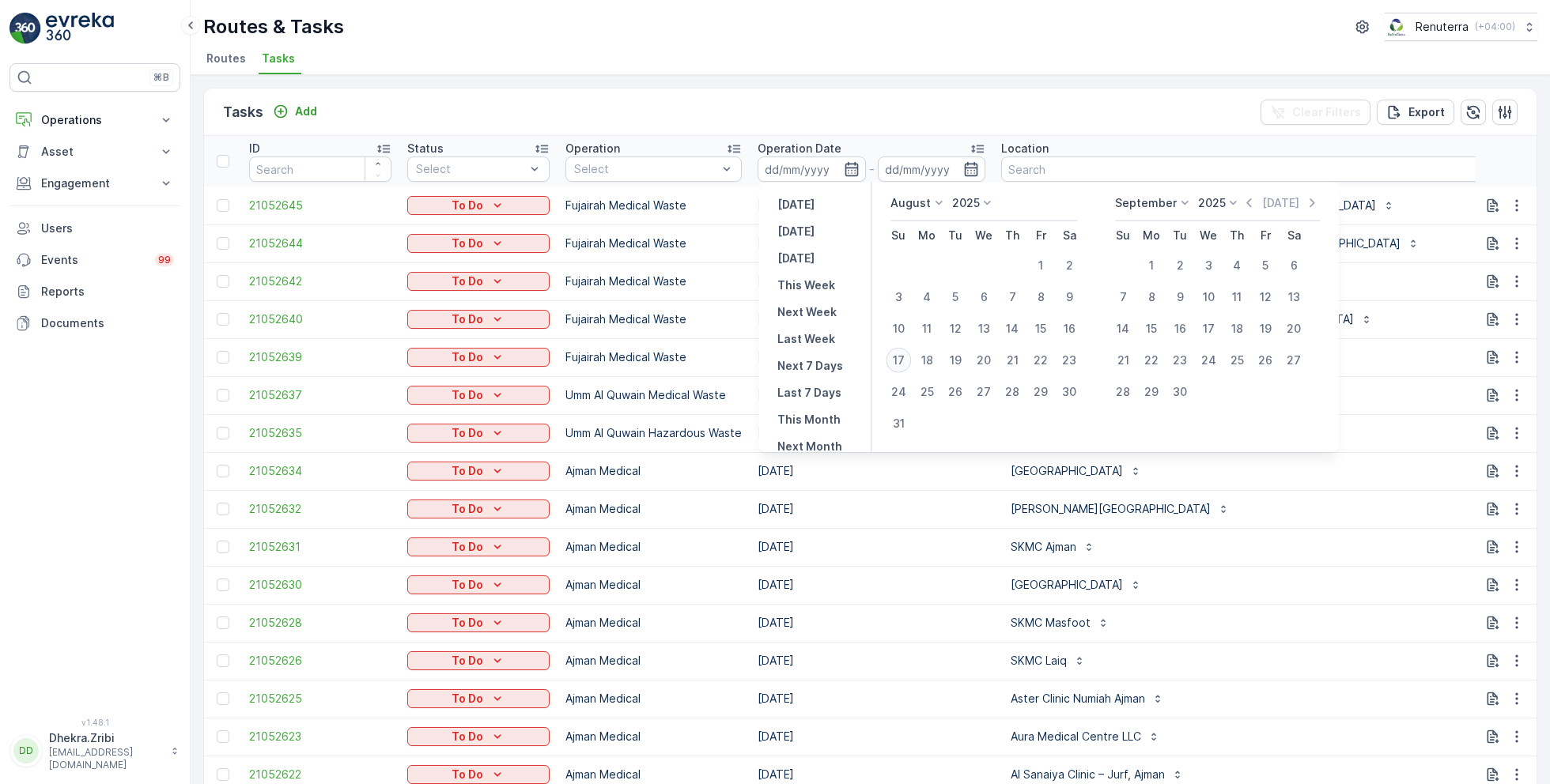
click at [902, 353] on div "17" at bounding box center [898, 361] width 25 height 25
type input "[DATE]"
click at [902, 353] on div "17" at bounding box center [898, 361] width 25 height 25
type input "[DATE]"
click at [898, 54] on ul "Routes Tasks" at bounding box center [864, 61] width 1322 height 27
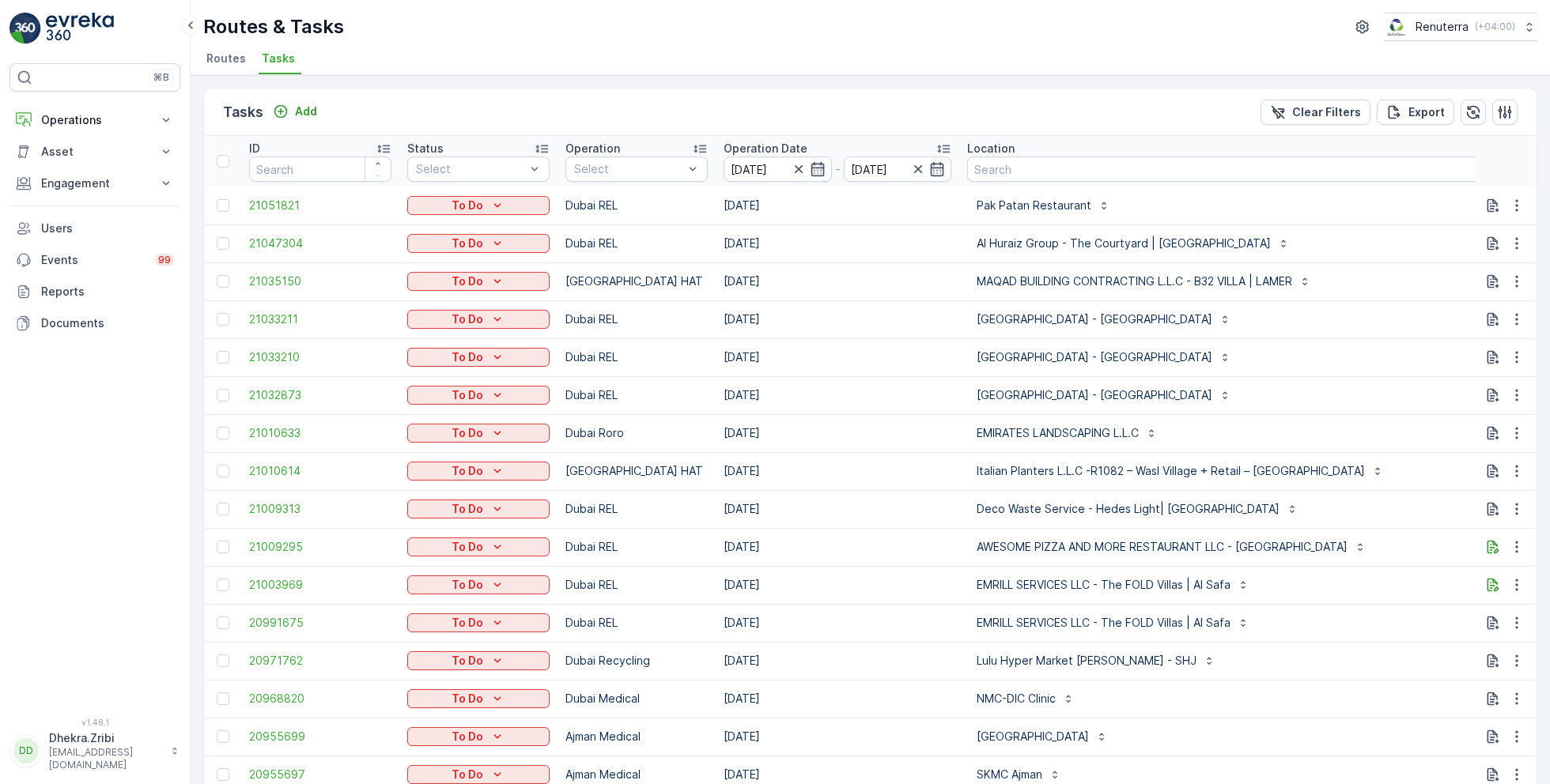
click at [657, 163] on div at bounding box center [628, 170] width 112 height 13
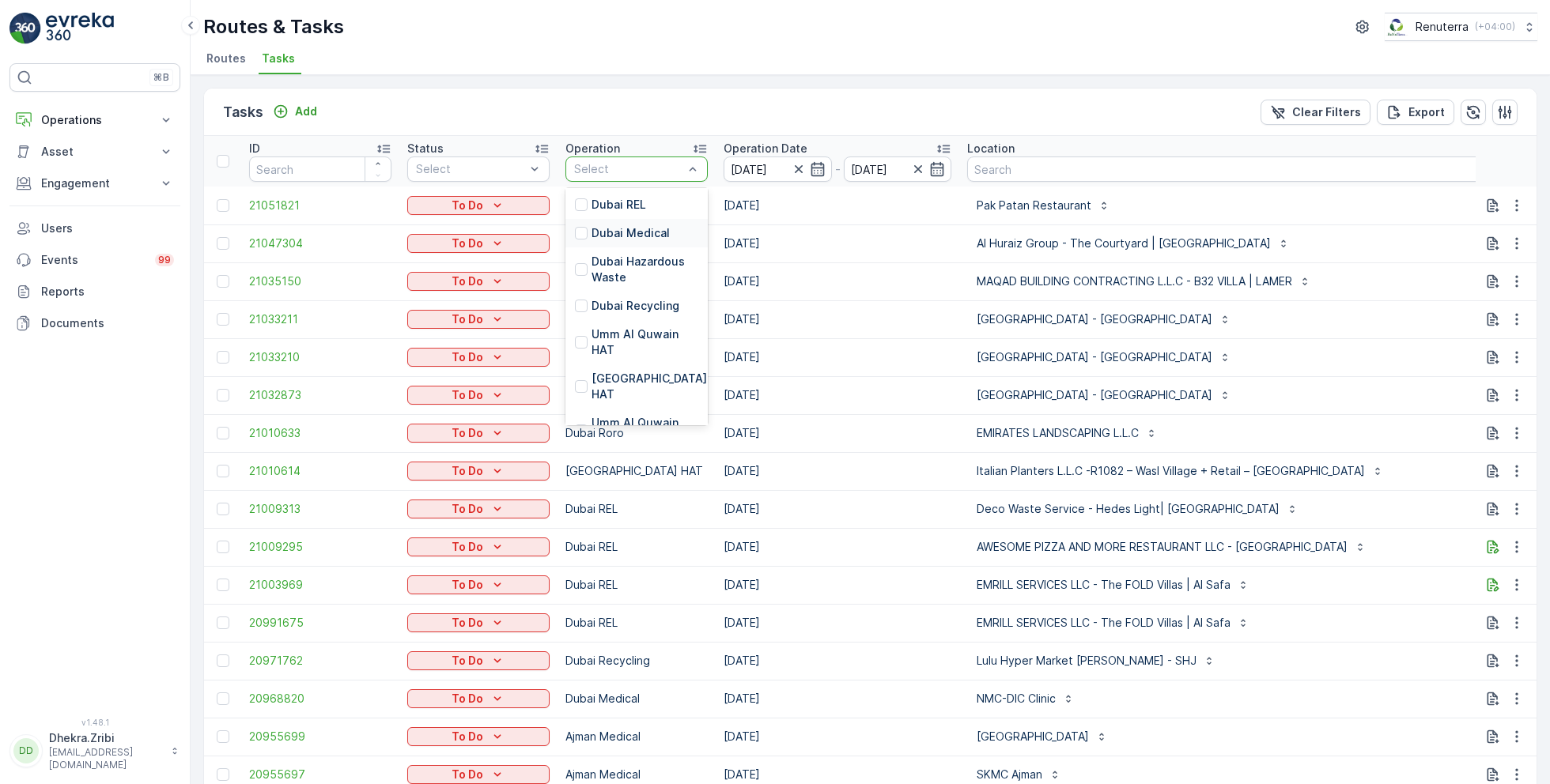
scroll to position [122, 0]
click at [615, 375] on p "Dubai HAT" at bounding box center [649, 383] width 116 height 32
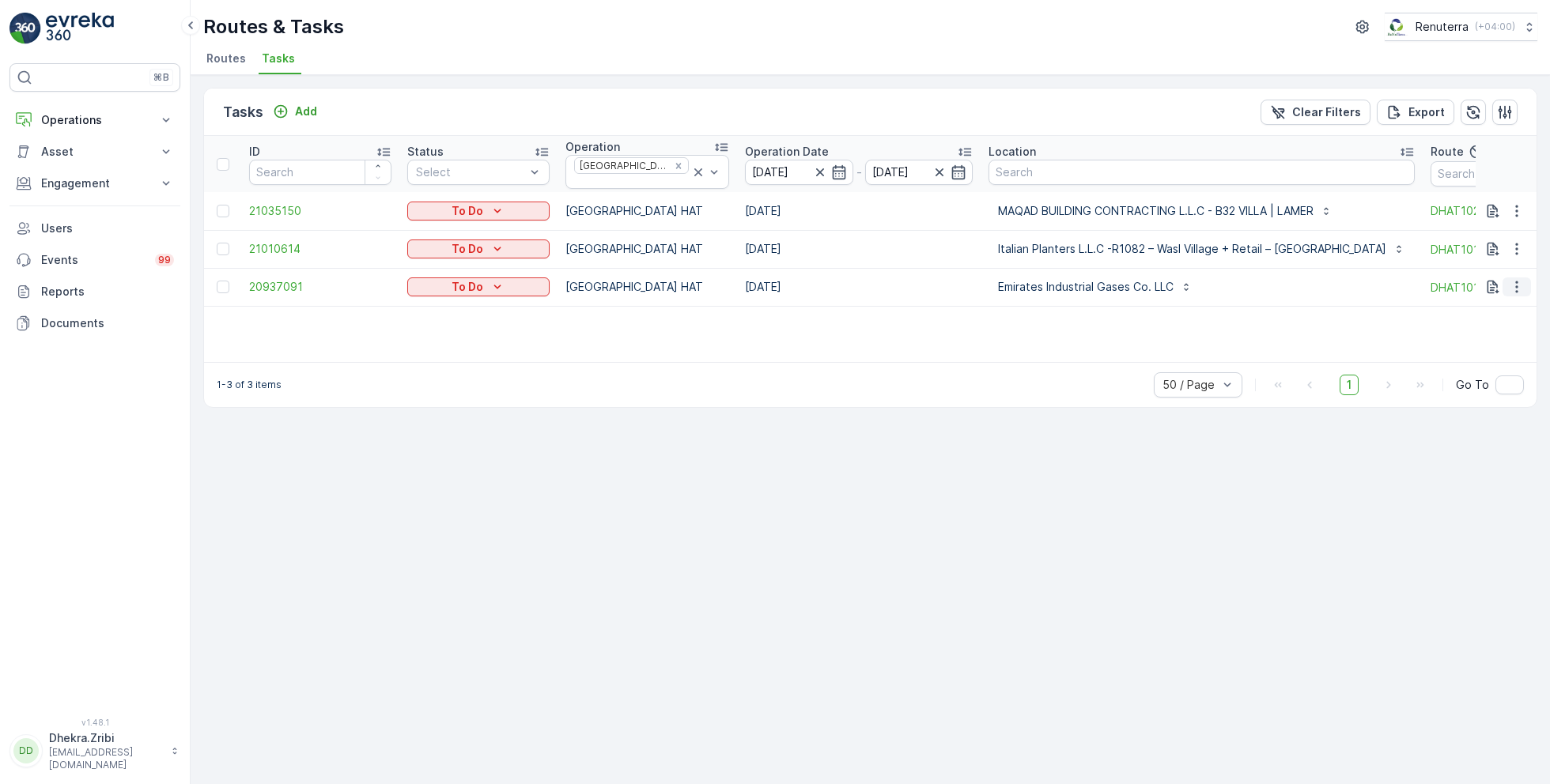
click at [1519, 281] on icon "button" at bounding box center [1518, 287] width 16 height 16
click at [1478, 372] on span "Remove from Route" at bounding box center [1491, 371] width 107 height 16
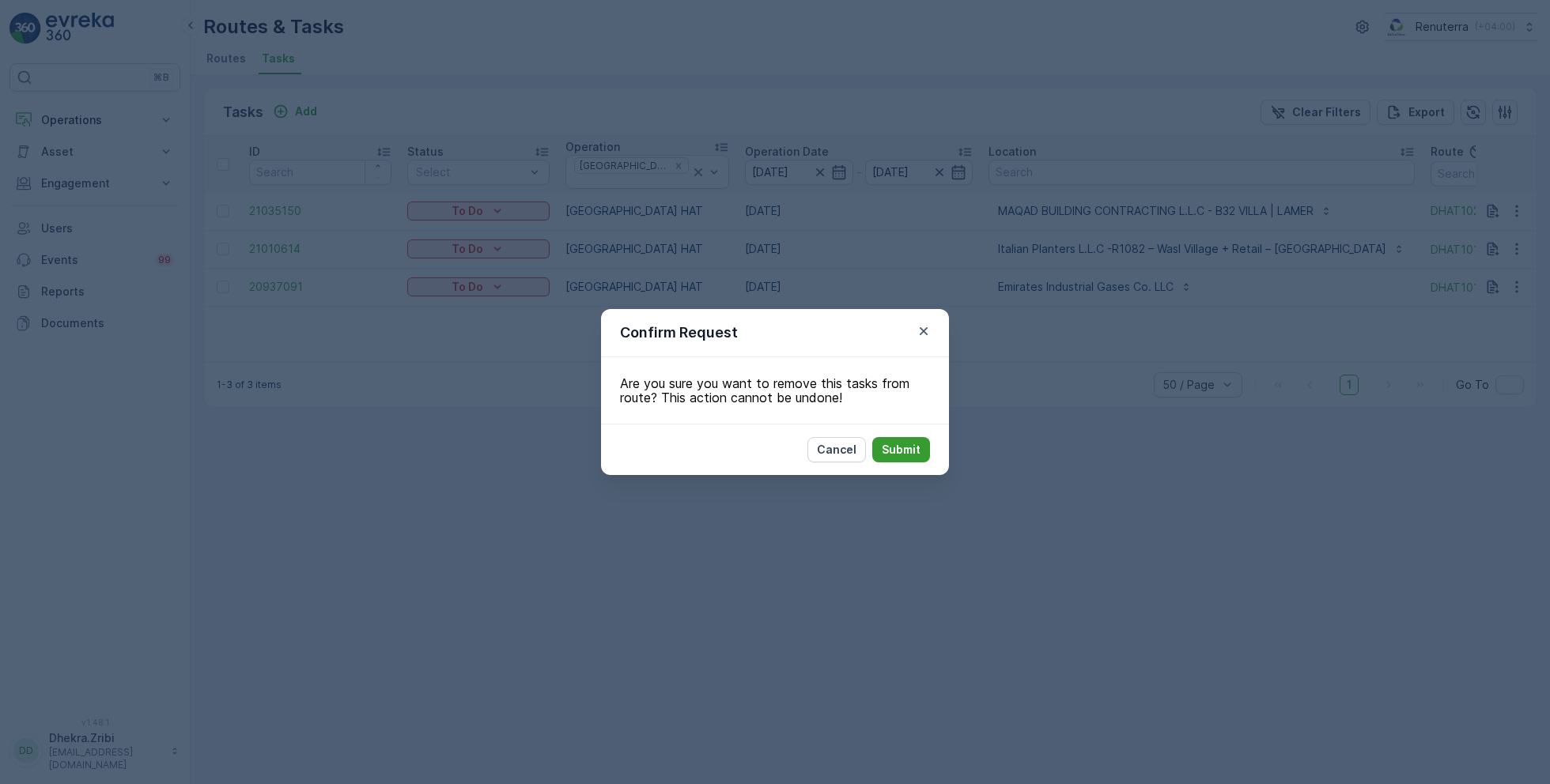
click at [909, 460] on button "Submit" at bounding box center [902, 450] width 58 height 25
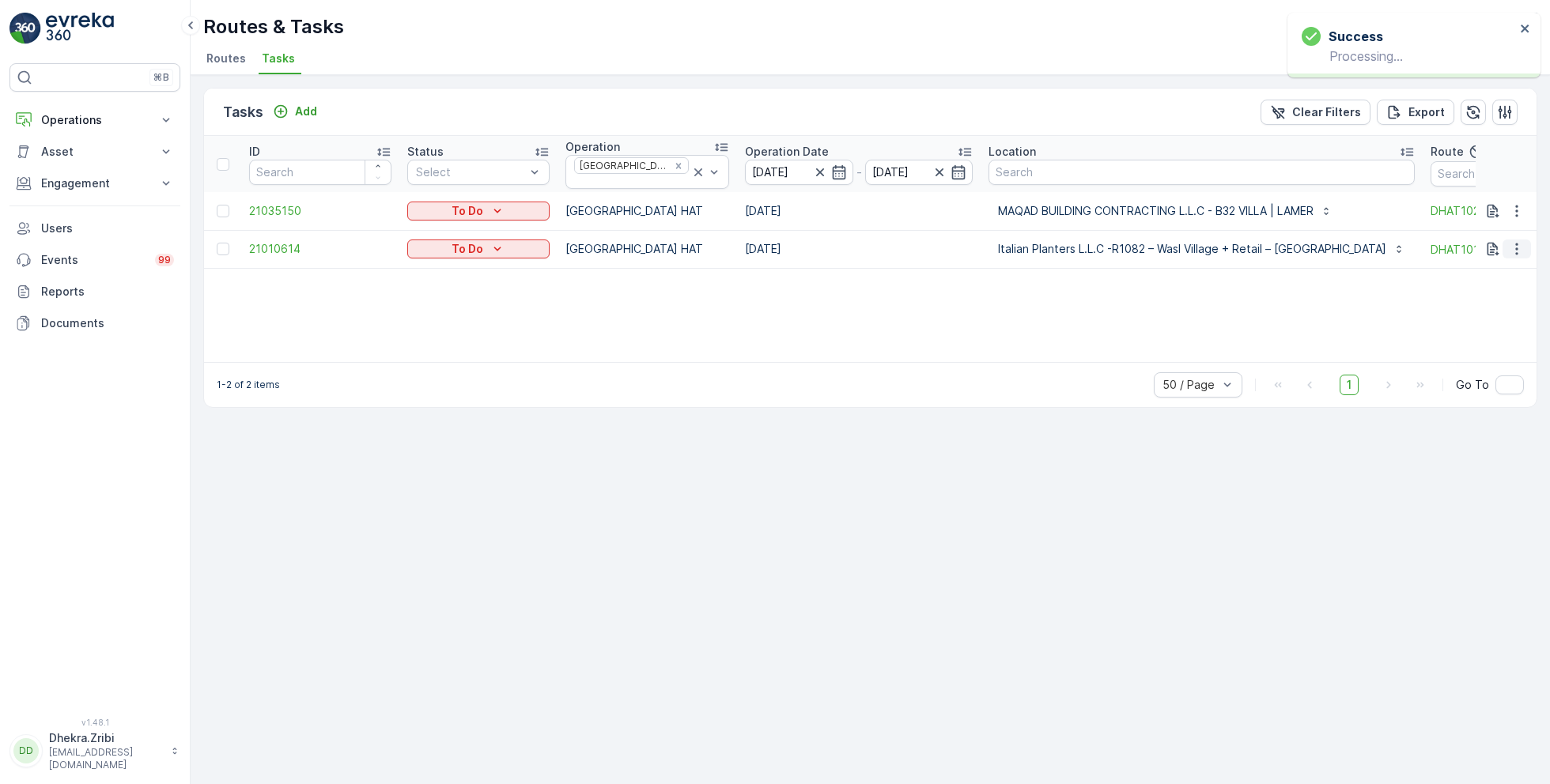
click at [1517, 245] on icon "button" at bounding box center [1518, 249] width 16 height 16
click at [1475, 305] on span "Change Route" at bounding box center [1476, 311] width 77 height 16
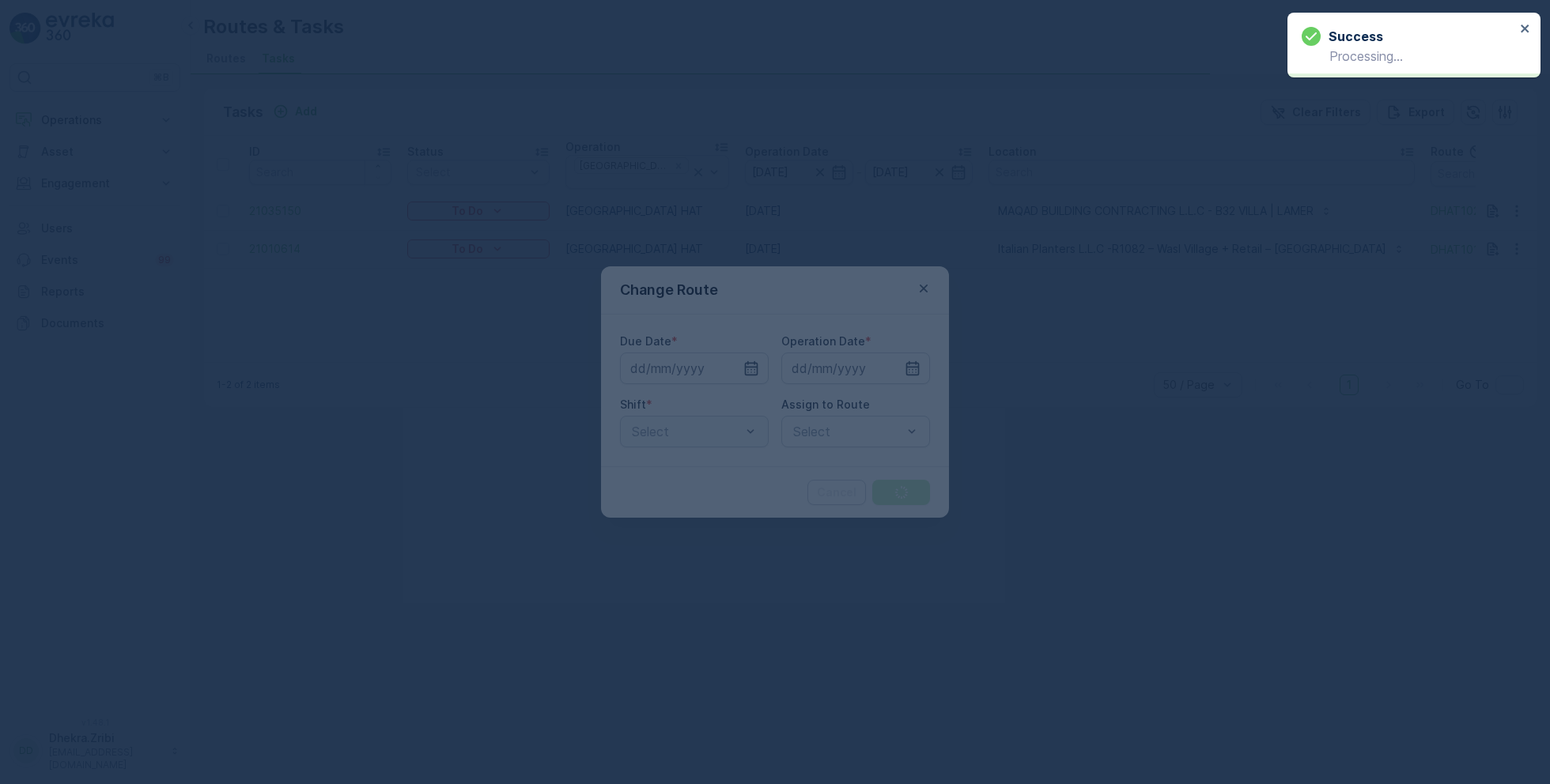
type input "[DATE]"
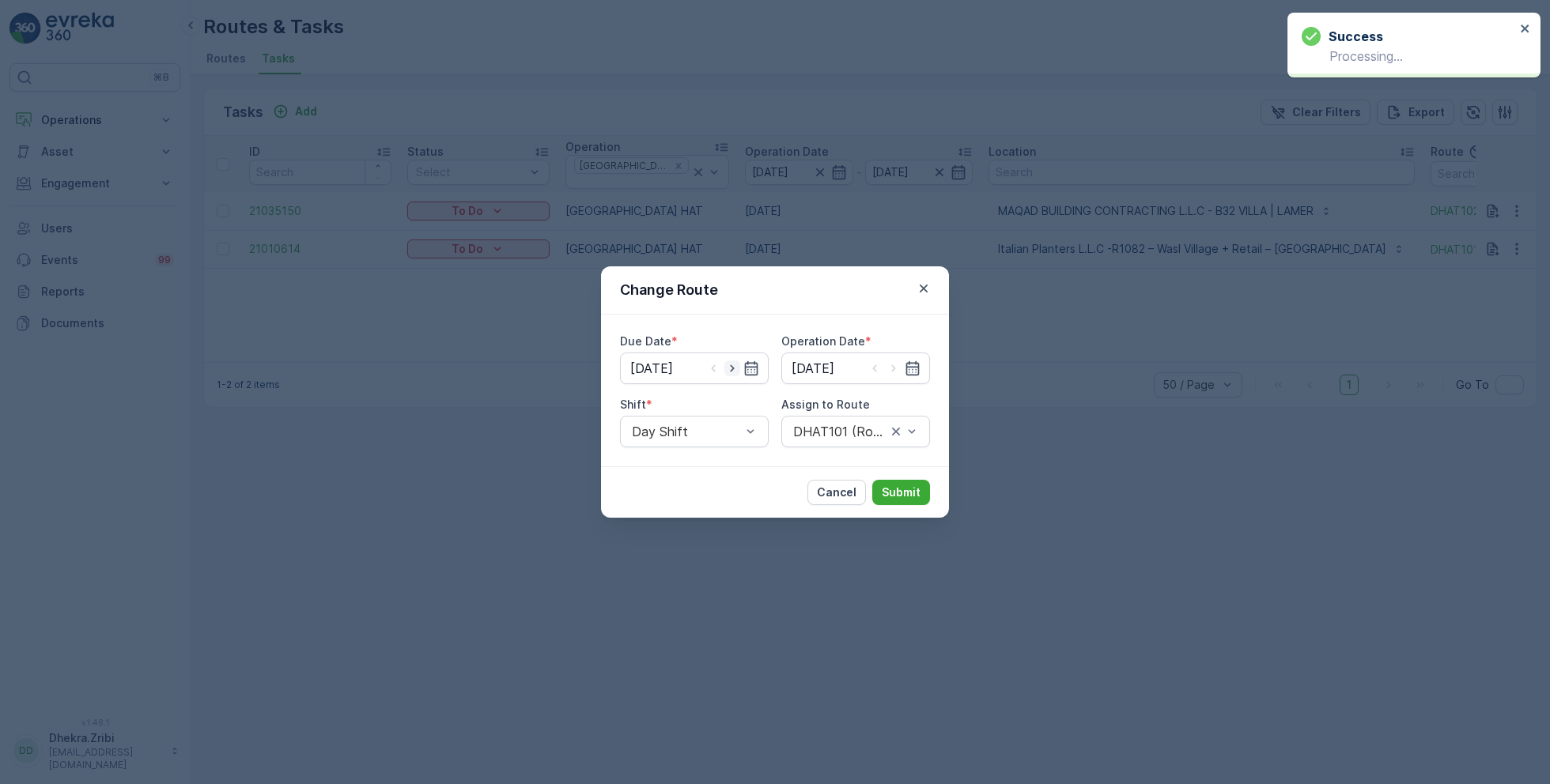
click at [739, 369] on icon "button" at bounding box center [733, 369] width 16 height 16
type input "18.08.2025"
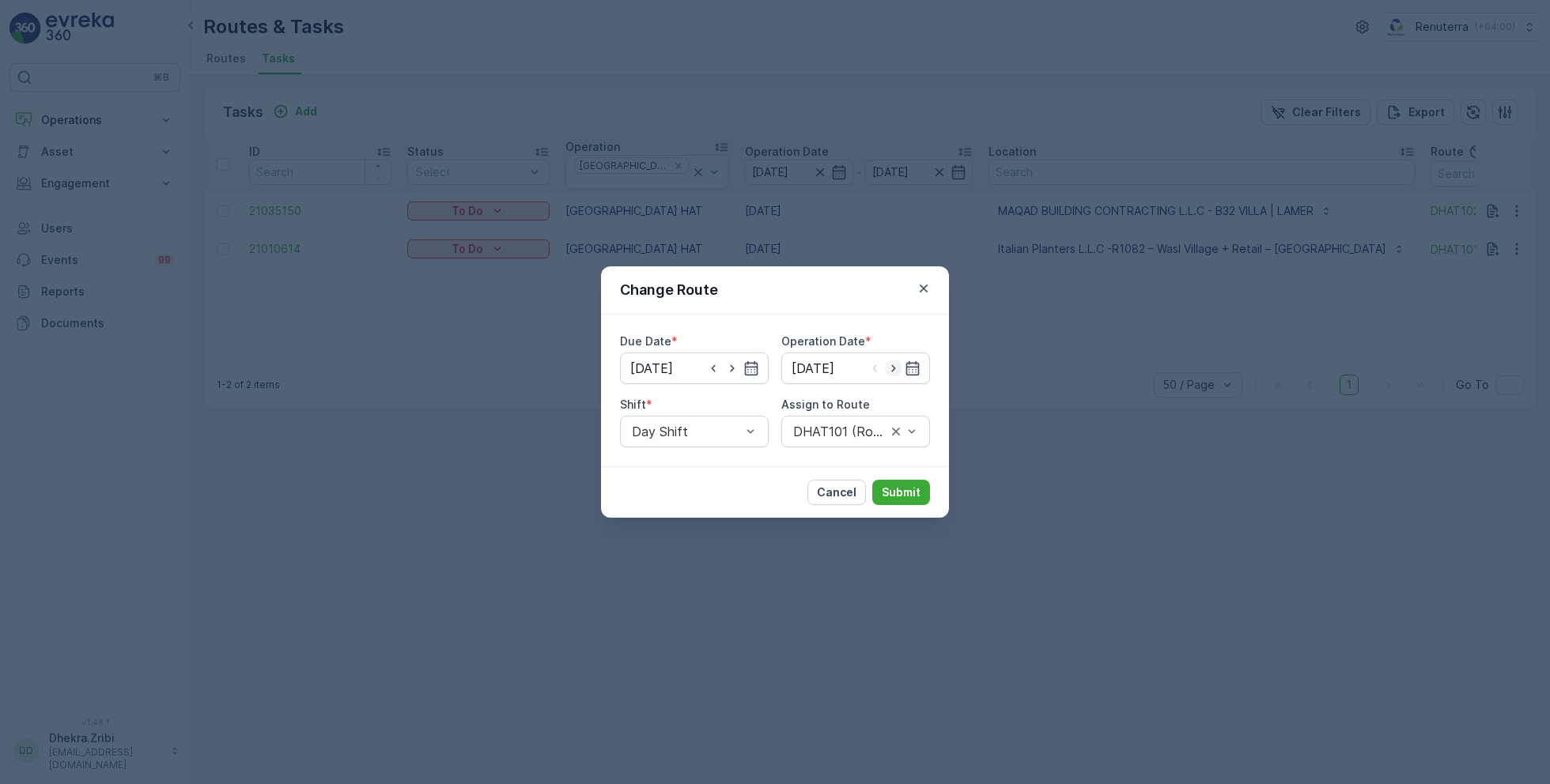
click at [895, 368] on icon "button" at bounding box center [894, 369] width 4 height 7
type input "18.08.2025"
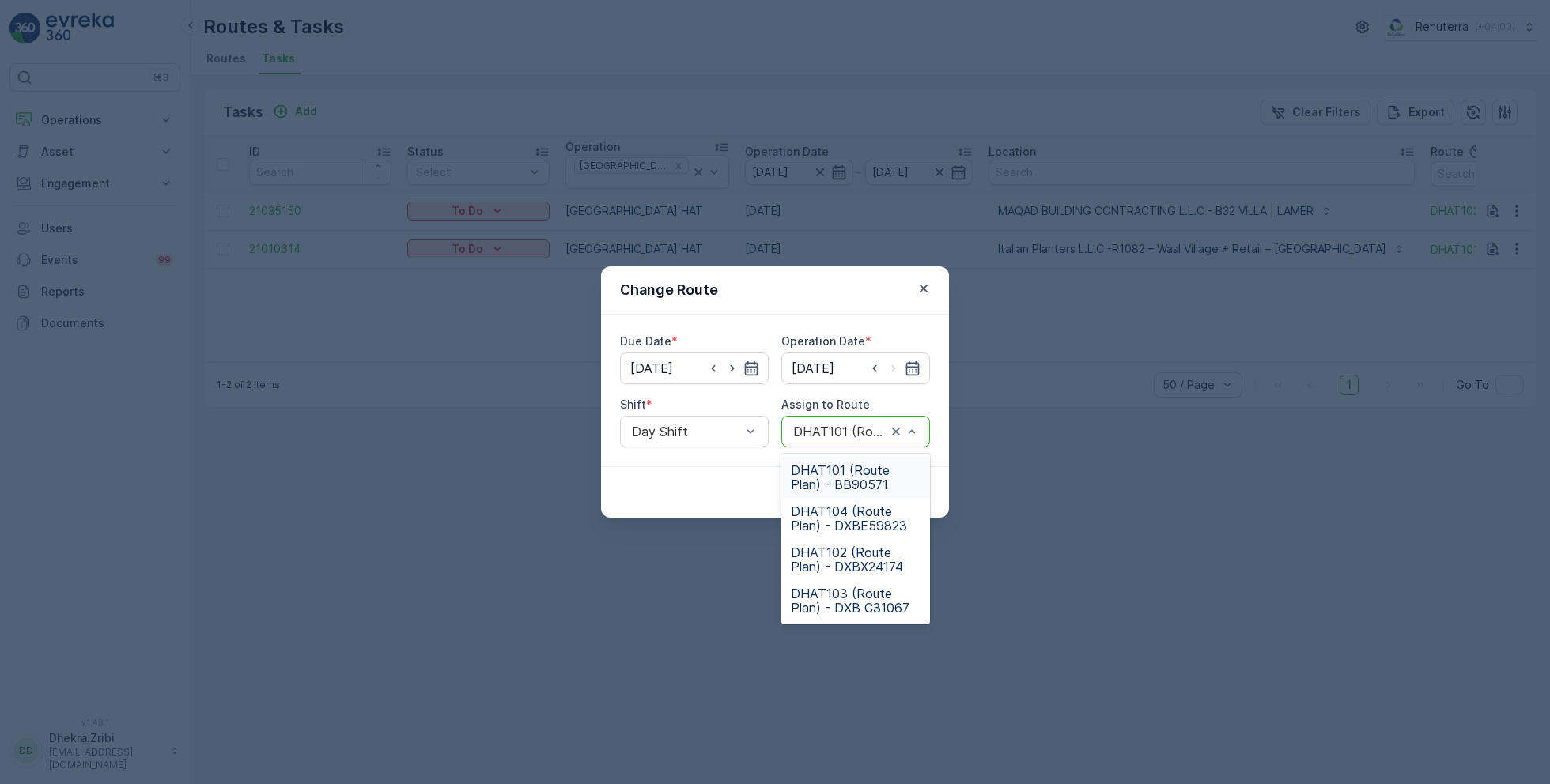
click at [856, 434] on div at bounding box center [840, 432] width 97 height 14
click at [835, 484] on span "DHAT101 (Route Plan) - BB90571" at bounding box center [856, 477] width 130 height 29
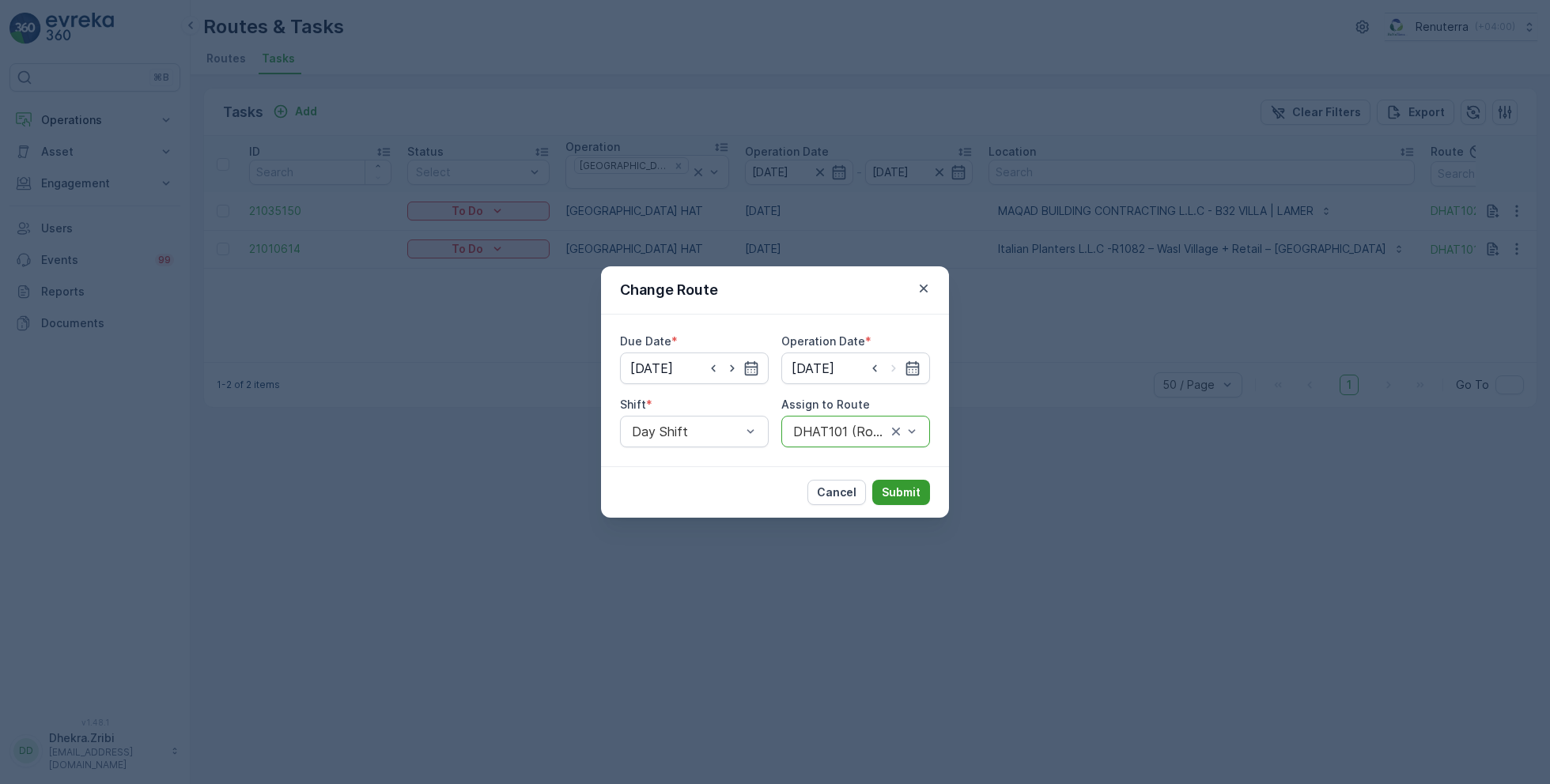
click at [884, 486] on p "Submit" at bounding box center [901, 493] width 39 height 16
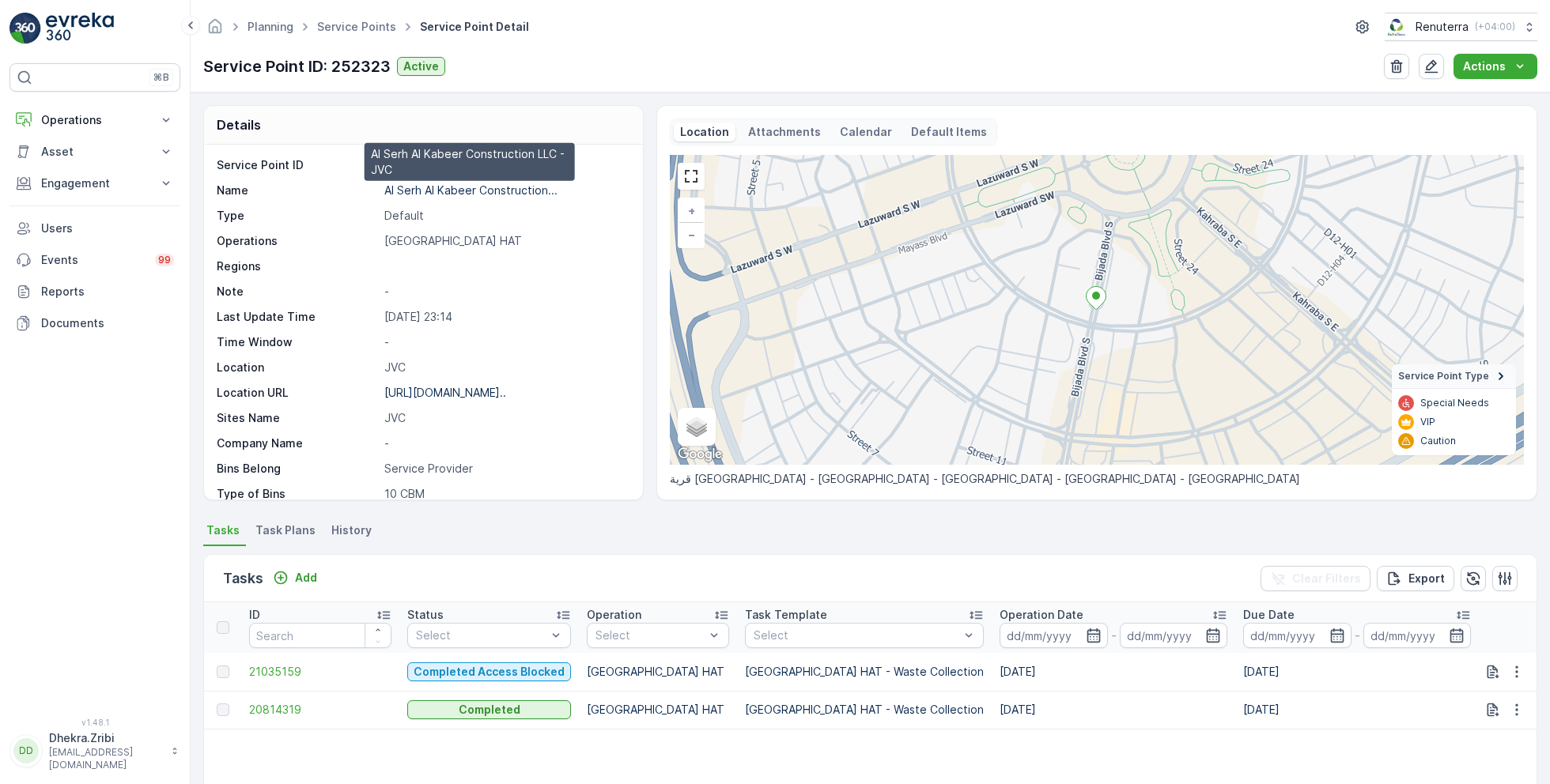
click at [481, 189] on p "Al Serh Al Kabeer Construction..." at bounding box center [471, 189] width 173 height 14
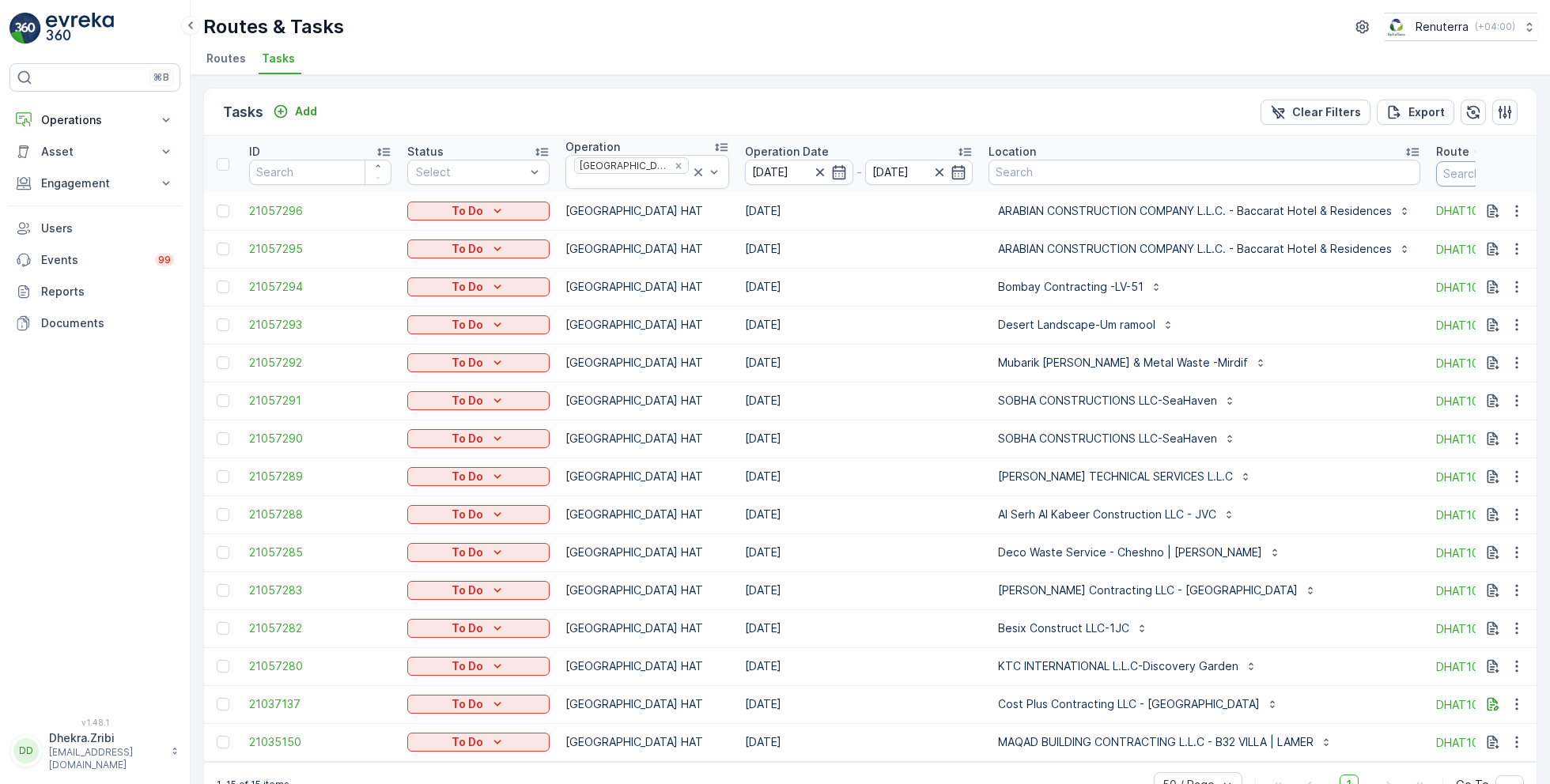
click at [1441, 169] on input "text" at bounding box center [1508, 174] width 143 height 25
type input "101"
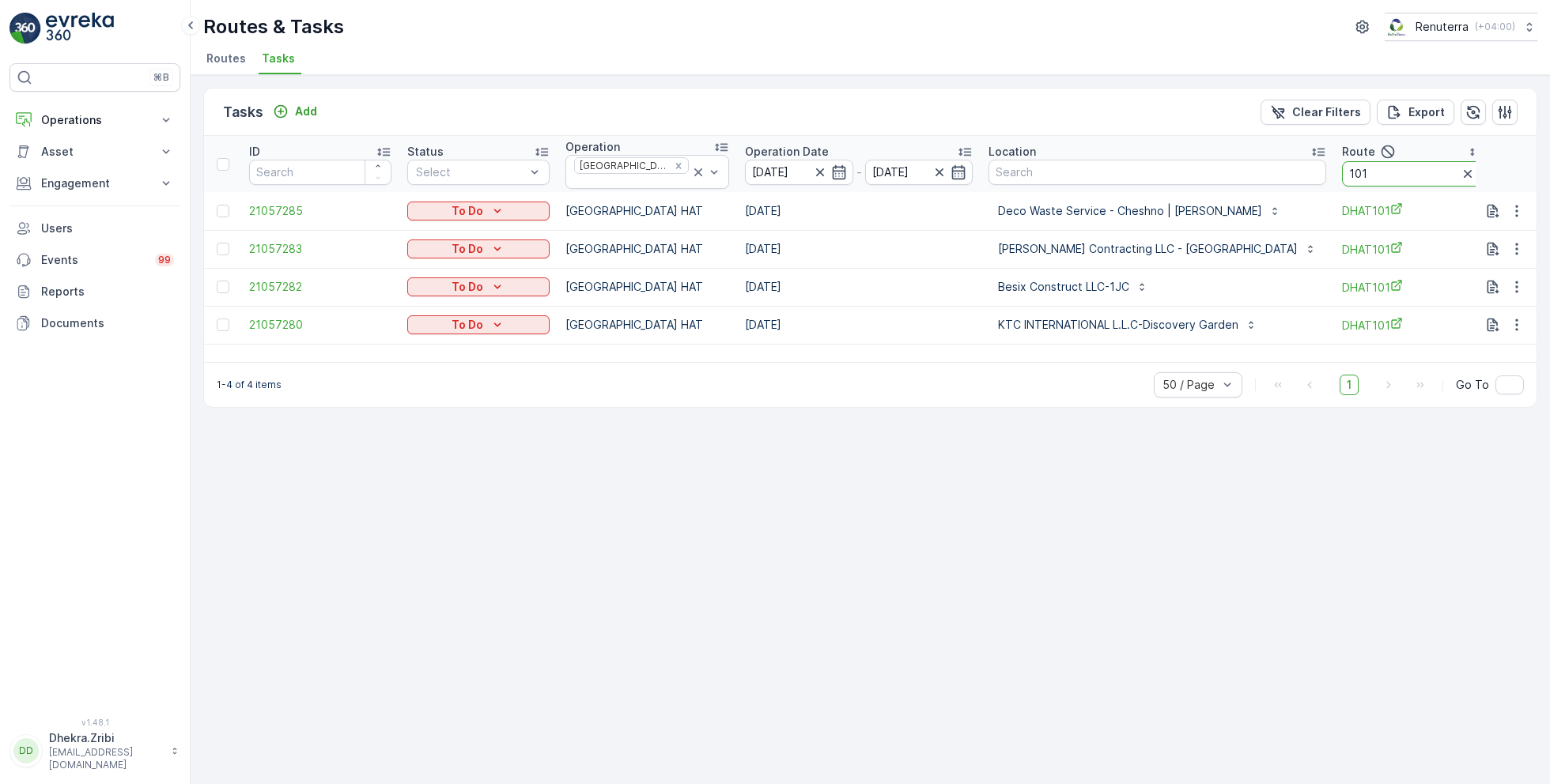
click at [1342, 171] on input "101" at bounding box center [1414, 174] width 143 height 25
type input "102"
click at [1390, 171] on input "102" at bounding box center [1430, 174] width 143 height 25
type input "103"
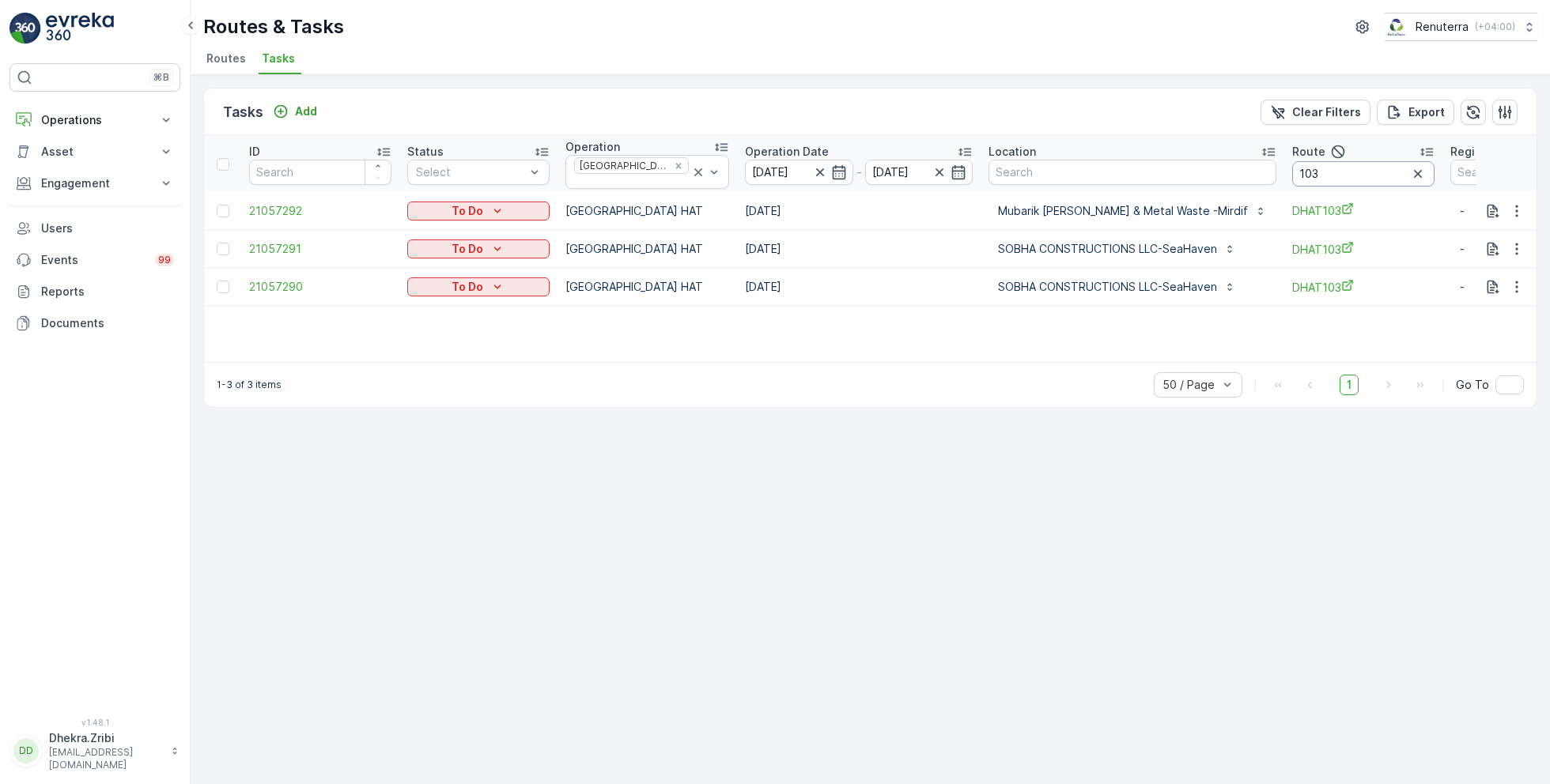
click at [1328, 161] on input "103" at bounding box center [1364, 174] width 143 height 25
click at [1328, 167] on input "103" at bounding box center [1364, 174] width 143 height 25
type input "104"
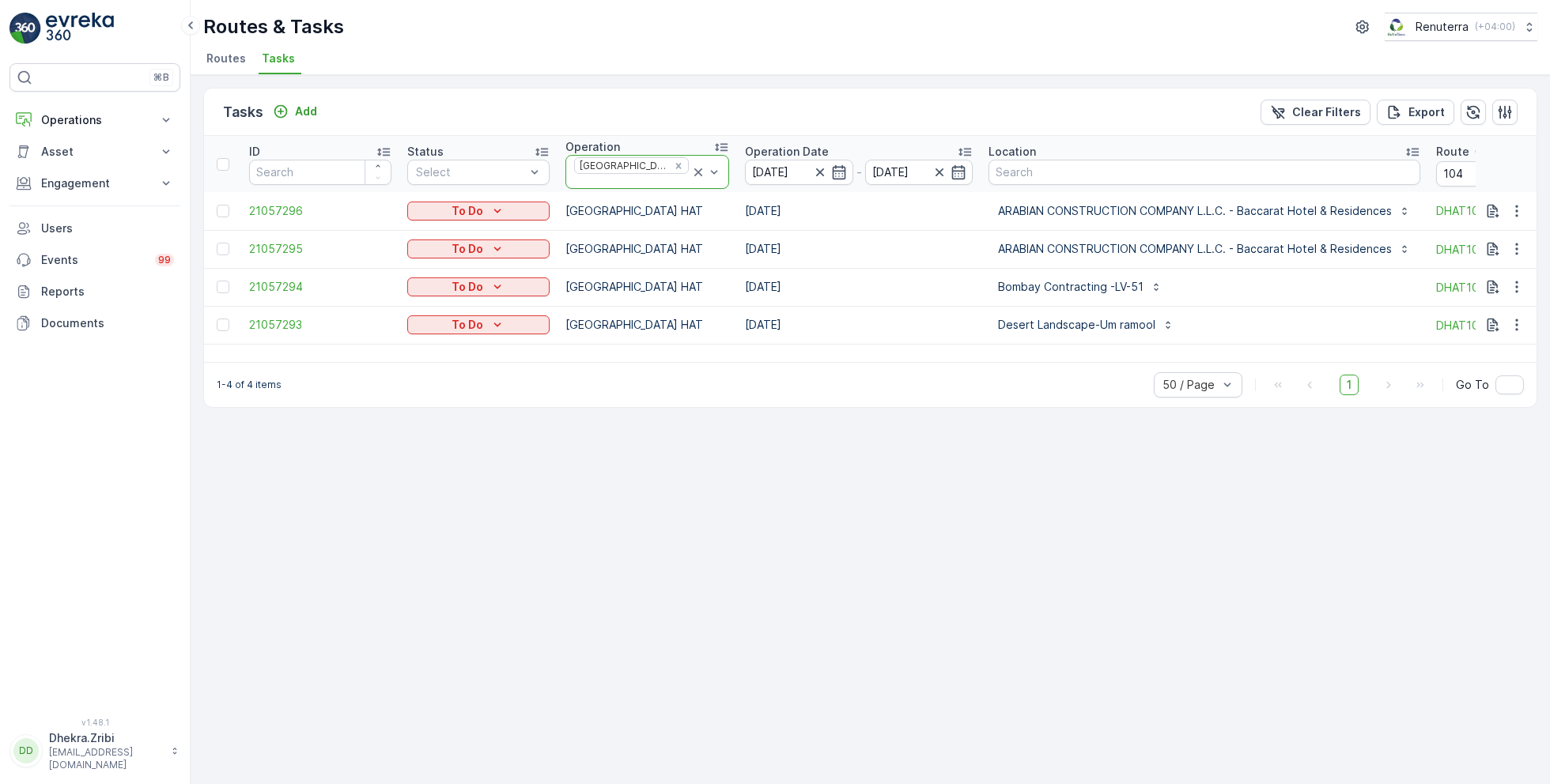
click at [691, 169] on icon at bounding box center [699, 172] width 16 height 16
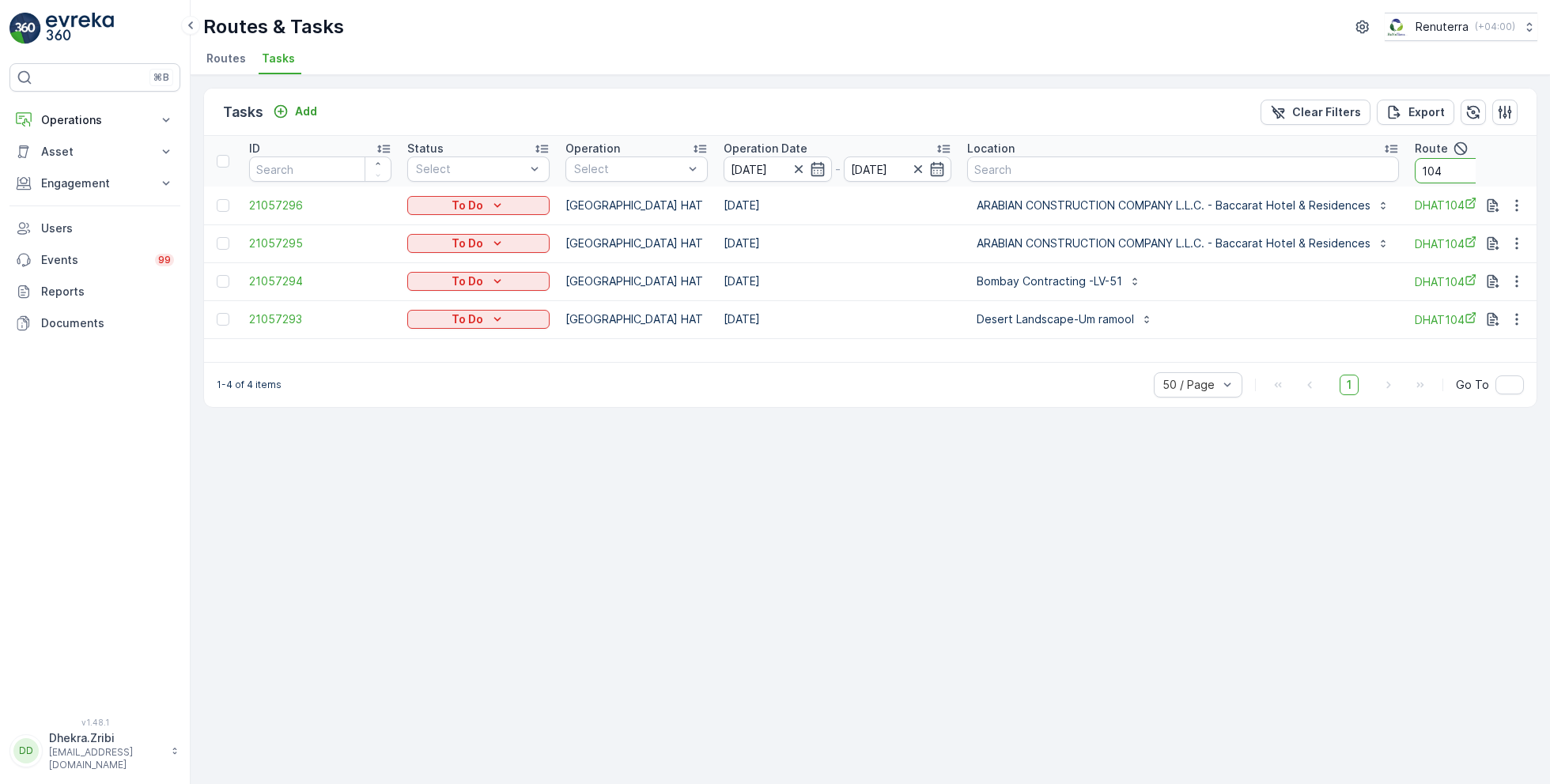
drag, startPoint x: 1449, startPoint y: 179, endPoint x: 1340, endPoint y: 171, distance: 109.3
click at [1340, 171] on tr "ID Status Select Operation Select Operation Date 17.08.2025 - 17.08.2025 Locati…" at bounding box center [995, 161] width 1582 height 51
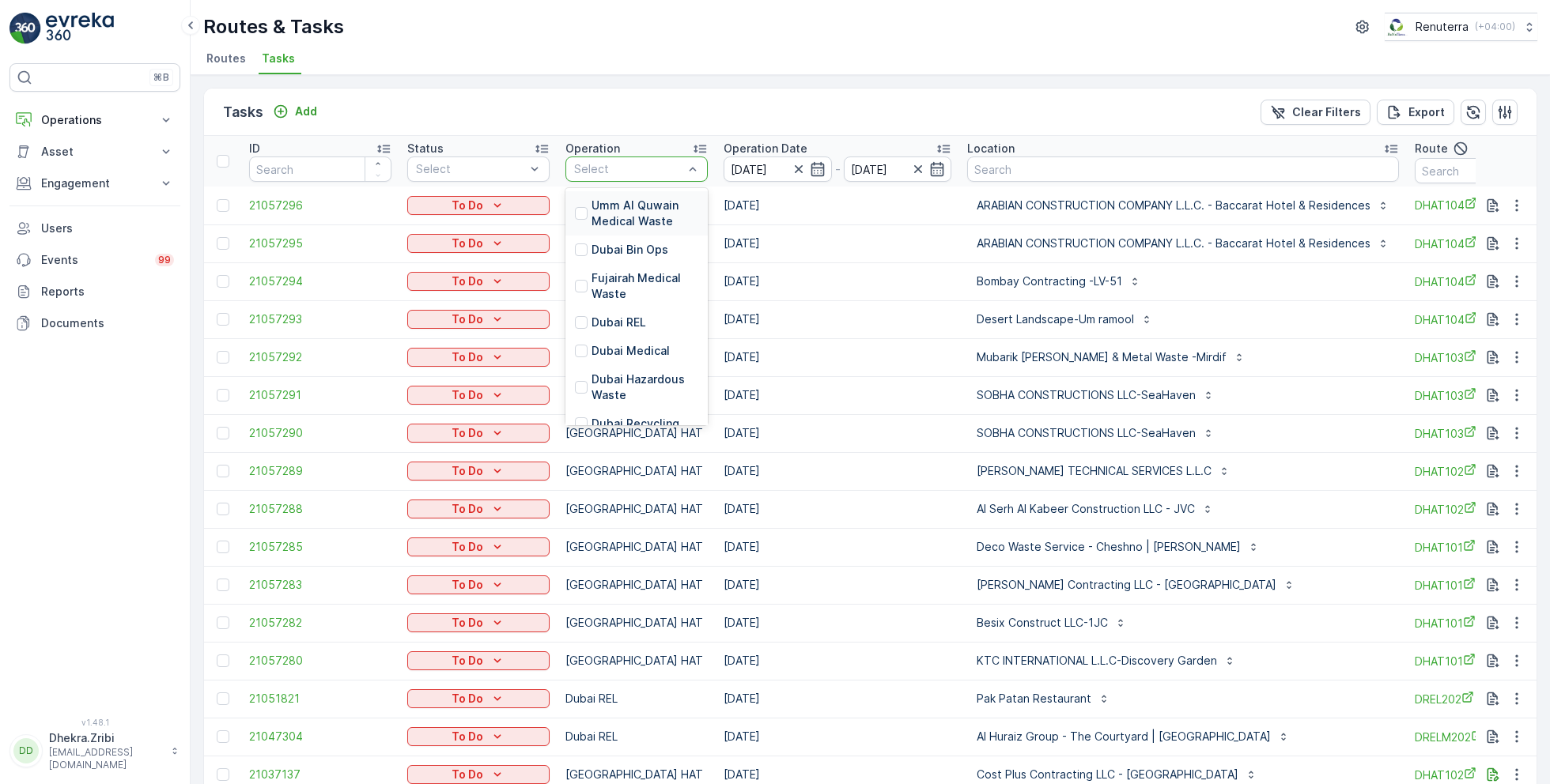
click at [646, 177] on div "Select" at bounding box center [637, 170] width 143 height 25
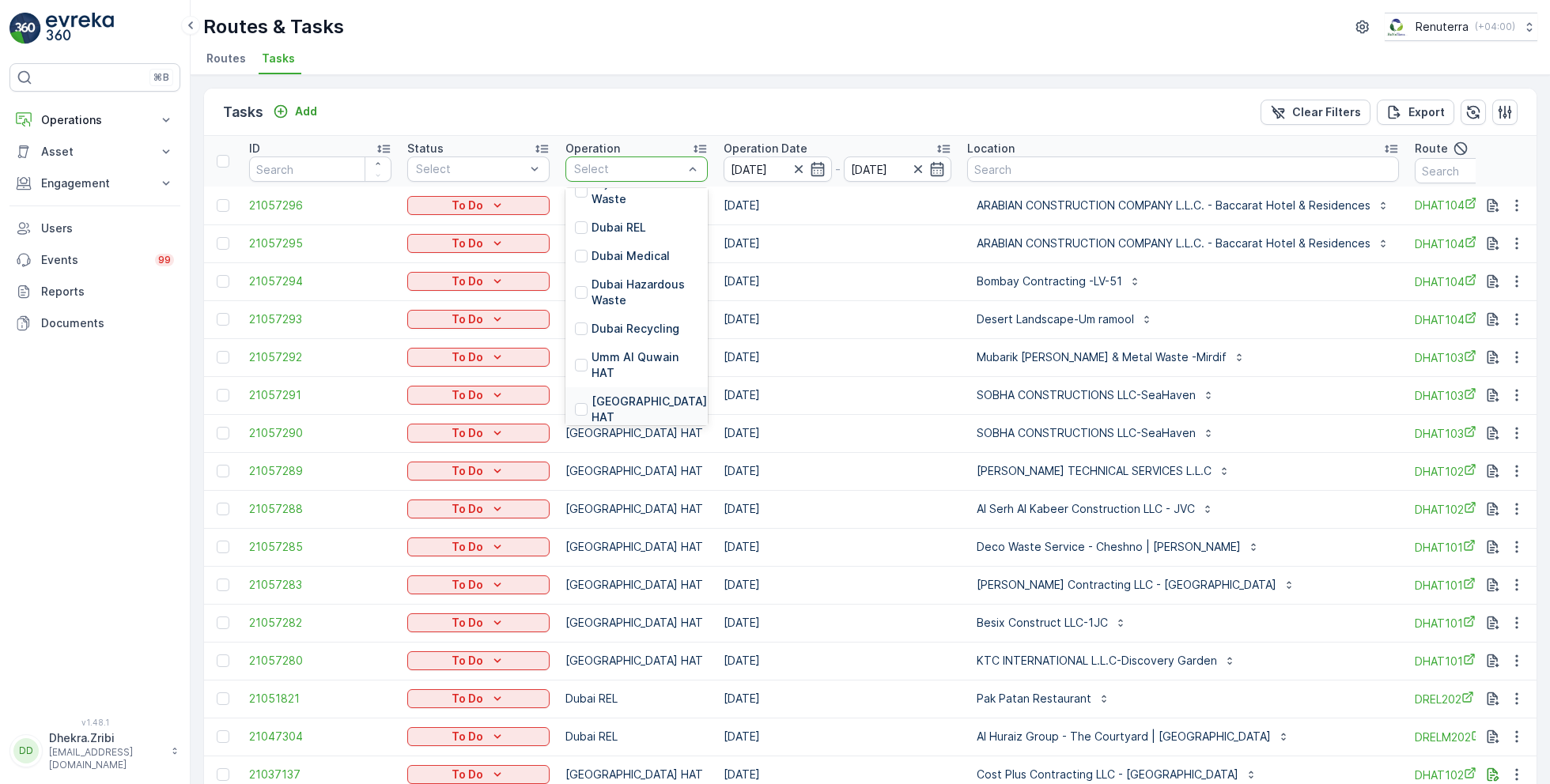
click at [617, 396] on p "[GEOGRAPHIC_DATA] HAT" at bounding box center [649, 409] width 116 height 32
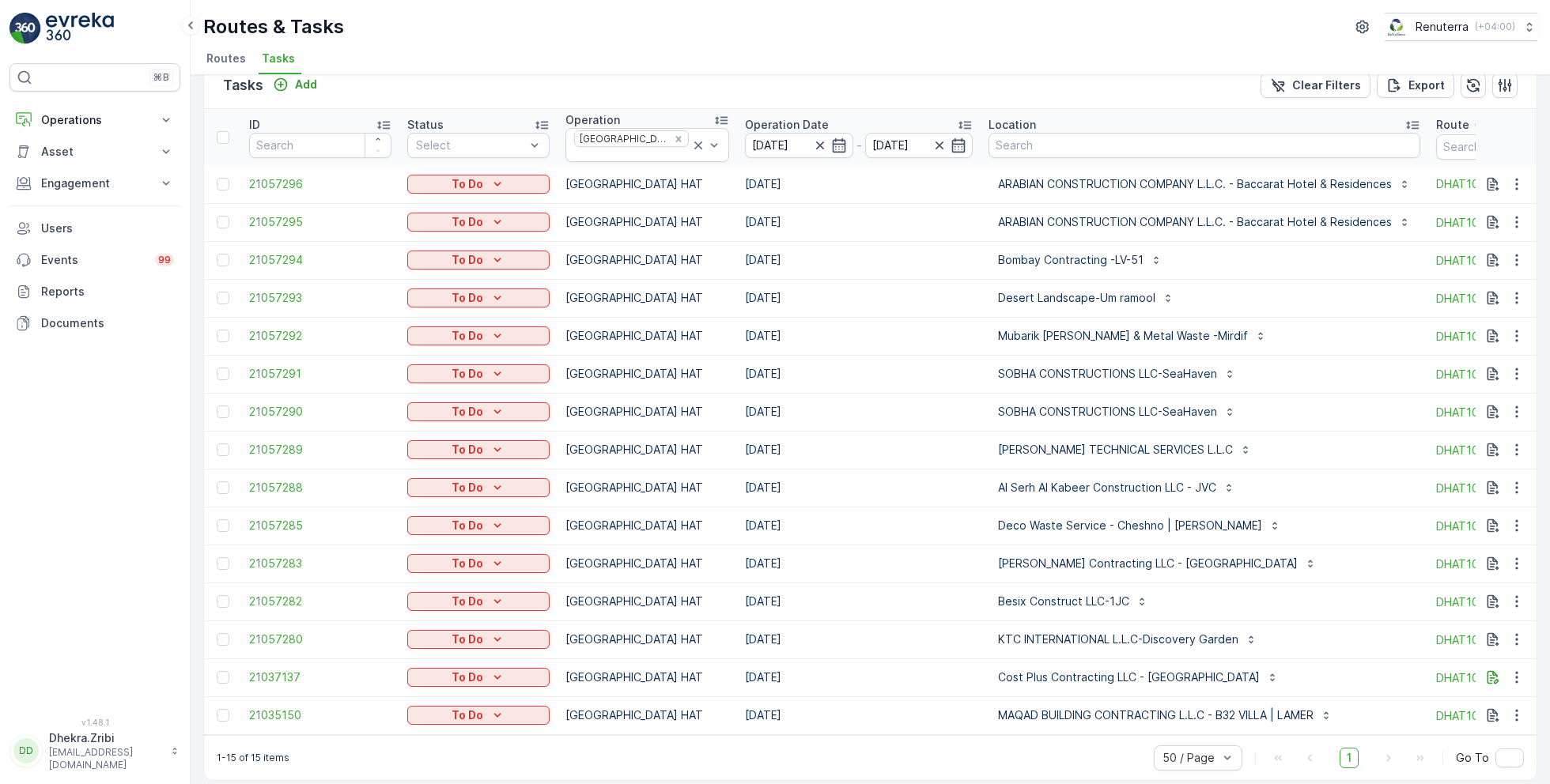
scroll to position [8, 0]
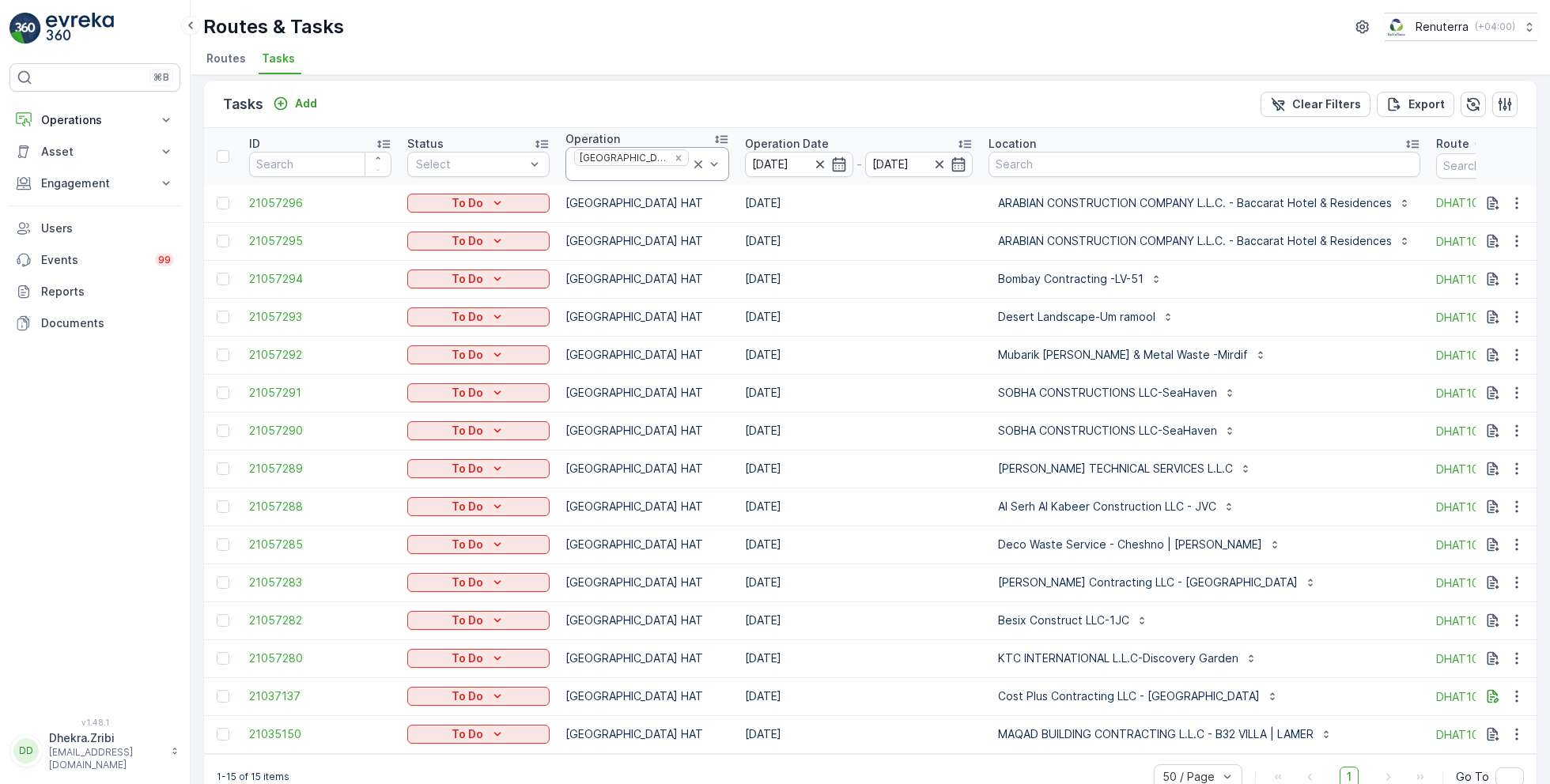
click at [691, 161] on icon at bounding box center [699, 165] width 16 height 16
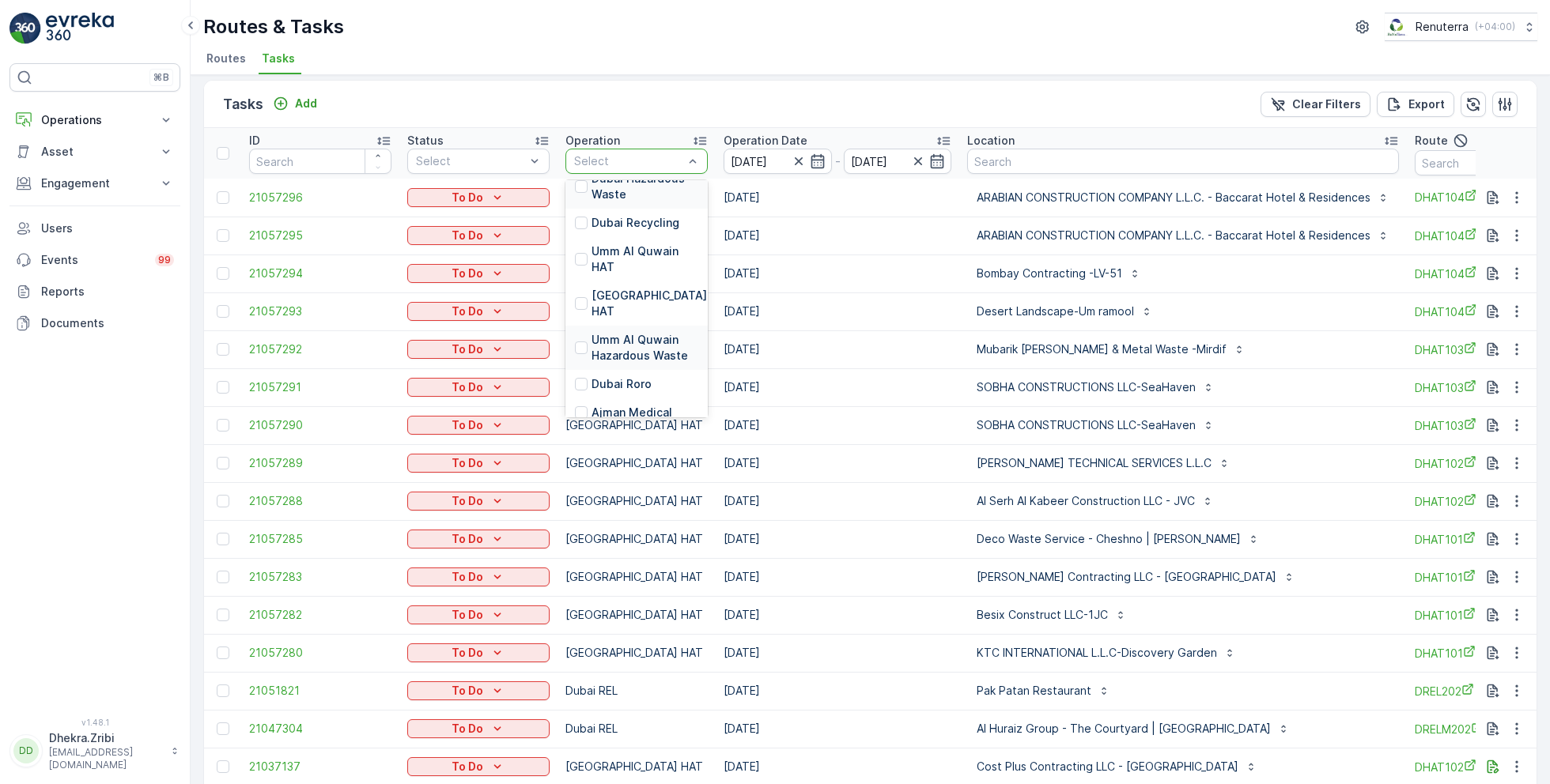
scroll to position [194, 0]
click at [616, 375] on p "Dubai Roro" at bounding box center [621, 383] width 60 height 16
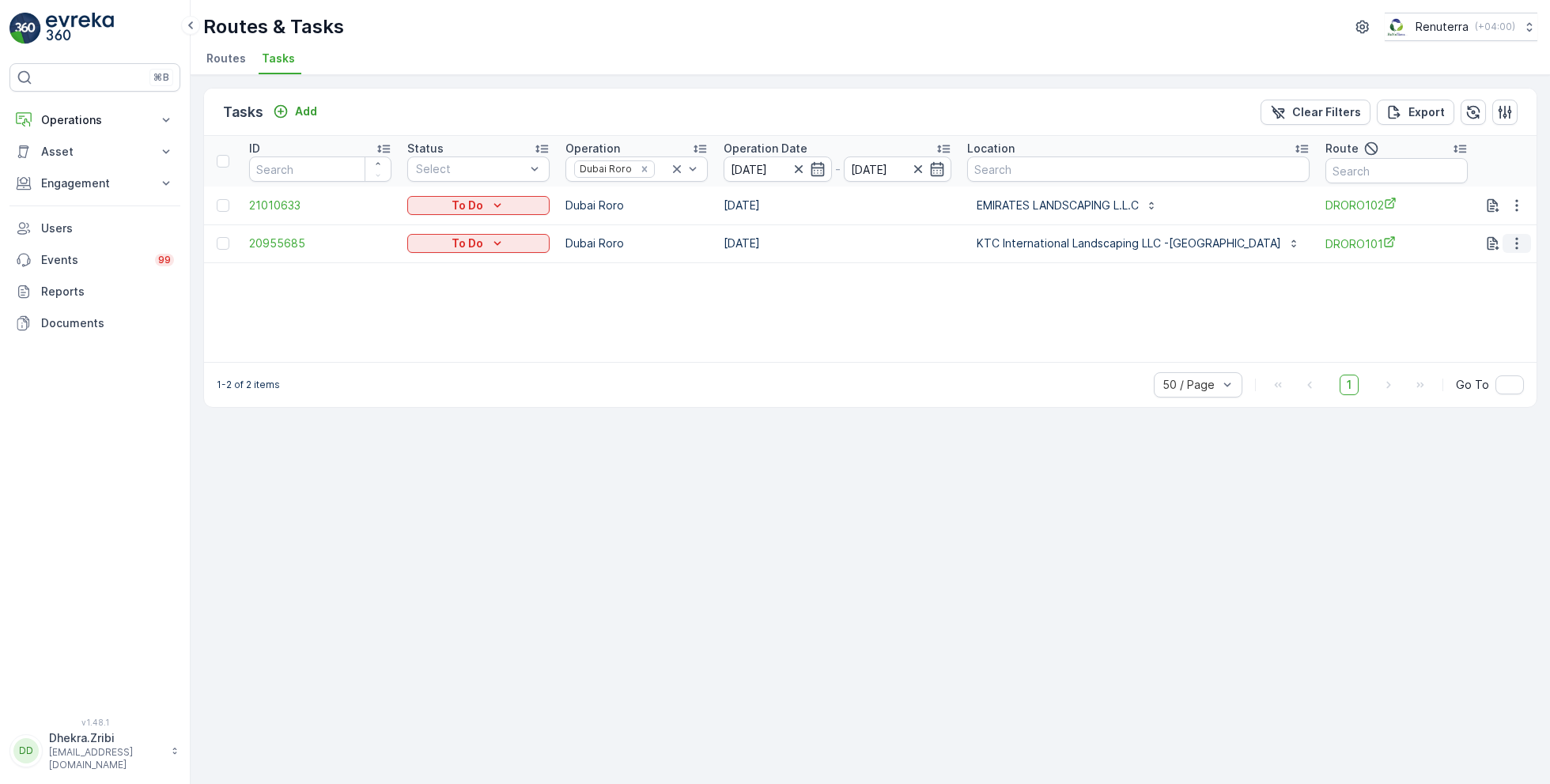
click at [1517, 239] on icon "button" at bounding box center [1517, 244] width 3 height 12
click at [1462, 329] on span "Remove from Route" at bounding box center [1491, 333] width 107 height 16
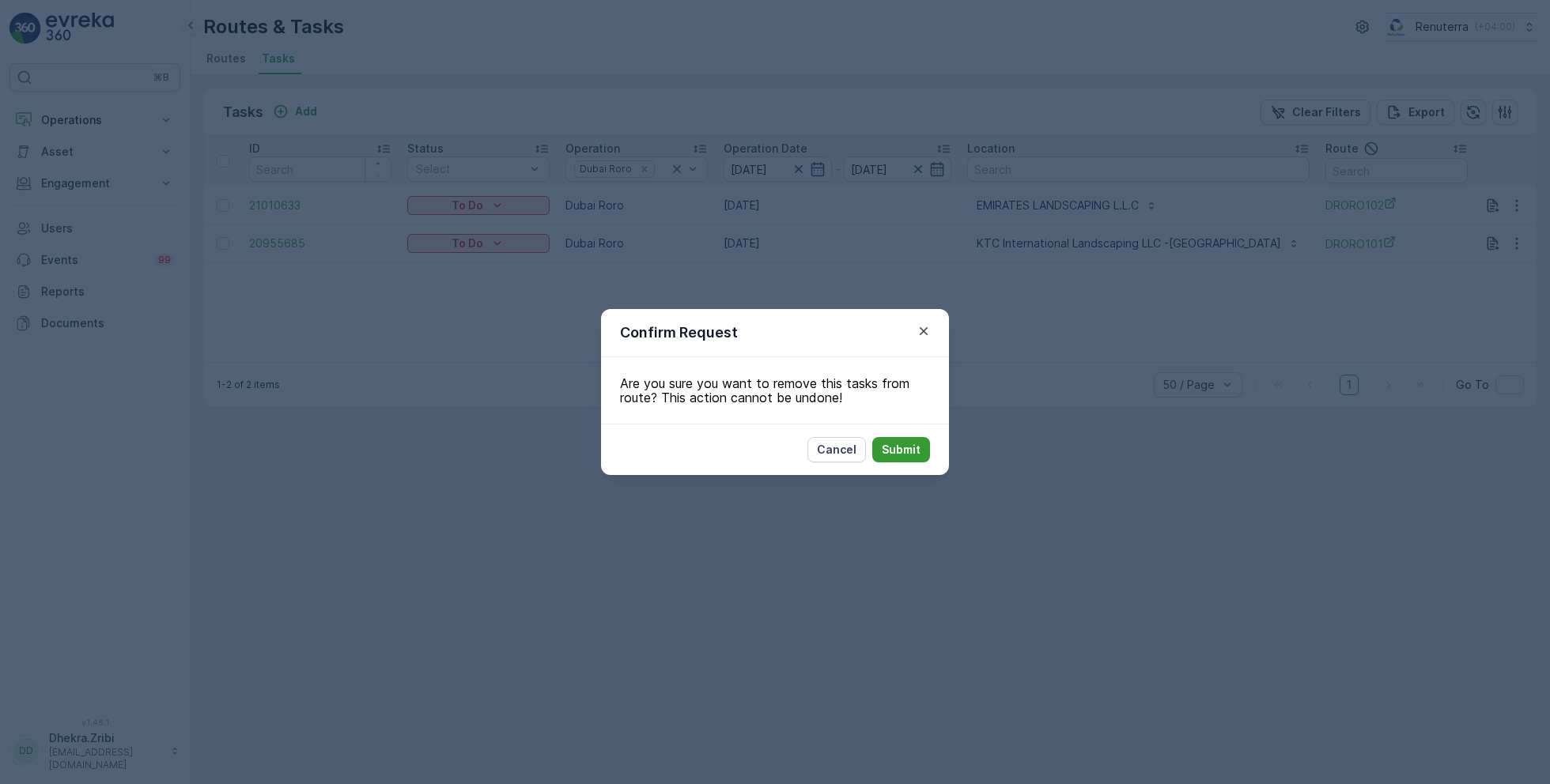
click at [914, 445] on p "Submit" at bounding box center [901, 450] width 39 height 16
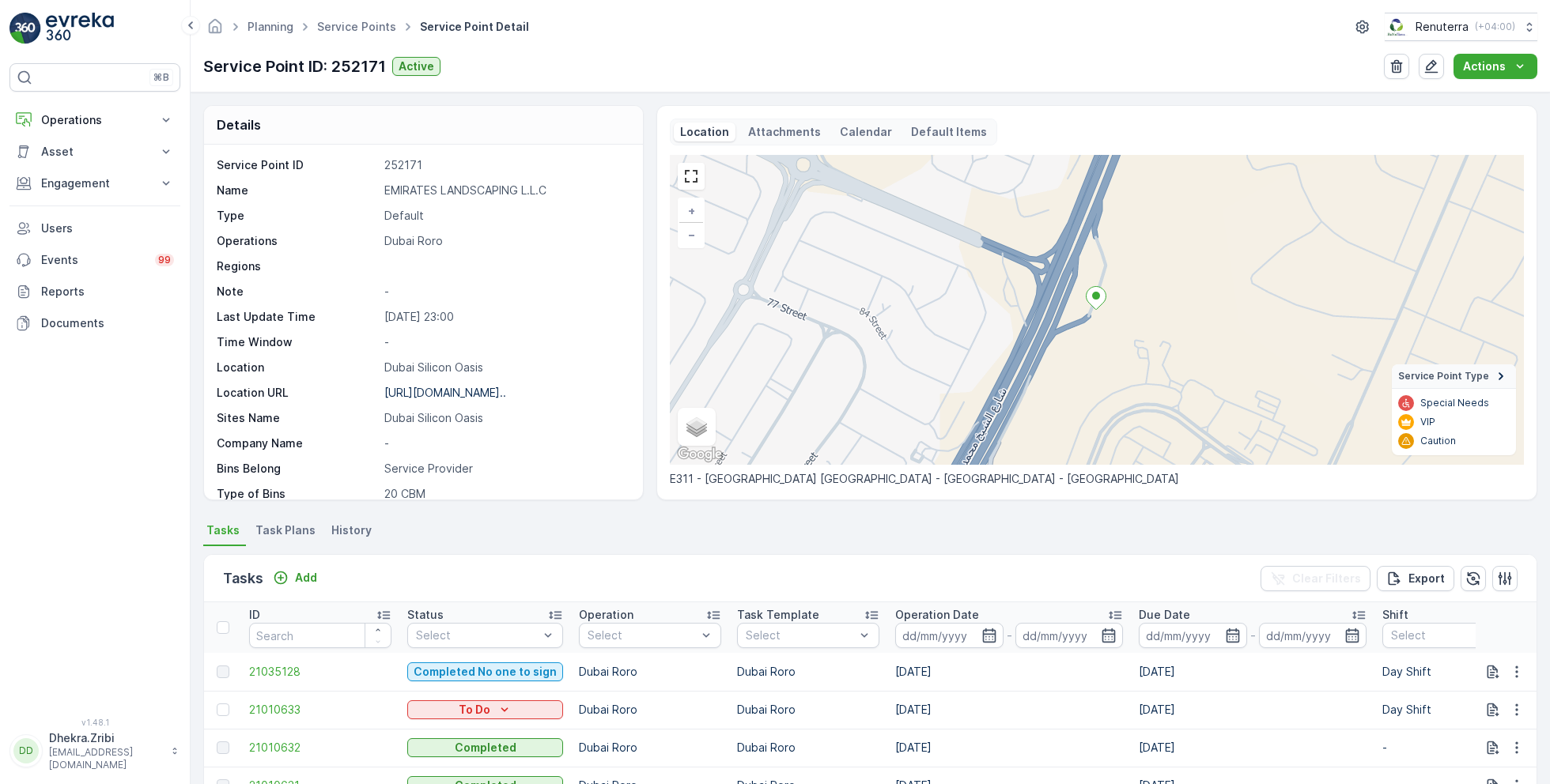
click at [304, 571] on p "Add" at bounding box center [306, 578] width 23 height 16
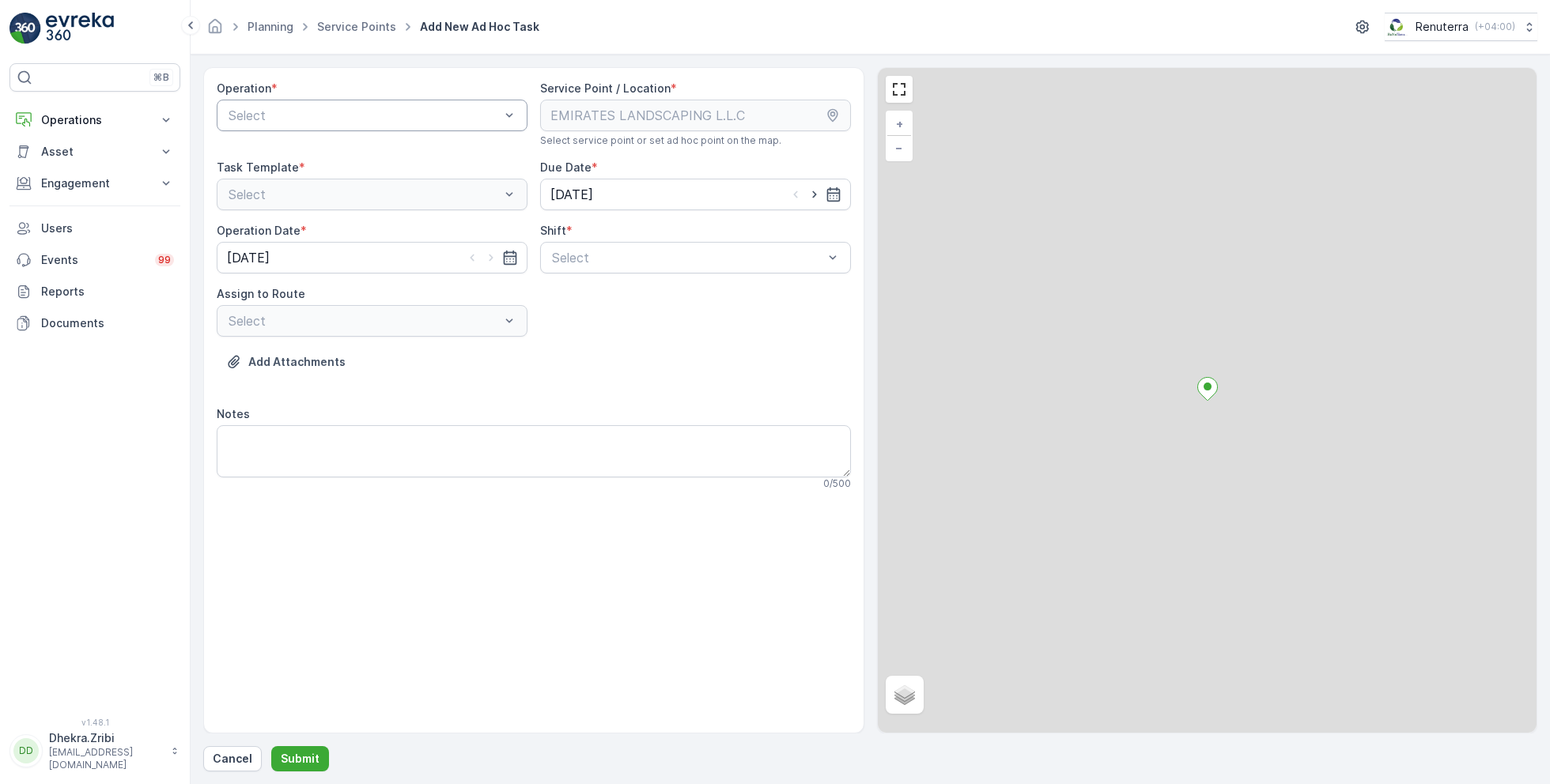
click at [376, 118] on div at bounding box center [364, 115] width 274 height 14
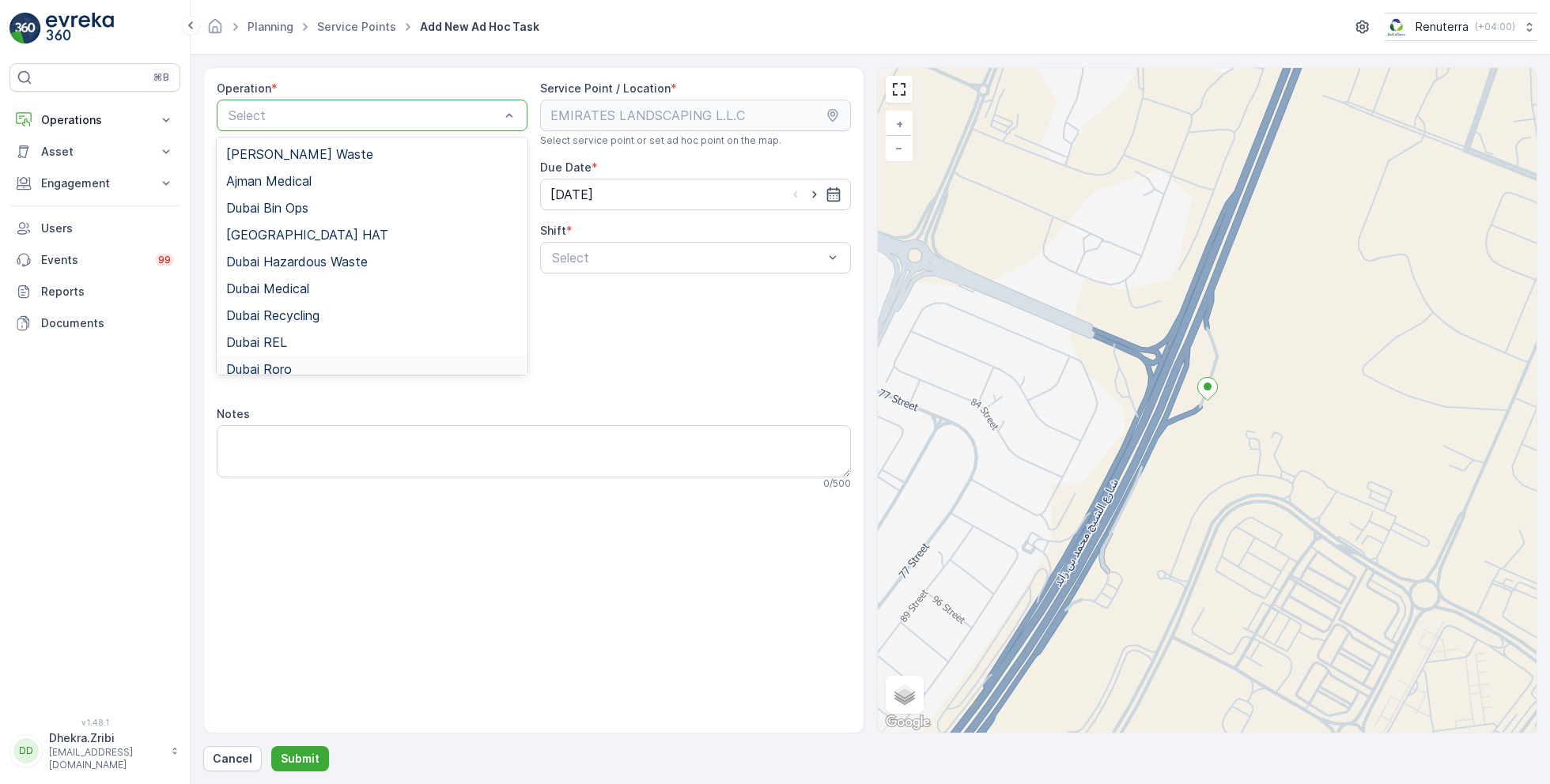
click at [280, 364] on span "Dubai Roro" at bounding box center [259, 369] width 66 height 14
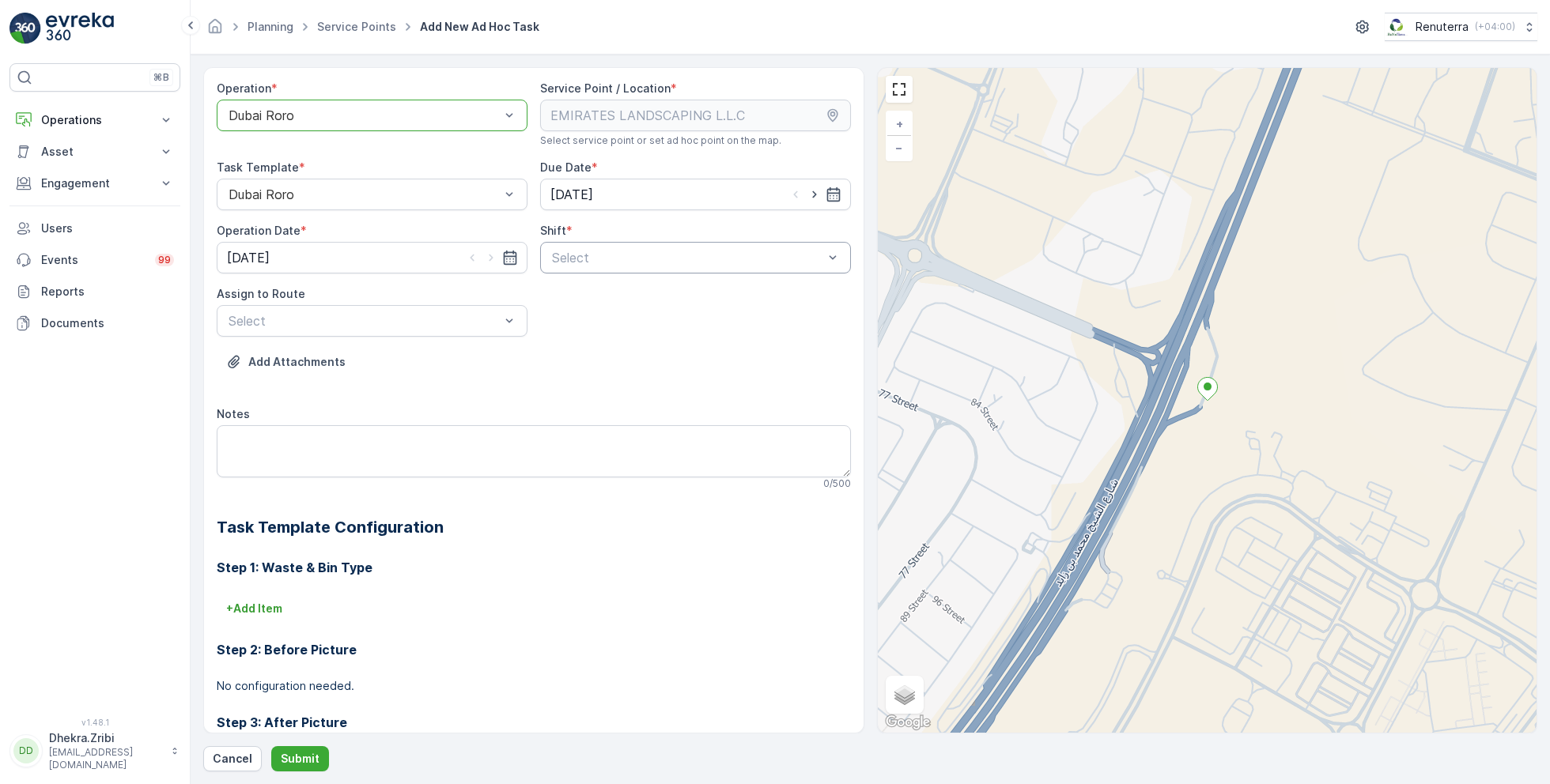
click at [571, 262] on div at bounding box center [688, 258] width 274 height 14
click at [567, 292] on span "Day Shift" at bounding box center [578, 297] width 56 height 14
click at [450, 317] on div at bounding box center [364, 321] width 274 height 14
click at [345, 362] on span "DRORO101 (Route Plan) - DXBCC95212" at bounding box center [344, 360] width 236 height 14
click at [297, 752] on p "Submit" at bounding box center [300, 759] width 39 height 16
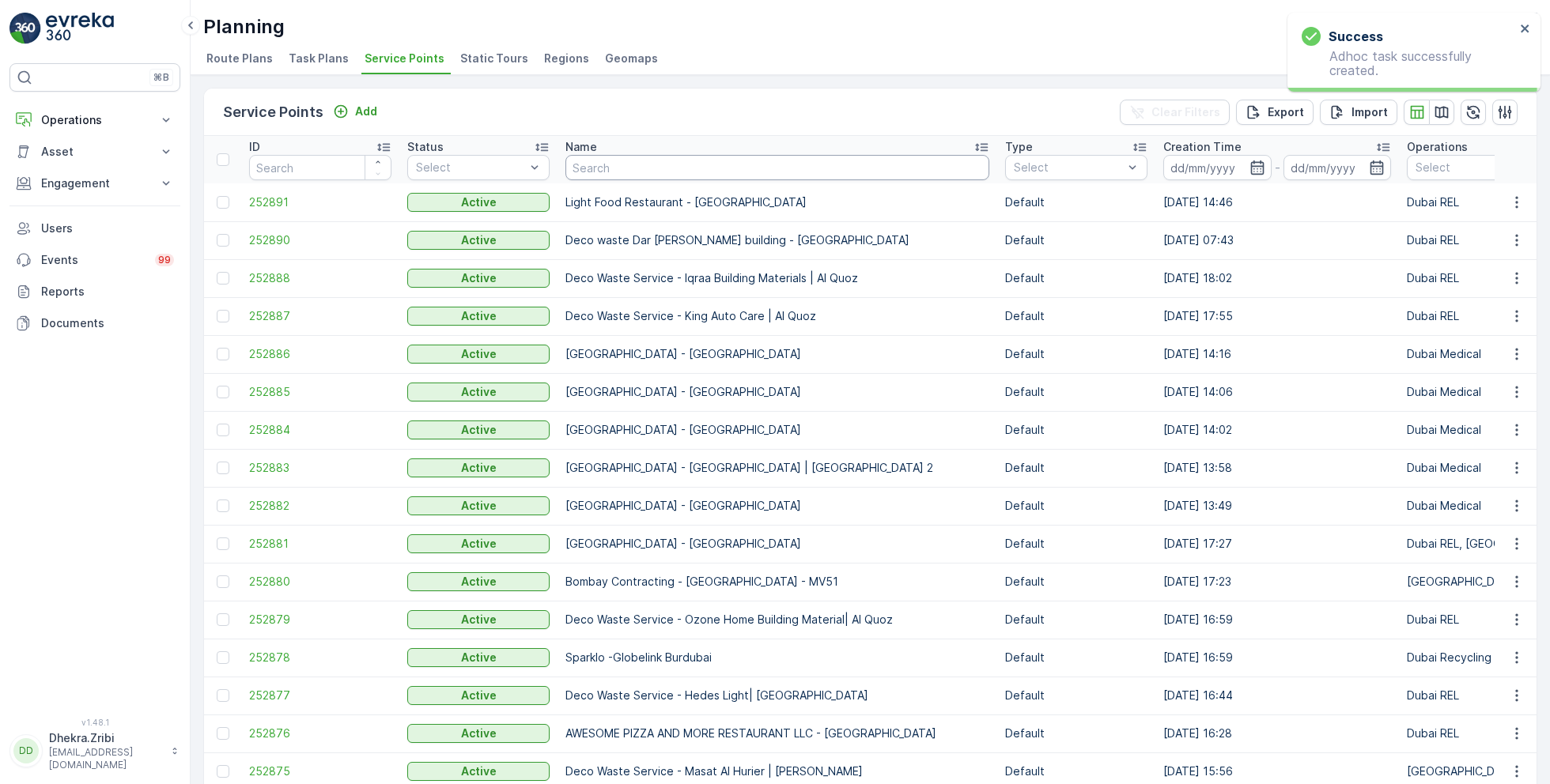
click at [662, 170] on input "text" at bounding box center [778, 168] width 424 height 25
type input "emirate"
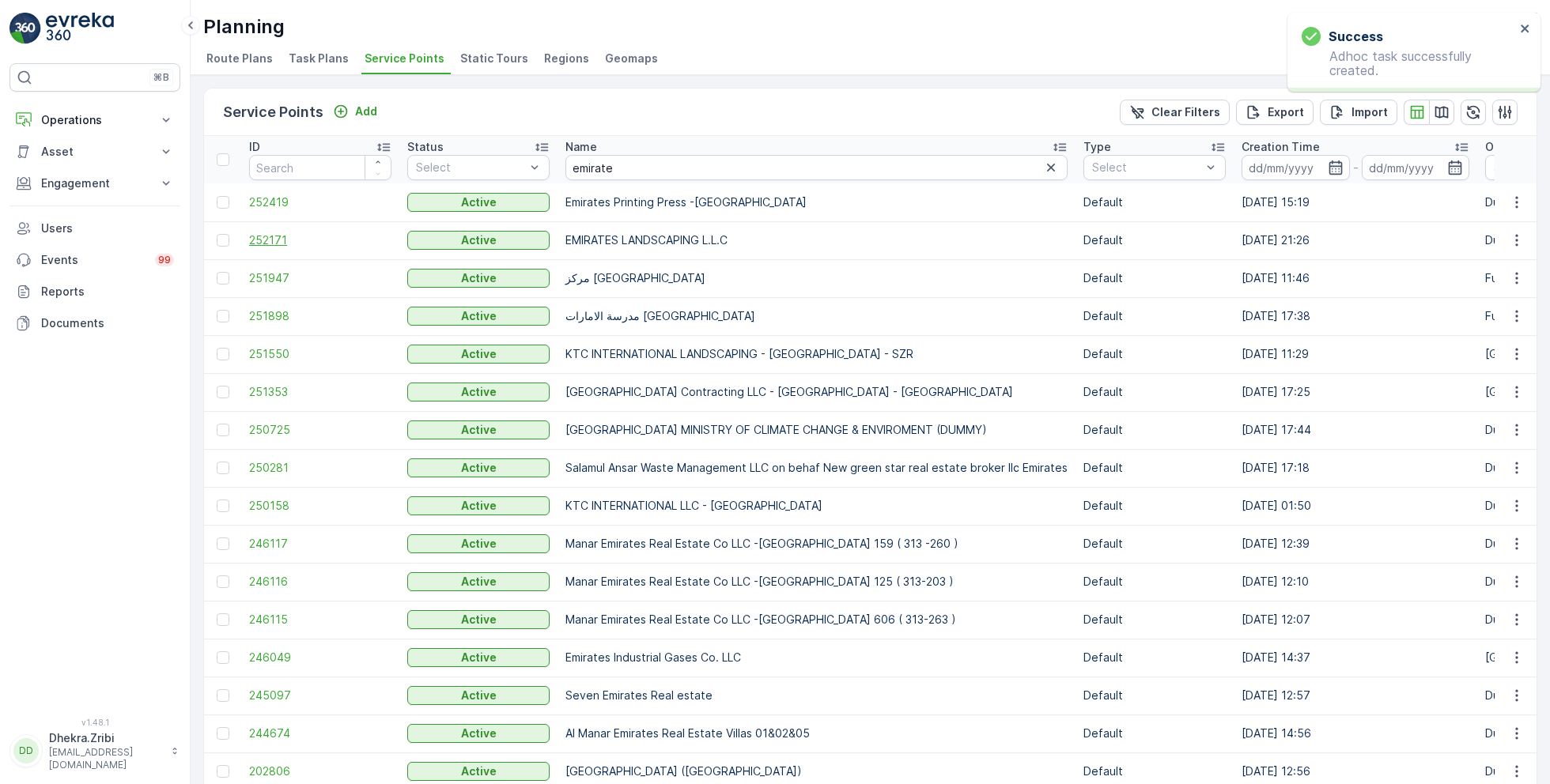
click at [265, 236] on span "252171" at bounding box center [320, 241] width 143 height 16
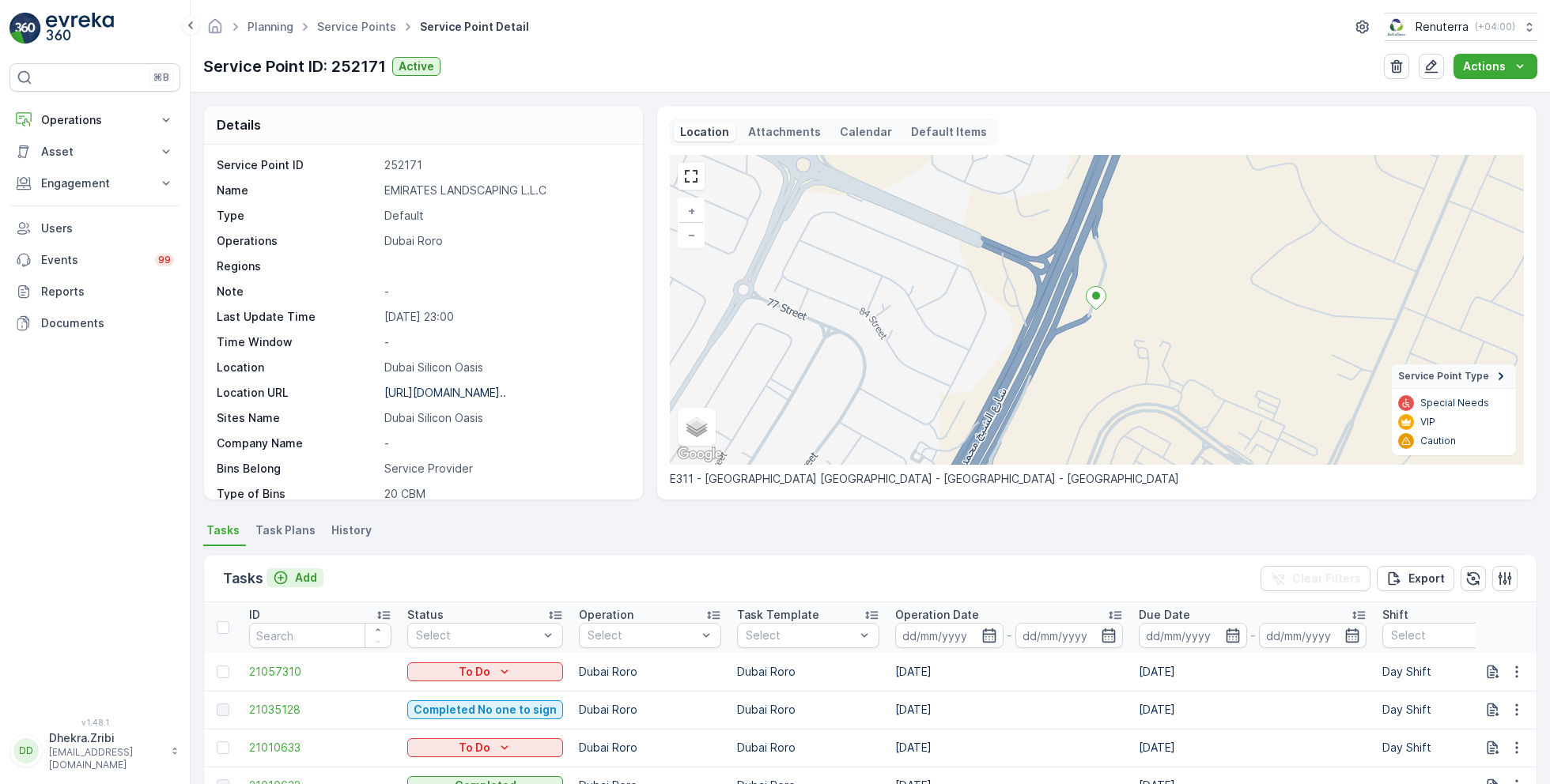
click at [306, 577] on p "Add" at bounding box center [306, 578] width 23 height 16
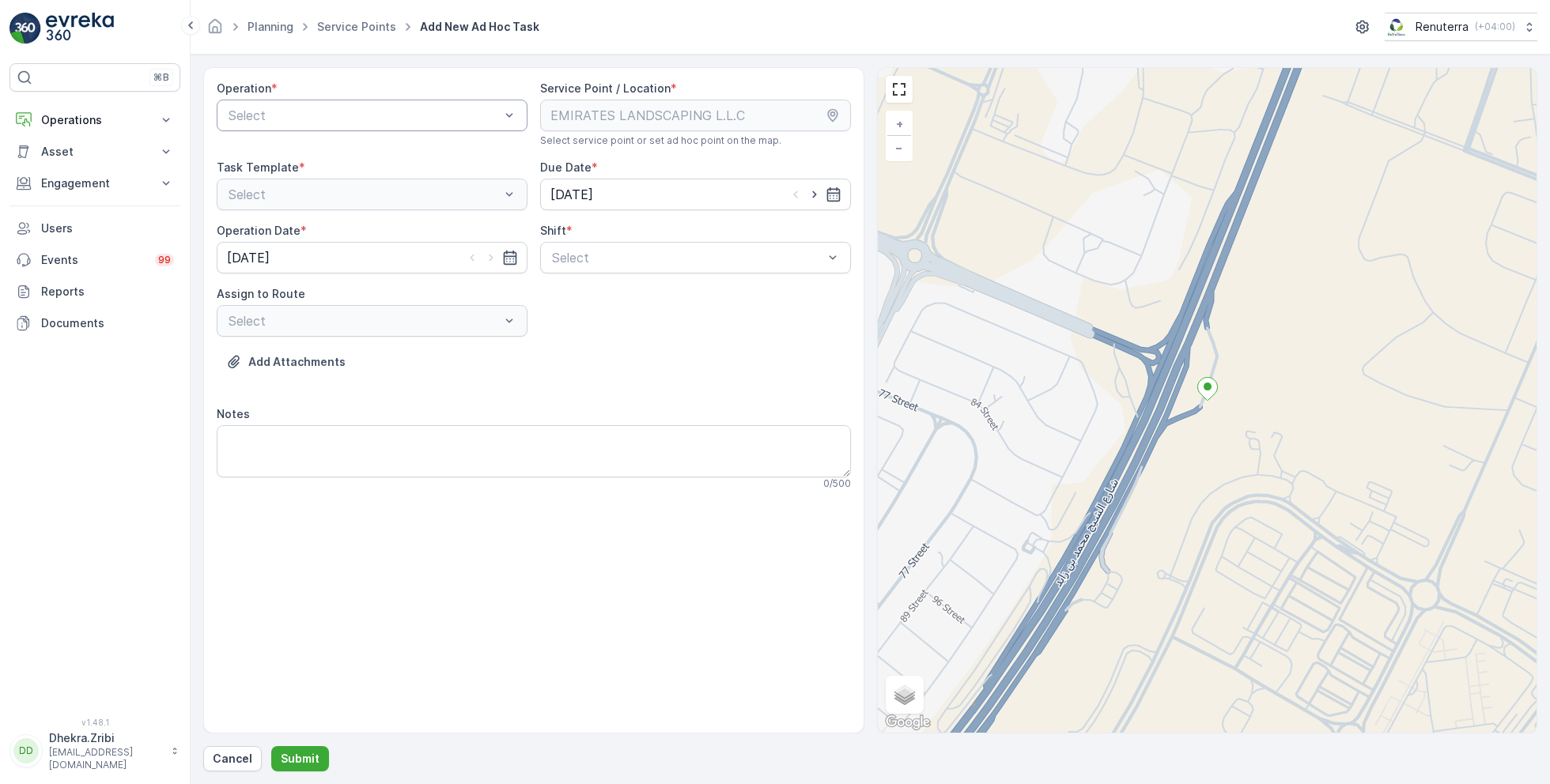
click at [410, 109] on div at bounding box center [364, 115] width 274 height 14
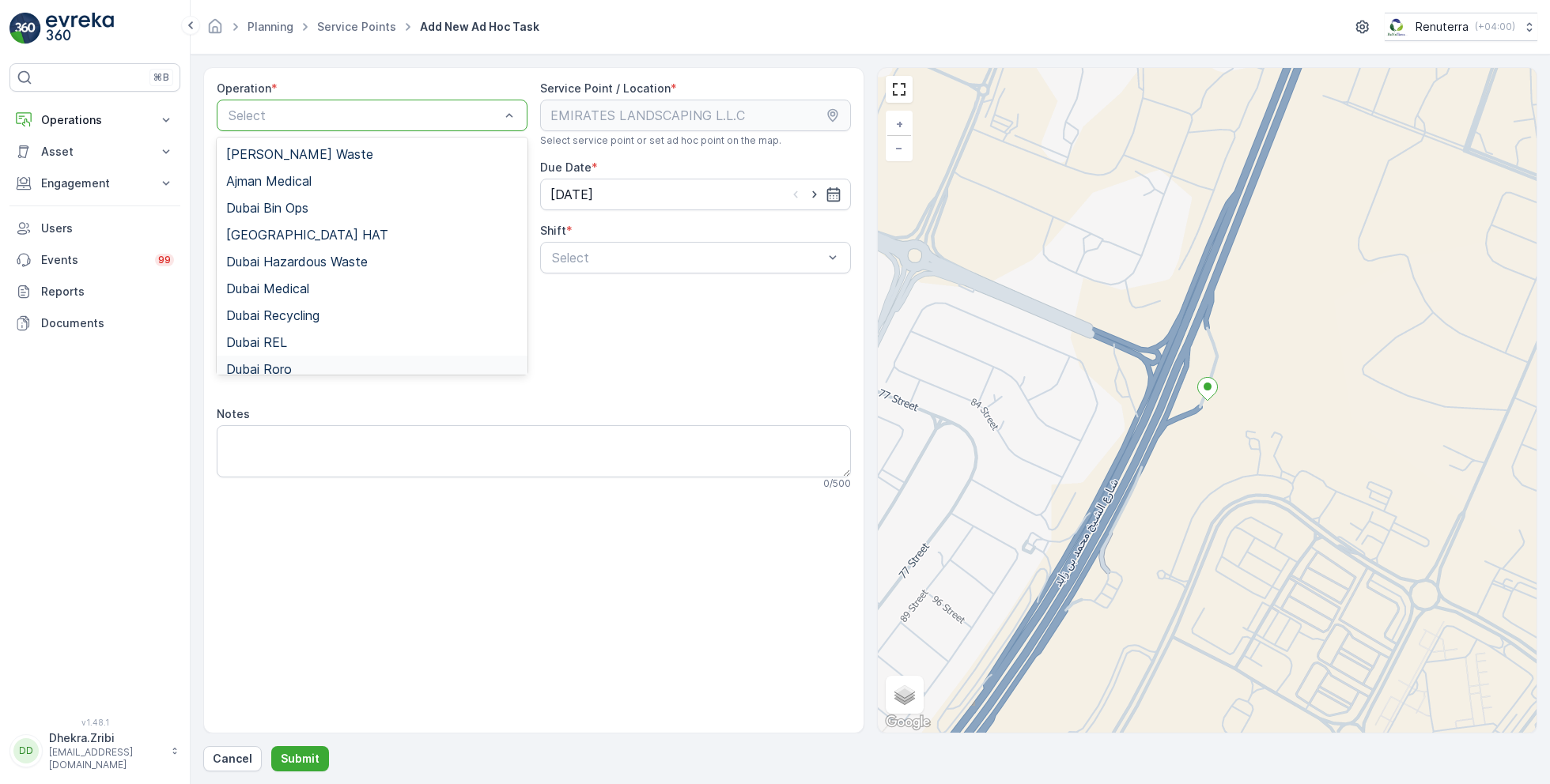
click at [279, 362] on span "Dubai Roro" at bounding box center [259, 369] width 66 height 14
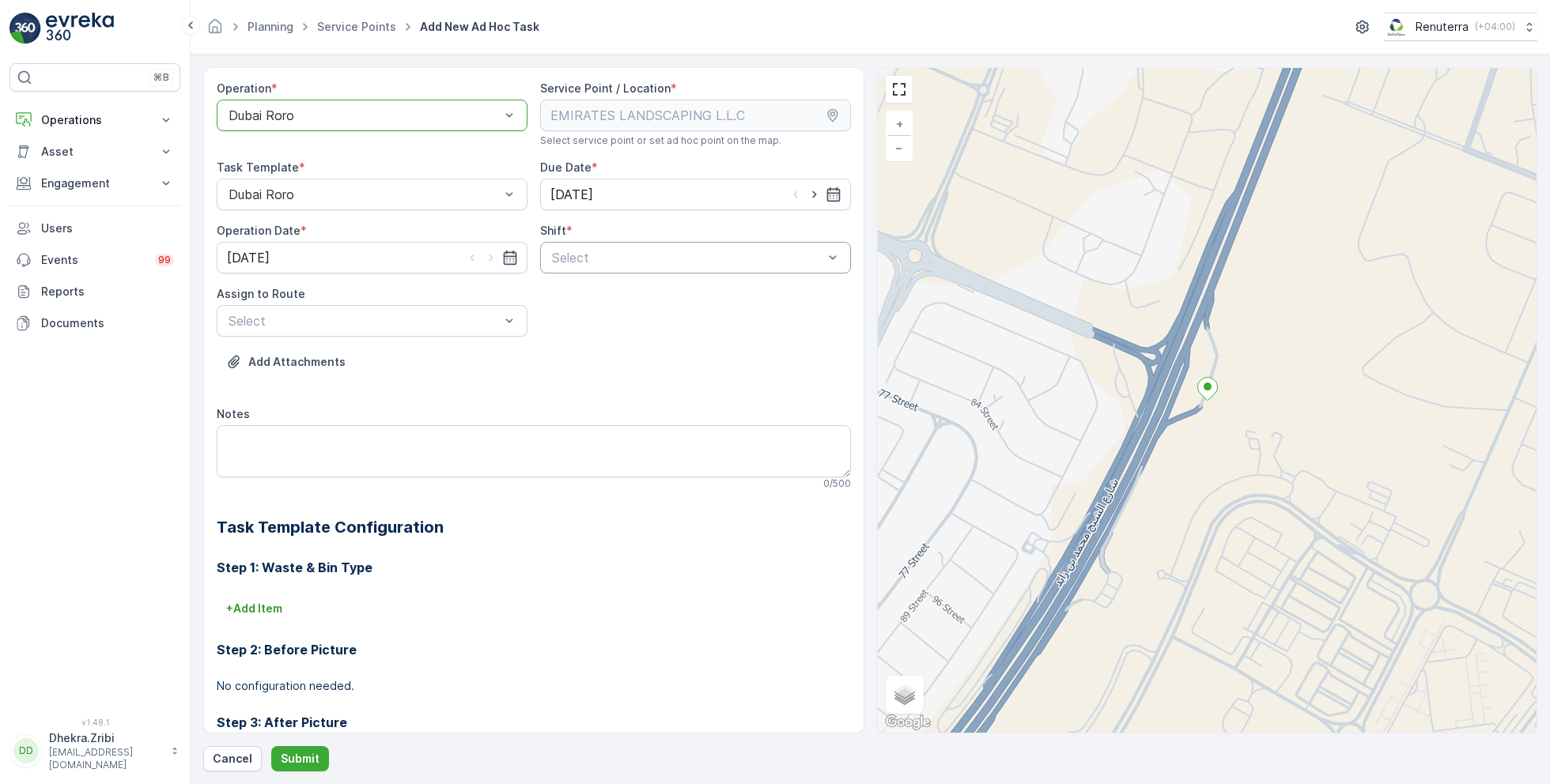
click at [669, 242] on div "Select" at bounding box center [695, 257] width 311 height 32
click at [568, 292] on span "Day Shift" at bounding box center [578, 297] width 56 height 14
click at [458, 308] on div "Select" at bounding box center [372, 320] width 311 height 32
click at [339, 358] on span "DRORO101 (Route Plan) - DXBCC95212" at bounding box center [344, 360] width 236 height 14
click at [291, 758] on p "Submit" at bounding box center [300, 759] width 39 height 16
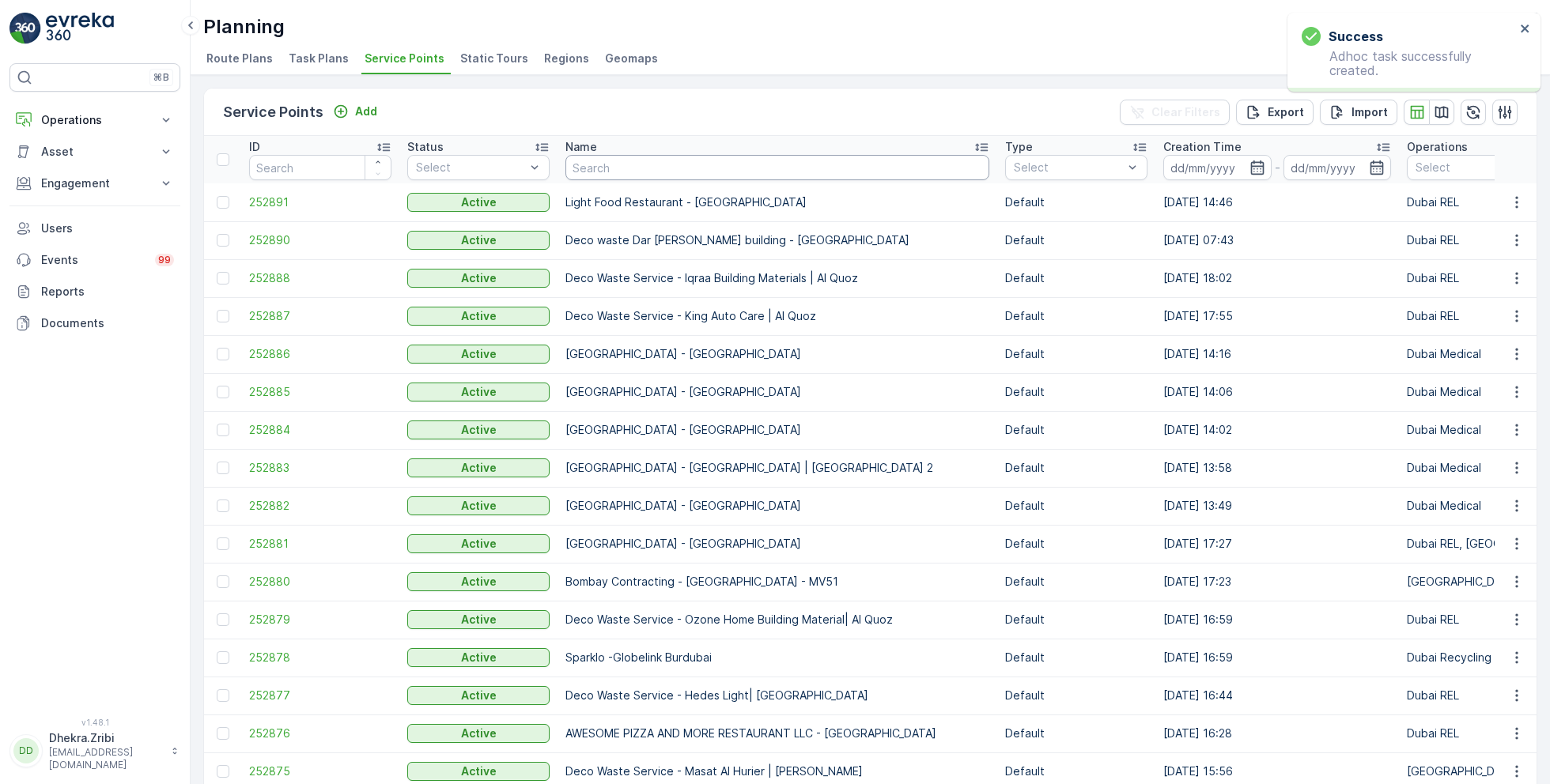
click at [654, 176] on input "text" at bounding box center [778, 168] width 424 height 25
type input "emira"
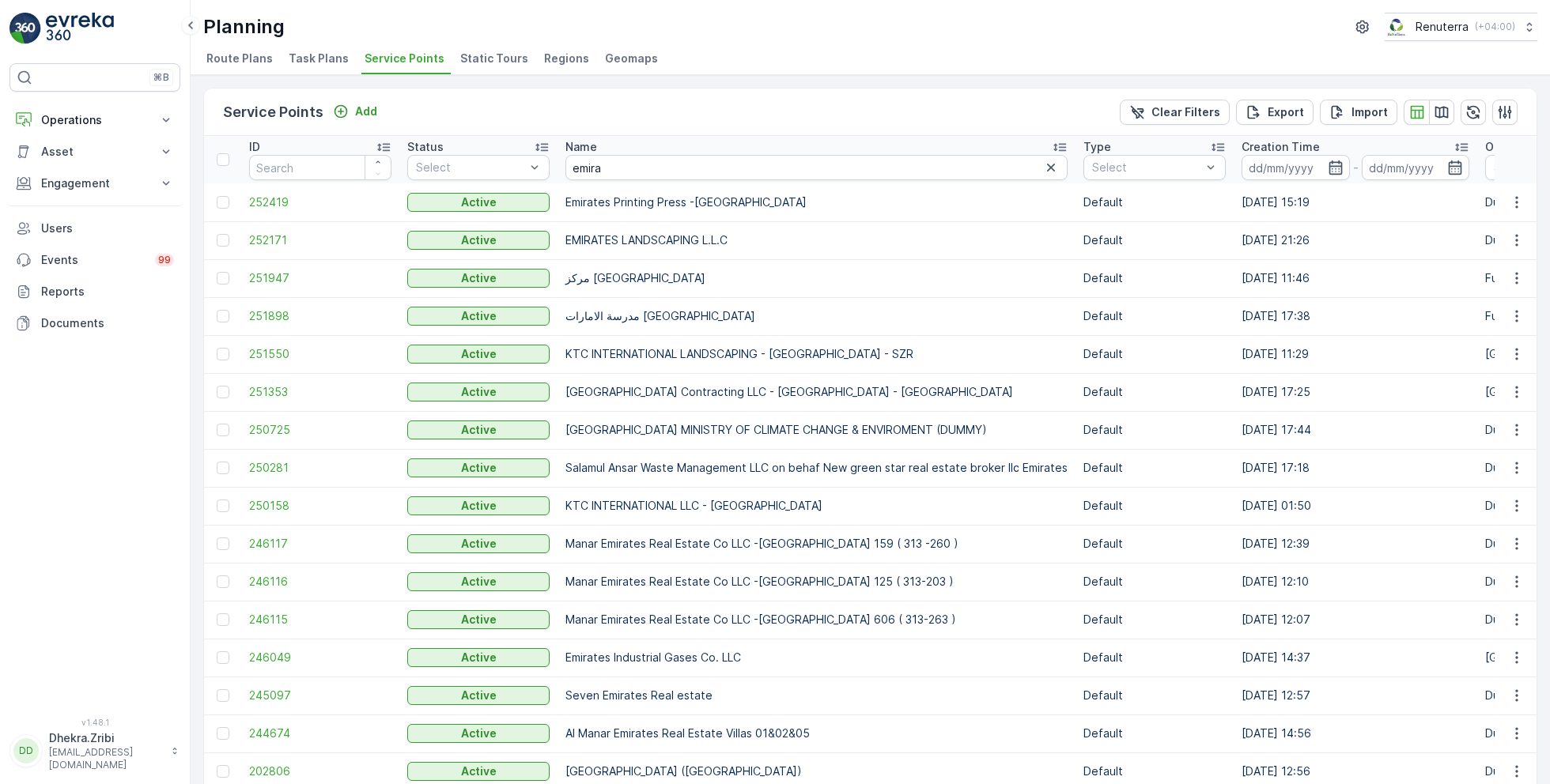
click at [273, 229] on td "252171" at bounding box center [320, 240] width 158 height 38
click at [273, 241] on span "252171" at bounding box center [320, 241] width 143 height 16
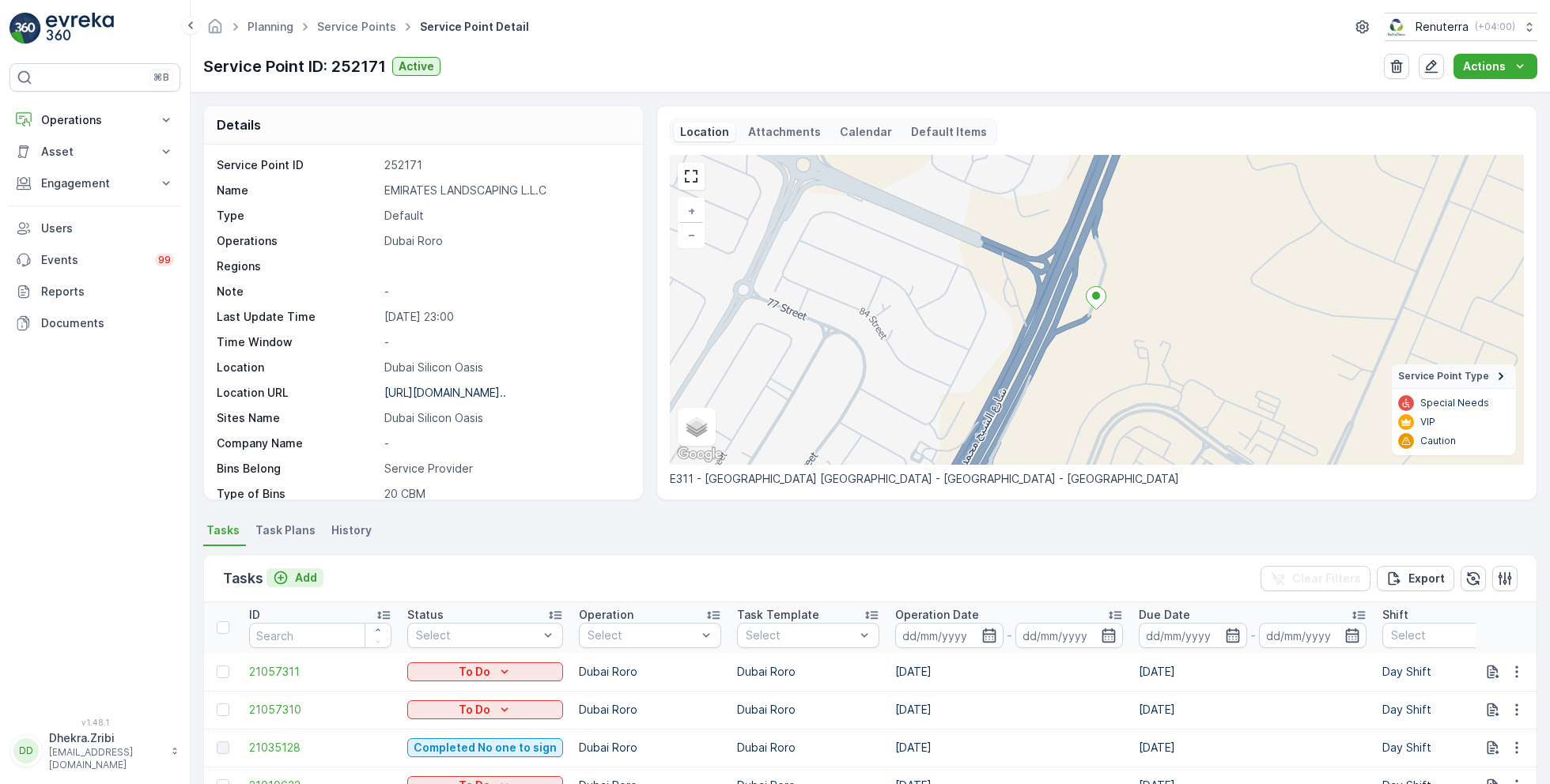
click at [302, 579] on p "Add" at bounding box center [306, 578] width 23 height 16
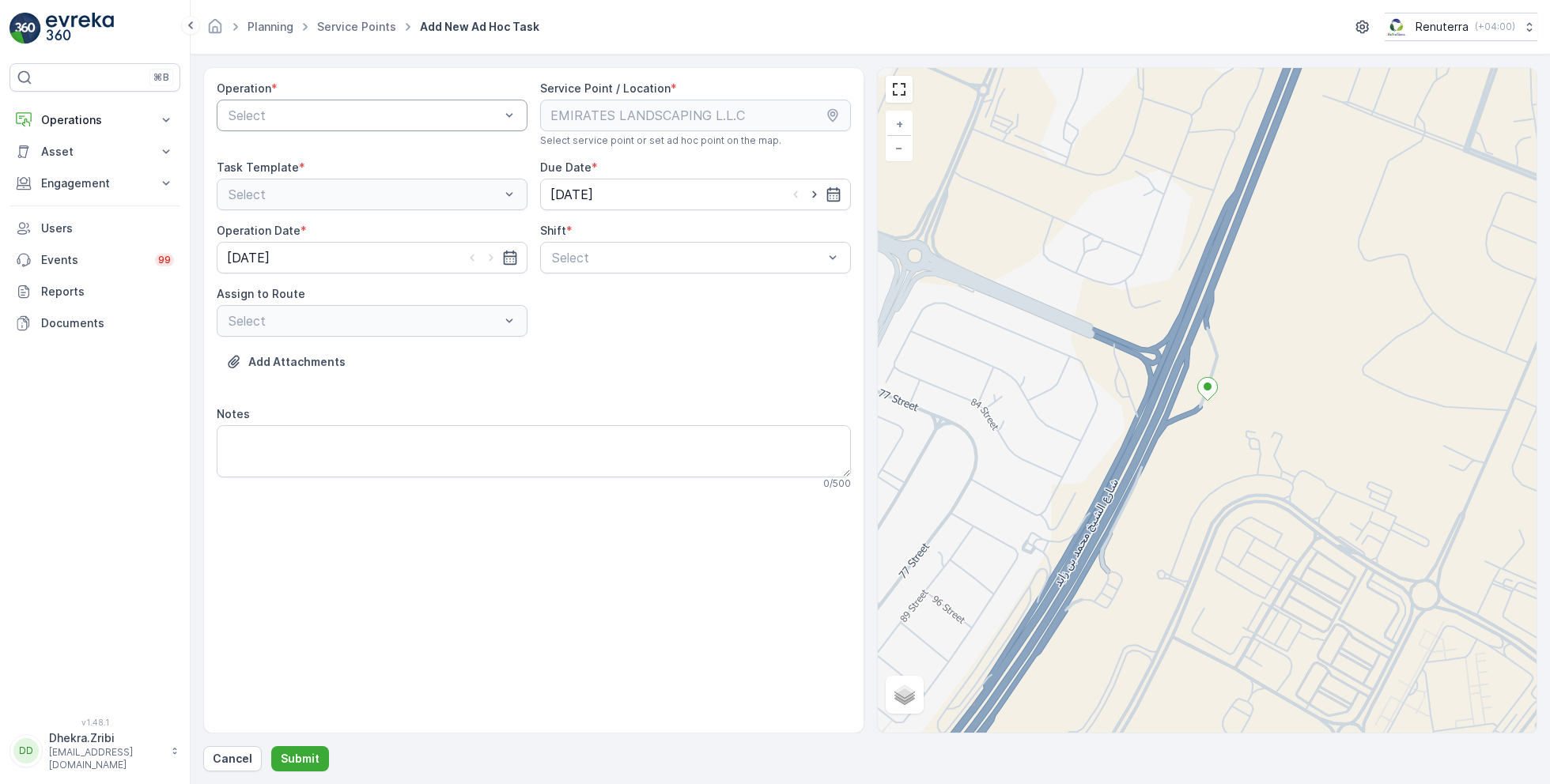
click at [448, 112] on div at bounding box center [364, 115] width 274 height 14
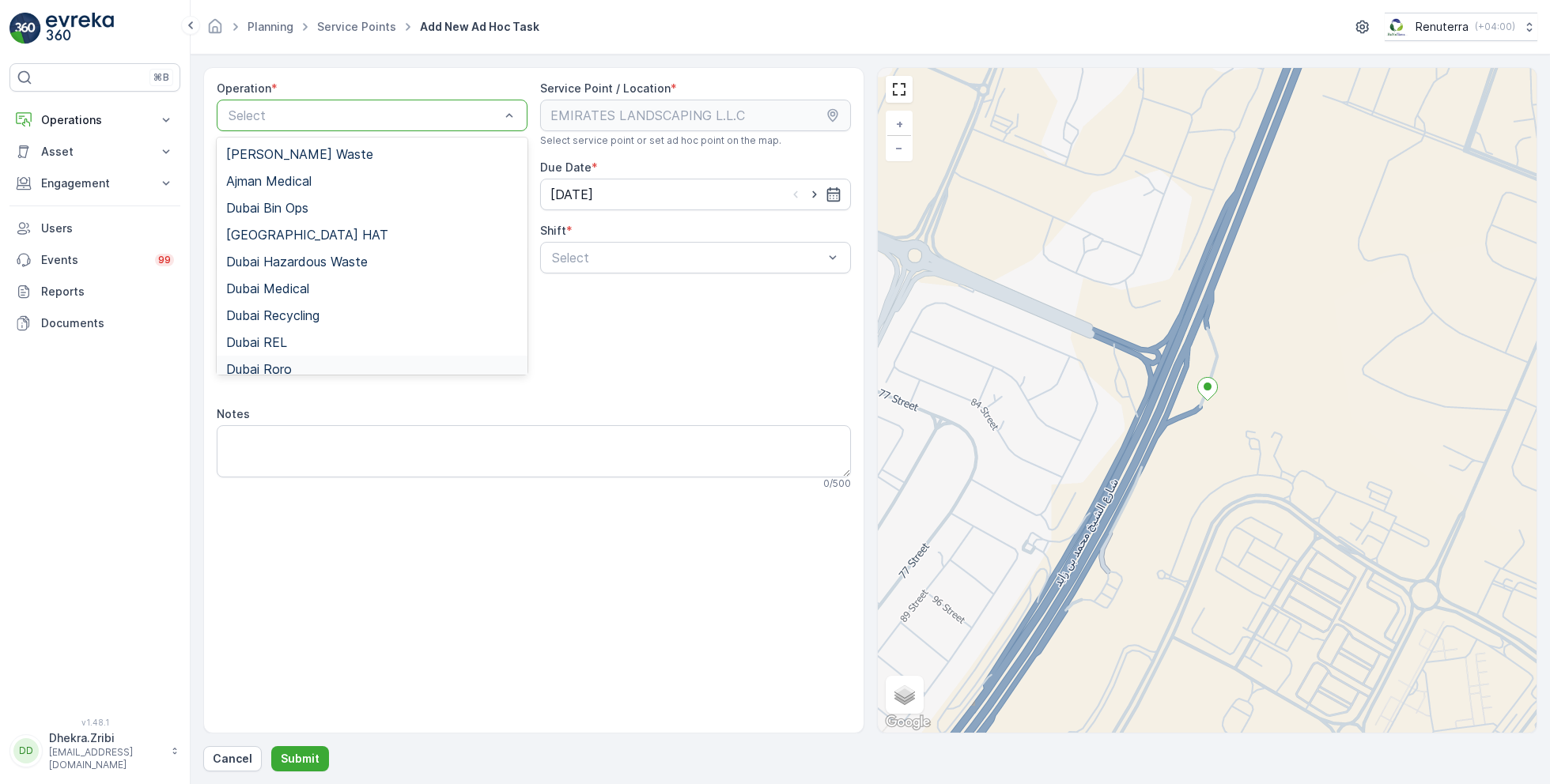
click at [278, 362] on span "Dubai Roro" at bounding box center [259, 369] width 66 height 14
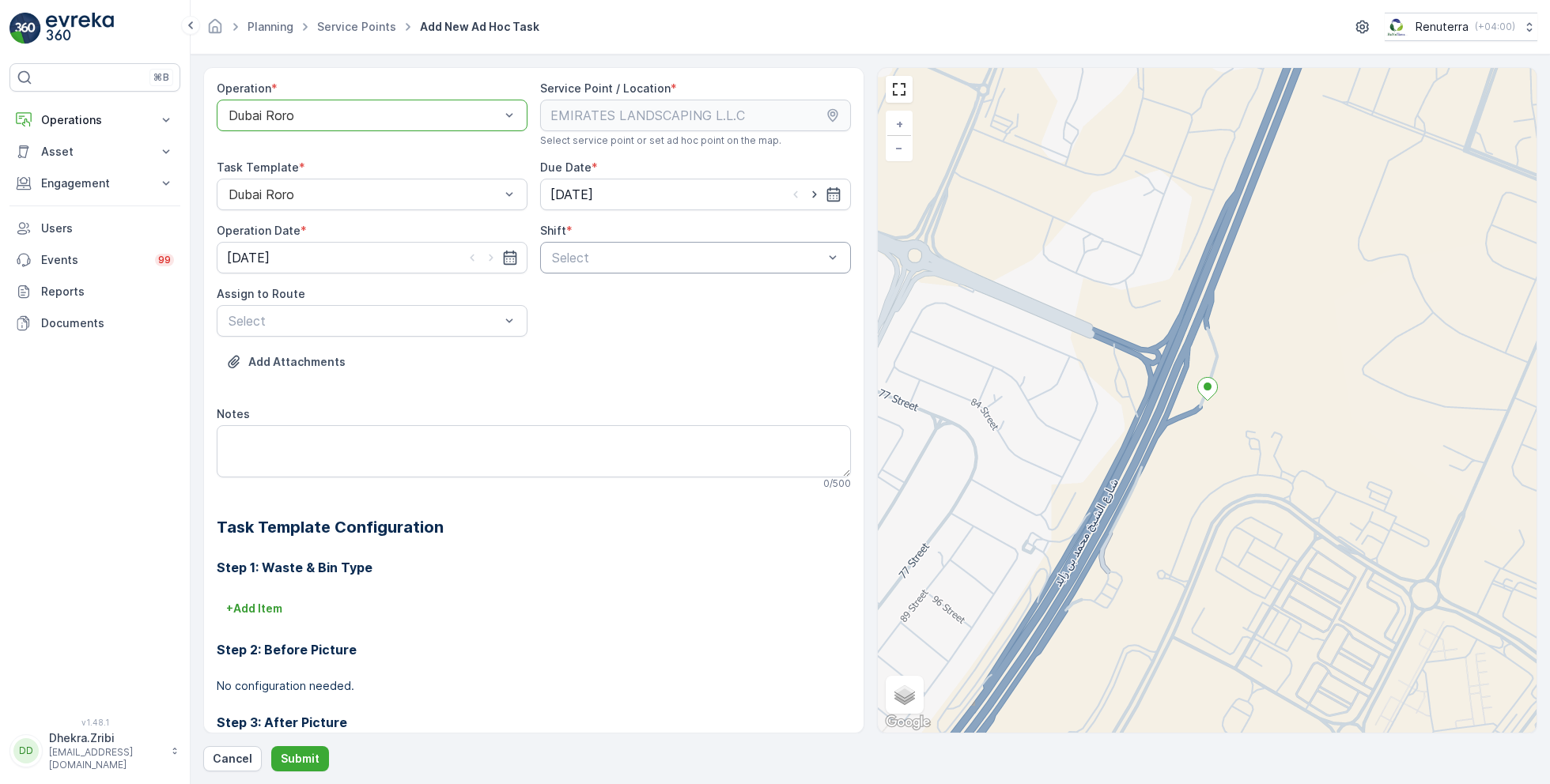
click at [664, 254] on div at bounding box center [688, 258] width 274 height 14
click at [573, 293] on span "Day Shift" at bounding box center [578, 297] width 56 height 14
click at [463, 321] on div at bounding box center [364, 321] width 274 height 14
click at [320, 361] on span "DRORO101 (Route Plan) - DXBCC95212" at bounding box center [344, 360] width 236 height 14
click at [297, 755] on p "Submit" at bounding box center [300, 759] width 39 height 16
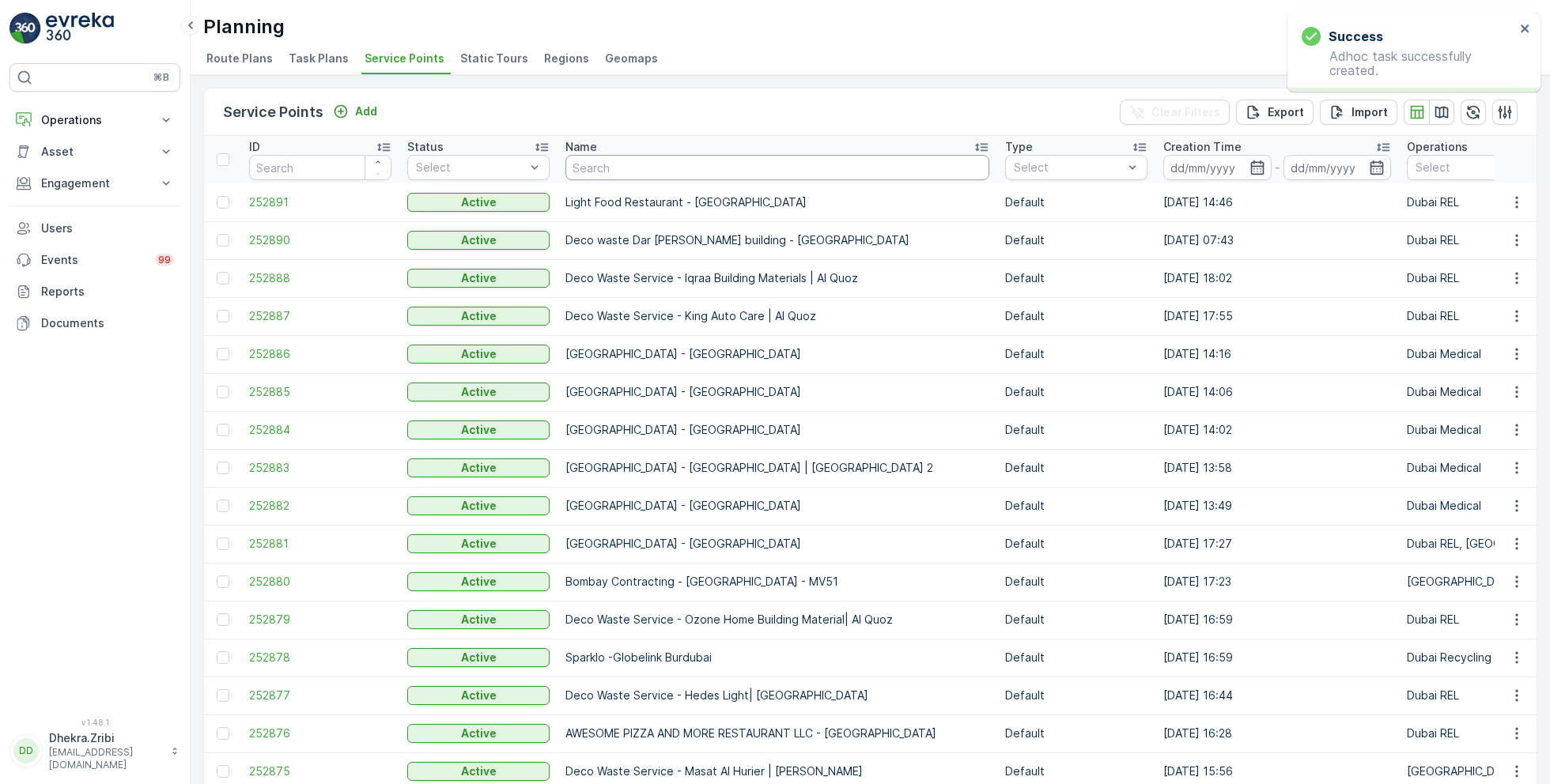
click at [610, 170] on input "text" at bounding box center [778, 168] width 424 height 25
type input "emira"
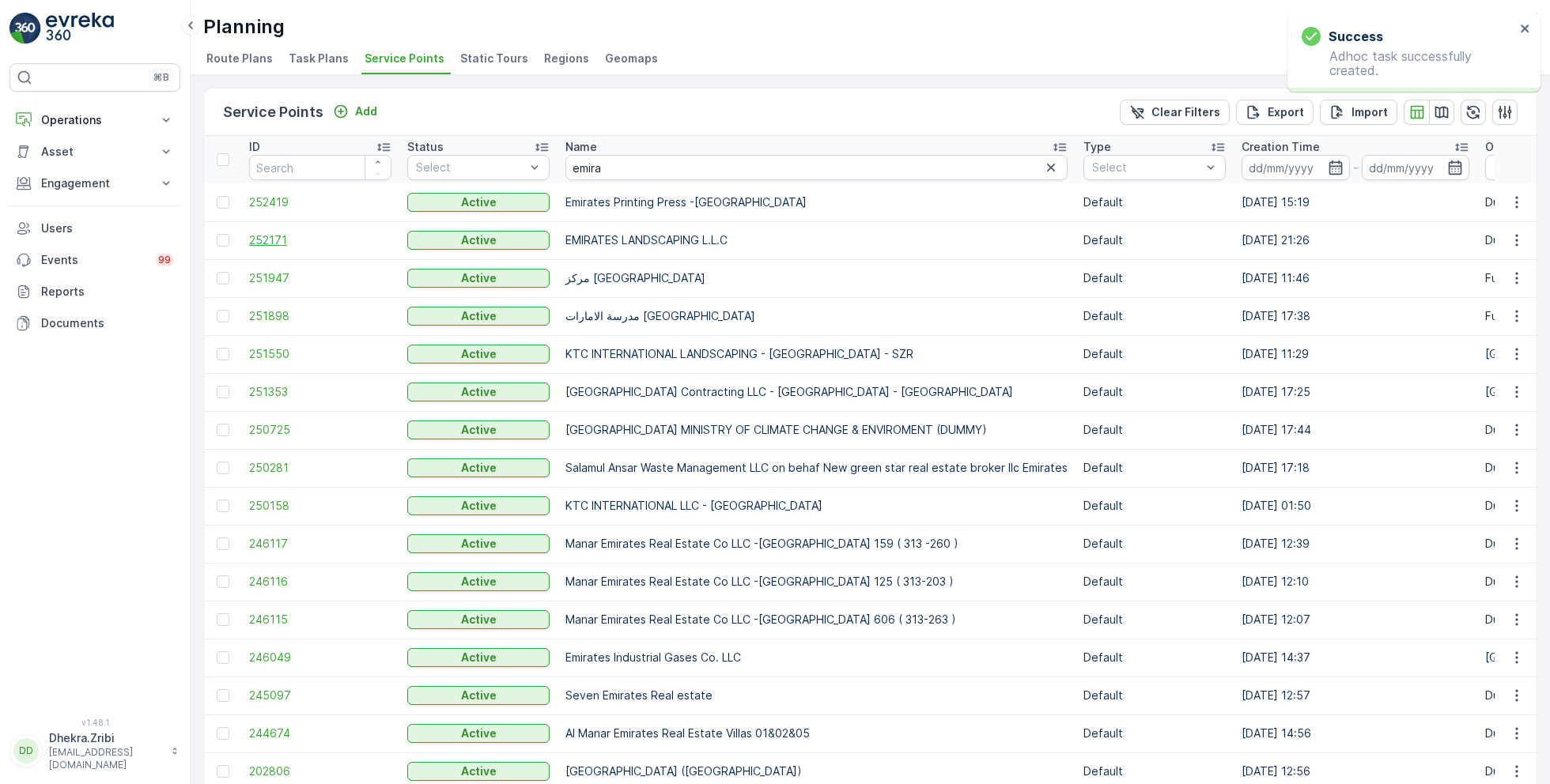
click at [255, 244] on span "252171" at bounding box center [320, 241] width 143 height 16
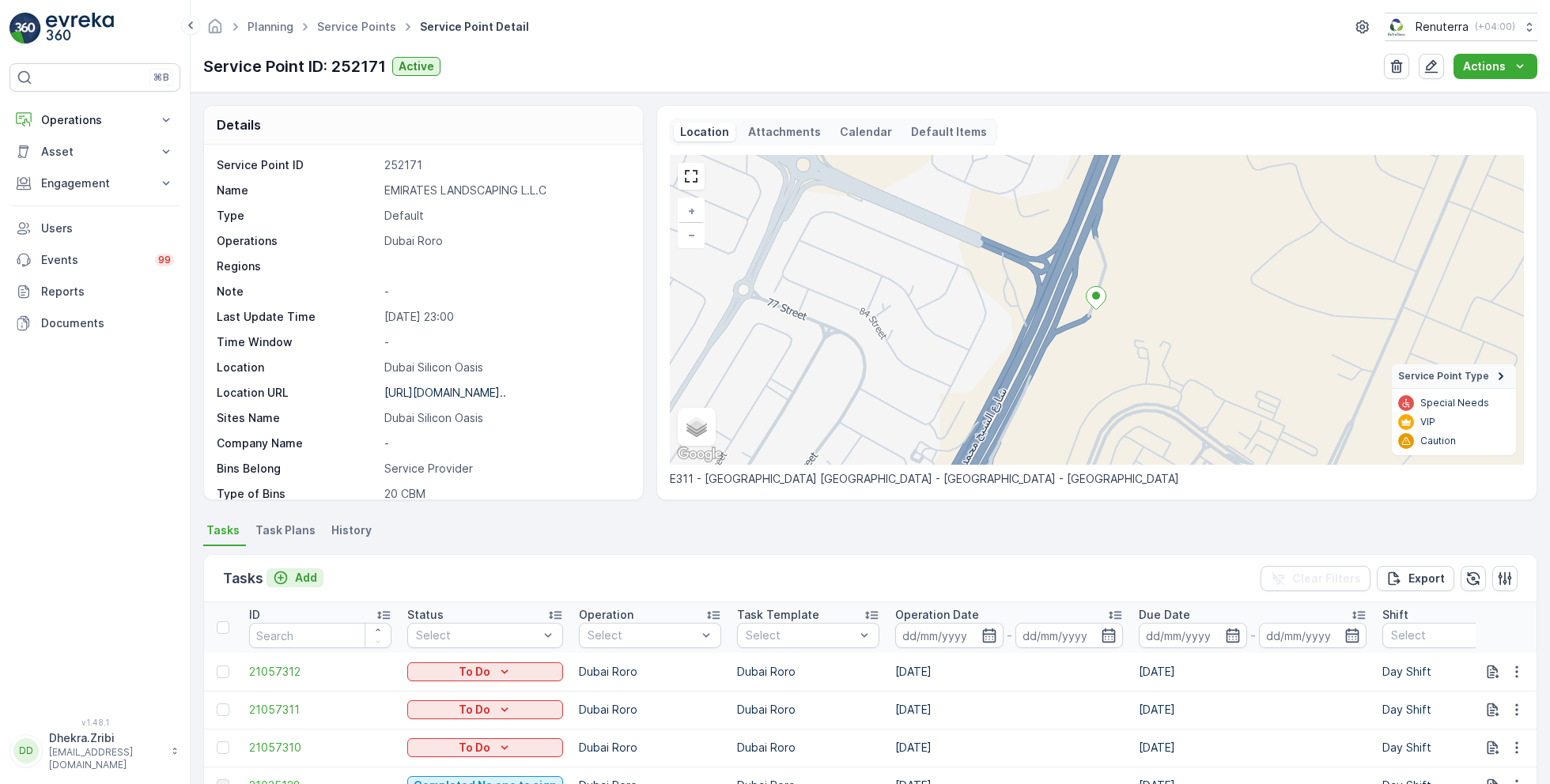
click at [297, 576] on p "Add" at bounding box center [306, 578] width 23 height 16
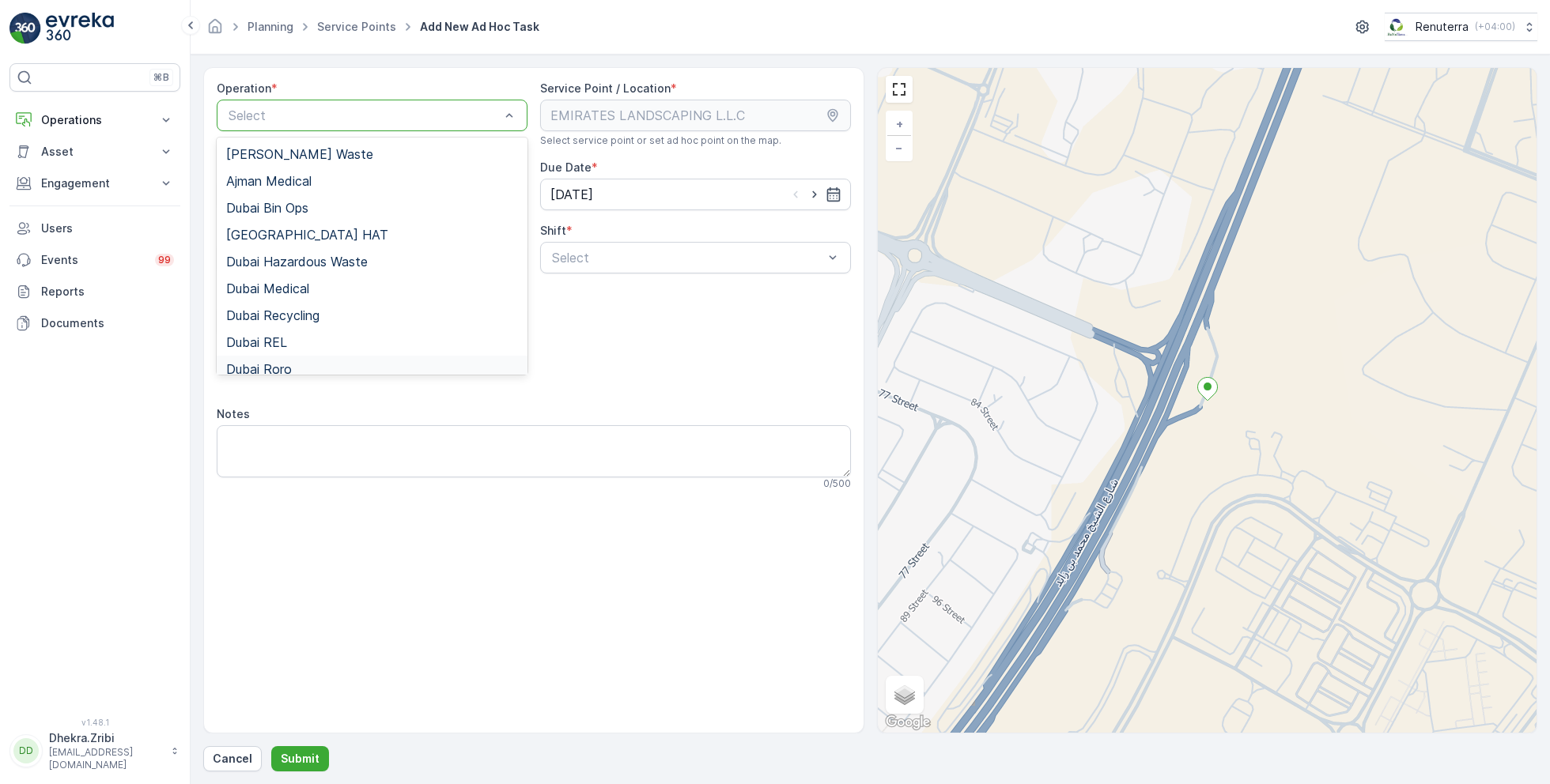
click at [287, 362] on span "Dubai Roro" at bounding box center [259, 369] width 66 height 14
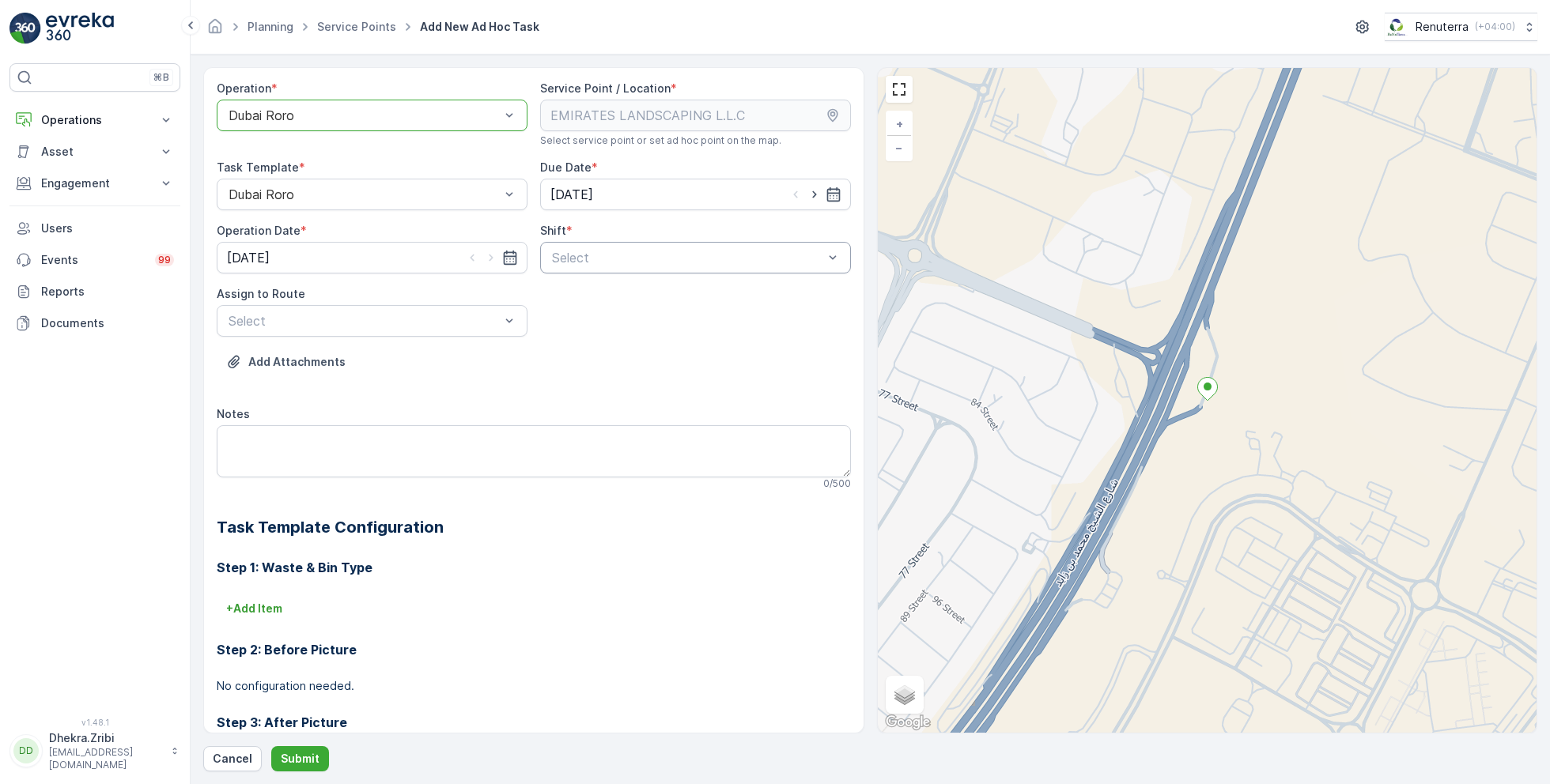
click at [706, 255] on div at bounding box center [688, 258] width 274 height 14
click at [598, 296] on span "Day Shift" at bounding box center [578, 297] width 56 height 14
click at [472, 309] on div "Select" at bounding box center [372, 320] width 311 height 32
click at [352, 383] on span "DRORO102 (Route Plan) - DXB S58978" at bounding box center [344, 387] width 235 height 14
click at [295, 752] on p "Submit" at bounding box center [300, 759] width 39 height 16
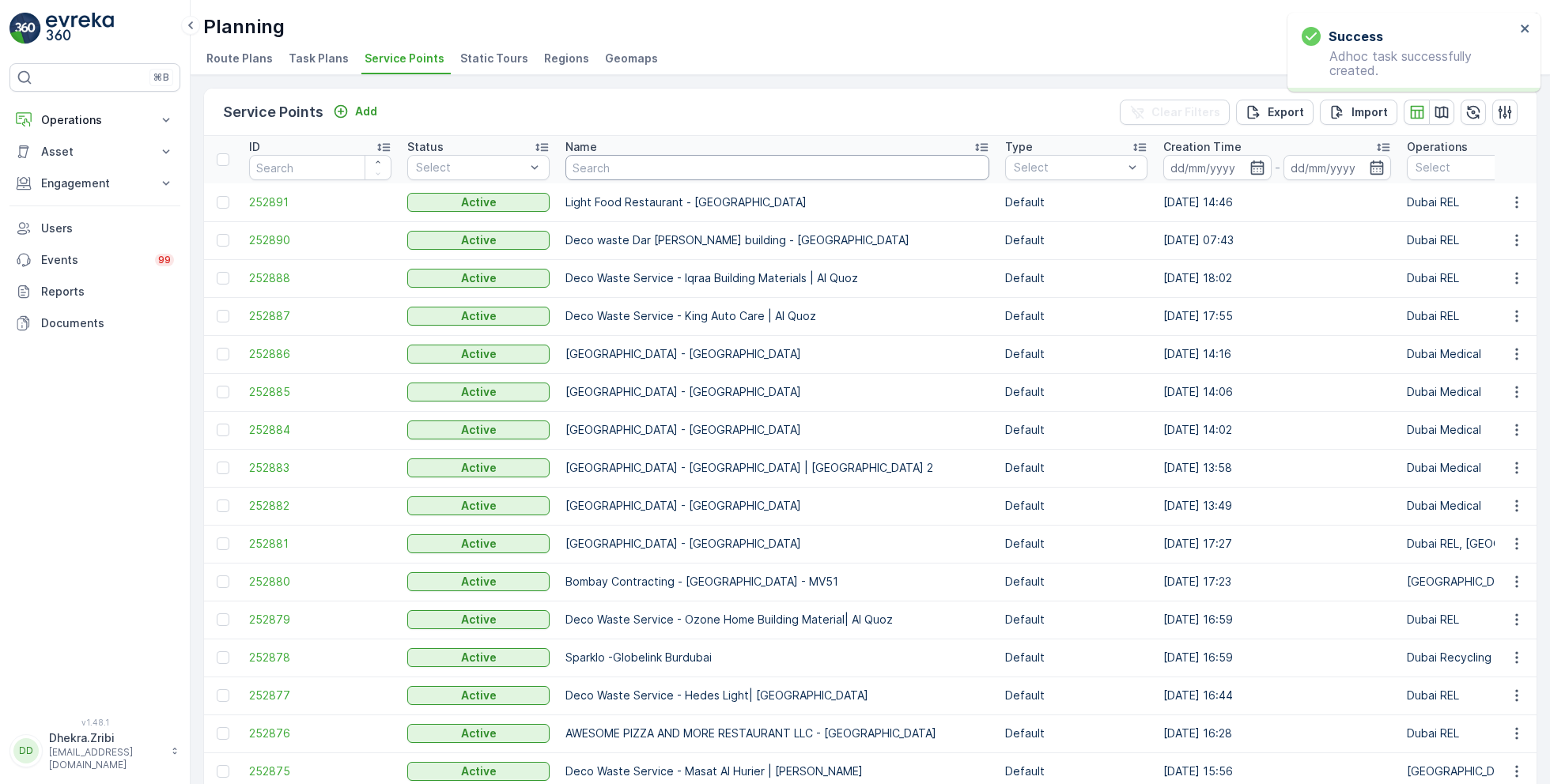
click at [645, 170] on input "text" at bounding box center [778, 168] width 424 height 25
type input "emirate"
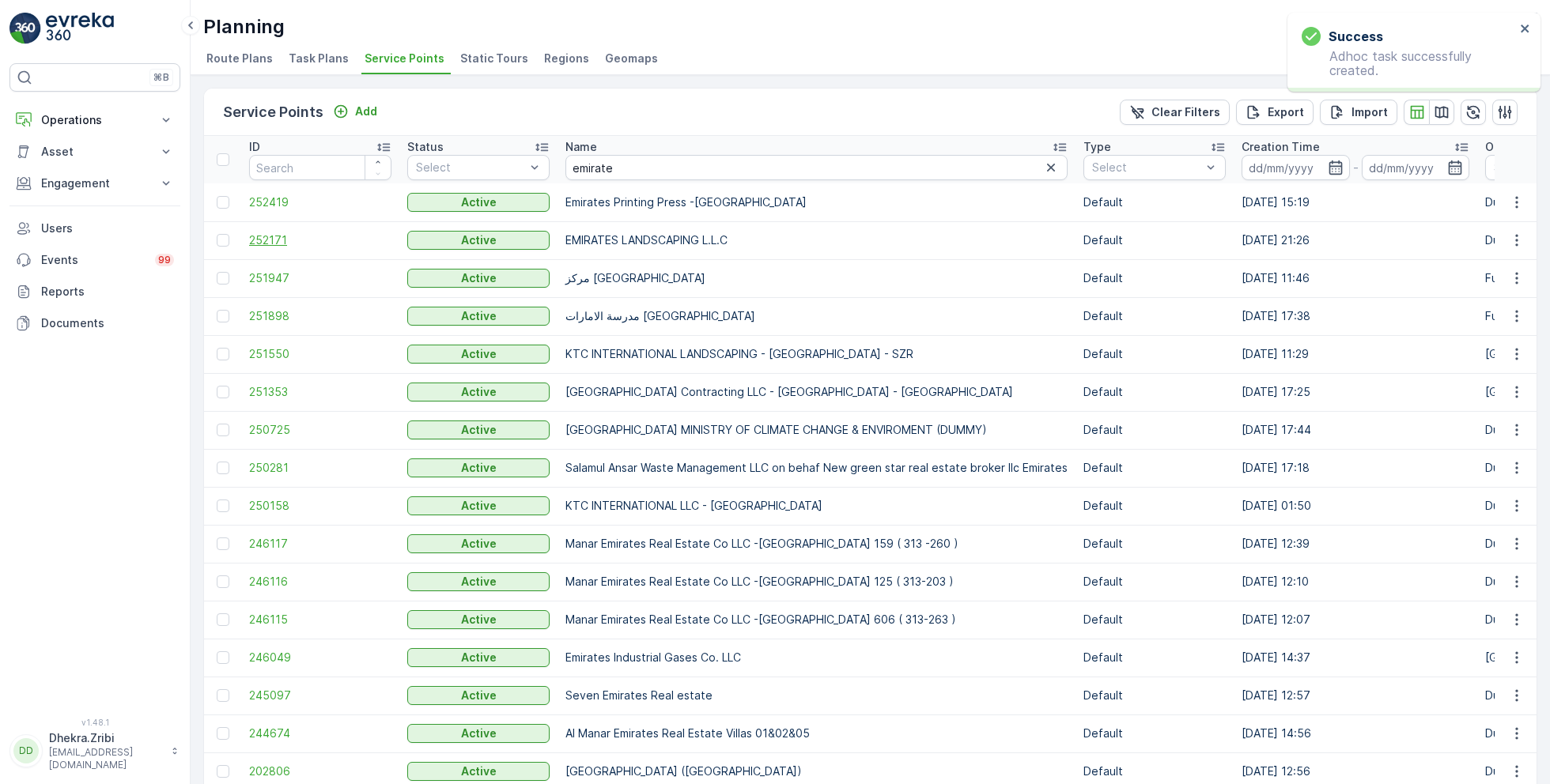
click at [280, 235] on span "252171" at bounding box center [320, 241] width 143 height 16
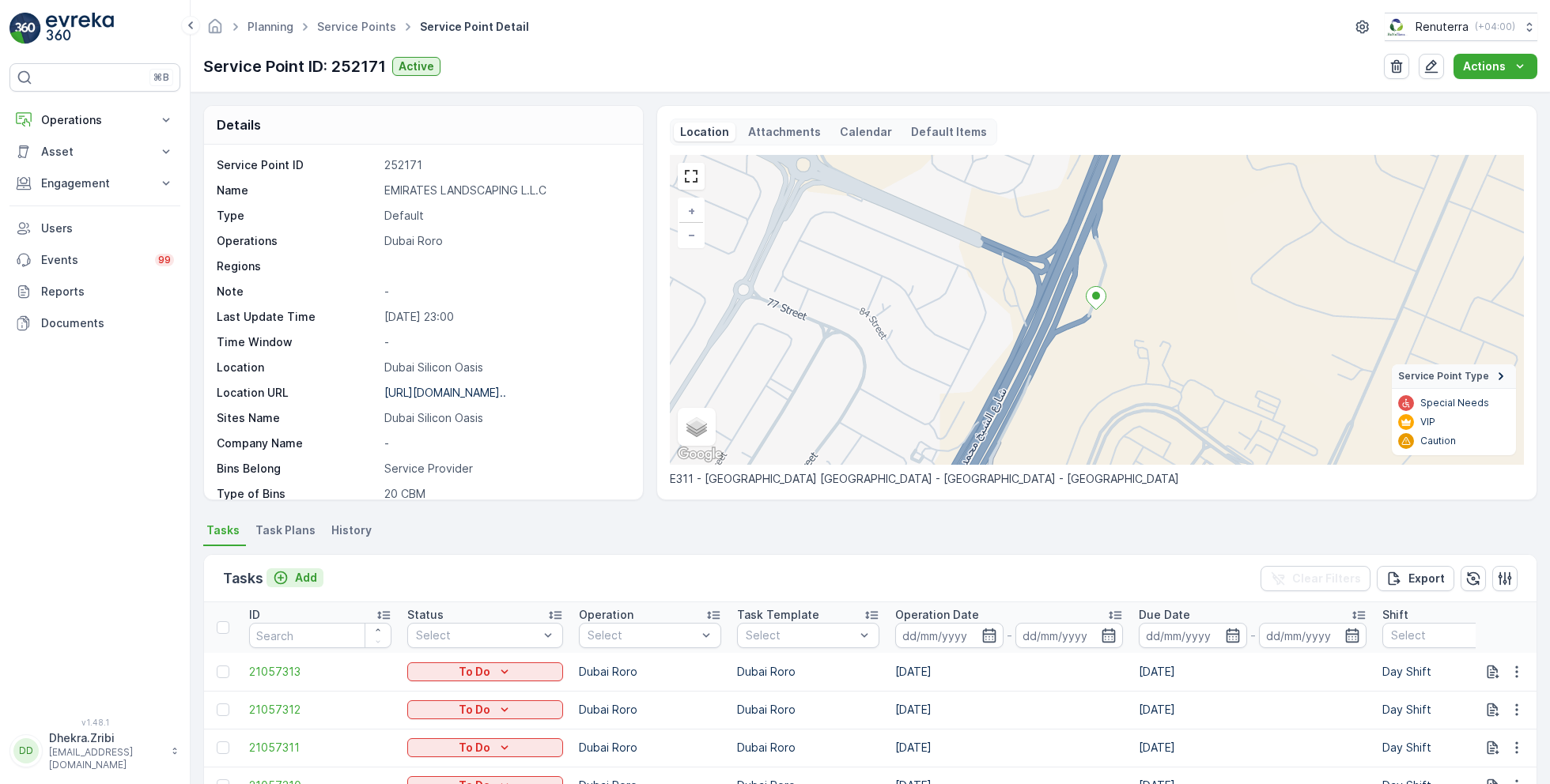
click at [303, 575] on p "Add" at bounding box center [306, 578] width 23 height 16
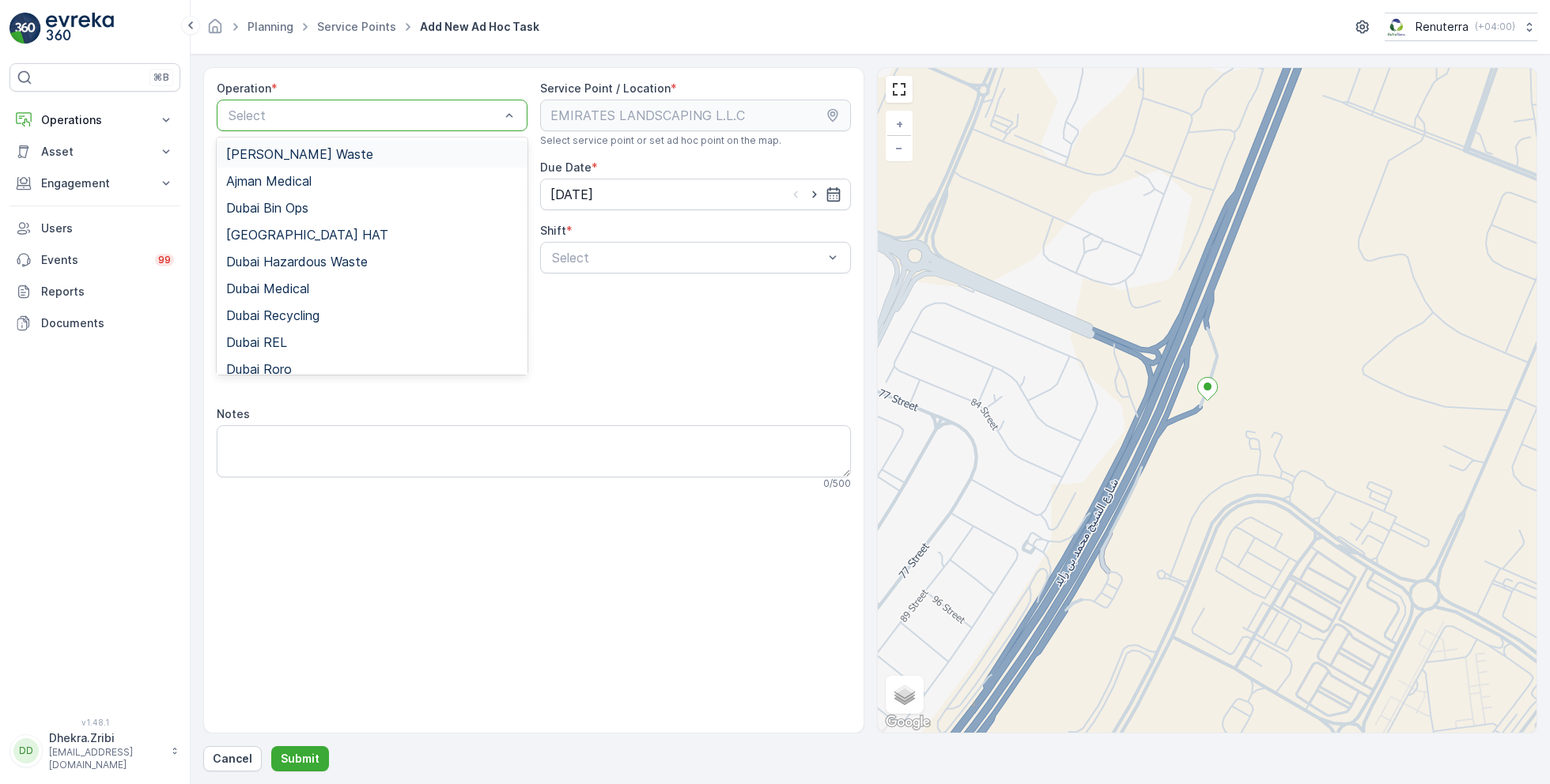
click at [417, 115] on div at bounding box center [364, 115] width 274 height 14
click at [292, 367] on div "Dubai Roro" at bounding box center [372, 369] width 292 height 14
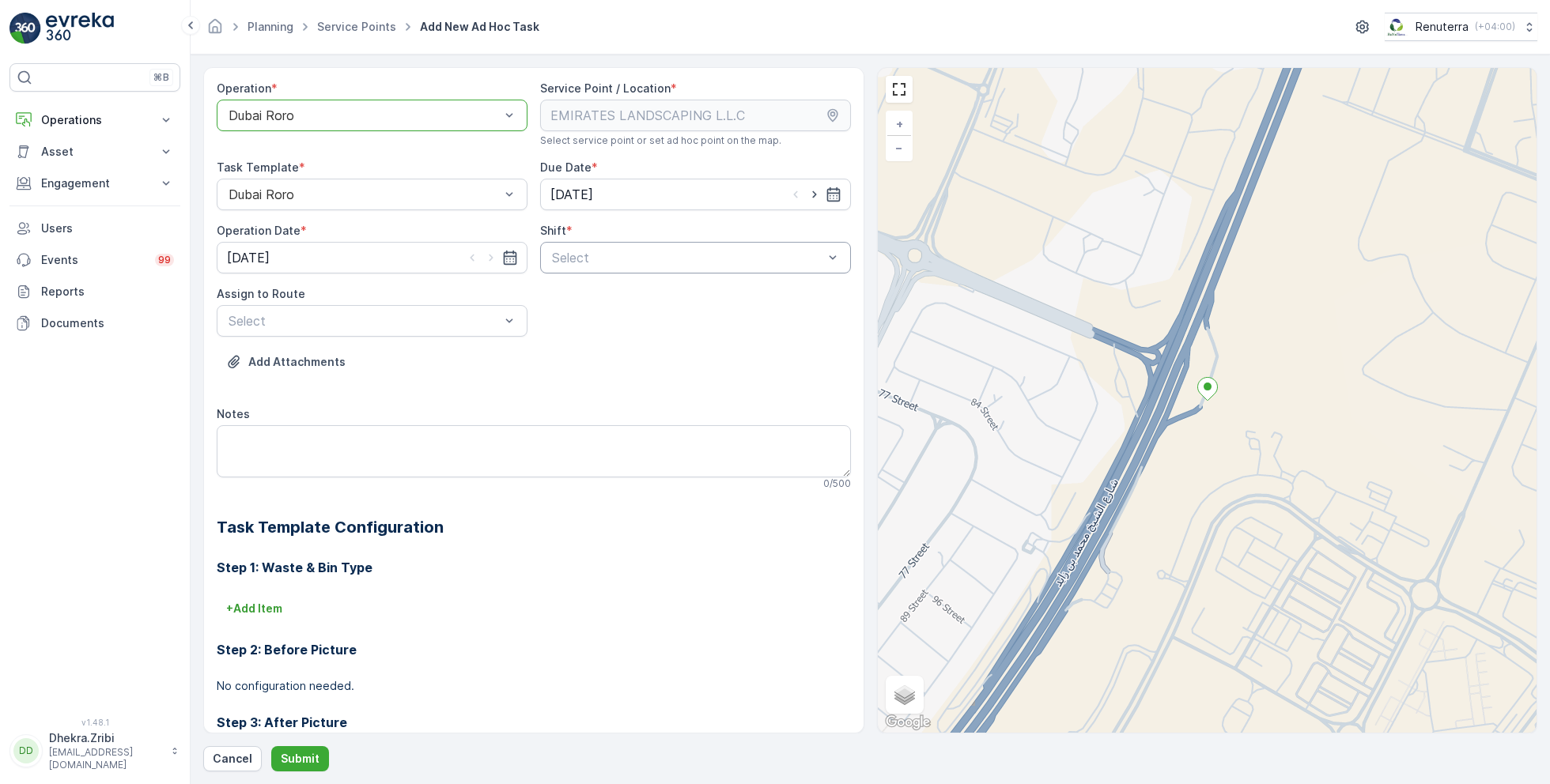
click at [677, 258] on div at bounding box center [688, 258] width 274 height 14
click at [579, 303] on span "Day Shift" at bounding box center [578, 297] width 56 height 14
click at [432, 323] on div at bounding box center [364, 321] width 274 height 14
click at [316, 380] on span "DRORO102 (Route Plan) - DXB S58978" at bounding box center [344, 387] width 235 height 14
click at [292, 765] on p "Submit" at bounding box center [300, 759] width 39 height 16
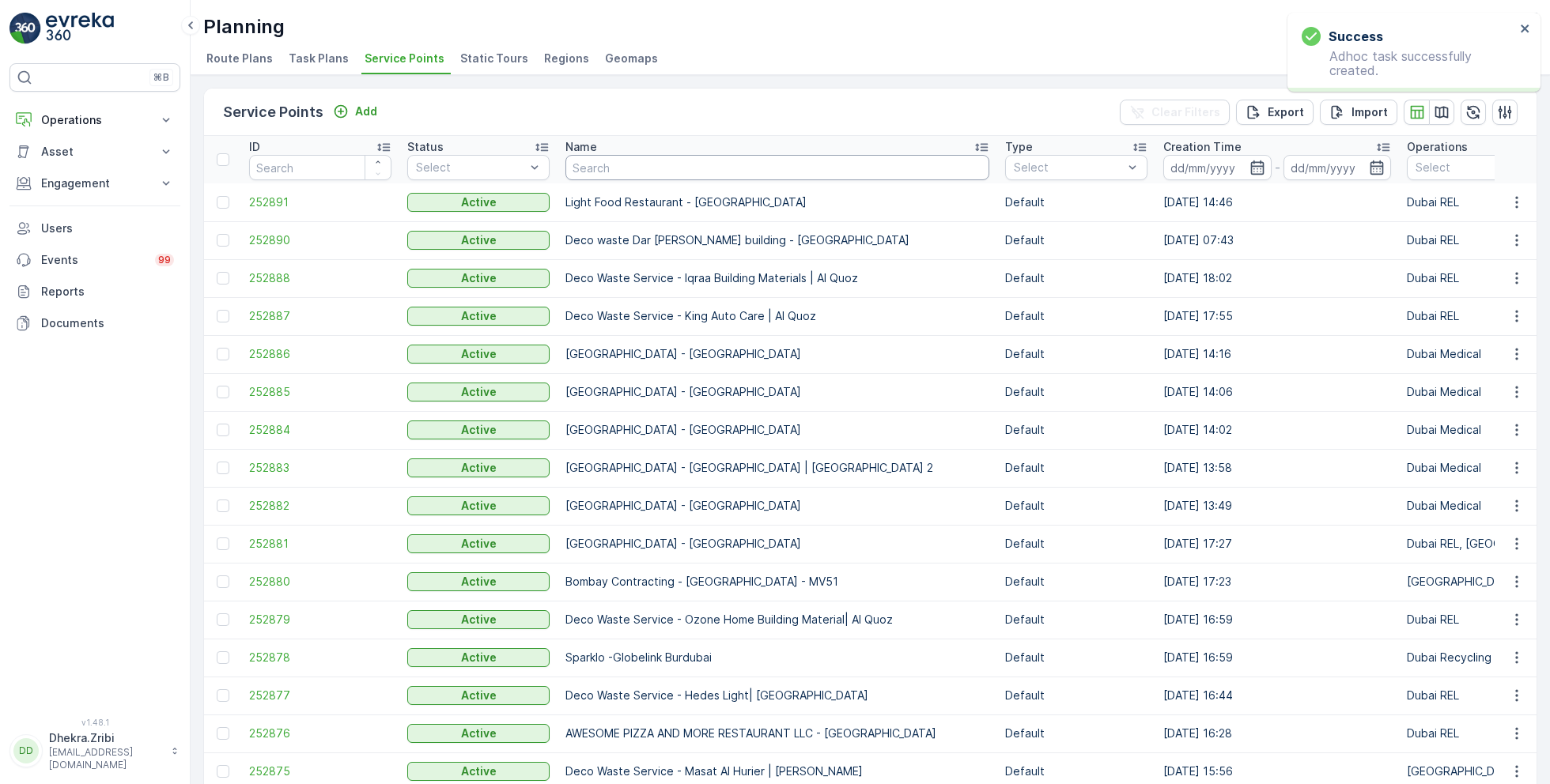
click at [695, 171] on input "text" at bounding box center [778, 168] width 424 height 25
type input "emira"
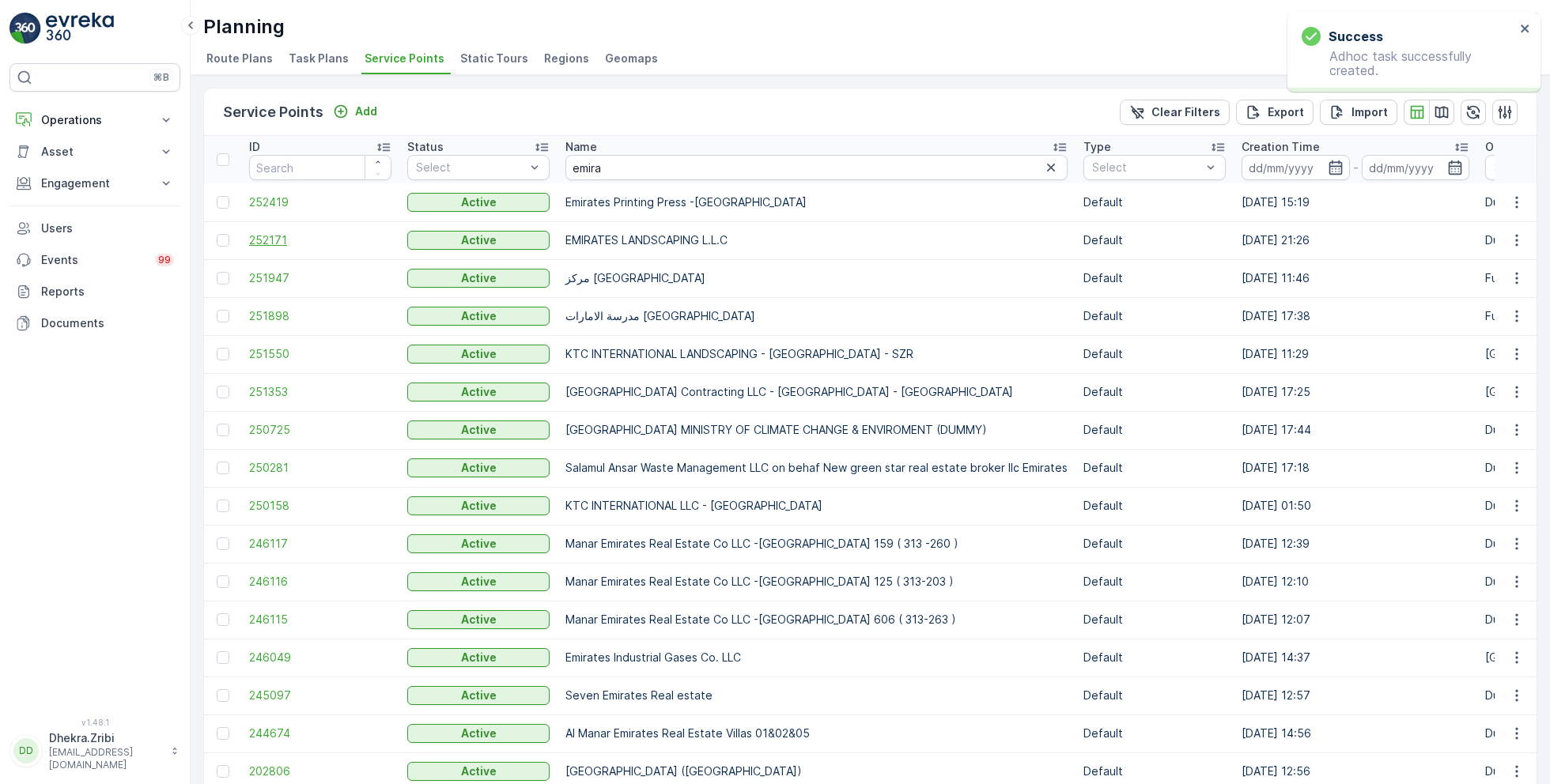
click at [282, 241] on span "252171" at bounding box center [320, 241] width 143 height 16
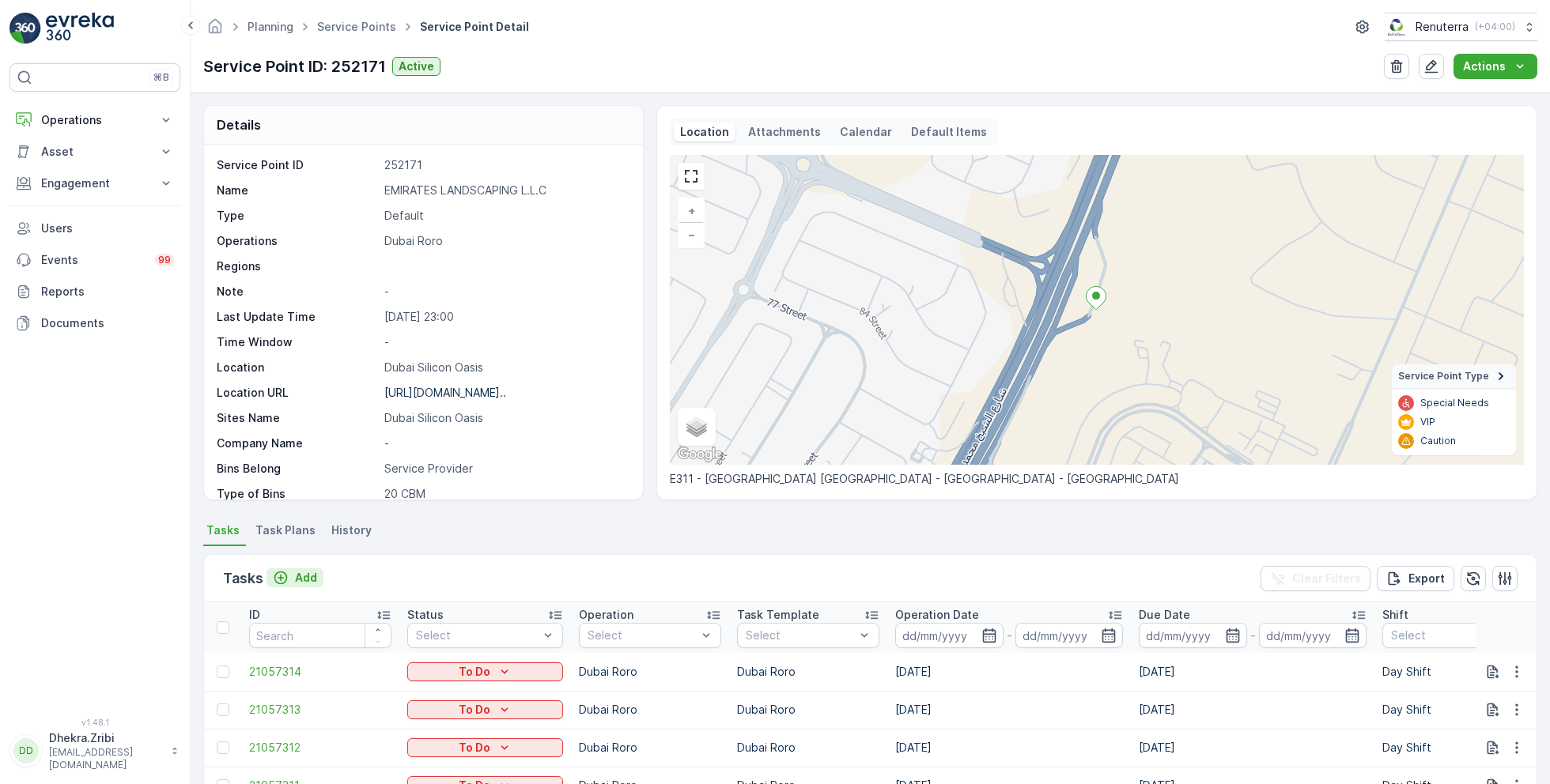
click at [303, 574] on p "Add" at bounding box center [306, 578] width 23 height 16
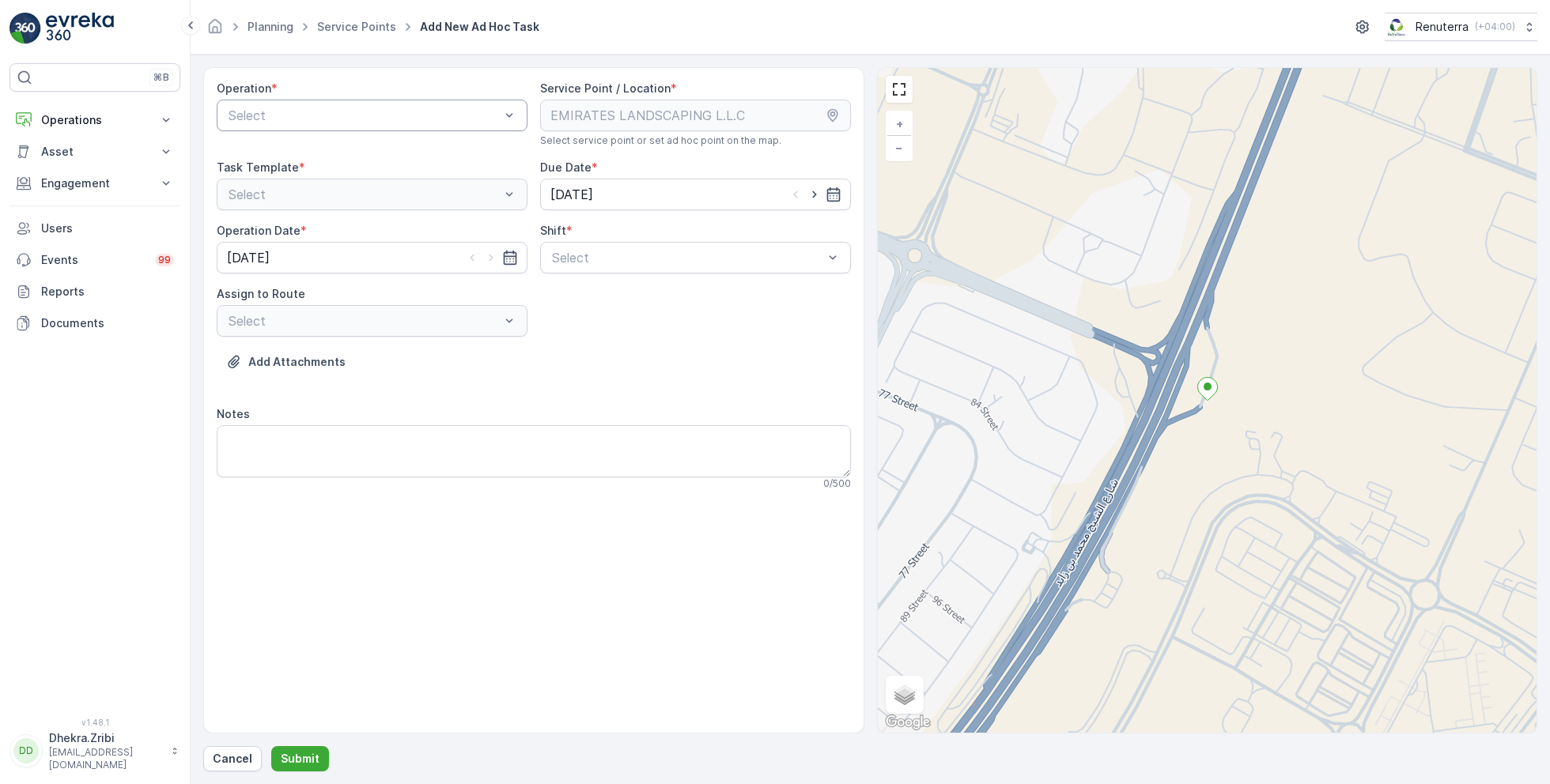
click at [378, 110] on div at bounding box center [364, 115] width 274 height 14
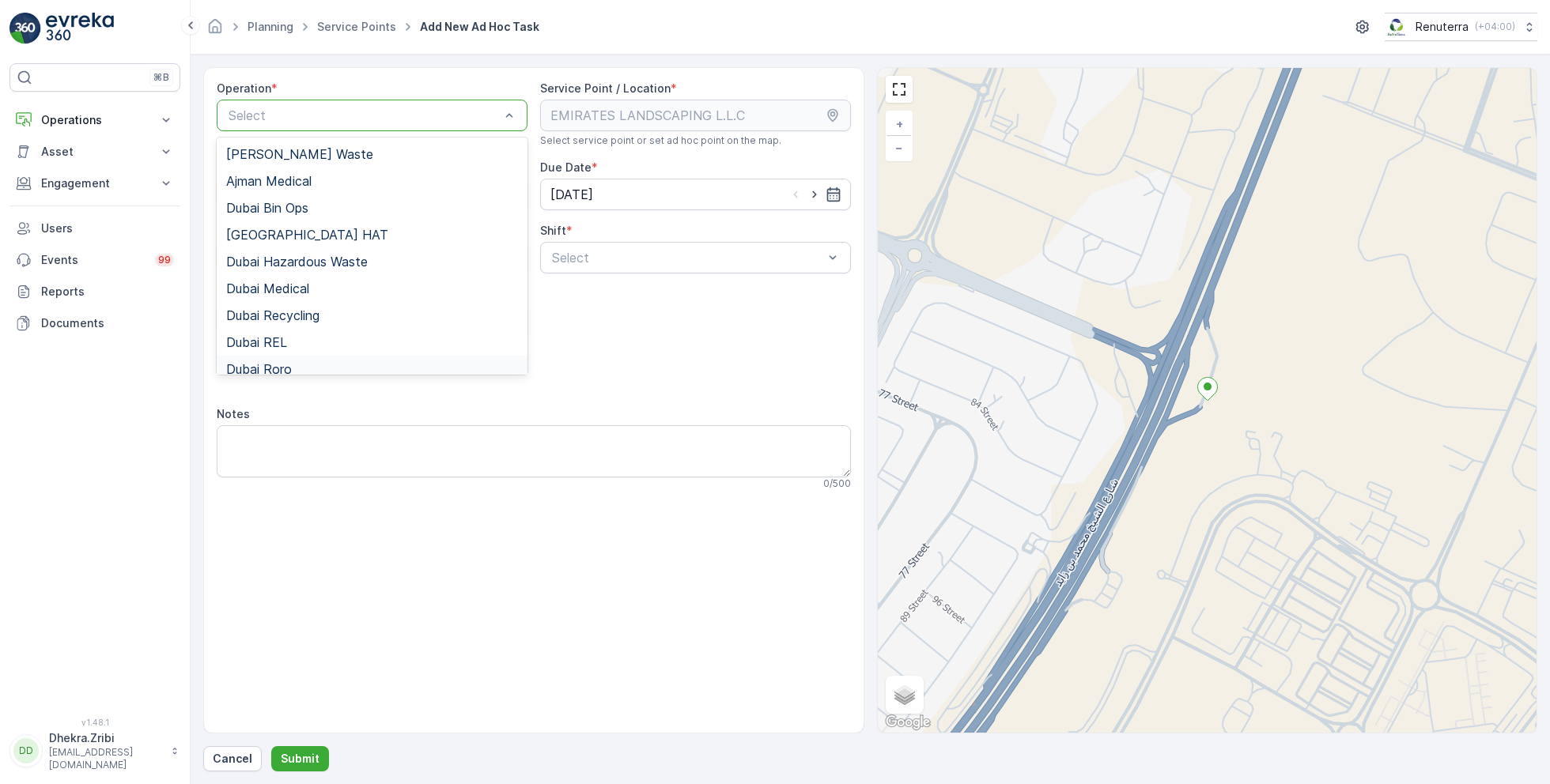
click at [291, 363] on span "Dubai Roro" at bounding box center [259, 369] width 66 height 14
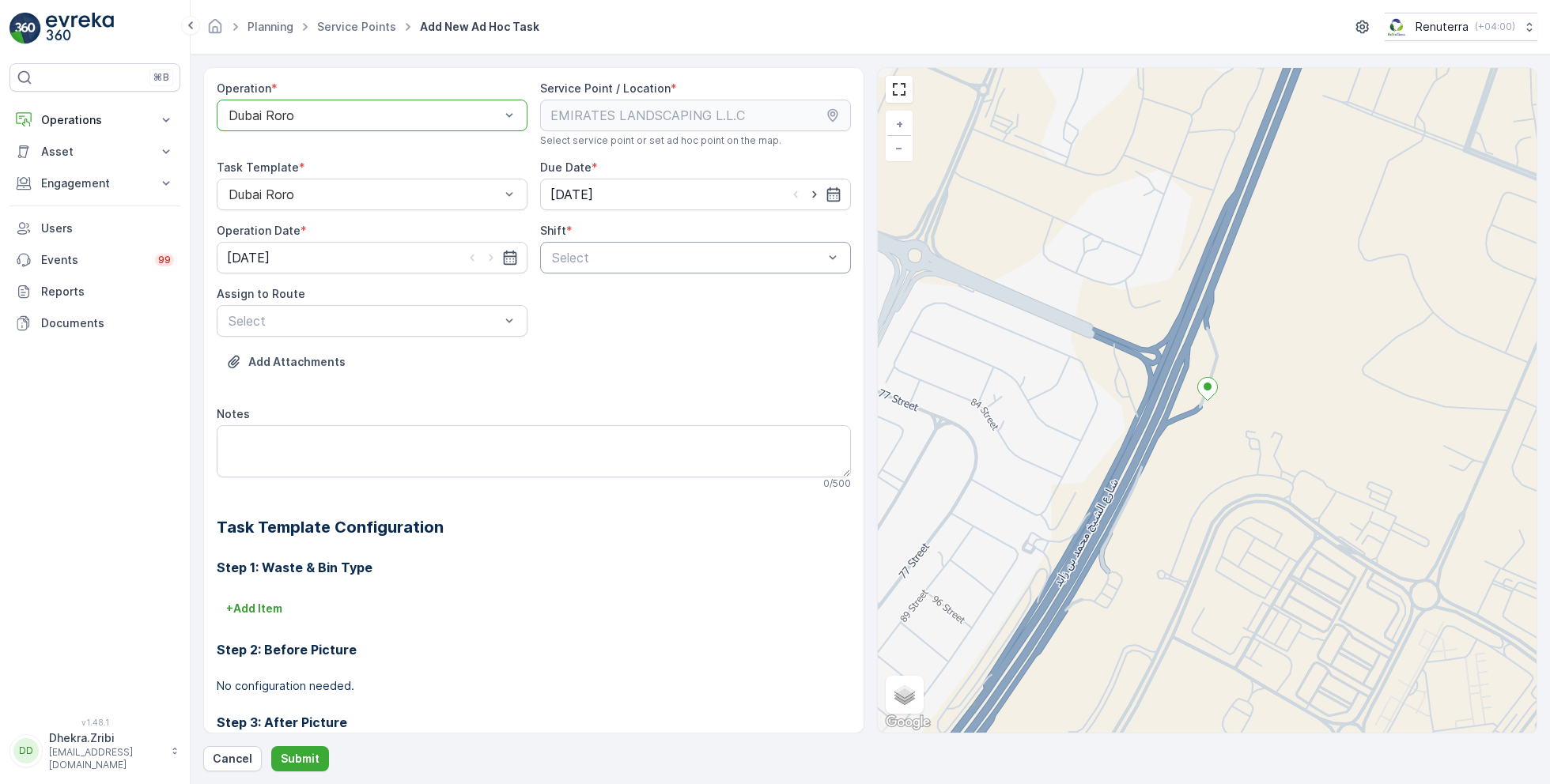
click at [683, 254] on div at bounding box center [688, 258] width 274 height 14
click at [573, 295] on span "Day Shift" at bounding box center [578, 297] width 56 height 14
click at [392, 314] on div at bounding box center [364, 321] width 274 height 14
click at [292, 383] on span "DRORO102 (Route Plan) - DXB S58978" at bounding box center [344, 387] width 235 height 14
click at [310, 756] on p "Submit" at bounding box center [300, 759] width 39 height 16
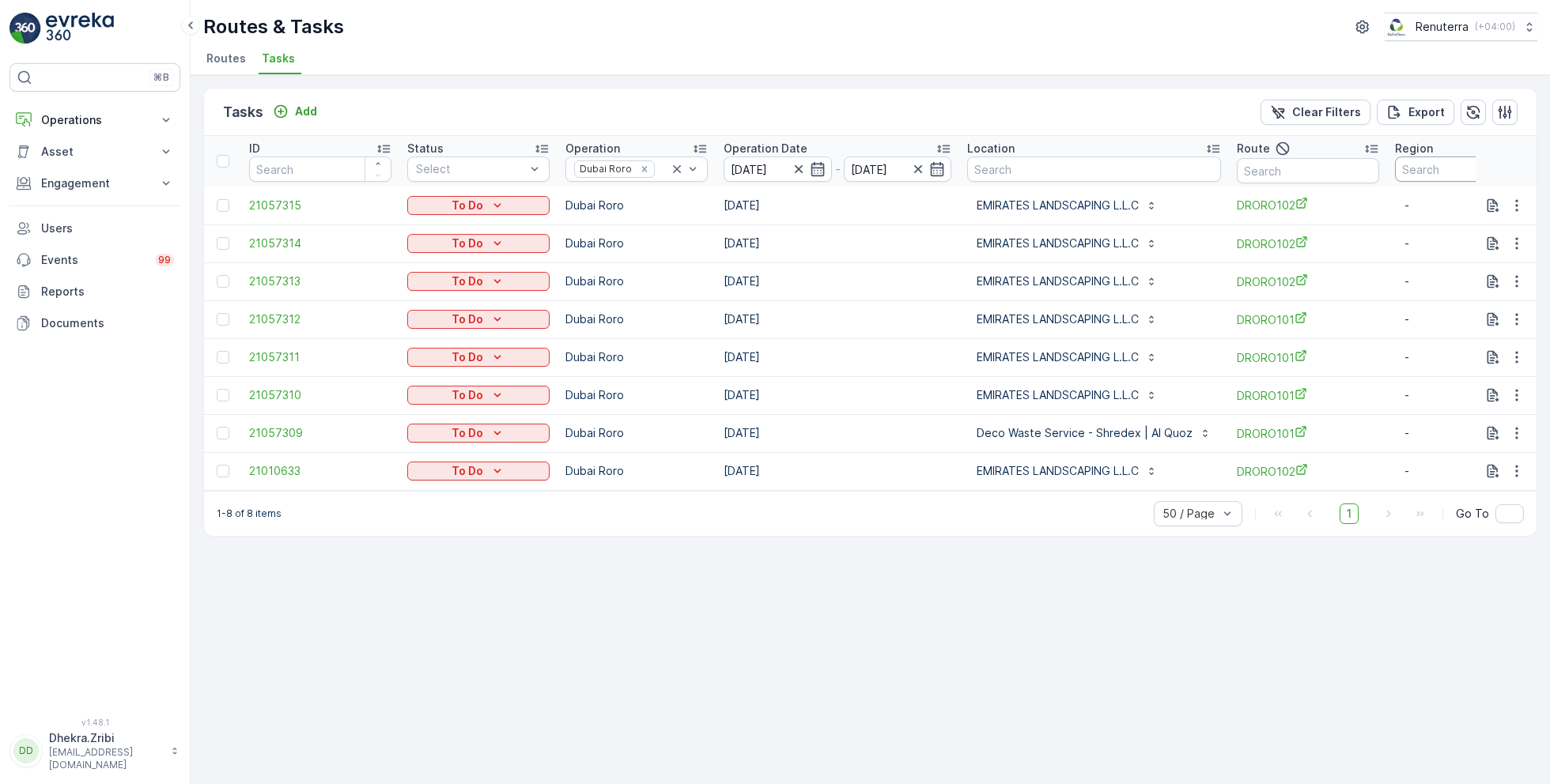
click at [1417, 170] on input "text" at bounding box center [1467, 170] width 143 height 25
type input "101"
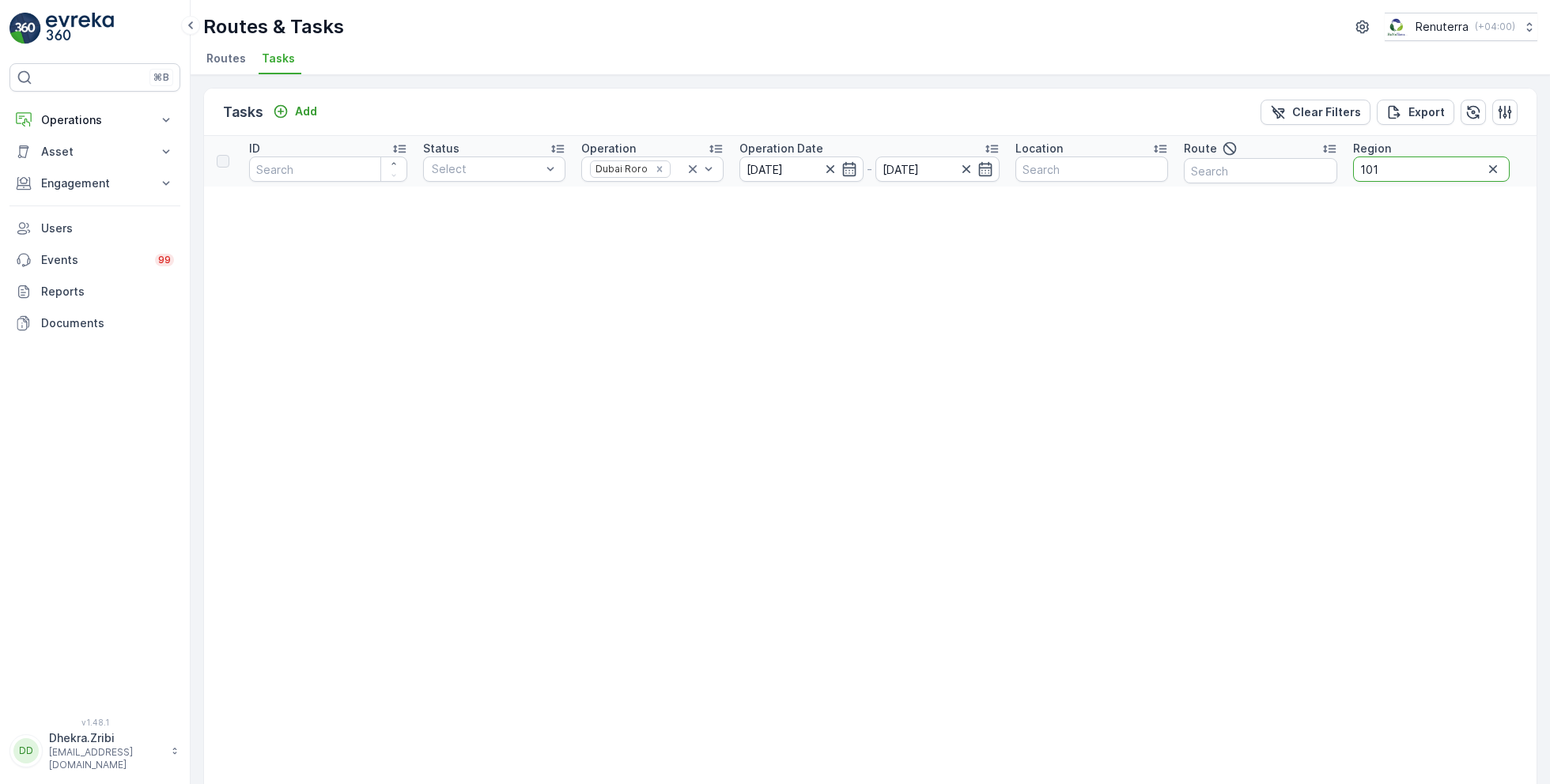
click at [1410, 161] on input "101" at bounding box center [1432, 170] width 157 height 25
click at [1425, 161] on input "101" at bounding box center [1432, 170] width 157 height 25
click at [1380, 171] on input "101" at bounding box center [1432, 170] width 157 height 25
type input "1"
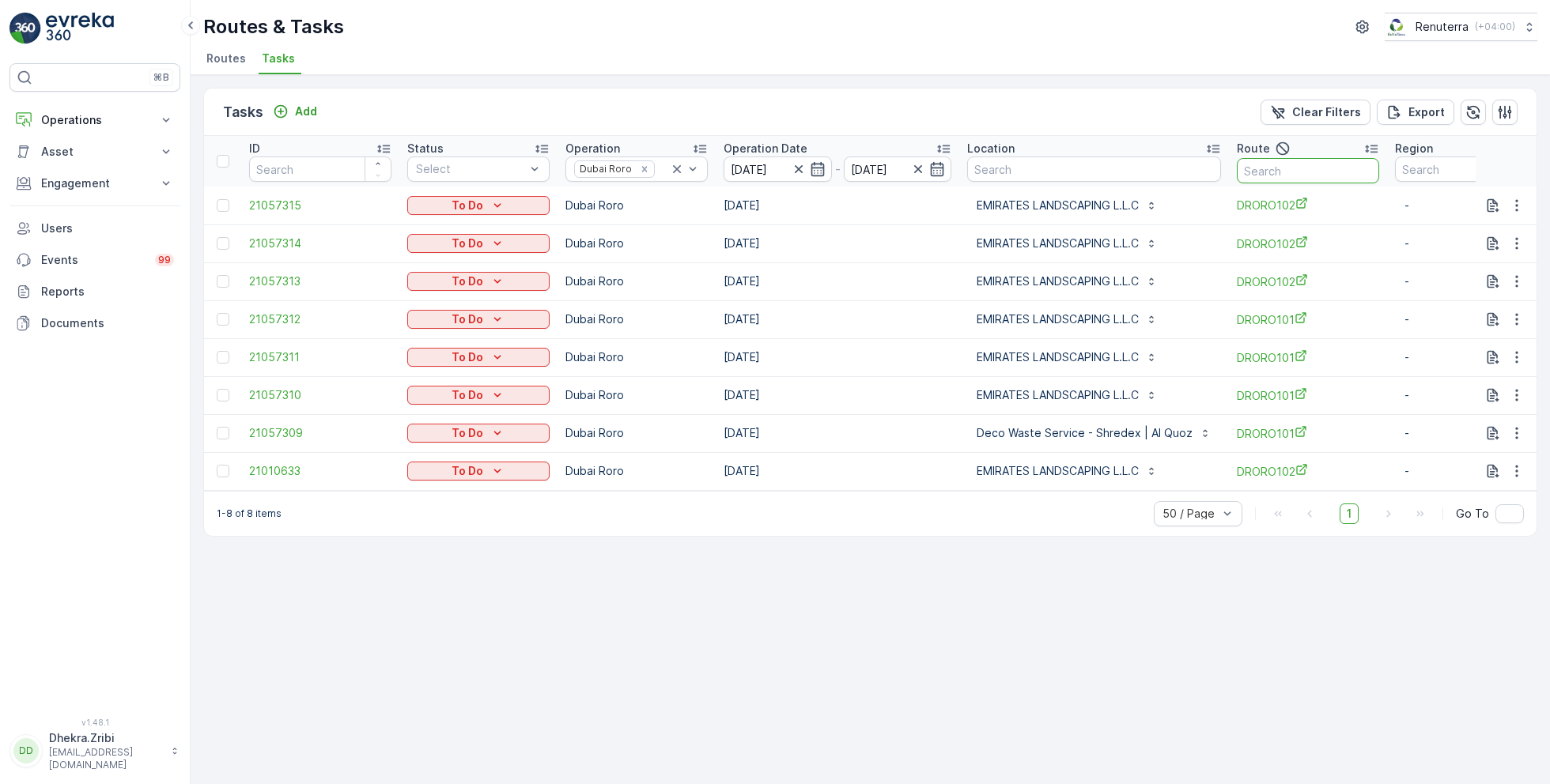
click at [1329, 173] on input "text" at bounding box center [1308, 171] width 143 height 25
type input "1"
type input "101"
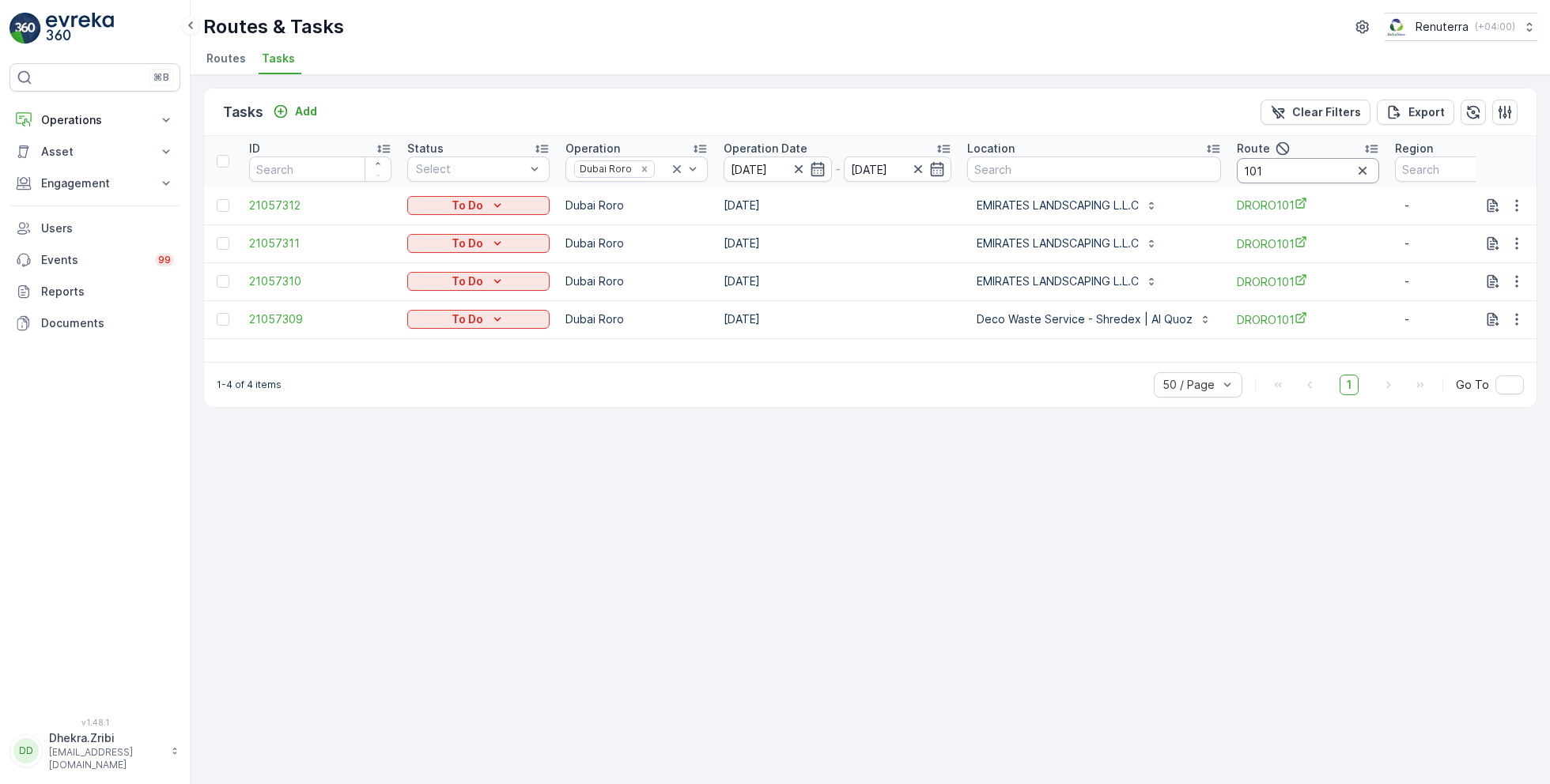
click at [1281, 171] on input "101" at bounding box center [1308, 171] width 143 height 25
type input "102"
drag, startPoint x: 1226, startPoint y: 174, endPoint x: 1162, endPoint y: 171, distance: 64.1
click at [1162, 173] on tr "ID Status Select Operation Dubai Roro Operation Date [DATE] - [DATE] Location R…" at bounding box center [878, 161] width 1350 height 51
